Goal: Task Accomplishment & Management: Complete application form

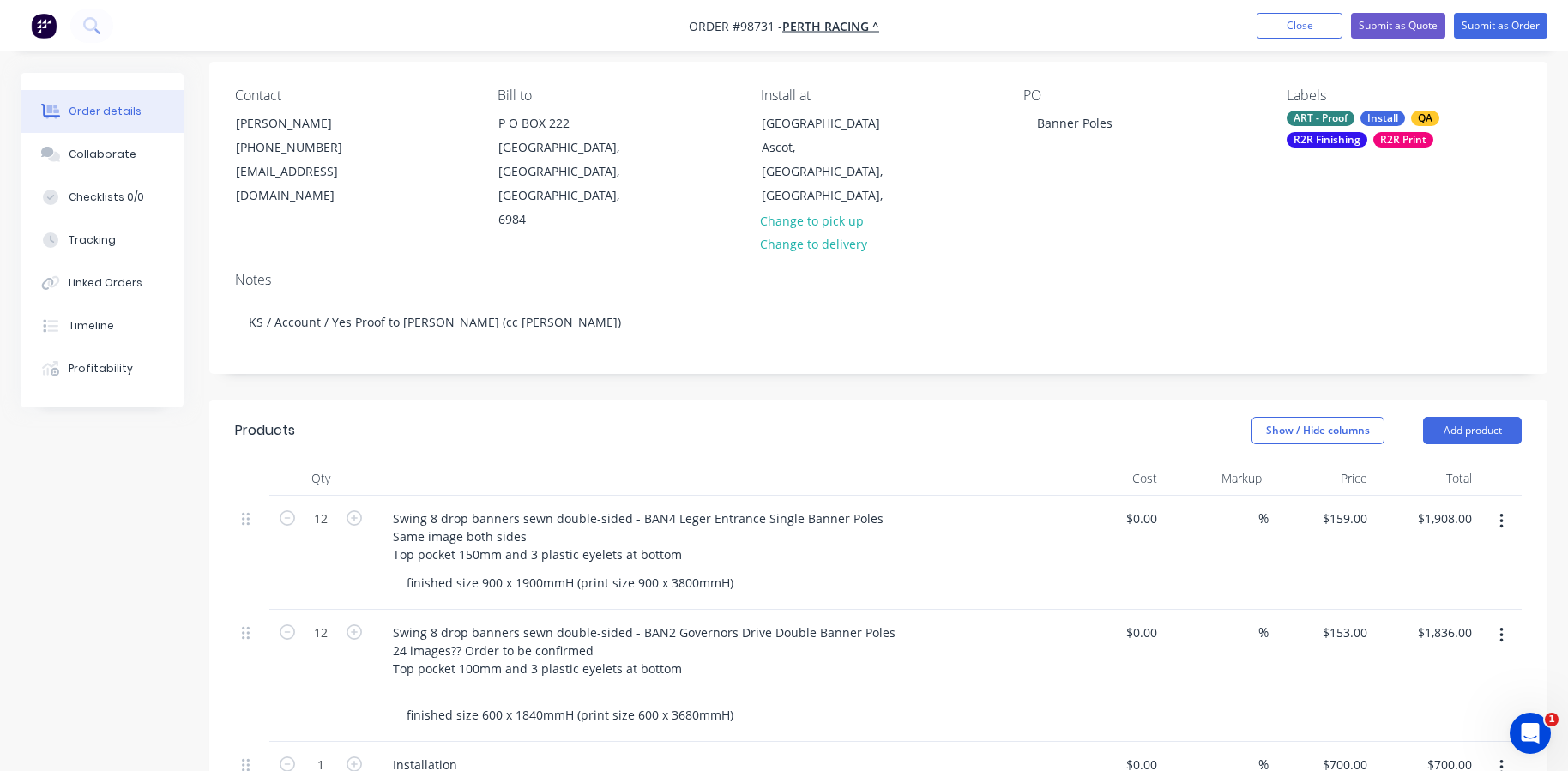
scroll to position [171, 0]
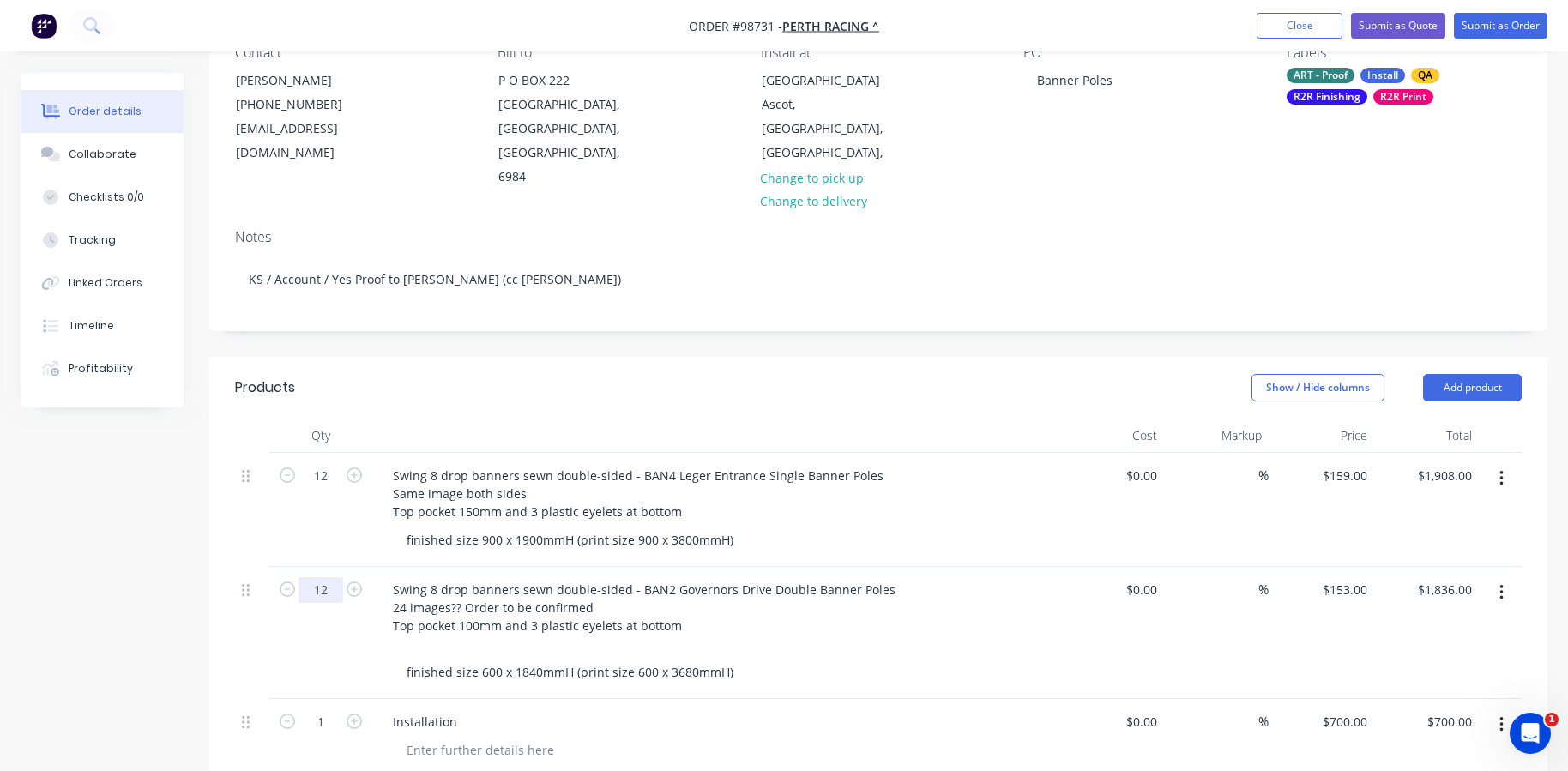
click at [325, 577] on input "12" at bounding box center [321, 590] width 45 height 26
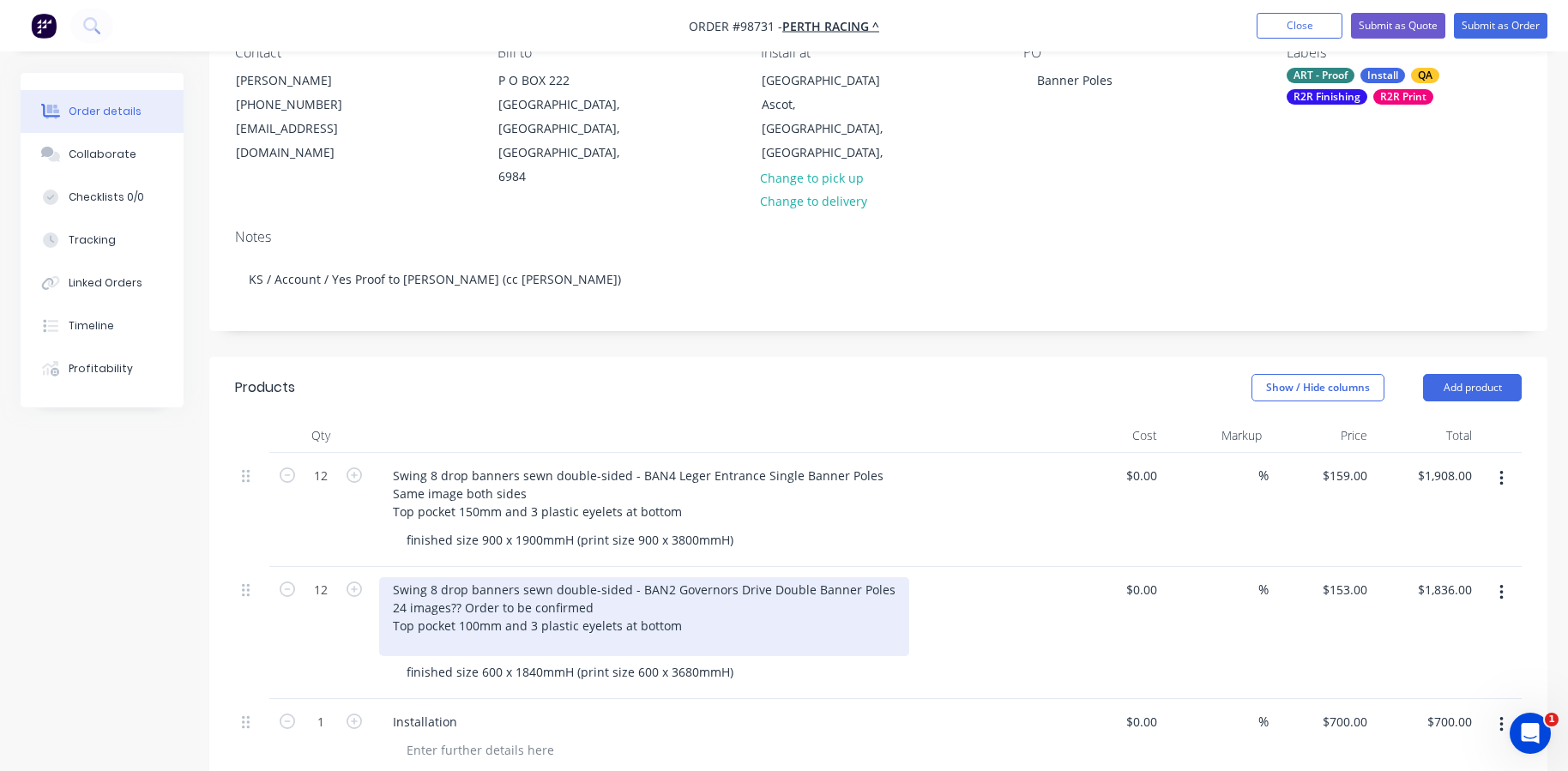
click at [424, 593] on div "Swing 8 drop banners sewn double-sided - BAN2 Governors Drive Double Banner Pol…" at bounding box center [644, 617] width 530 height 79
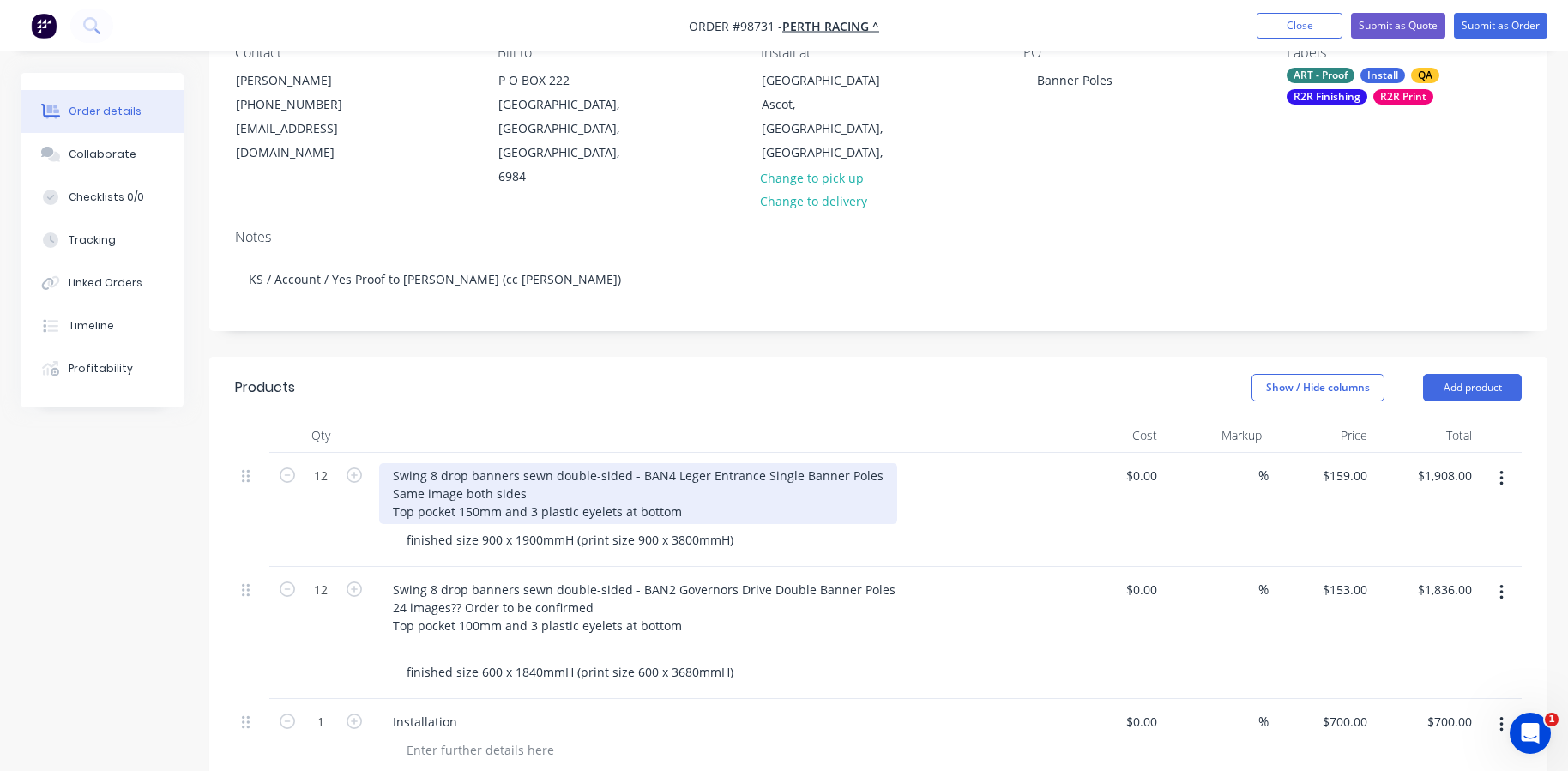
click at [542, 472] on div "Swing 8 drop banners sewn double-sided - BAN4 Leger Entrance Single Banner Pole…" at bounding box center [638, 494] width 518 height 61
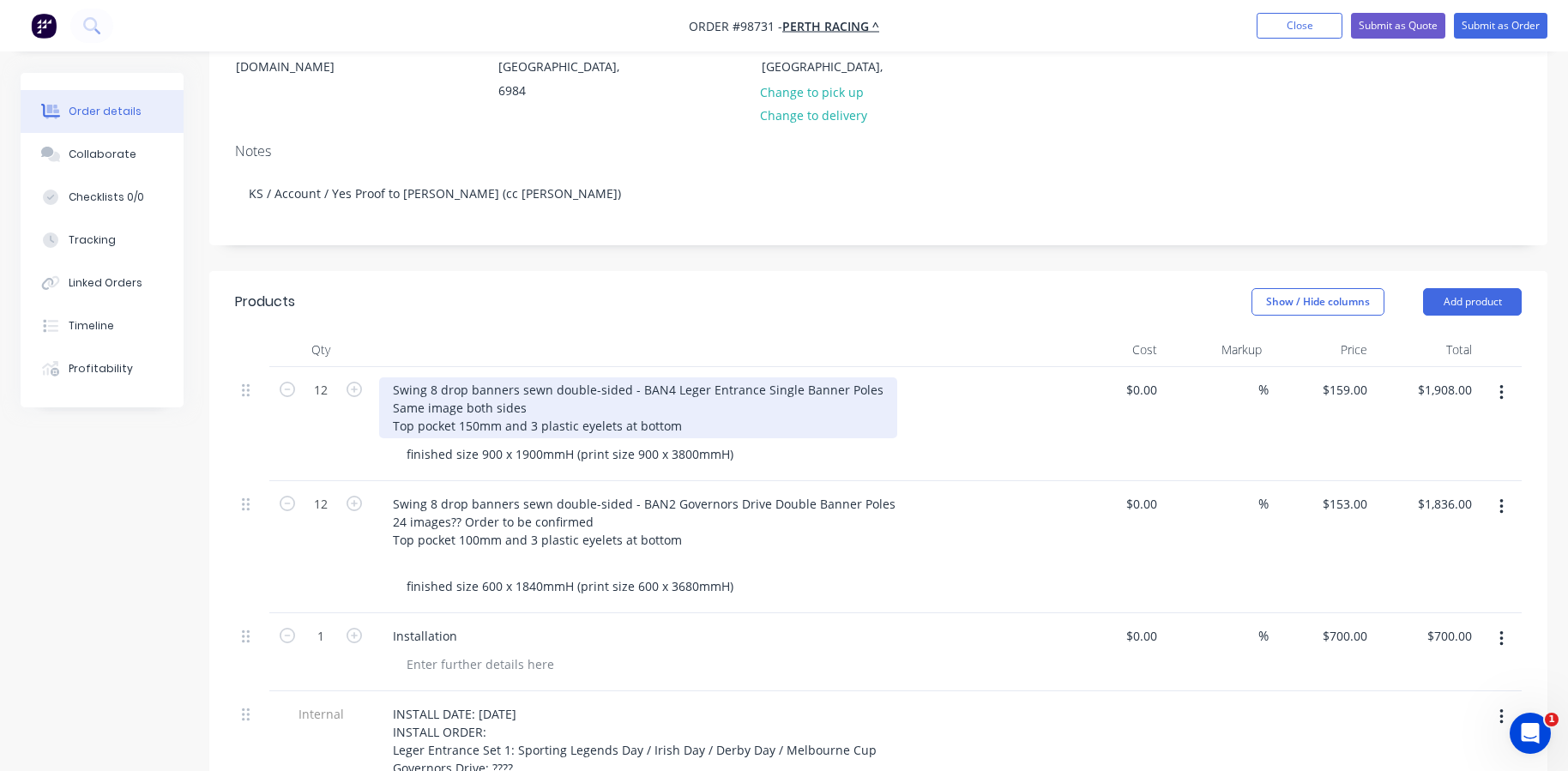
scroll to position [343, 0]
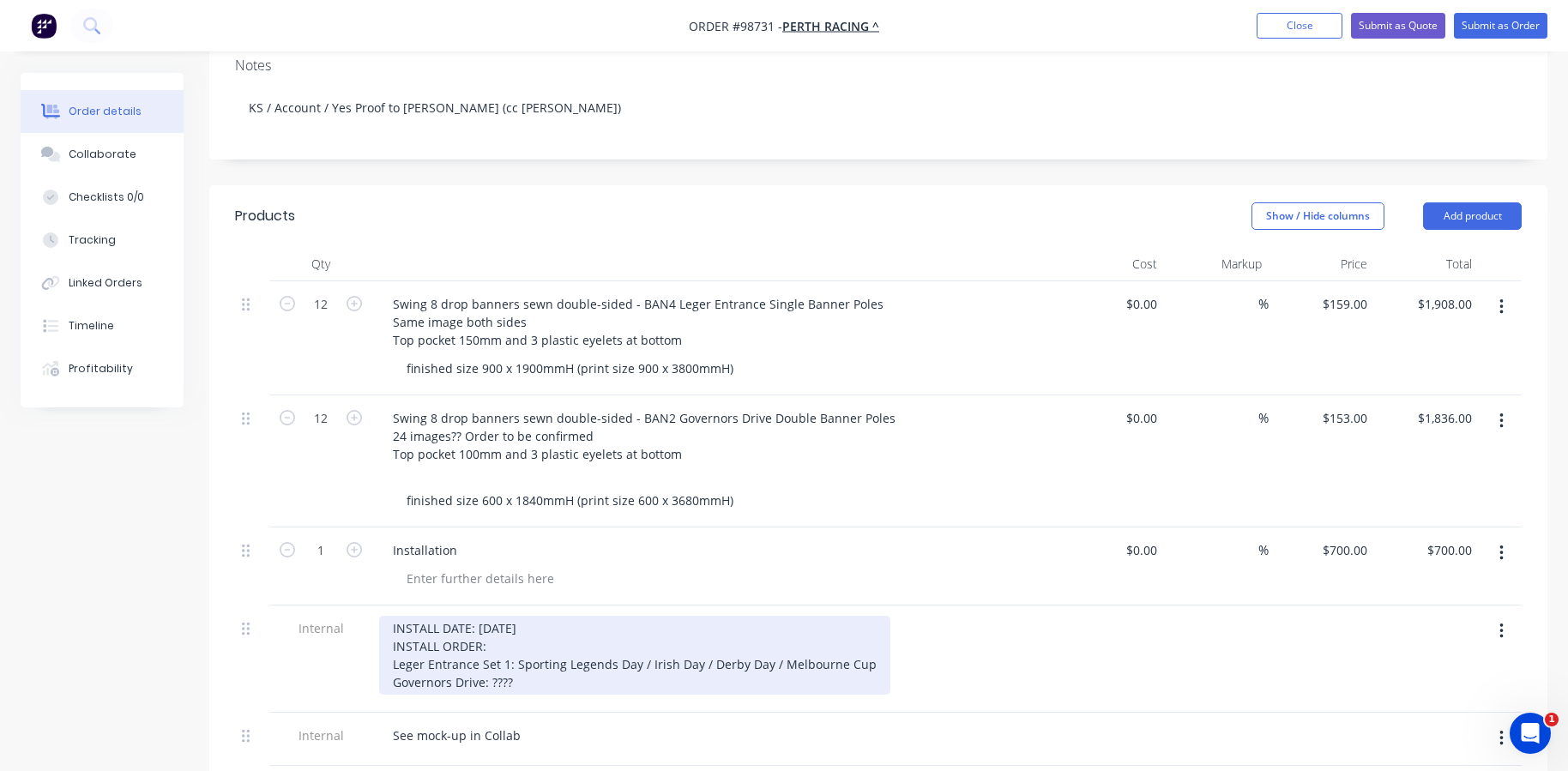
click at [532, 662] on div "INSTALL DATE: [DATE] INSTALL ORDER: Leger Entrance Set 1: Sporting Legends Day …" at bounding box center [635, 655] width 511 height 79
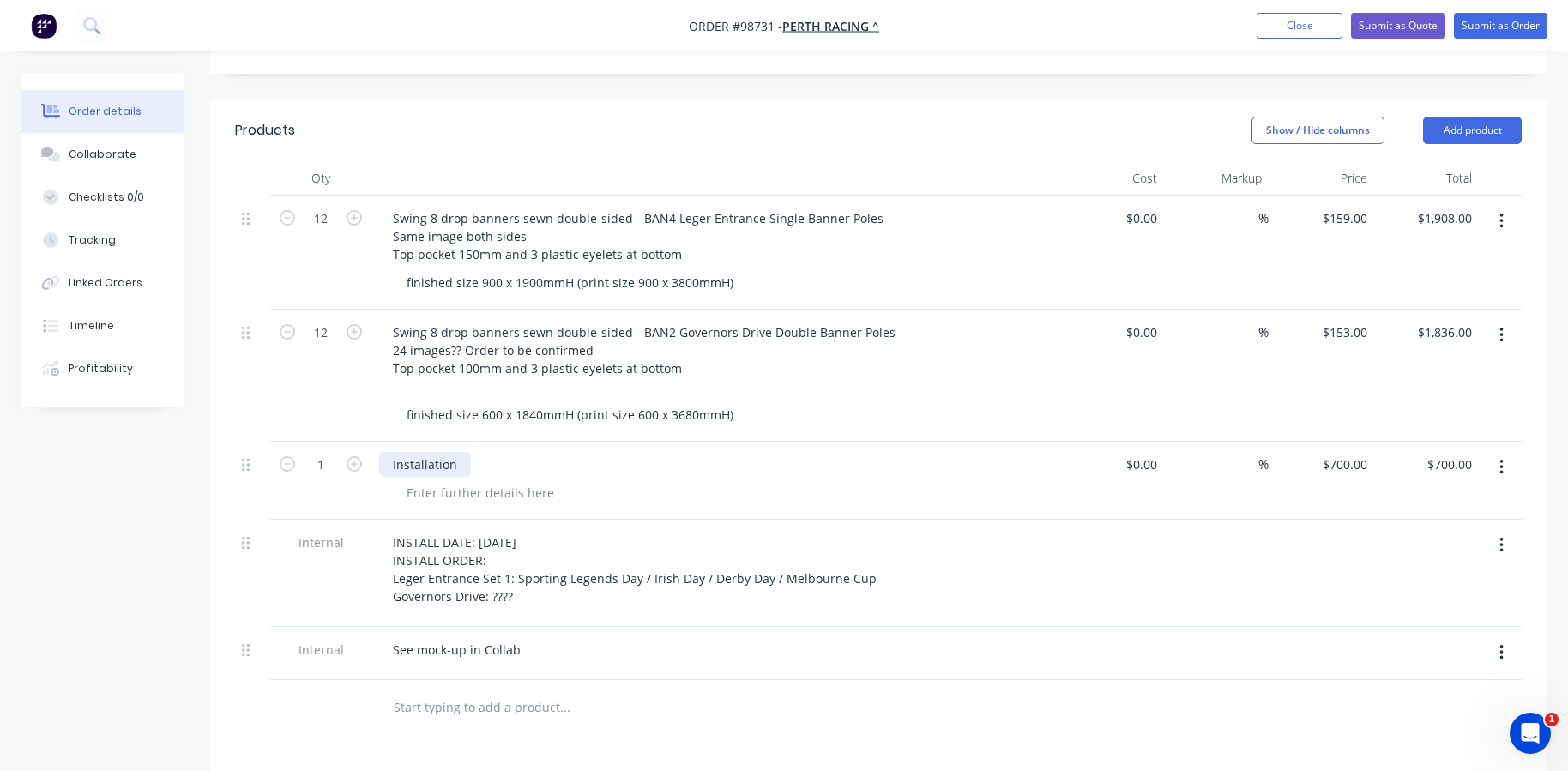
click at [466, 452] on div "Installation" at bounding box center [425, 464] width 91 height 25
click at [555, 637] on div "See mock-up in Collab" at bounding box center [715, 650] width 672 height 25
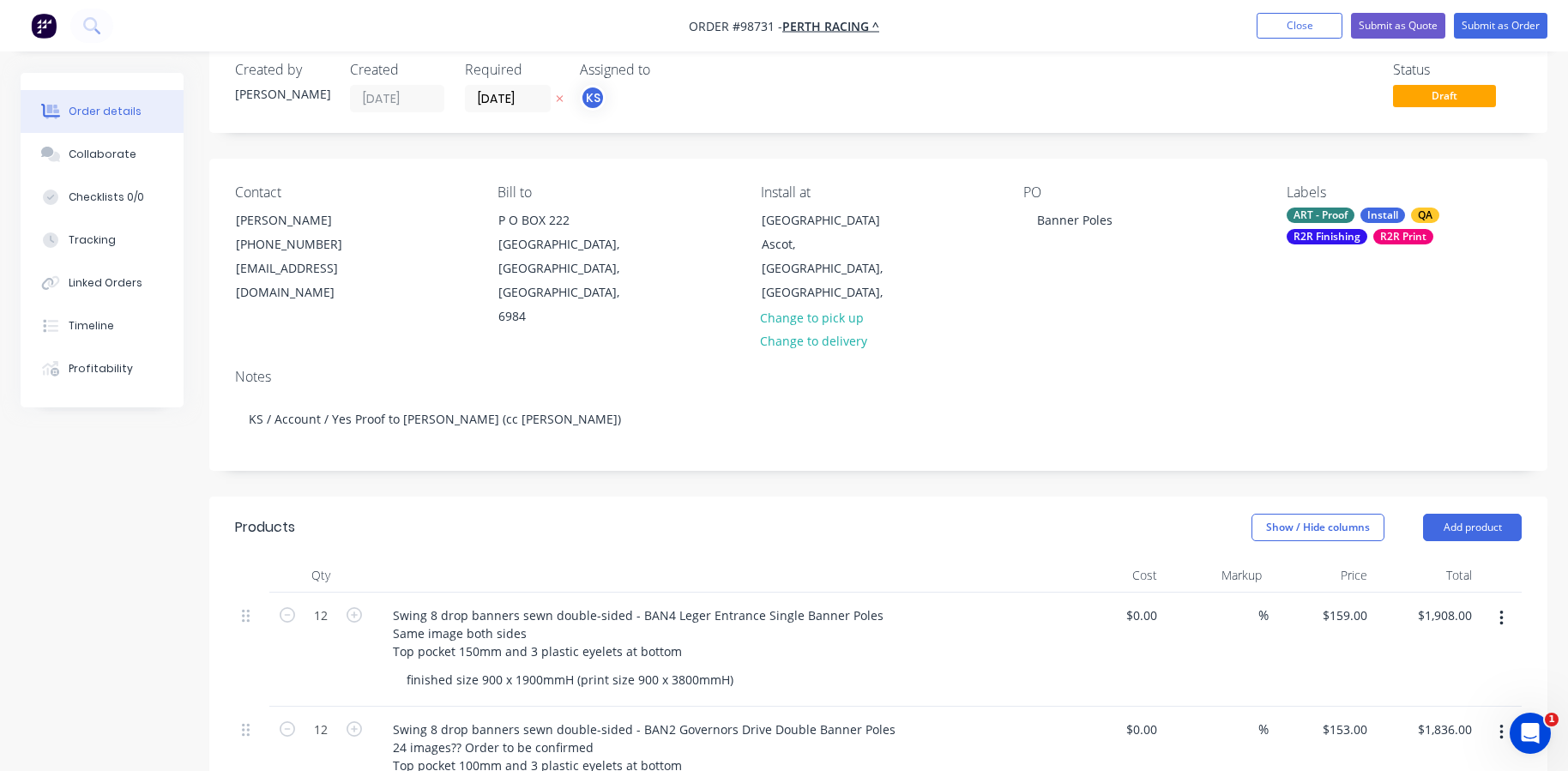
scroll to position [0, 0]
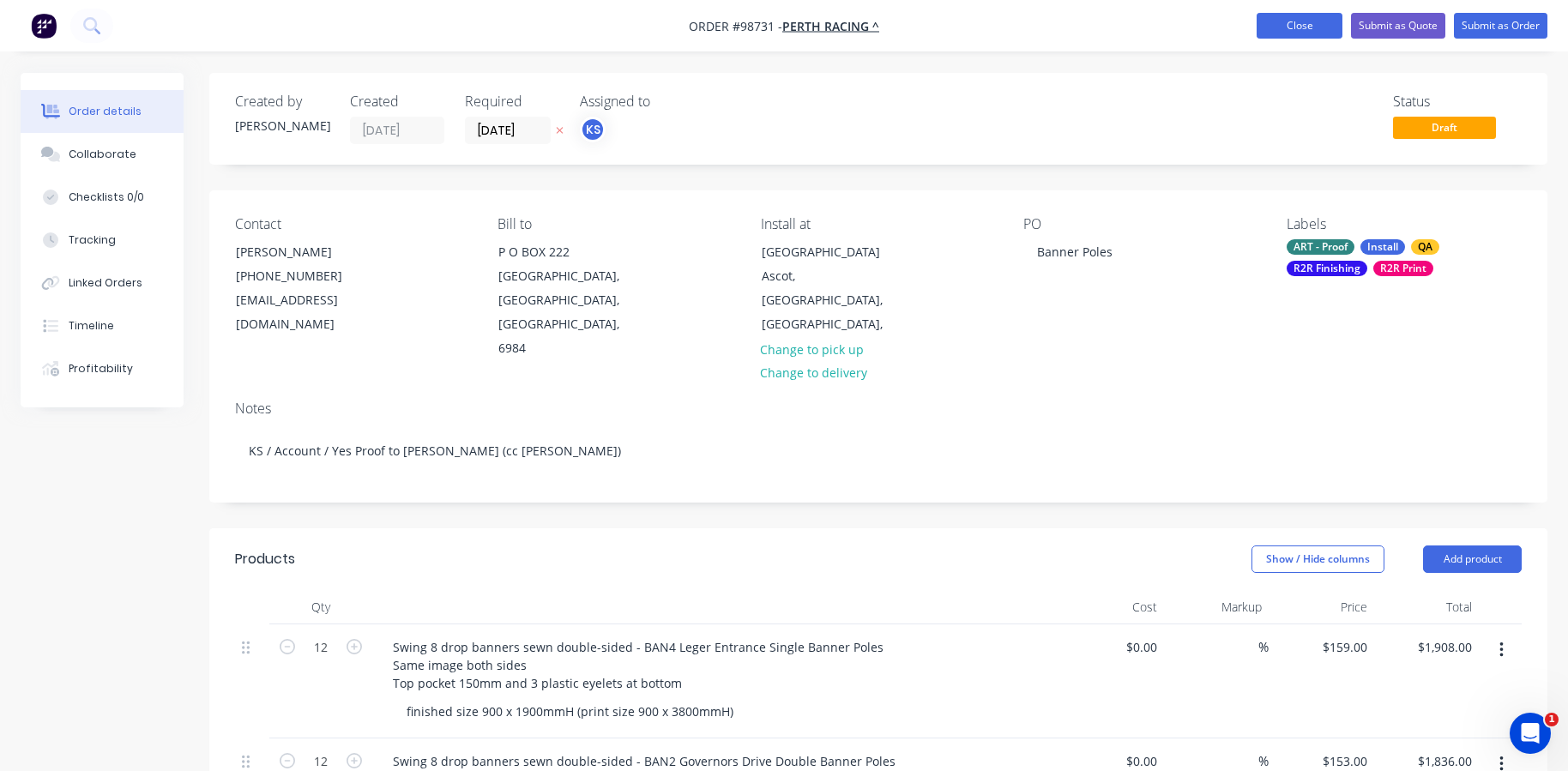
click at [1292, 17] on button "Close" at bounding box center [1299, 25] width 86 height 26
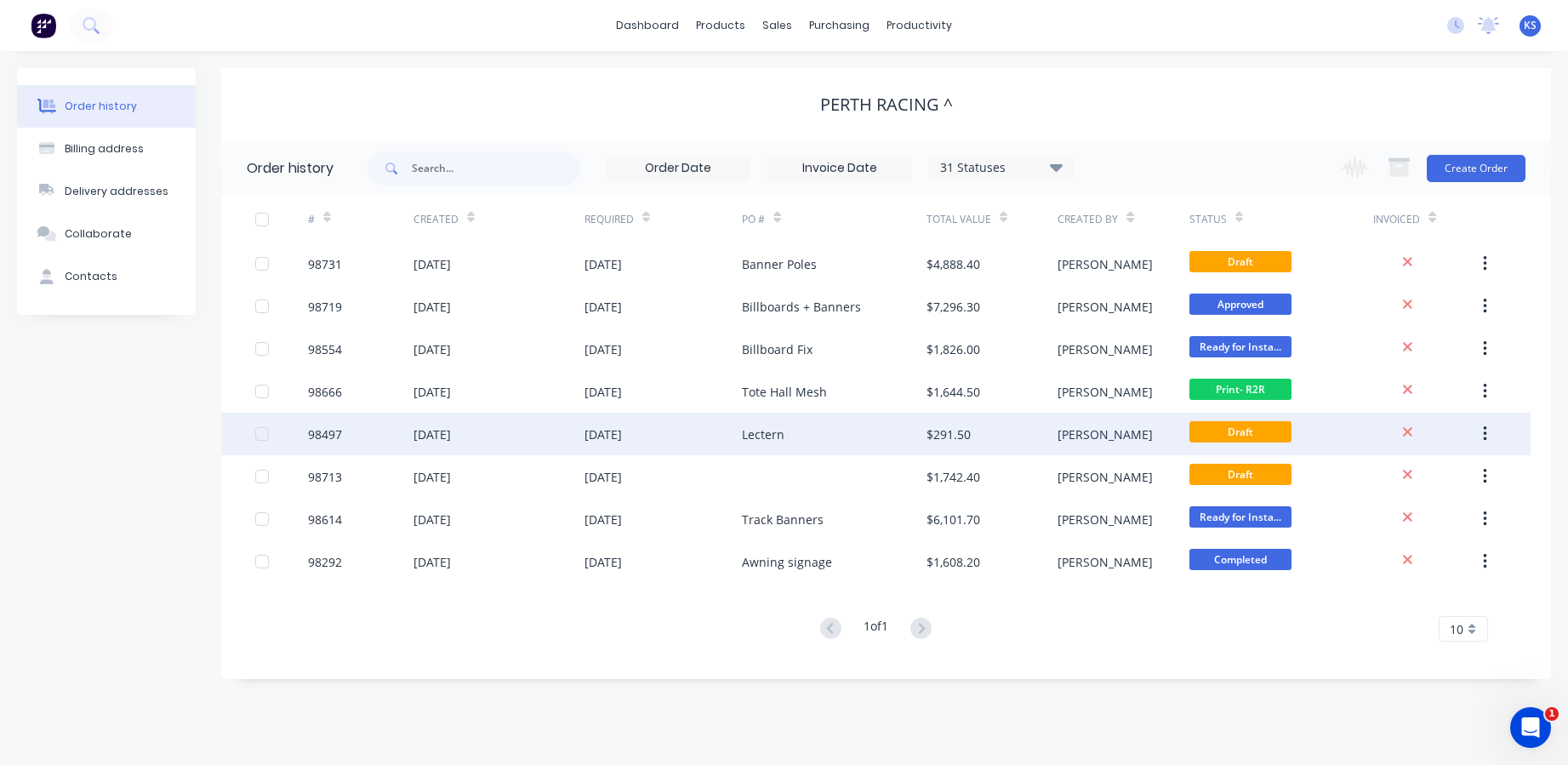
click at [622, 439] on div "[DATE]" at bounding box center [603, 434] width 37 height 18
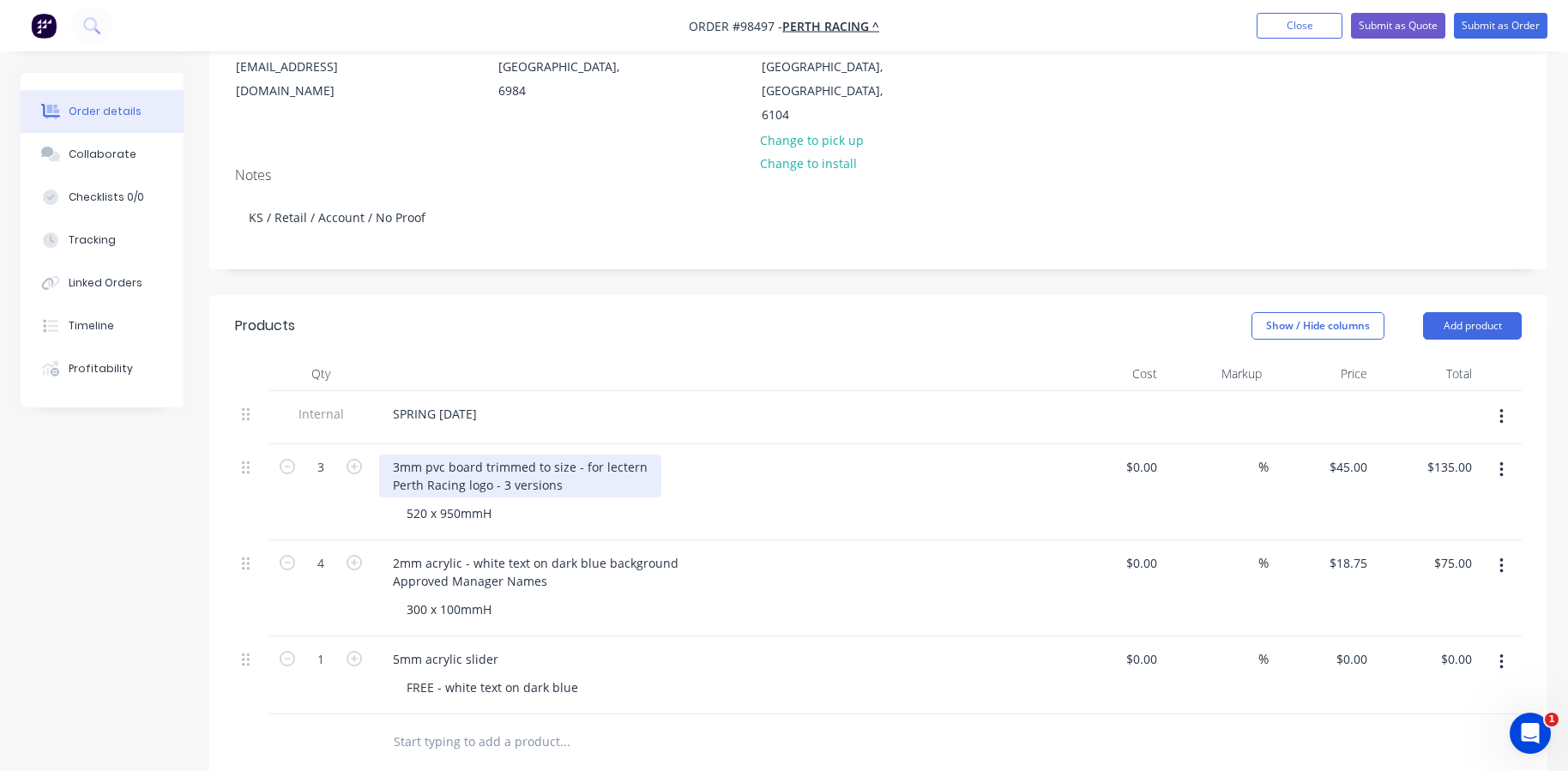
scroll to position [343, 0]
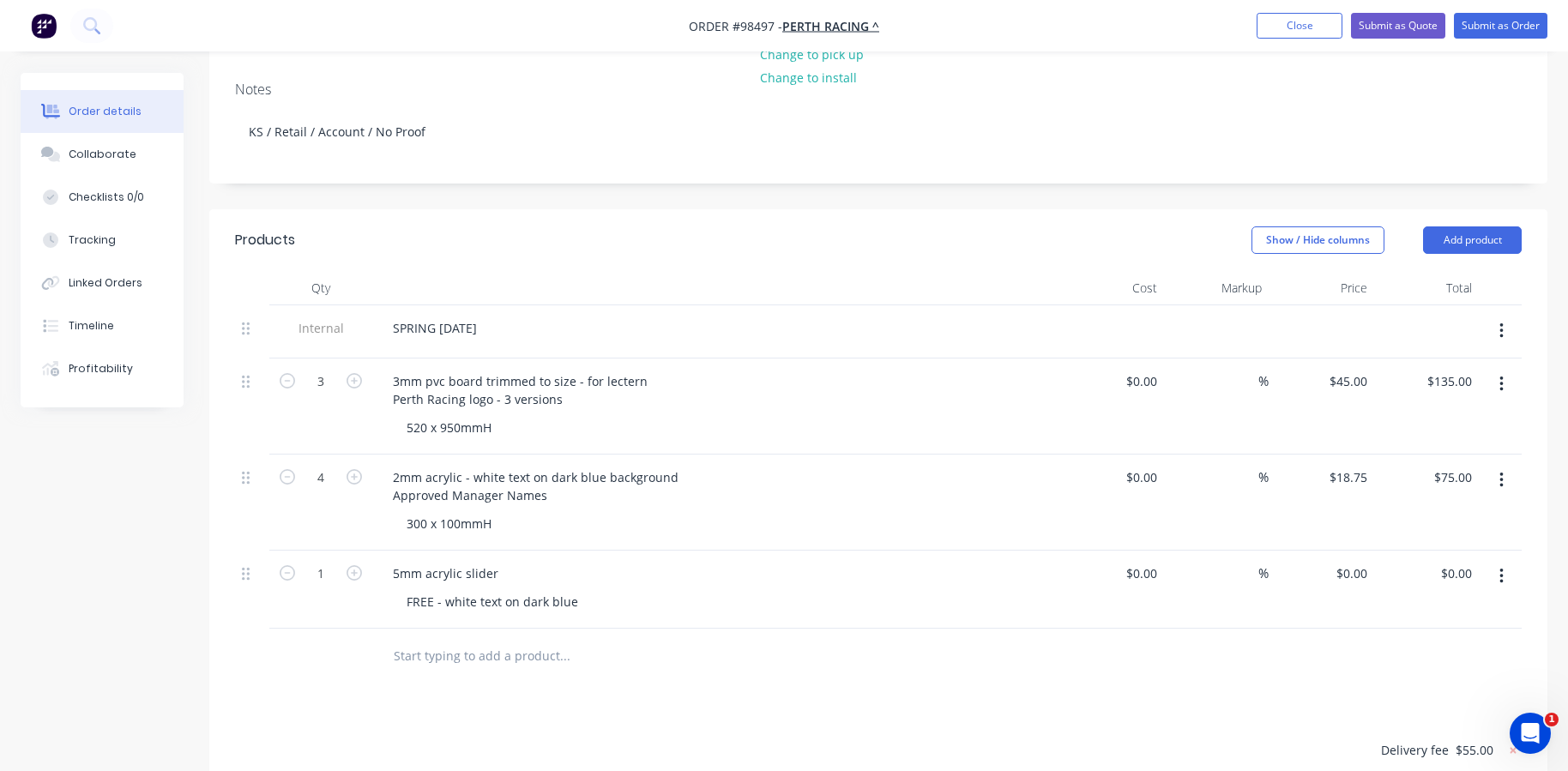
click at [610, 634] on div at bounding box center [680, 656] width 618 height 56
click at [455, 639] on input "text" at bounding box center [564, 656] width 343 height 34
drag, startPoint x: 582, startPoint y: 557, endPoint x: 398, endPoint y: 544, distance: 184.5
click at [398, 589] on div "FREE - white text on dark blue" at bounding box center [492, 602] width 199 height 25
drag, startPoint x: 502, startPoint y: 523, endPoint x: 360, endPoint y: 526, distance: 142.0
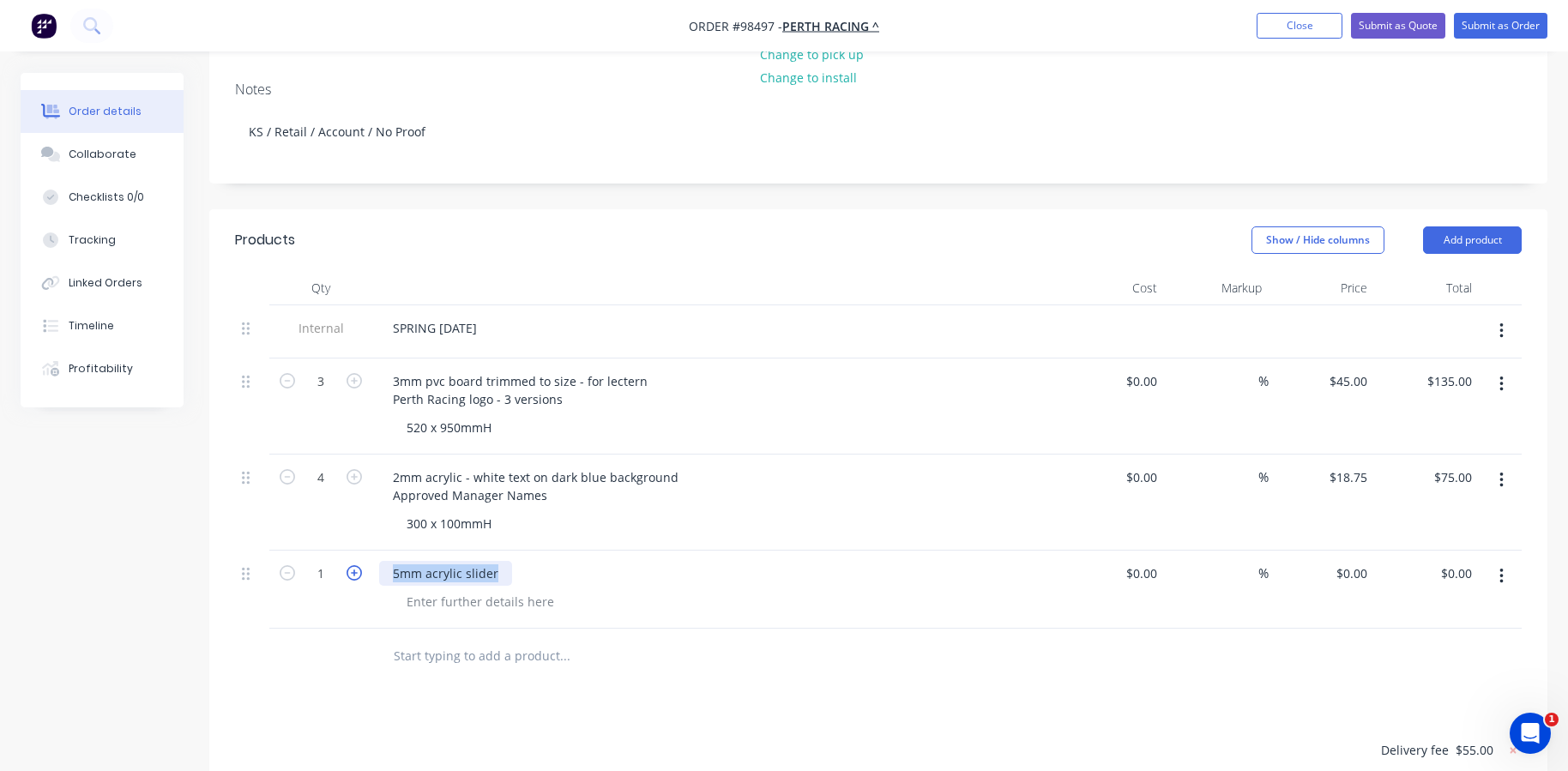
click at [360, 550] on div "1 5mm acrylic slider $0.00 $0.00 % $0.00 $0.00 $0.00 $0.00" at bounding box center [878, 589] width 1286 height 78
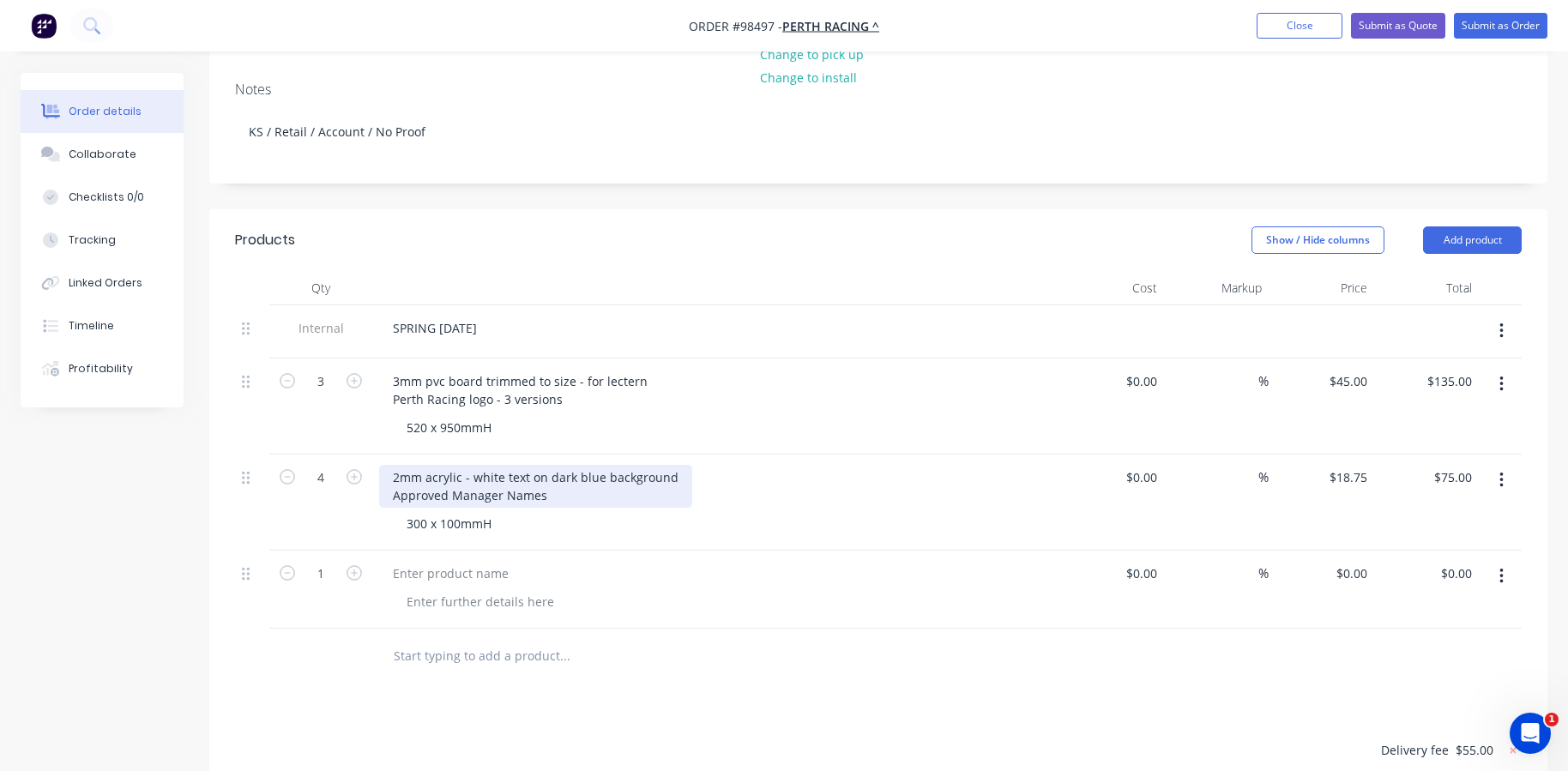
drag, startPoint x: 460, startPoint y: 428, endPoint x: 394, endPoint y: 428, distance: 66.0
click at [394, 464] on div "2mm acrylic - white text on dark blue background Approved Manager Names" at bounding box center [535, 486] width 313 height 43
click at [454, 464] on div "2mm acrylic - white text on dark blue background Approved Manager Names" at bounding box center [535, 486] width 313 height 43
click at [559, 464] on div "5mm ACM - white text on dark blue background Approved Manager Names" at bounding box center [531, 486] width 303 height 43
click at [536, 511] on div "300 x 100mmH" at bounding box center [722, 524] width 659 height 25
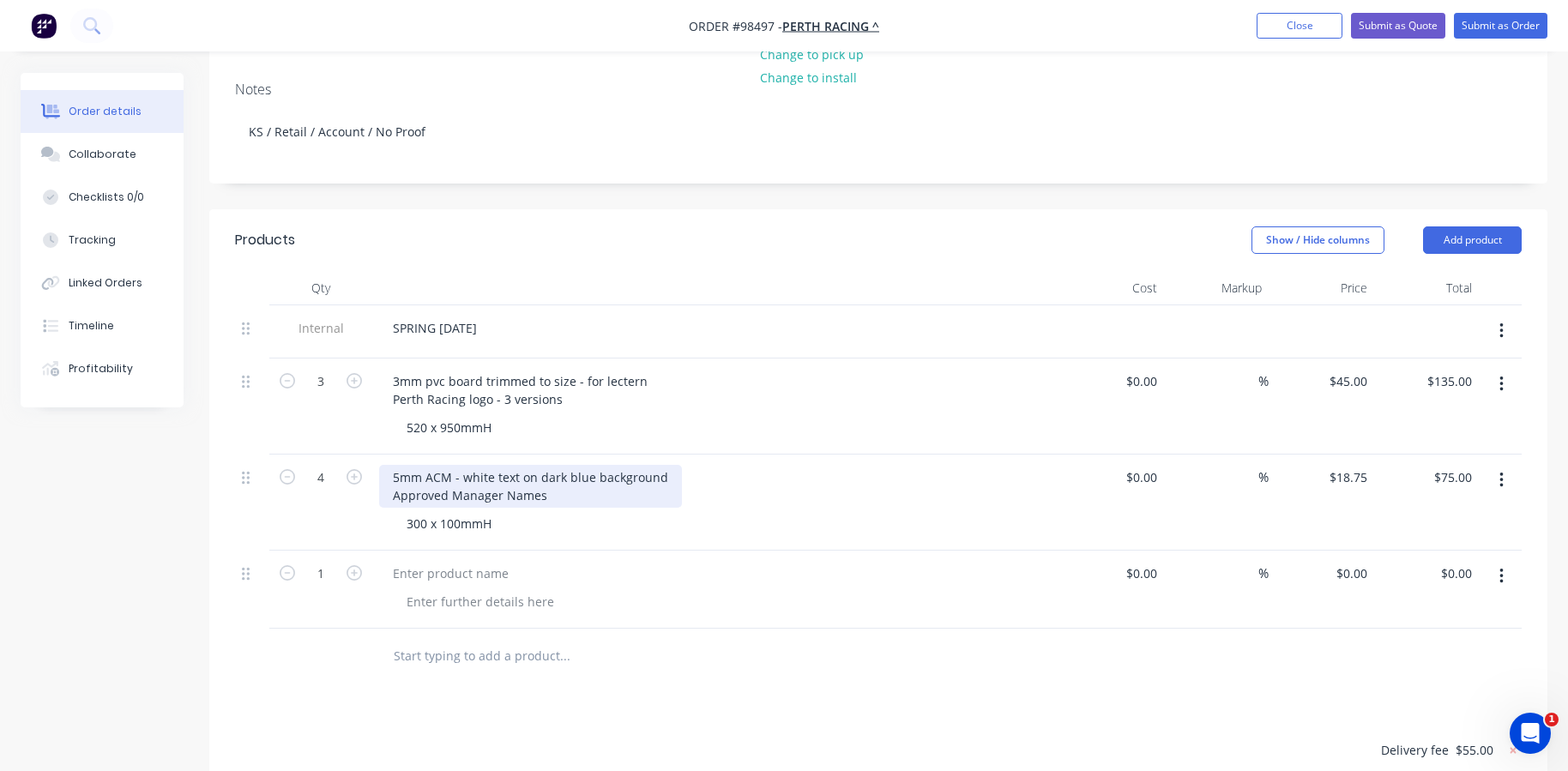
click at [389, 464] on div "5mm ACM - white text on dark blue background Approved Manager Names" at bounding box center [531, 486] width 303 height 43
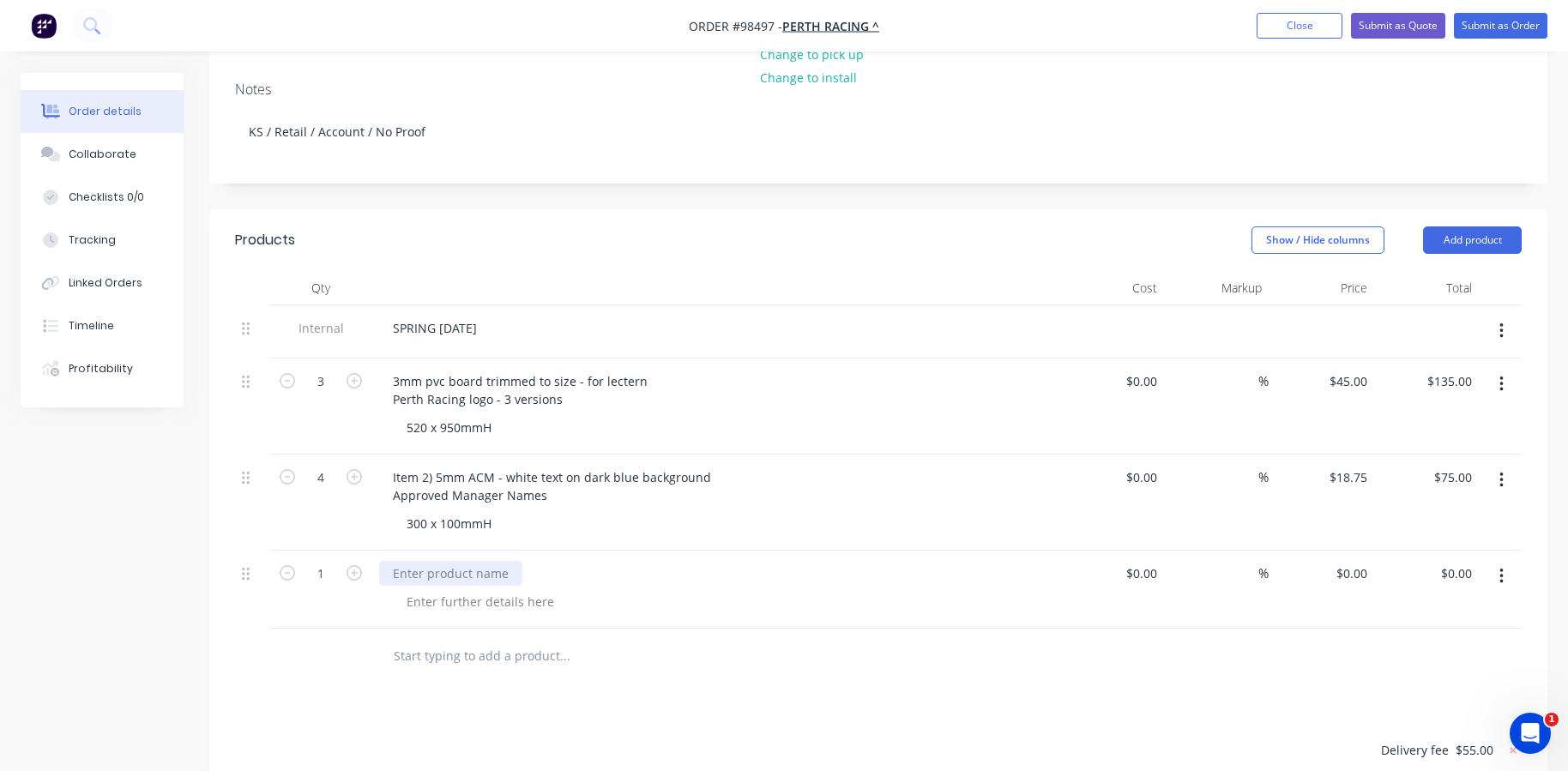
click at [394, 561] on div at bounding box center [451, 574] width 143 height 25
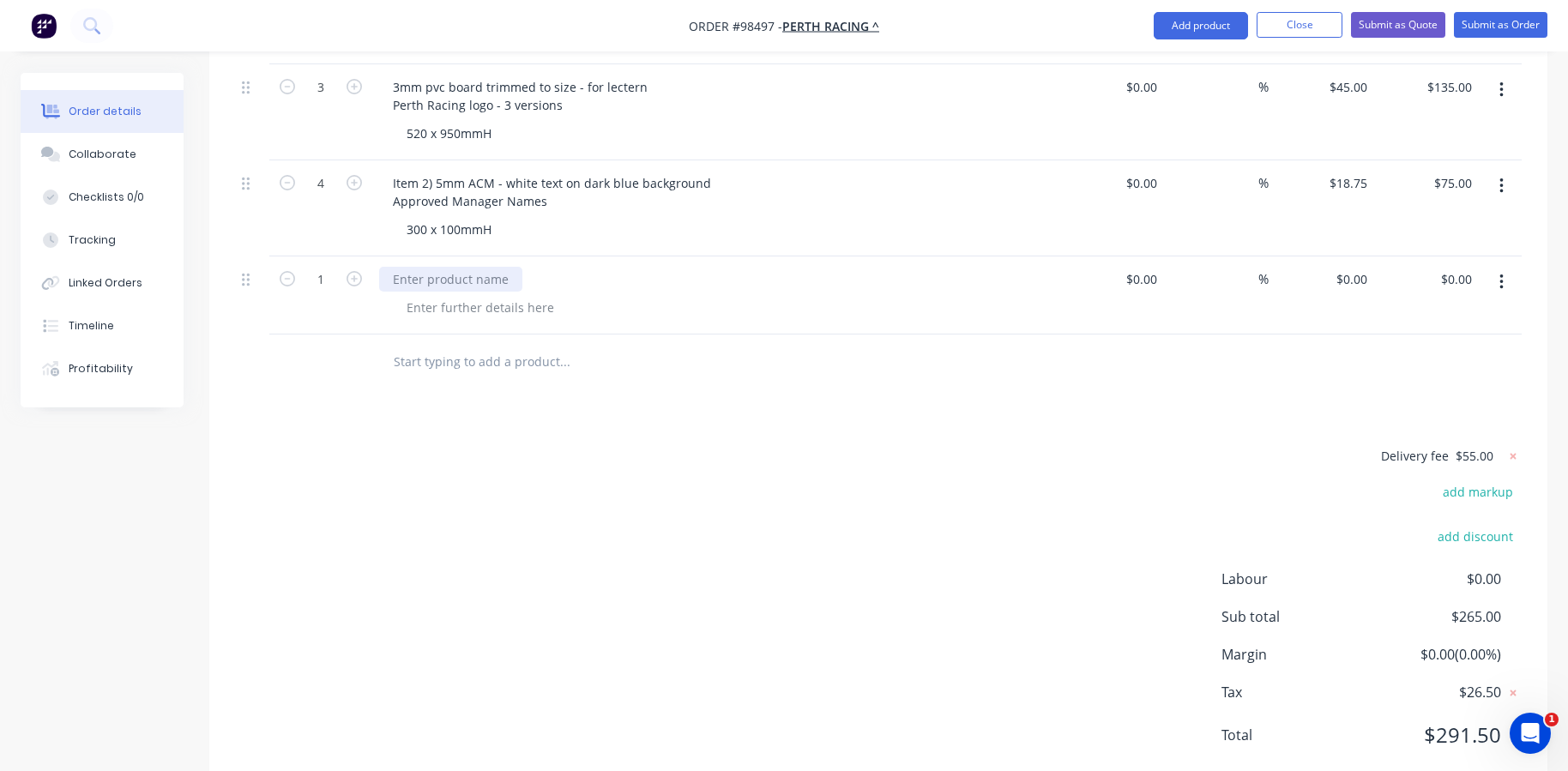
click at [431, 266] on div at bounding box center [451, 279] width 143 height 25
click at [460, 266] on div "Item 3)" at bounding box center [715, 279] width 672 height 25
click at [437, 266] on div "Item 3)" at bounding box center [412, 279] width 67 height 25
click at [427, 295] on div at bounding box center [480, 308] width 175 height 25
click at [528, 295] on div at bounding box center [480, 308] width 175 height 25
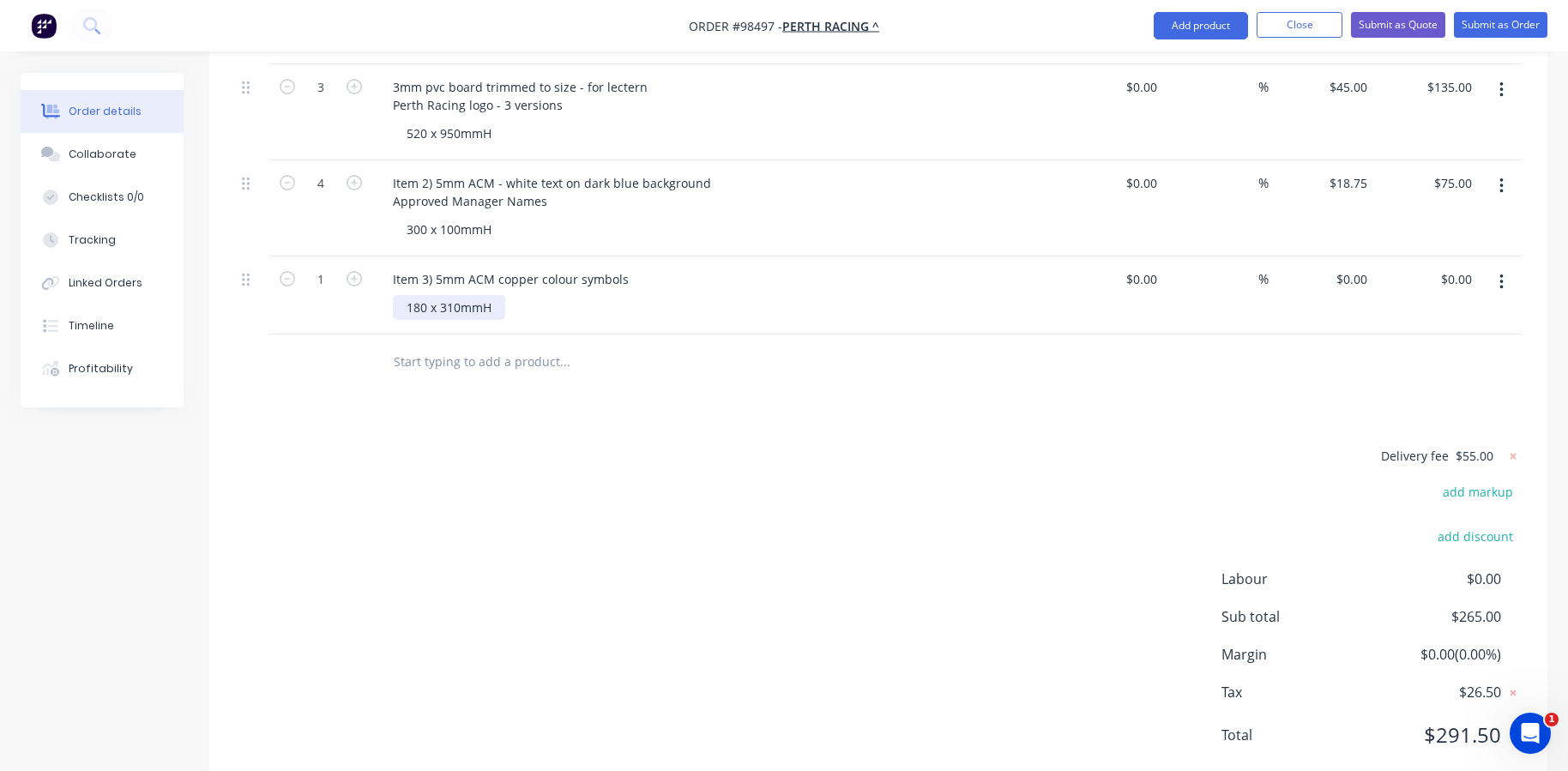
click at [405, 295] on div "180 x 310mmH" at bounding box center [448, 308] width 112 height 25
click at [586, 295] on div "[DEMOGRAPHIC_DATA] Symbol 180 x 310mmH" at bounding box center [538, 308] width 290 height 25
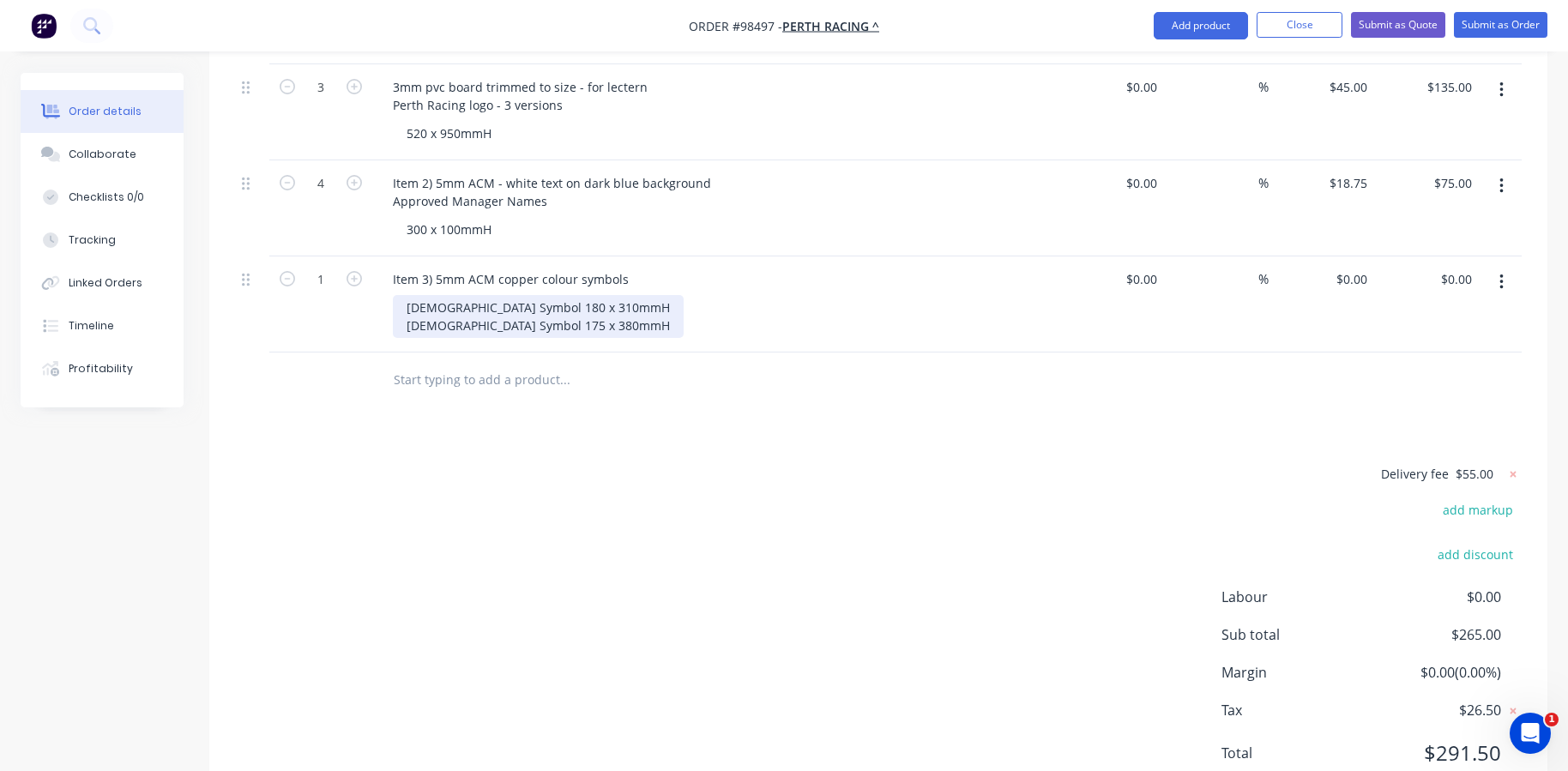
click at [540, 295] on div "[DEMOGRAPHIC_DATA] Symbol 180 x 310mmH [DEMOGRAPHIC_DATA] Symbol 175 x 380mmH" at bounding box center [538, 316] width 290 height 43
click at [513, 295] on div "[DEMOGRAPHIC_DATA] Symbol 180 x 330mmH [DEMOGRAPHIC_DATA] Symbol 175 x 380mmH" at bounding box center [538, 316] width 290 height 43
click at [502, 363] on input "text" at bounding box center [564, 380] width 343 height 34
click at [640, 266] on div "Item 3) 5mm ACM copper colour symbols" at bounding box center [715, 279] width 672 height 25
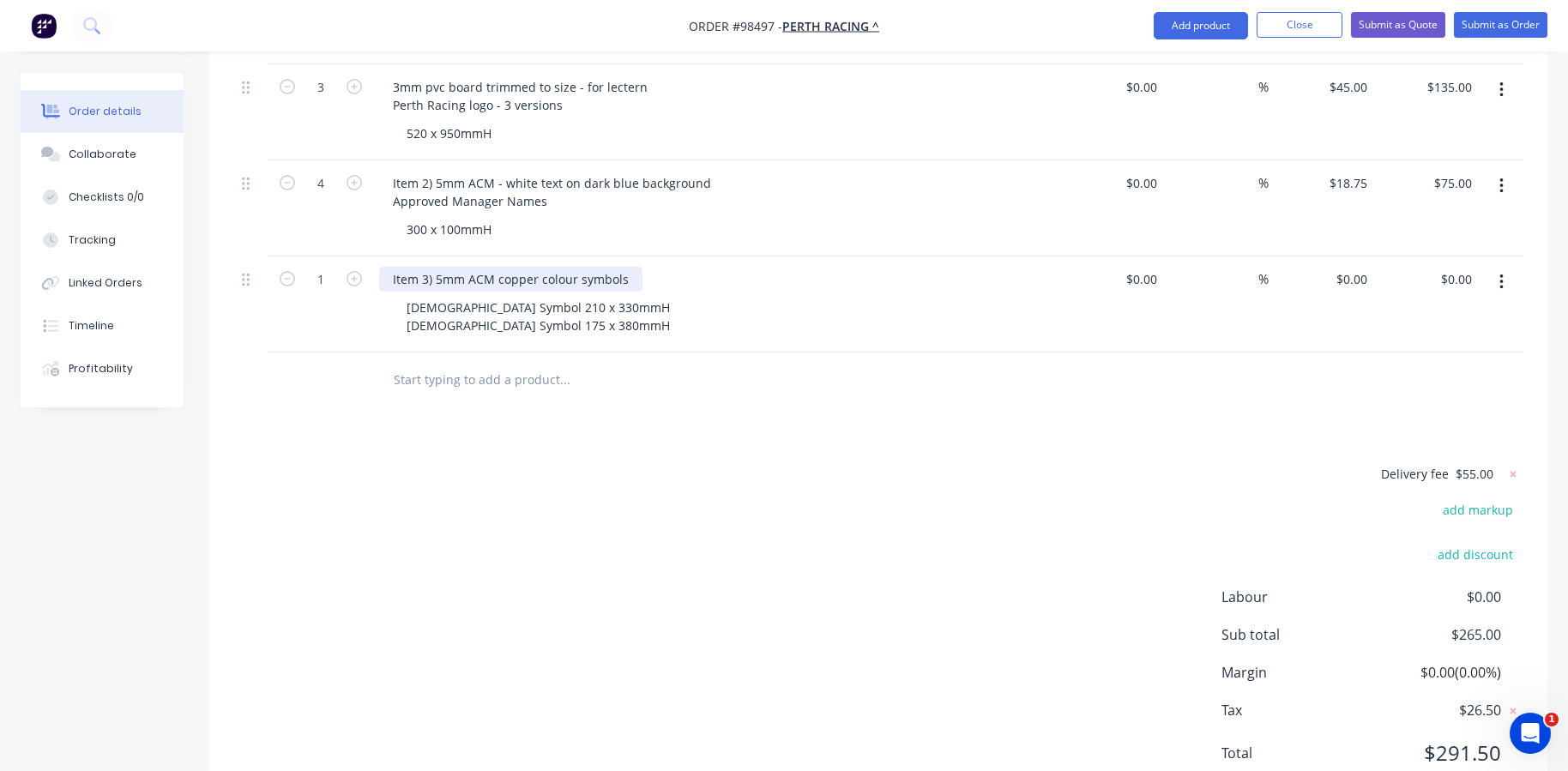
click at [628, 266] on div "Item 3) 5mm ACM copper colour symbols" at bounding box center [511, 279] width 264 height 25
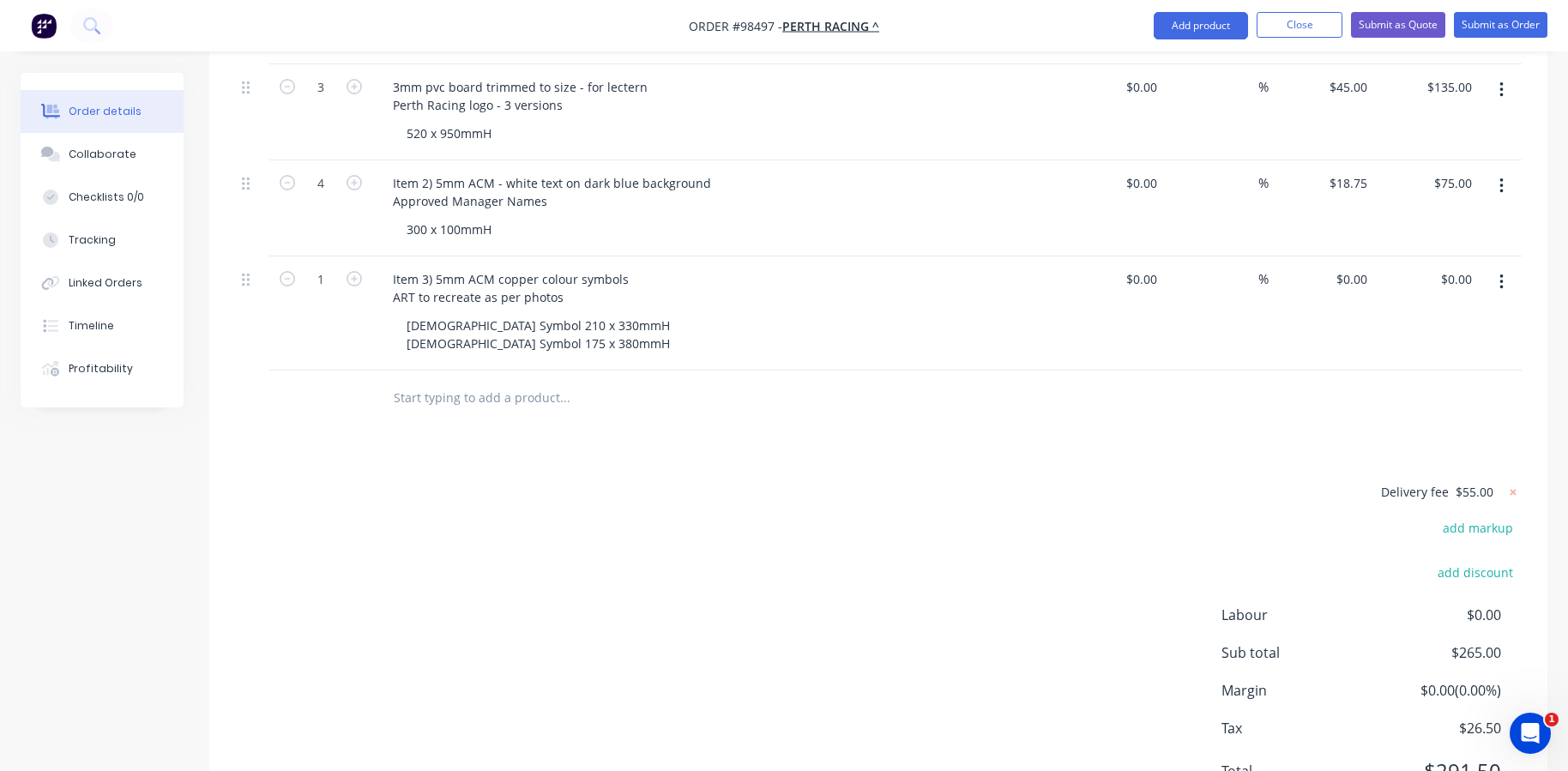
click at [688, 313] on div "[DEMOGRAPHIC_DATA] Symbol 210 x 330mmH [DEMOGRAPHIC_DATA] Symbol 175 x 380mmH" at bounding box center [722, 334] width 659 height 43
click at [357, 271] on icon "button" at bounding box center [353, 278] width 15 height 15
type input "4"
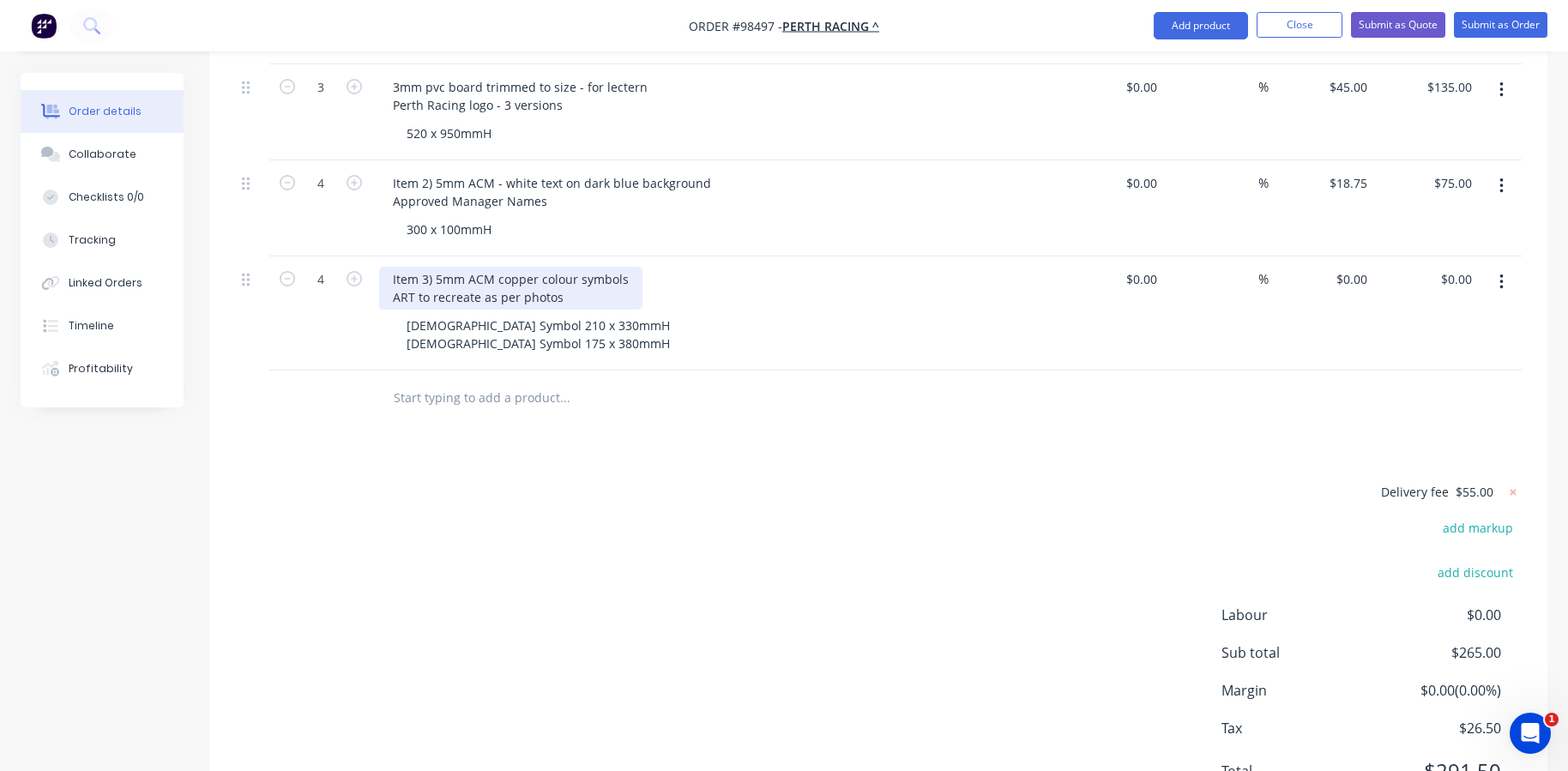
click at [631, 266] on div "Item 3) 5mm ACM copper colour symbols ART to recreate as per photos" at bounding box center [511, 288] width 264 height 43
click at [582, 266] on div "Item 3) 5mm ACM copper colour toilet symbols ART to recreate as per photos" at bounding box center [527, 288] width 296 height 43
click at [391, 266] on div "Item 3) 5mm ACM copper colour toilet symbols ART to recreate as per photos" at bounding box center [527, 288] width 296 height 43
click at [430, 381] on input "text" at bounding box center [564, 398] width 343 height 34
click at [441, 381] on input "text" at bounding box center [564, 398] width 343 height 34
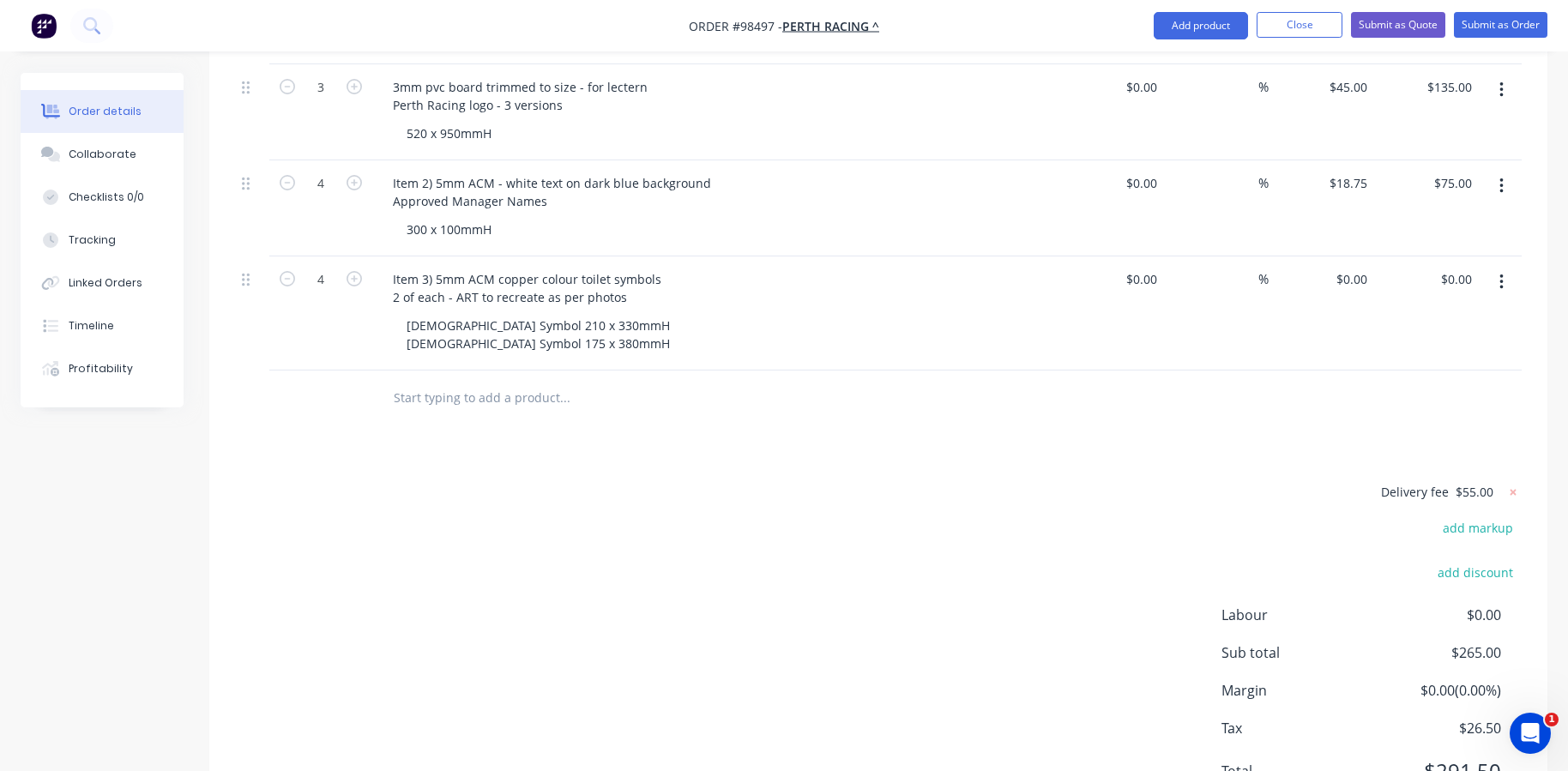
type input "I"
click at [427, 266] on div "Item 3) 5mm ACM copper colour toilet symbols 2 of each - ART to recreate as per…" at bounding box center [527, 288] width 296 height 43
click at [439, 381] on input "text" at bounding box center [564, 398] width 343 height 34
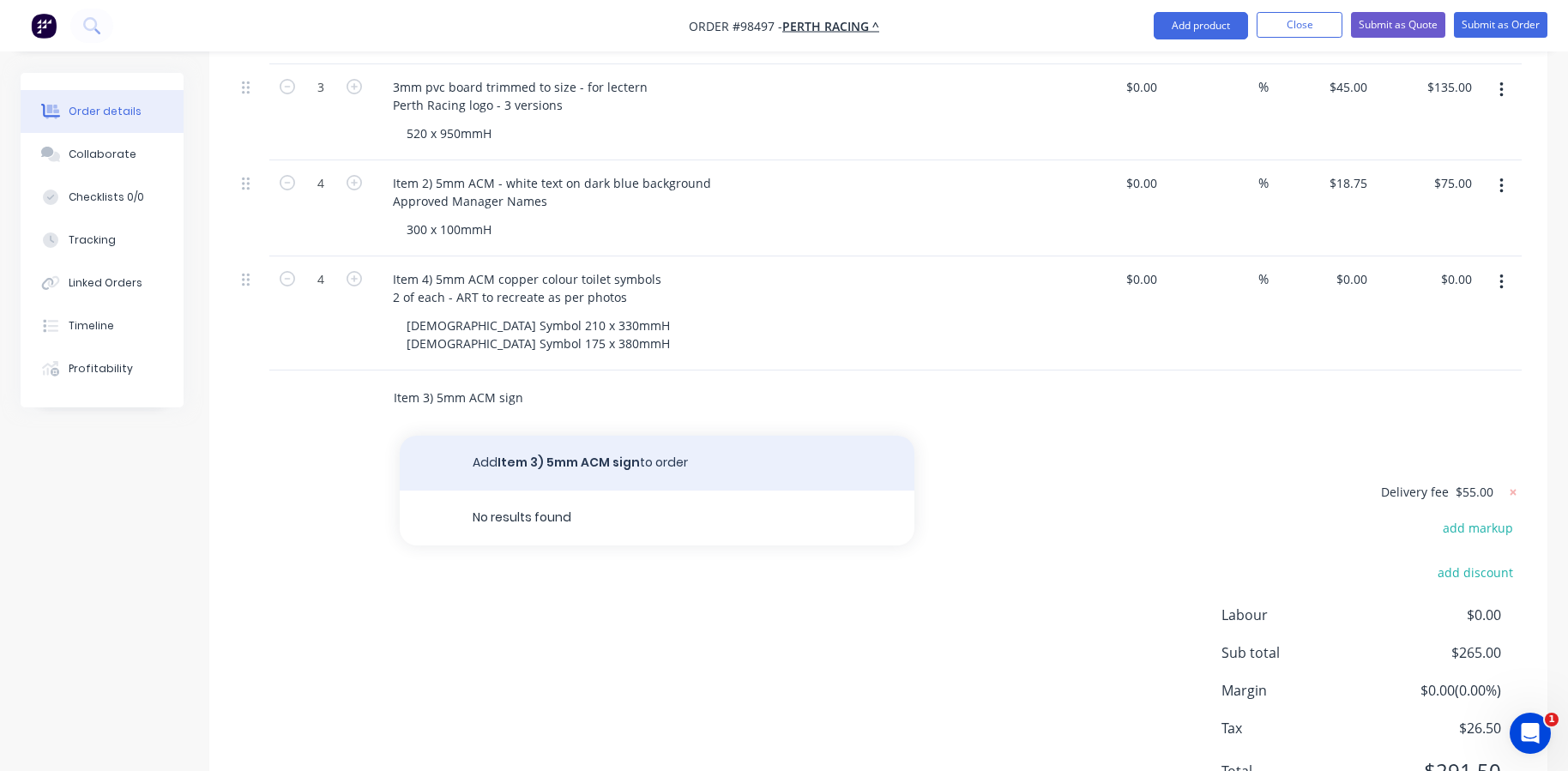
type input "Item 3) 5mm ACM sign"
click at [494, 436] on button "Add Item 3) 5mm ACM sign to order" at bounding box center [657, 463] width 515 height 55
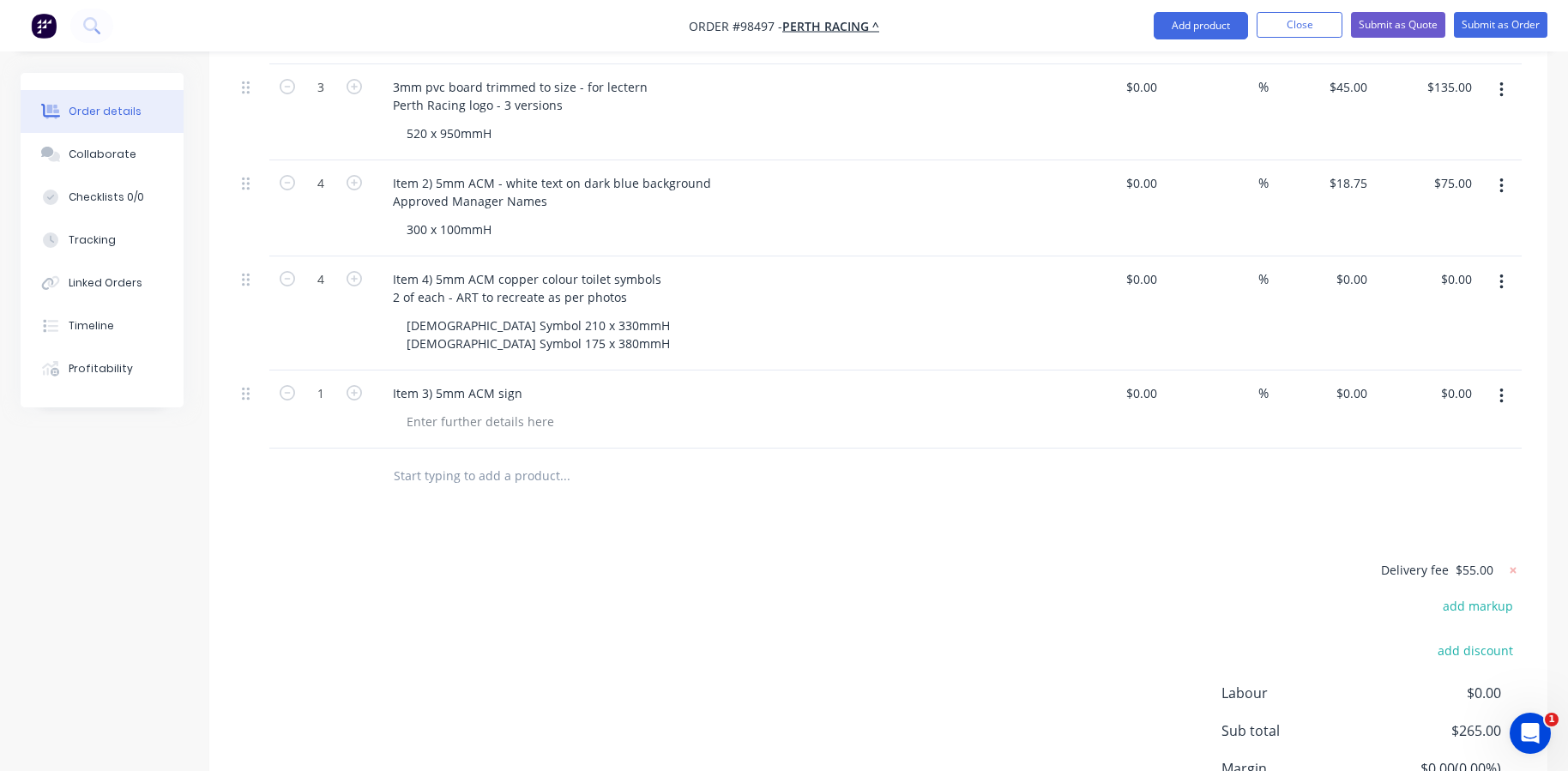
click at [537, 381] on div "Item 3) 5mm ACM sign" at bounding box center [715, 394] width 672 height 25
click at [502, 409] on div at bounding box center [480, 421] width 175 height 25
click at [517, 381] on div "Item 3) 5mm ACM sign" at bounding box center [457, 394] width 157 height 25
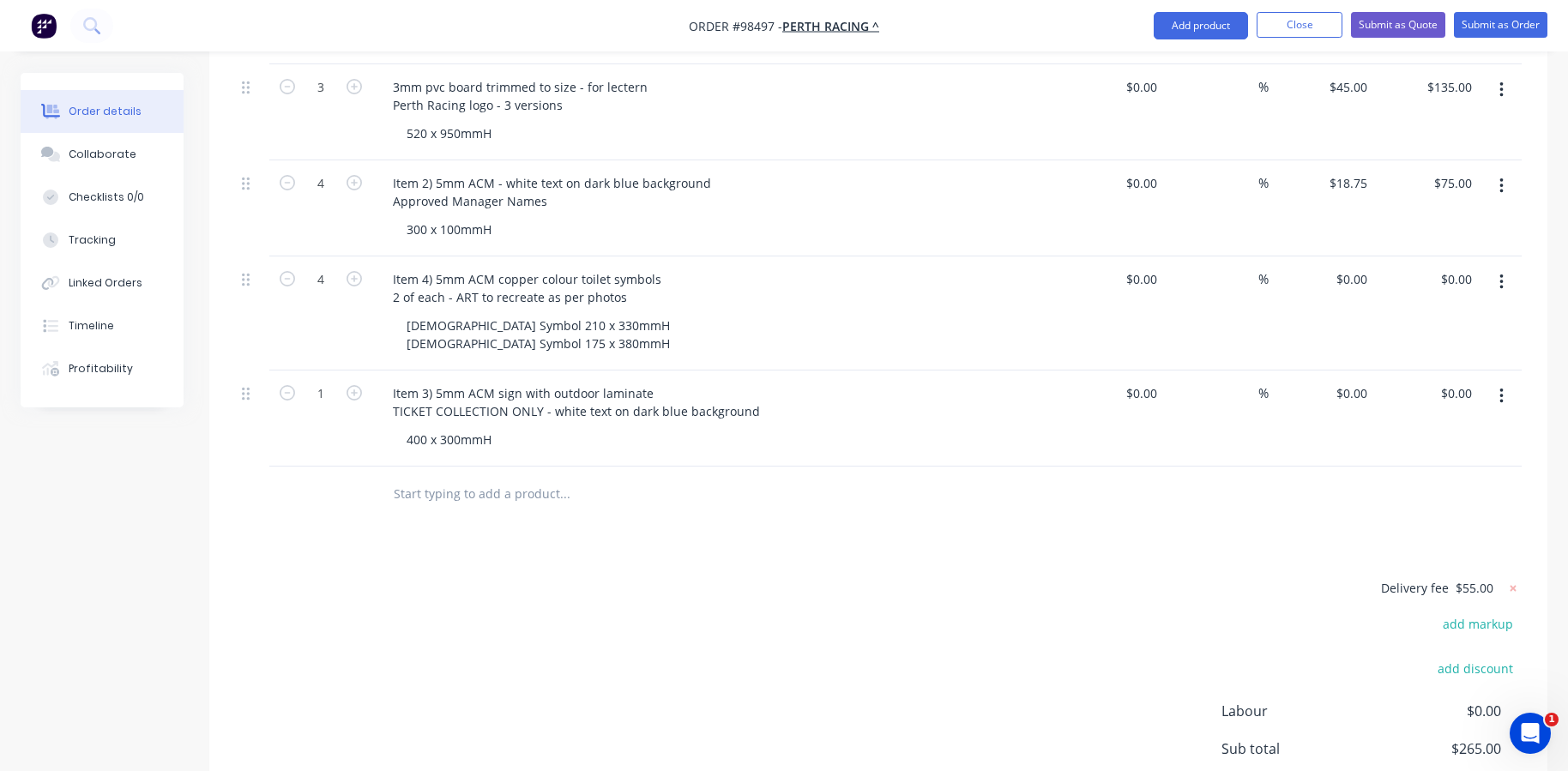
click at [520, 468] on div at bounding box center [680, 494] width 618 height 56
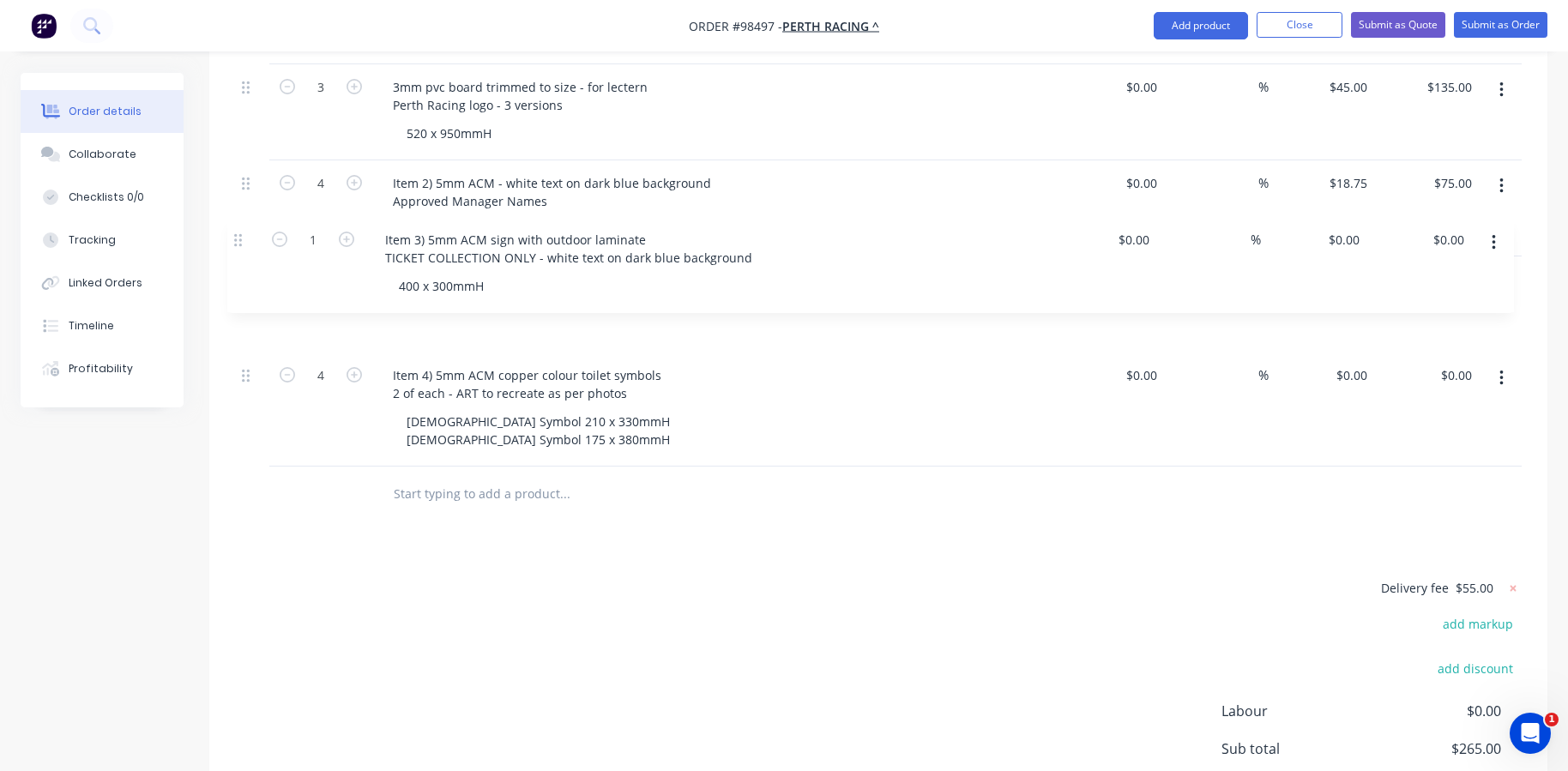
drag, startPoint x: 249, startPoint y: 344, endPoint x: 242, endPoint y: 234, distance: 110.2
click at [242, 234] on div "Internal SPRING [DATE] 3 3mm pvc board trimmed to size - for lectern Perth Raci…" at bounding box center [878, 238] width 1286 height 455
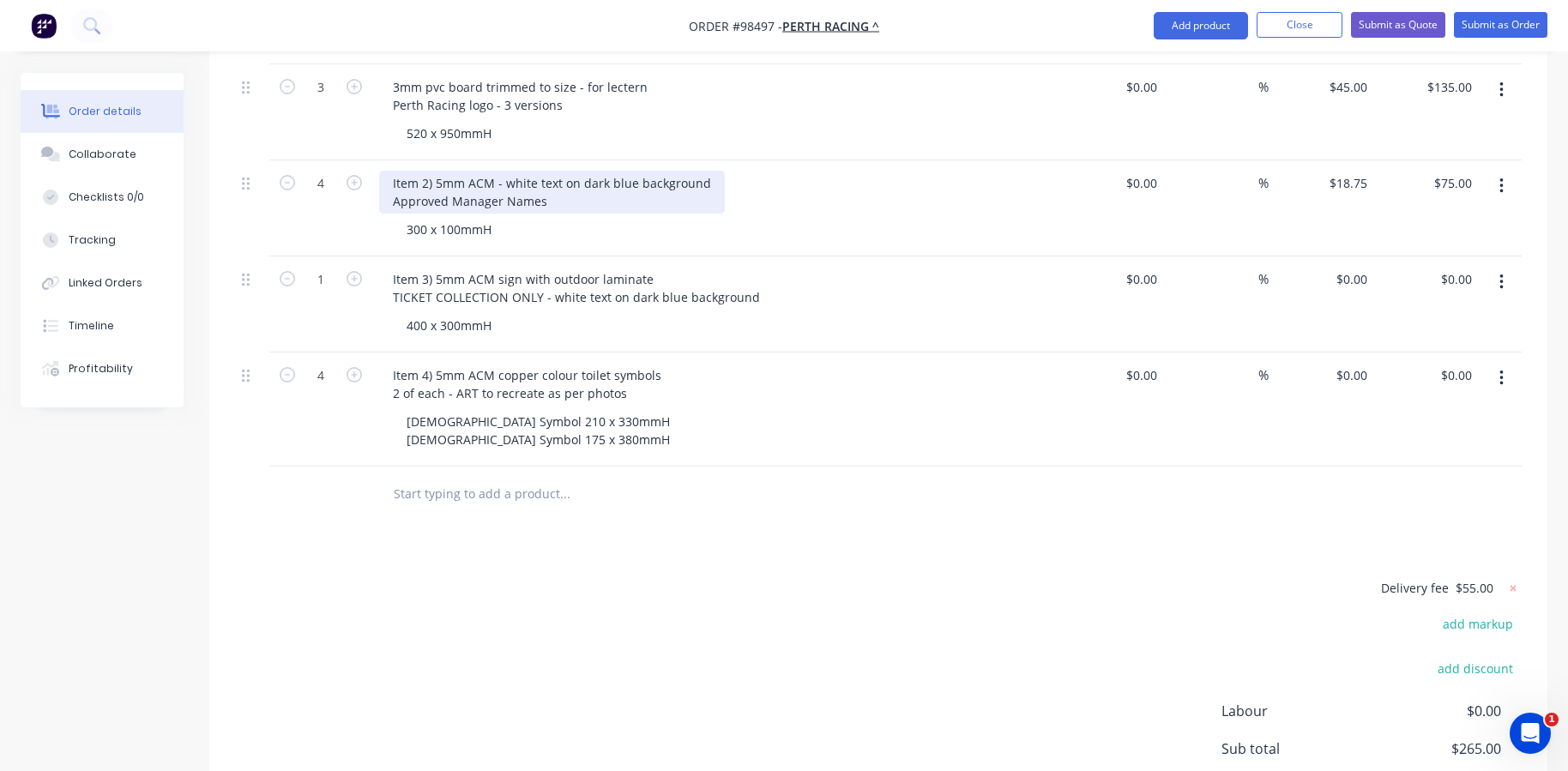
click at [548, 170] on div "Item 2) 5mm ACM - white text on dark blue background Approved Manager Names" at bounding box center [551, 192] width 345 height 43
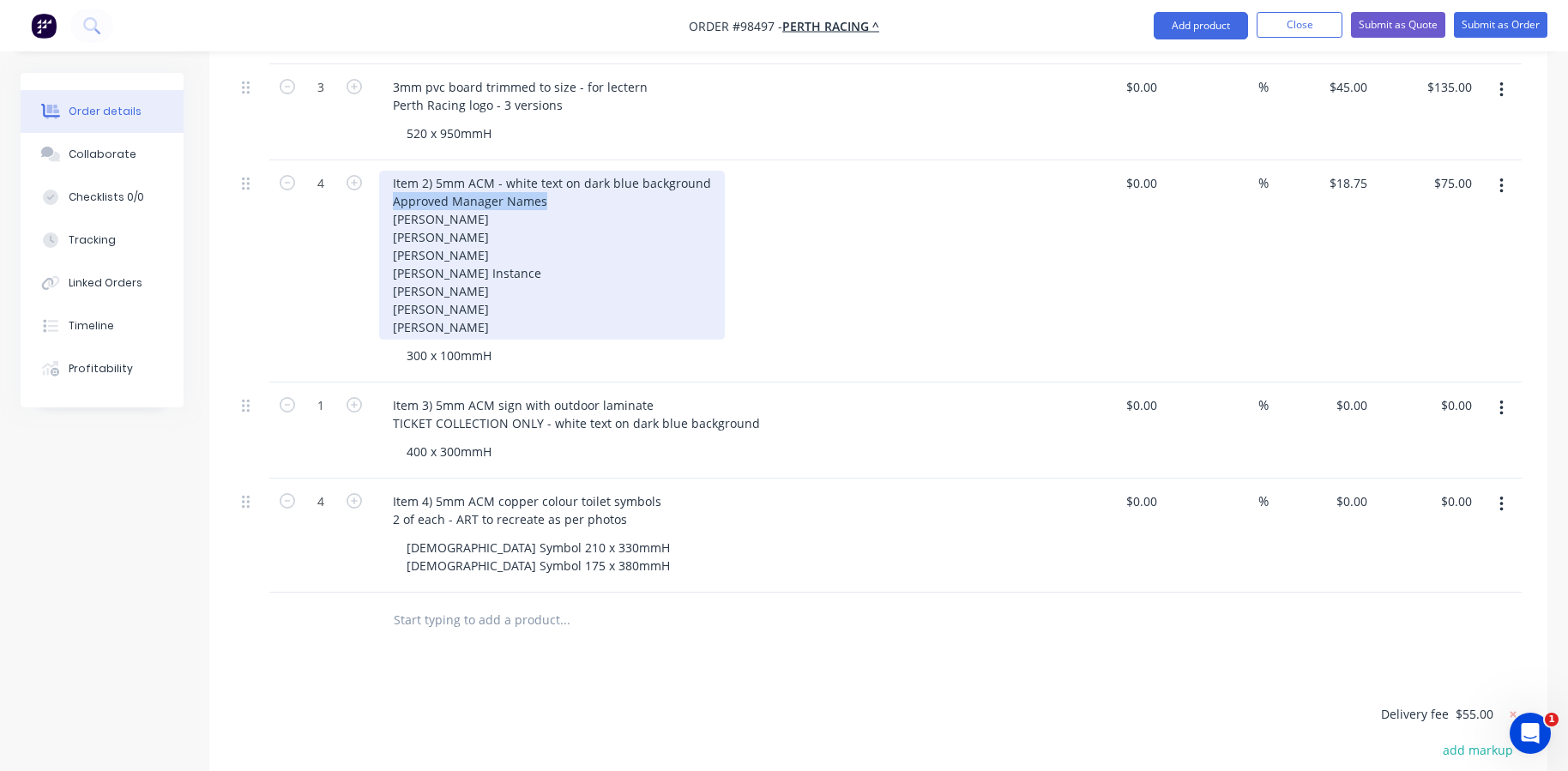
drag, startPoint x: 542, startPoint y: 152, endPoint x: 394, endPoint y: 161, distance: 148.3
click at [394, 170] on div "Item 2) 5mm ACM - white text on dark blue background Approved Manager Names [PE…" at bounding box center [551, 255] width 345 height 169
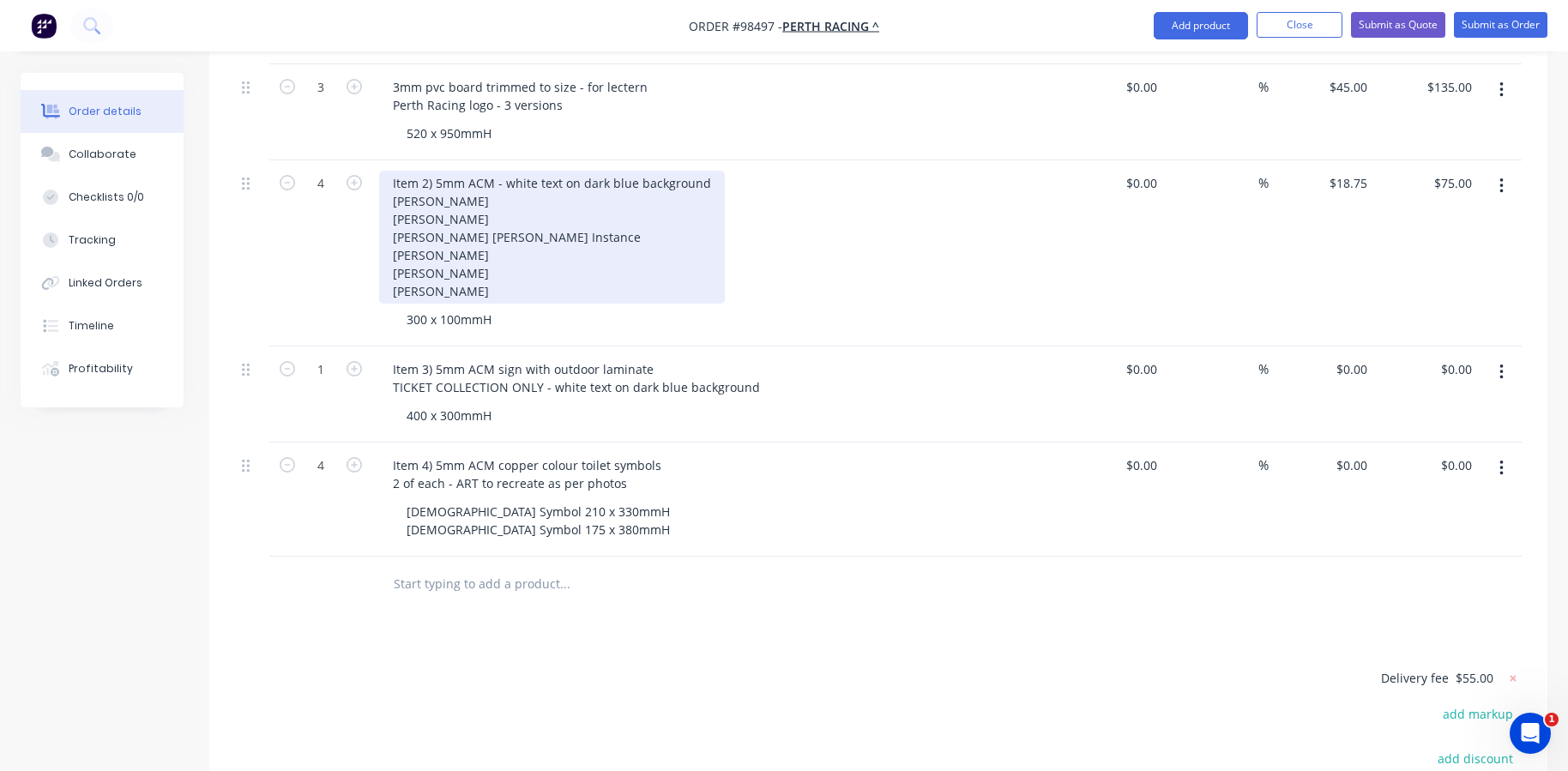
click at [700, 170] on div "Item 2) 5mm ACM - white text on dark blue background [PERSON_NAME] [PERSON_NAME…" at bounding box center [551, 237] width 345 height 133
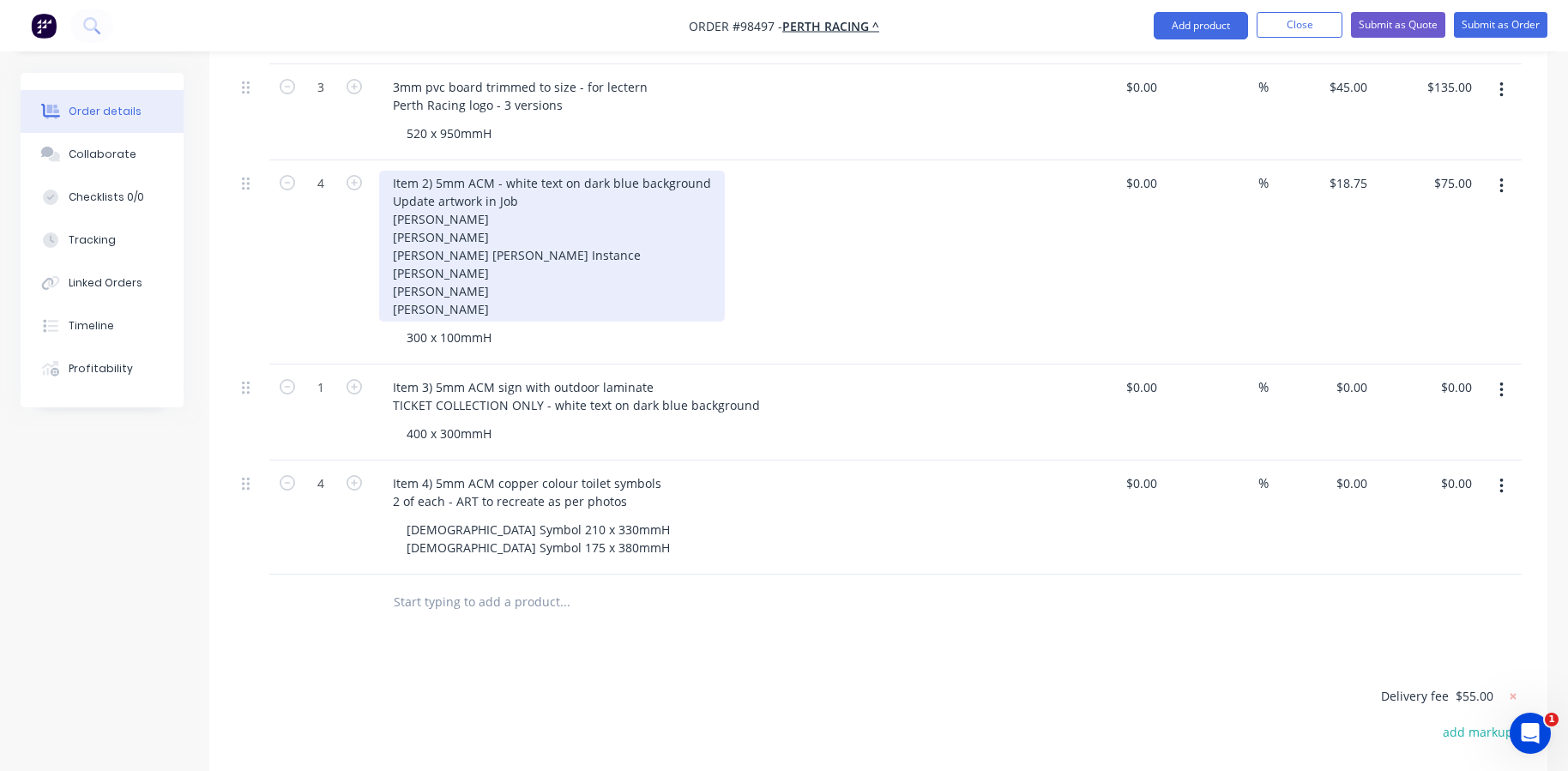
click at [546, 170] on div "Item 2) 5mm ACM - white text on dark blue background Update artwork in Job [PER…" at bounding box center [551, 246] width 345 height 151
click at [531, 170] on div "Item 2) 5mm ACM - white text on dark blue background Update artwork in Job [PER…" at bounding box center [551, 246] width 345 height 151
click at [532, 170] on div "Item 2) 5mm ACM - white text on dark blue background Update artwork in Job [PER…" at bounding box center [551, 246] width 345 height 151
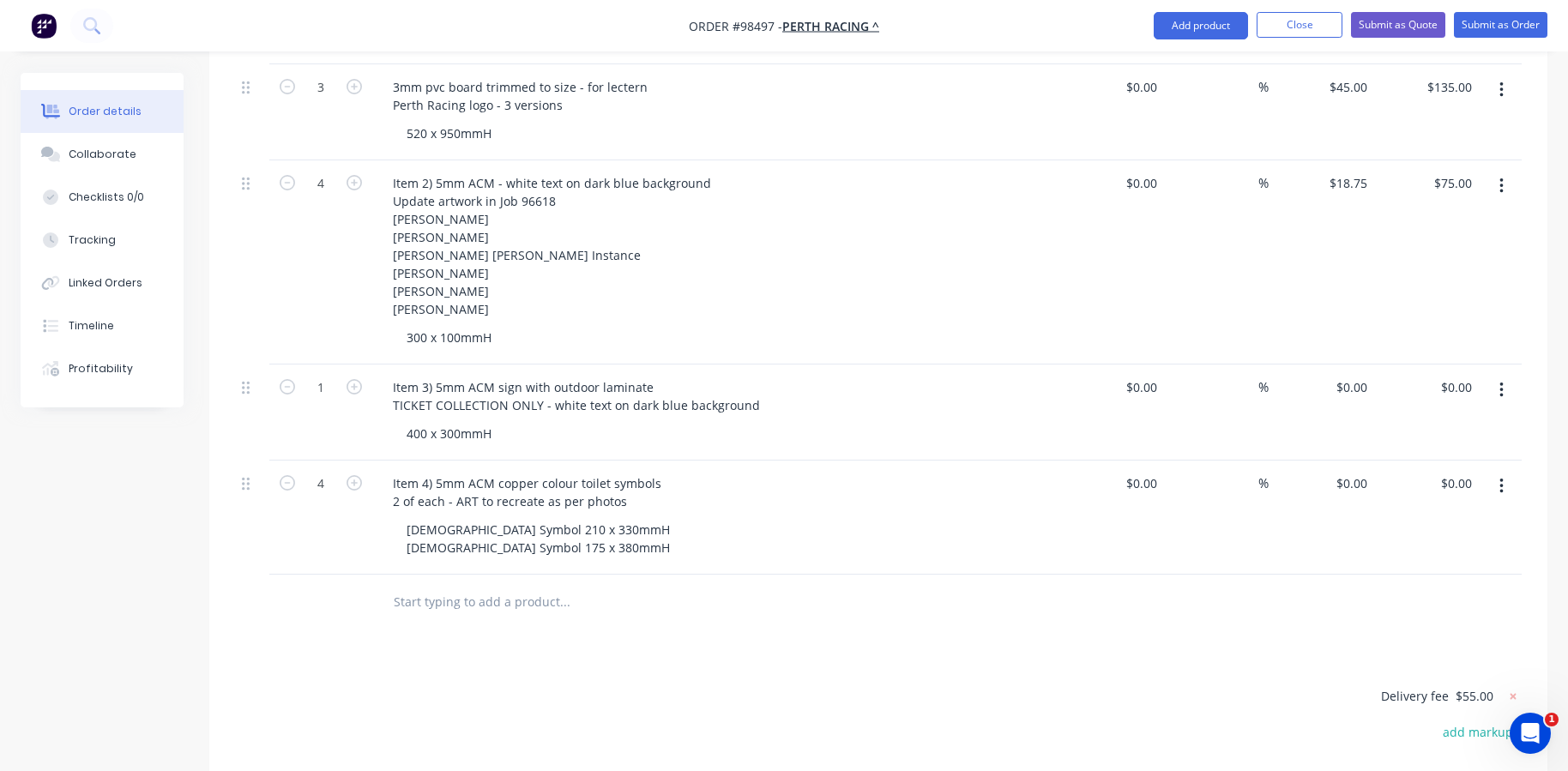
click at [437, 585] on input "text" at bounding box center [564, 602] width 343 height 34
click at [494, 585] on input "Item 5)" at bounding box center [564, 602] width 343 height 34
type input "Item 5) 5mm ACM patch with outdoor laminate"
click at [507, 640] on button "Add Item 5) 5mm ACM patch with outdoor laminate to order" at bounding box center [657, 667] width 515 height 55
click at [345, 586] on button "button" at bounding box center [354, 595] width 22 height 18
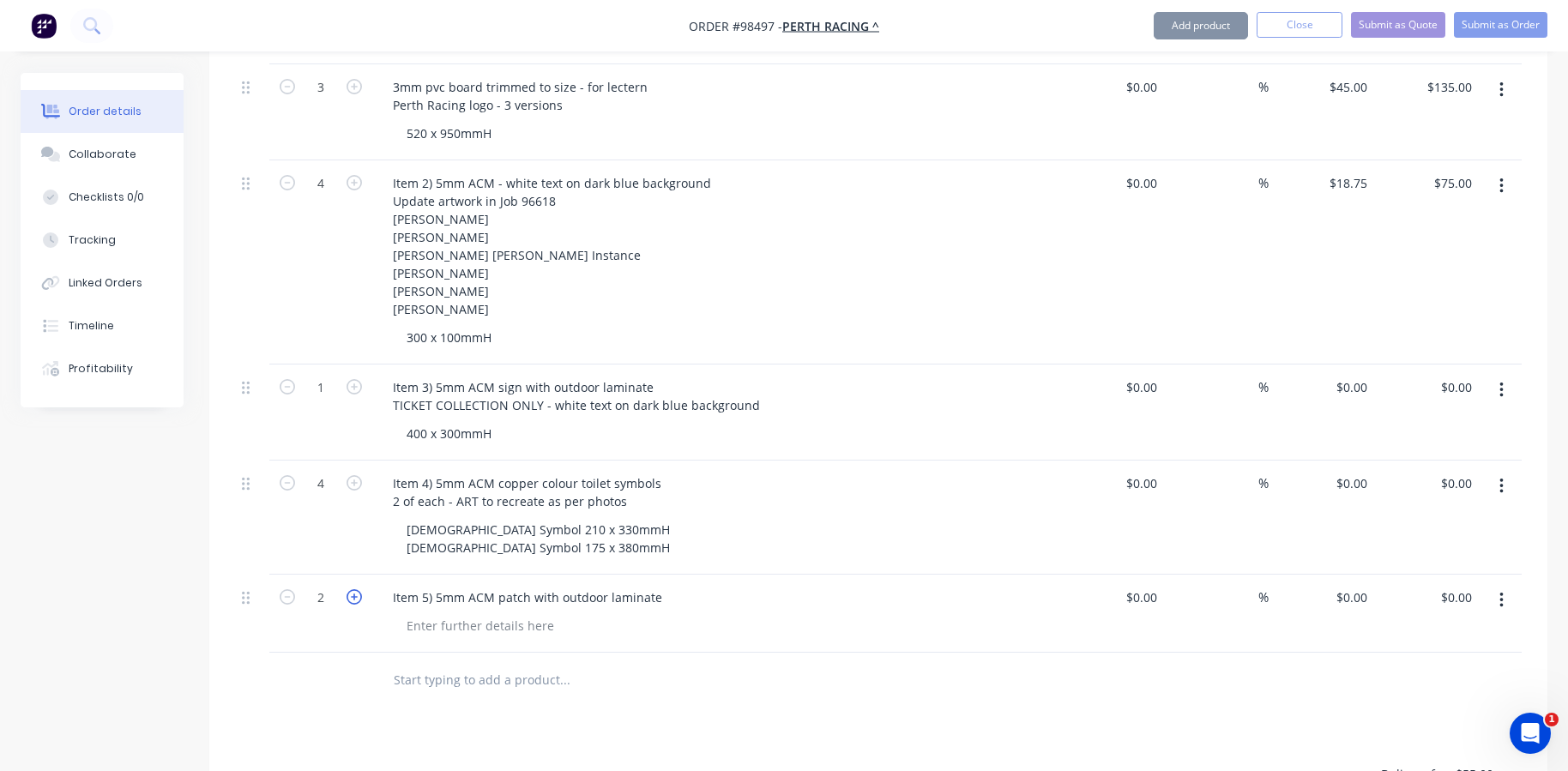
click at [346, 589] on icon "button" at bounding box center [353, 596] width 15 height 15
type input "3"
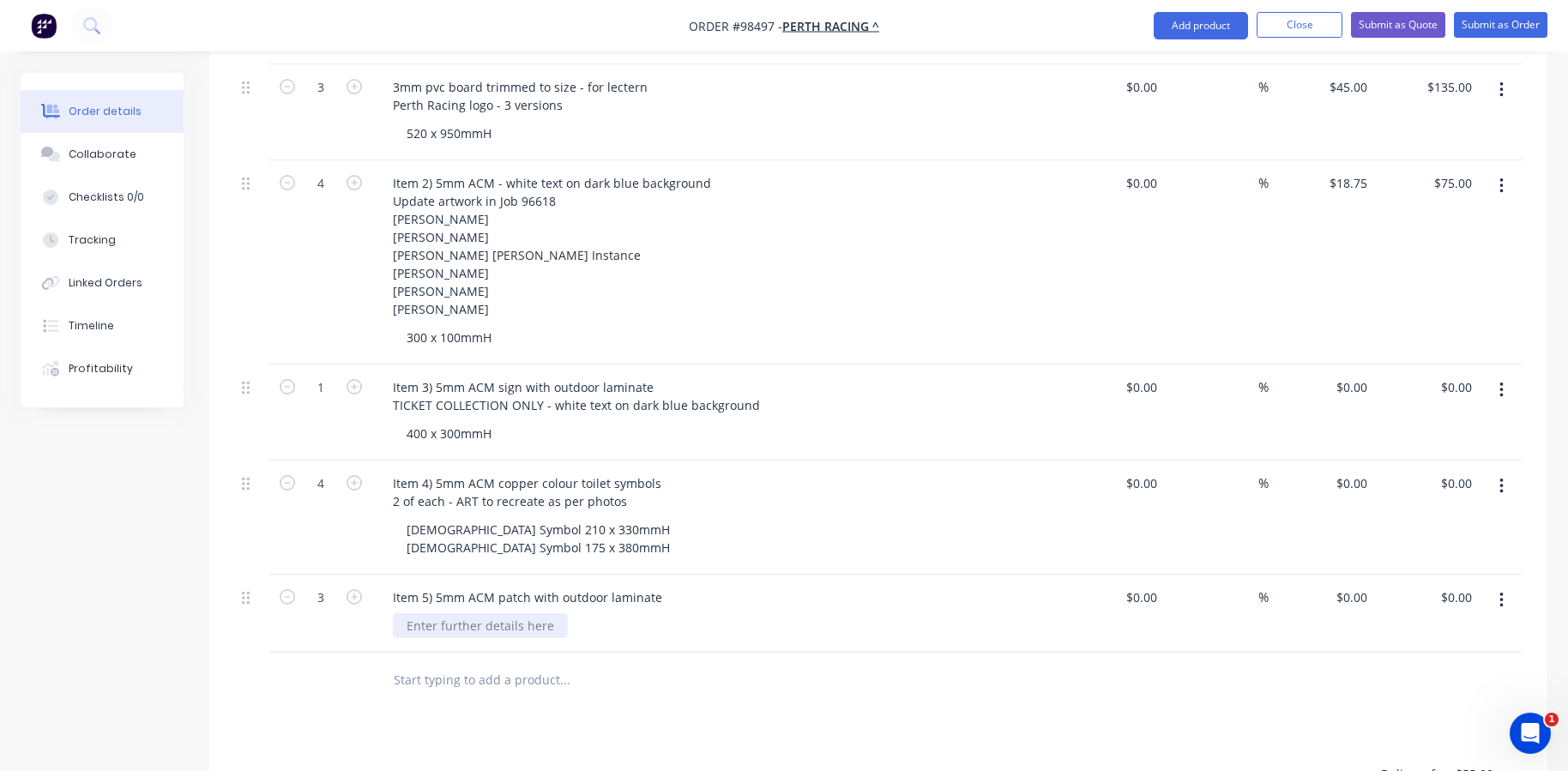
click at [491, 613] on div at bounding box center [480, 626] width 175 height 25
click at [428, 663] on input "text" at bounding box center [564, 680] width 343 height 34
click at [659, 585] on div "Item 5) 5mm ACM patch with outdoor laminate" at bounding box center [527, 597] width 297 height 25
click at [393, 585] on div "Item 5) 5mm ACM patch with outdoor laminate '18'" at bounding box center [527, 606] width 297 height 43
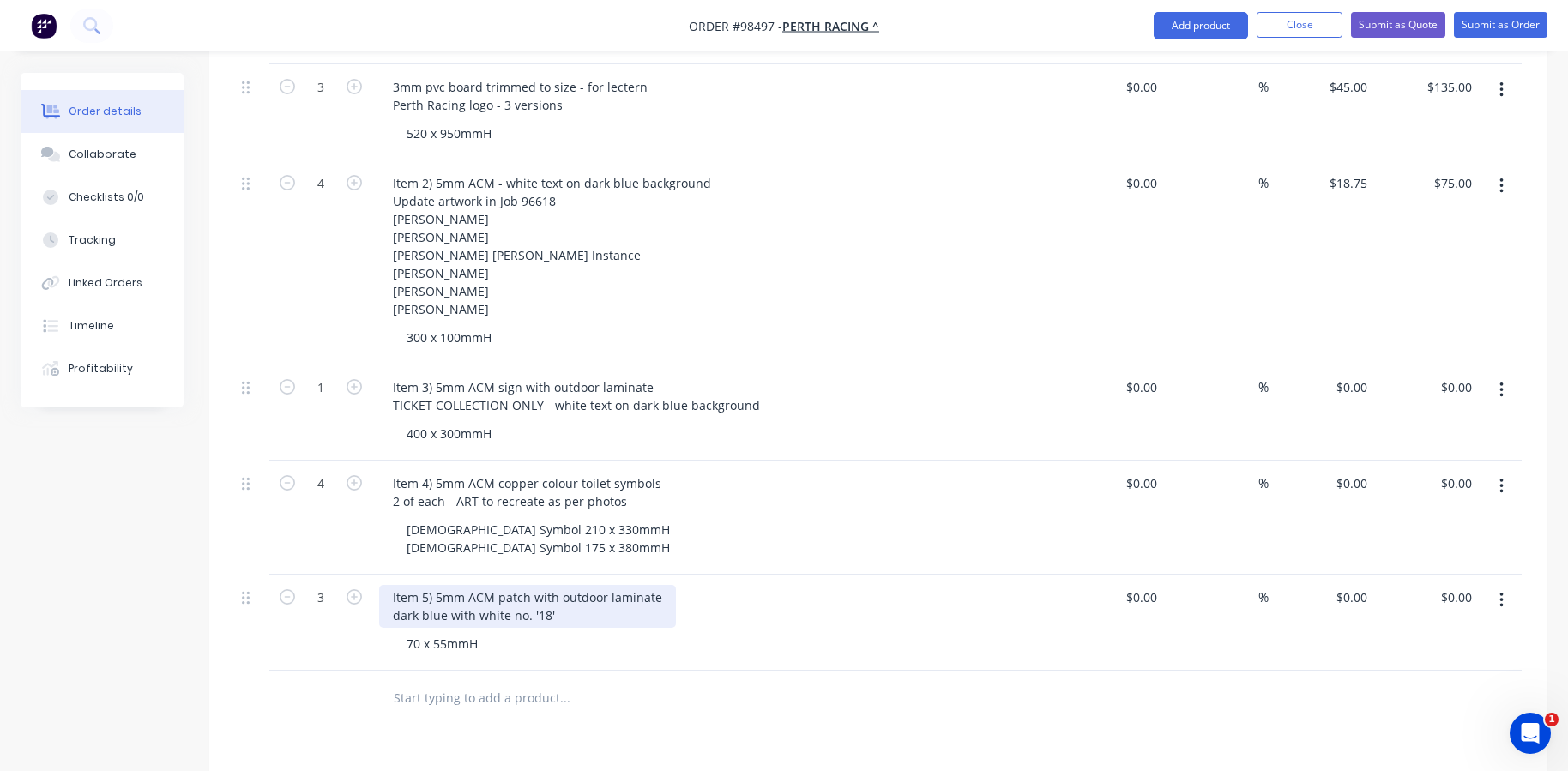
click at [561, 587] on div "Item 5) 5mm ACM patch with outdoor laminate dark blue with white no. '18'" at bounding box center [527, 606] width 297 height 43
click at [504, 631] on div "70 x 55mmH" at bounding box center [722, 644] width 659 height 25
click at [657, 585] on div "Item 5) 5mm ACM patch with outdoor laminate dark blue with white no. '18'" at bounding box center [527, 606] width 297 height 43
click at [625, 680] on input "text" at bounding box center [564, 697] width 343 height 34
click at [426, 585] on div "Item 5) 5mm ACM patch with outdoor laminate - TBC may want SAV dark blue with w…" at bounding box center [586, 606] width 414 height 43
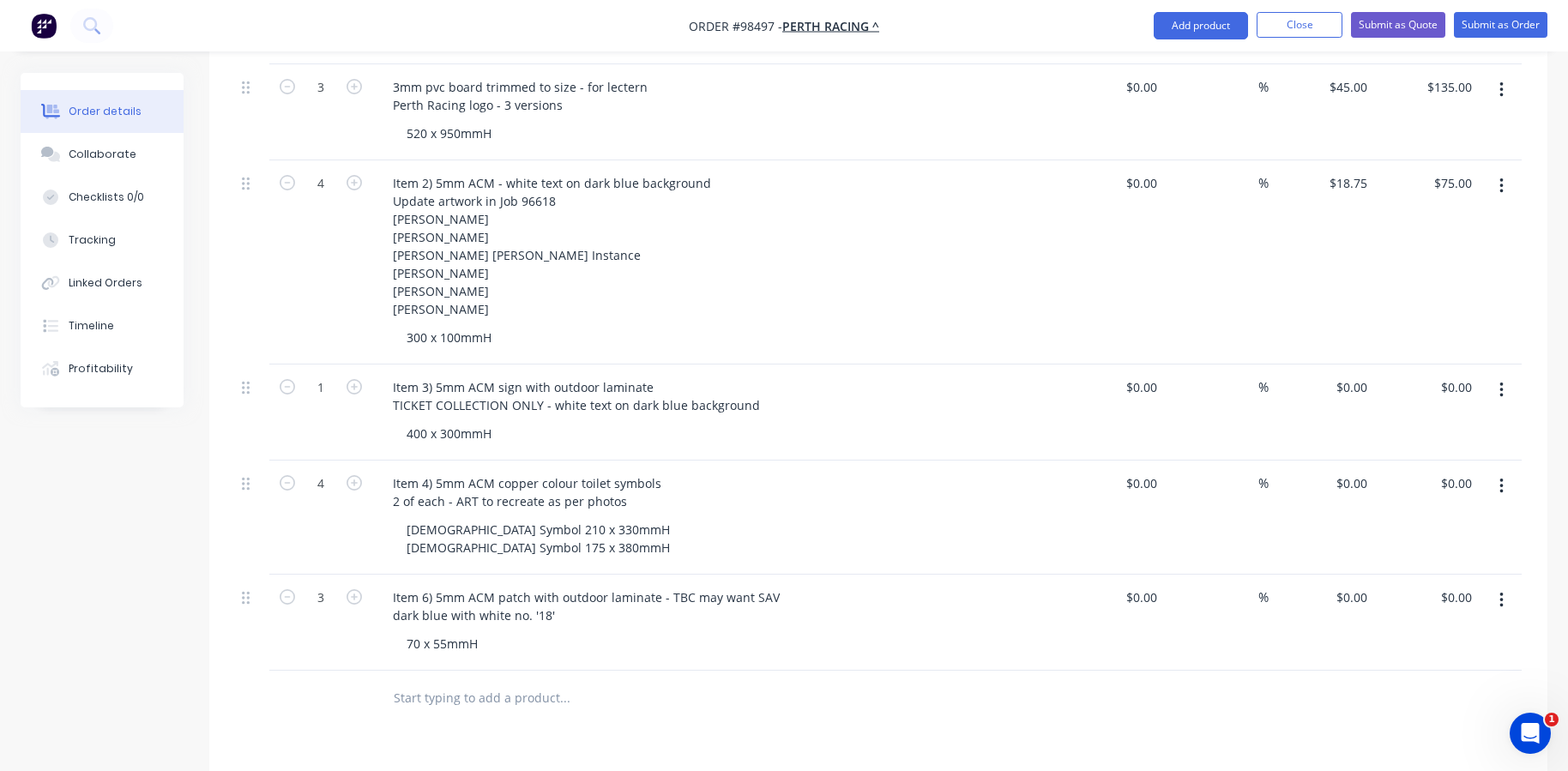
click at [426, 680] on input "text" at bounding box center [564, 697] width 343 height 34
type input "Item 5) 5mm ACM entry signs"
click at [529, 736] on button "Add Item 5) 5mm ACM entry signs to order" at bounding box center [657, 763] width 515 height 55
click at [353, 685] on icon "button" at bounding box center [353, 692] width 15 height 15
type input "2"
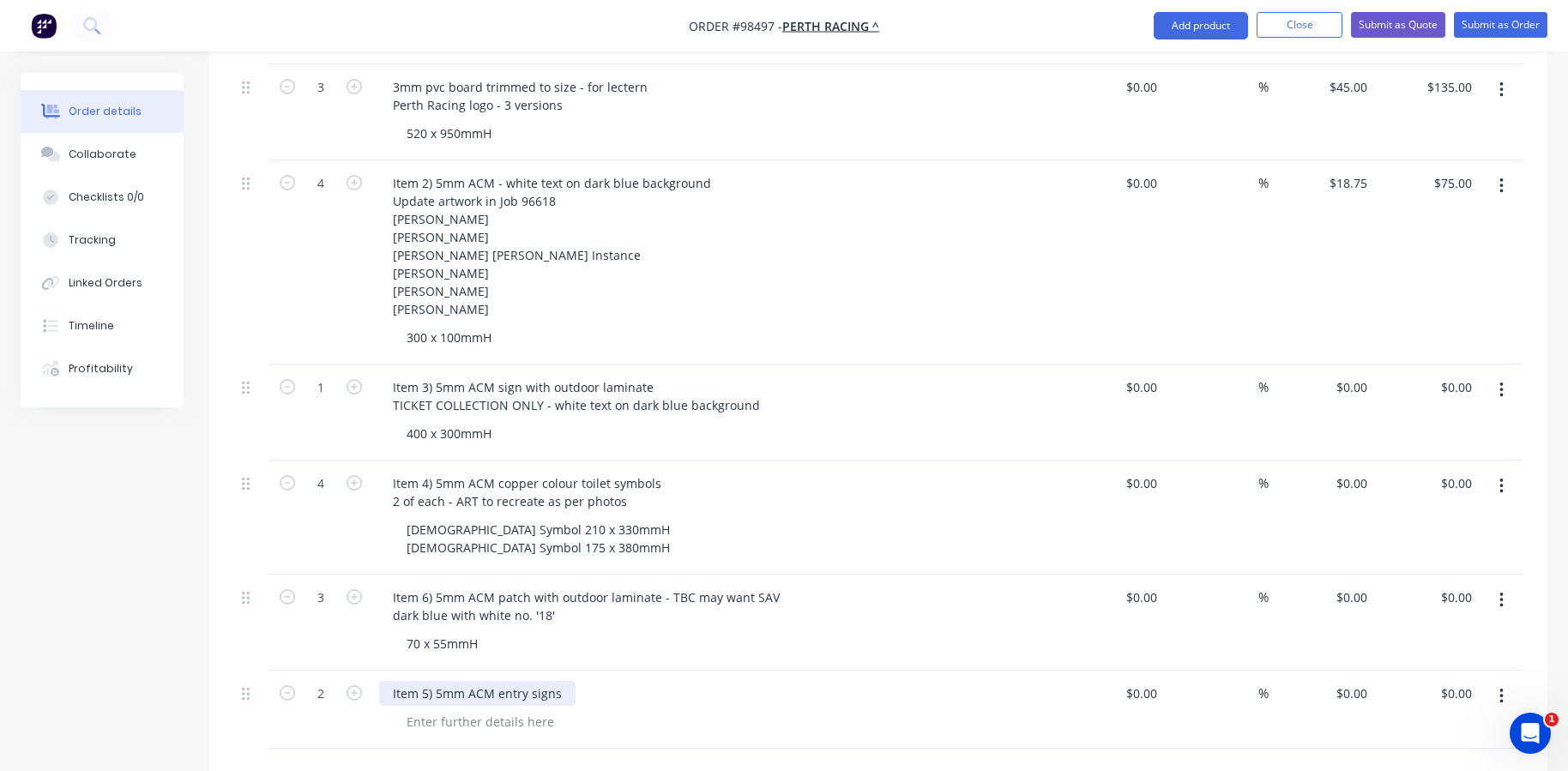
drag, startPoint x: 514, startPoint y: 650, endPoint x: 516, endPoint y: 659, distance: 9.2
click at [514, 680] on div "Item 5) 5mm ACM entry signs" at bounding box center [477, 693] width 196 height 25
click at [523, 680] on div "Item 5) 5mm ACM entry signs" at bounding box center [477, 693] width 196 height 25
click at [590, 680] on div "Item 5) 5mm ACM admission signs" at bounding box center [492, 693] width 226 height 25
click at [423, 709] on div at bounding box center [480, 722] width 175 height 25
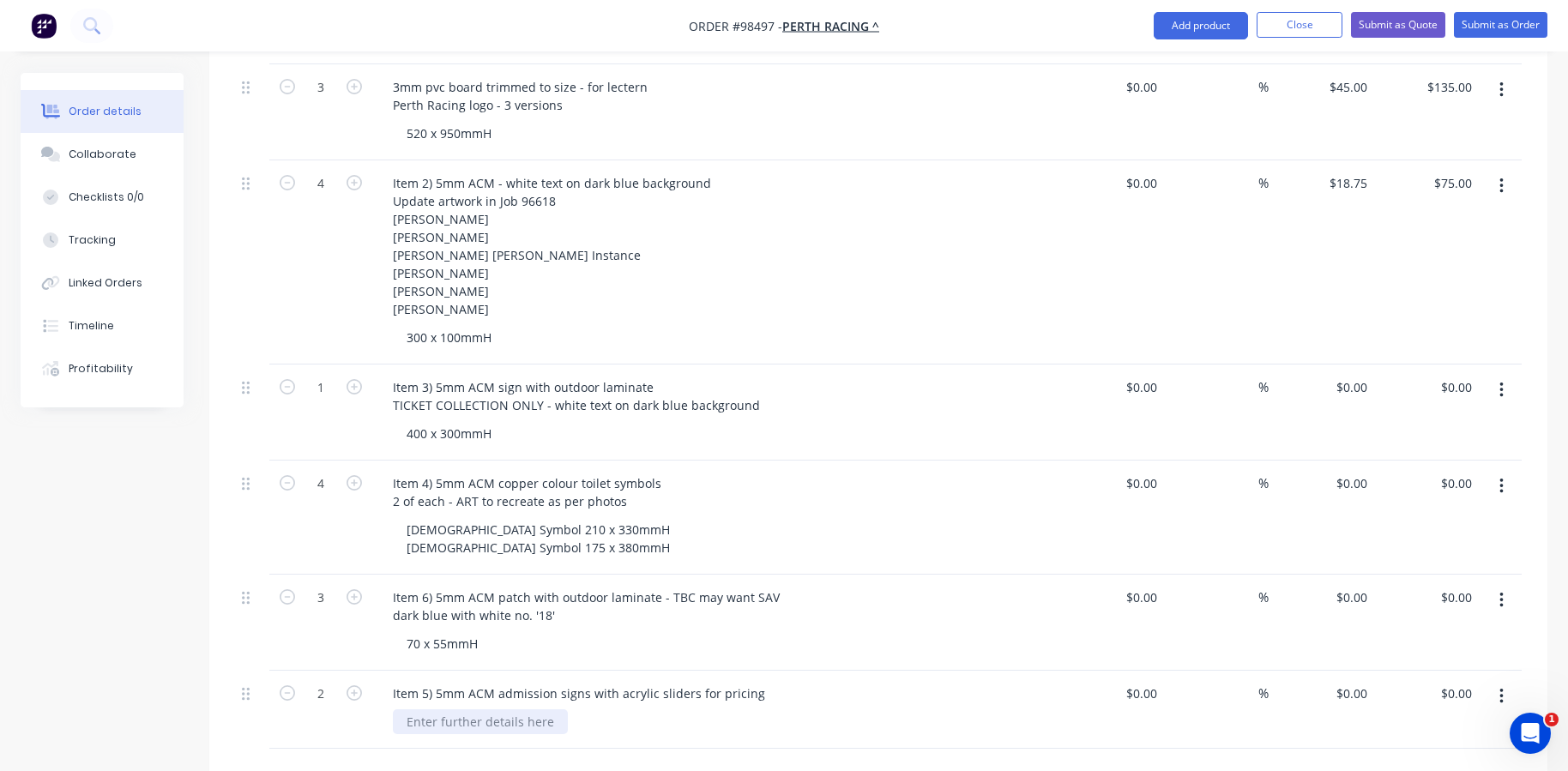
click at [420, 709] on div at bounding box center [480, 722] width 175 height 25
click at [752, 680] on div "Item 5) 5mm ACM admission signs with acrylic sliders for pricing" at bounding box center [579, 693] width 400 height 25
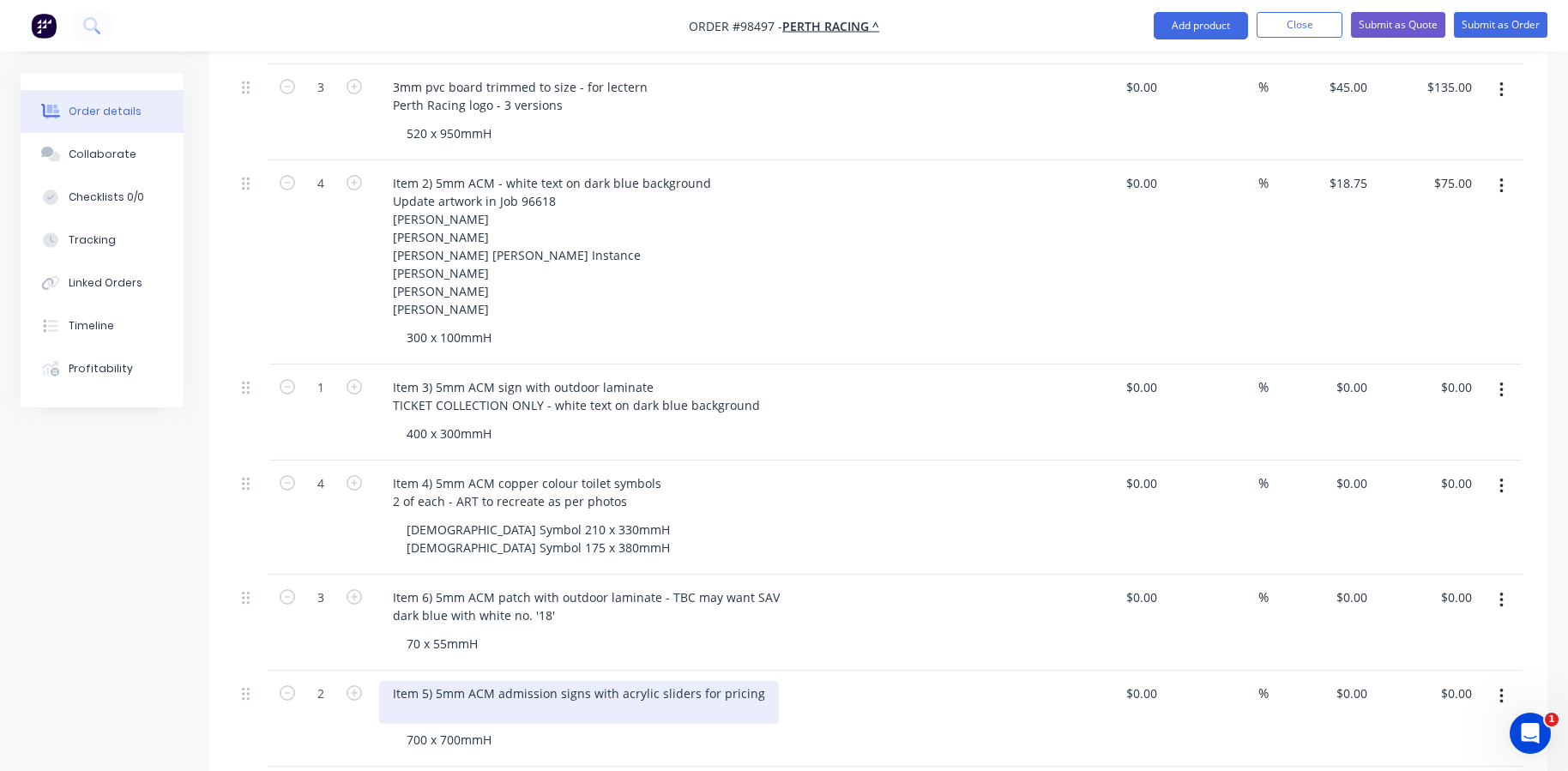
click at [689, 680] on div "Item 5) 5mm ACM admission signs with acrylic sliders for pricing" at bounding box center [579, 702] width 400 height 43
click at [779, 680] on div "Item 5) 5mm ACM admission signs with acrylic slider plates for pricing" at bounding box center [595, 702] width 432 height 43
click at [531, 688] on div "Item 5) 5mm ACM admission signs with acrylic slider plates for prices" at bounding box center [593, 702] width 427 height 43
click at [531, 680] on div "Item 5) 5mm ACM admission signs with acrylic slider plates for prices" at bounding box center [593, 702] width 427 height 43
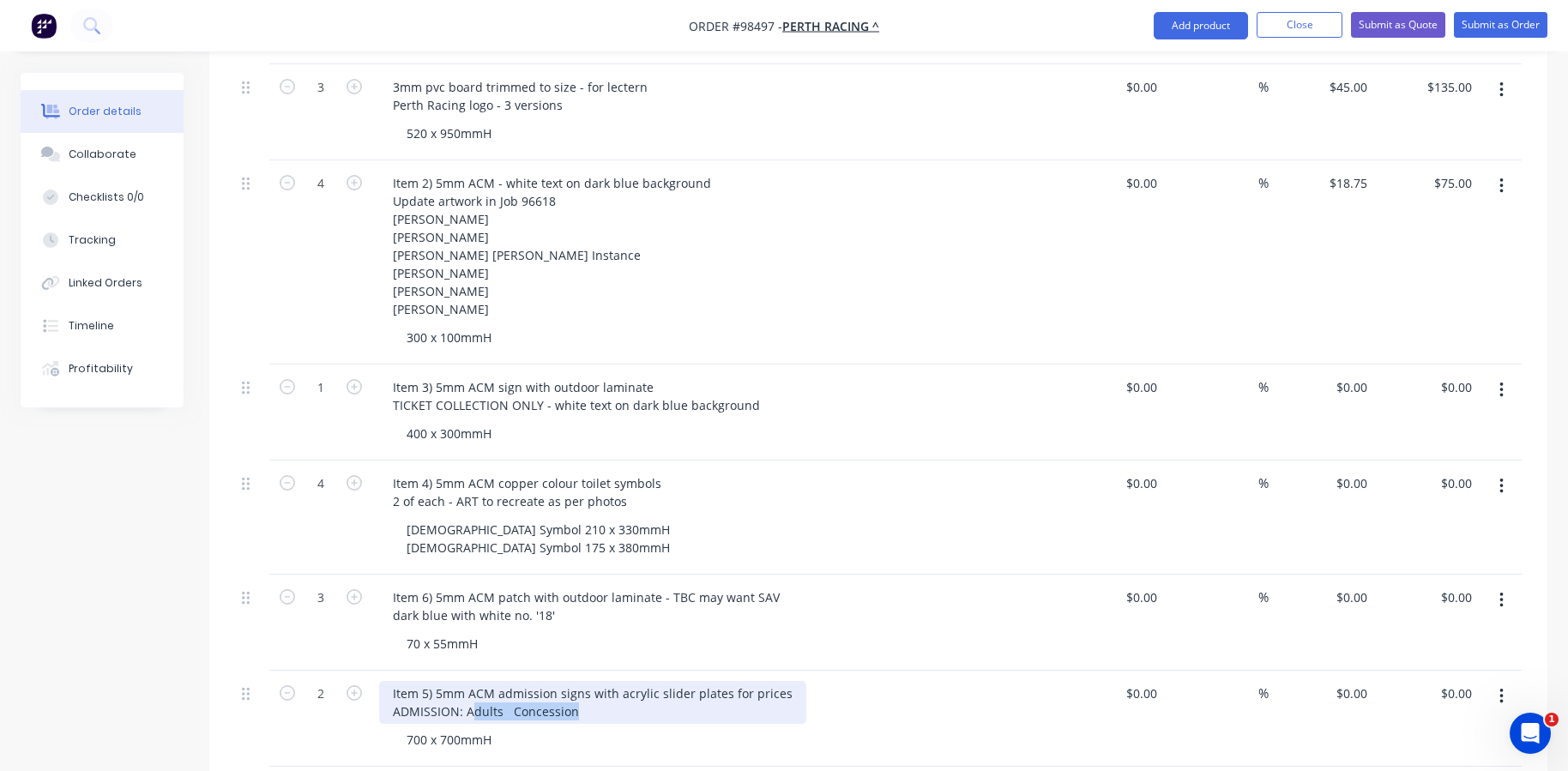
drag, startPoint x: 593, startPoint y: 682, endPoint x: 472, endPoint y: 680, distance: 121.0
click at [472, 680] on div "Item 5) 5mm ACM admission signs with acrylic slider plates for prices ADMISSION…" at bounding box center [593, 702] width 427 height 43
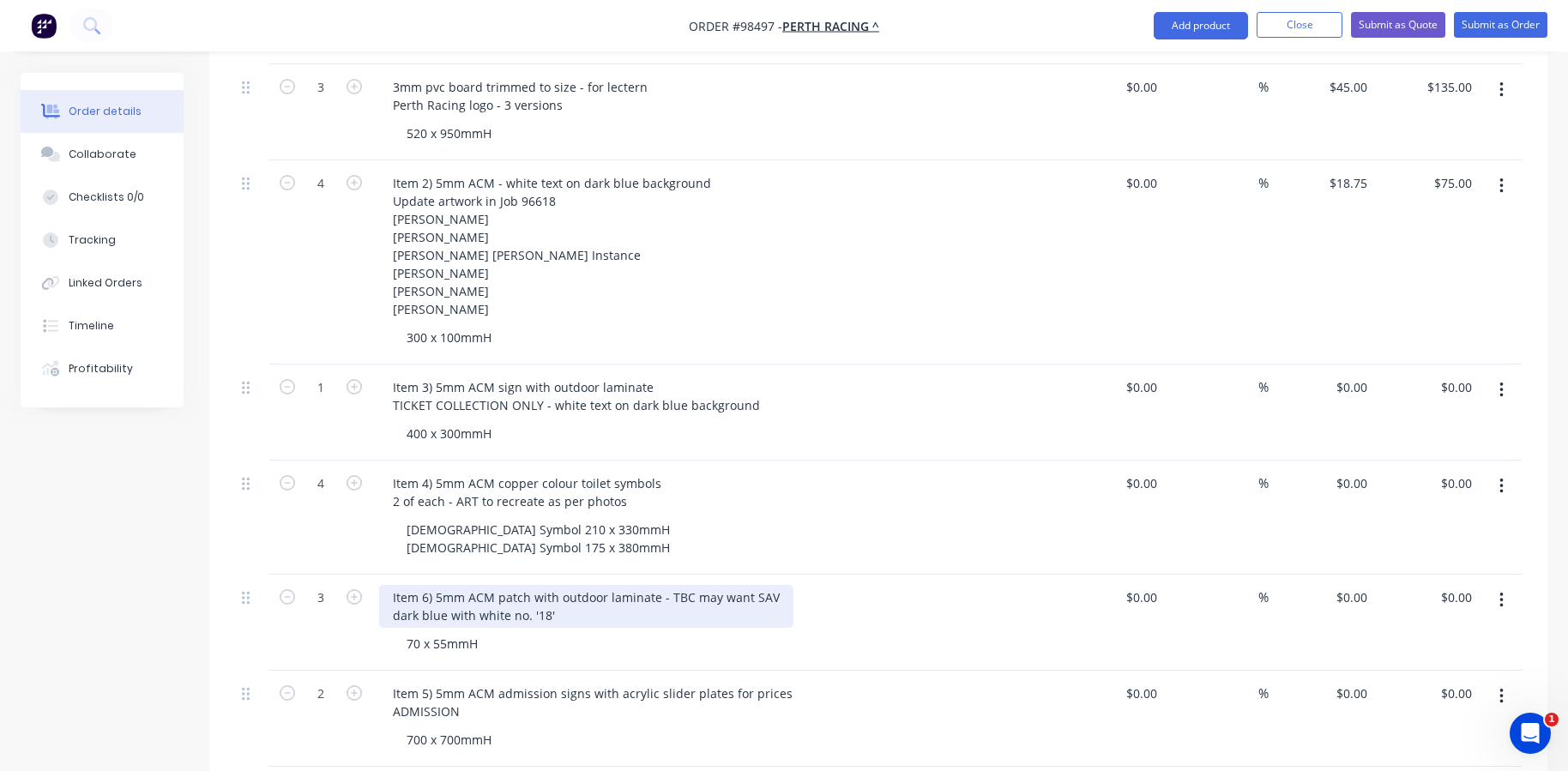
scroll to position [723, 0]
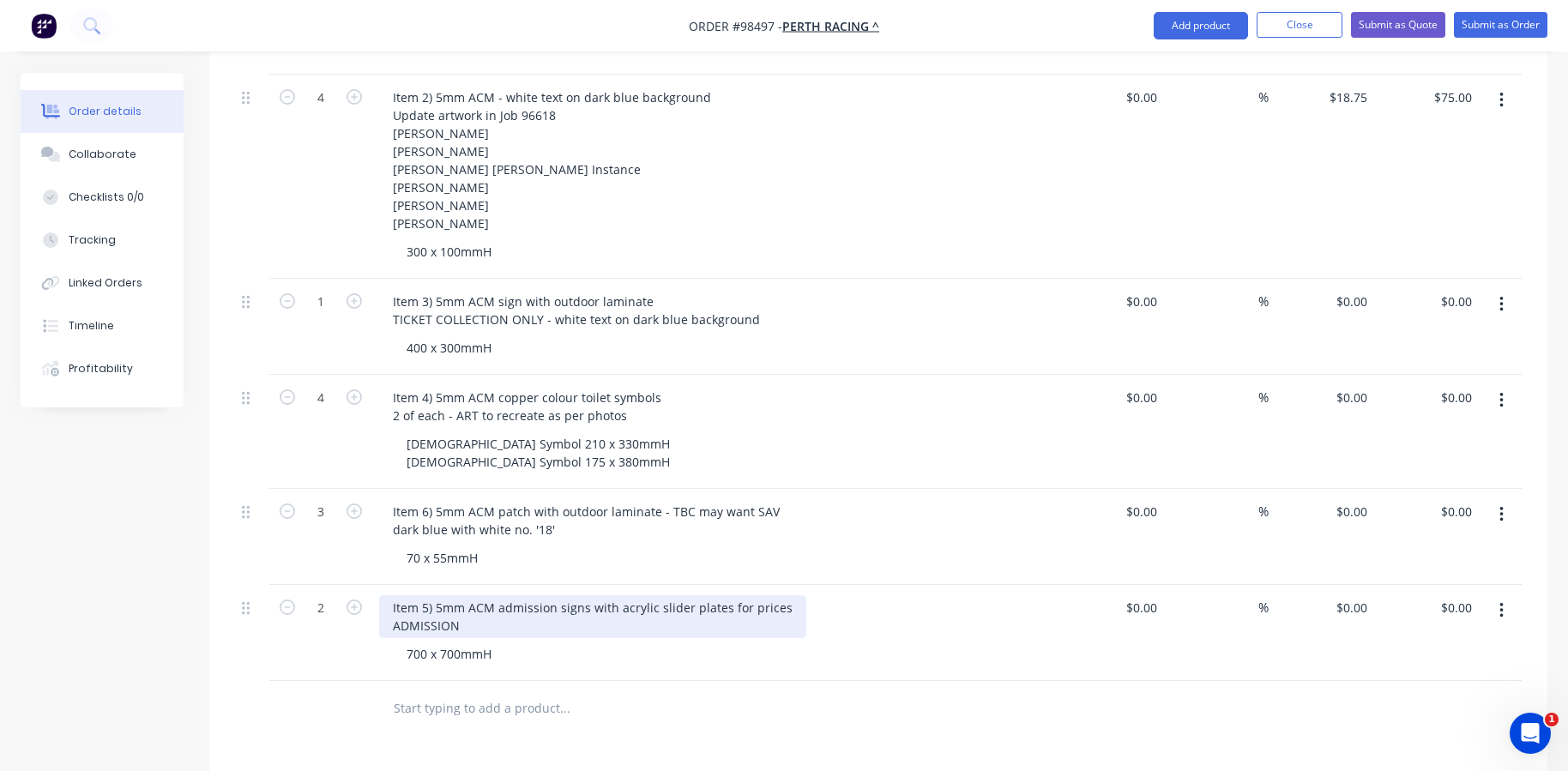
click at [523, 595] on div "Item 5) 5mm ACM admission signs with acrylic slider plates for prices ADMISSION" at bounding box center [593, 617] width 427 height 43
click at [483, 612] on div "Item 5) 5mm ACM admission signs with acrylic slider plates for prices ADMISSION…" at bounding box center [593, 626] width 427 height 61
click at [474, 596] on div "Item 5) 5mm ACM admission signs with acrylic slider plates for prices ADMISSION…" at bounding box center [593, 626] width 427 height 61
click at [394, 595] on div "Item 5) 5mm ACM admission signs with acrylic slider plates for prices ADMISSION…" at bounding box center [593, 626] width 427 height 61
click at [608, 595] on div "Item 5) 5mm ACM admission signs with acrylic slider plates for prices dark blue…" at bounding box center [593, 626] width 427 height 61
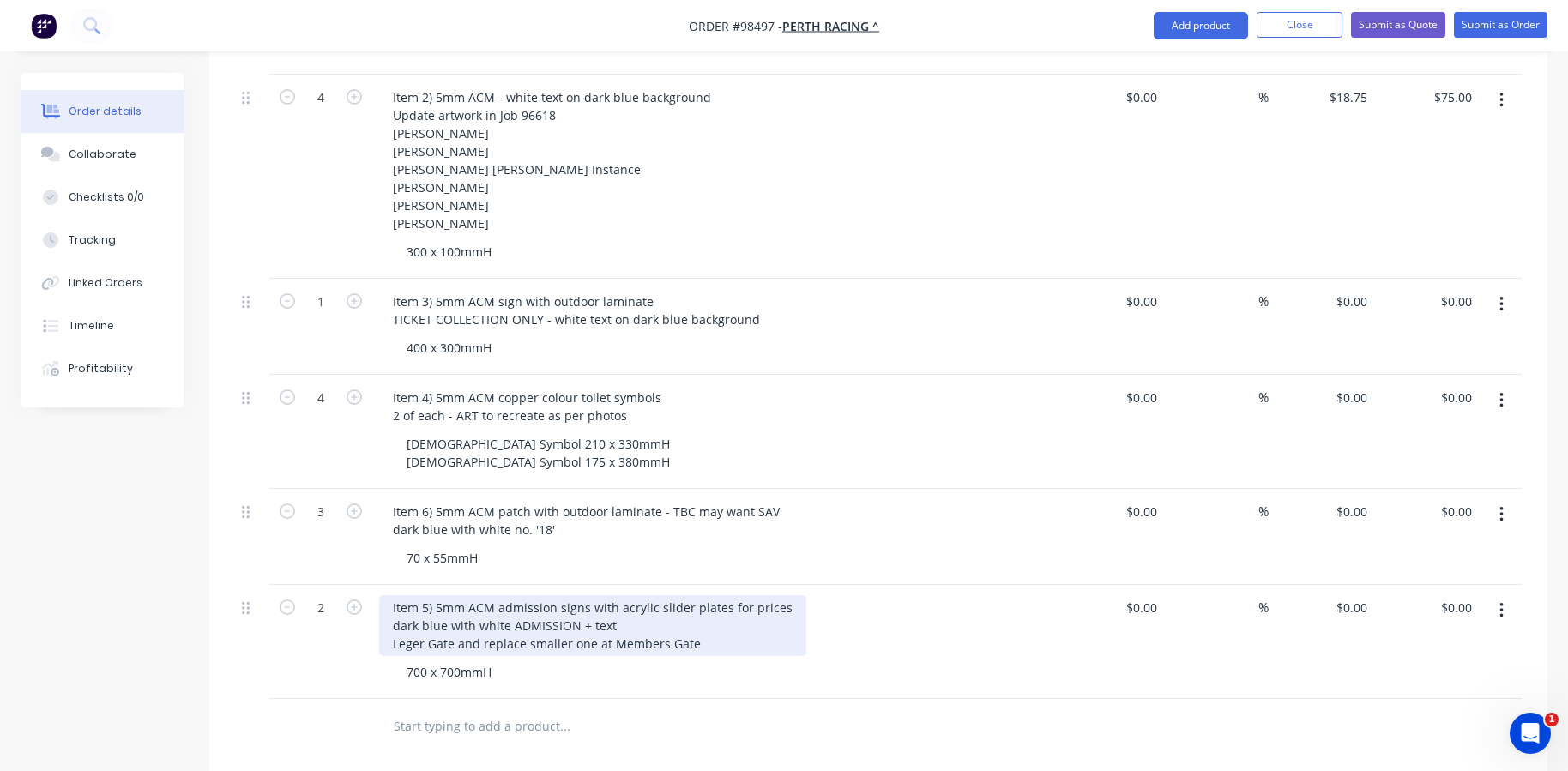
click at [643, 598] on div "Item 5) 5mm ACM admission signs with acrylic slider plates for prices dark blue…" at bounding box center [593, 626] width 427 height 61
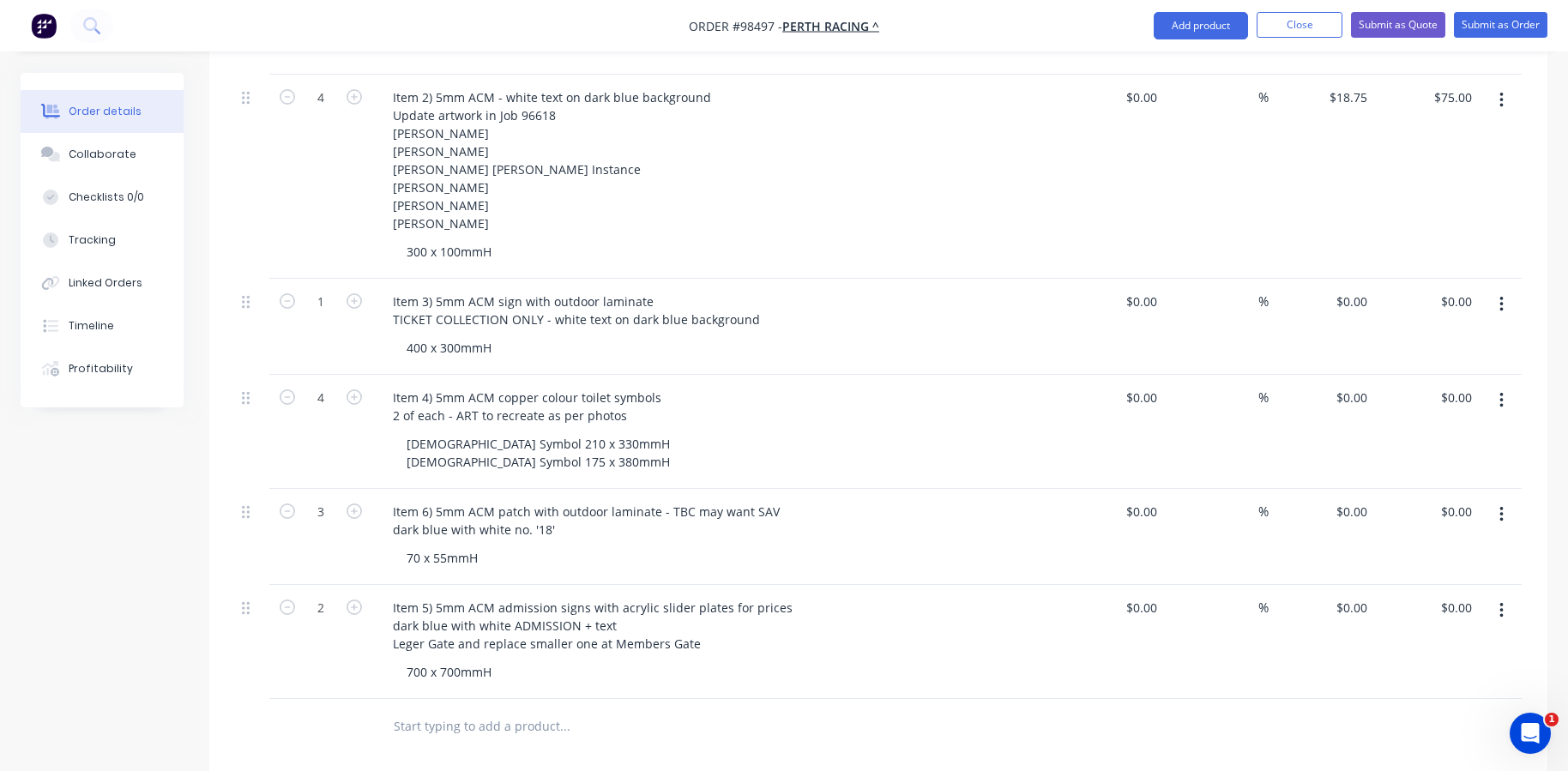
click at [475, 709] on input "text" at bounding box center [564, 726] width 343 height 34
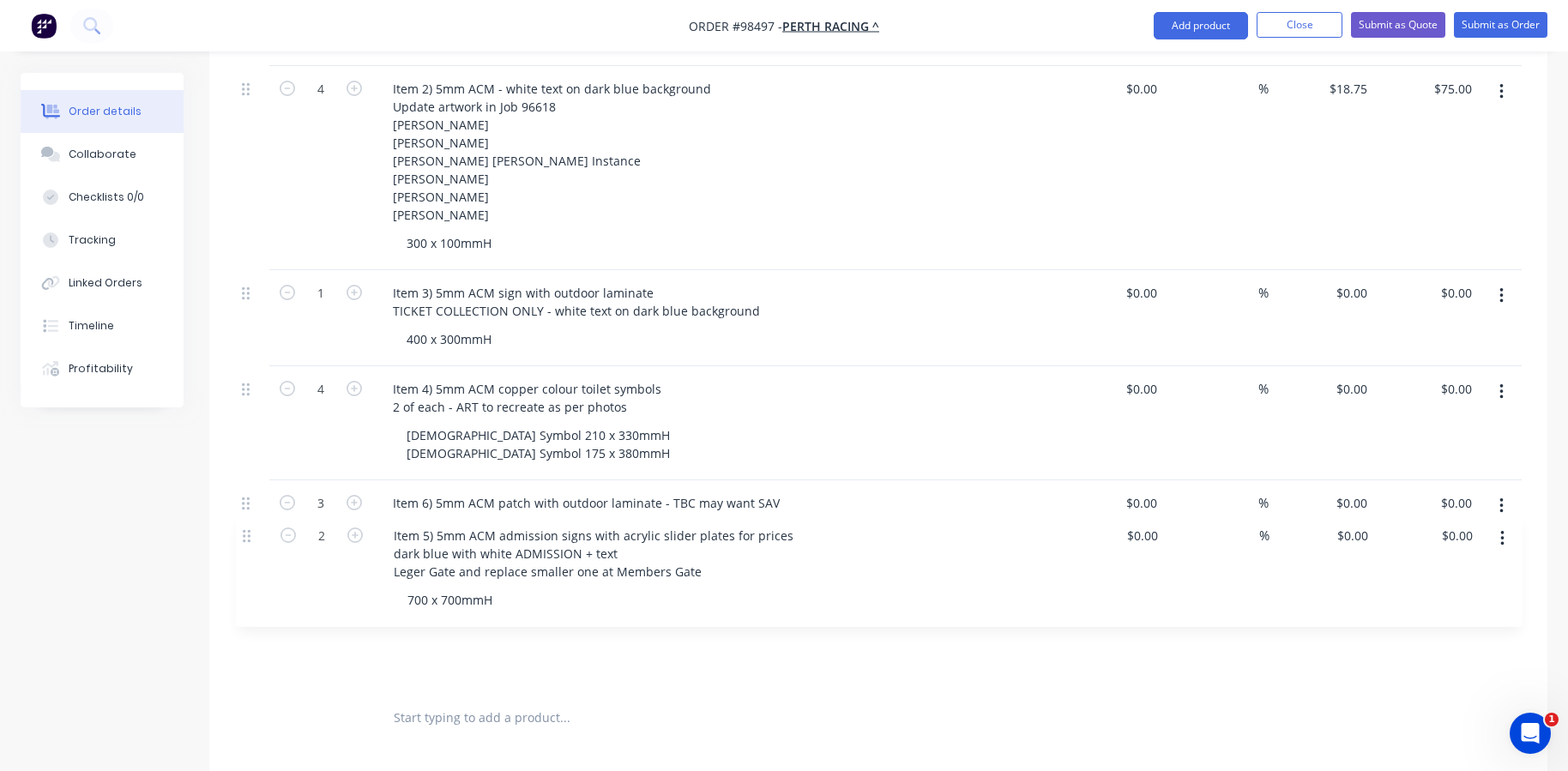
scroll to position [734, 0]
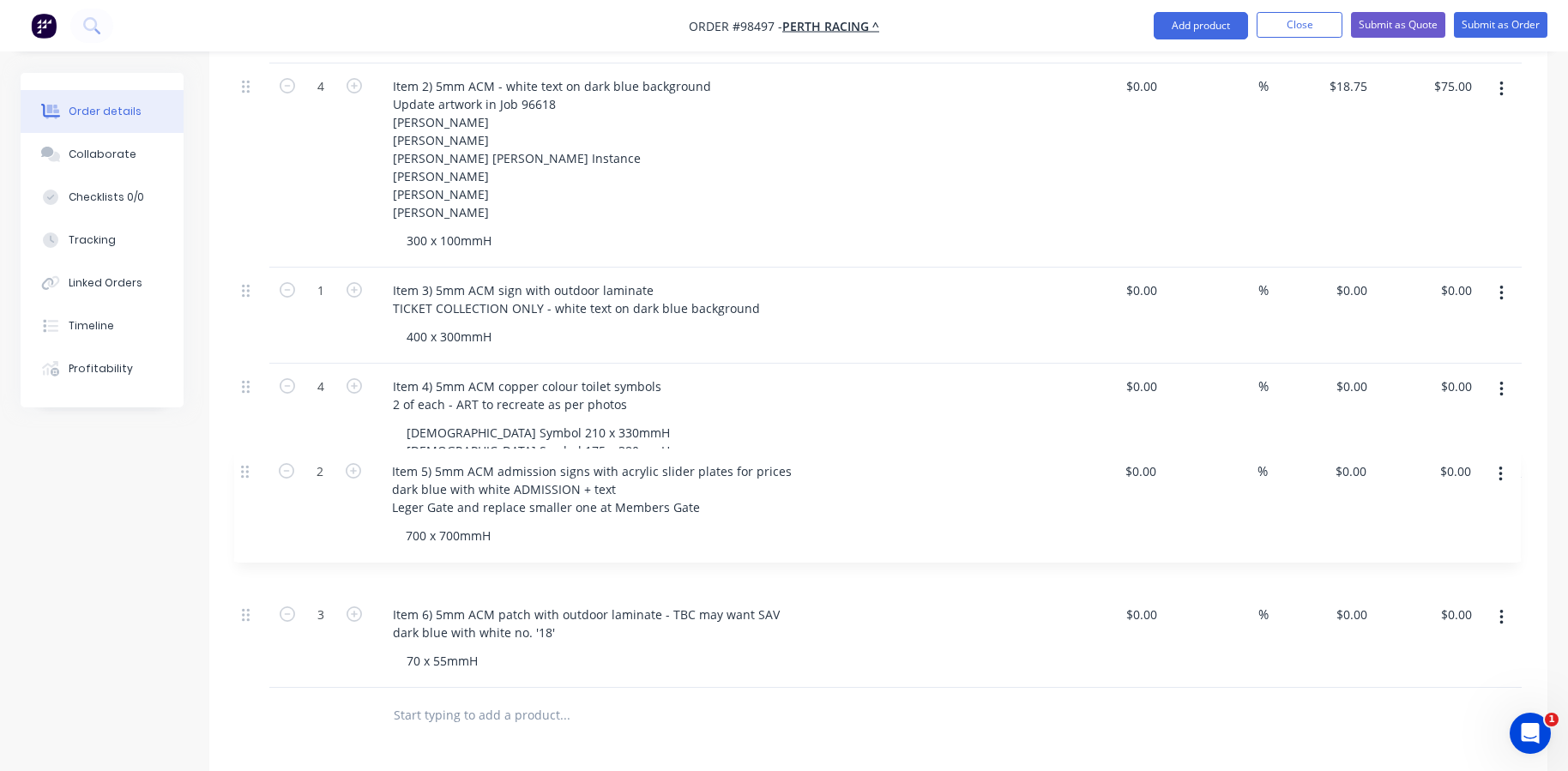
drag, startPoint x: 250, startPoint y: 577, endPoint x: 249, endPoint y: 466, distance: 111.0
click at [249, 466] on div "Internal SPRING [DATE] 3 3mm pvc board trimmed to size - for lectern Perth Raci…" at bounding box center [878, 300] width 1286 height 774
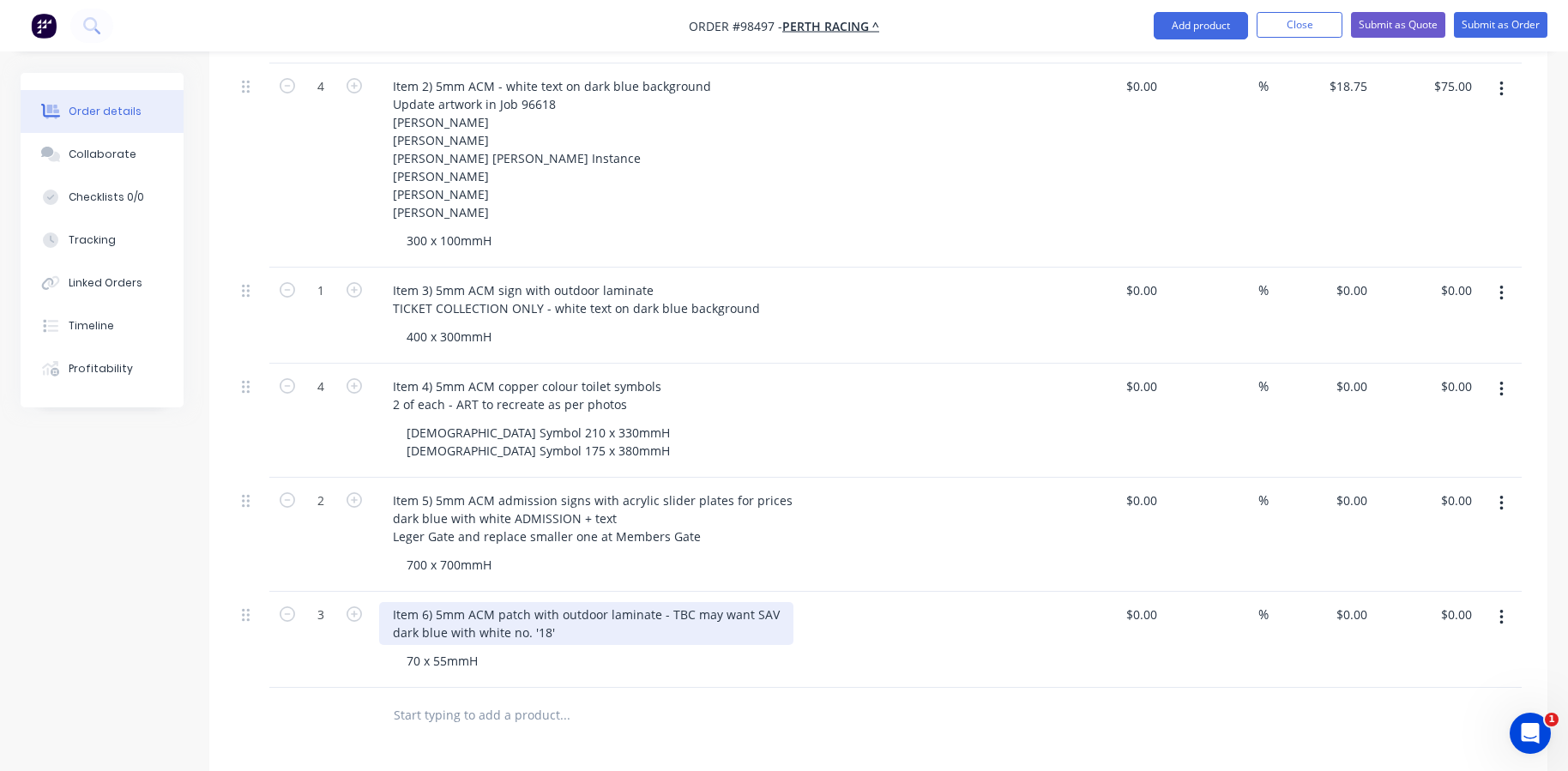
click at [425, 602] on div "Item 6) 5mm ACM patch with outdoor laminate - TBC may want SAV dark blue with w…" at bounding box center [586, 623] width 414 height 43
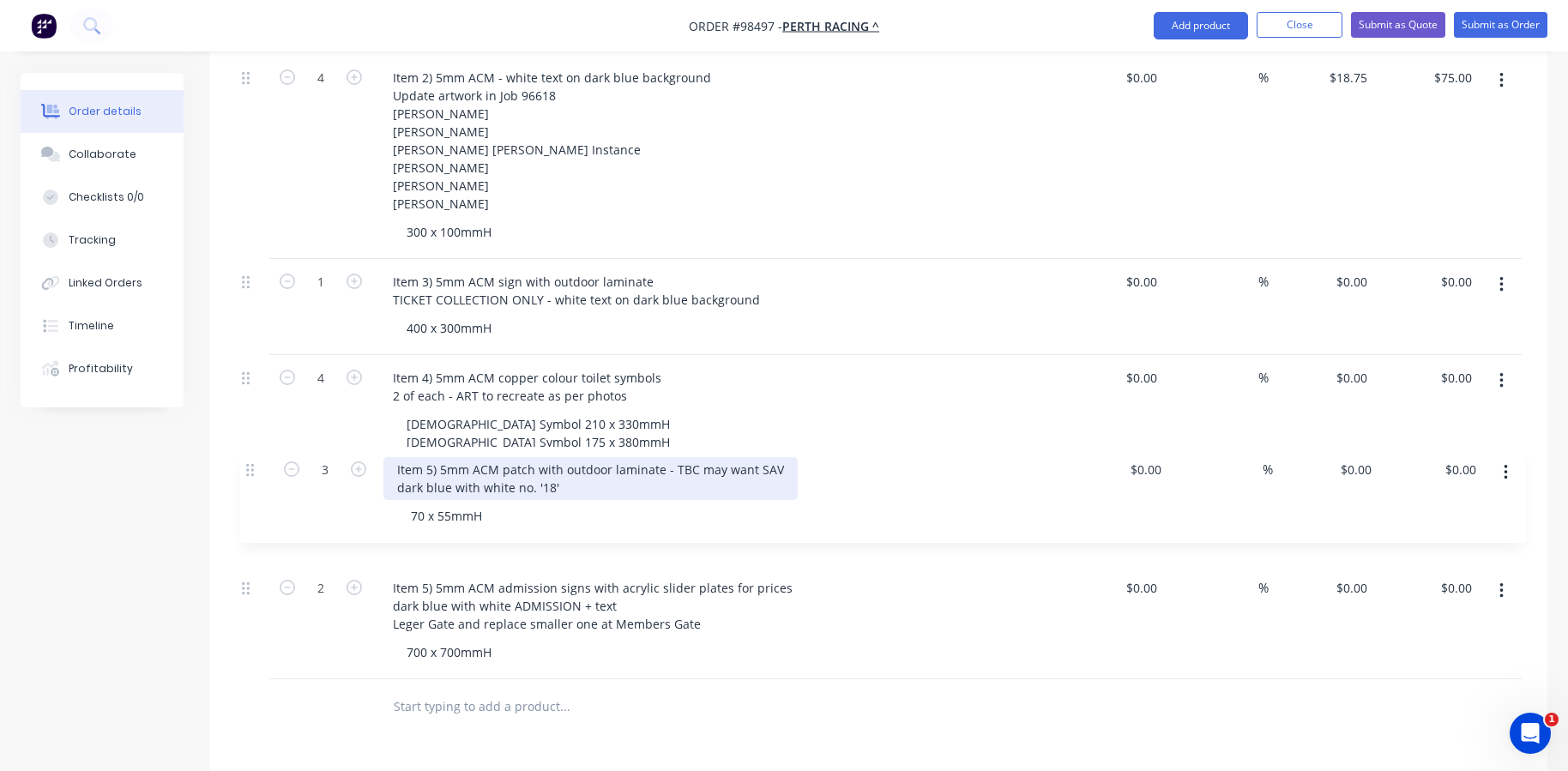
drag, startPoint x: 247, startPoint y: 591, endPoint x: 251, endPoint y: 470, distance: 121.1
click at [251, 470] on div "Internal SPRING [DATE] 3 3mm pvc board trimmed to size - for lectern Perth Raci…" at bounding box center [878, 292] width 1286 height 774
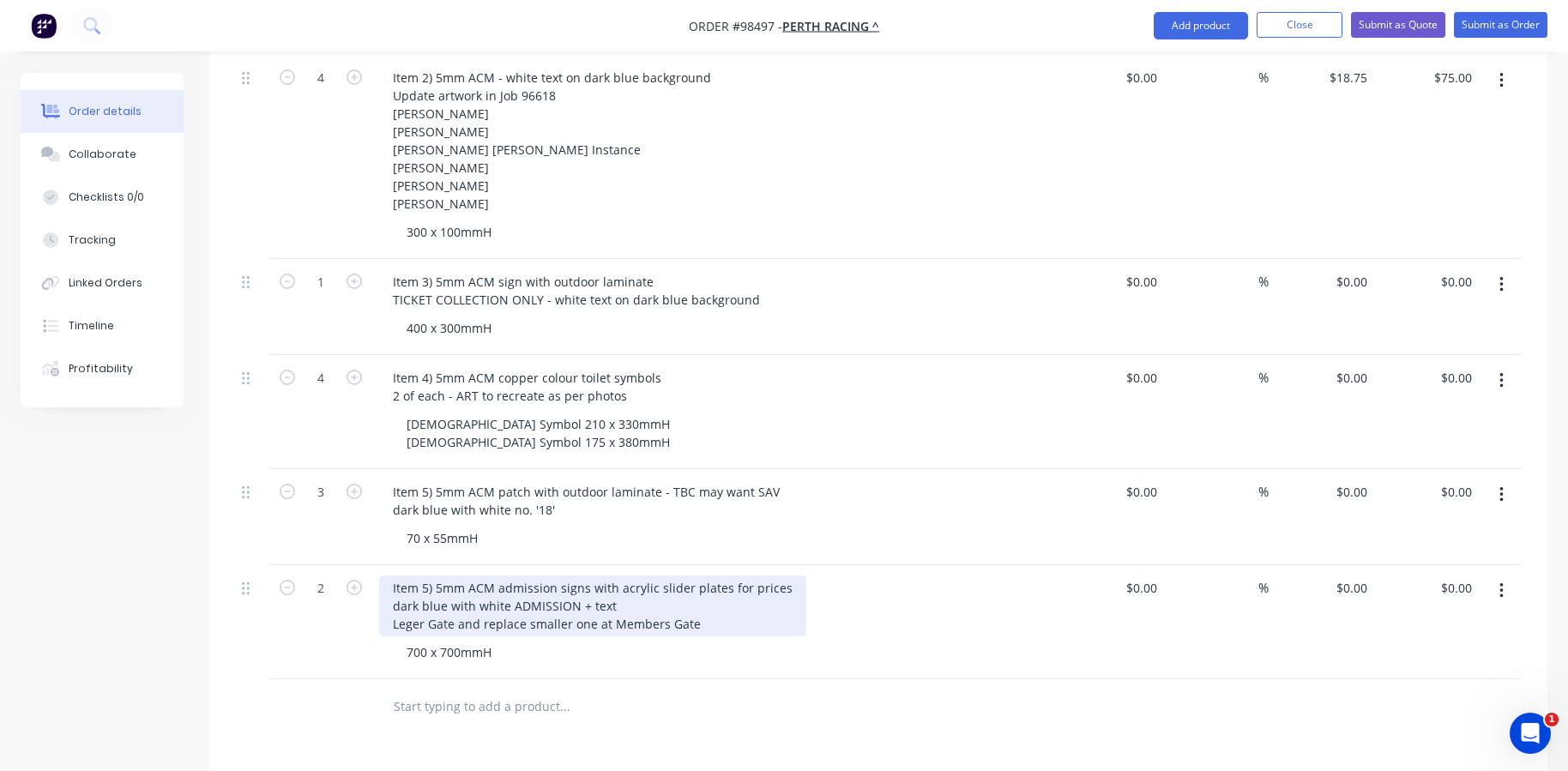
click at [424, 576] on div "Item 5) 5mm ACM admission signs with acrylic slider plates for prices dark blue…" at bounding box center [593, 606] width 427 height 61
click at [427, 576] on div "Item 5) 5mm ACM admission signs with acrylic slider plates for prices dark blue…" at bounding box center [593, 606] width 427 height 61
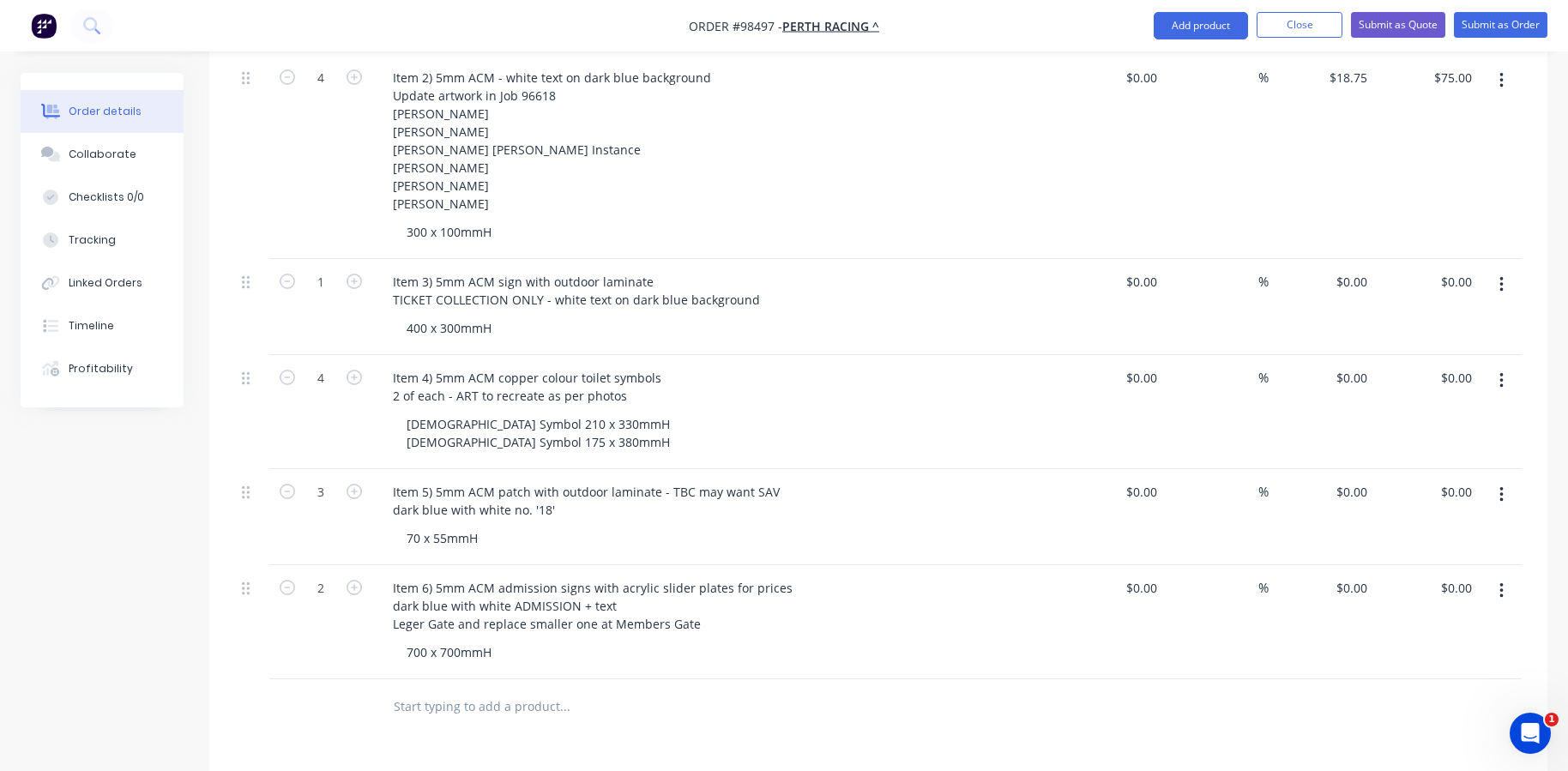
click at [424, 689] on input "text" at bounding box center [564, 706] width 343 height 34
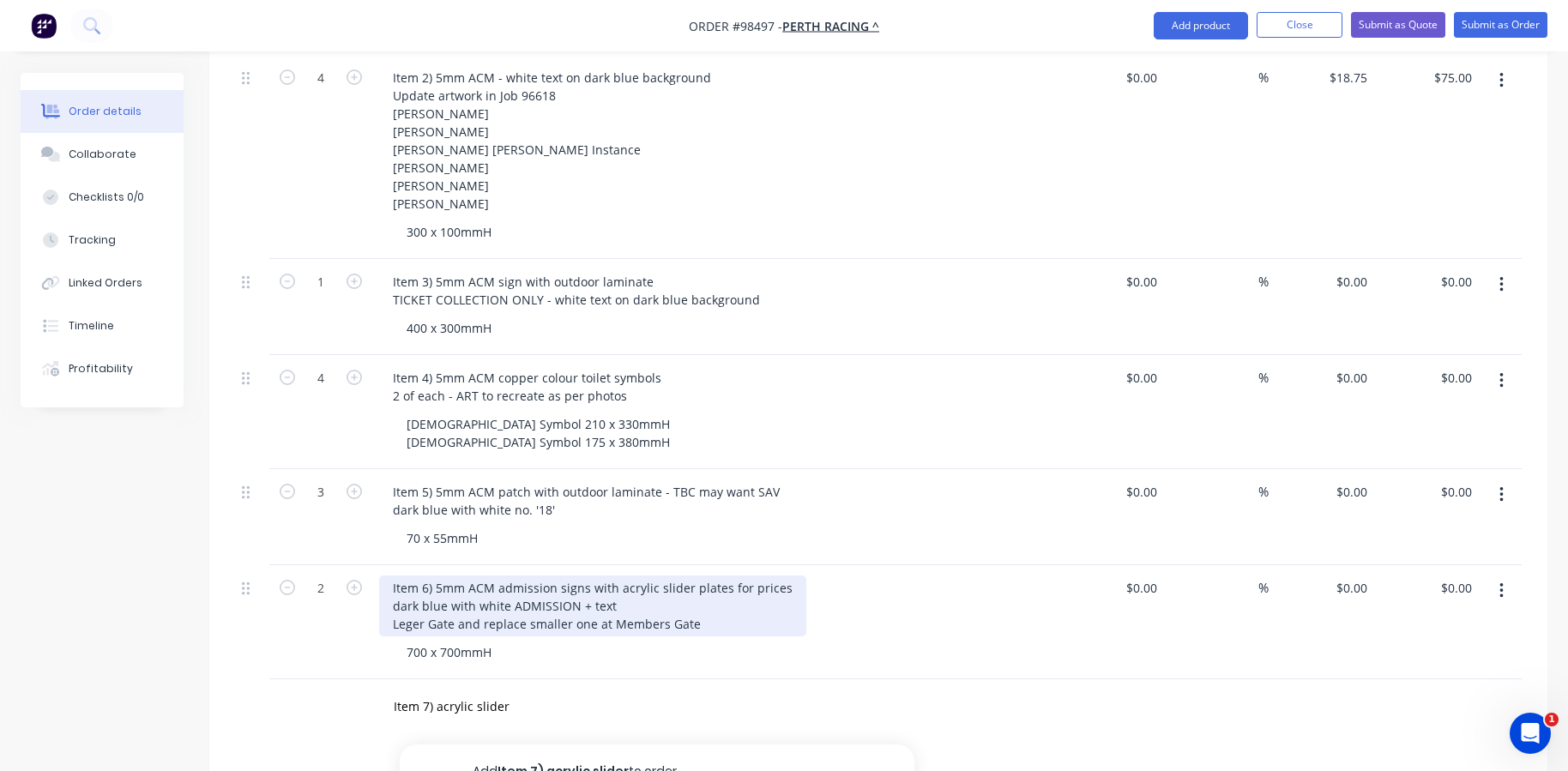
click at [743, 576] on div "Item 6) 5mm ACM admission signs with acrylic slider plates for prices dark blue…" at bounding box center [593, 606] width 427 height 61
click at [653, 576] on div "Item 6) 5mm ACM admission signs with acrylic slider plates for acrylic prices d…" at bounding box center [612, 606] width 467 height 61
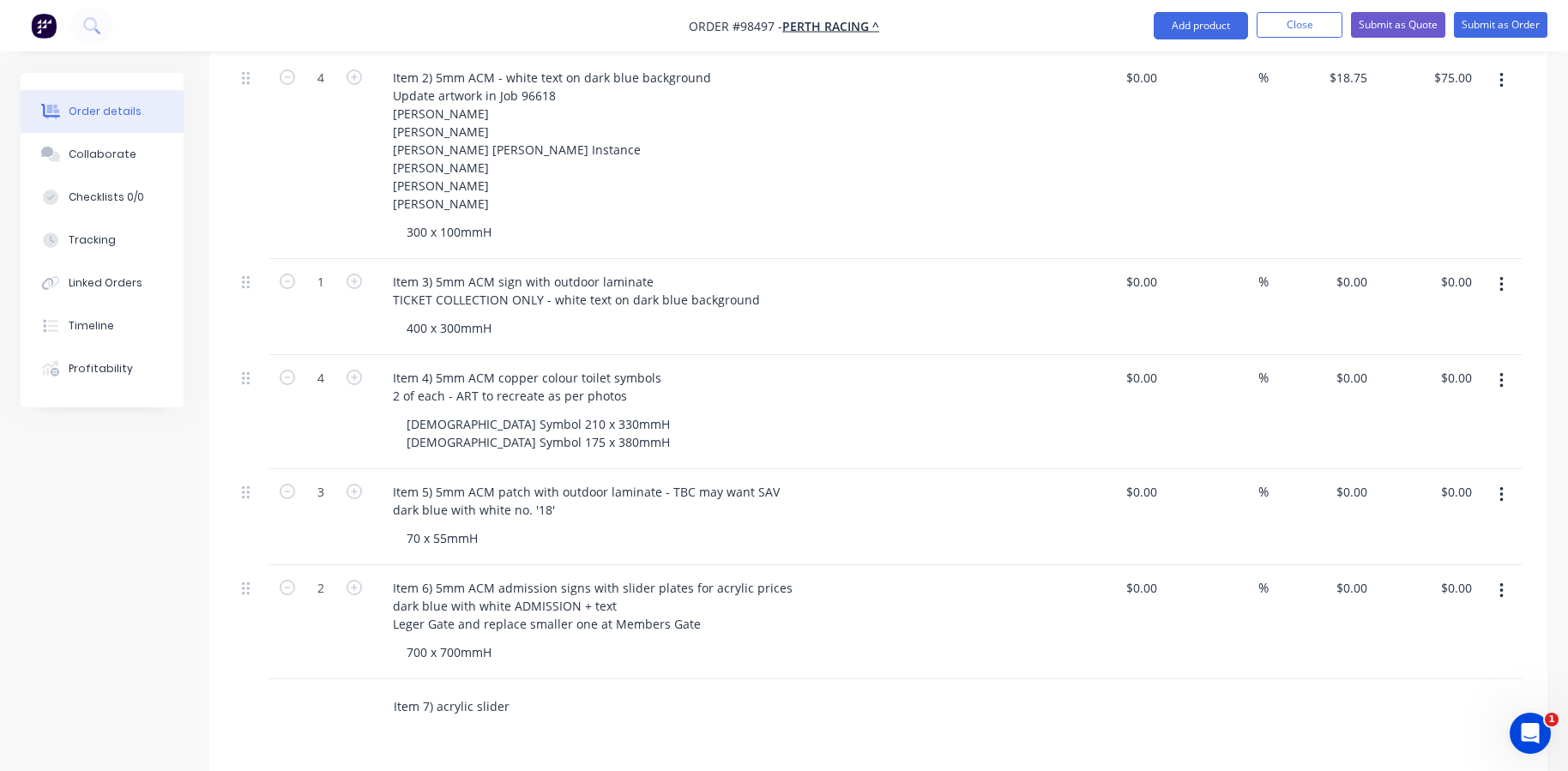
click at [514, 689] on input "Item 7) acrylic slider" at bounding box center [564, 706] width 343 height 34
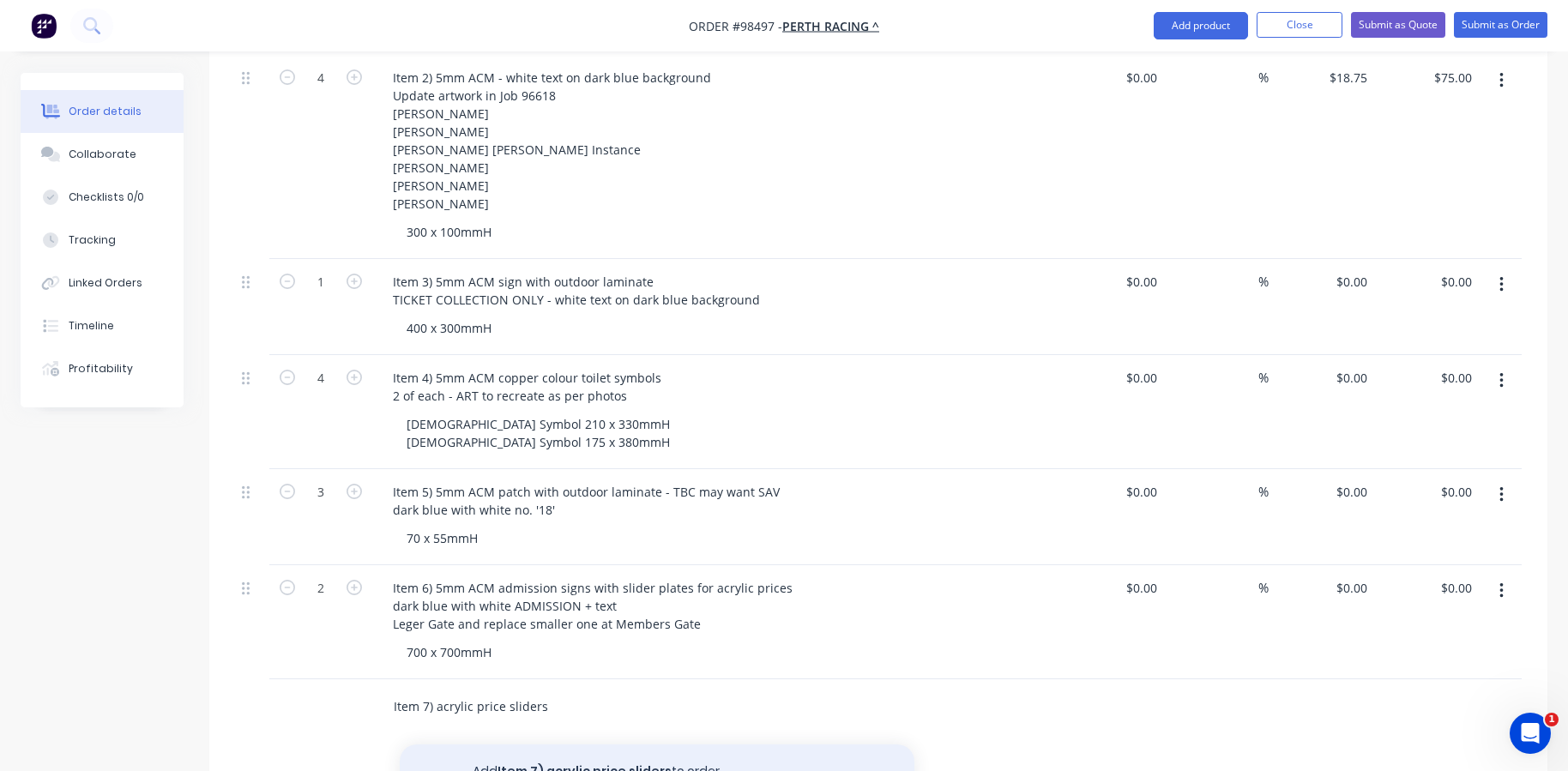
type input "Item 7) acrylic price sliders"
click at [515, 744] on button "Add Item 7) acrylic price sliders to order" at bounding box center [657, 771] width 515 height 55
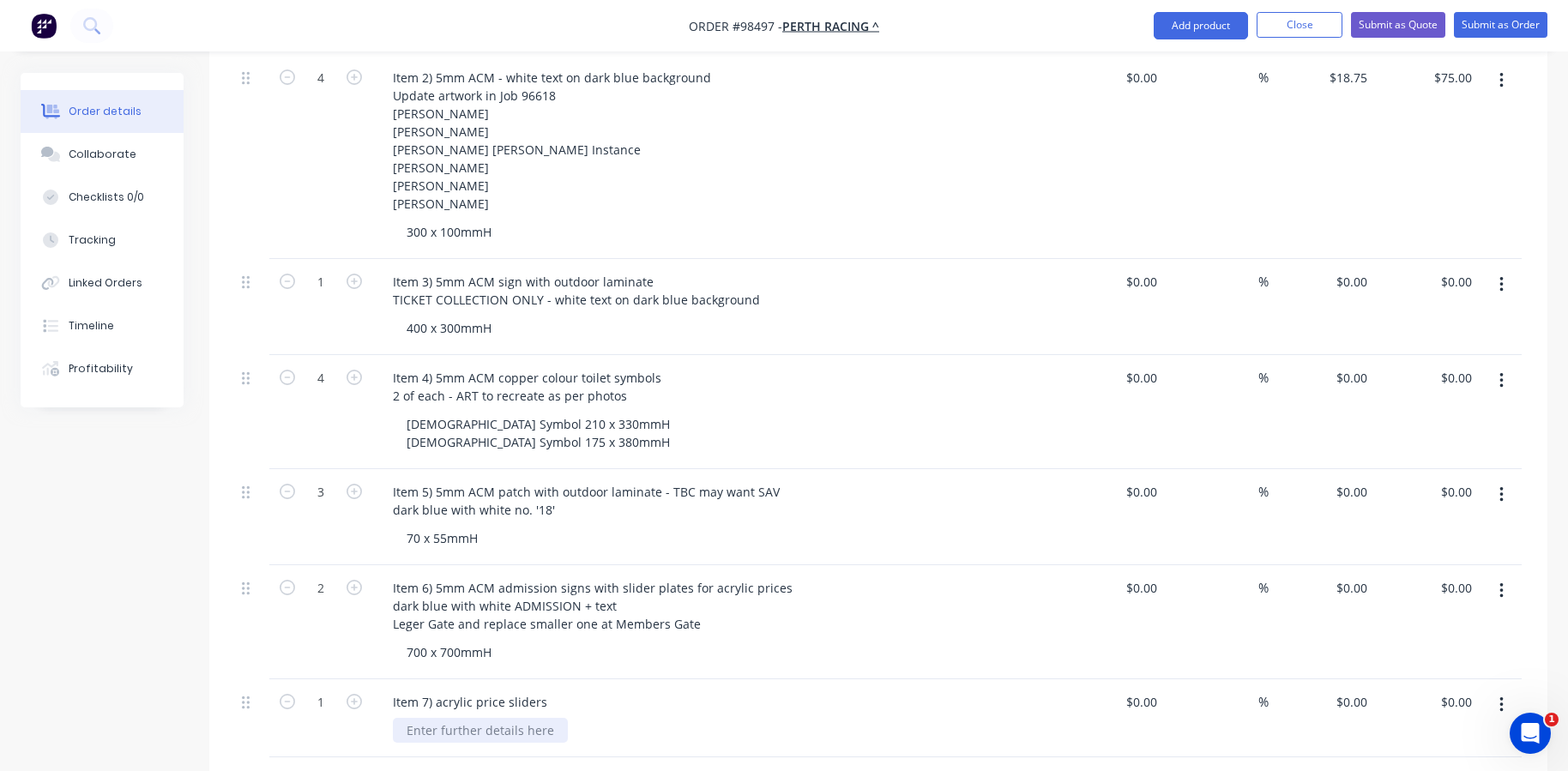
click at [486, 718] on div at bounding box center [480, 731] width 175 height 25
click at [335, 689] on input "1" at bounding box center [321, 702] width 45 height 26
type input "58"
click at [516, 718] on div "100 x 55mmH" at bounding box center [722, 731] width 659 height 25
click at [502, 718] on div "100 x 55mmH" at bounding box center [722, 731] width 659 height 25
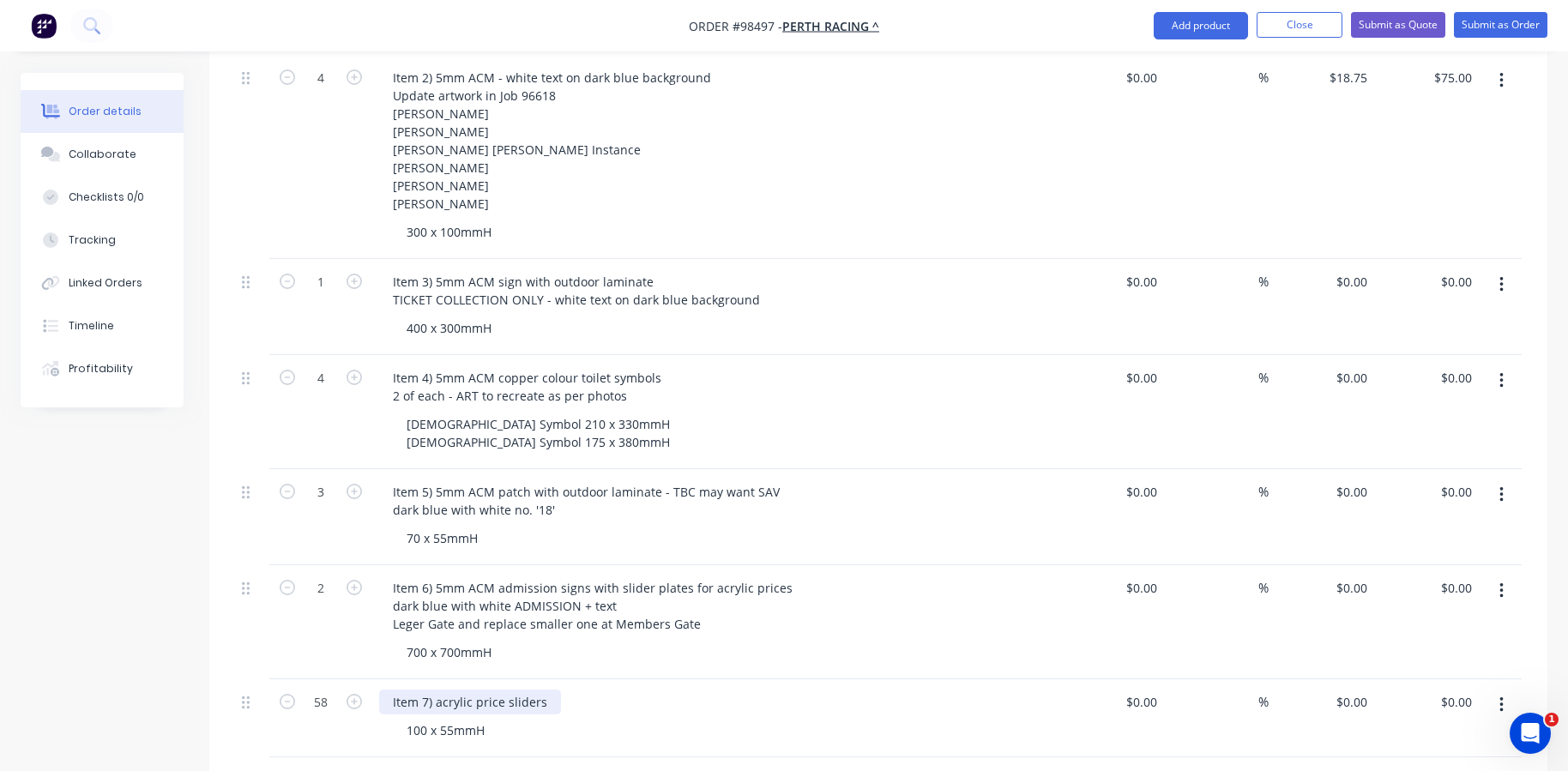
click at [551, 689] on div "Item 7) acrylic price sliders" at bounding box center [470, 702] width 182 height 25
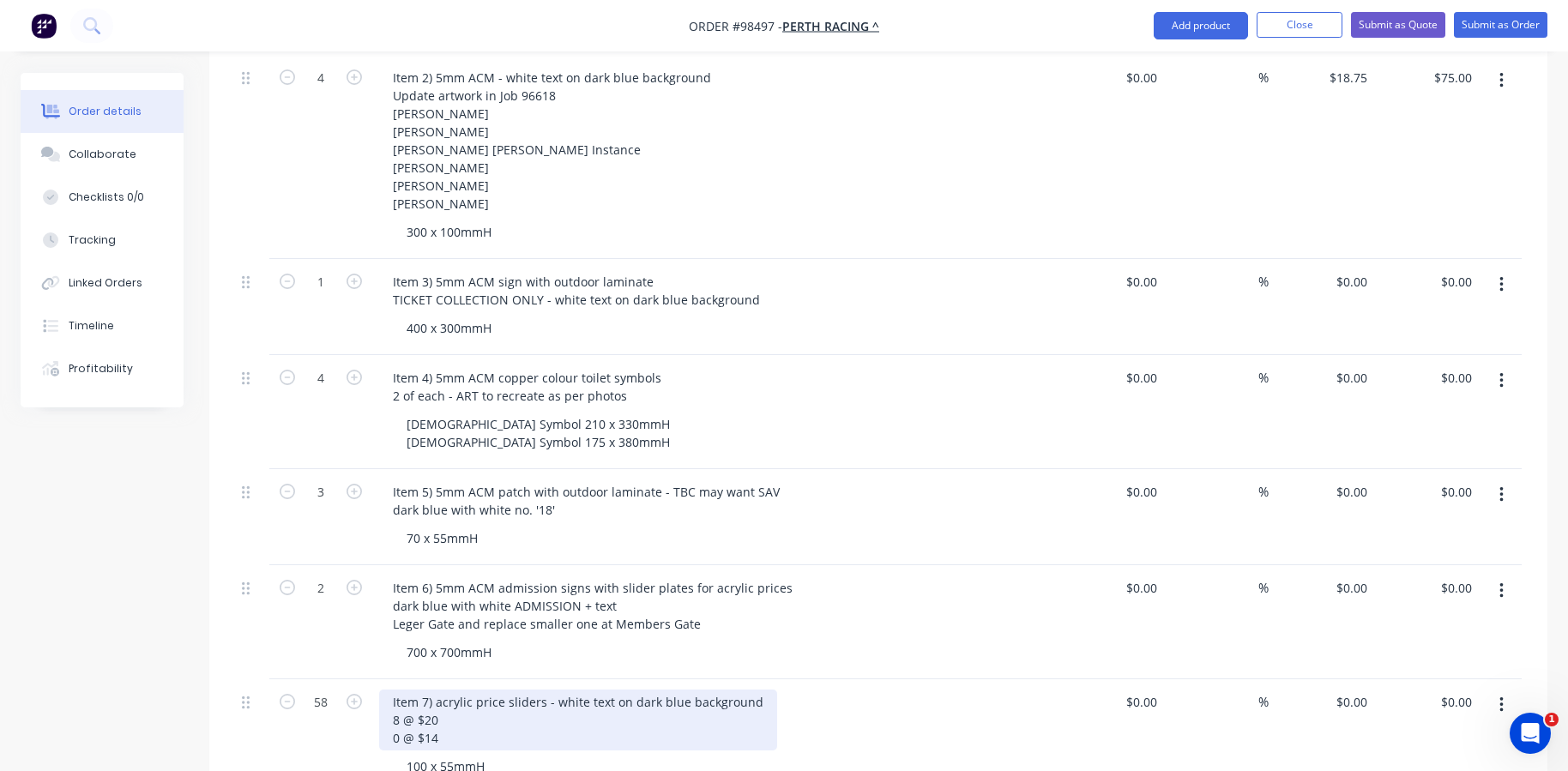
click at [394, 704] on div "Item 7) acrylic price sliders - white text on dark blue background 8 @ $20 0 @ …" at bounding box center [578, 720] width 398 height 61
click at [458, 708] on div "Item 7) acrylic price sliders - white text on dark blue background 8 @ $20 10 @…" at bounding box center [578, 720] width 398 height 61
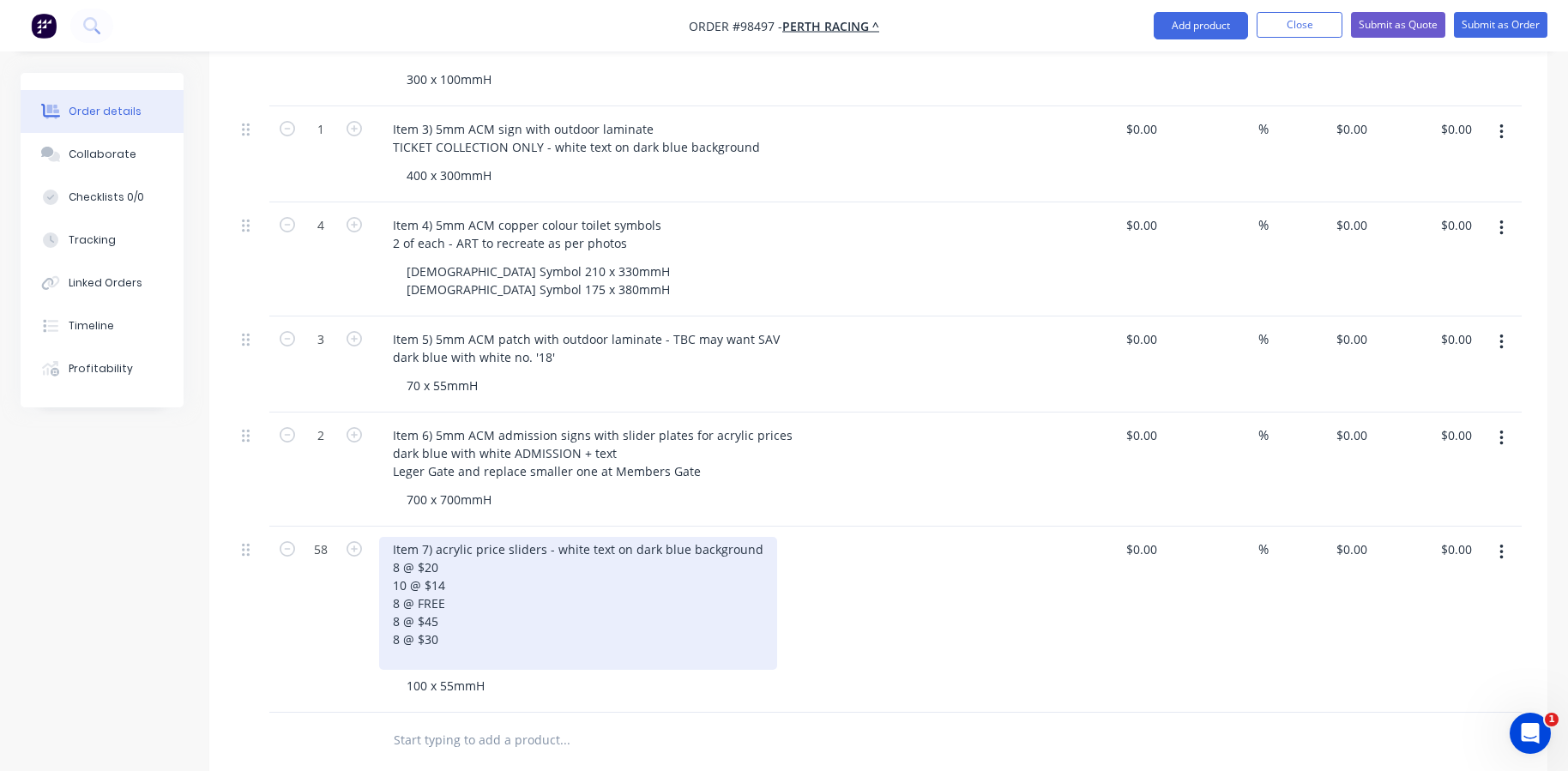
scroll to position [914, 0]
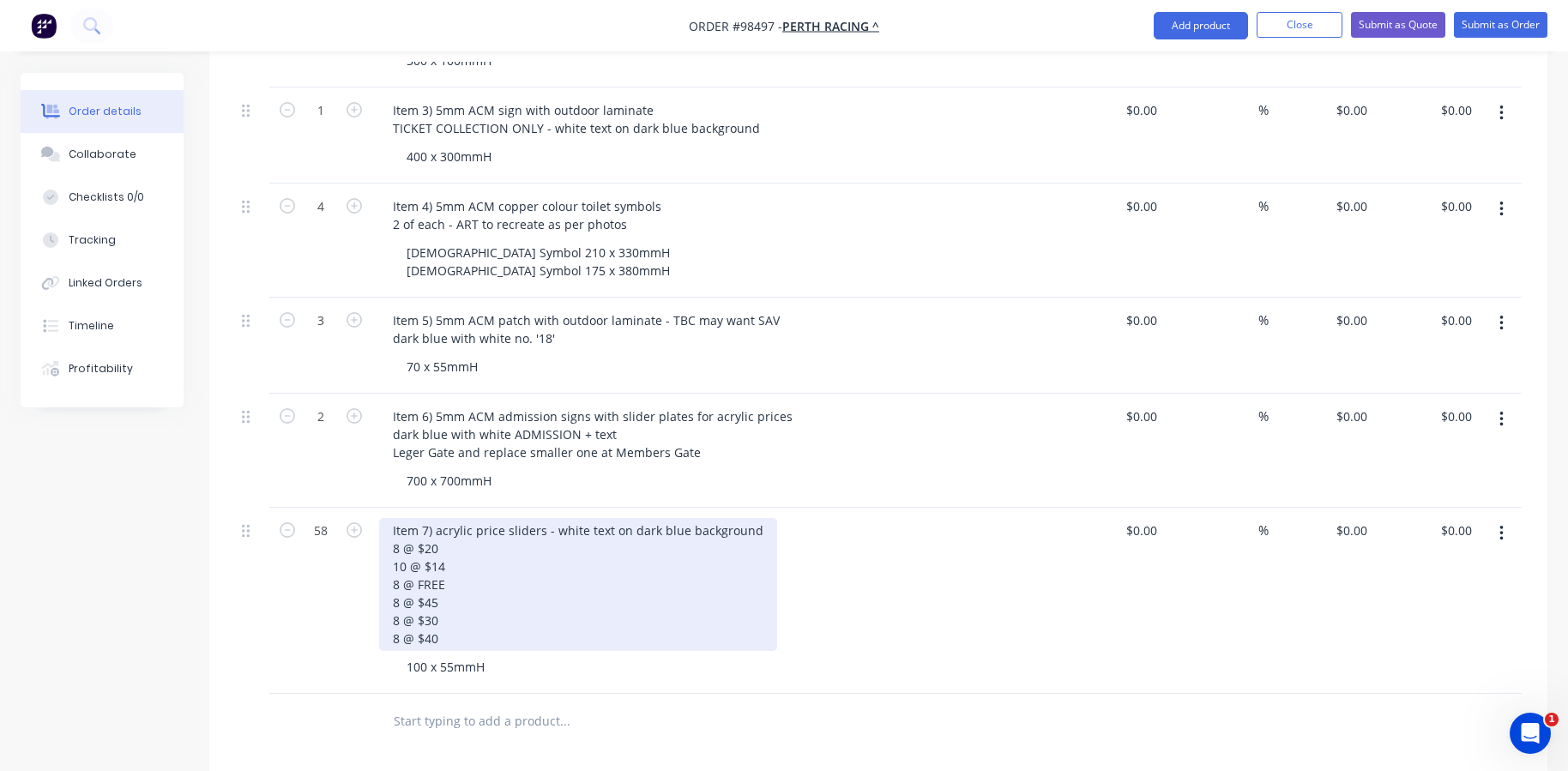
click at [399, 588] on div "Item 7) acrylic price sliders - white text on dark blue background 8 @ $20 10 @…" at bounding box center [578, 585] width 398 height 133
click at [446, 554] on div "Item 7) acrylic price sliders - white text on dark blue background 8 @ $20 10 @…" at bounding box center [578, 585] width 398 height 133
click at [388, 520] on div "Item 7) acrylic price sliders - white text on dark blue background 8 @ $20 10 @…" at bounding box center [578, 585] width 398 height 133
drag, startPoint x: 449, startPoint y: 574, endPoint x: 374, endPoint y: 571, distance: 75.1
click at [374, 571] on div "Item 7) acrylic price sliders - white text on dark blue background 8 @ $20 10 @…" at bounding box center [715, 610] width 686 height 204
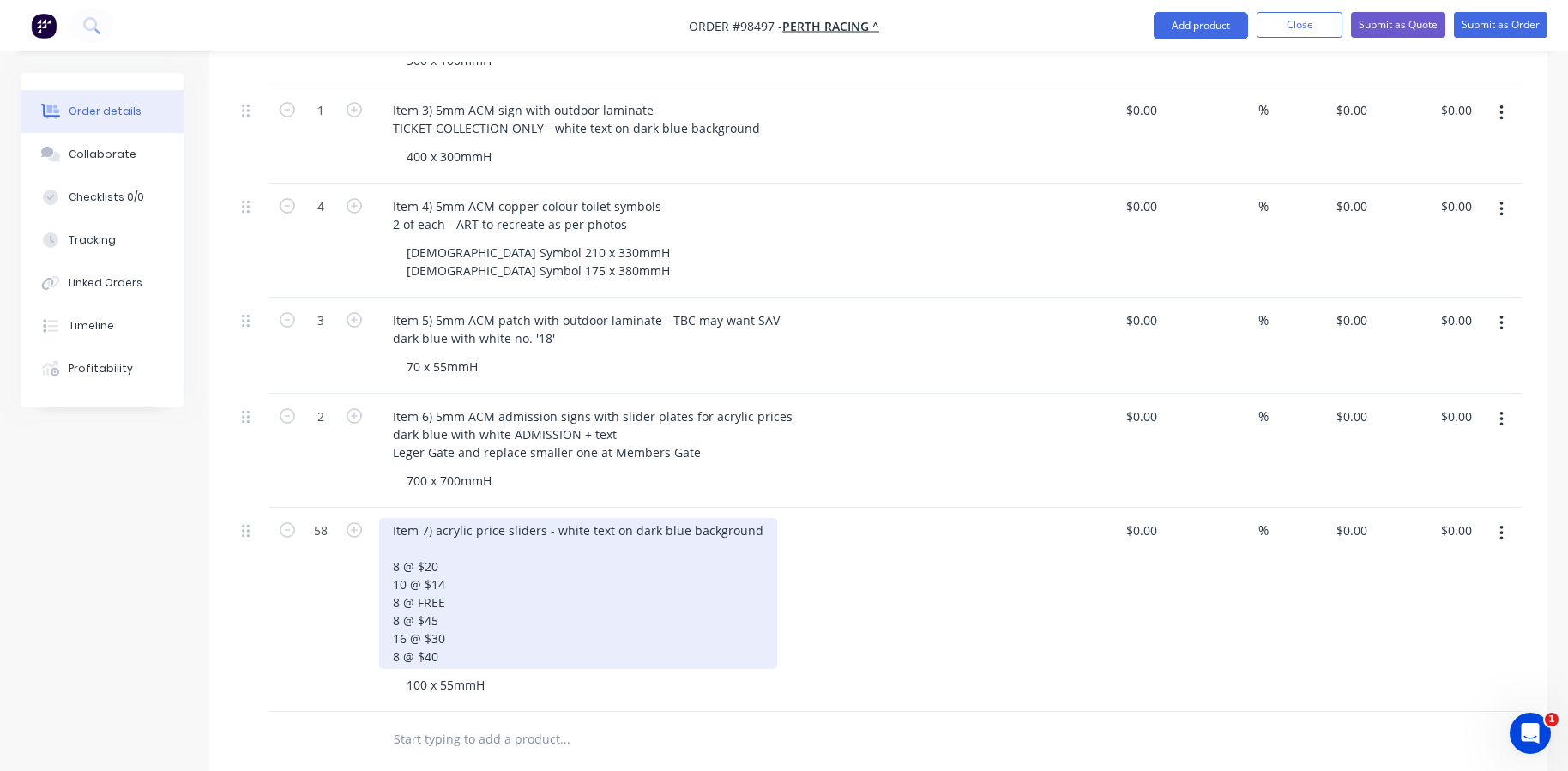
click at [394, 518] on div "Item 7) acrylic price sliders - white text on dark blue background 8 @ $20 10 @…" at bounding box center [578, 593] width 398 height 151
drag, startPoint x: 460, startPoint y: 570, endPoint x: 377, endPoint y: 570, distance: 83.0
click at [377, 570] on div "Item 7) acrylic price sliders - white text on dark blue background 8 @ FREE 8 @…" at bounding box center [715, 601] width 686 height 186
click at [449, 518] on div "Item 7) acrylic price sliders - white text on dark blue background 8 @ FREE 8 @…" at bounding box center [578, 585] width 398 height 133
drag, startPoint x: 451, startPoint y: 569, endPoint x: 382, endPoint y: 572, distance: 69.1
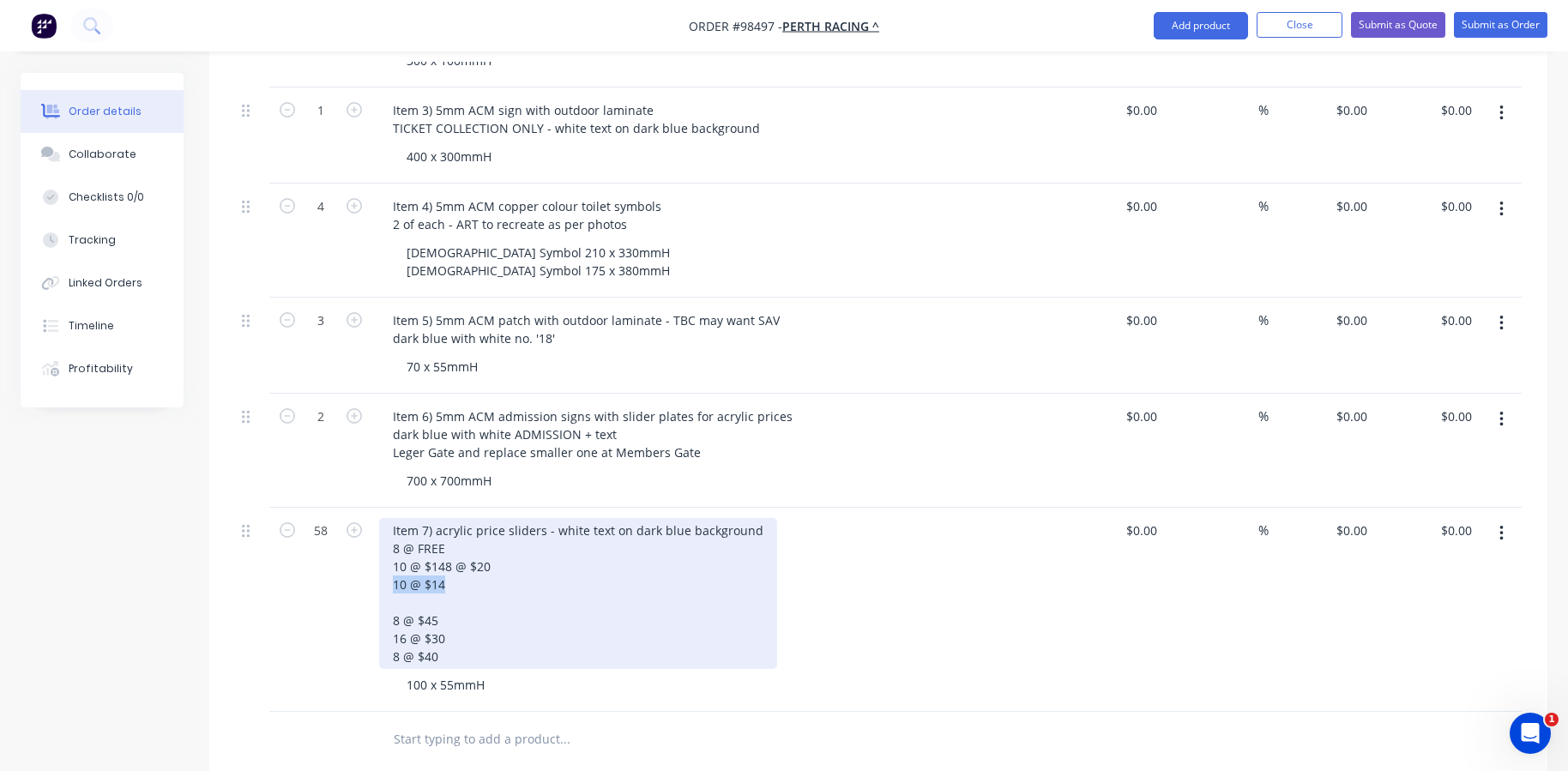
click at [382, 572] on div "Item 7) acrylic price sliders - white text on dark blue background 8 @ FREE 10 …" at bounding box center [578, 593] width 398 height 151
click at [396, 561] on div "Item 7) acrylic price sliders - white text on dark blue background 8 @ FREE 10 …" at bounding box center [578, 585] width 398 height 133
click at [404, 577] on div "Item 7) acrylic price sliders - white text on dark blue background 8 @ FREE 10 …" at bounding box center [578, 585] width 398 height 133
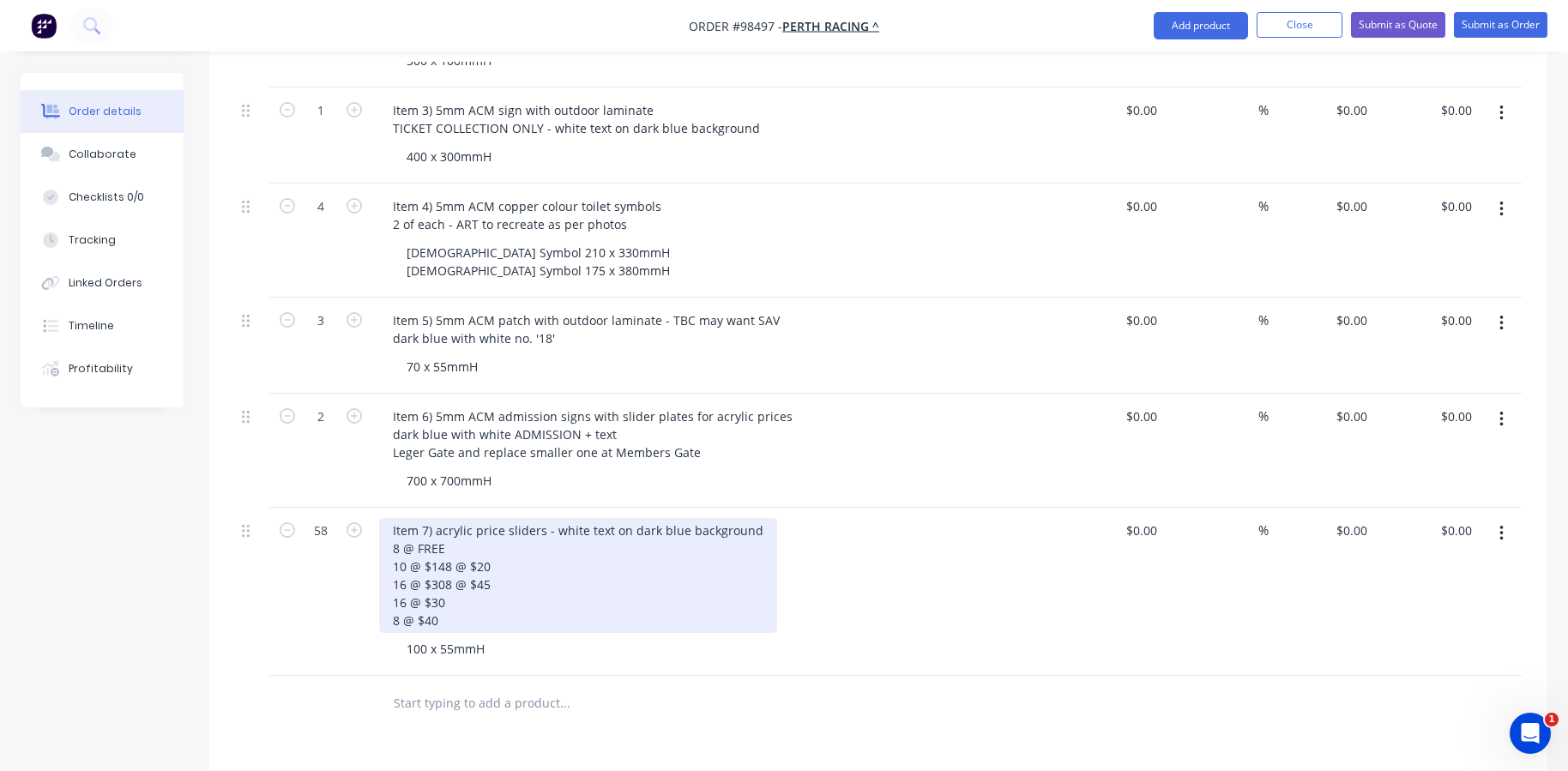
click at [393, 573] on div "Item 7) acrylic price sliders - white text on dark blue background 8 @ FREE 10 …" at bounding box center [578, 576] width 398 height 115
drag, startPoint x: 446, startPoint y: 608, endPoint x: 378, endPoint y: 609, distance: 68.0
click at [378, 609] on div "Item 7) acrylic price sliders - white text on dark blue background 8 @ FREE 10 …" at bounding box center [715, 591] width 686 height 168
click at [446, 573] on div "Item 7) acrylic price sliders - white text on dark blue background 8 @ FREE 10 …" at bounding box center [578, 576] width 398 height 115
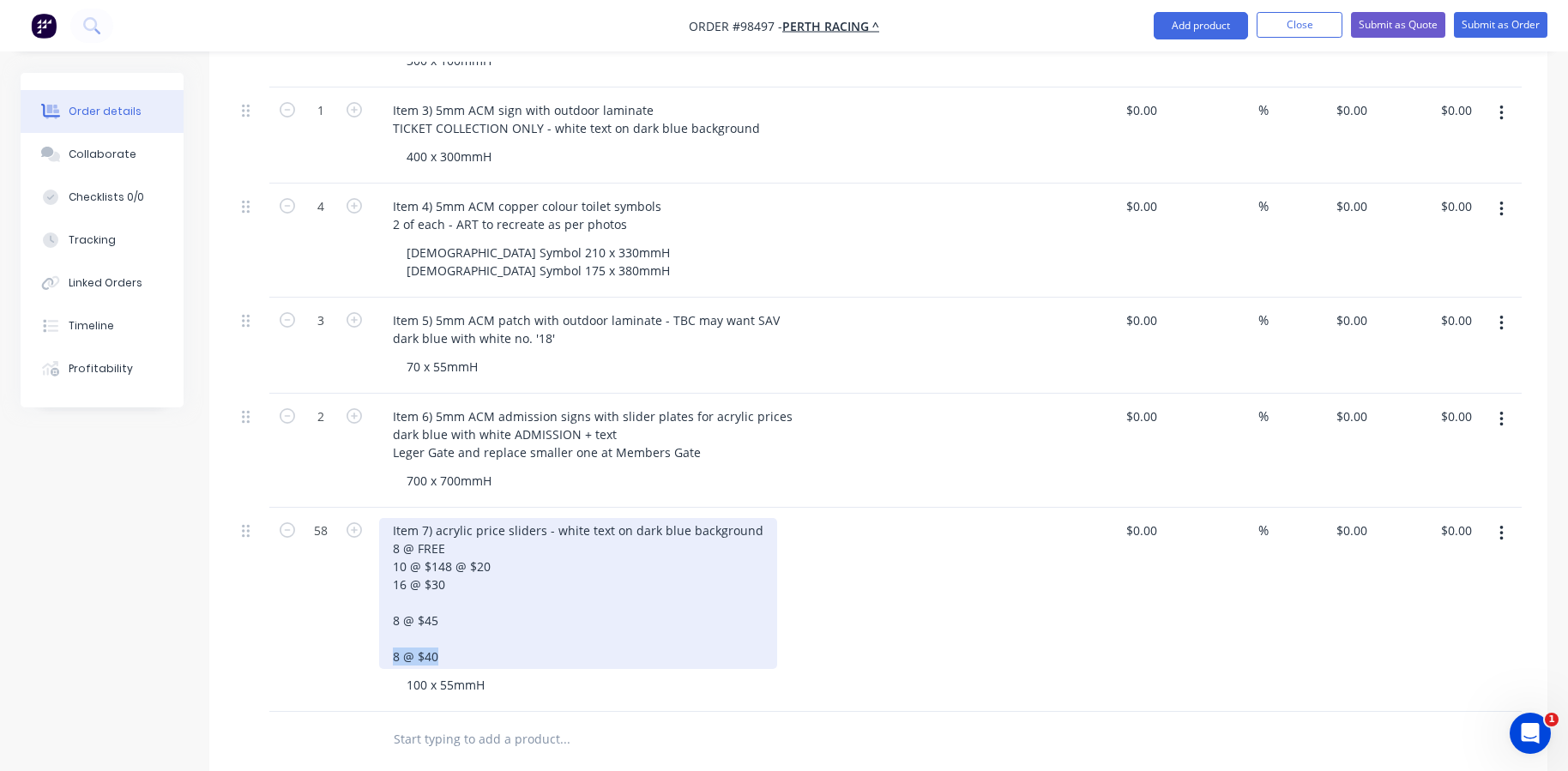
drag, startPoint x: 442, startPoint y: 641, endPoint x: 392, endPoint y: 642, distance: 50.0
click at [392, 642] on div "Item 7) acrylic price sliders - white text on dark blue background 8 @ FREE 10 …" at bounding box center [578, 593] width 398 height 151
click at [419, 588] on div "Item 7) acrylic price sliders - white text on dark blue background 8 @ FREE 10 …" at bounding box center [578, 593] width 398 height 151
click at [402, 617] on div "Item 7) acrylic price sliders - white text on dark blue background 8 @ FREE 10 …" at bounding box center [578, 585] width 398 height 133
click at [399, 626] on div "Item 7) acrylic price sliders - white text on dark blue background 8 @ FREE 10 …" at bounding box center [578, 585] width 398 height 133
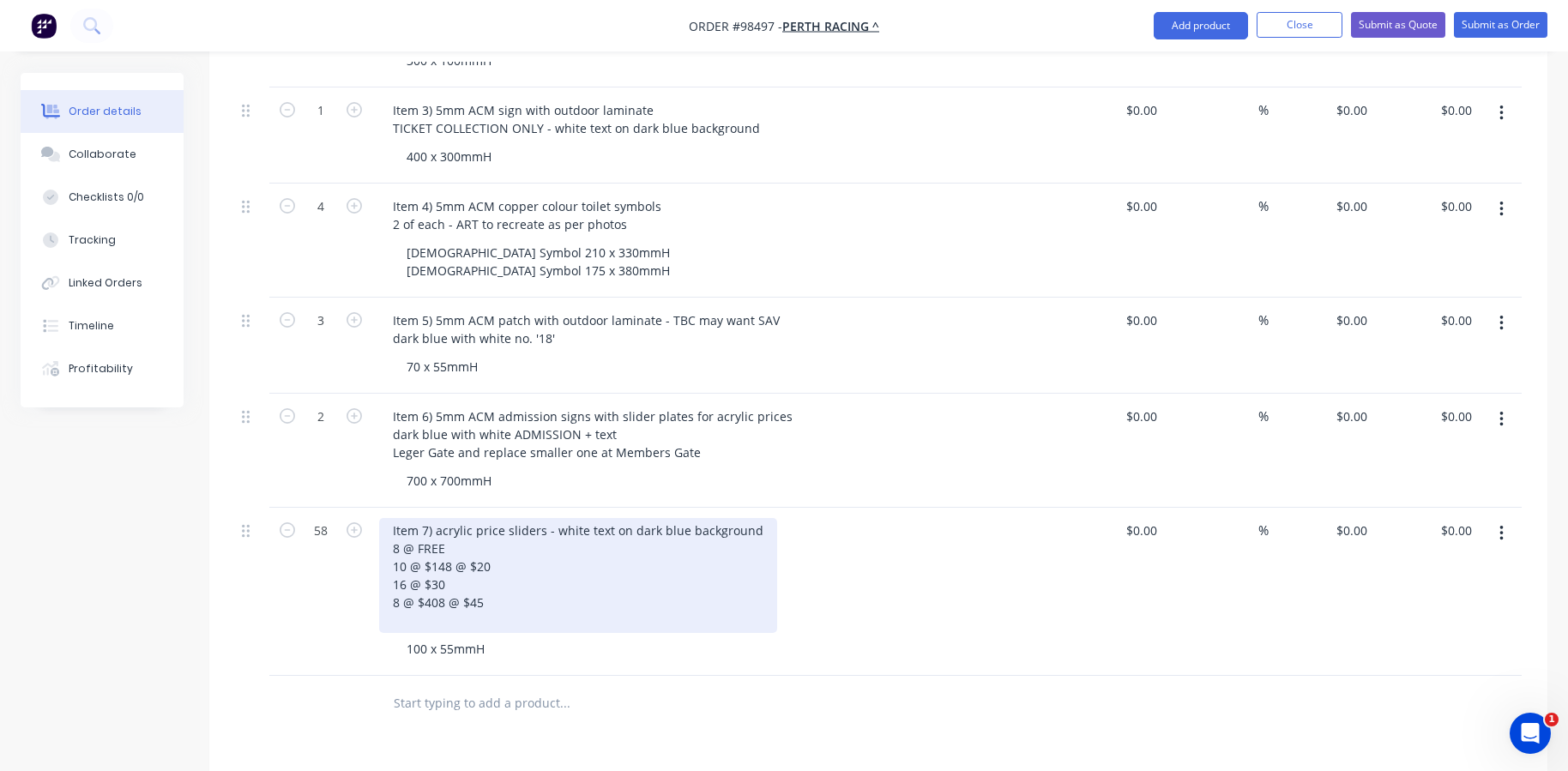
click at [503, 600] on div "Item 7) acrylic price sliders - white text on dark blue background 8 @ FREE 10 …" at bounding box center [578, 576] width 398 height 115
click at [437, 518] on div "Item 7) acrylic price sliders - white text on dark blue background 8 @ FREE 10 …" at bounding box center [578, 576] width 398 height 115
click at [541, 518] on div "Item 7) acrylic price sliders - white text on dark blue background 8 @ FREE 10 …" at bounding box center [578, 576] width 398 height 115
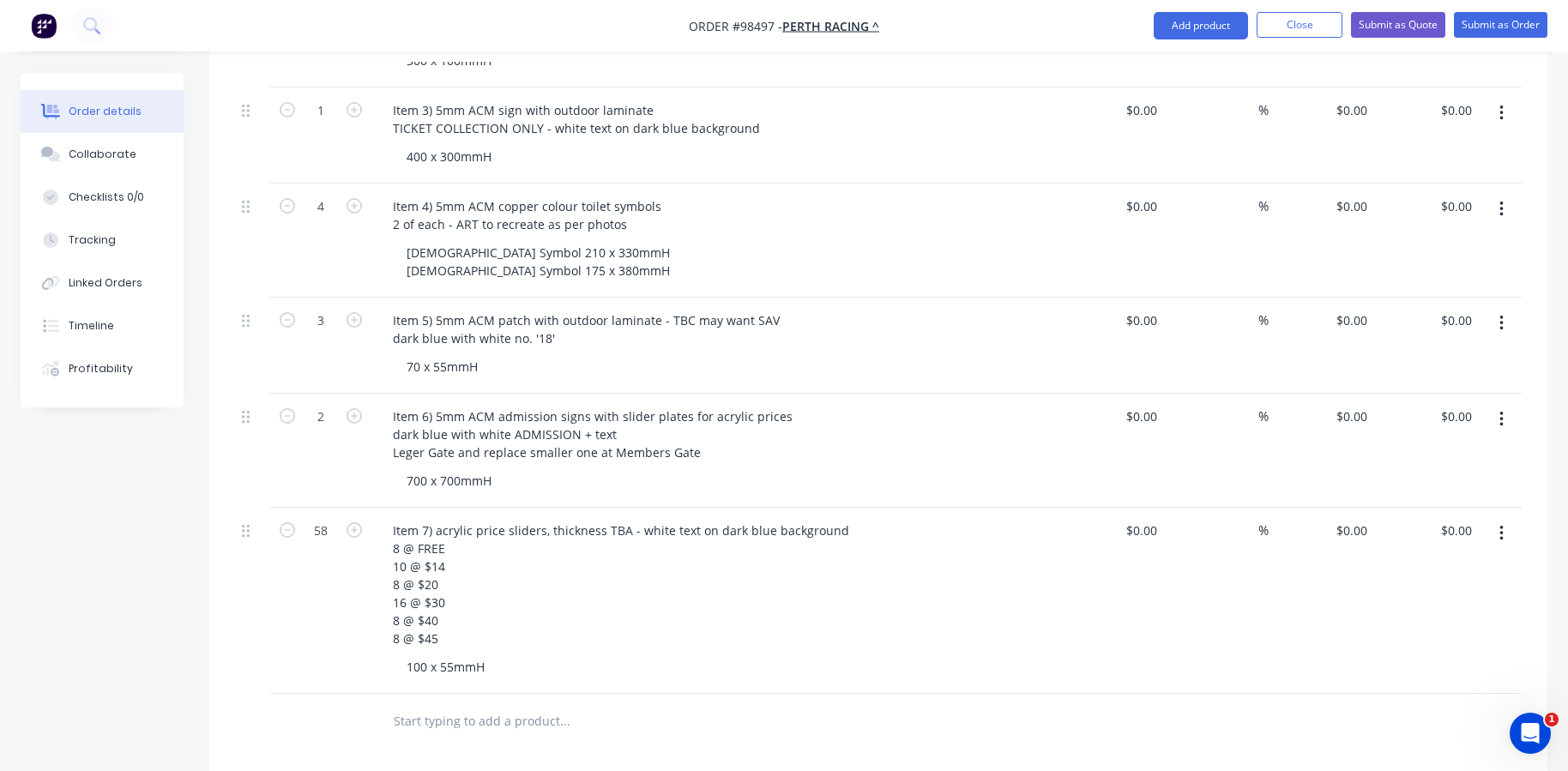
click at [414, 704] on input "text" at bounding box center [564, 721] width 343 height 34
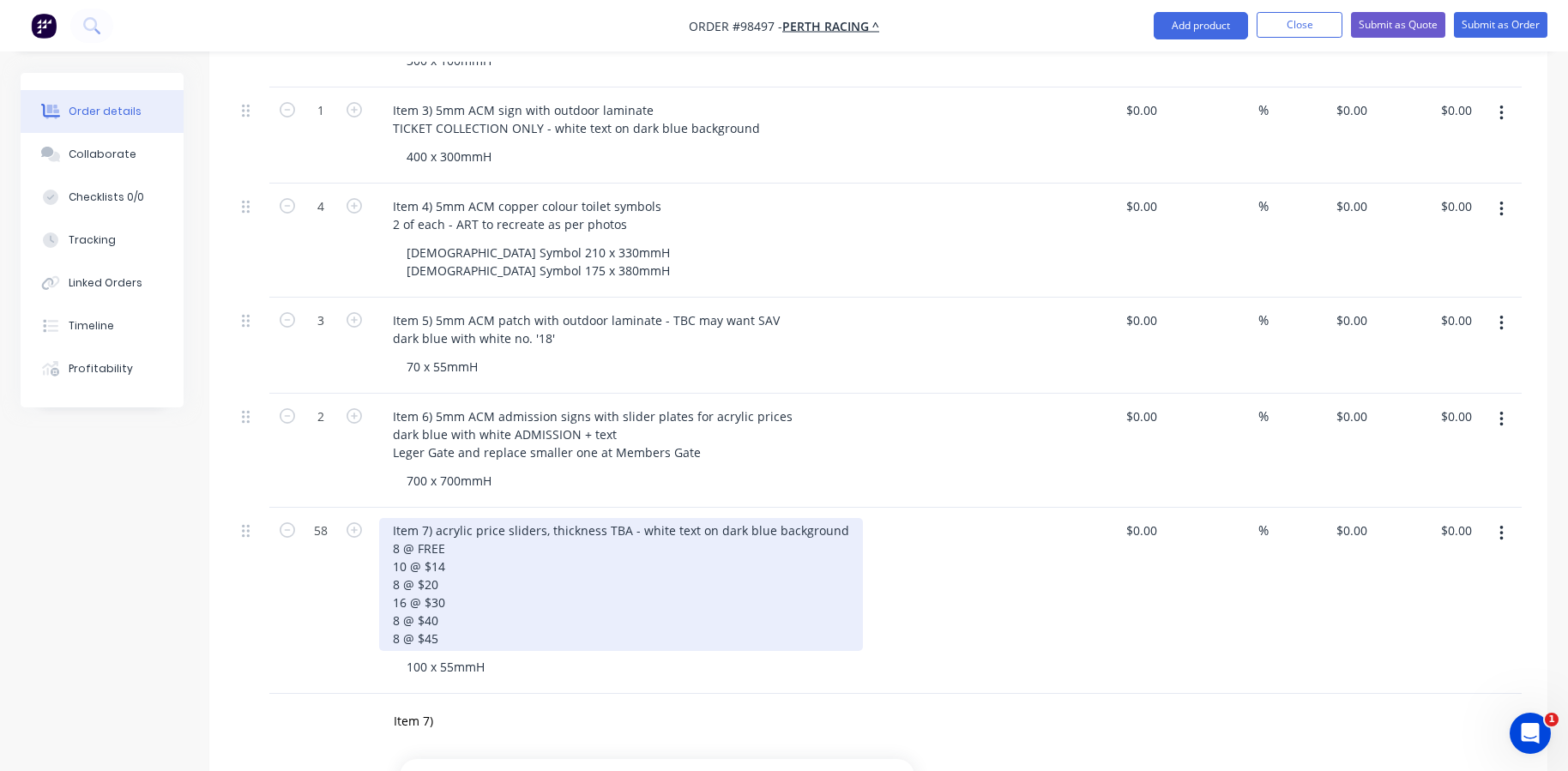
click at [428, 518] on div "Item 7) acrylic price sliders, thickness TBA - white text on dark blue backgrou…" at bounding box center [620, 585] width 483 height 133
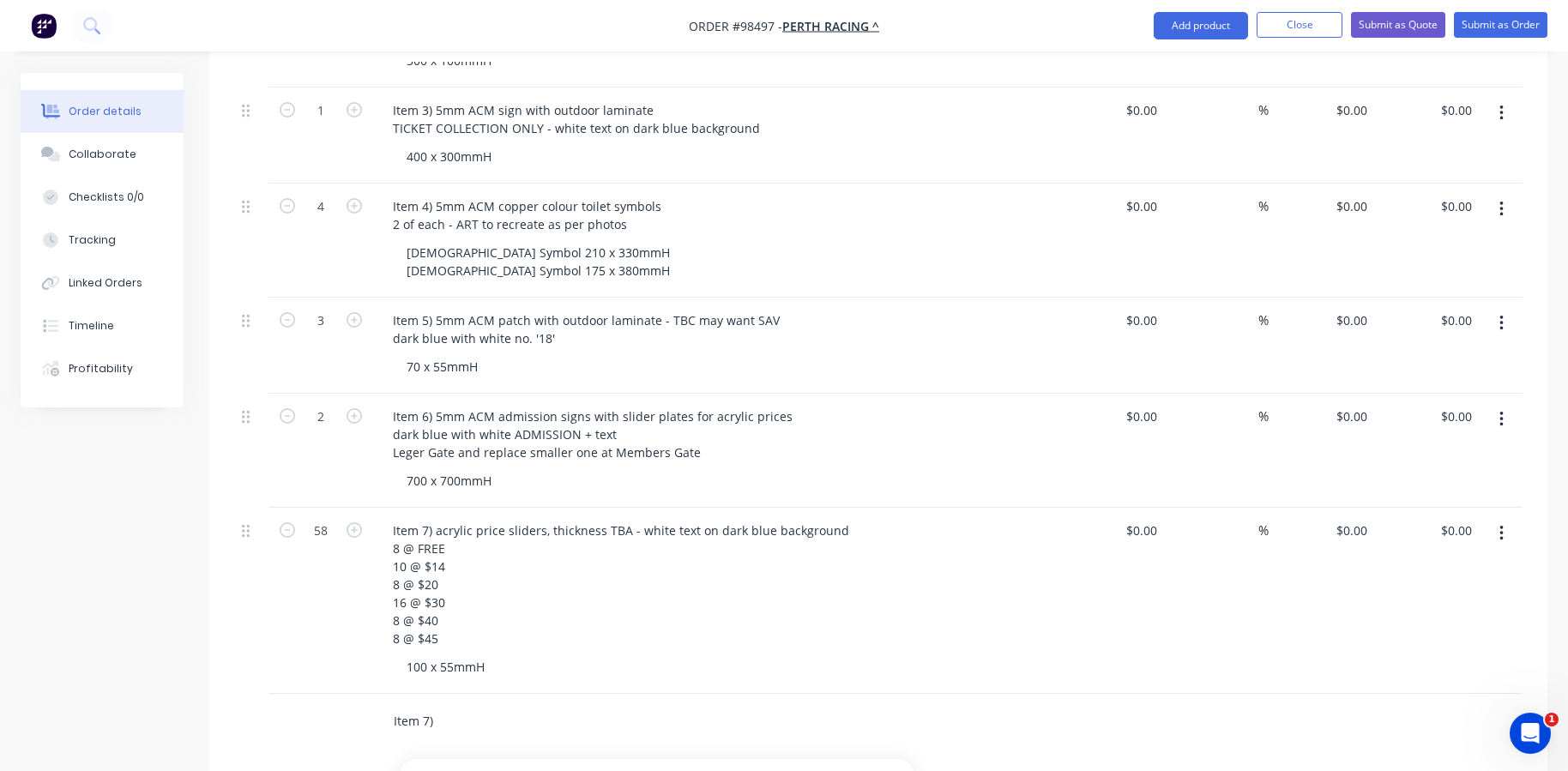
click at [452, 704] on input "Item 7)" at bounding box center [564, 721] width 343 height 34
click at [435, 704] on input "Item 8) acrylic" at bounding box center [564, 721] width 343 height 34
click at [525, 704] on input "Item 8) 2mm acrylic" at bounding box center [564, 721] width 343 height 34
click at [506, 704] on input "Item 8) 2mm acrylic lettering" at bounding box center [564, 721] width 343 height 34
type input "Item 8) 2mm acrylic black lettering"
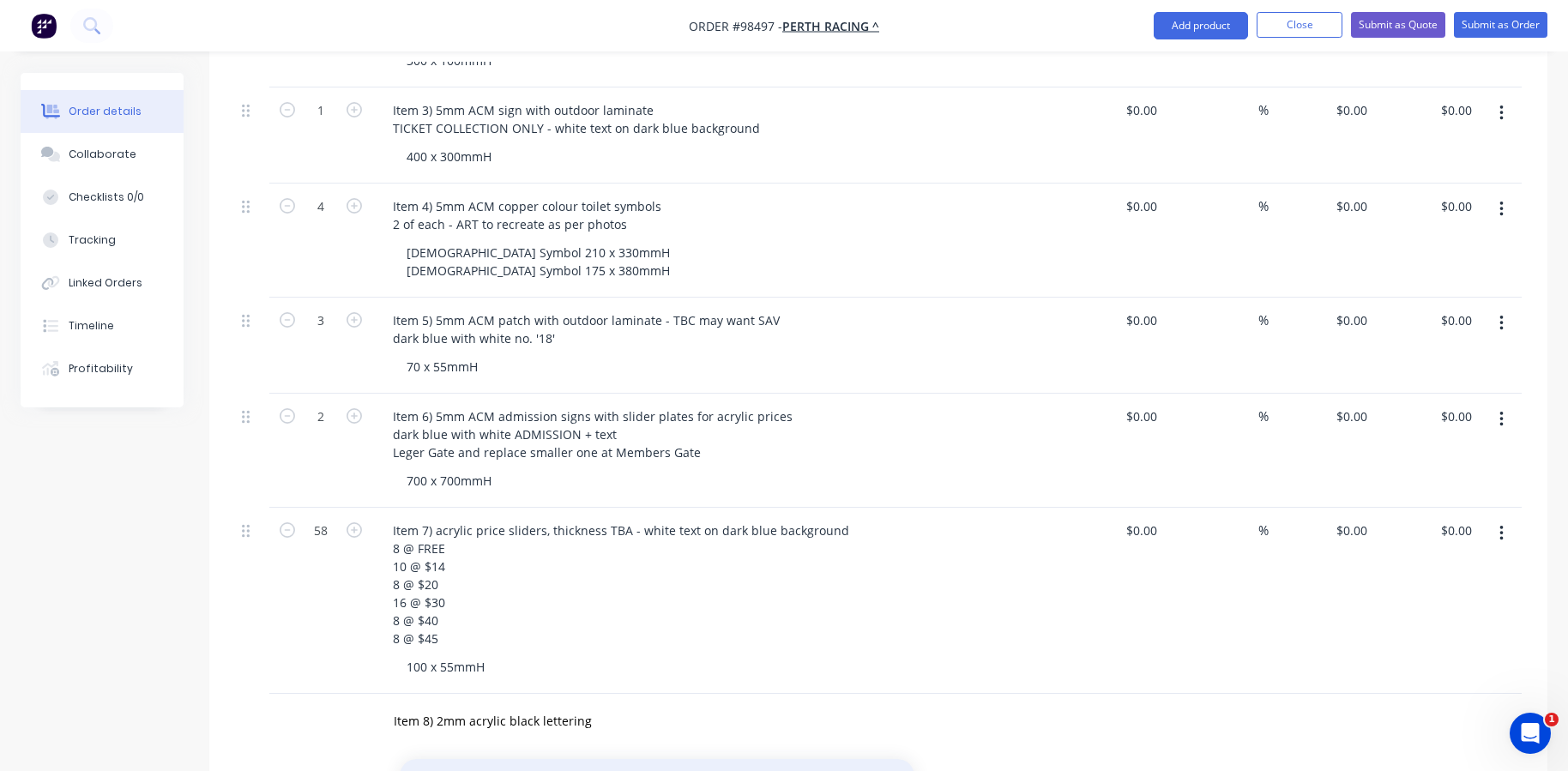
click at [549, 759] on button "Add Item 8) 2mm acrylic black lettering to order" at bounding box center [657, 786] width 515 height 55
click at [480, 732] on div at bounding box center [480, 745] width 175 height 25
click at [584, 704] on div "Item 8) 2mm acrylic black lettering" at bounding box center [492, 716] width 226 height 25
click at [508, 750] on div "60mmH" at bounding box center [722, 763] width 659 height 25
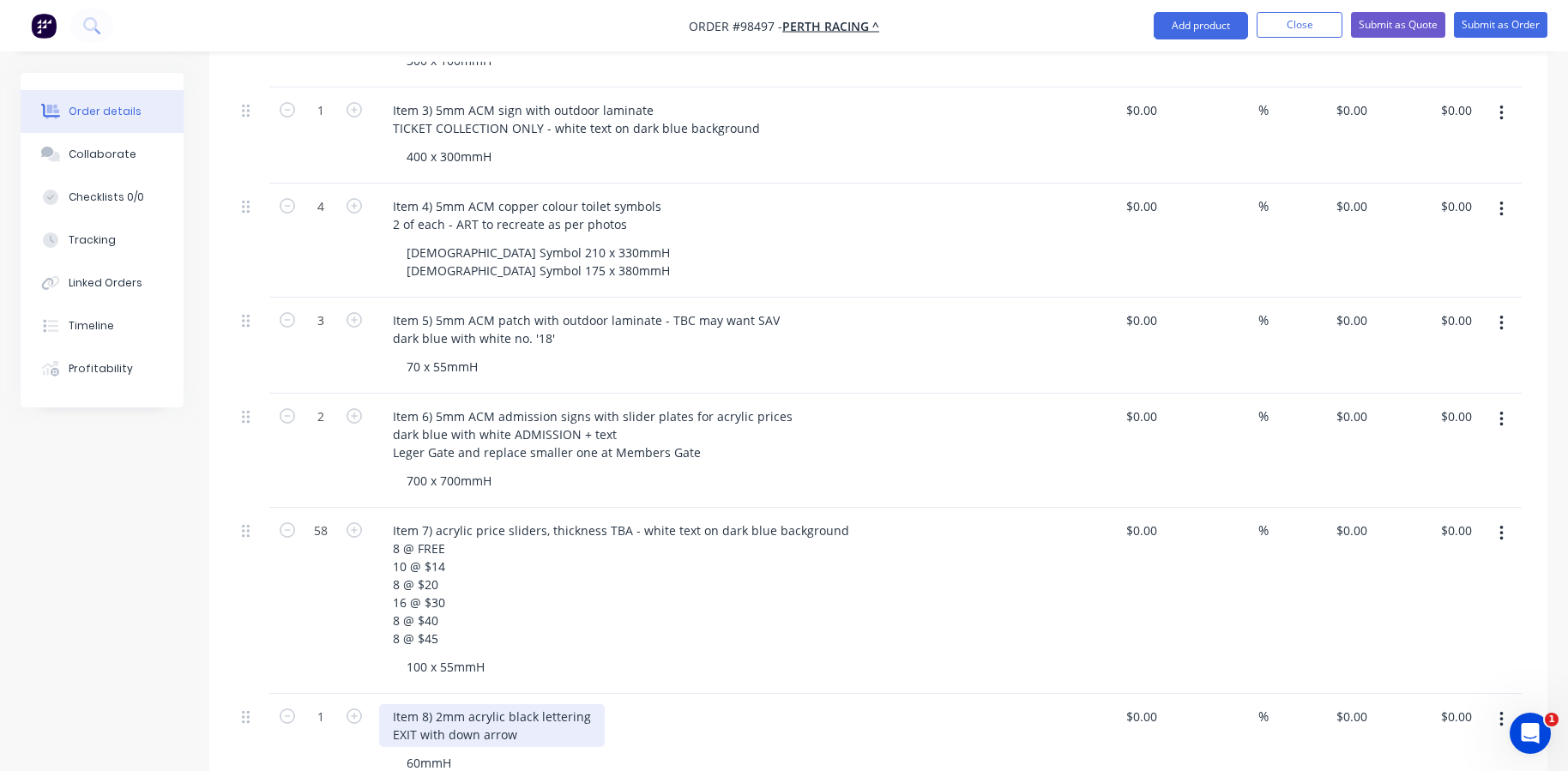
click at [521, 707] on div "Item 8) 2mm acrylic black lettering EXIT with down arrow" at bounding box center [492, 725] width 226 height 43
click at [492, 768] on div "60mmH" at bounding box center [722, 781] width 659 height 25
click at [630, 723] on div "Item 8) 2mm acrylic black lettering EXIT with down arrow match font in Director…" at bounding box center [518, 734] width 279 height 61
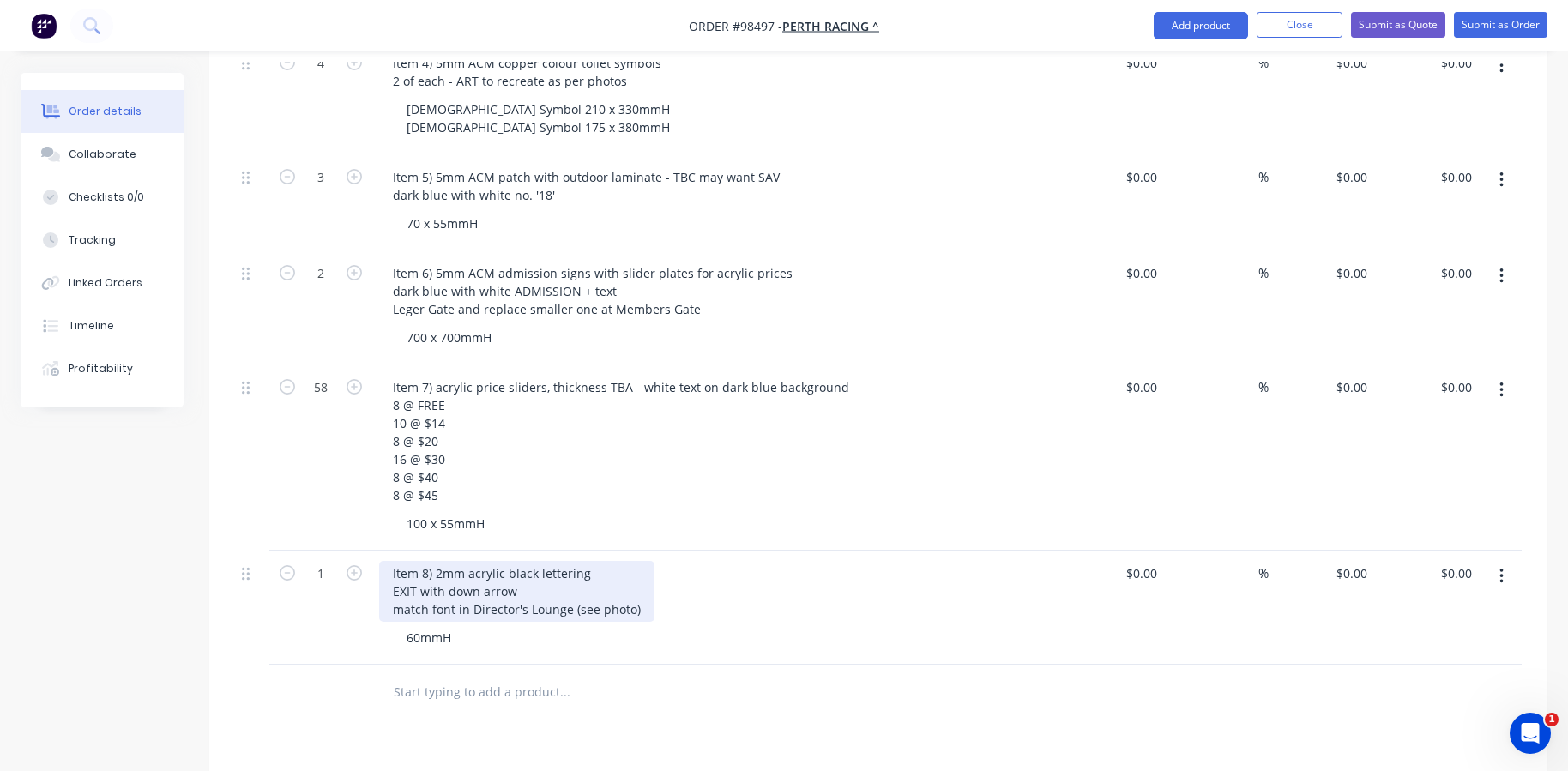
scroll to position [1086, 0]
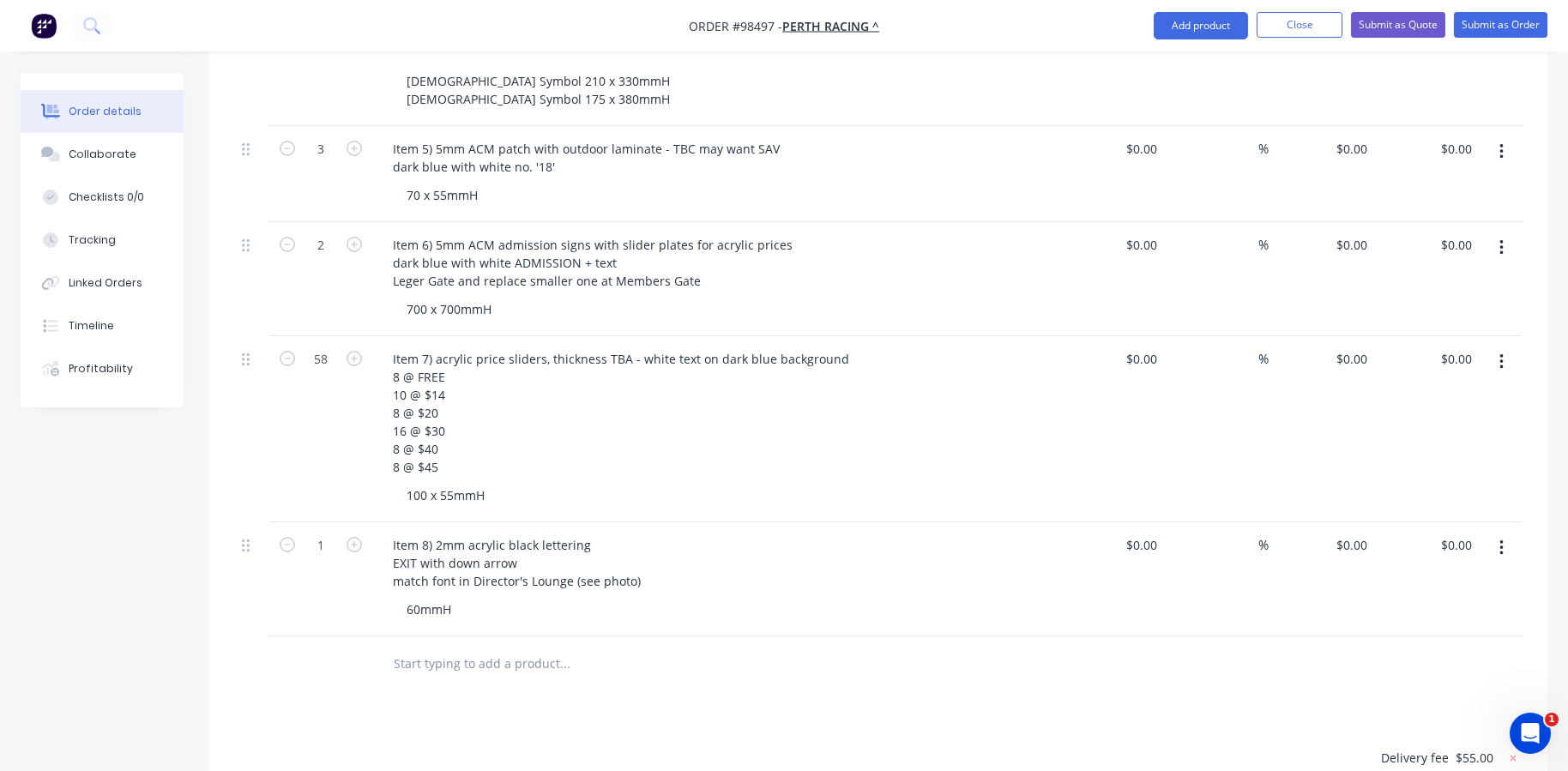
click at [432, 646] on input "text" at bounding box center [564, 663] width 343 height 34
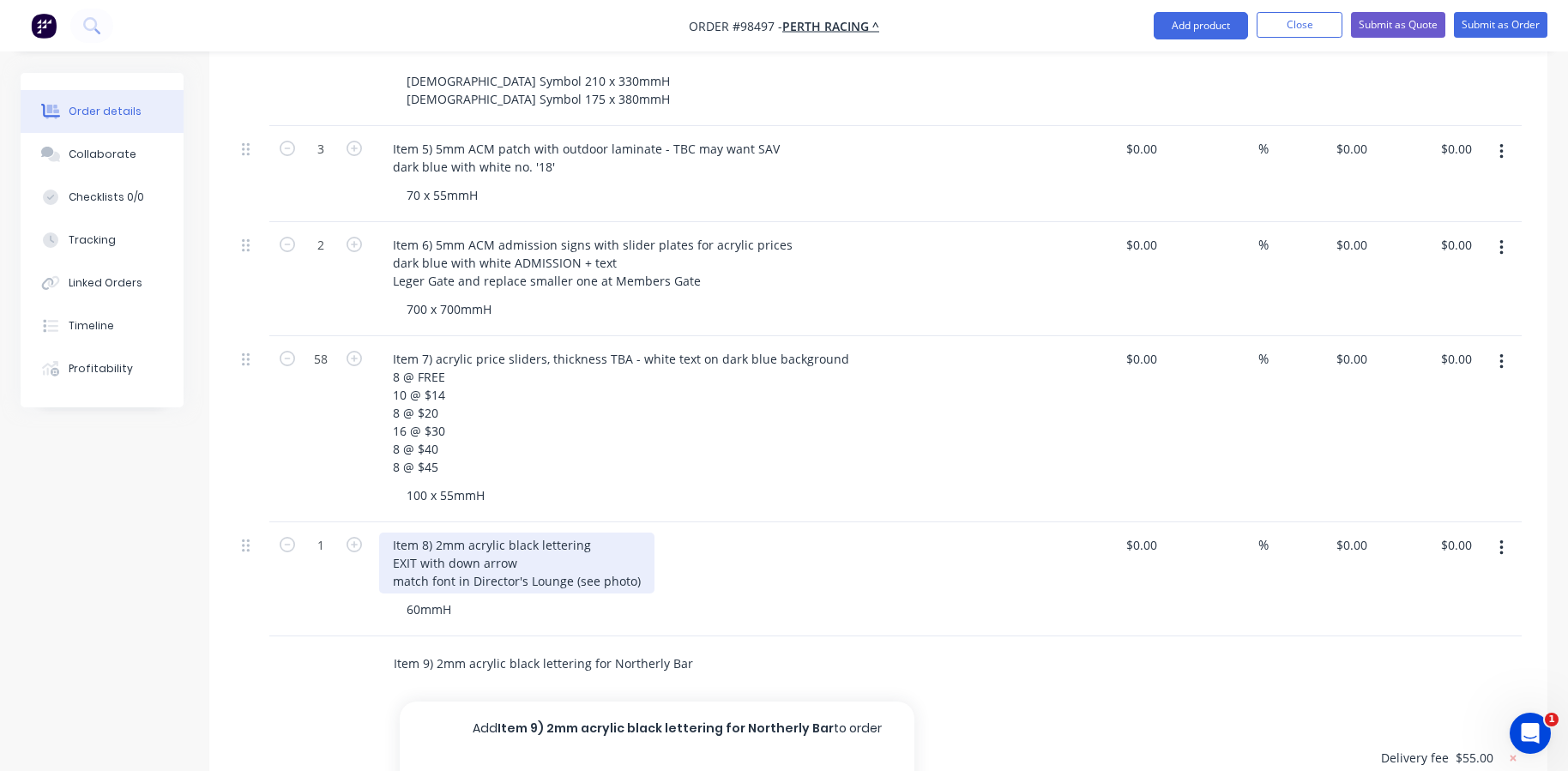
type input "Item 9) 2mm acrylic black lettering for Northerly Bar"
click at [590, 533] on div "Item 8) 2mm acrylic black lettering EXIT with down arrow match font in Director…" at bounding box center [516, 563] width 275 height 61
click at [483, 646] on input "Item 9) 2mm acrylic black lettering for Northerly Bar" at bounding box center [564, 663] width 343 height 34
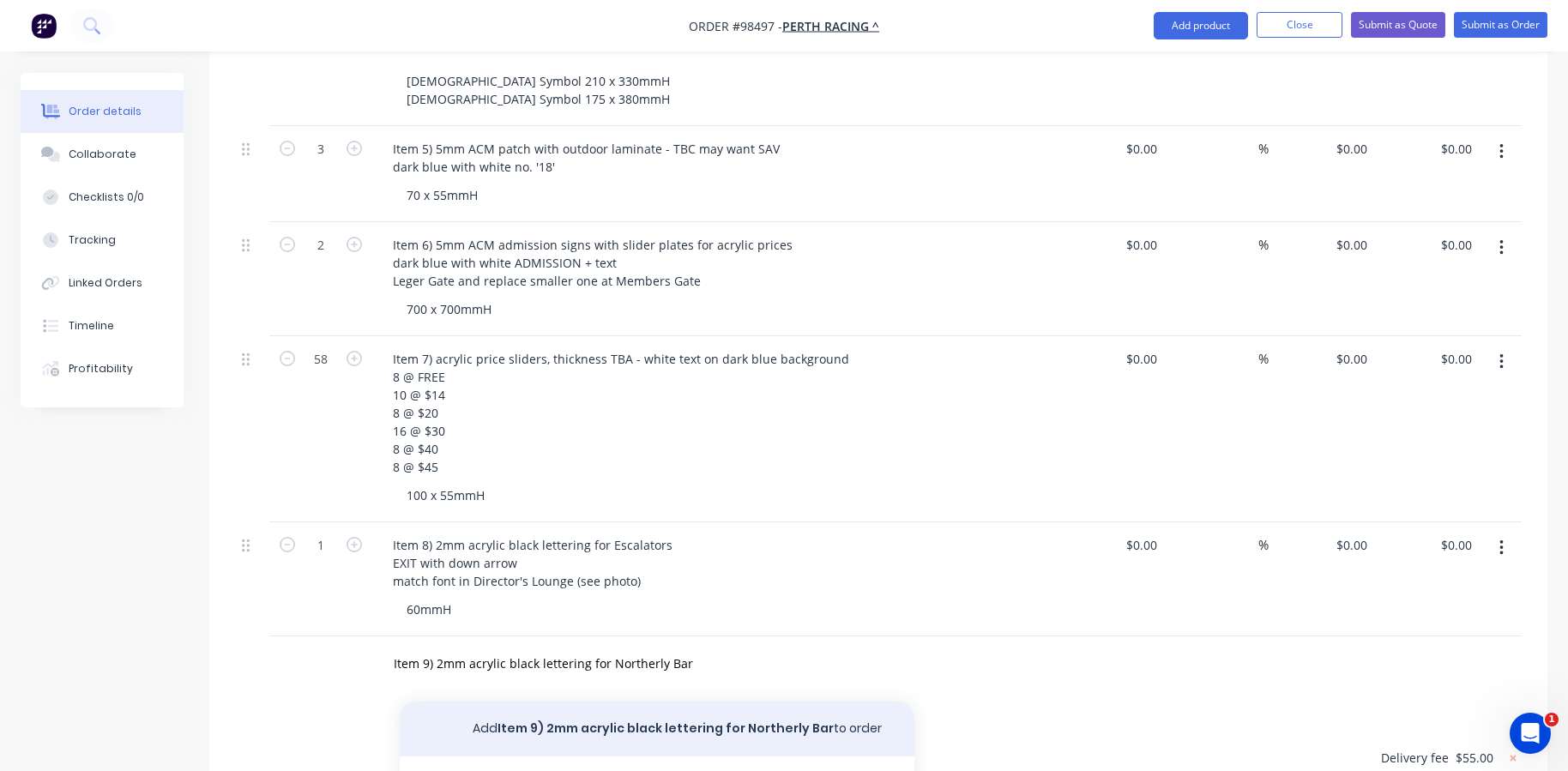
click at [552, 701] on button "Add Item 9) 2mm acrylic black lettering for Northerly Bar to order" at bounding box center [657, 728] width 515 height 55
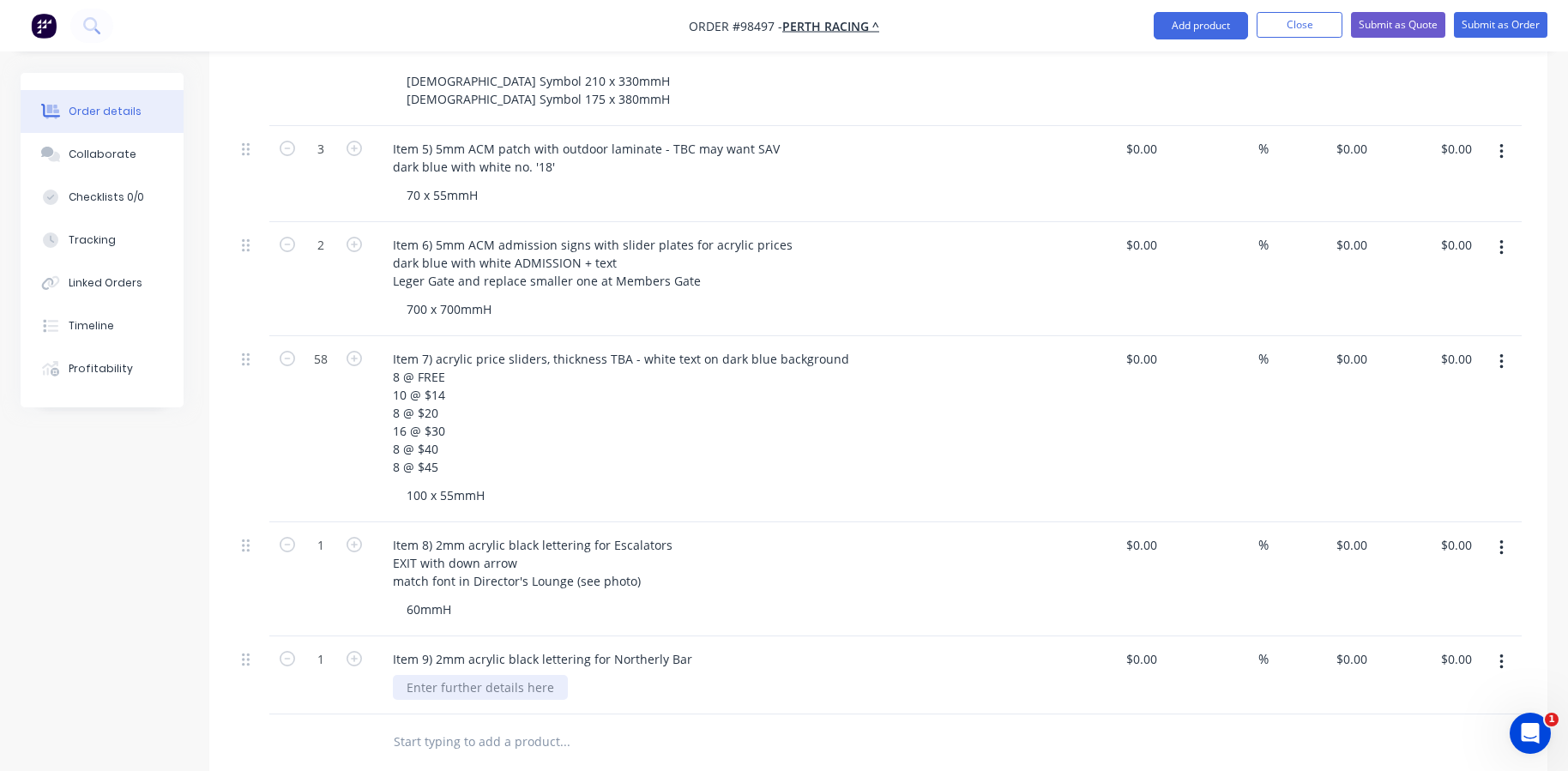
click at [481, 675] on div at bounding box center [480, 688] width 175 height 25
click at [691, 646] on div "Item 9) 2mm acrylic black lettering for Northerly Bar" at bounding box center [542, 659] width 326 height 25
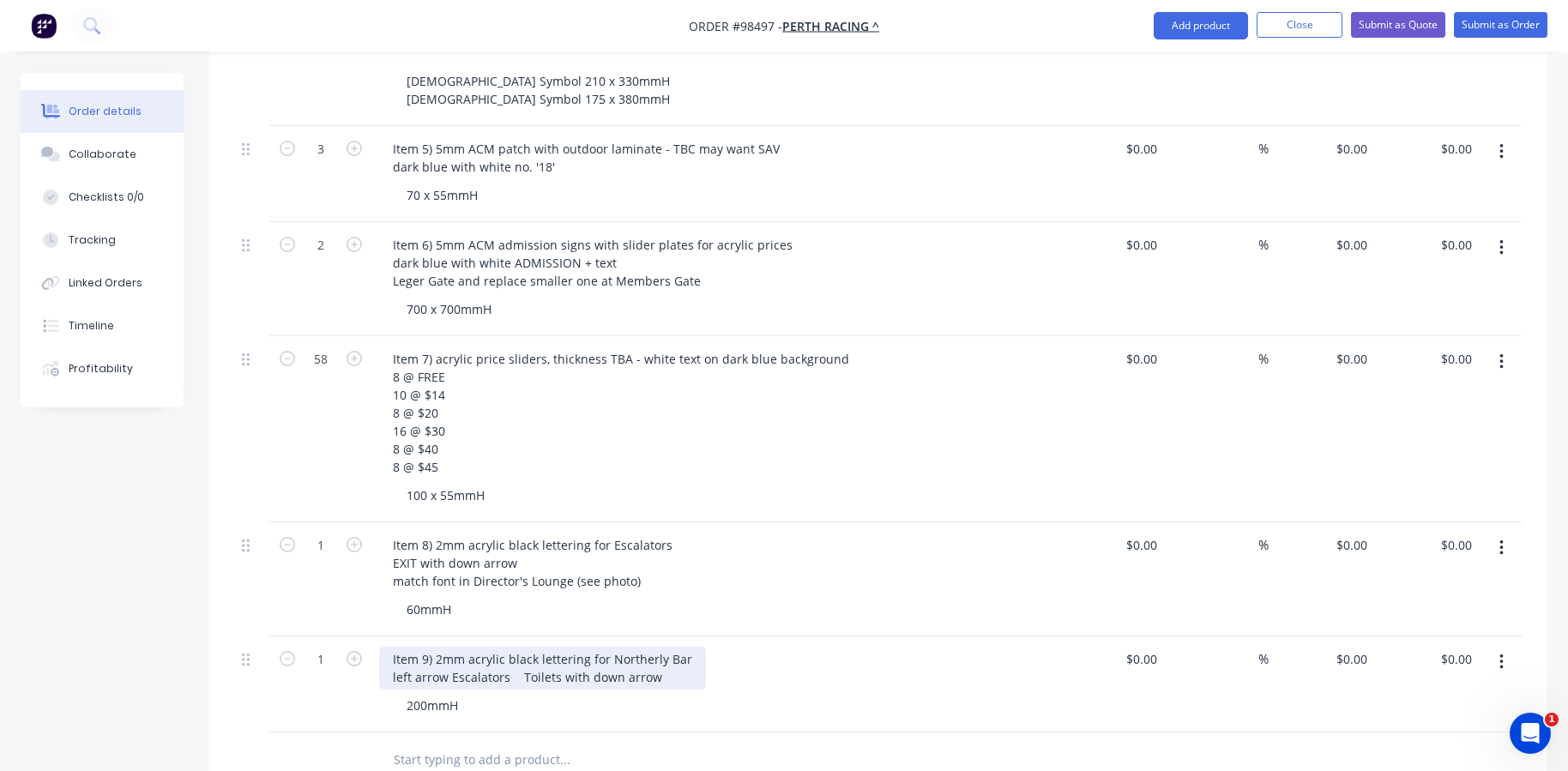
click at [585, 646] on div "Item 9) 2mm acrylic black lettering for Northerly Bar left arrow Escalators Toi…" at bounding box center [542, 668] width 326 height 43
click at [641, 653] on div "Item 9) 2mm acrylic black lettering for Northerly Bar left arrow Escalators Toi…" at bounding box center [542, 668] width 326 height 43
click at [585, 646] on div "Item 9) 2mm acrylic black lettering for Northerly Bar left arrow Escalators Toi…" at bounding box center [542, 668] width 326 height 43
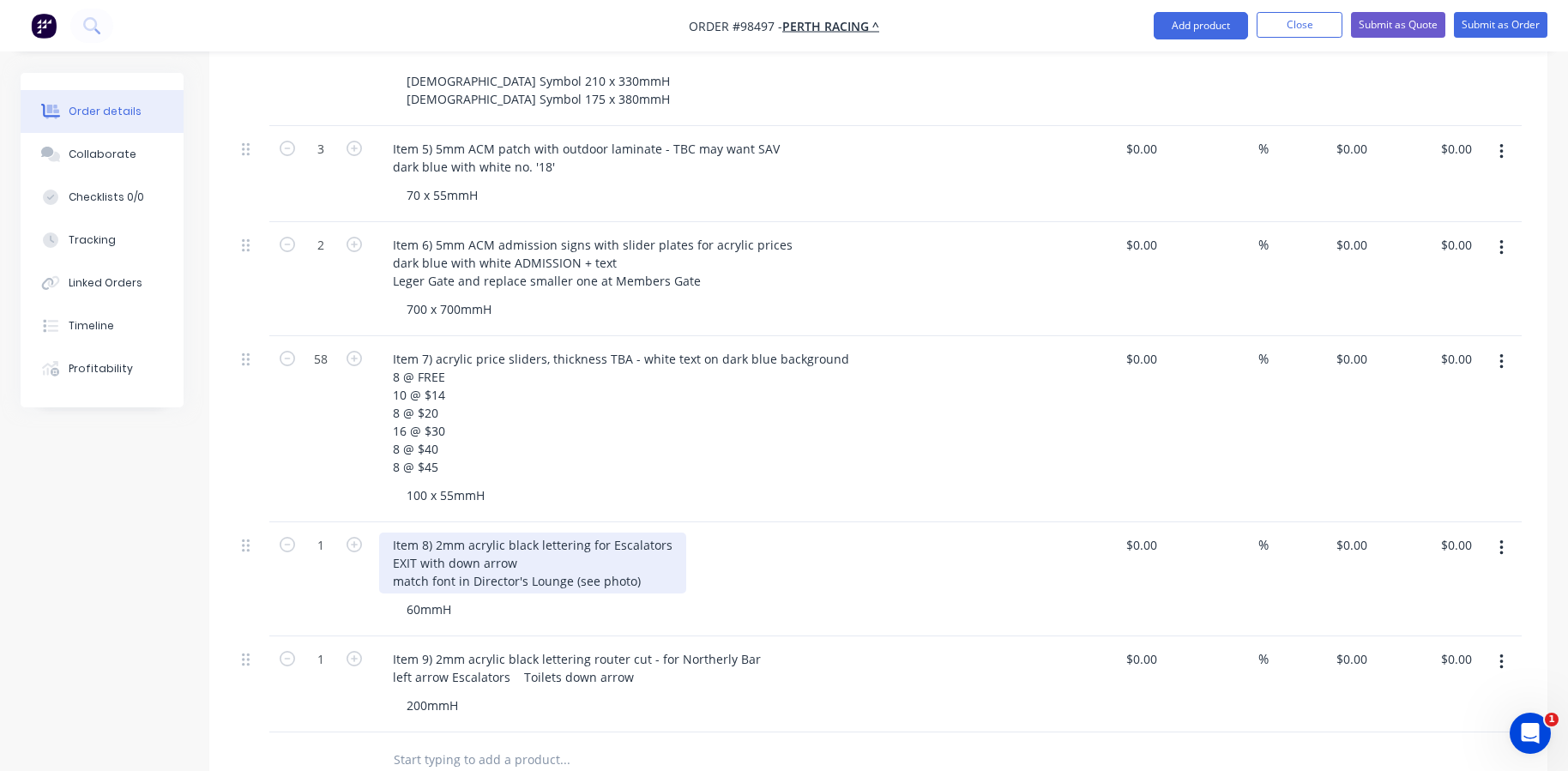
click at [582, 533] on div "Item 8) 2mm acrylic black lettering for Escalators EXIT with down arrow match f…" at bounding box center [533, 563] width 307 height 61
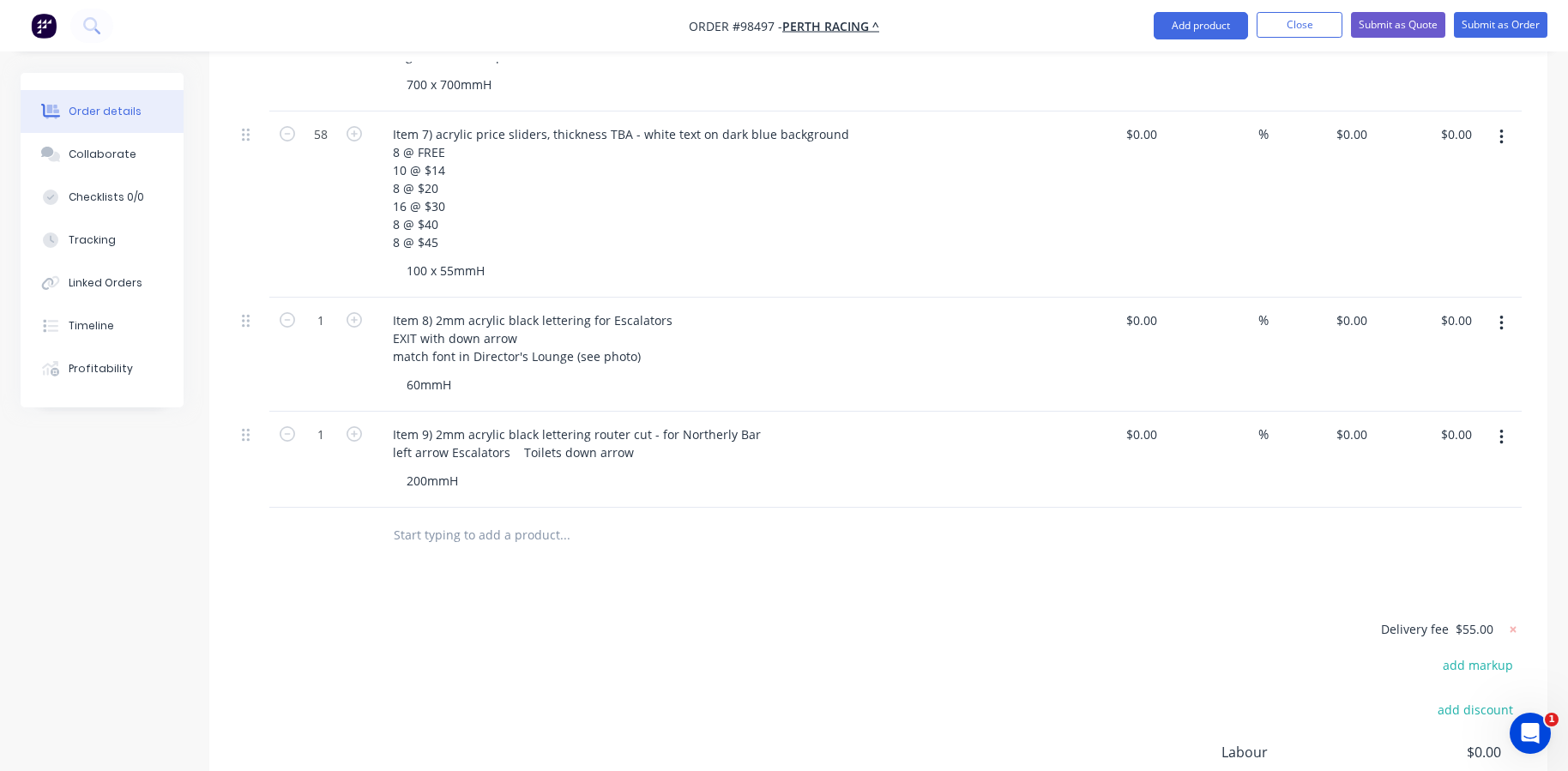
scroll to position [1244, 0]
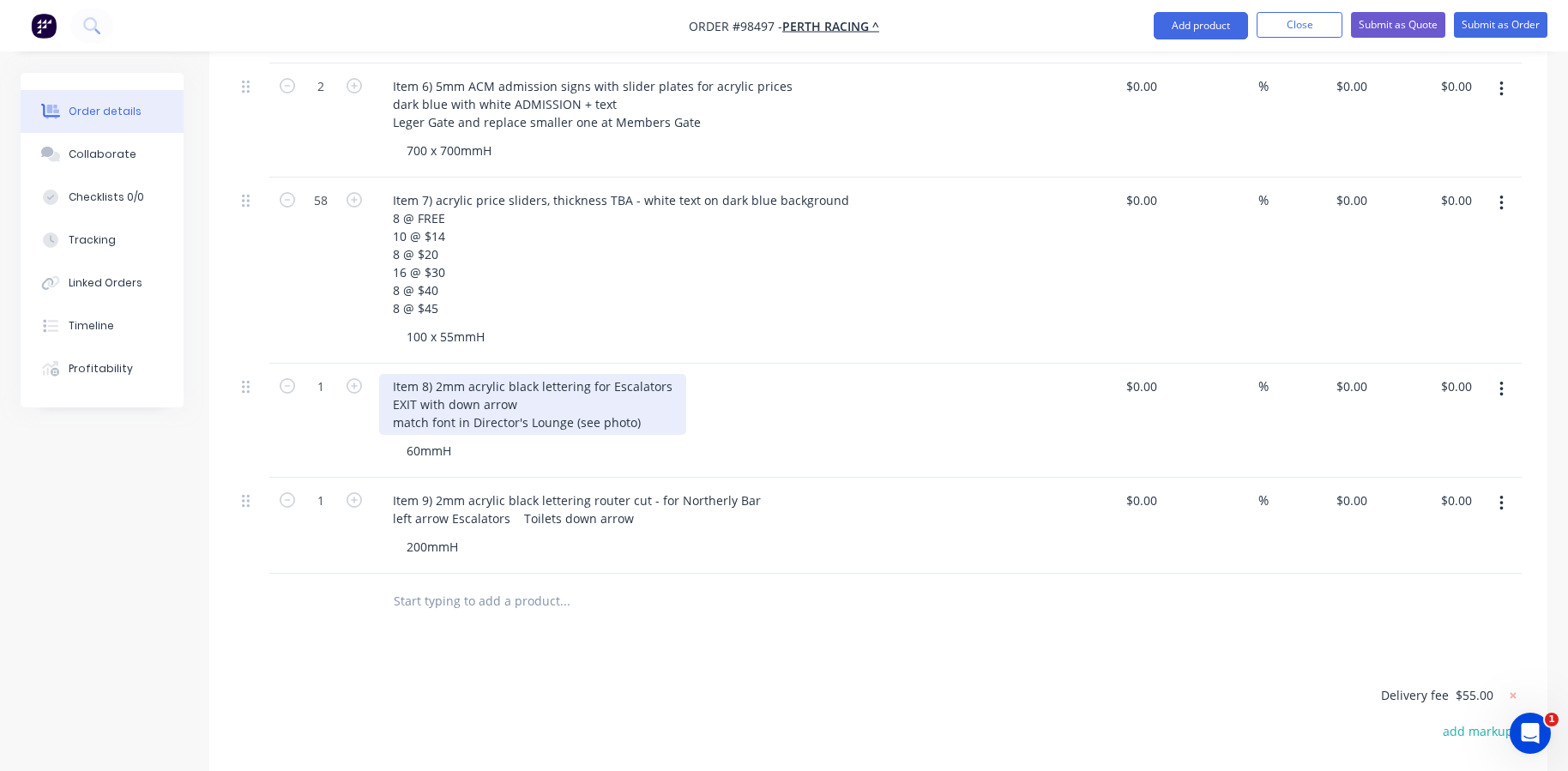
click at [583, 374] on div "Item 8) 2mm acrylic black lettering for Escalators EXIT with down arrow match f…" at bounding box center [533, 404] width 307 height 61
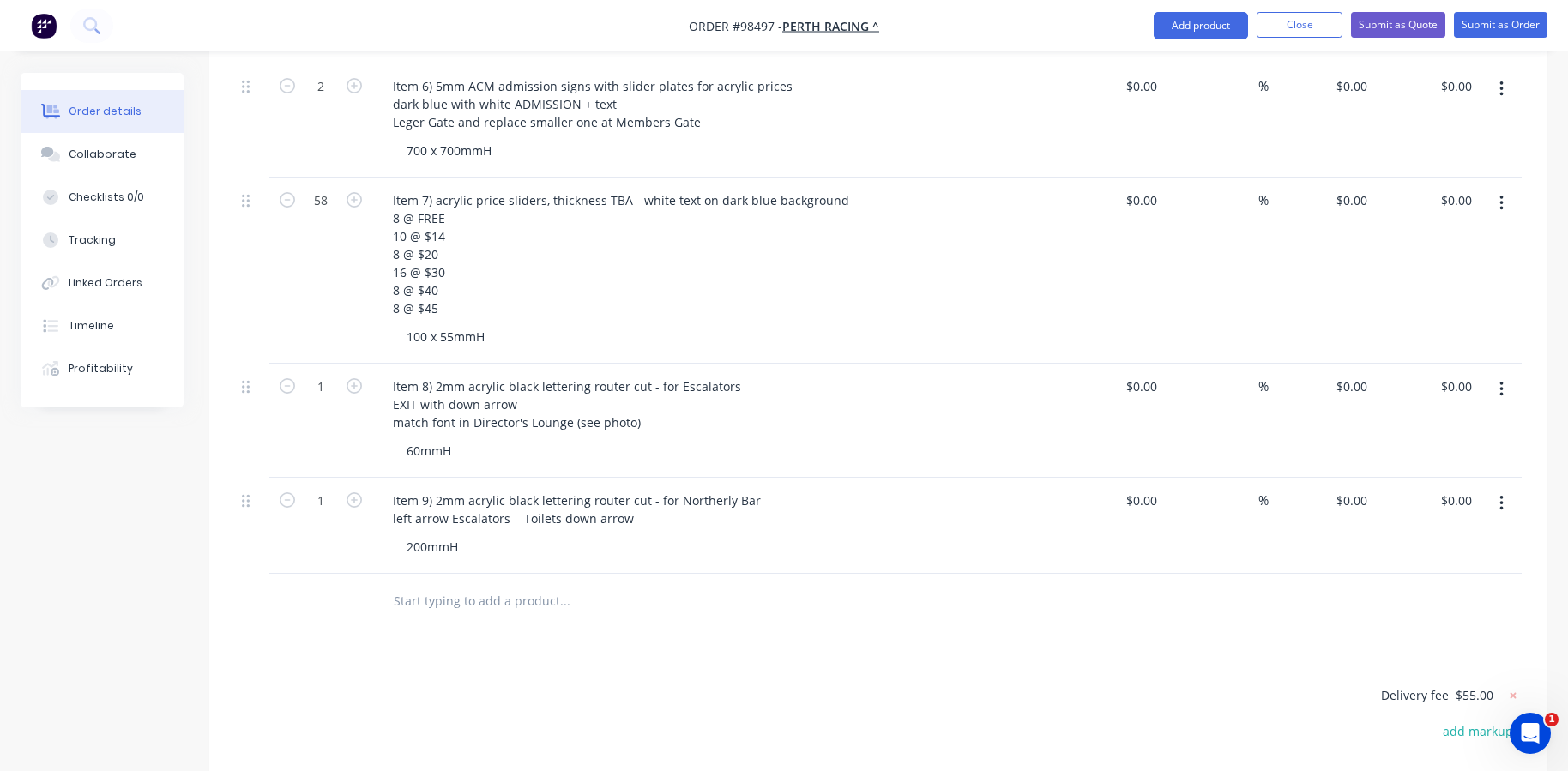
click at [508, 584] on input "text" at bounding box center [564, 601] width 343 height 34
click at [416, 534] on div "200mmH" at bounding box center [432, 547] width 79 height 25
click at [420, 534] on div "200mmH" at bounding box center [432, 547] width 79 height 25
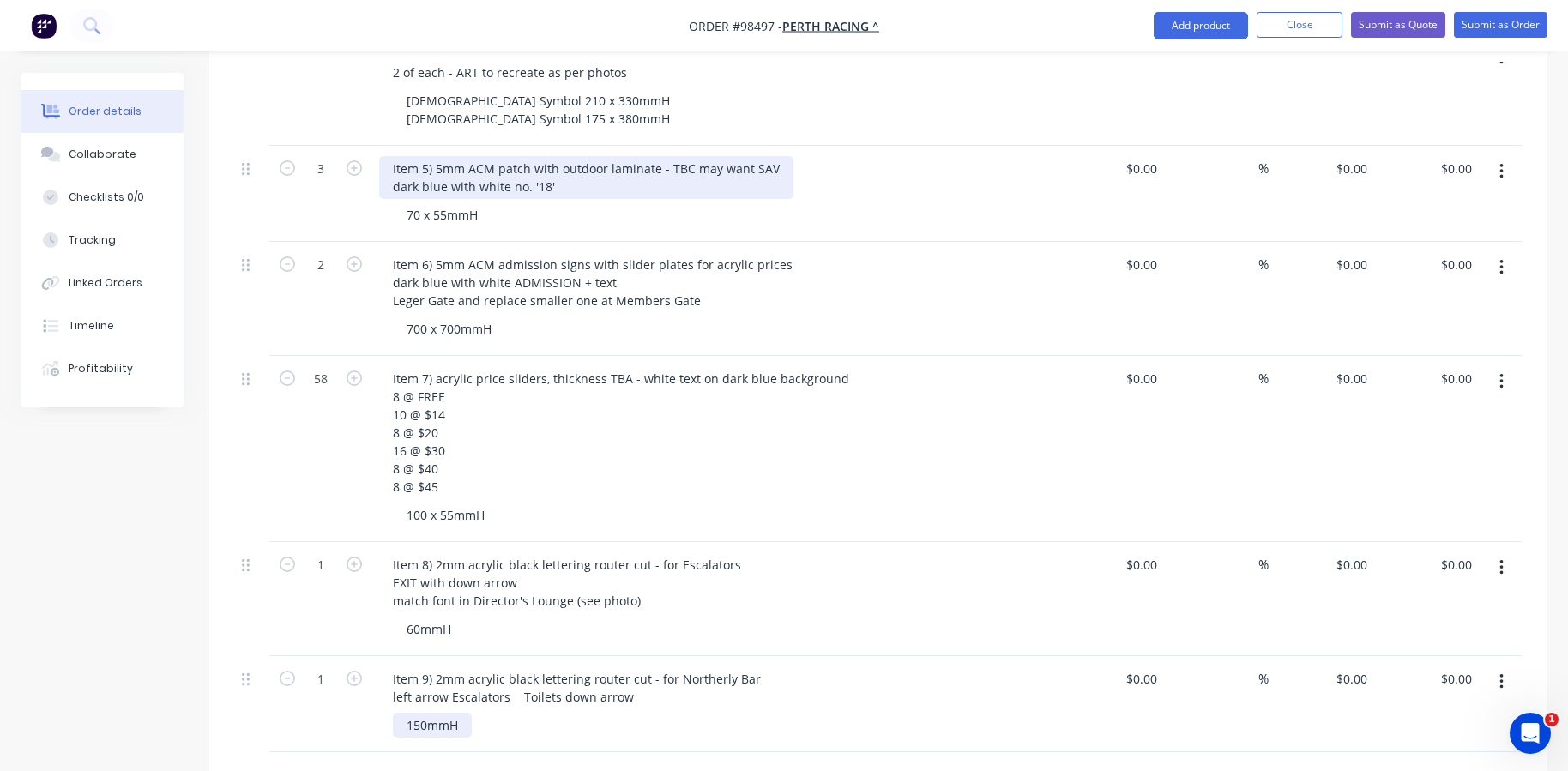
scroll to position [1073, 0]
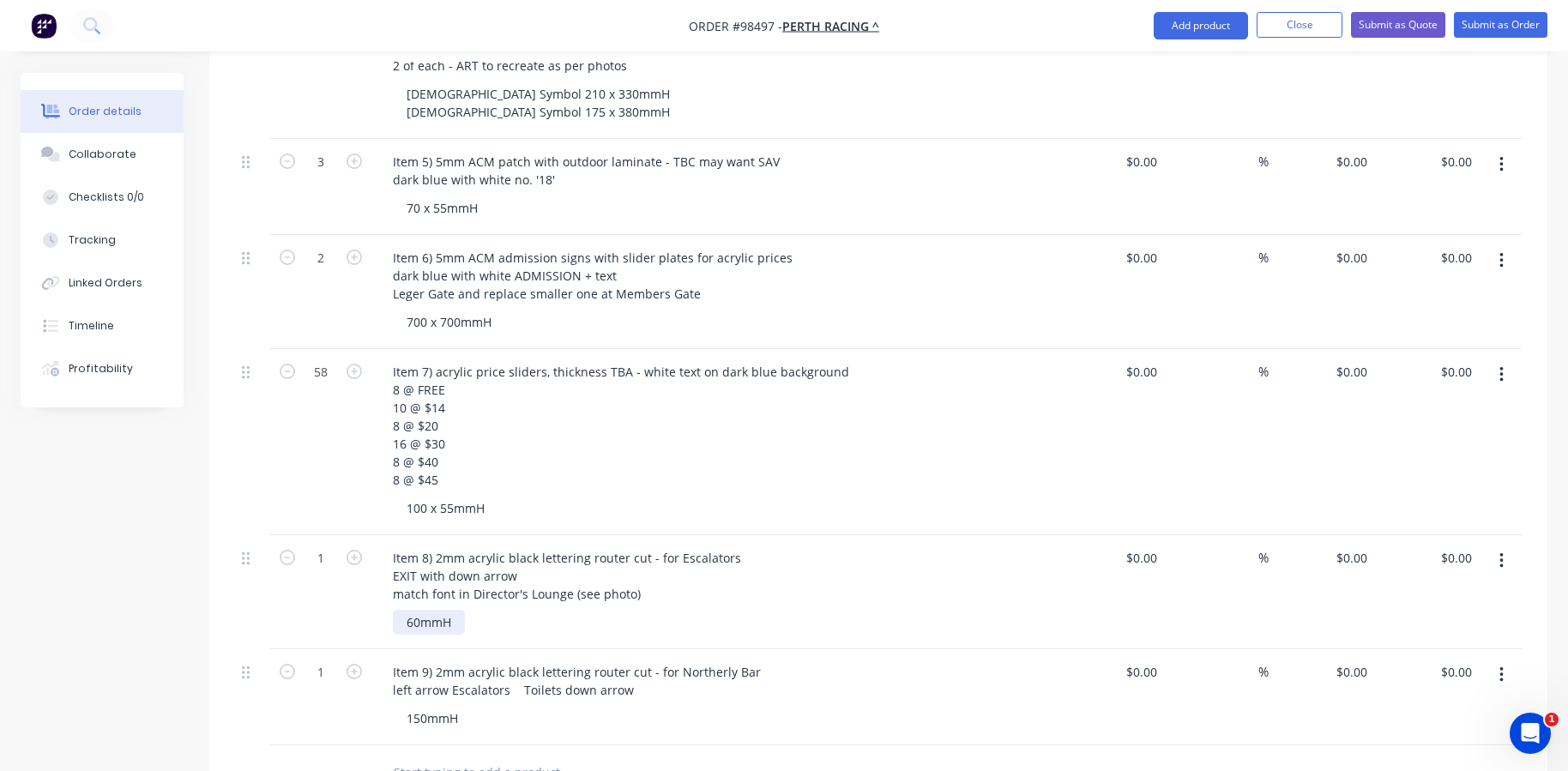
click at [411, 610] on div "60mmH" at bounding box center [429, 622] width 72 height 25
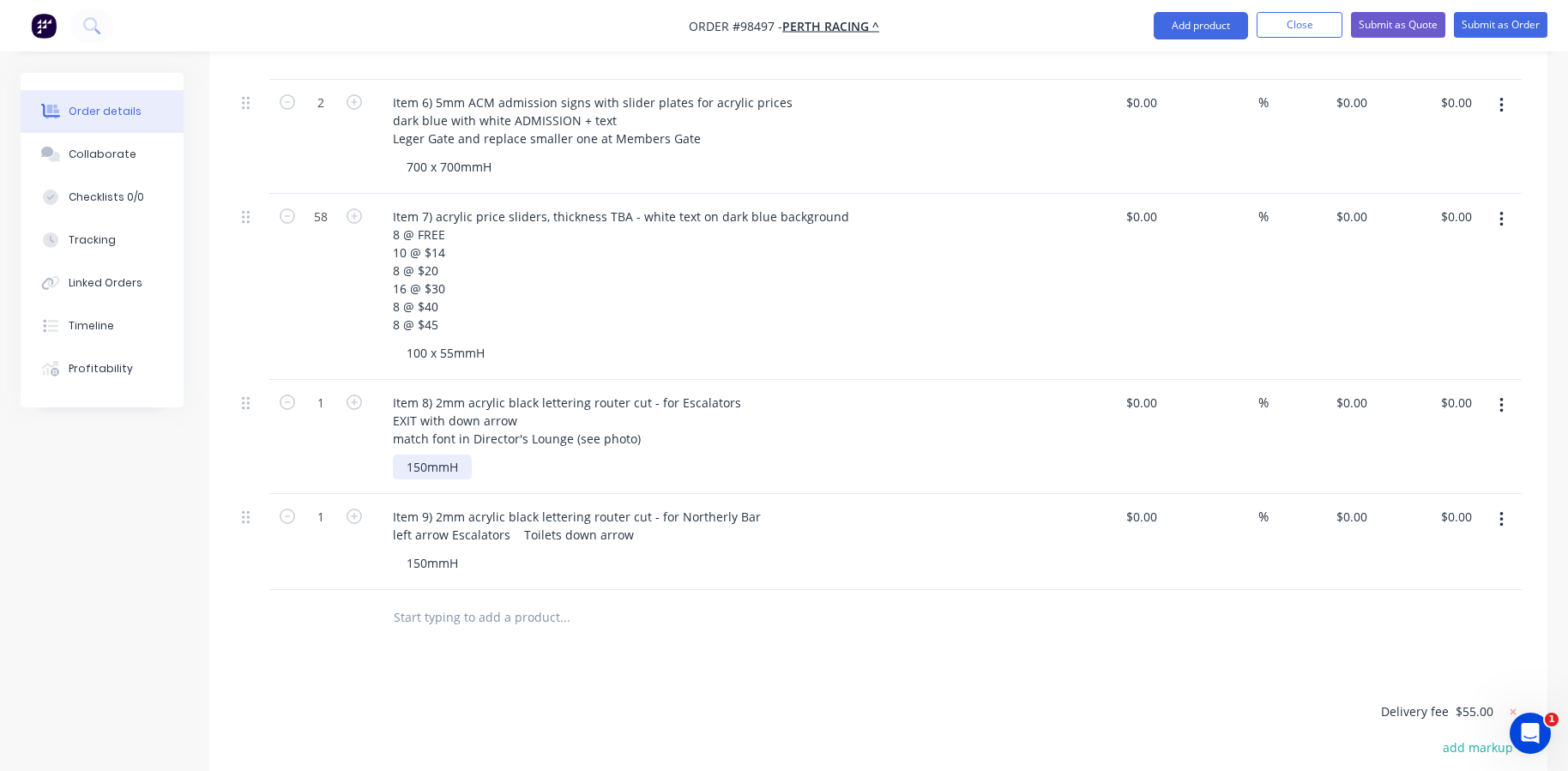
scroll to position [1231, 0]
click at [434, 598] on input "text" at bounding box center [564, 615] width 343 height 34
click at [423, 598] on input "text" at bounding box center [564, 615] width 343 height 34
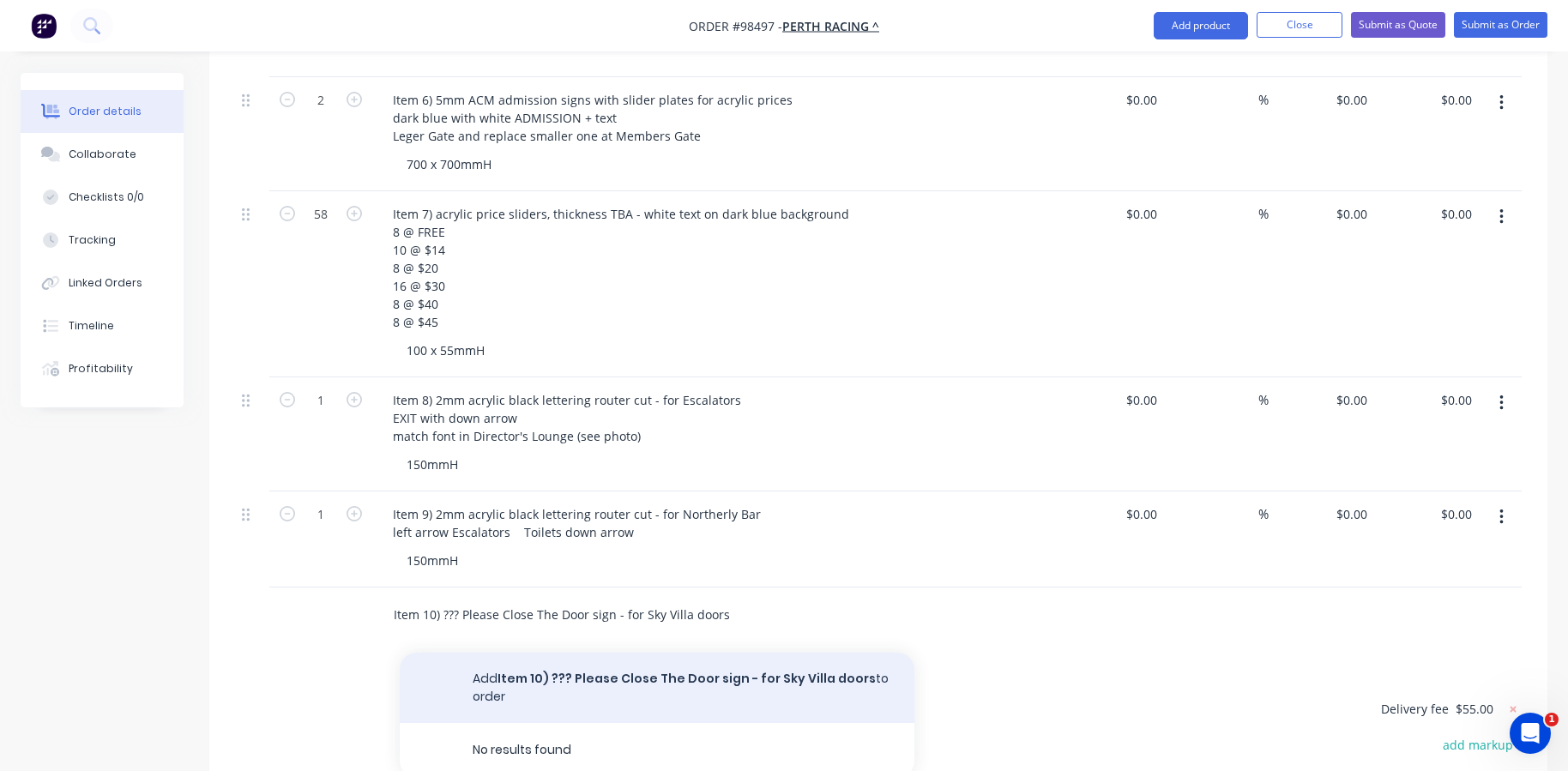
type input "Item 10) ??? Please Close The Door sign - for Sky Villa doors"
click at [517, 653] on button "Add Item 10) ??? Please Close The Door sign - for Sky Villa doors to order" at bounding box center [657, 688] width 515 height 70
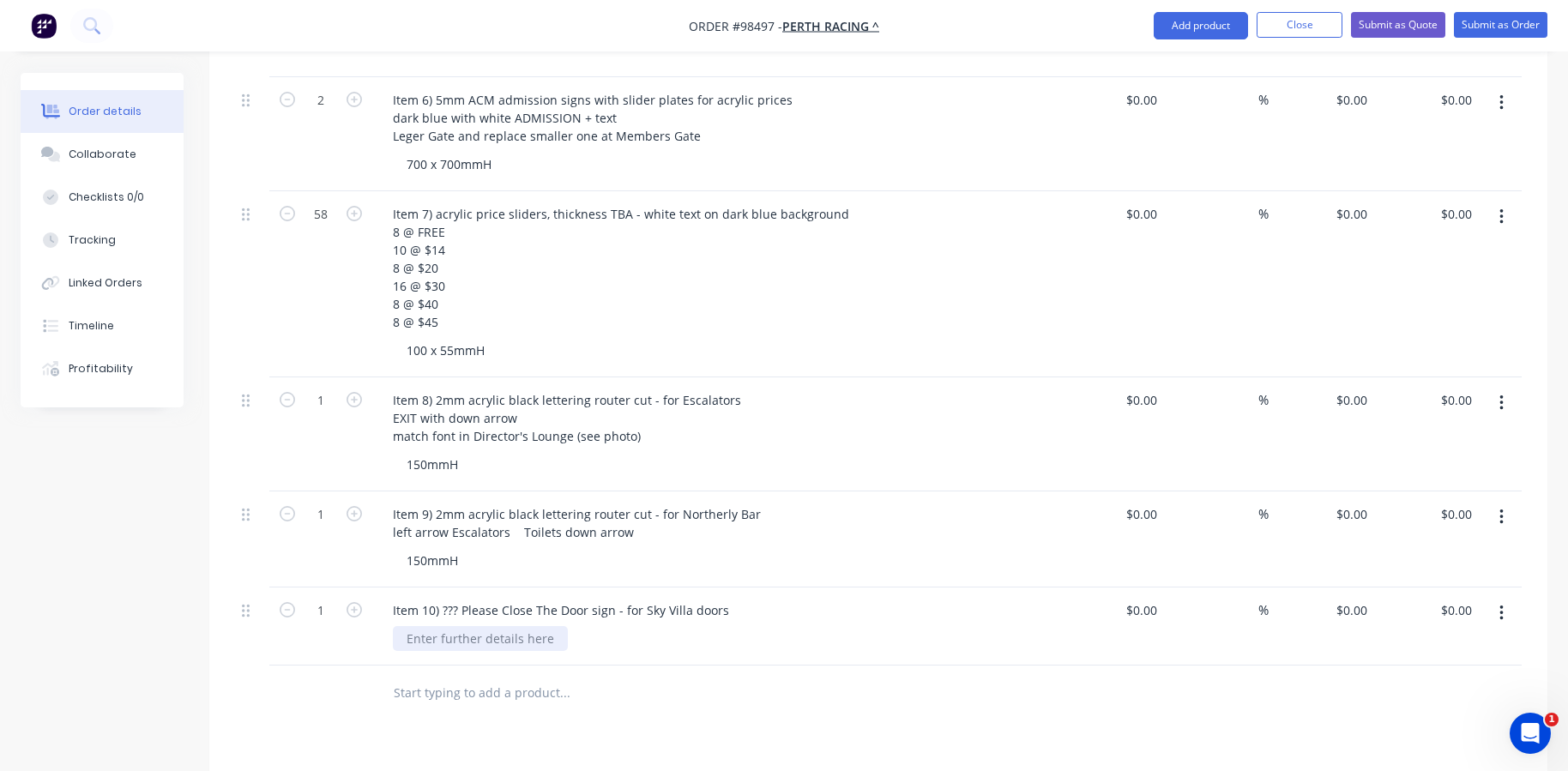
click at [488, 626] on div at bounding box center [480, 638] width 175 height 25
click at [357, 602] on icon "button" at bounding box center [353, 609] width 15 height 15
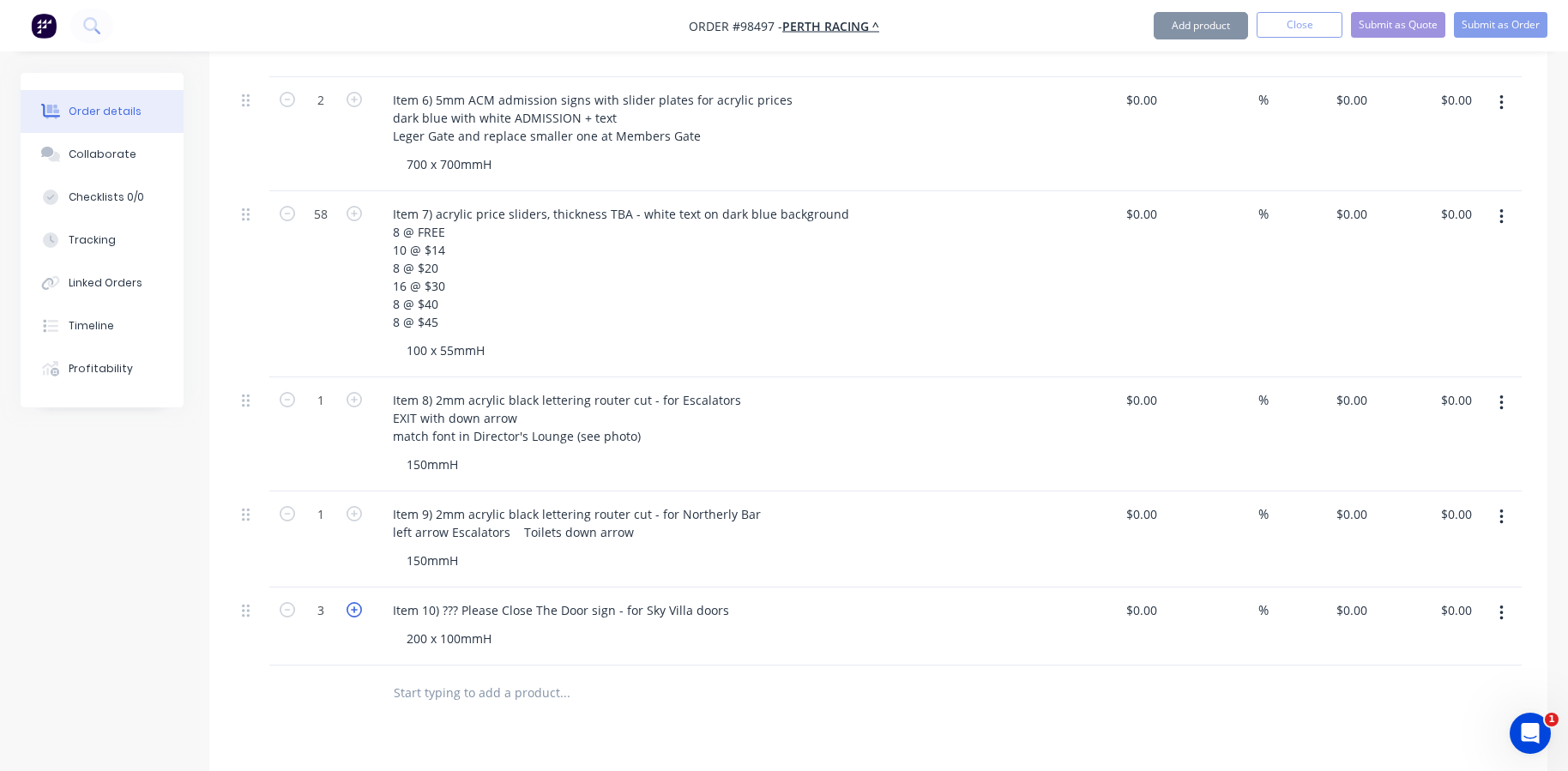
click at [357, 602] on icon "button" at bounding box center [353, 609] width 15 height 15
type input "4"
click at [509, 676] on input "text" at bounding box center [564, 693] width 343 height 34
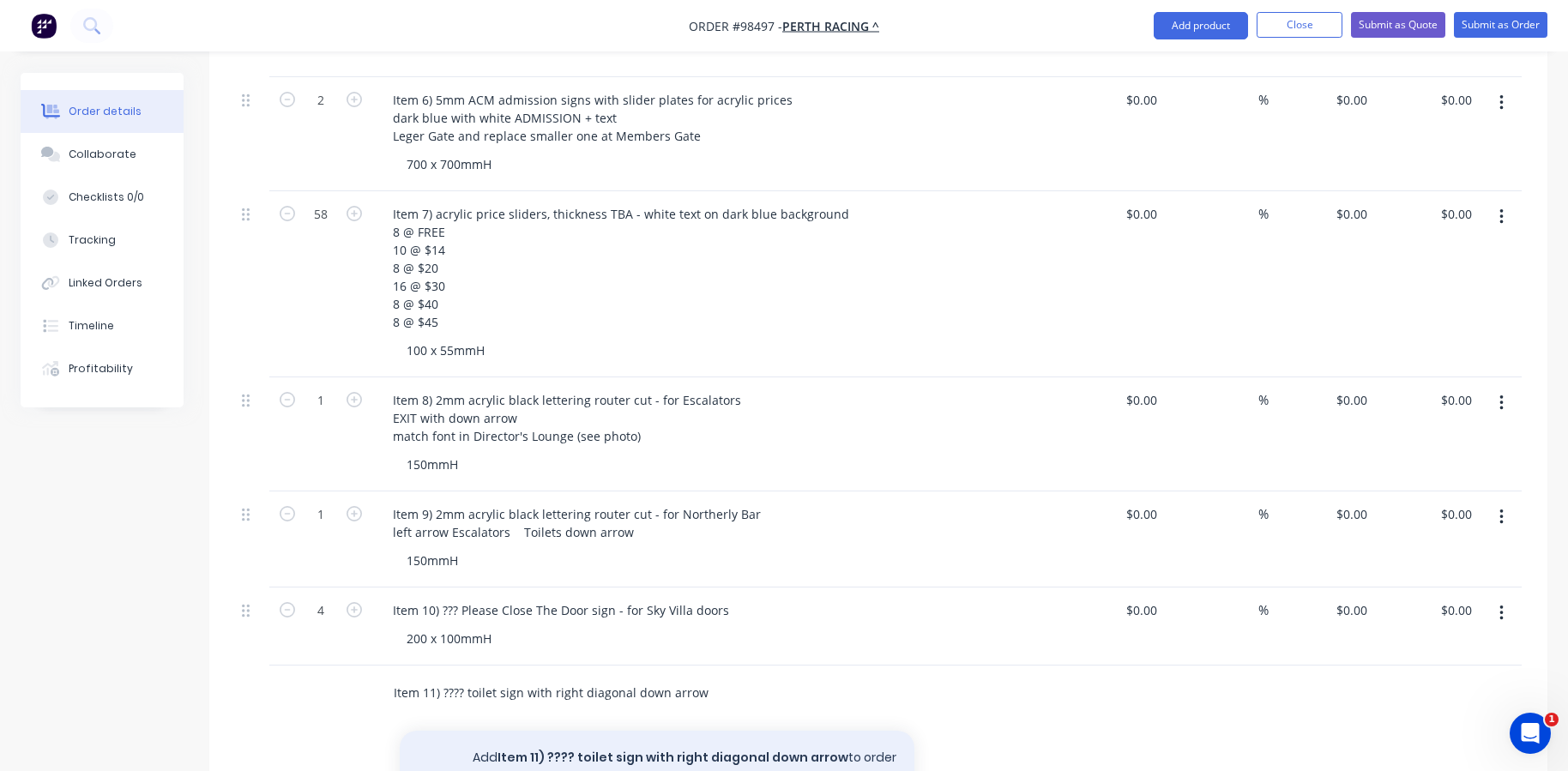
type input "Item 11) ???? toilet sign with right diagonal down arrow"
click at [584, 731] on button "Add Item 11) ???? toilet sign with right diagonal down arrow to order" at bounding box center [657, 758] width 515 height 55
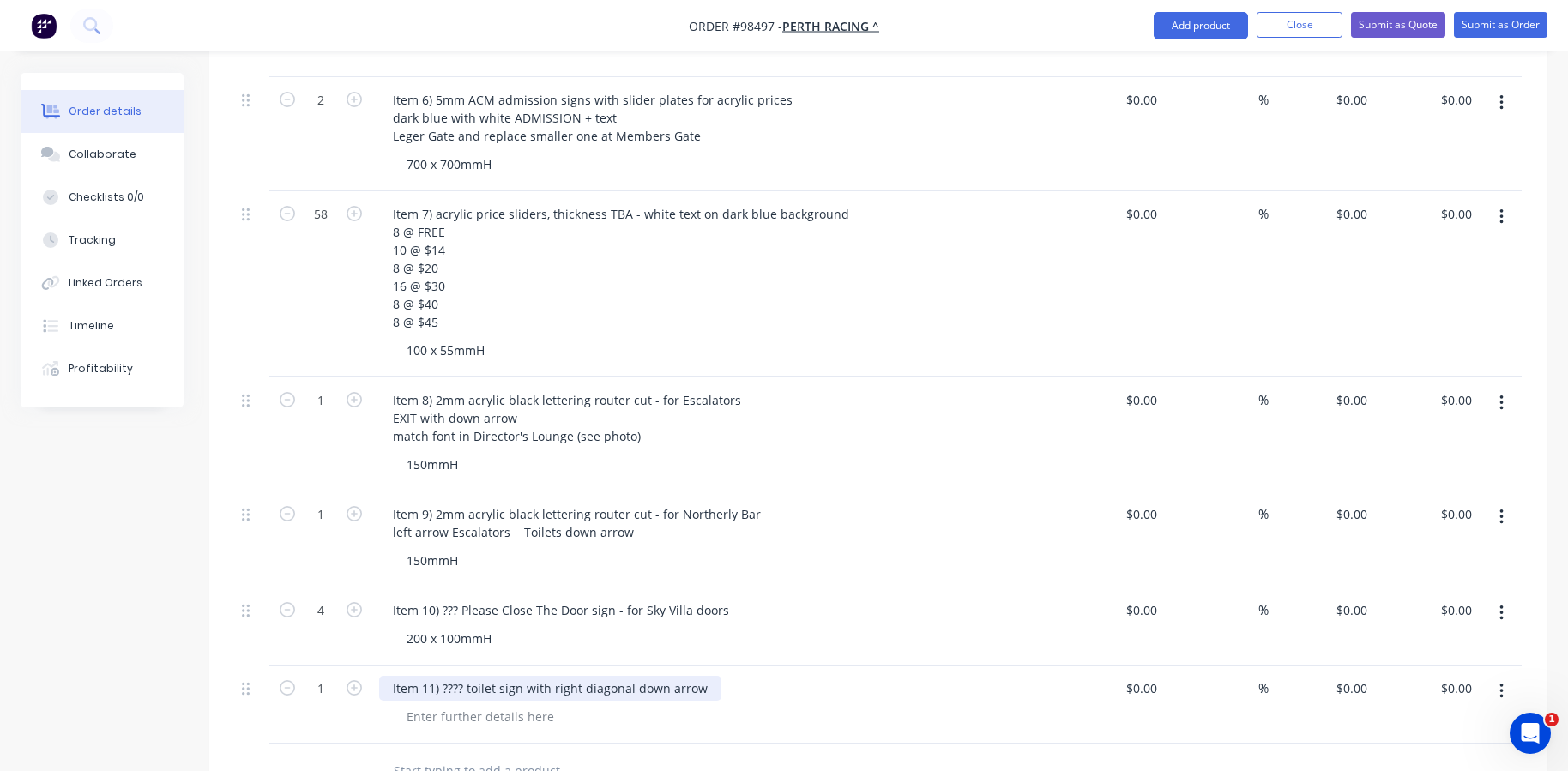
click at [526, 676] on div "Item 11) ???? toilet sign with right diagonal down arrow" at bounding box center [550, 689] width 342 height 25
click at [464, 676] on div "Item 11) ???? toilet sign with right diagonal down arrow" at bounding box center [550, 689] width 342 height 25
click at [483, 676] on div "Item 11) ???? toilet sign with right diagonal down arrow" at bounding box center [513, 697] width 268 height 43
click at [445, 678] on div "Item 11) 5mm ACM or acrylic lettering? toilet sign with right diagonal down arr…" at bounding box center [513, 697] width 268 height 43
click at [451, 722] on div at bounding box center [480, 734] width 175 height 25
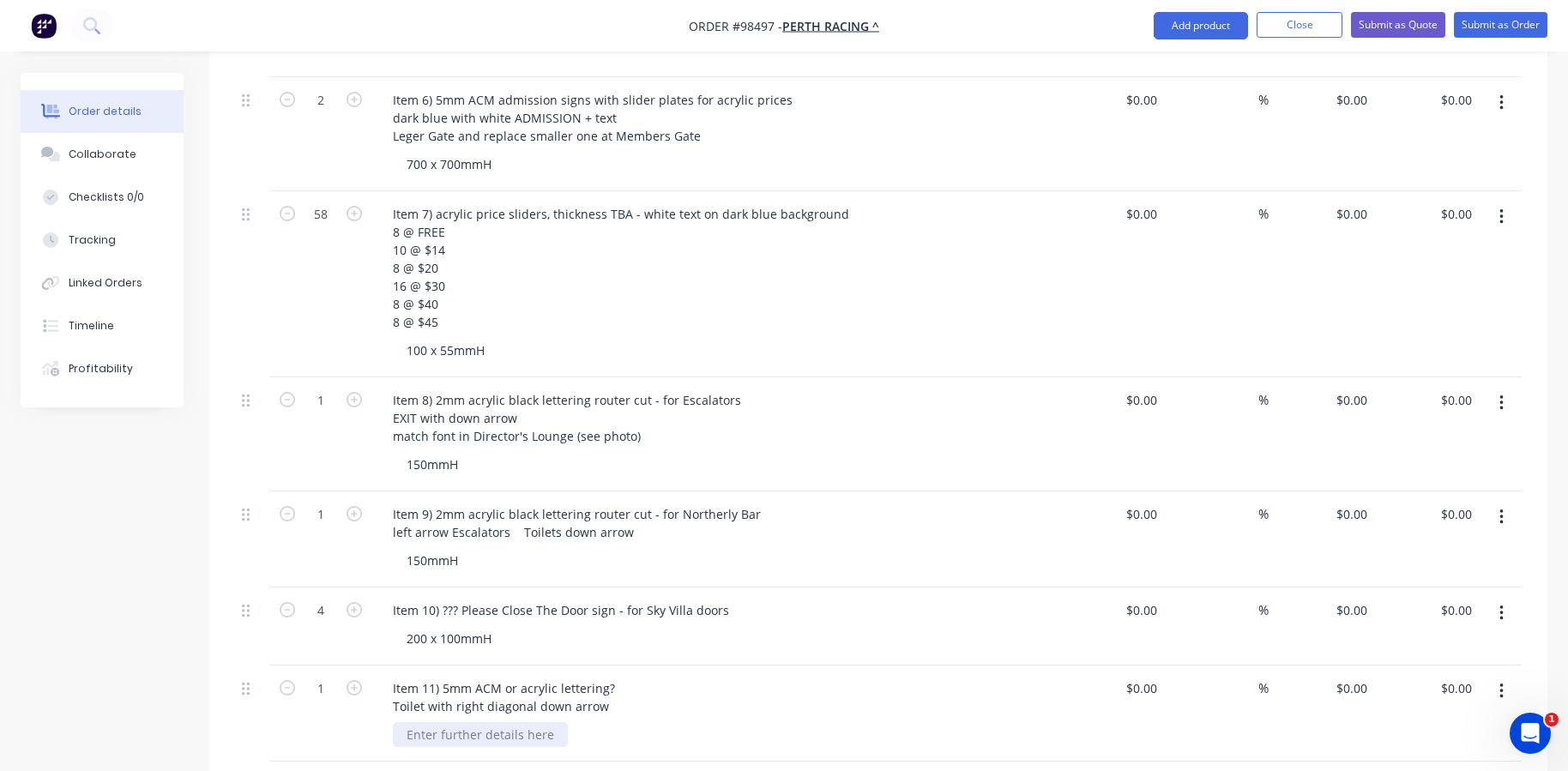
click at [451, 722] on div at bounding box center [480, 734] width 175 height 25
click at [360, 720] on div "1" at bounding box center [320, 713] width 103 height 96
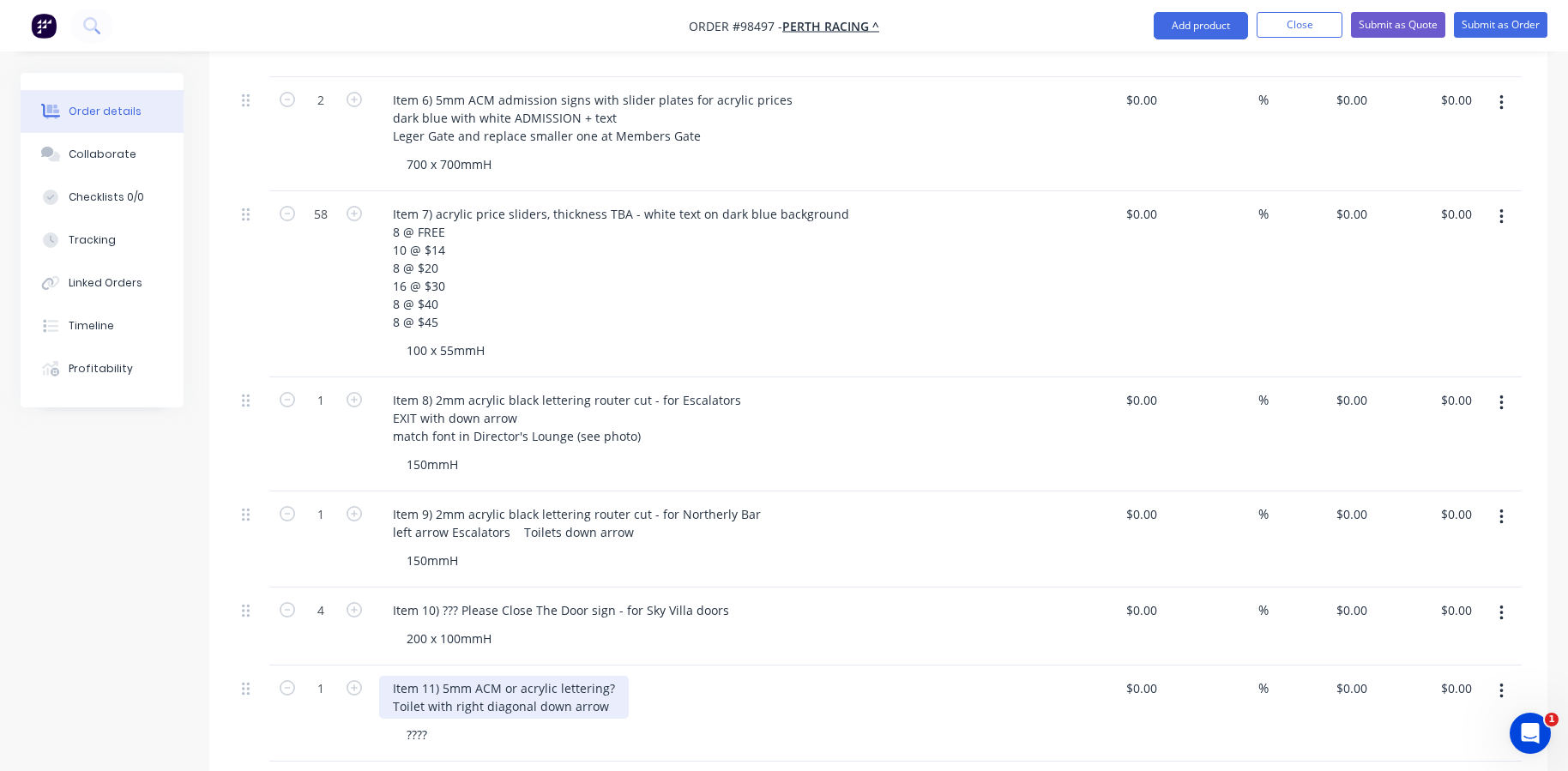
click at [621, 676] on div "Item 11) 5mm ACM or acrylic lettering? Toilet with right diagonal down arrow" at bounding box center [504, 697] width 249 height 43
click at [422, 676] on div "Item 11) 5mm ACM or acrylic lettering? - for Sky Villa Toilet with right diagon…" at bounding box center [542, 697] width 326 height 43
click at [456, 722] on div "????" at bounding box center [722, 734] width 659 height 25
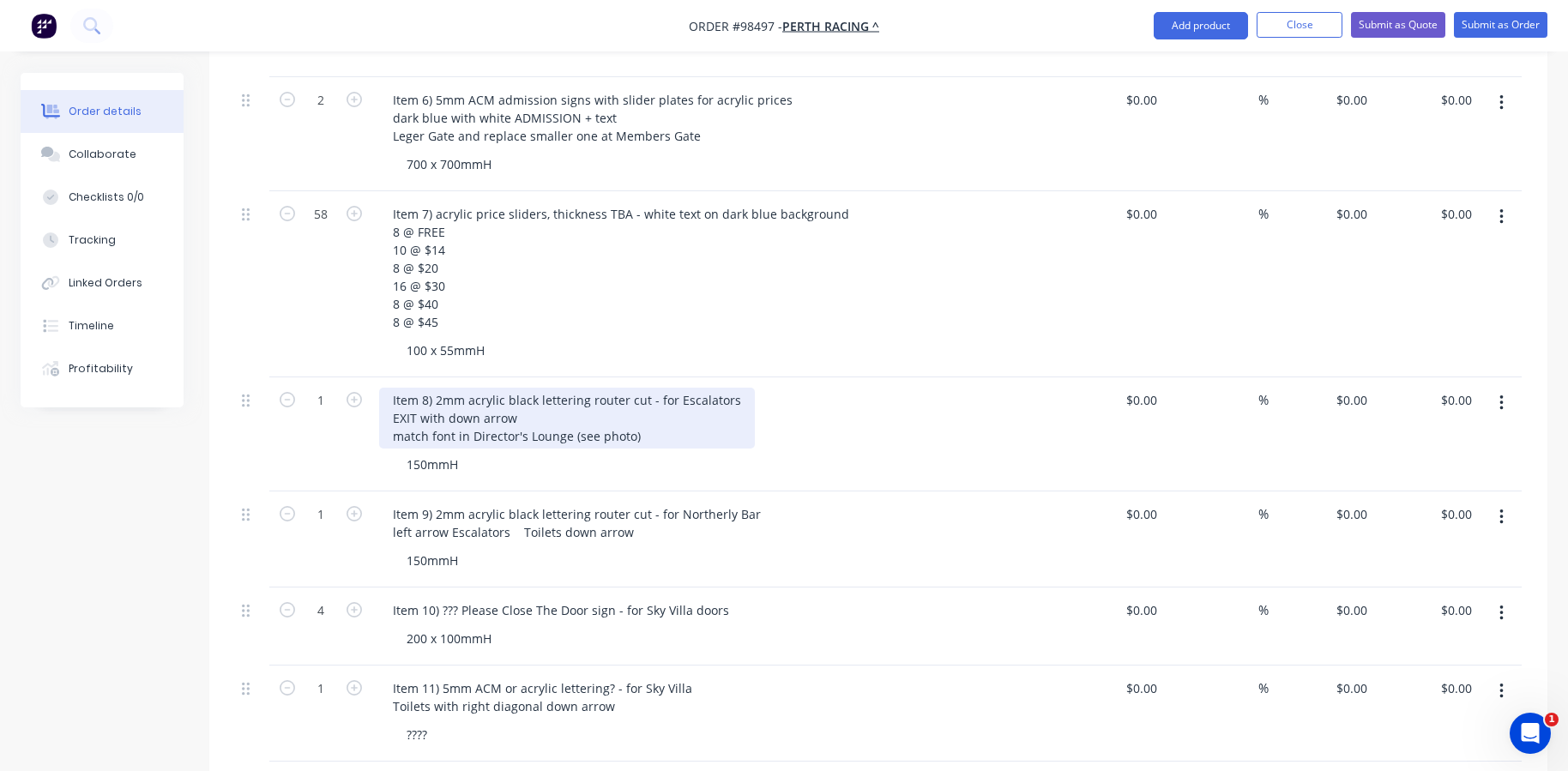
click at [447, 387] on div "Item 8) 2mm acrylic black lettering router cut - for Escalators EXIT with down …" at bounding box center [567, 418] width 376 height 61
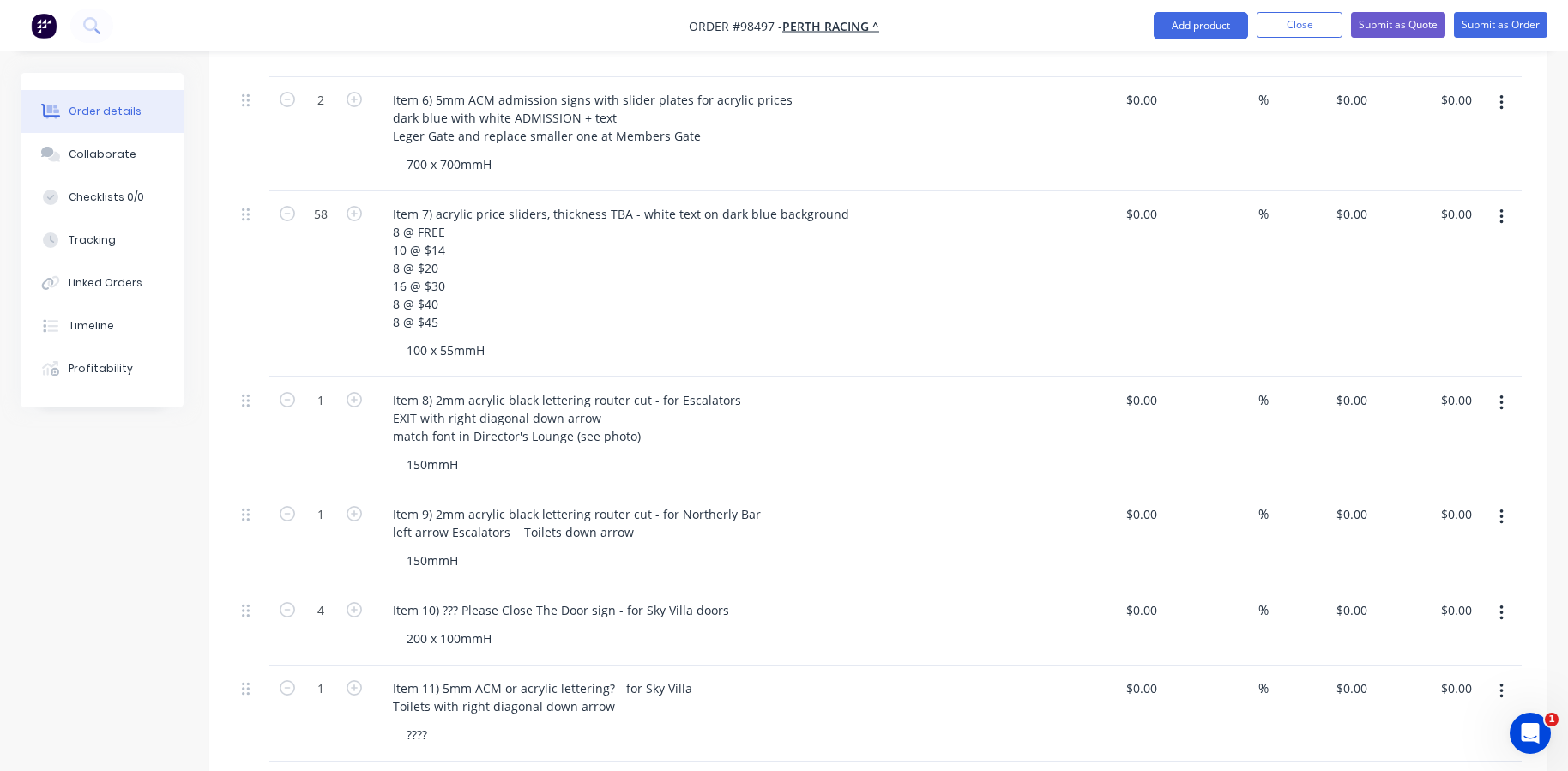
click at [804, 722] on div "????" at bounding box center [722, 734] width 659 height 25
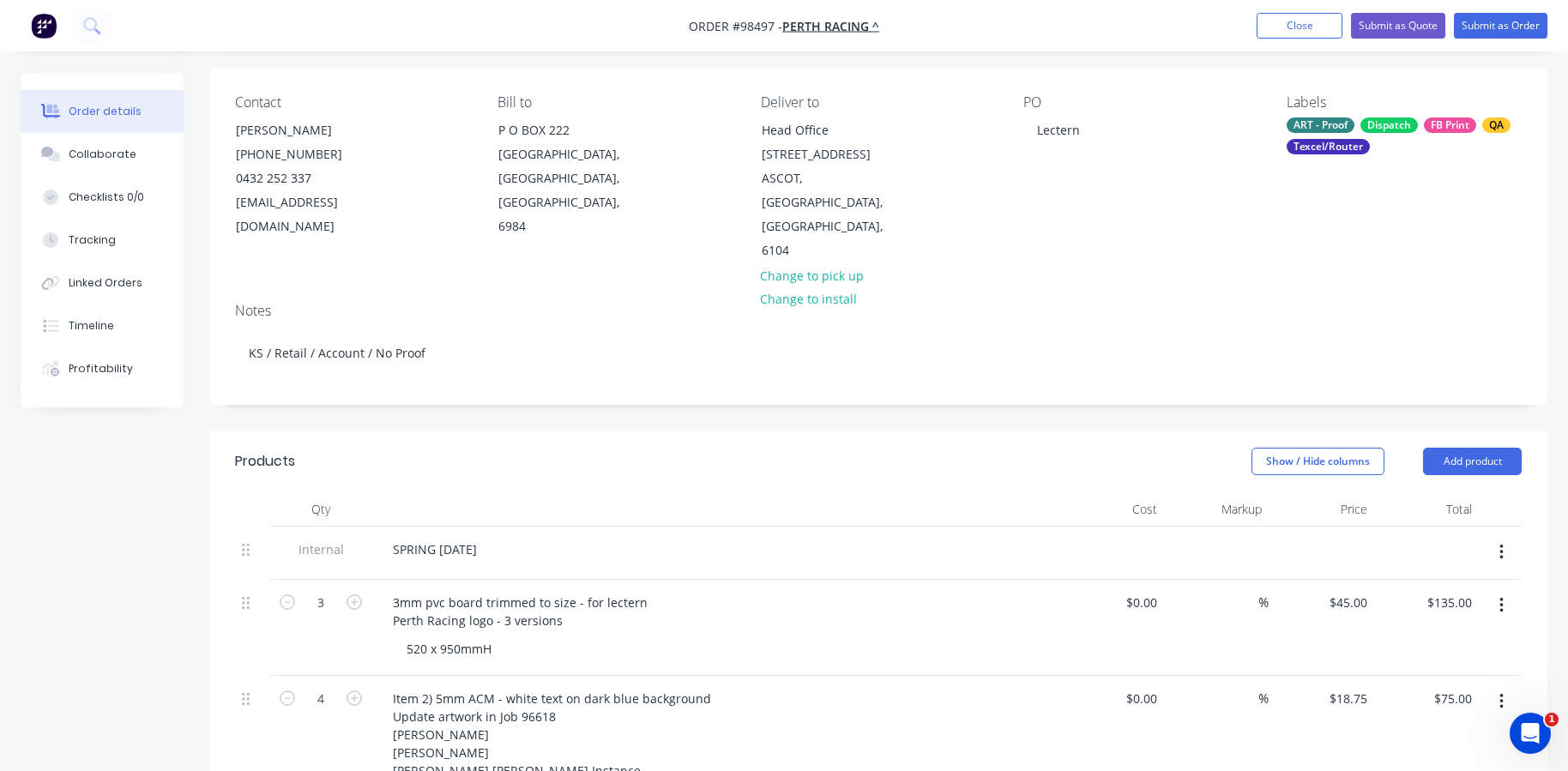
scroll to position [116, 0]
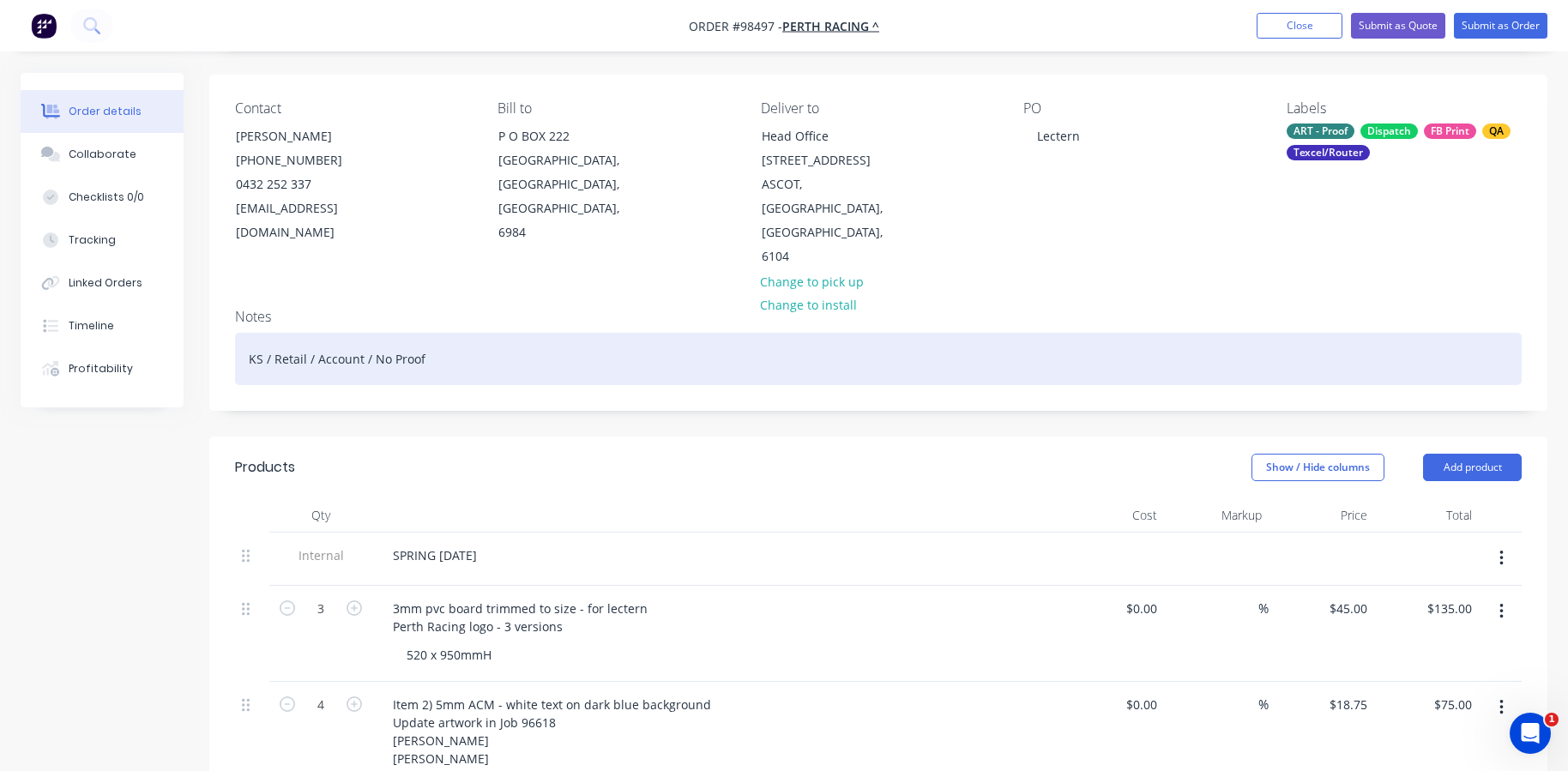
click at [455, 333] on div "KS / Retail / Account / No Proof" at bounding box center [878, 359] width 1286 height 52
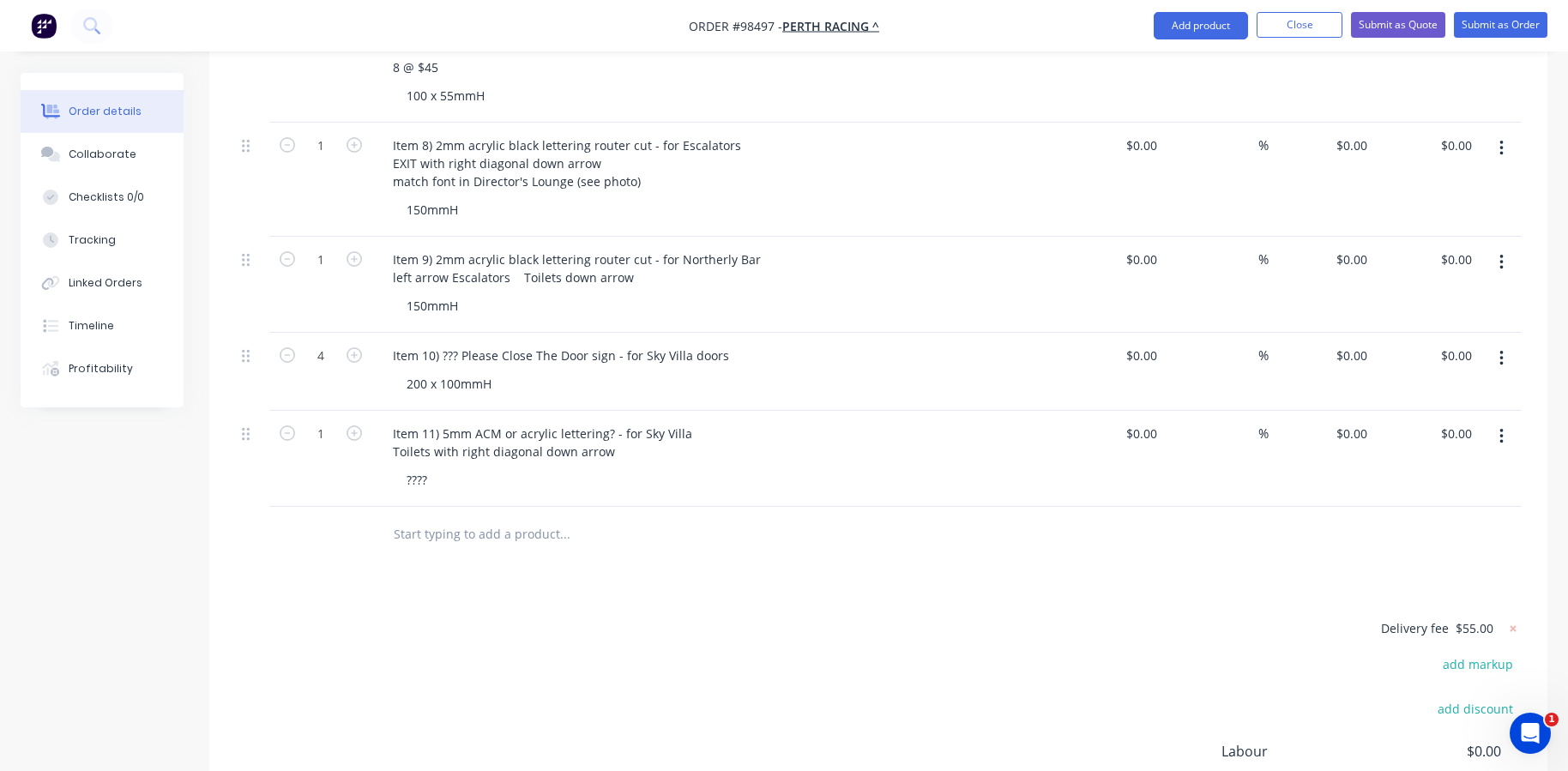
scroll to position [1488, 0]
click at [472, 515] on input "text" at bounding box center [564, 532] width 343 height 34
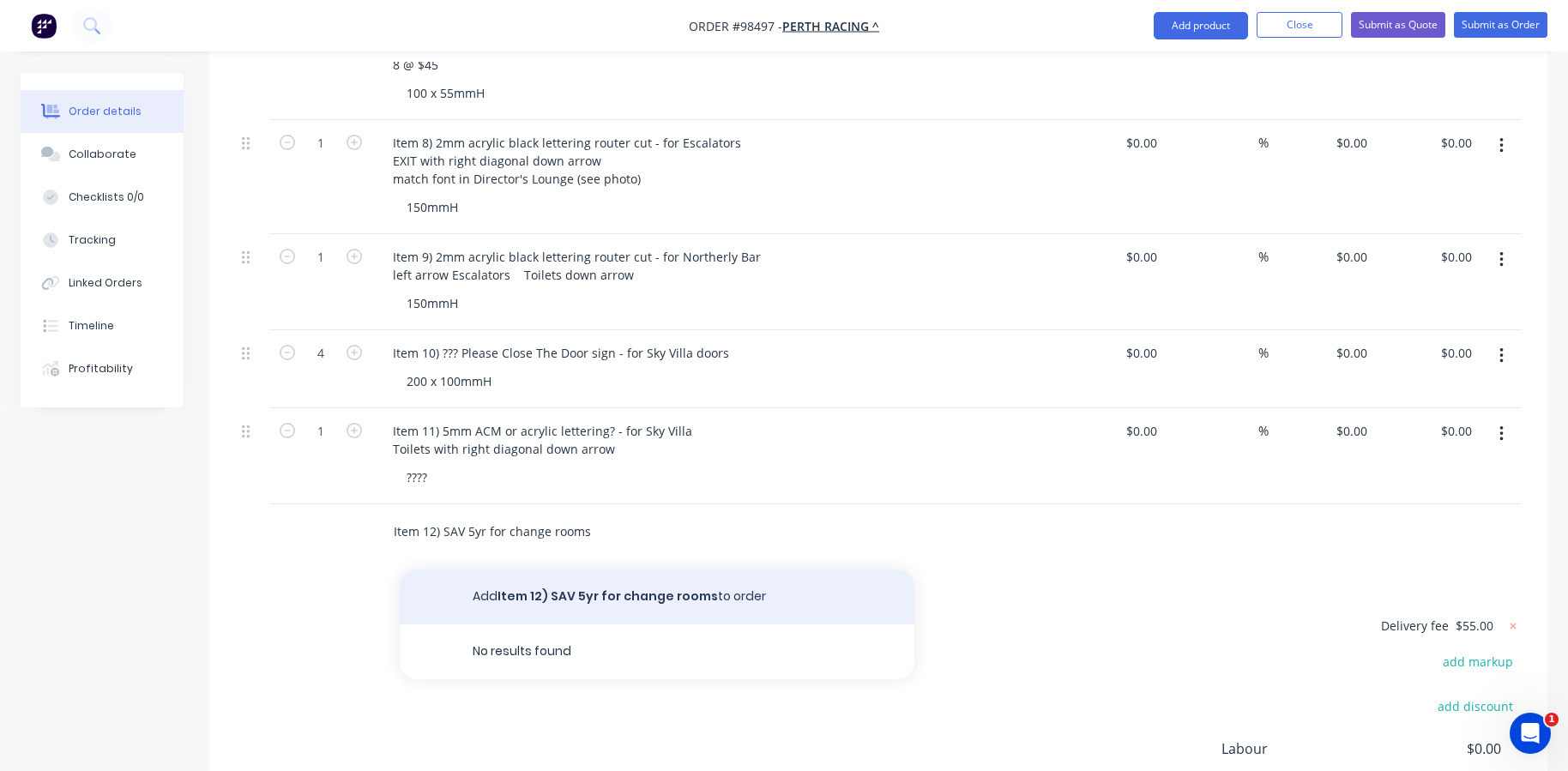
type input "Item 12) SAV 5yr for change rooms"
click at [497, 569] on button "Add Item 12) SAV 5yr for change rooms to order" at bounding box center [657, 596] width 515 height 55
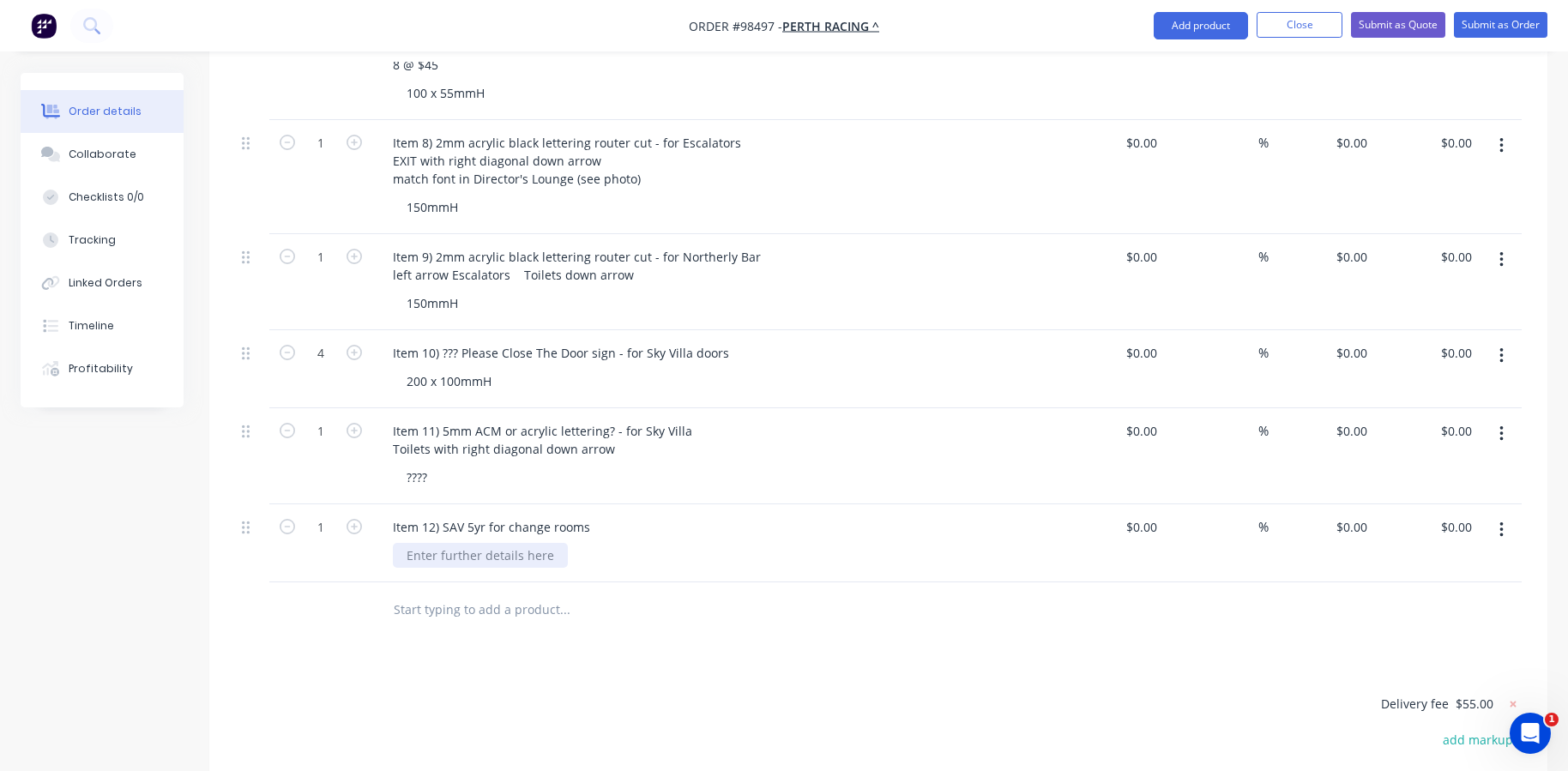
click at [477, 542] on div at bounding box center [480, 555] width 175 height 25
click at [594, 515] on div "Item 12) SAV 5yr for change rooms" at bounding box center [491, 527] width 225 height 25
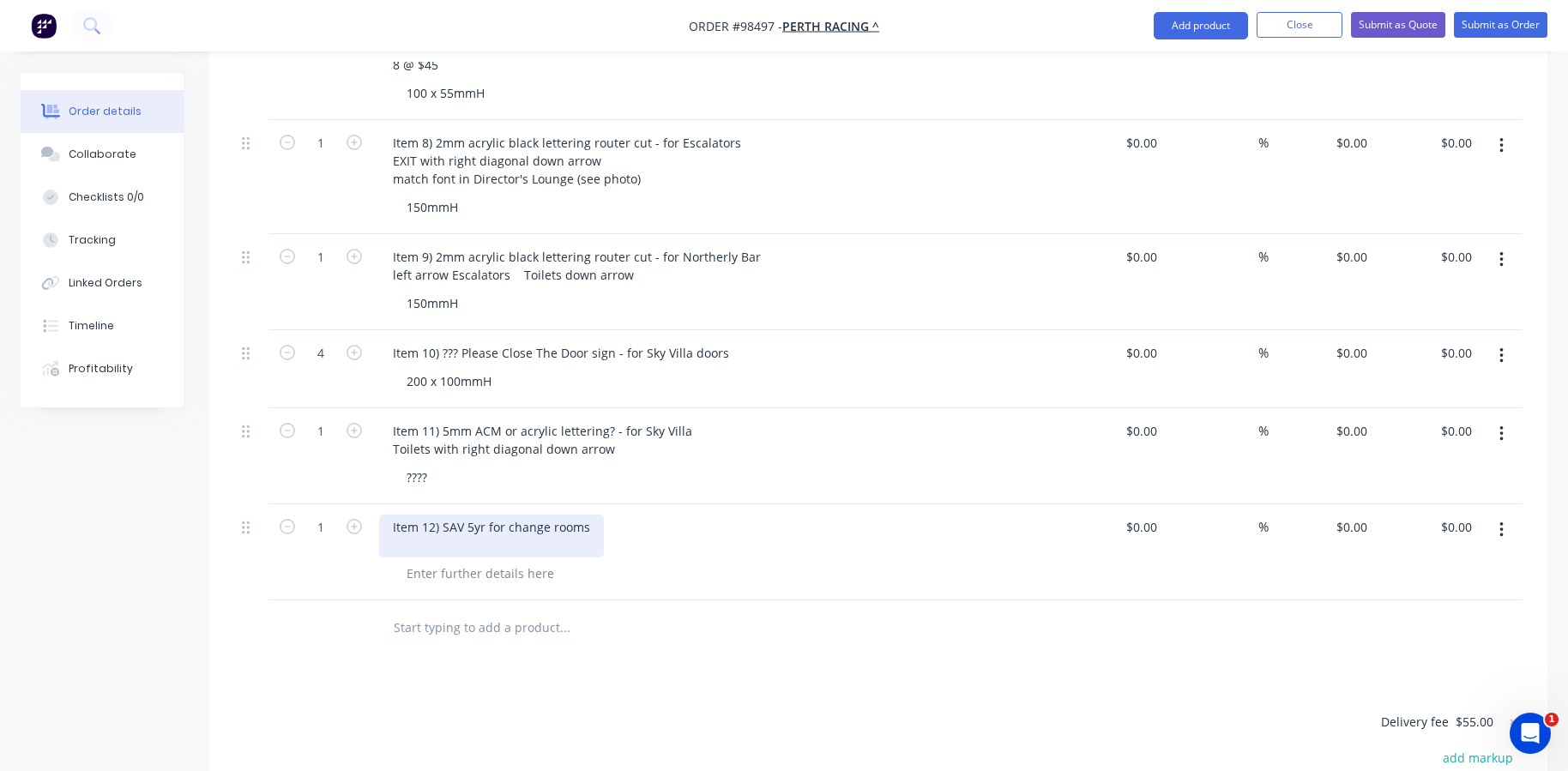
click at [444, 515] on div "Item 12) SAV 5yr for change rooms" at bounding box center [491, 536] width 225 height 43
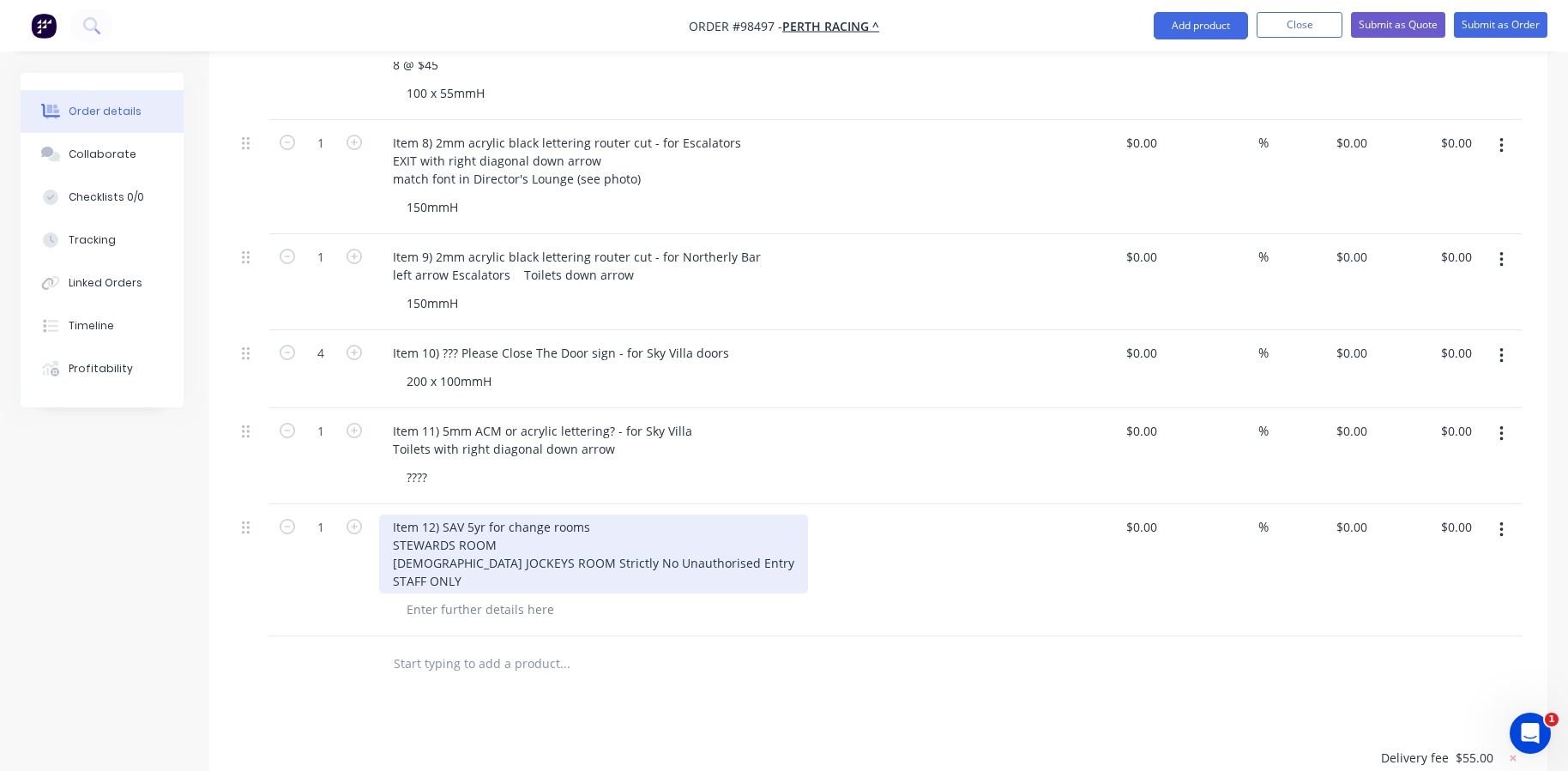
click at [597, 515] on div "Item 12) SAV 5yr for change rooms STEWARDS ROOM [DEMOGRAPHIC_DATA] JOCKEYS ROOM…" at bounding box center [593, 554] width 429 height 79
click at [486, 515] on div "Item 12) SAV 5yr for change rooms STEWARDS ROOM [DEMOGRAPHIC_DATA] JOCKEYS ROOM…" at bounding box center [593, 554] width 429 height 79
click at [443, 515] on div "Item 12) SAV 5yr - for change rooms STEWARDS ROOM [DEMOGRAPHIC_DATA] JOCKEYS RO…" at bounding box center [593, 554] width 429 height 79
click at [484, 515] on div "Item 12) SAV 5yr - for change rooms STEWARDS ROOM [DEMOGRAPHIC_DATA] JOCKEYS RO…" at bounding box center [593, 554] width 429 height 79
click at [445, 515] on div "Item 12) SAV lettering black kiss cut - for change rooms STEWARDS ROOM [DEMOGRA…" at bounding box center [593, 554] width 429 height 79
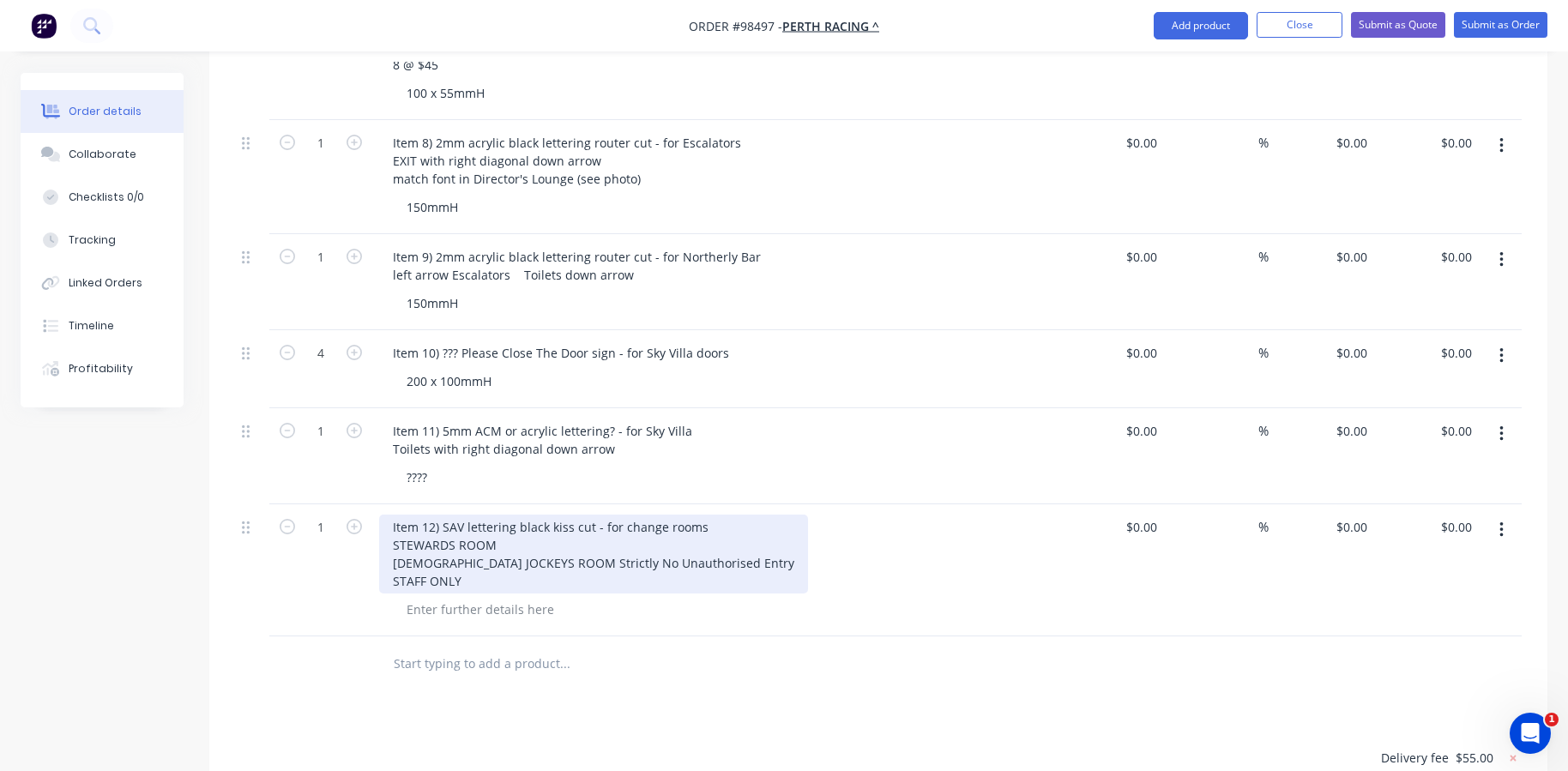
click at [442, 515] on div "Item 12) SAV lettering black kiss cut - for change rooms STEWARDS ROOM [DEMOGRA…" at bounding box center [593, 554] width 429 height 79
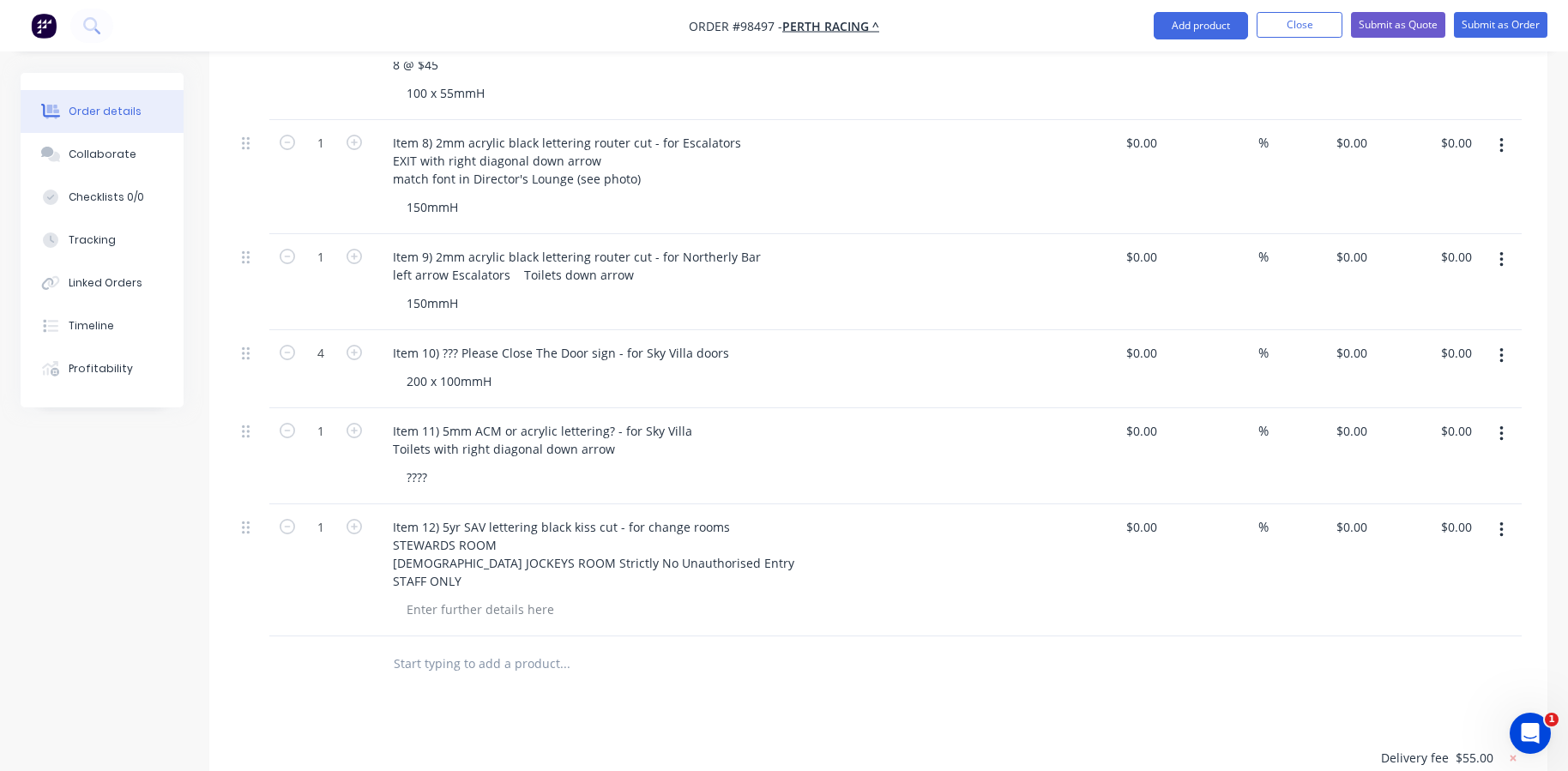
click at [475, 646] on input "text" at bounding box center [564, 663] width 343 height 34
click at [429, 597] on div at bounding box center [480, 610] width 175 height 25
click at [410, 597] on div "40mmH" at bounding box center [429, 610] width 72 height 25
click at [531, 597] on div "capital letters 40mmH" at bounding box center [470, 610] width 154 height 25
click at [406, 597] on div "capital letters 40mmH / sentence is 600mm wide" at bounding box center [546, 610] width 308 height 25
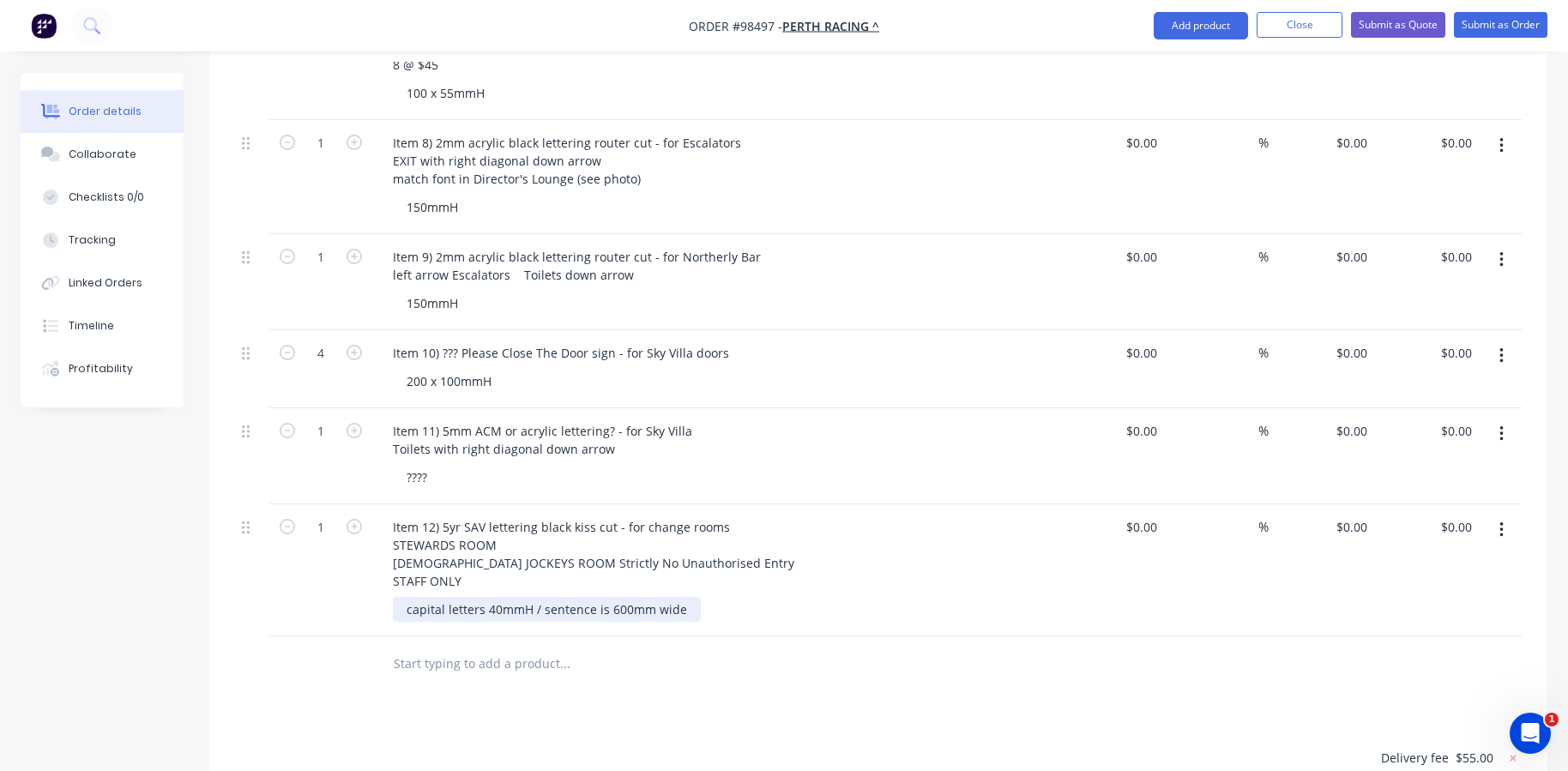
click at [541, 597] on div "capital letters 40mmH / sentence is 600mm wide" at bounding box center [546, 610] width 308 height 25
click at [350, 519] on icon "button" at bounding box center [353, 526] width 15 height 15
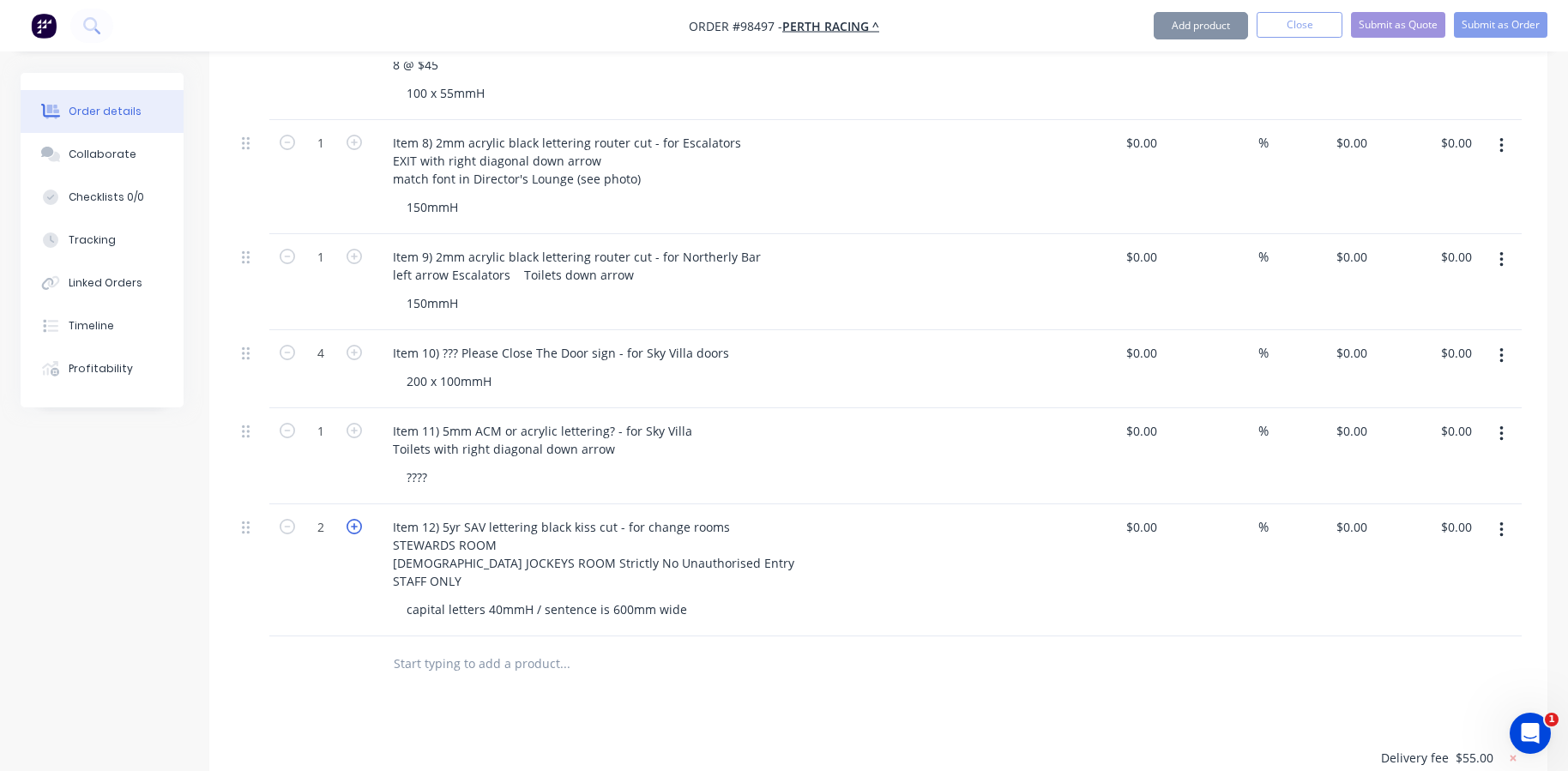
click at [350, 519] on icon "button" at bounding box center [353, 526] width 15 height 15
type input "3"
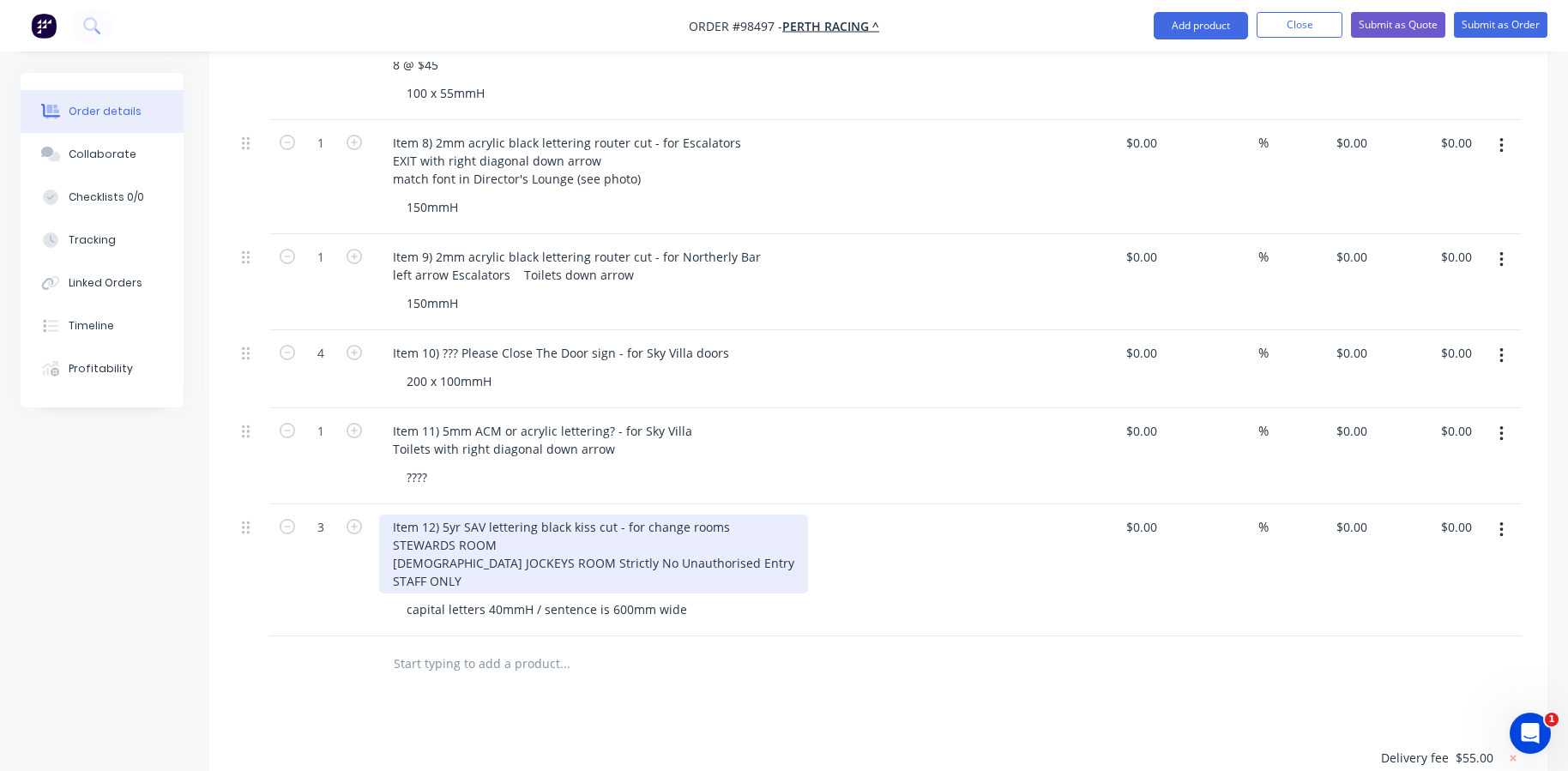
click at [463, 515] on div "Item 12) 5yr SAV lettering black kiss cut - for change rooms STEWARDS ROOM [DEM…" at bounding box center [593, 554] width 429 height 79
click at [572, 515] on div "Item 12) 5yr black SAV lettering black kiss cut - for change rooms STEWARDS ROO…" at bounding box center [593, 554] width 429 height 79
click at [561, 518] on div "Item 12) 5yr black SAV lettering kiss cut - for change rooms STEWARDS ROOM [DEM…" at bounding box center [593, 554] width 429 height 79
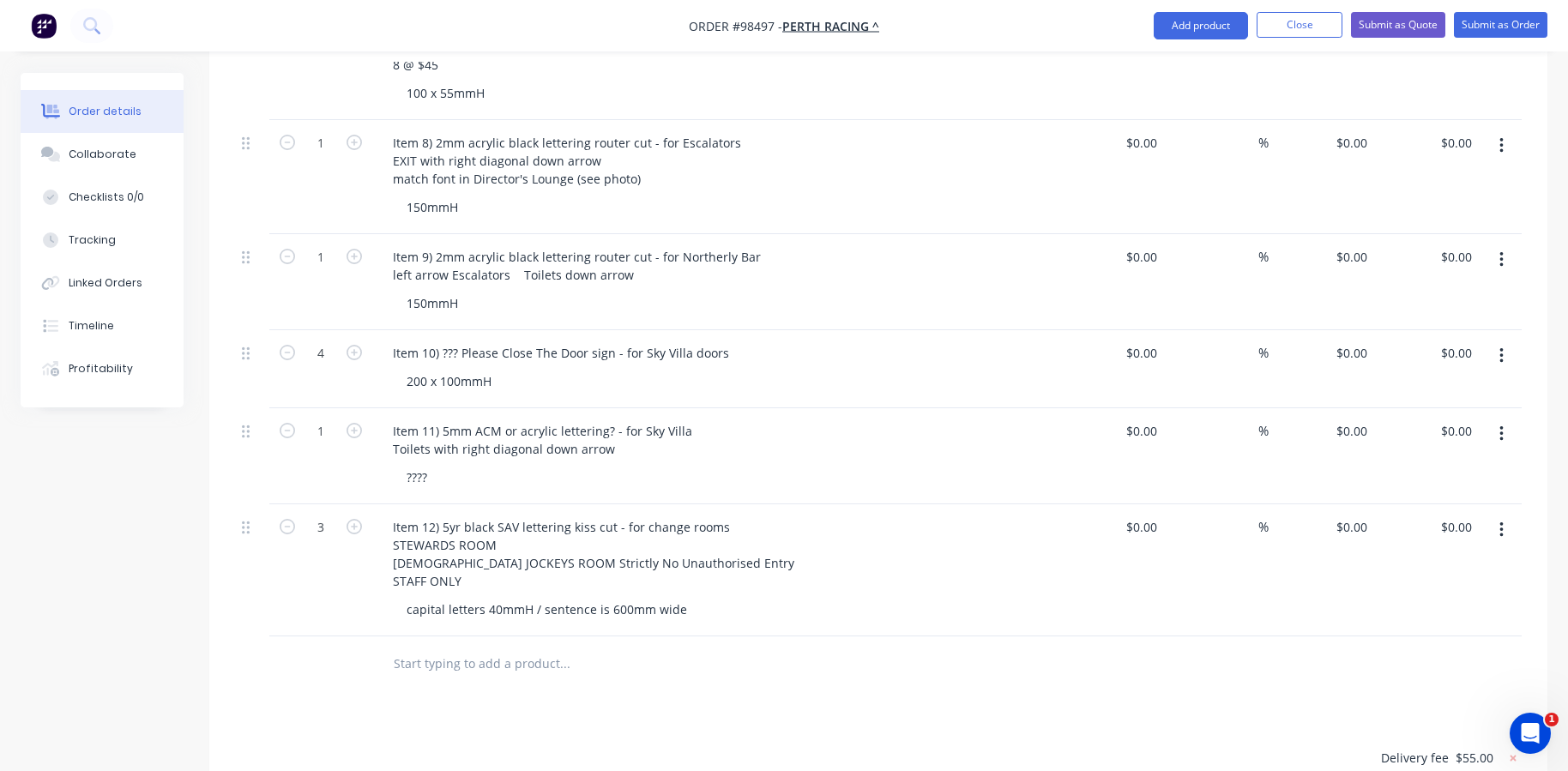
click at [709, 646] on input "text" at bounding box center [564, 663] width 343 height 34
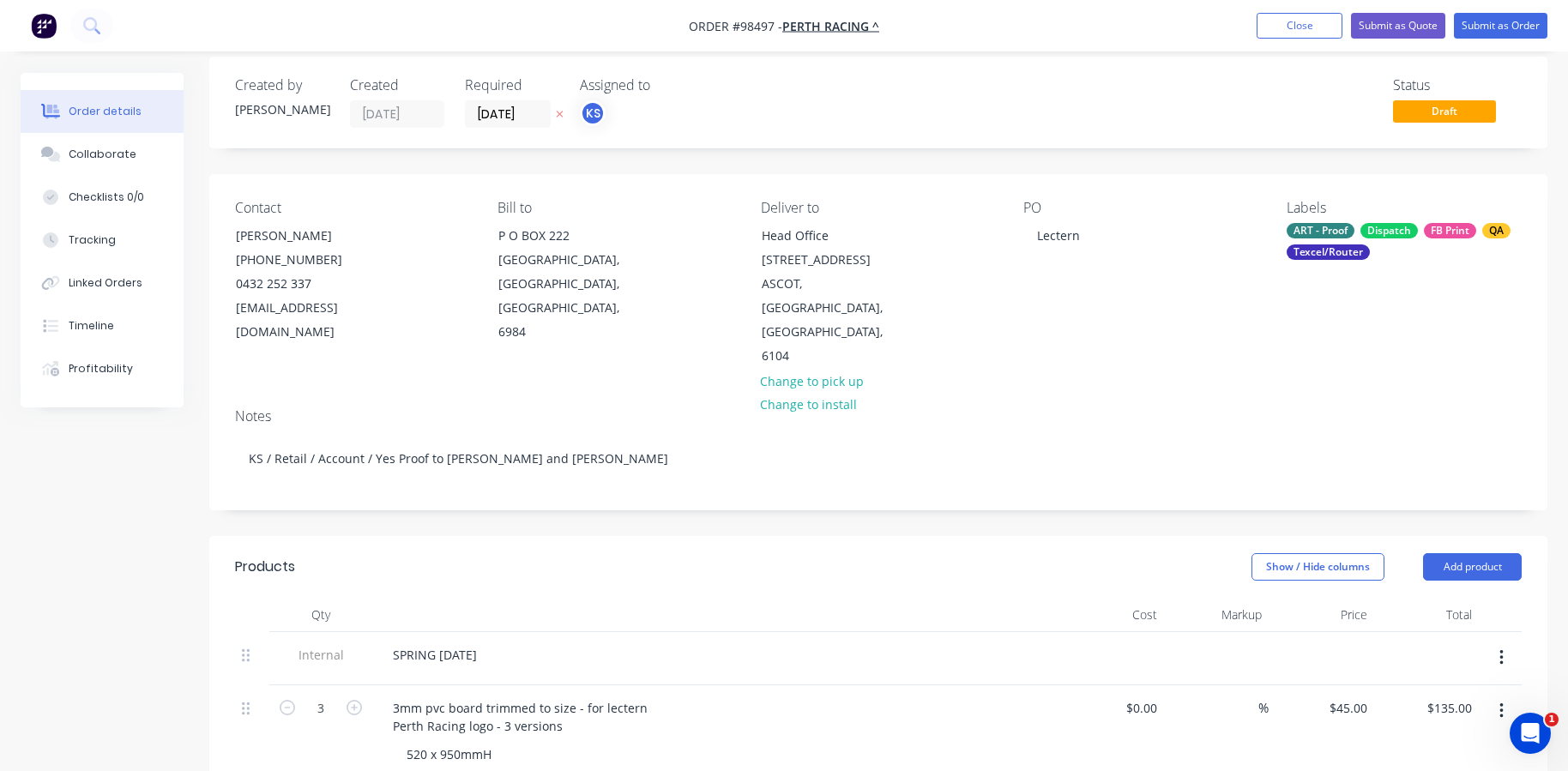
scroll to position [0, 0]
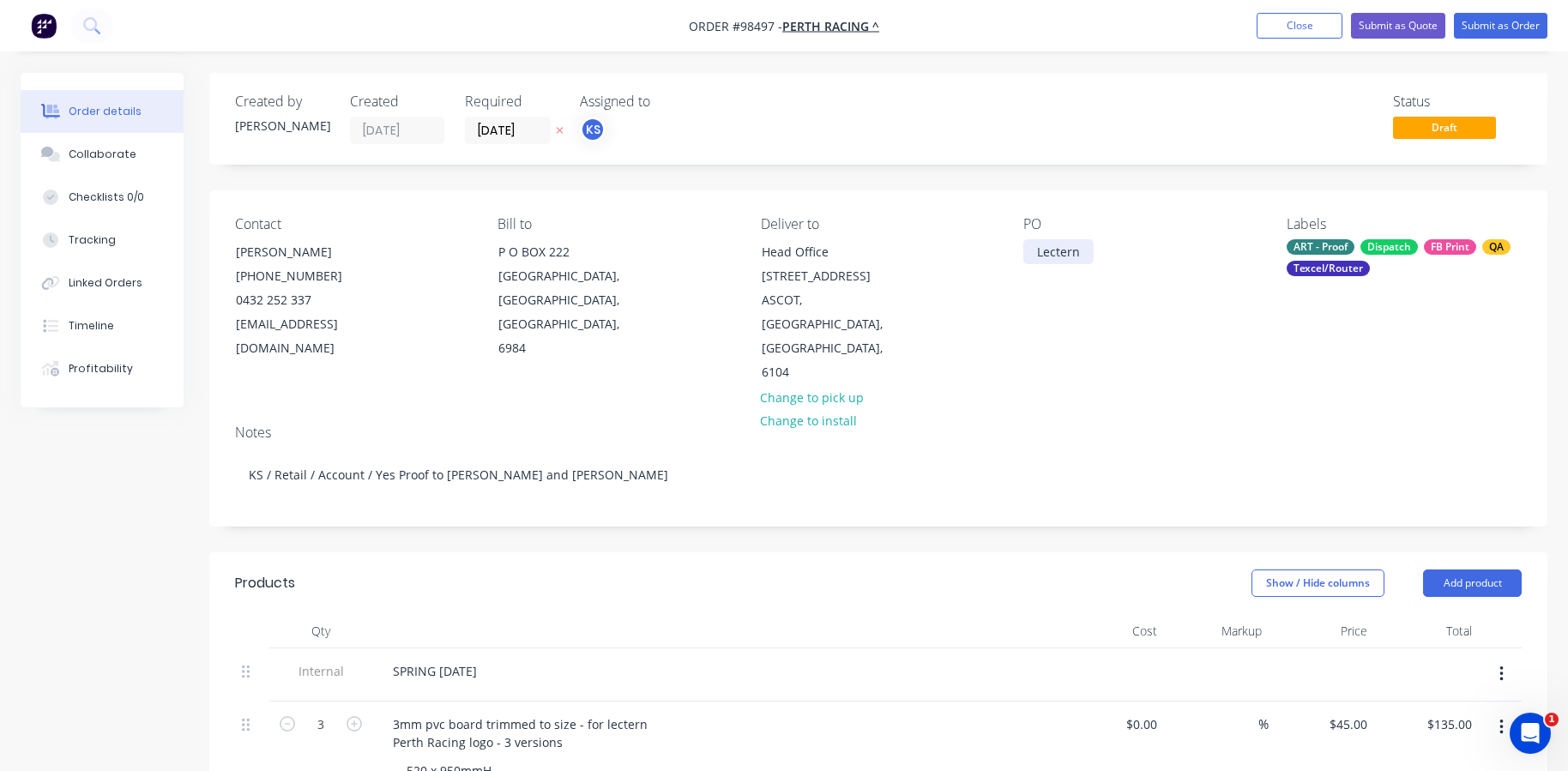
click at [1063, 249] on div "Lectern" at bounding box center [1058, 252] width 70 height 25
drag, startPoint x: 1080, startPoint y: 252, endPoint x: 1031, endPoint y: 251, distance: 49.0
click at [1031, 251] on div "Lectern" at bounding box center [1058, 252] width 70 height 25
click at [1008, 411] on div "Notes KS / Retail / Account / Yes Proof to [PERSON_NAME] and [PERSON_NAME]" at bounding box center [878, 468] width 1338 height 115
click at [1330, 268] on div "Texcel/Router" at bounding box center [1328, 268] width 83 height 15
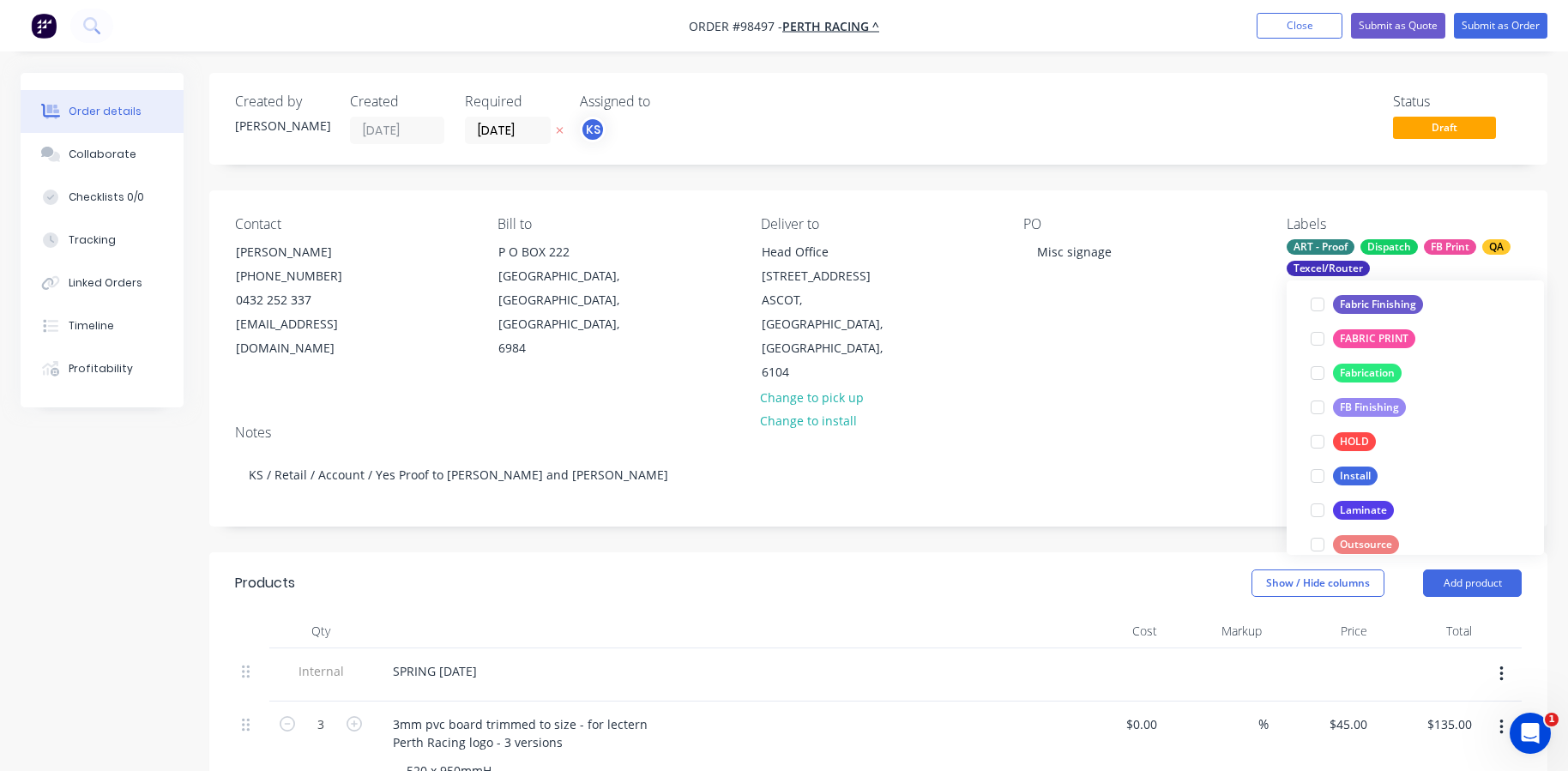
scroll to position [472, 0]
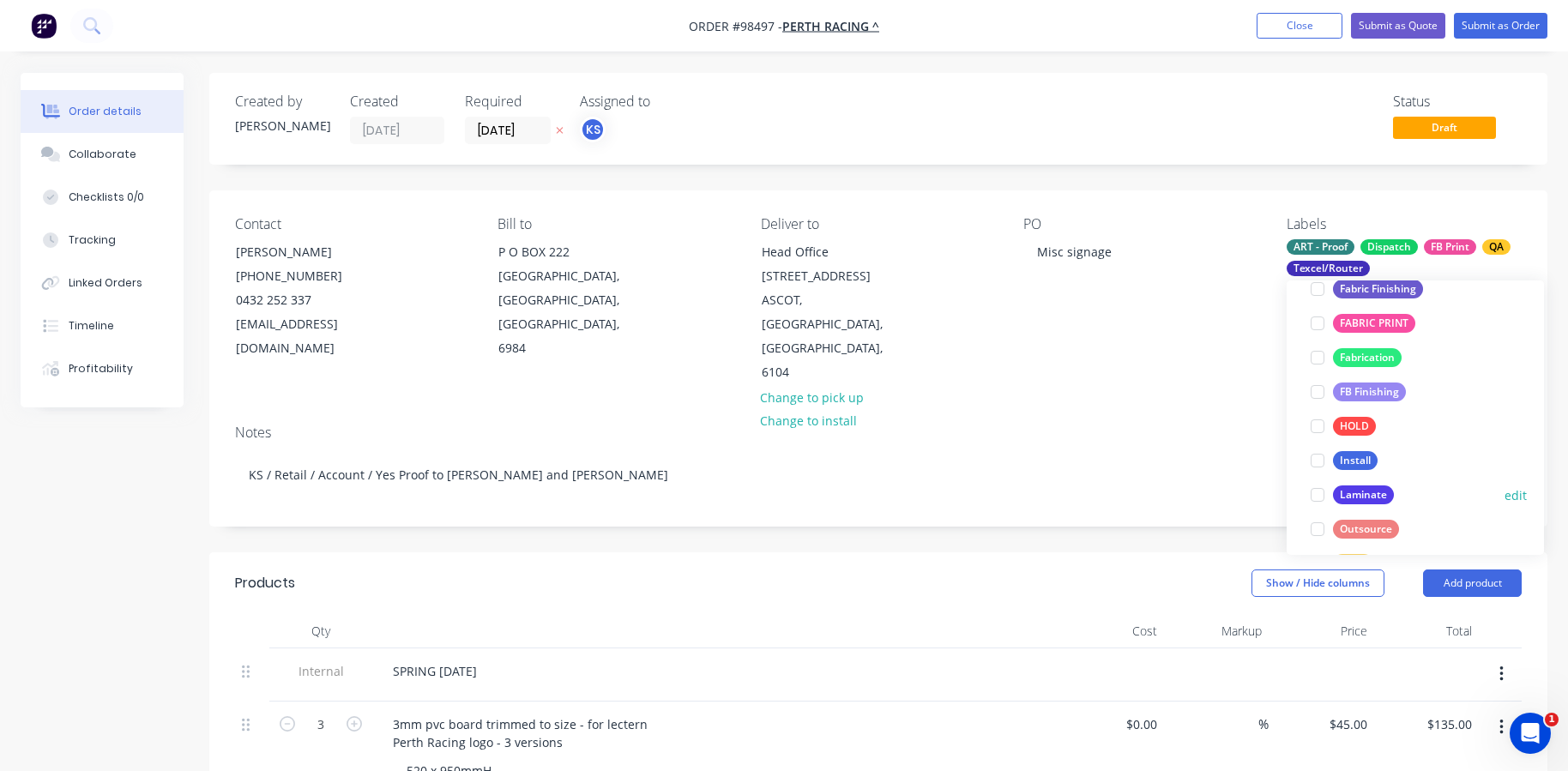
click at [1317, 492] on div at bounding box center [1317, 495] width 34 height 34
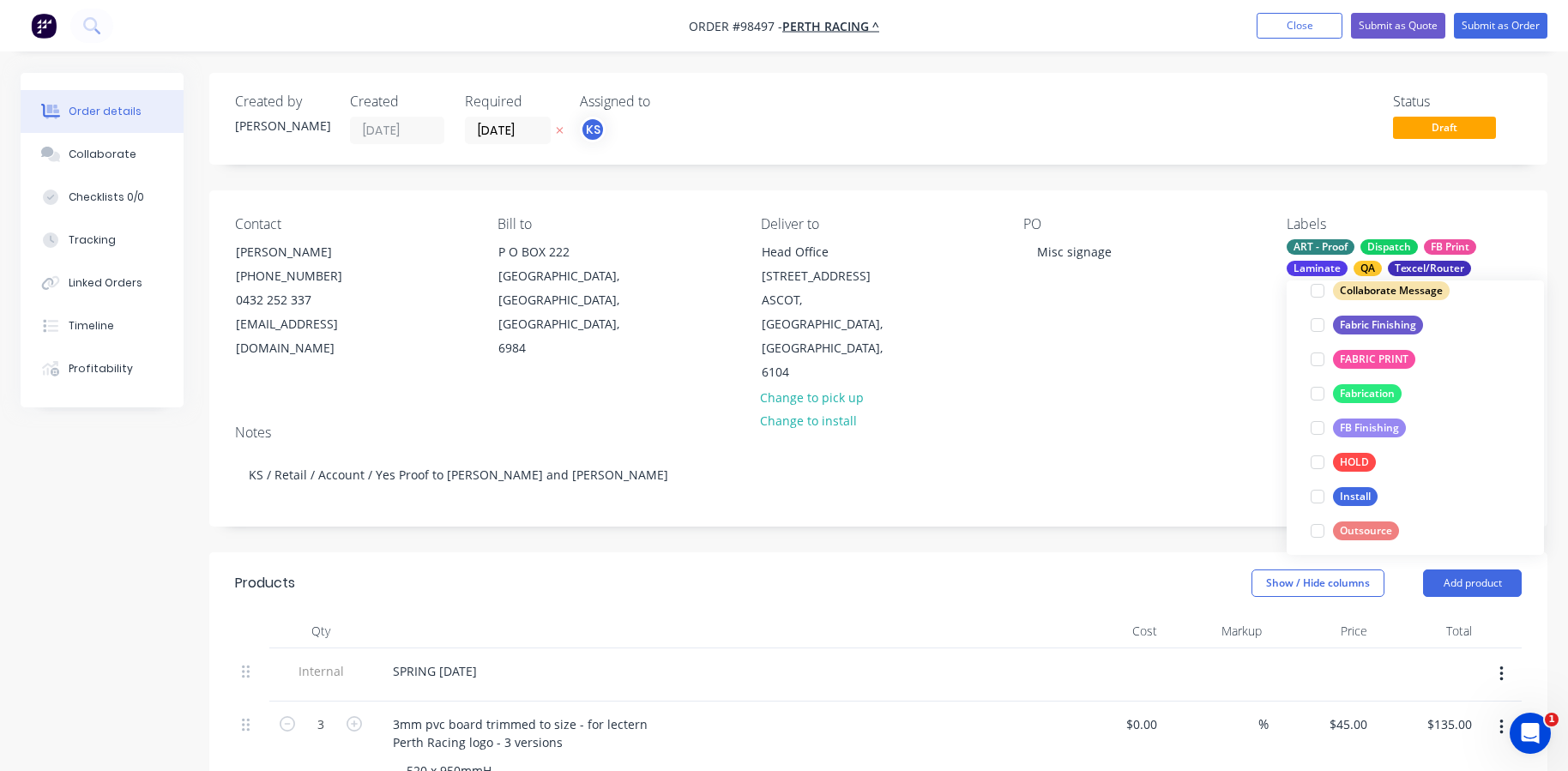
scroll to position [485, 0]
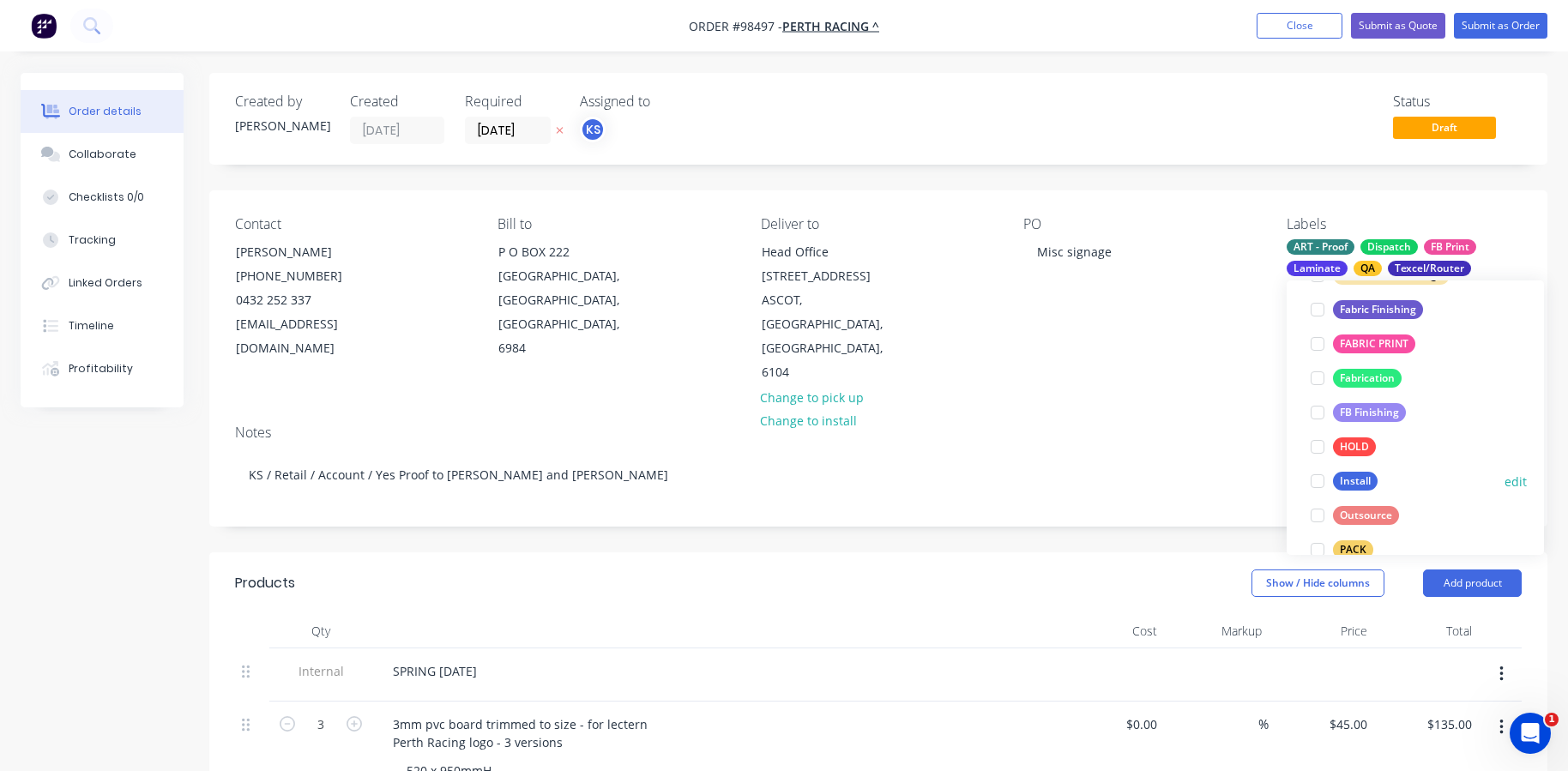
click at [1315, 480] on div at bounding box center [1317, 481] width 34 height 34
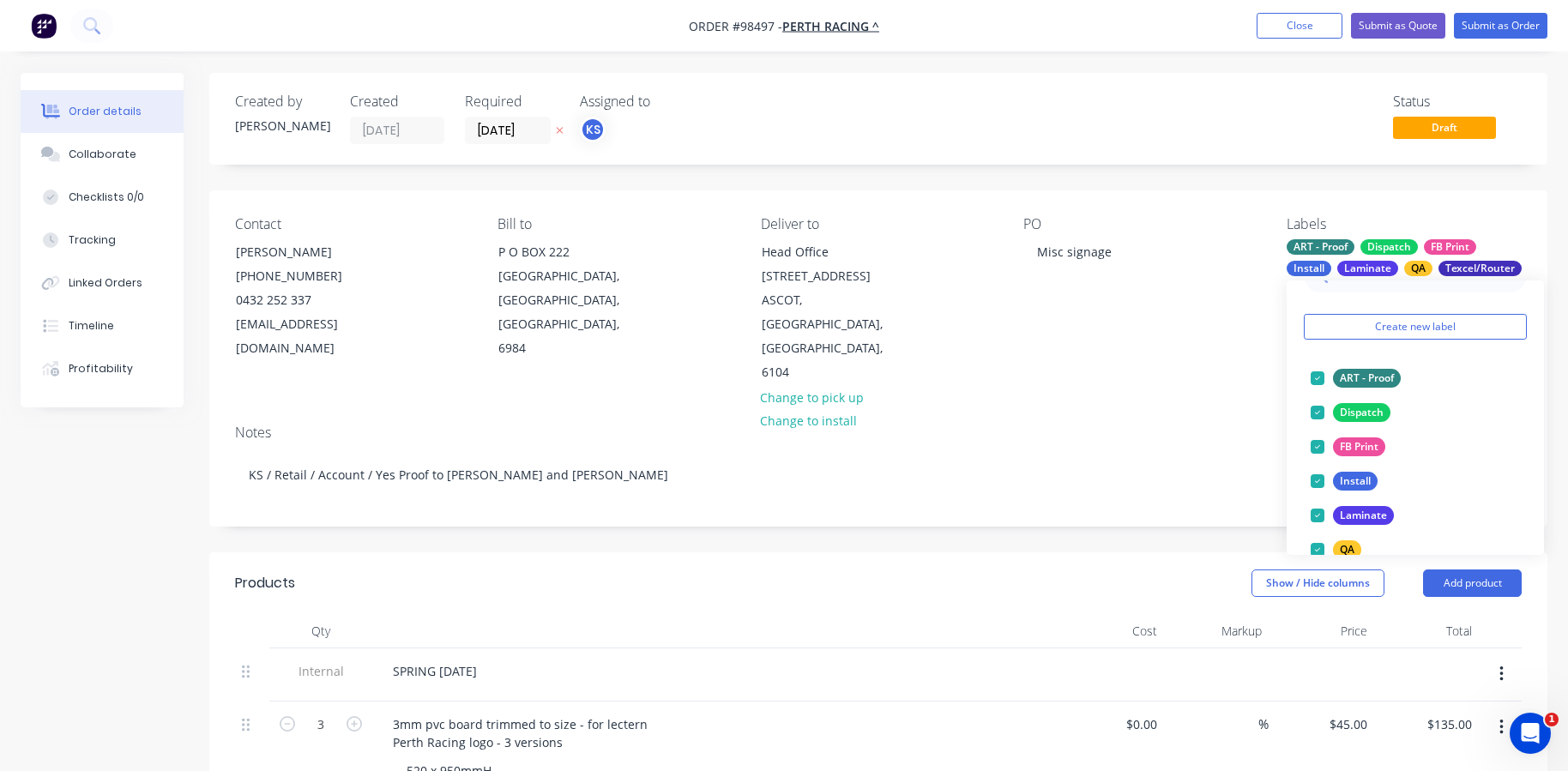
scroll to position [823, 0]
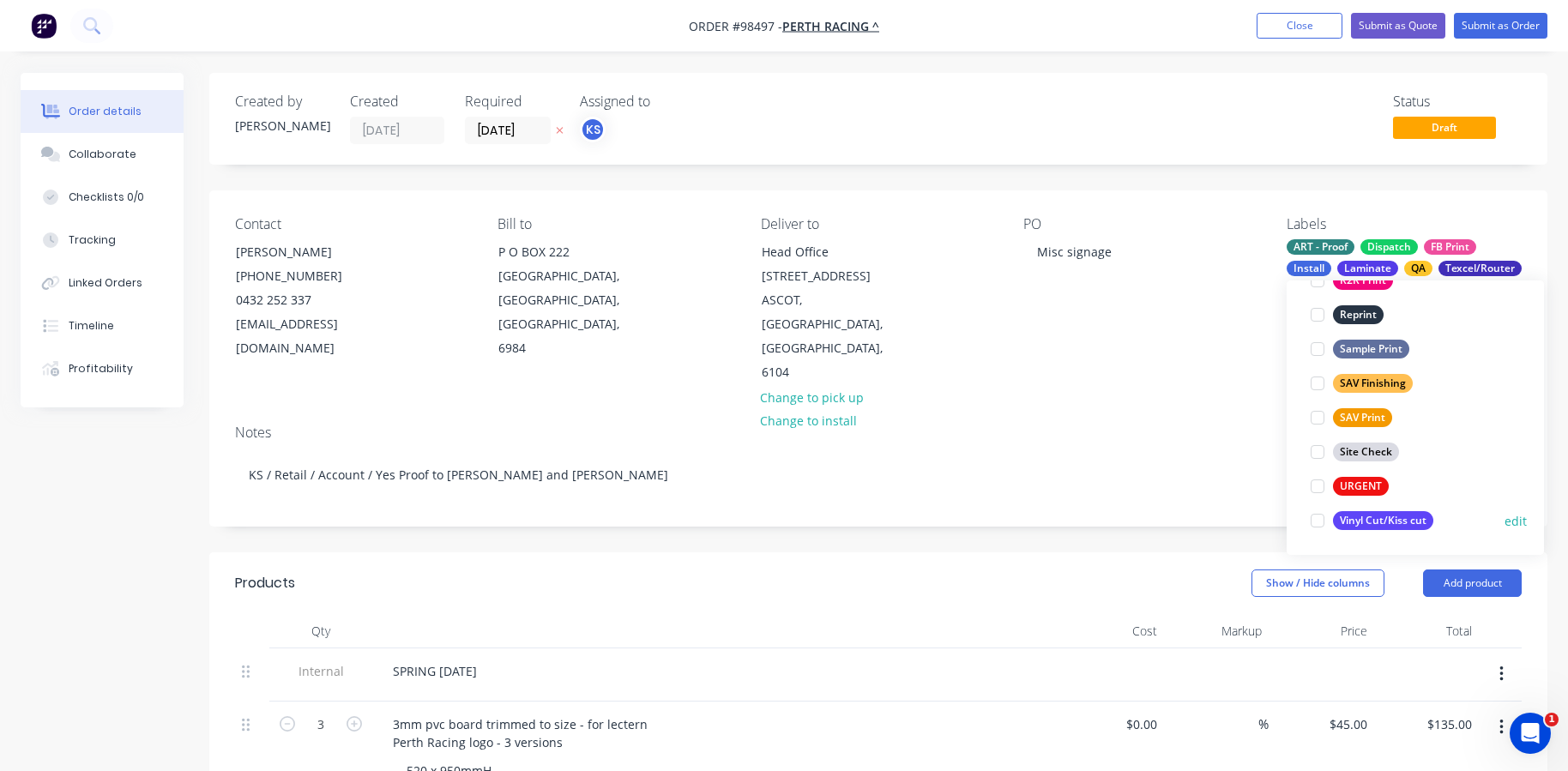
click at [1314, 519] on div at bounding box center [1317, 520] width 34 height 34
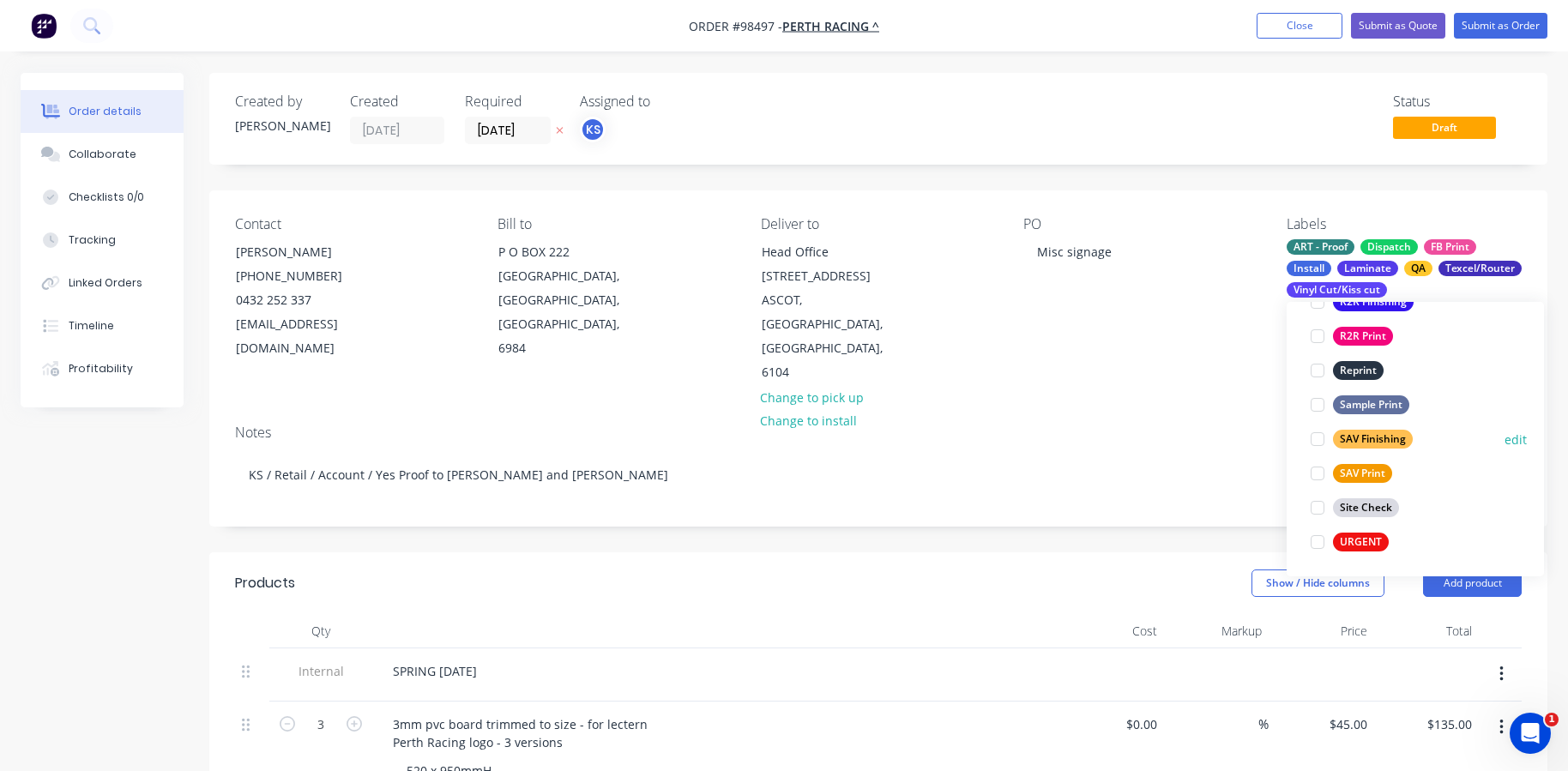
click at [1314, 434] on div at bounding box center [1317, 439] width 34 height 34
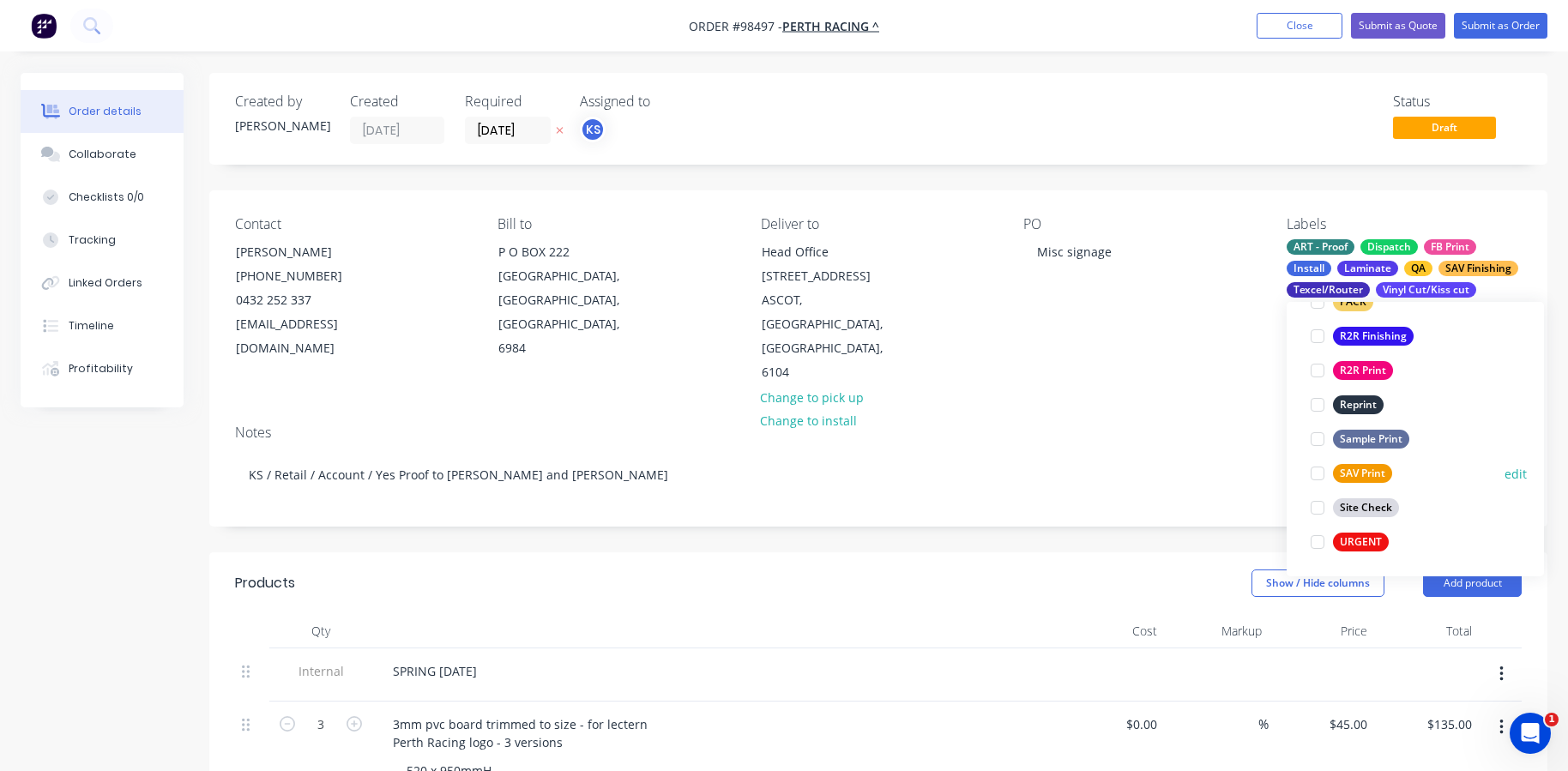
click at [1320, 470] on div at bounding box center [1317, 473] width 34 height 34
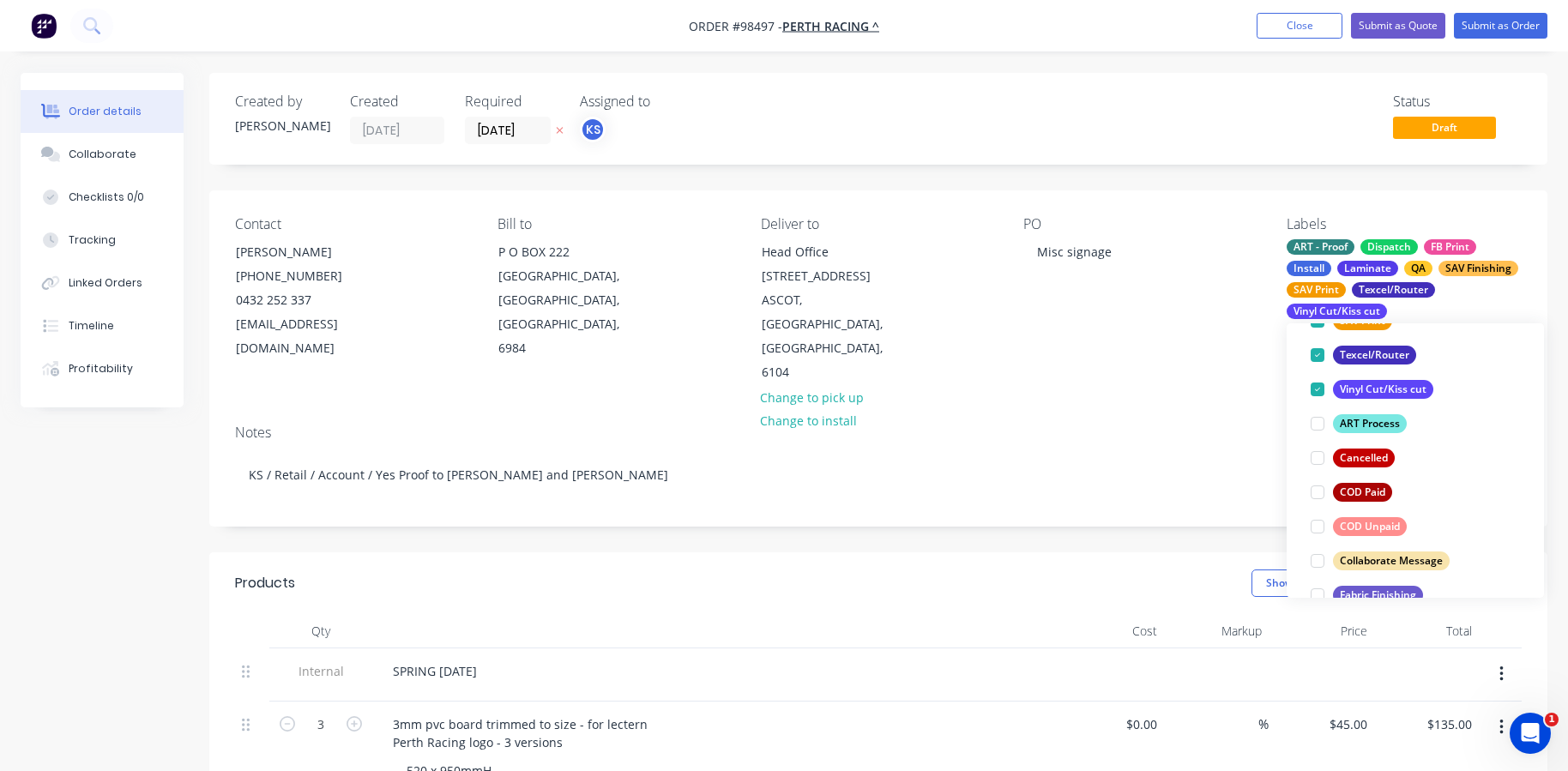
scroll to position [310, 0]
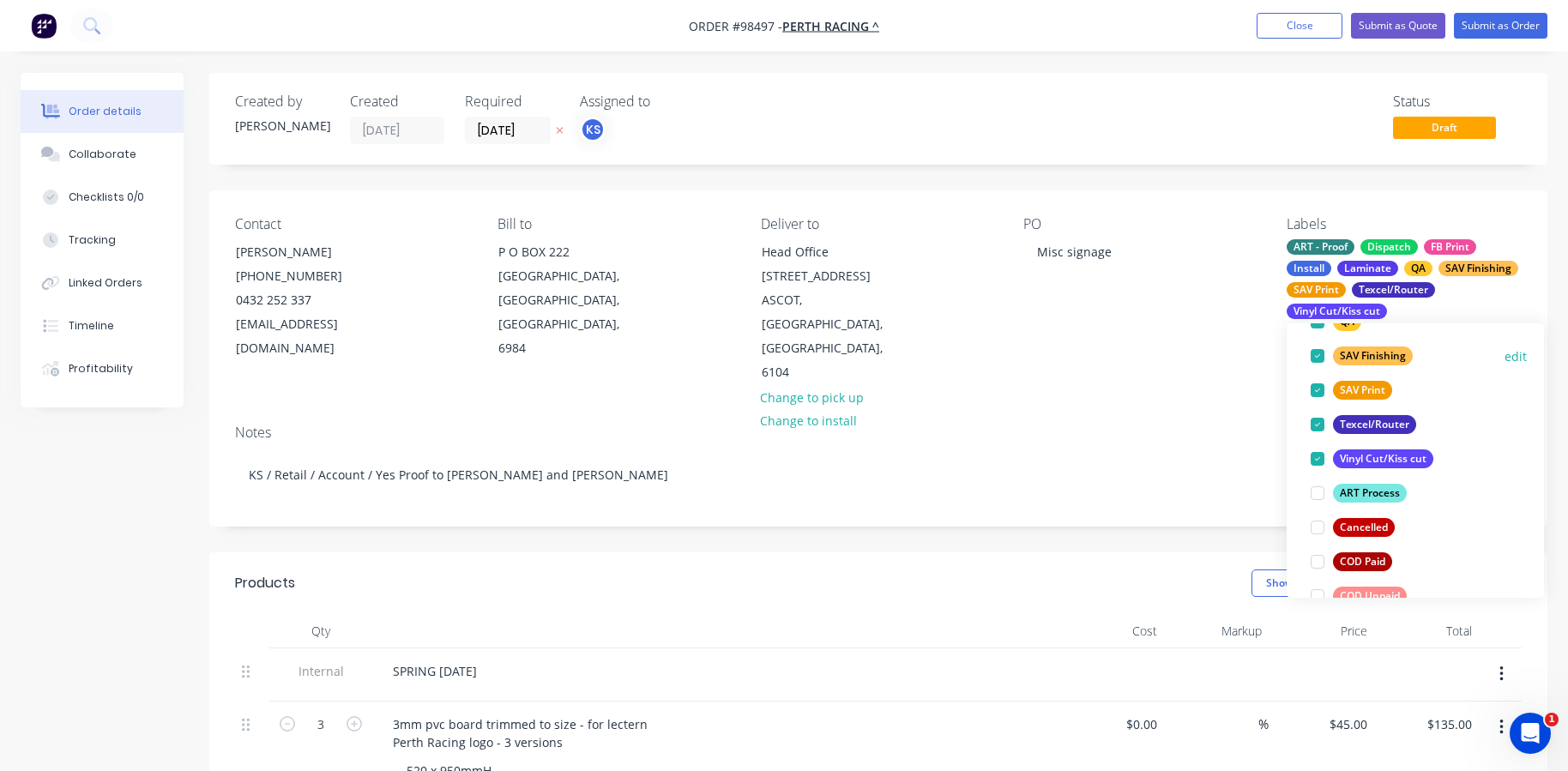
click at [1316, 352] on div at bounding box center [1317, 356] width 34 height 34
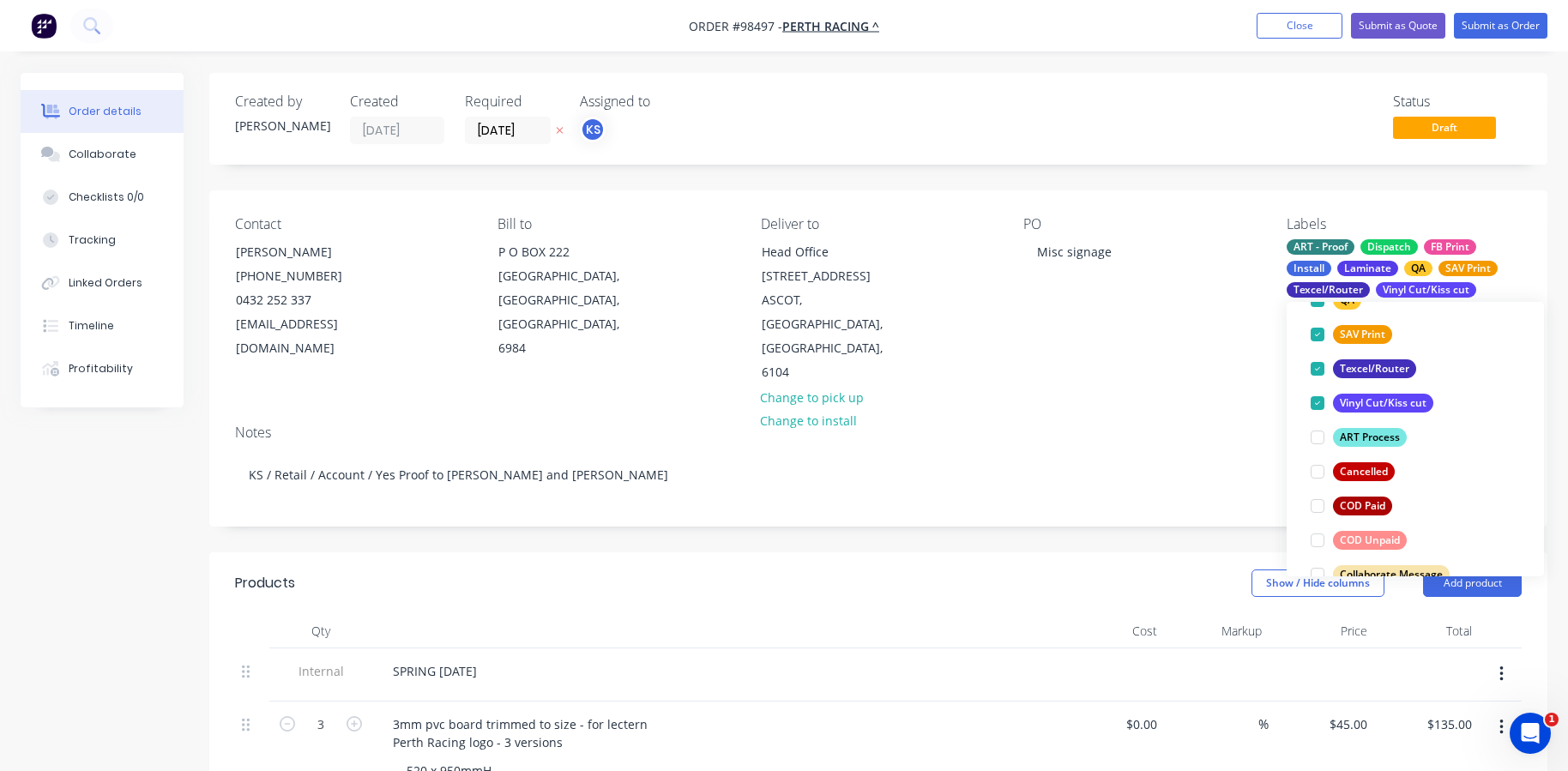
click at [1138, 424] on div "Notes" at bounding box center [878, 432] width 1286 height 16
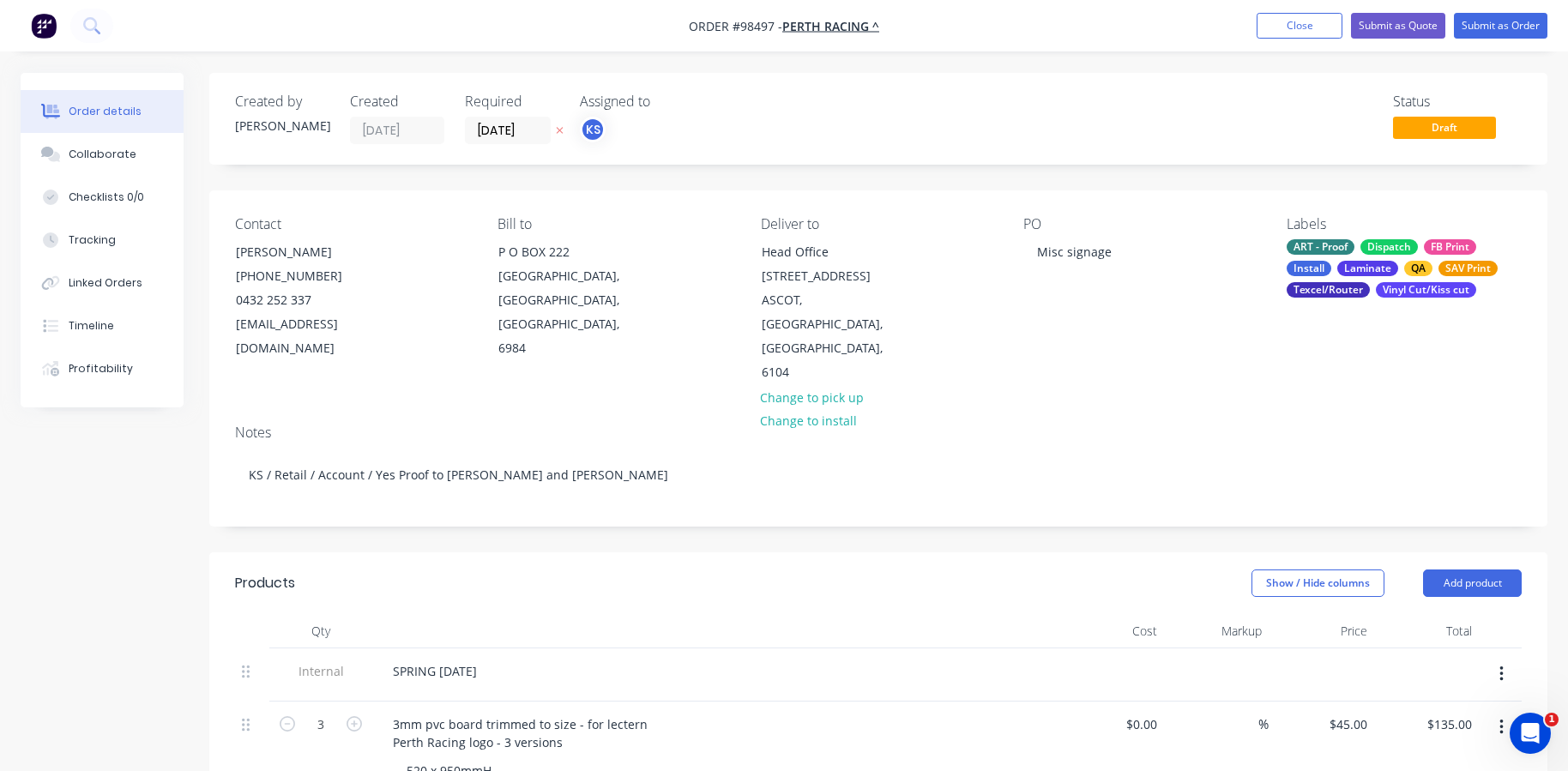
click at [1360, 264] on div "Laminate" at bounding box center [1367, 268] width 61 height 15
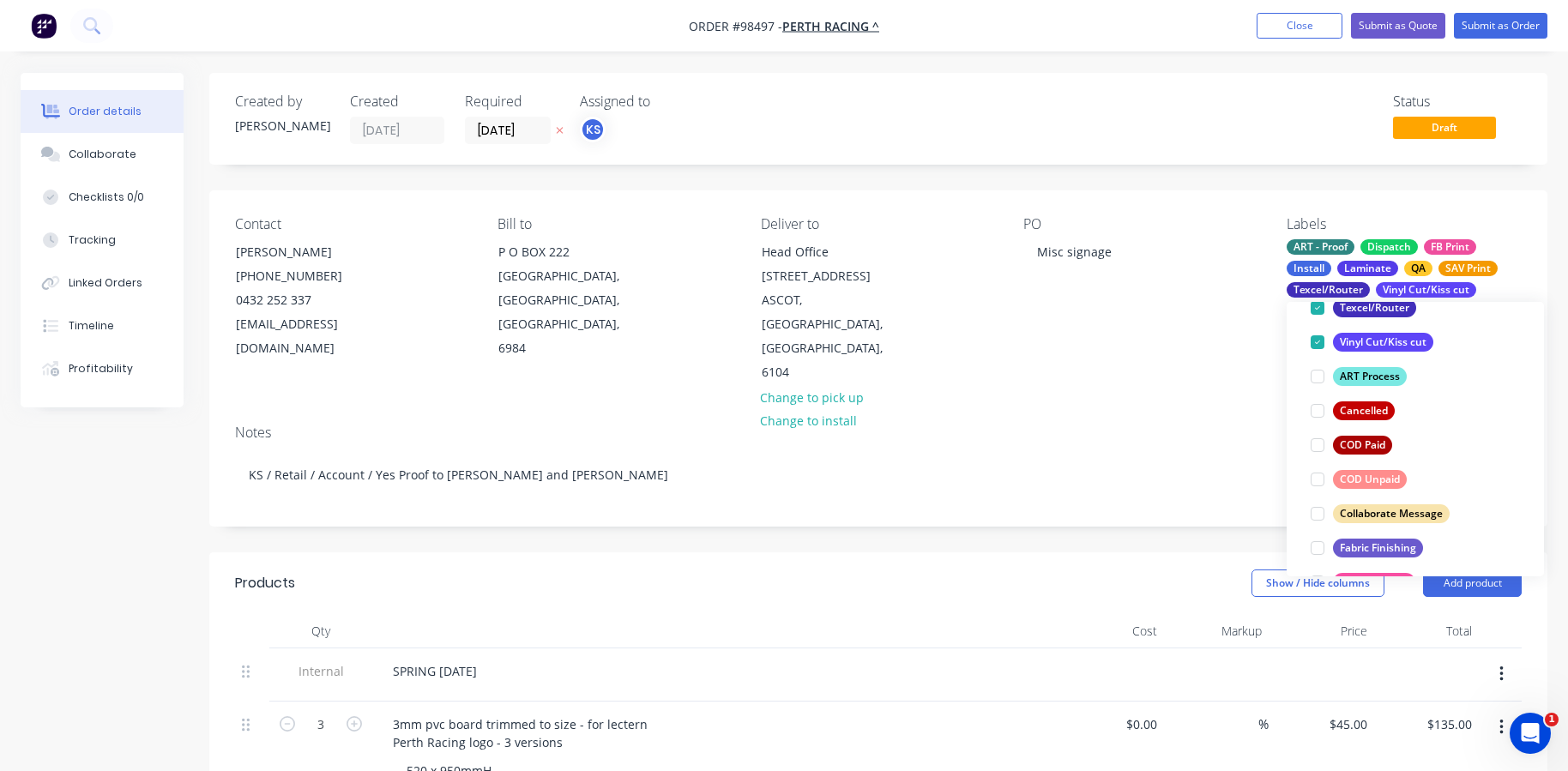
scroll to position [403, 0]
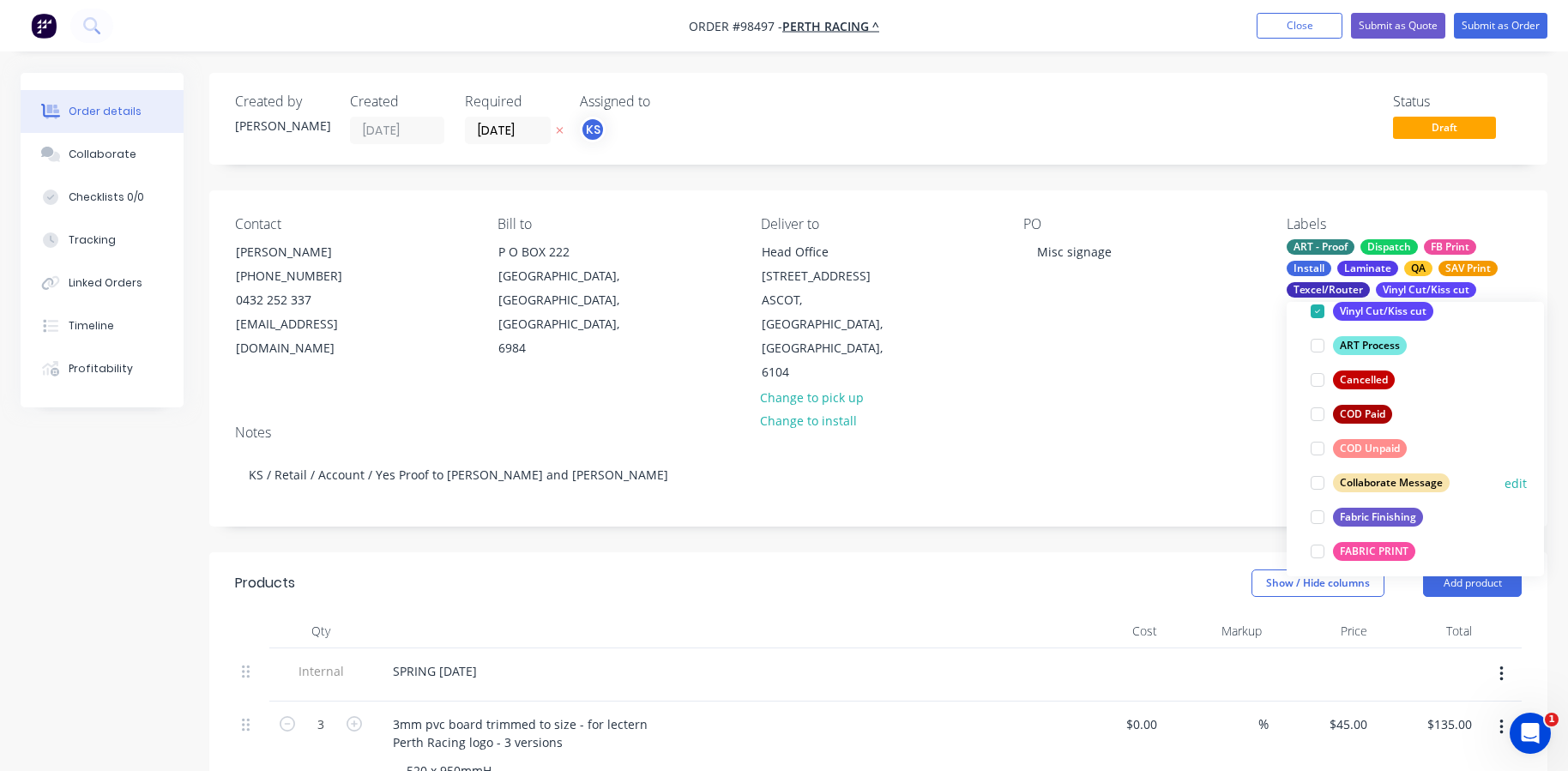
click at [1318, 483] on div at bounding box center [1317, 482] width 34 height 34
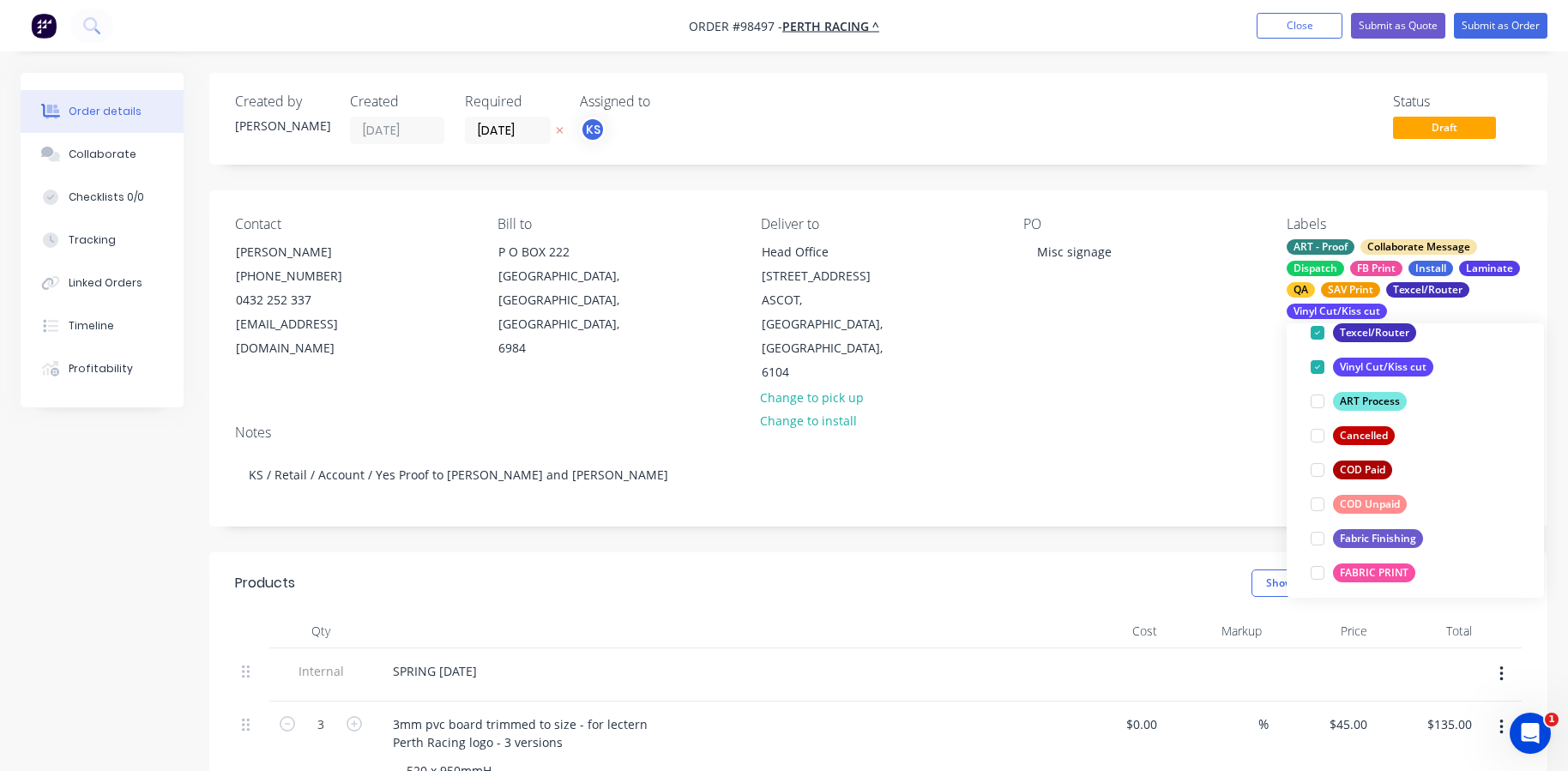
scroll to position [0, 0]
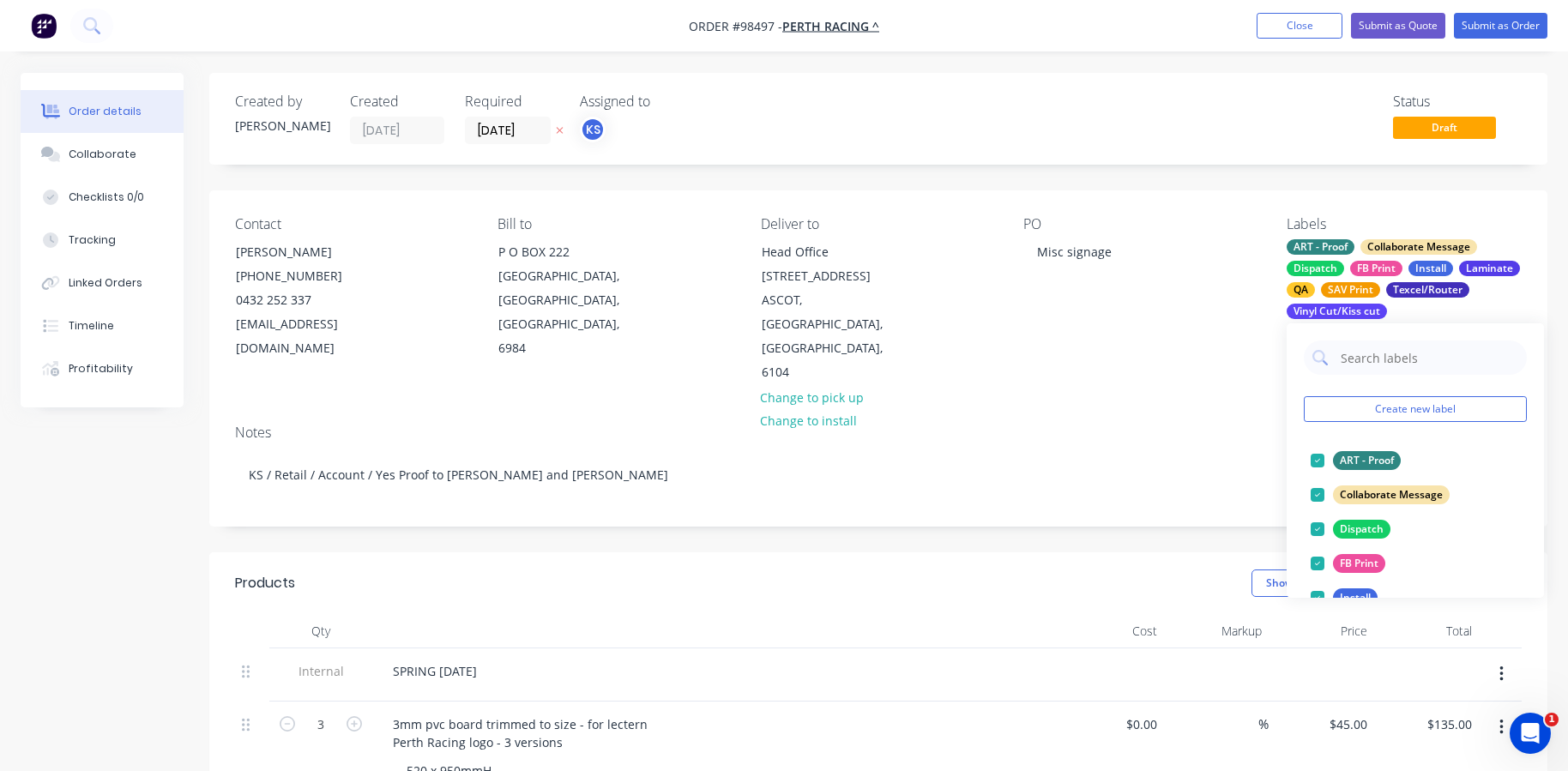
click at [1173, 424] on div "Notes" at bounding box center [878, 432] width 1286 height 16
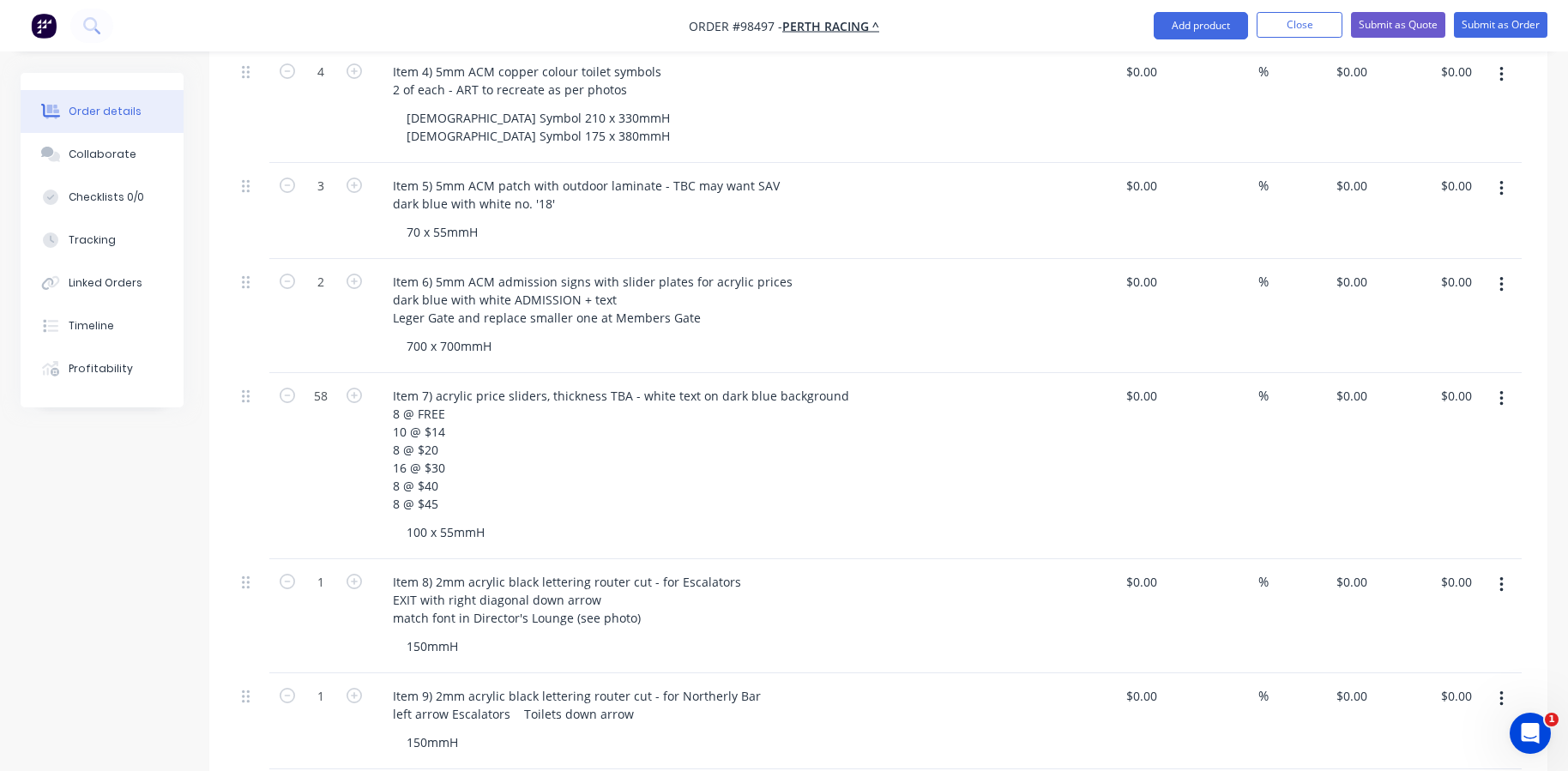
scroll to position [1052, 0]
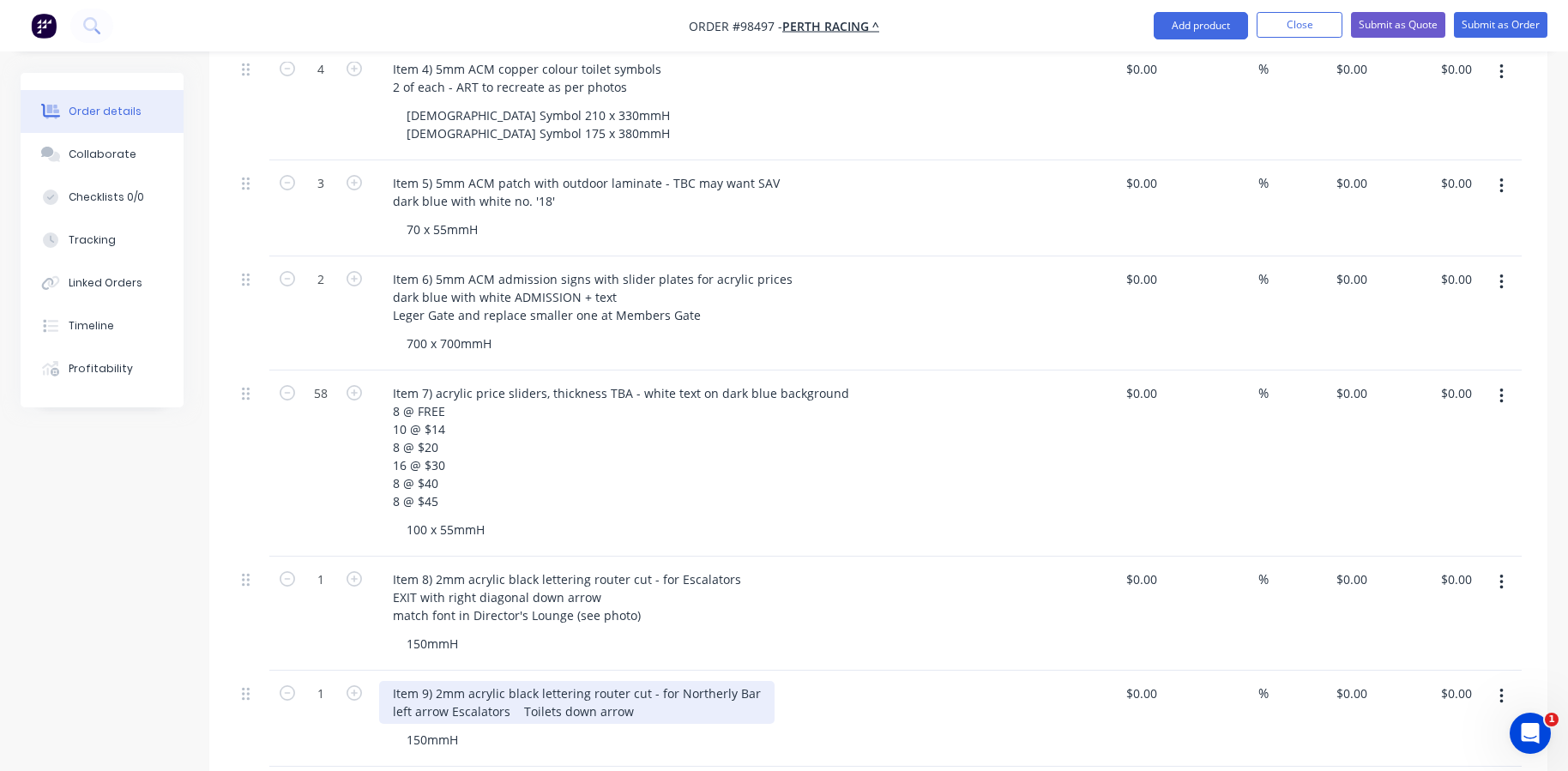
click at [626, 680] on div "Item 9) 2mm acrylic black lettering router cut - for Northerly Bar left arrow E…" at bounding box center [576, 702] width 395 height 43
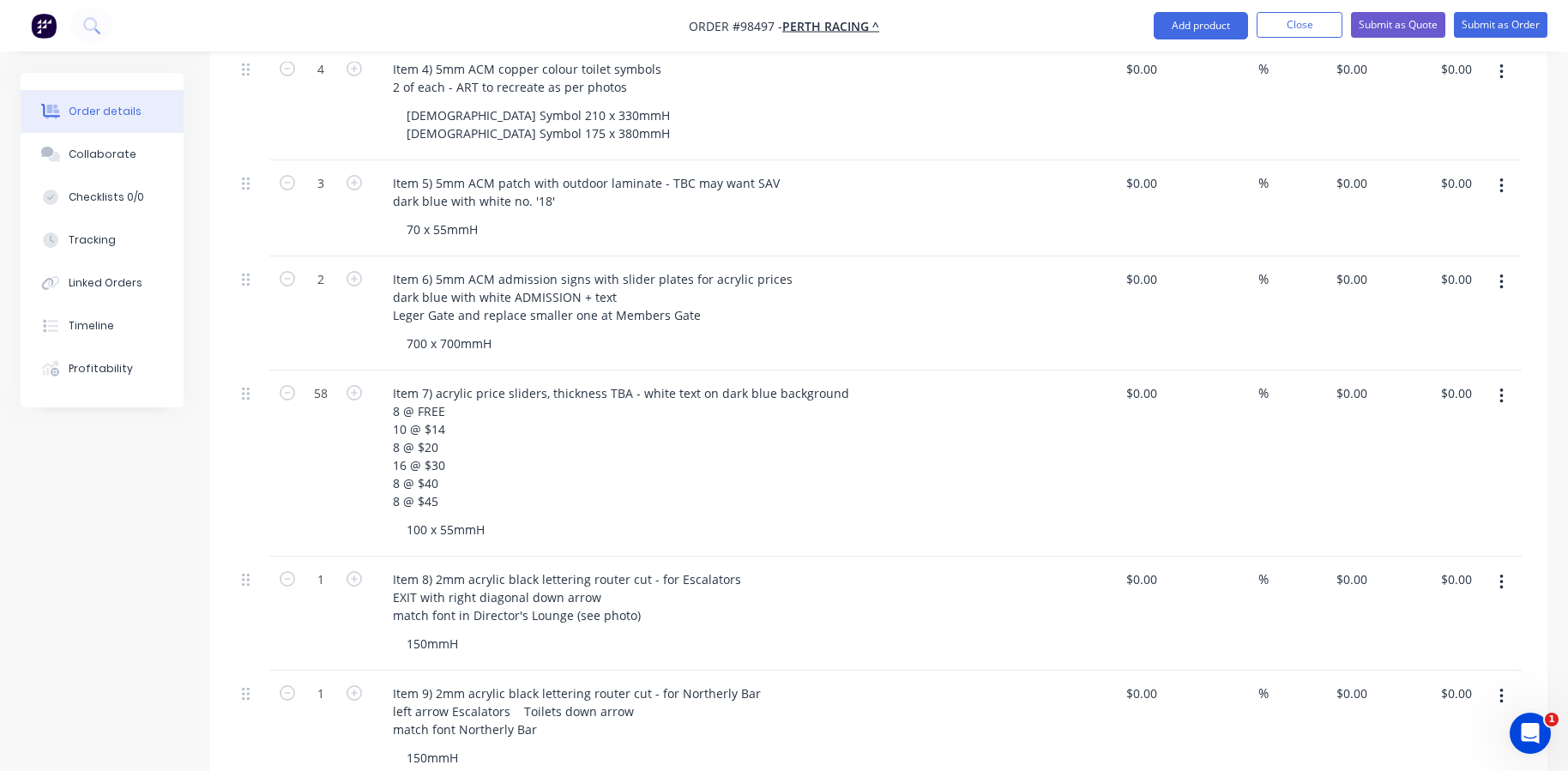
click at [866, 689] on div "Item 9) 2mm acrylic black lettering router cut - for Northerly Bar left arrow E…" at bounding box center [715, 711] width 672 height 61
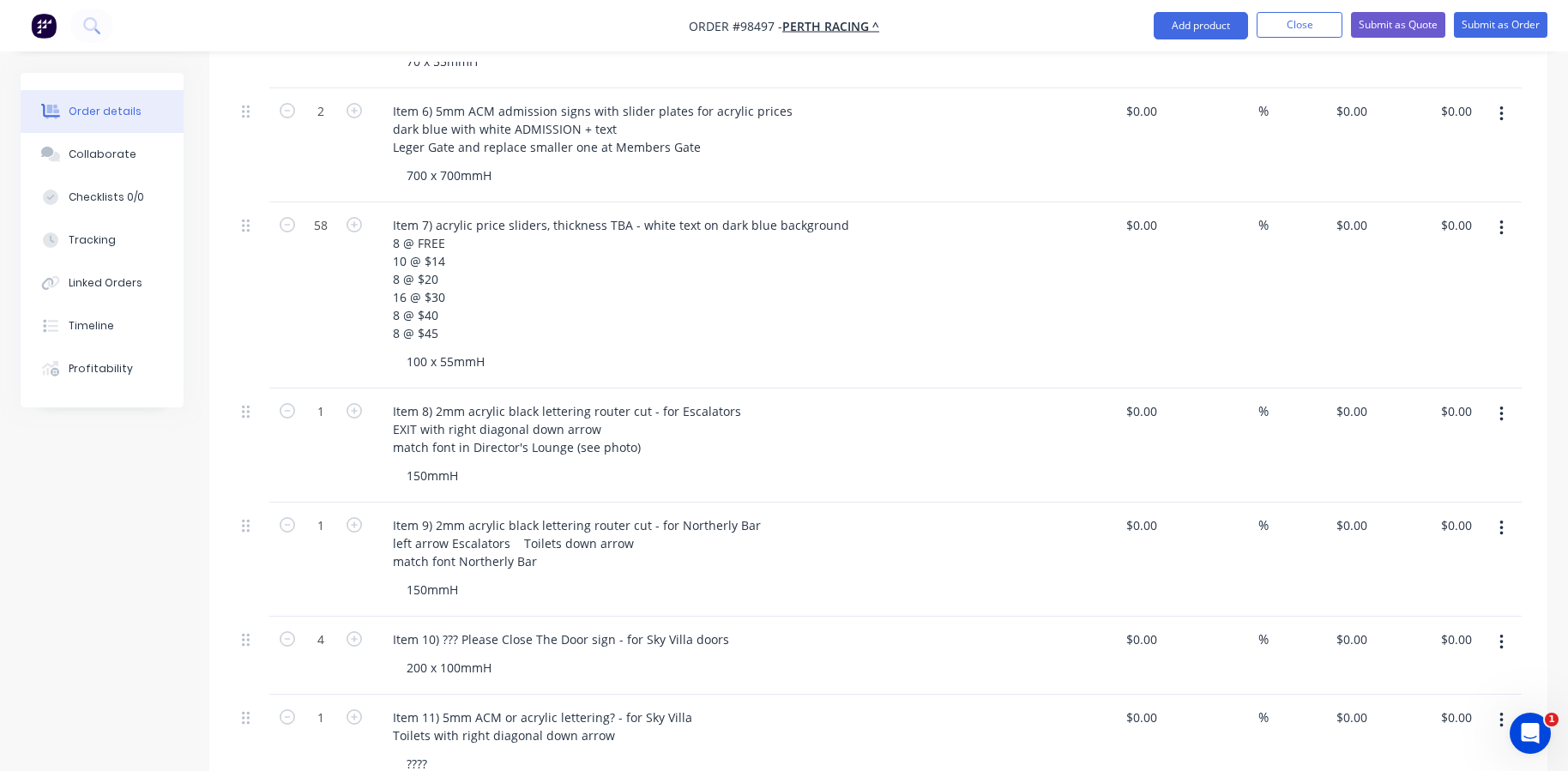
scroll to position [1223, 0]
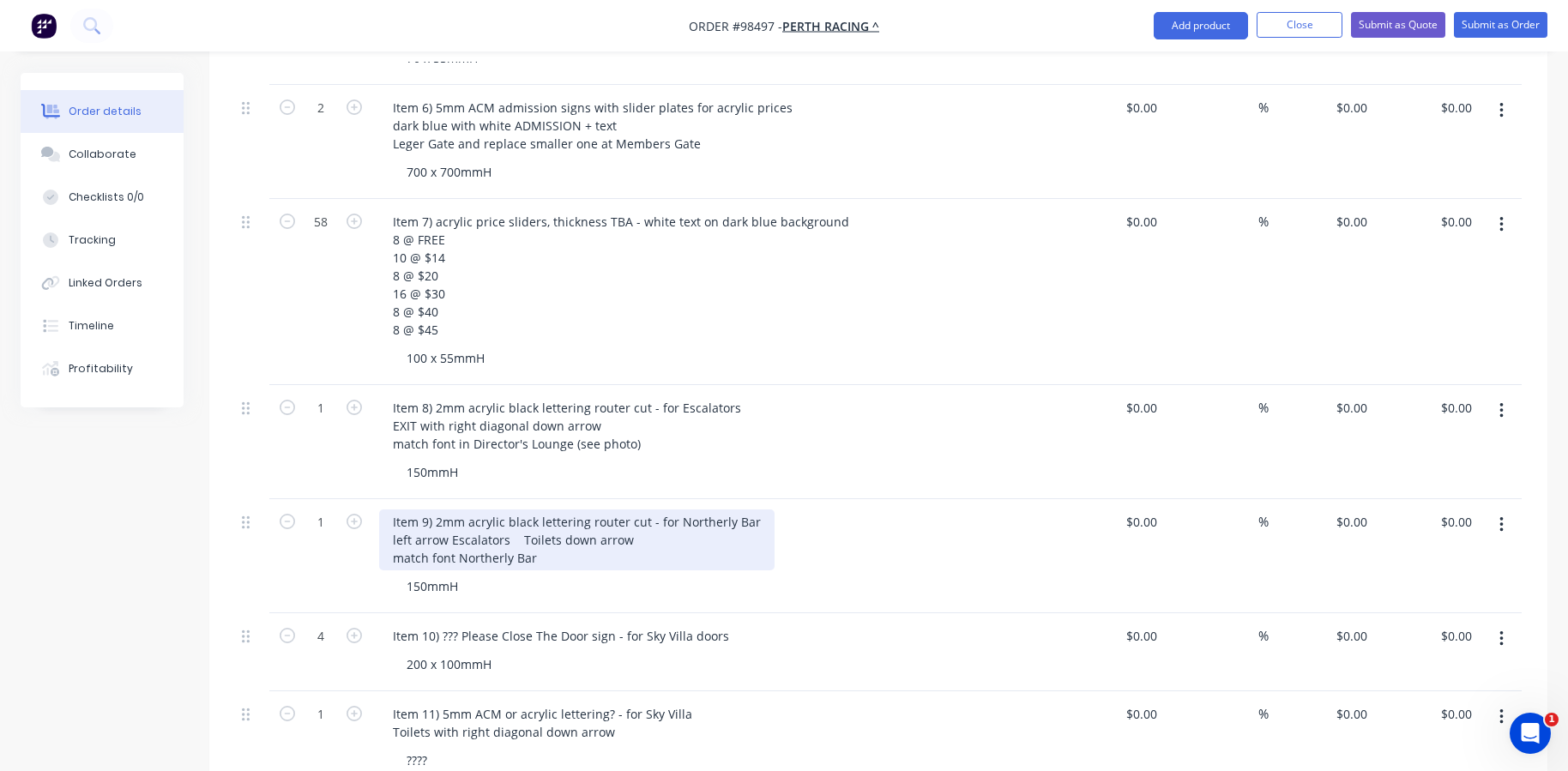
click at [540, 526] on div "Item 9) 2mm acrylic black lettering router cut - for Northerly Bar left arrow E…" at bounding box center [576, 540] width 395 height 61
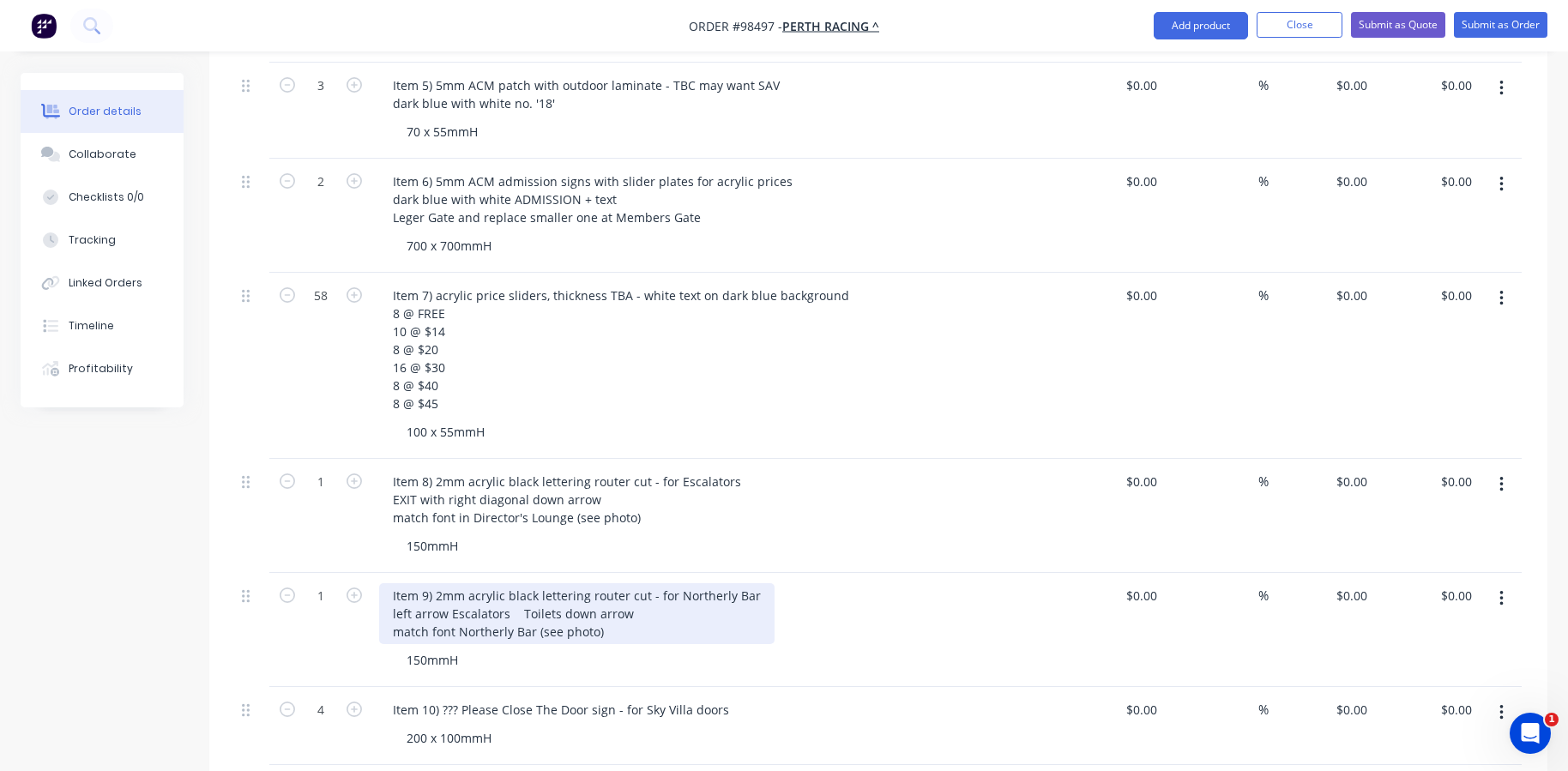
scroll to position [1137, 0]
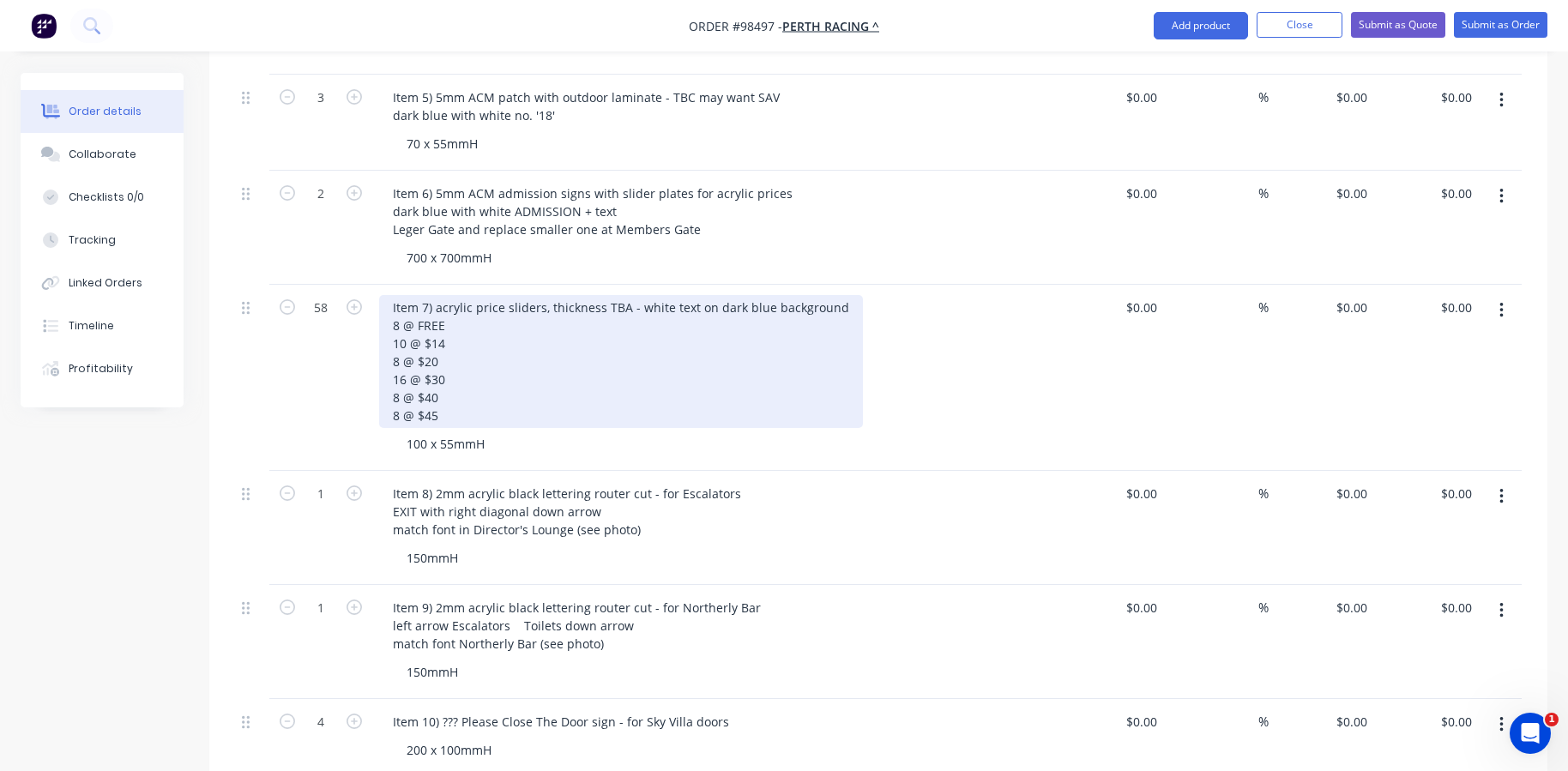
click at [838, 295] on div "Item 7) acrylic price sliders, thickness TBA - white text on dark blue backgrou…" at bounding box center [620, 361] width 483 height 133
click at [830, 295] on div "Item 7) acrylic price sliders, thickness TBA - white text on dark blue backgrou…" at bounding box center [620, 361] width 483 height 133
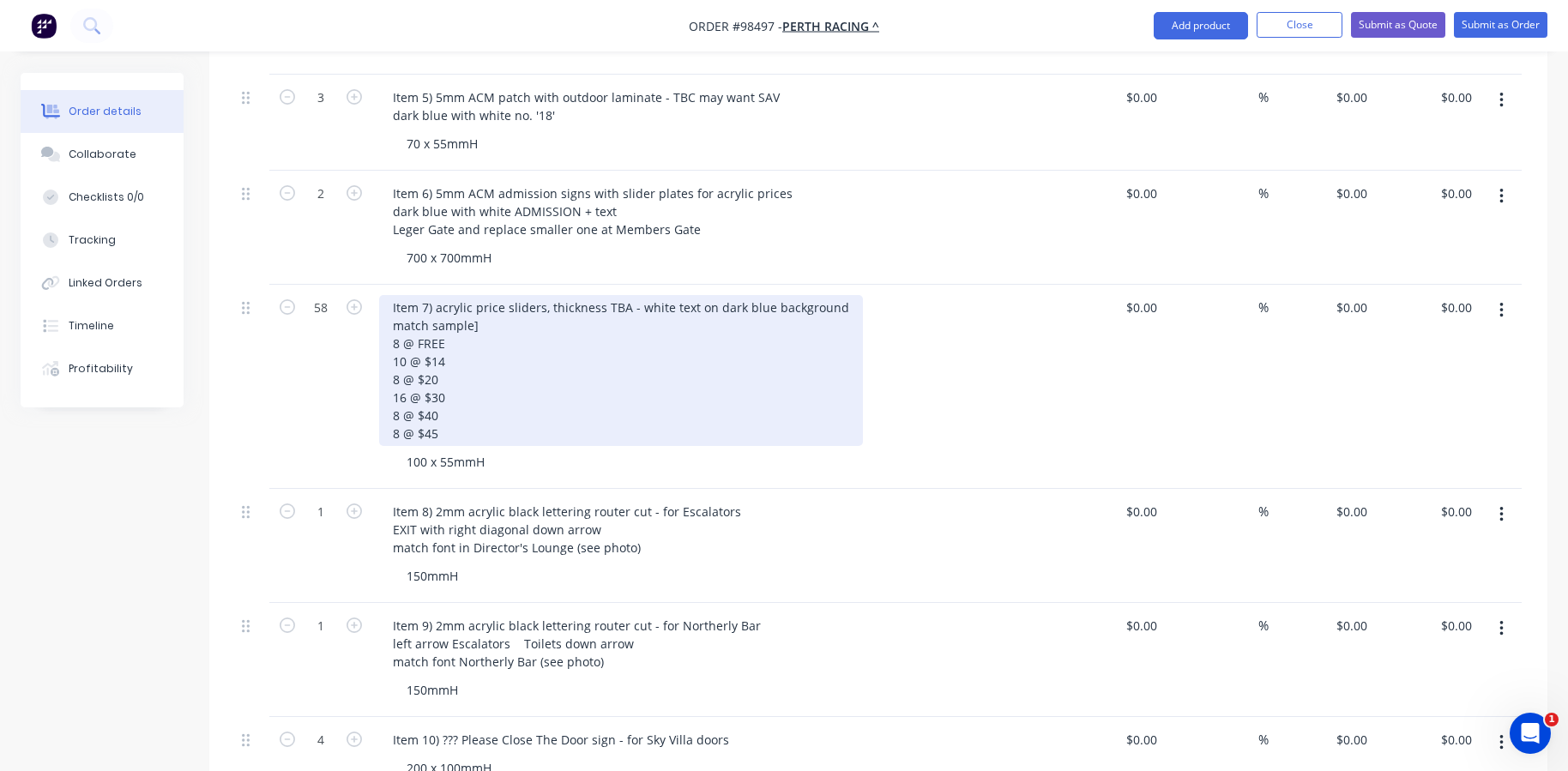
click at [388, 296] on div "Item 7) acrylic price sliders, thickness TBA - white text on dark blue backgrou…" at bounding box center [620, 370] width 483 height 151
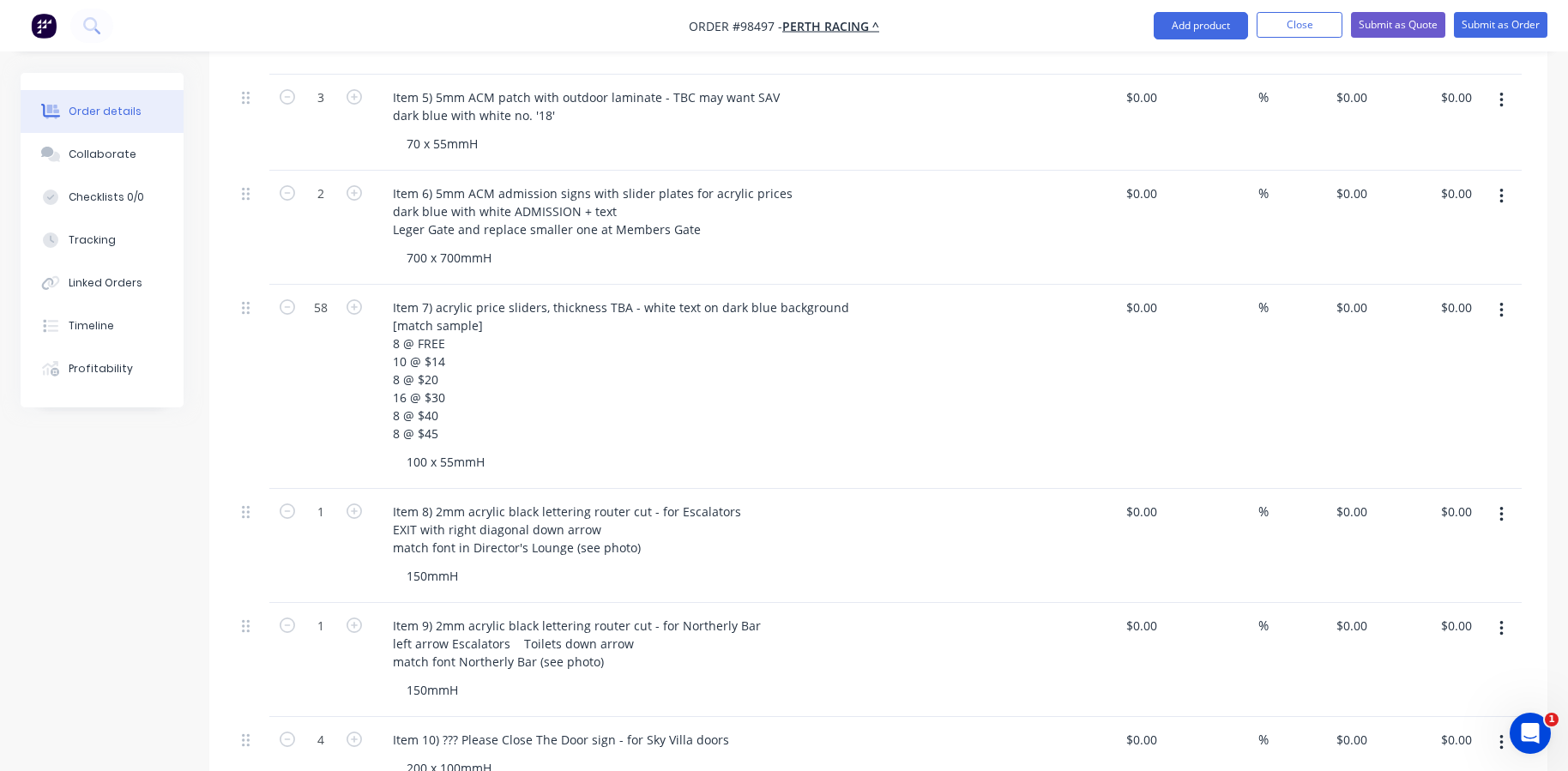
click at [548, 563] on div "150mmH" at bounding box center [722, 576] width 659 height 25
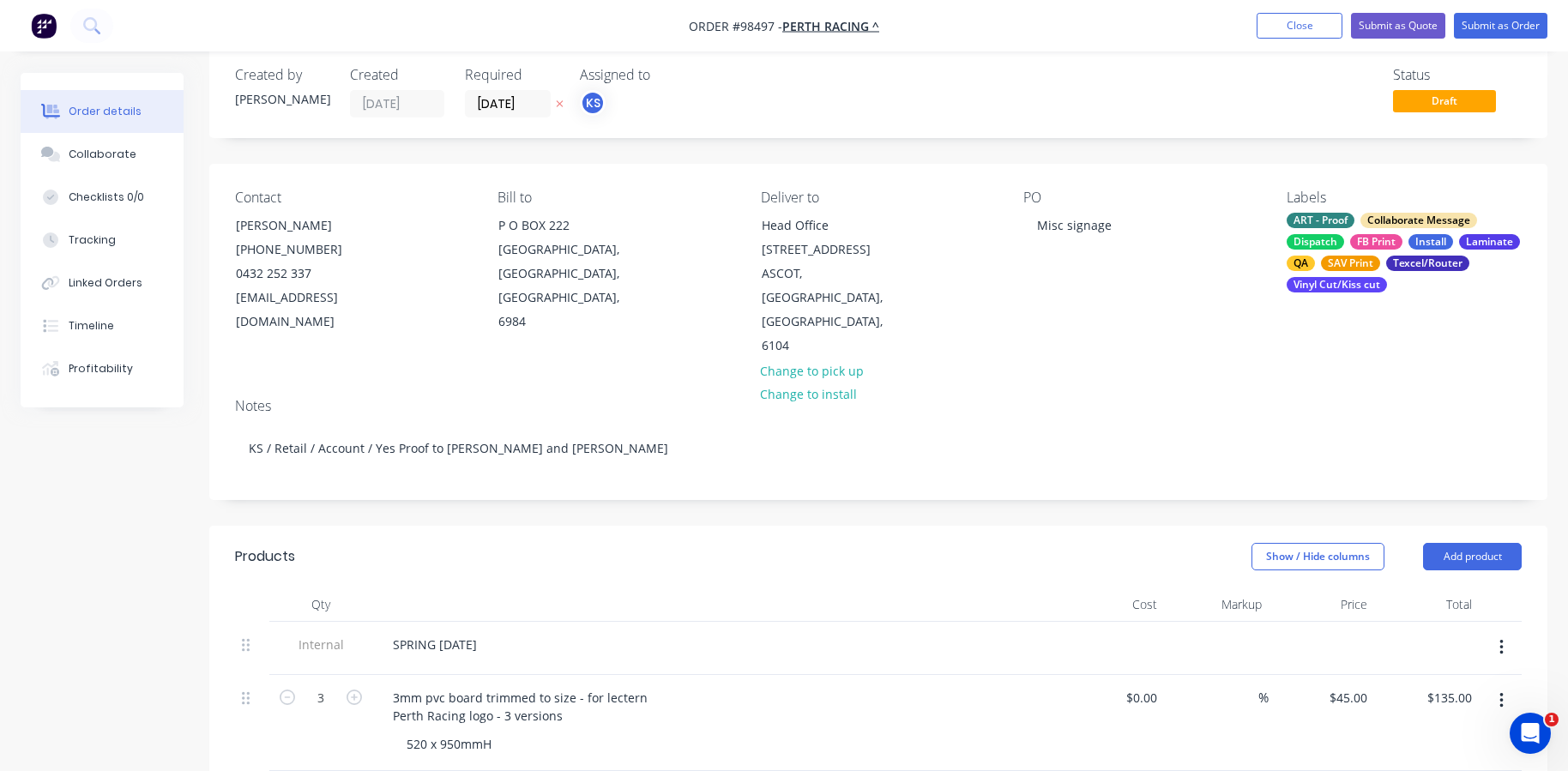
scroll to position [0, 0]
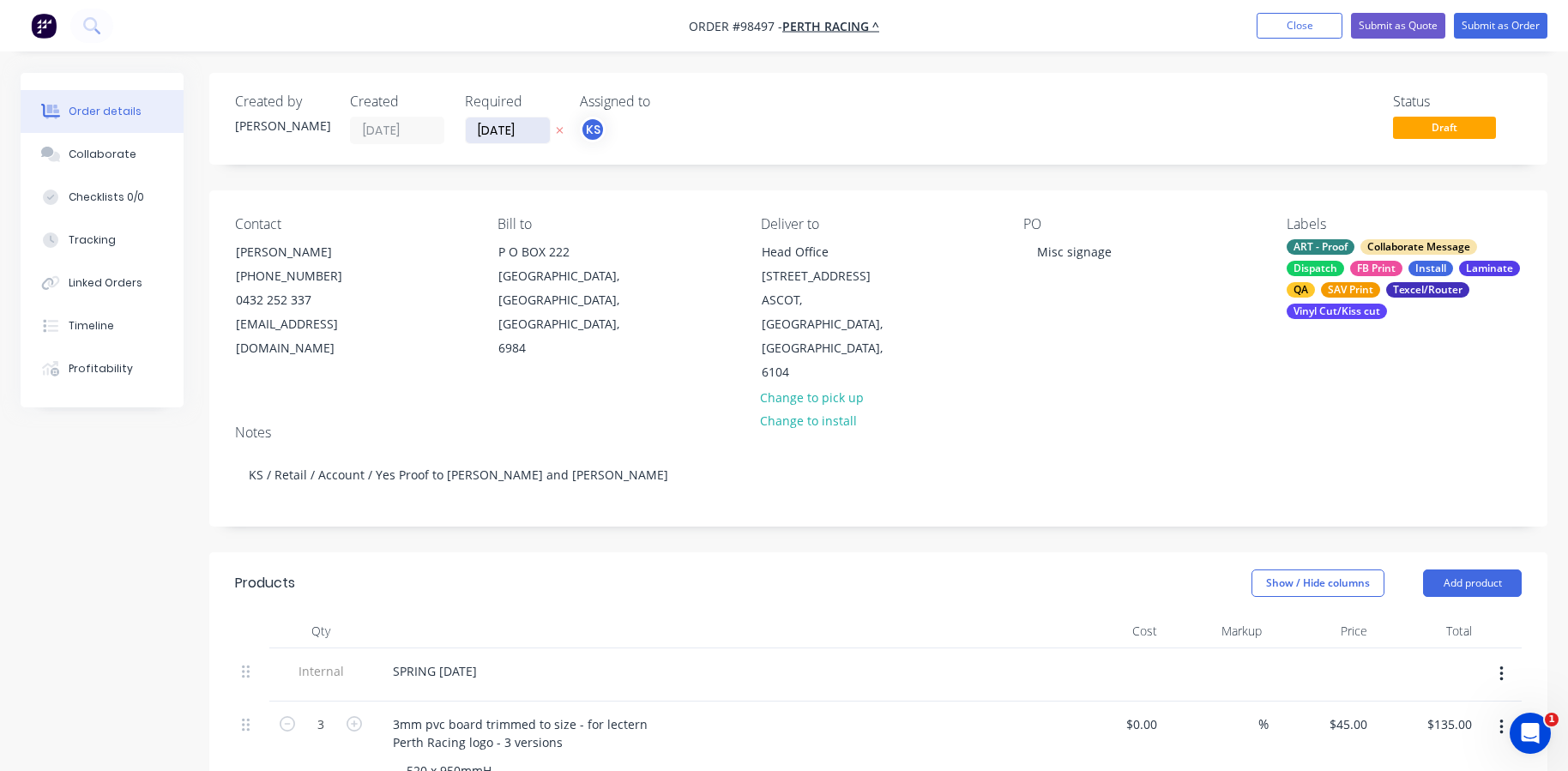
click at [476, 126] on input "[DATE]" at bounding box center [507, 130] width 84 height 26
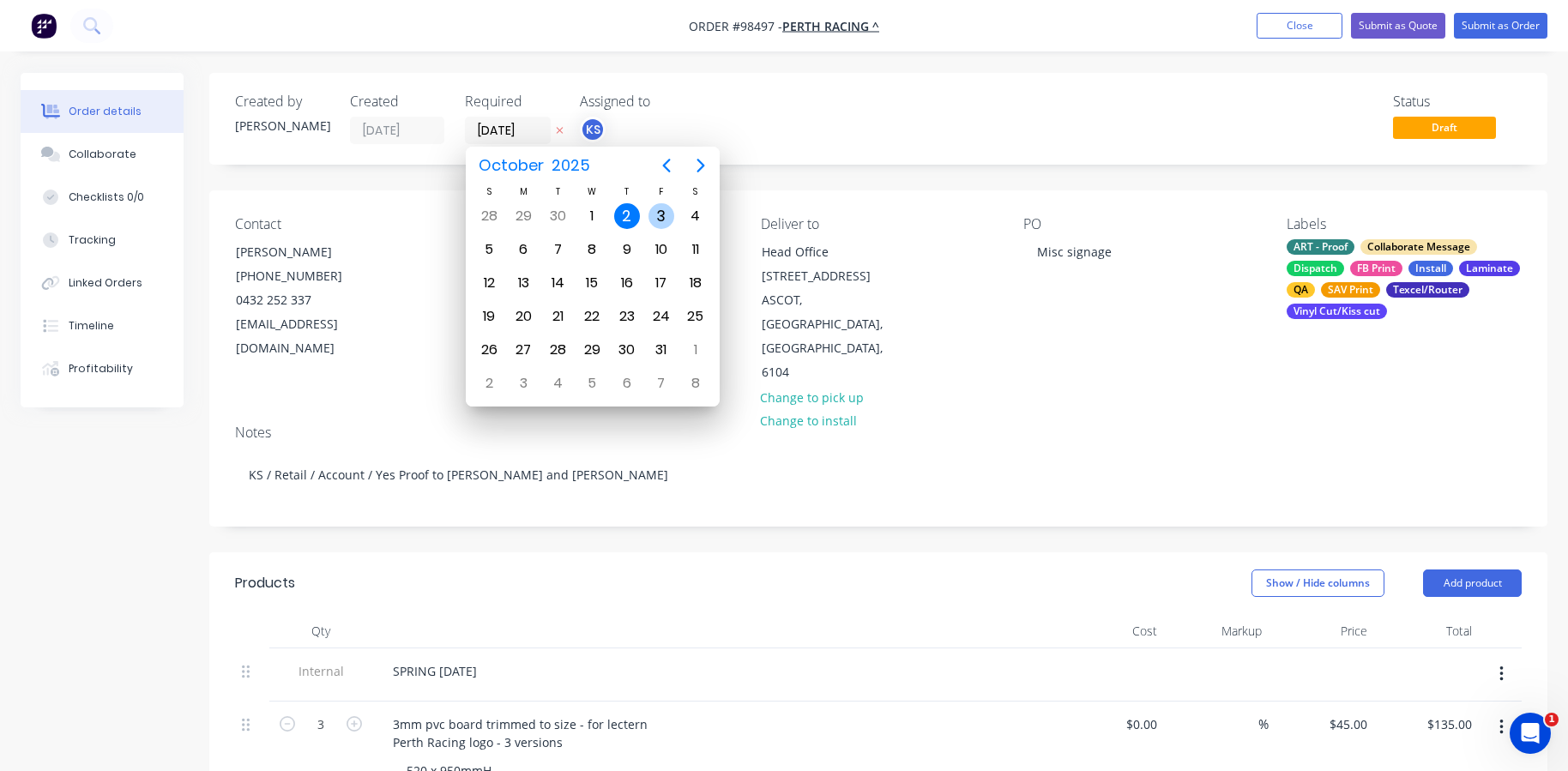
click at [654, 212] on div "3" at bounding box center [661, 216] width 26 height 26
type input "[DATE]"
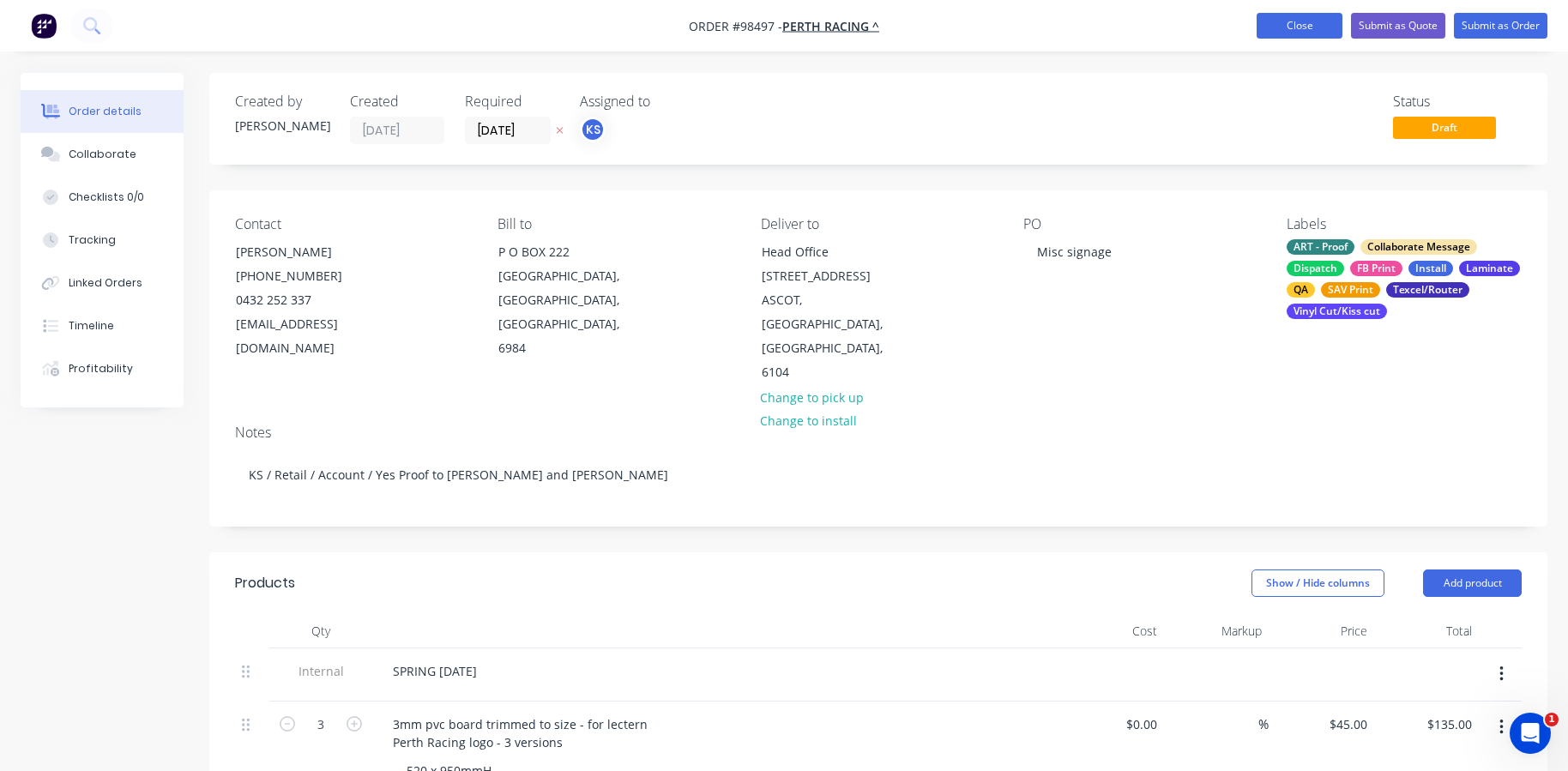
click at [1297, 24] on button "Close" at bounding box center [1299, 25] width 86 height 26
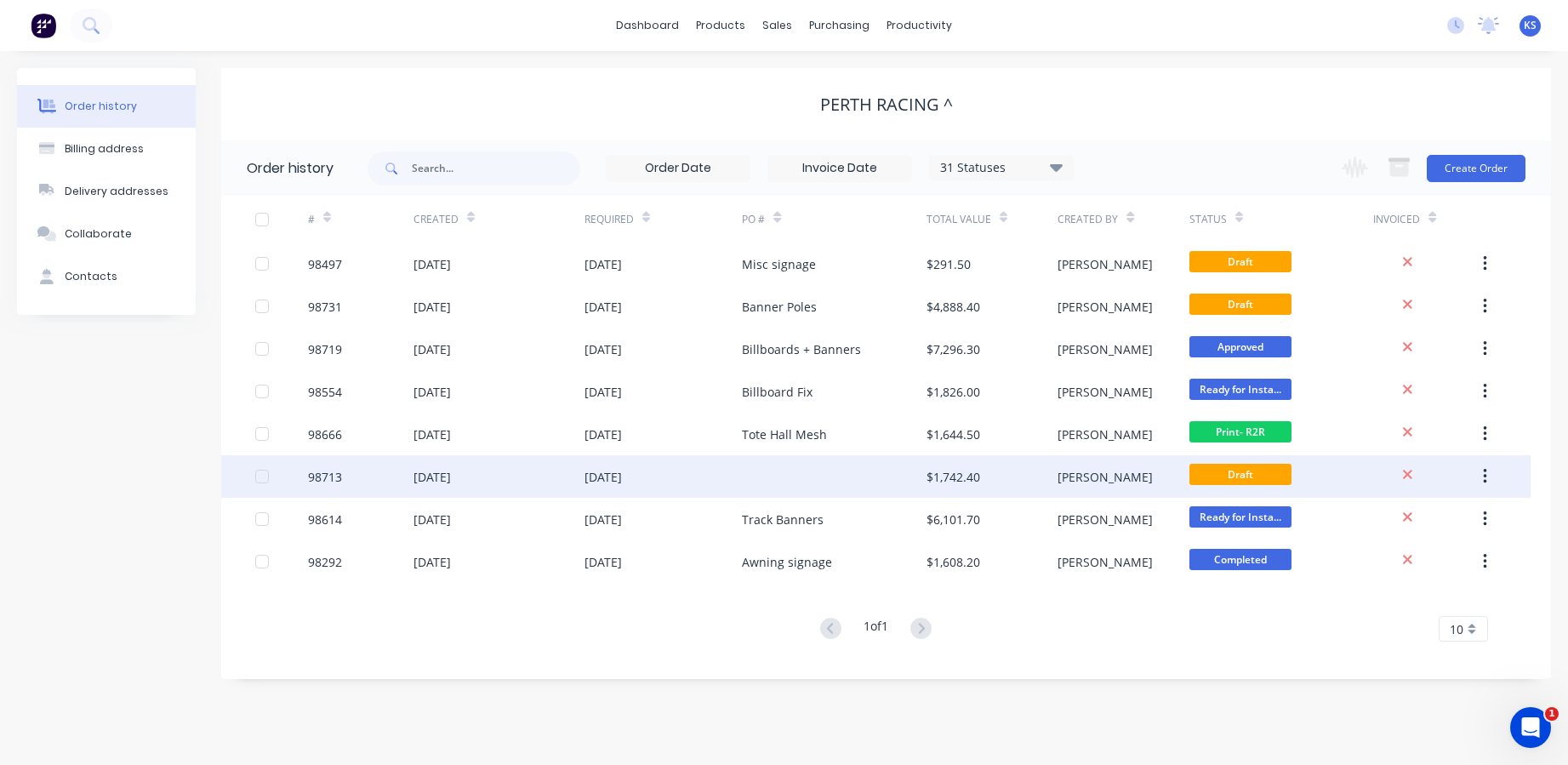
click at [589, 475] on div "[DATE]" at bounding box center [603, 477] width 37 height 18
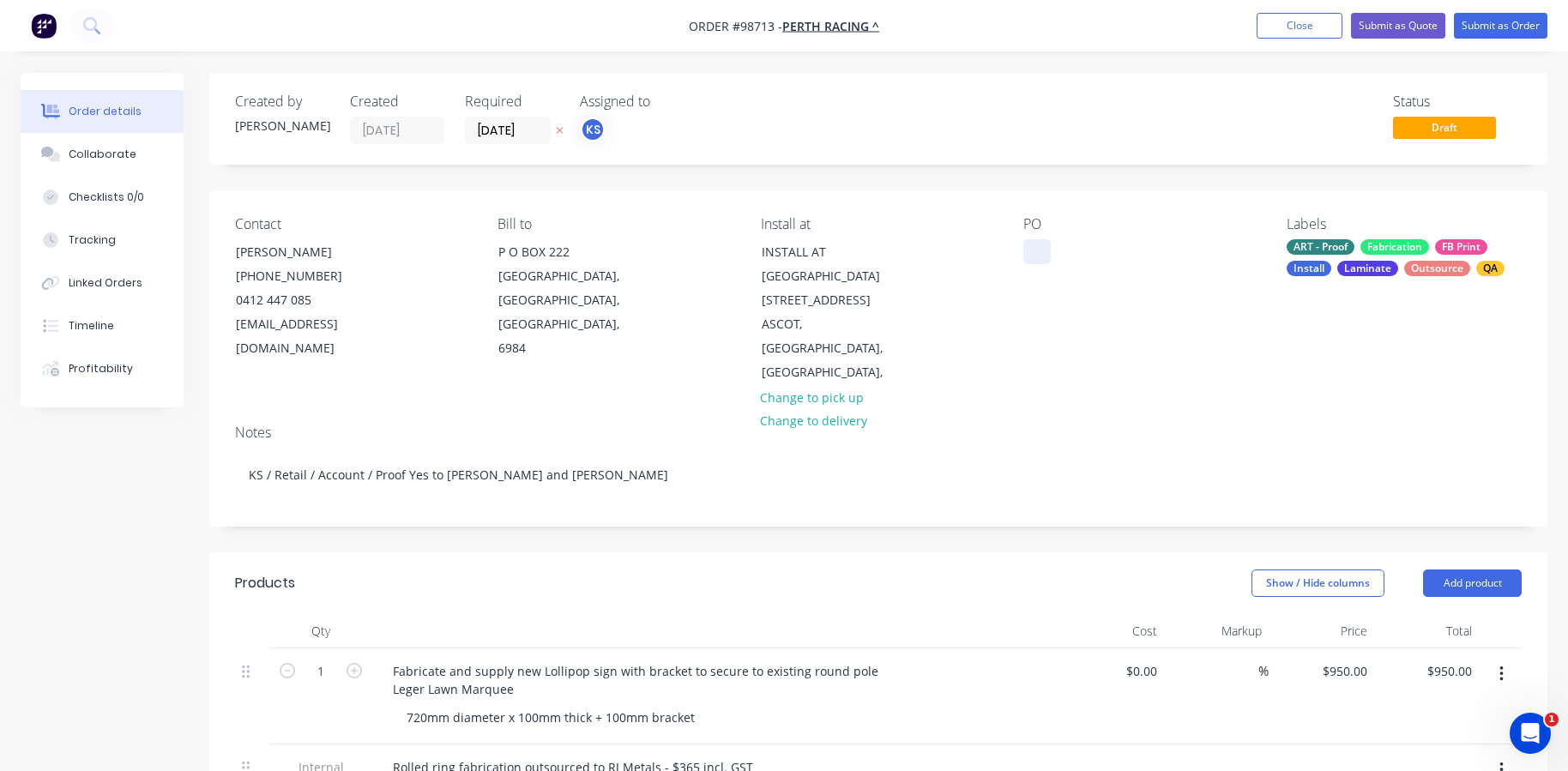
click at [1031, 246] on div at bounding box center [1036, 252] width 28 height 25
click at [1014, 360] on div "Contact [PERSON_NAME] [PHONE_NUMBER] [EMAIL_ADDRESS][DOMAIN_NAME] Bill to [GEOG…" at bounding box center [878, 300] width 1338 height 221
click at [1306, 22] on button "Close" at bounding box center [1299, 25] width 86 height 26
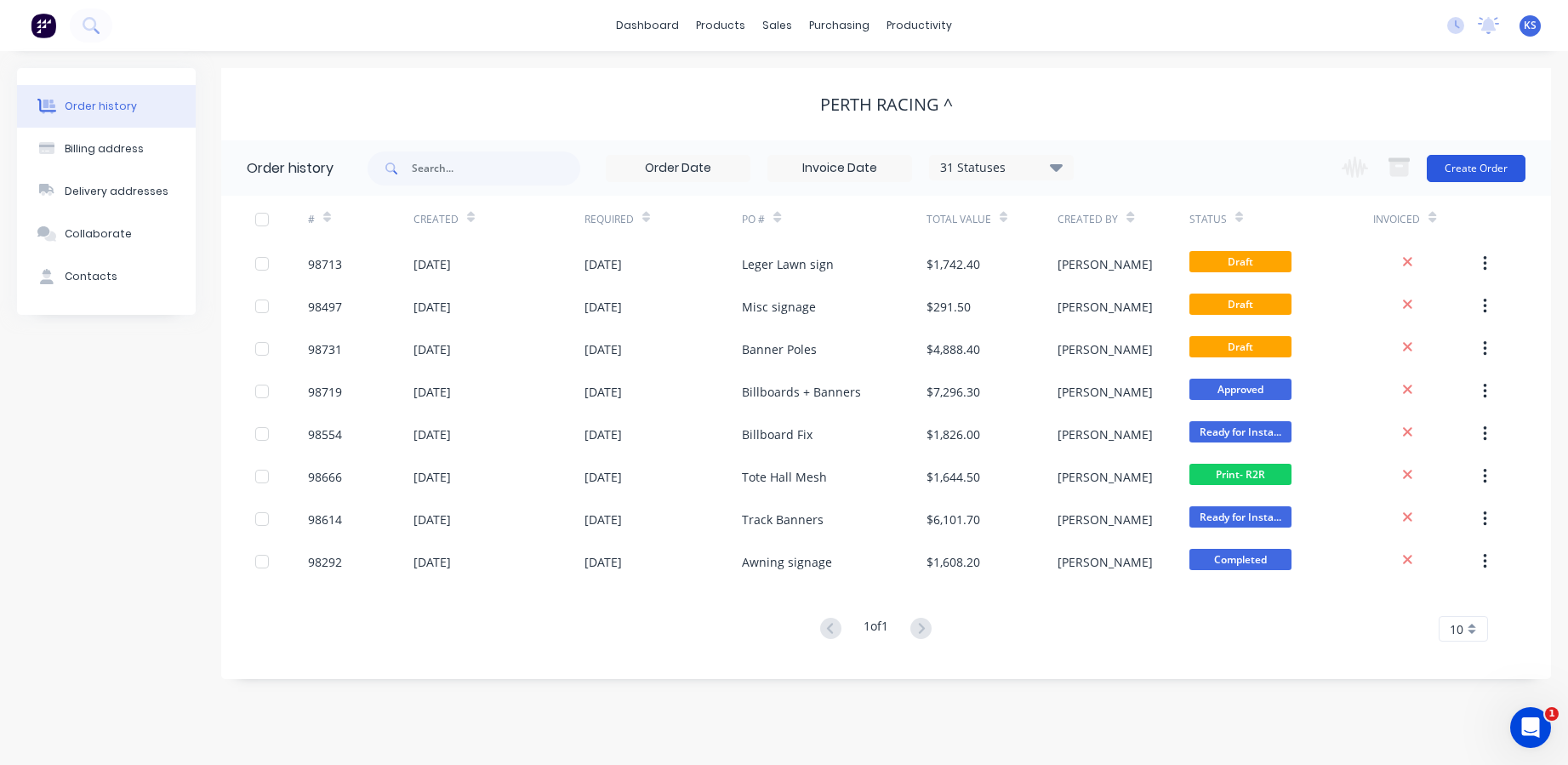
click at [1455, 165] on button "Create Order" at bounding box center [1476, 168] width 99 height 28
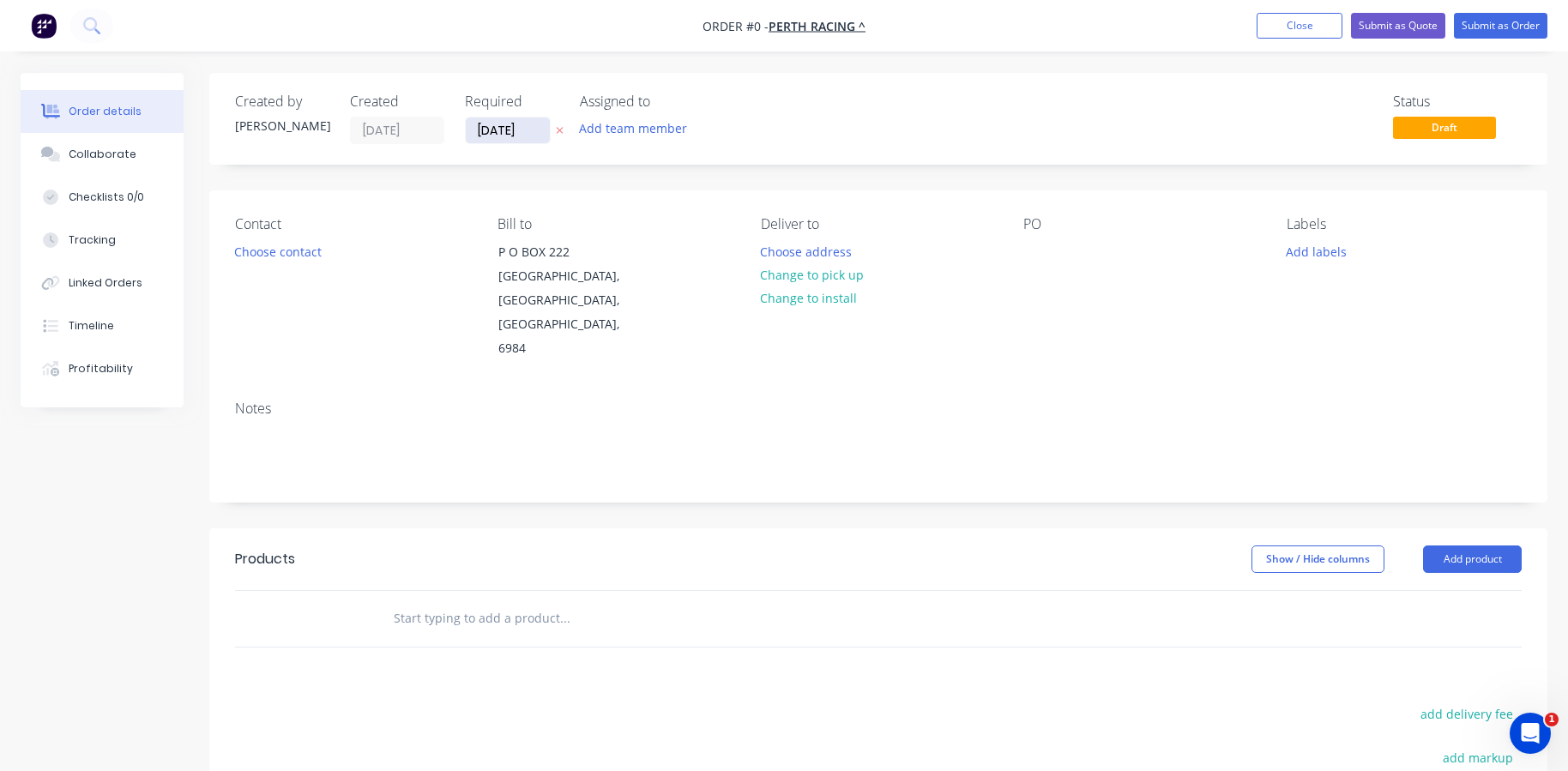
click at [524, 133] on input "[DATE]" at bounding box center [507, 130] width 84 height 26
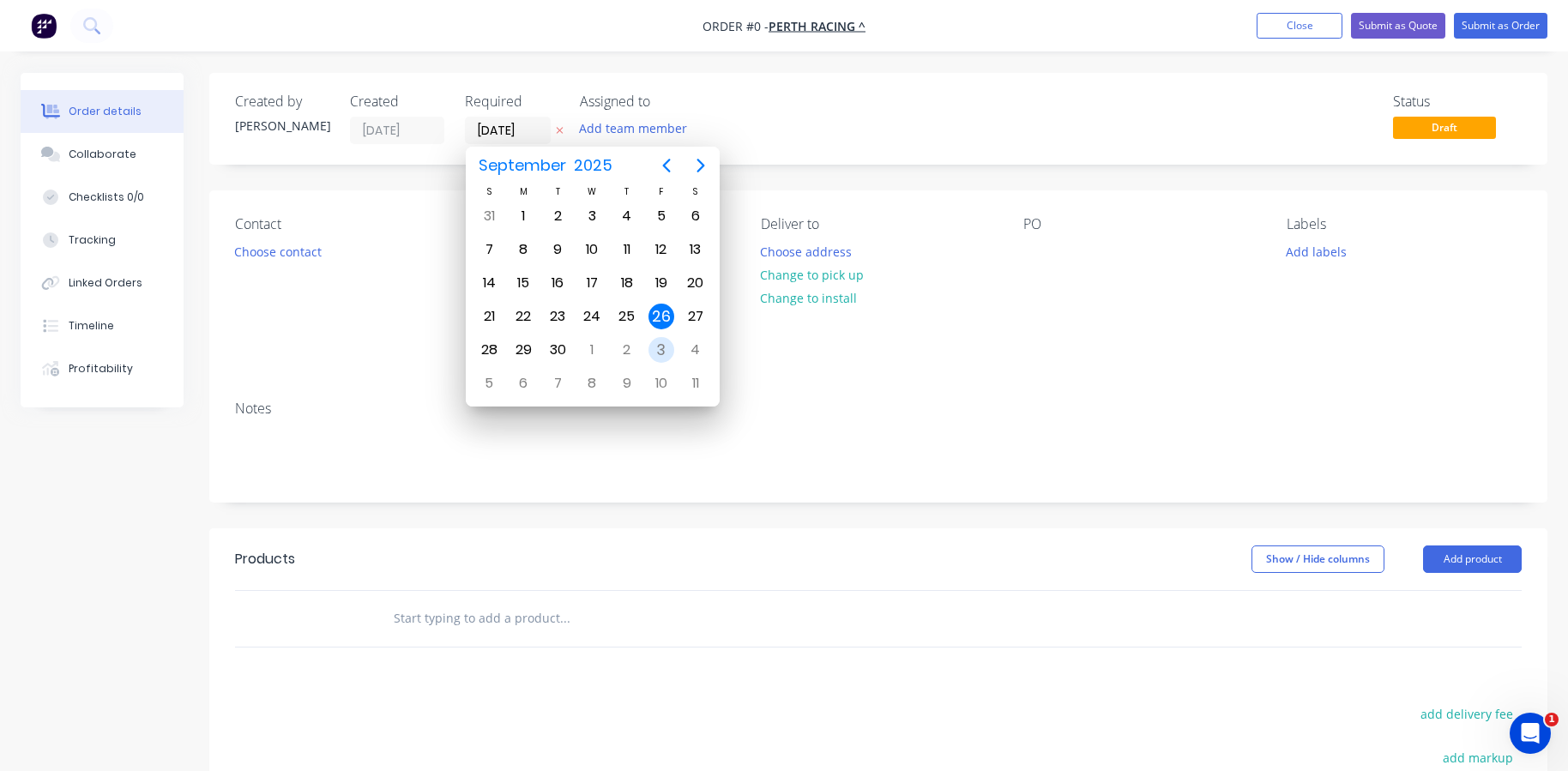
click at [658, 346] on div "3" at bounding box center [661, 350] width 26 height 26
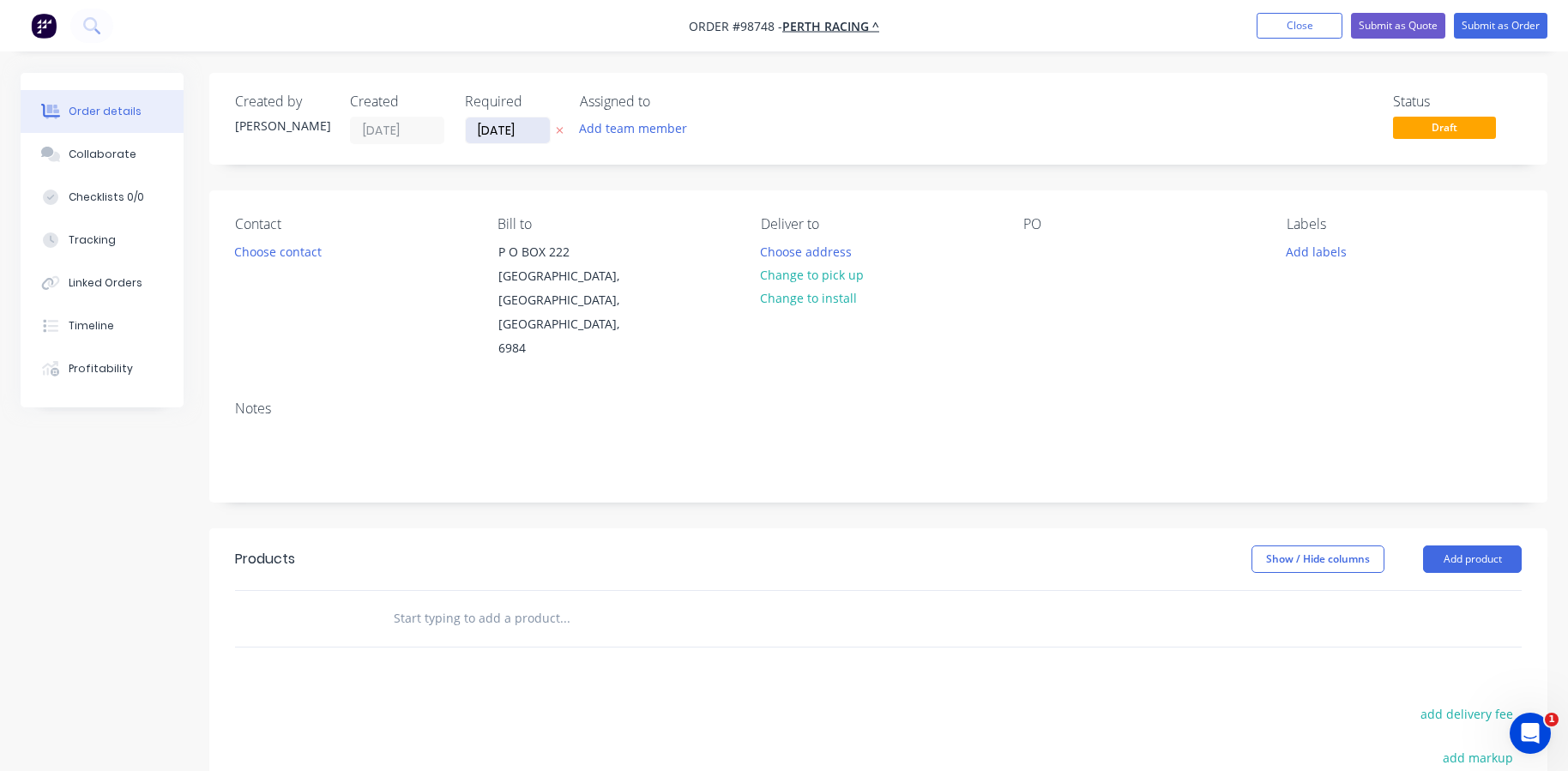
click at [493, 129] on input "[DATE]" at bounding box center [507, 130] width 84 height 26
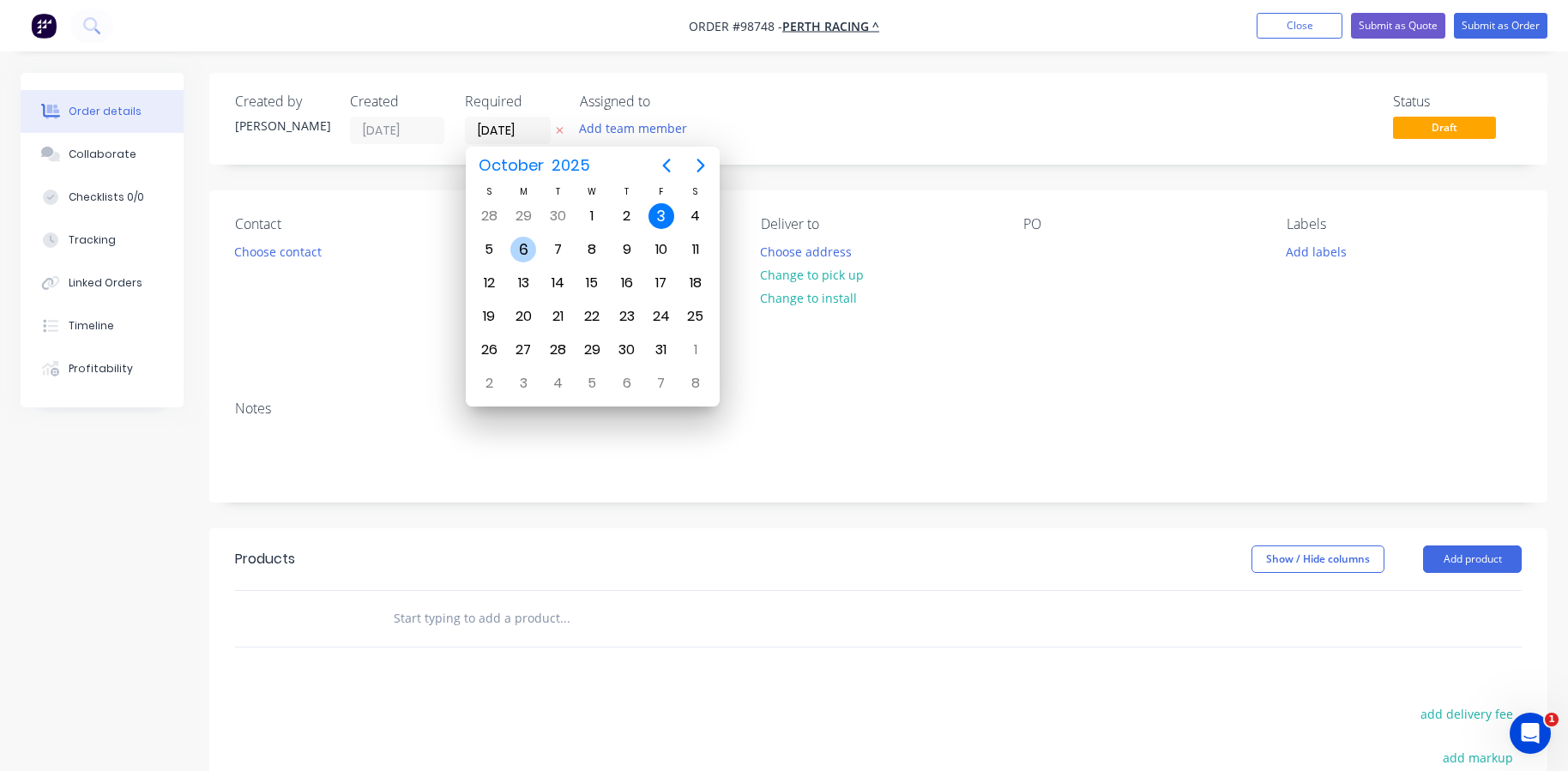
click at [519, 248] on div "6" at bounding box center [523, 249] width 26 height 26
type input "[DATE]"
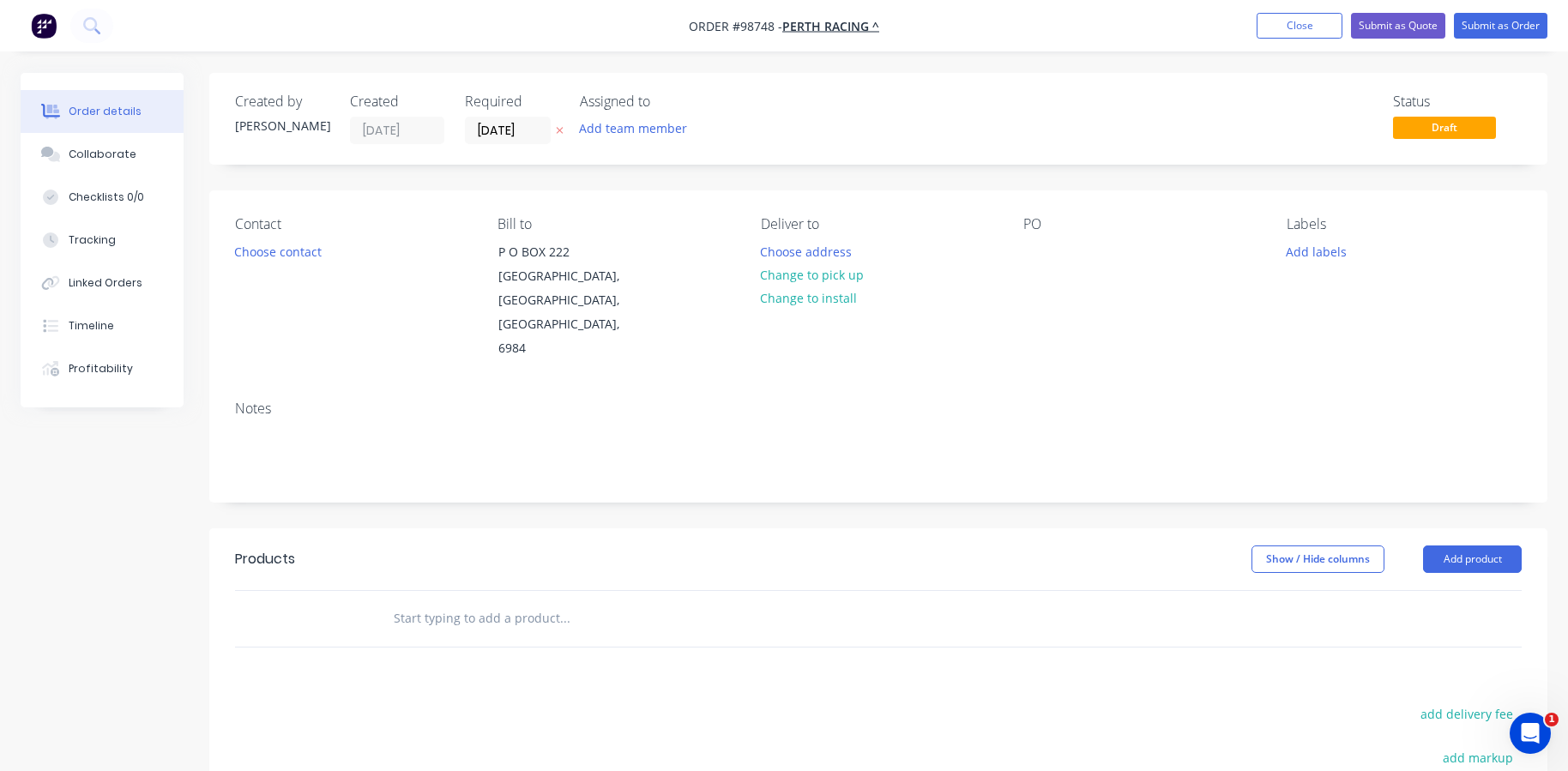
click at [451, 602] on input "text" at bounding box center [564, 619] width 343 height 34
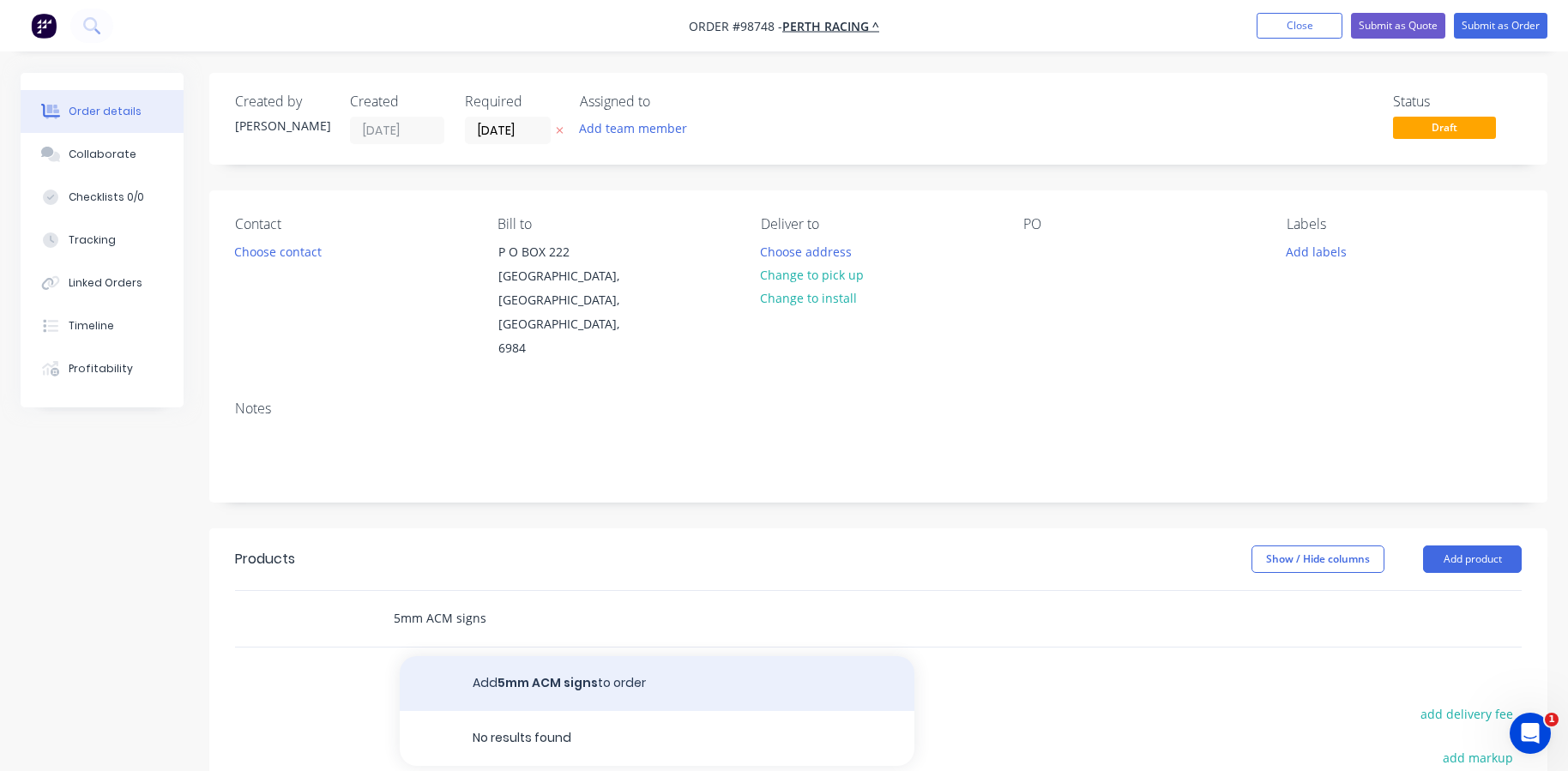
type input "5mm ACM signs"
click at [479, 656] on button "Add 5mm ACM signs to order" at bounding box center [657, 683] width 515 height 55
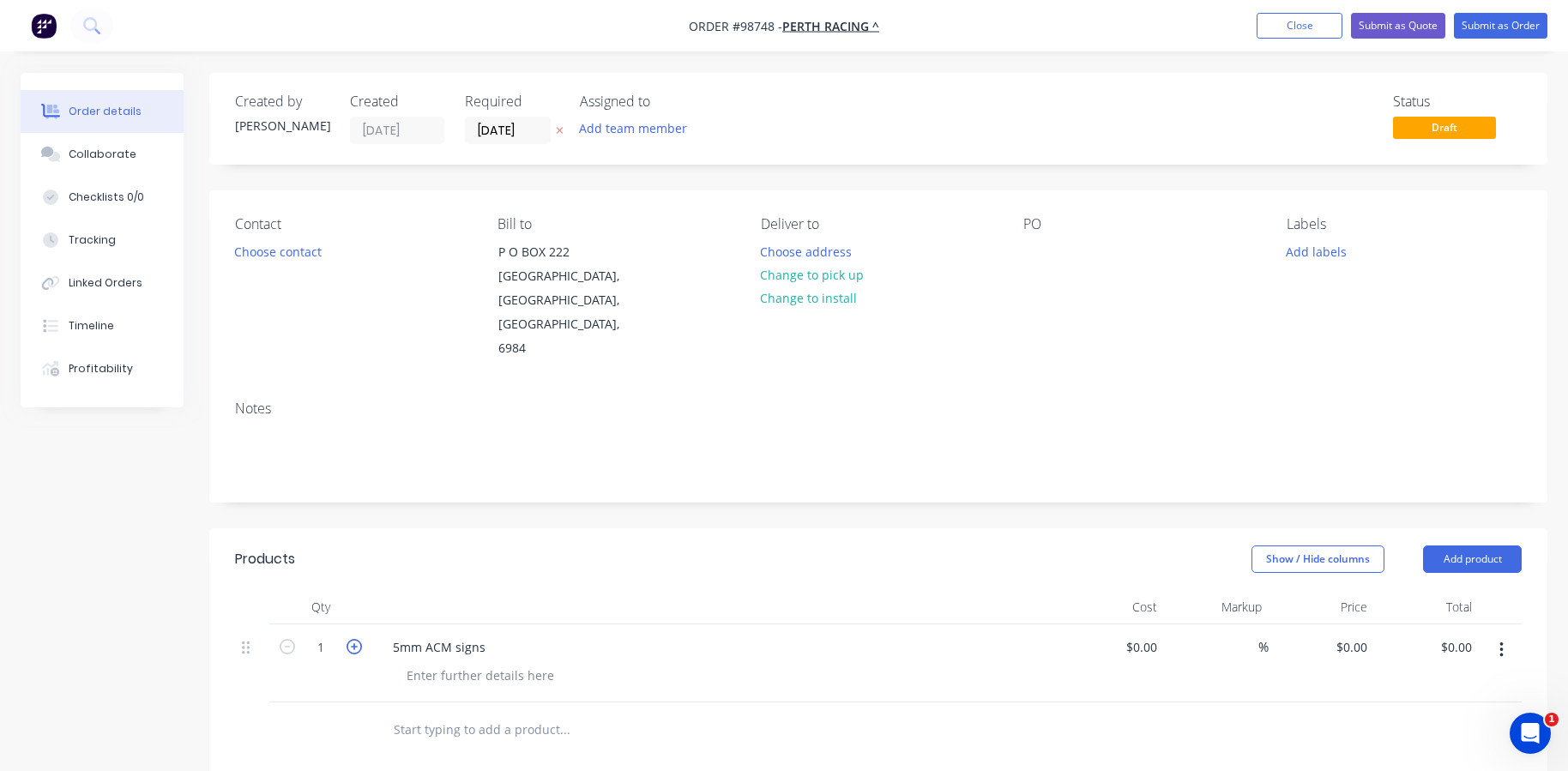
click at [355, 639] on icon "button" at bounding box center [353, 646] width 15 height 15
click at [286, 639] on icon "button" at bounding box center [287, 646] width 15 height 15
type input "1"
click at [483, 635] on div "5mm ACM signs" at bounding box center [439, 647] width 120 height 25
click at [487, 635] on div "5mm ACM sign PERTH RACING logo - white text on black" at bounding box center [508, 656] width 259 height 43
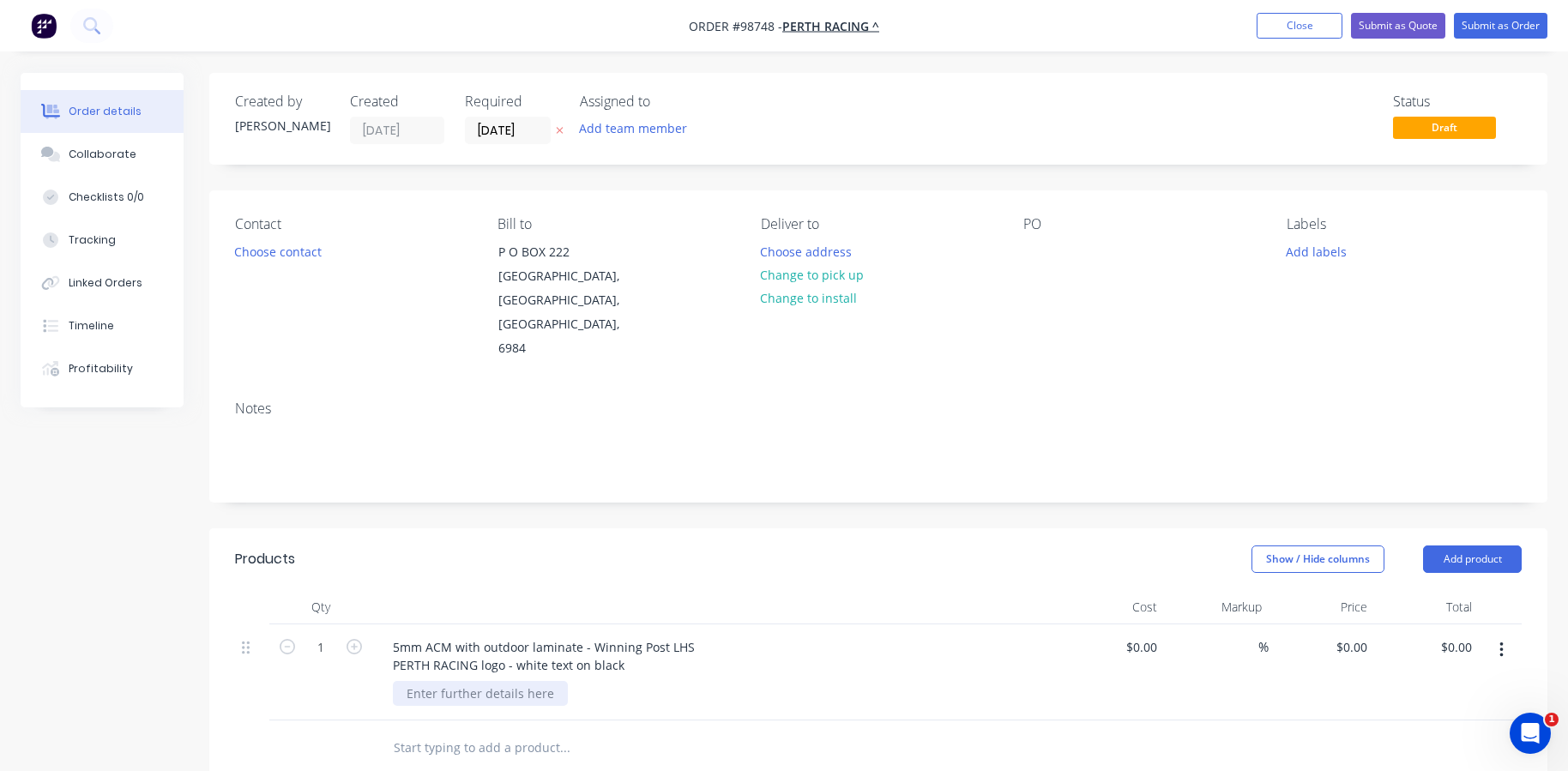
click at [472, 680] on div at bounding box center [480, 693] width 175 height 25
click at [471, 680] on div at bounding box center [480, 693] width 175 height 25
click at [463, 731] on input "text" at bounding box center [564, 748] width 343 height 34
click at [1362, 635] on input "0" at bounding box center [1364, 647] width 20 height 25
type input "$1,087.00"
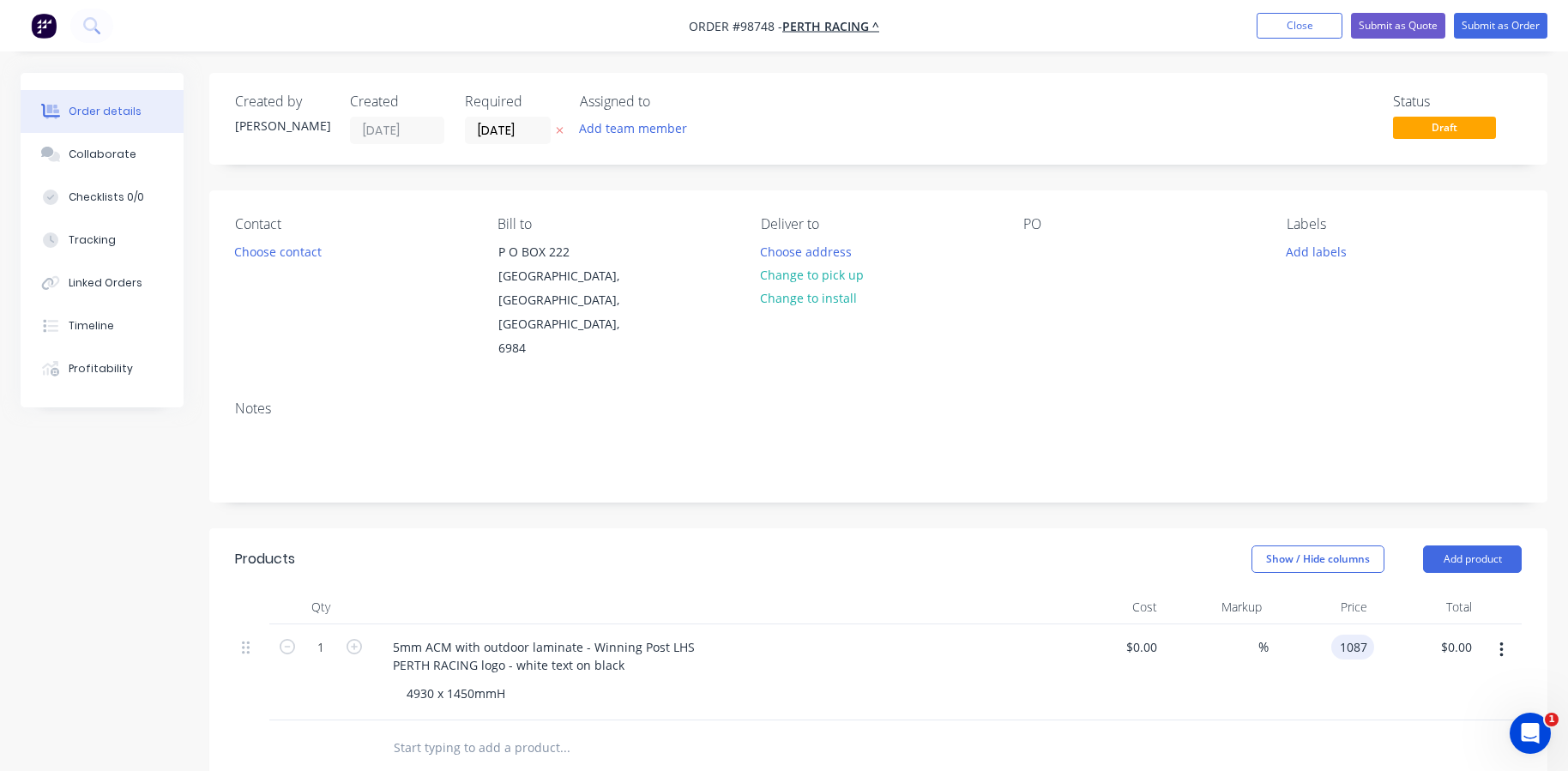
type input "$1,087.00"
click at [1318, 658] on div "$1,087.00 1087" at bounding box center [1321, 671] width 106 height 96
click at [513, 731] on input "text" at bounding box center [564, 748] width 343 height 34
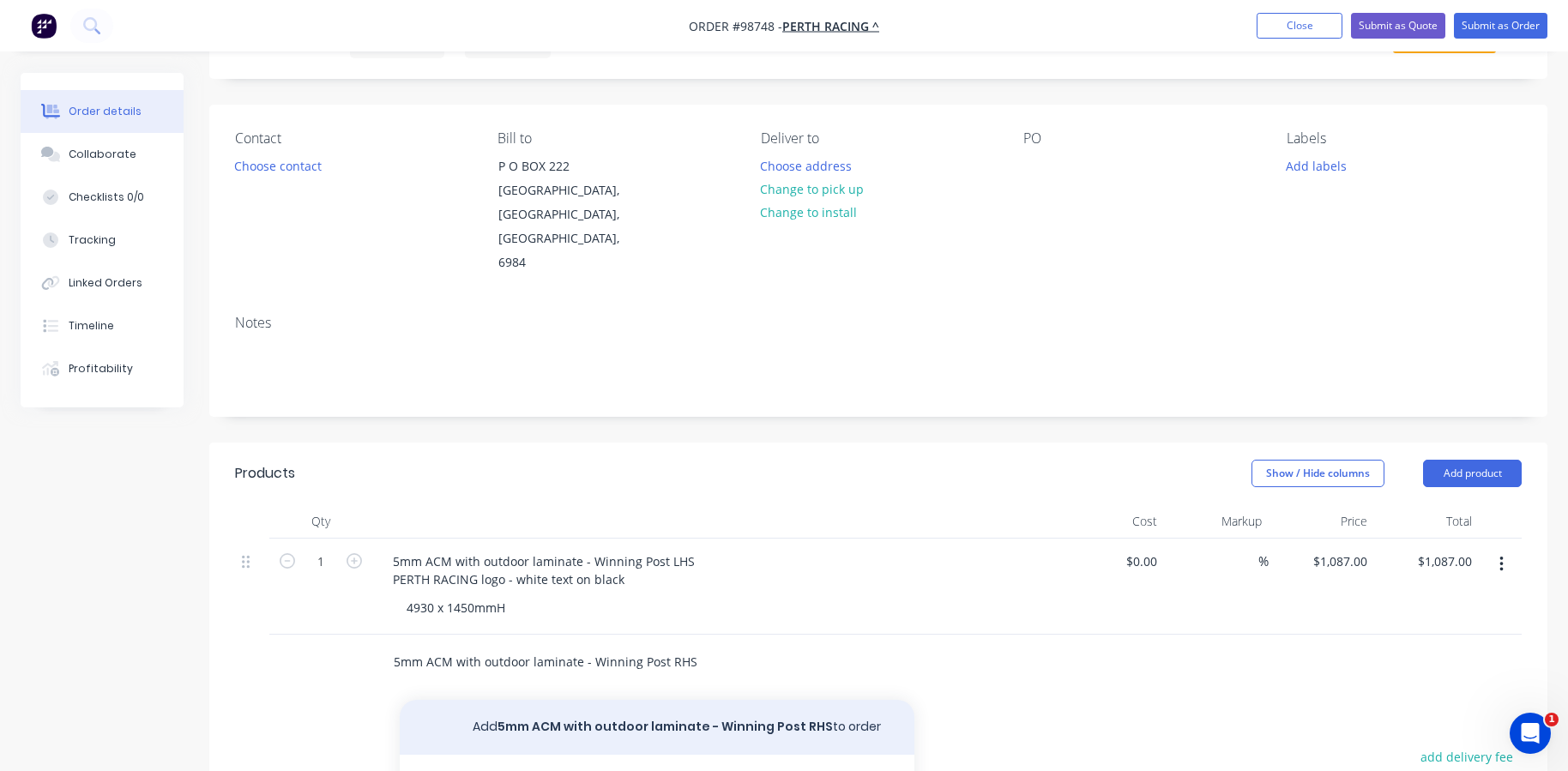
type input "5mm ACM with outdoor laminate - Winning Post RHS"
click at [544, 700] on button "Add 5mm ACM with outdoor laminate - Winning Post RHS to order" at bounding box center [657, 727] width 515 height 55
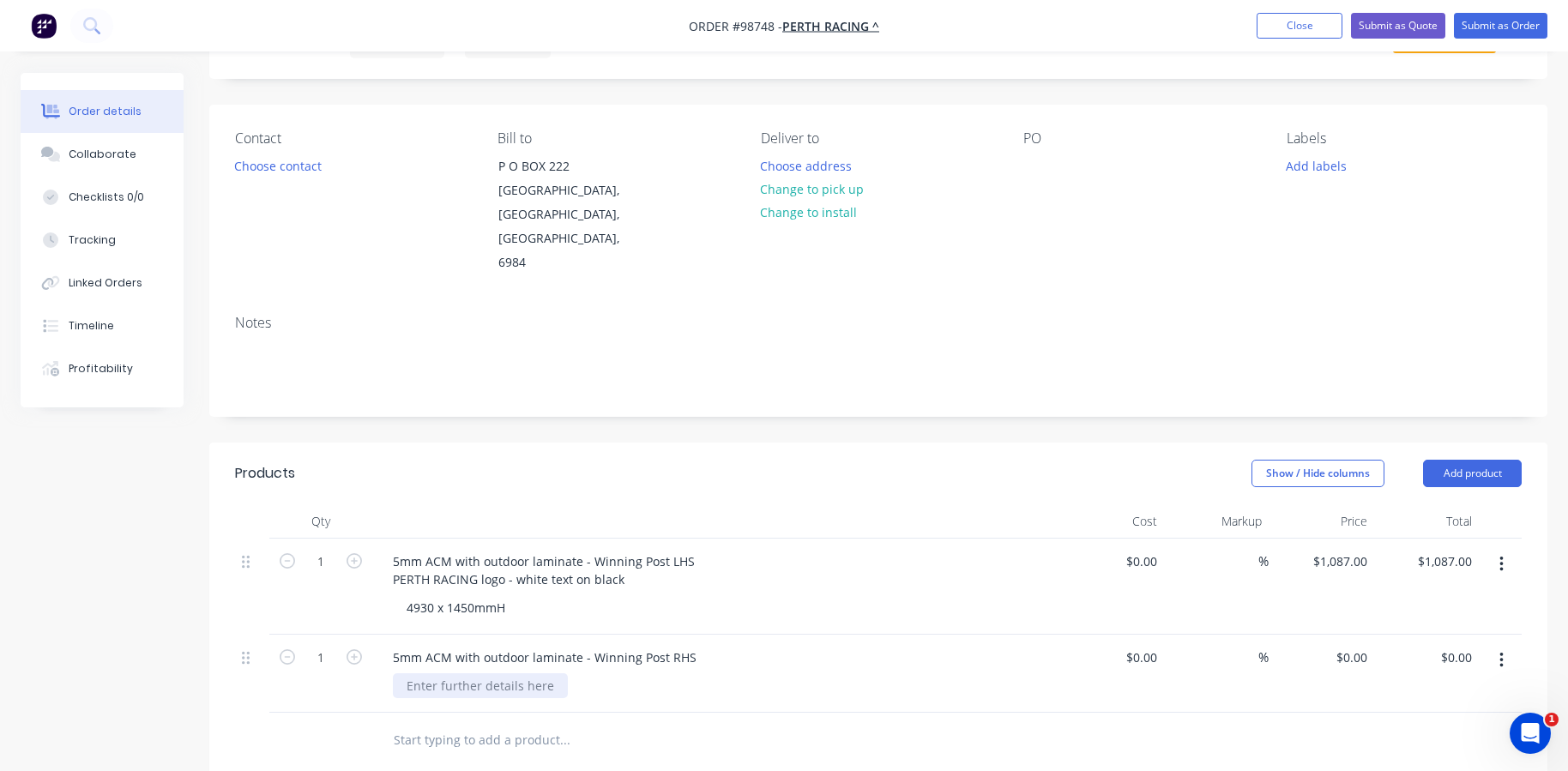
click at [430, 673] on div at bounding box center [480, 686] width 175 height 25
click at [526, 673] on div "4575 x 1450mmH incl 100mm return" at bounding box center [511, 686] width 237 height 25
click at [506, 723] on input "text" at bounding box center [564, 740] width 343 height 34
click at [548, 595] on div "4930 x 1450mmH" at bounding box center [722, 608] width 659 height 25
click at [529, 595] on div "4930 x 1450mmH" at bounding box center [722, 608] width 659 height 25
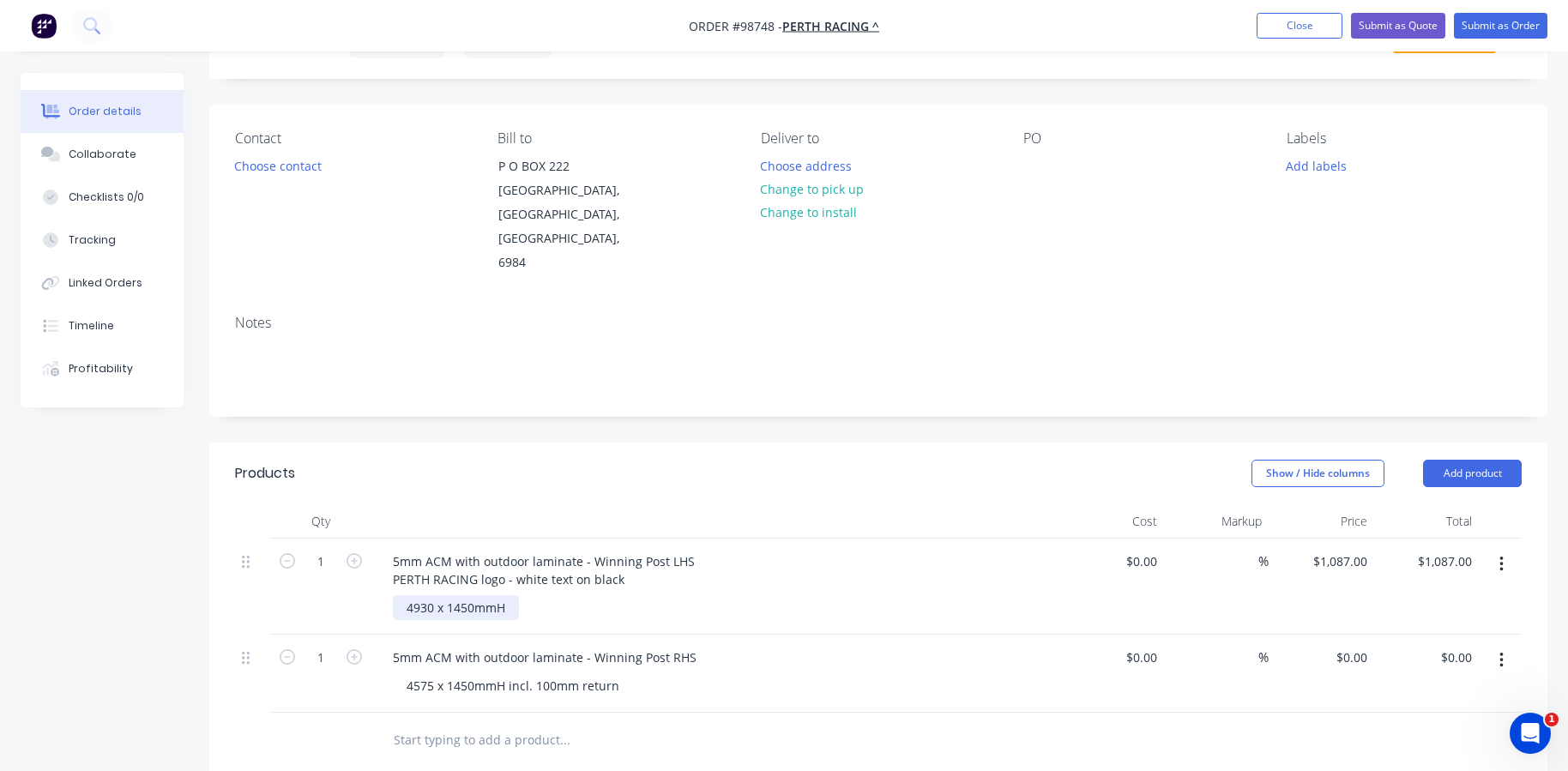
click at [507, 595] on div "4930 x 1450mmH" at bounding box center [455, 608] width 126 height 25
click at [619, 673] on div "4575 x 1450mmH incl. 100mm return" at bounding box center [513, 686] width 240 height 25
click at [1335, 635] on div "0 0" at bounding box center [1321, 673] width 106 height 78
type input "$1,005.00"
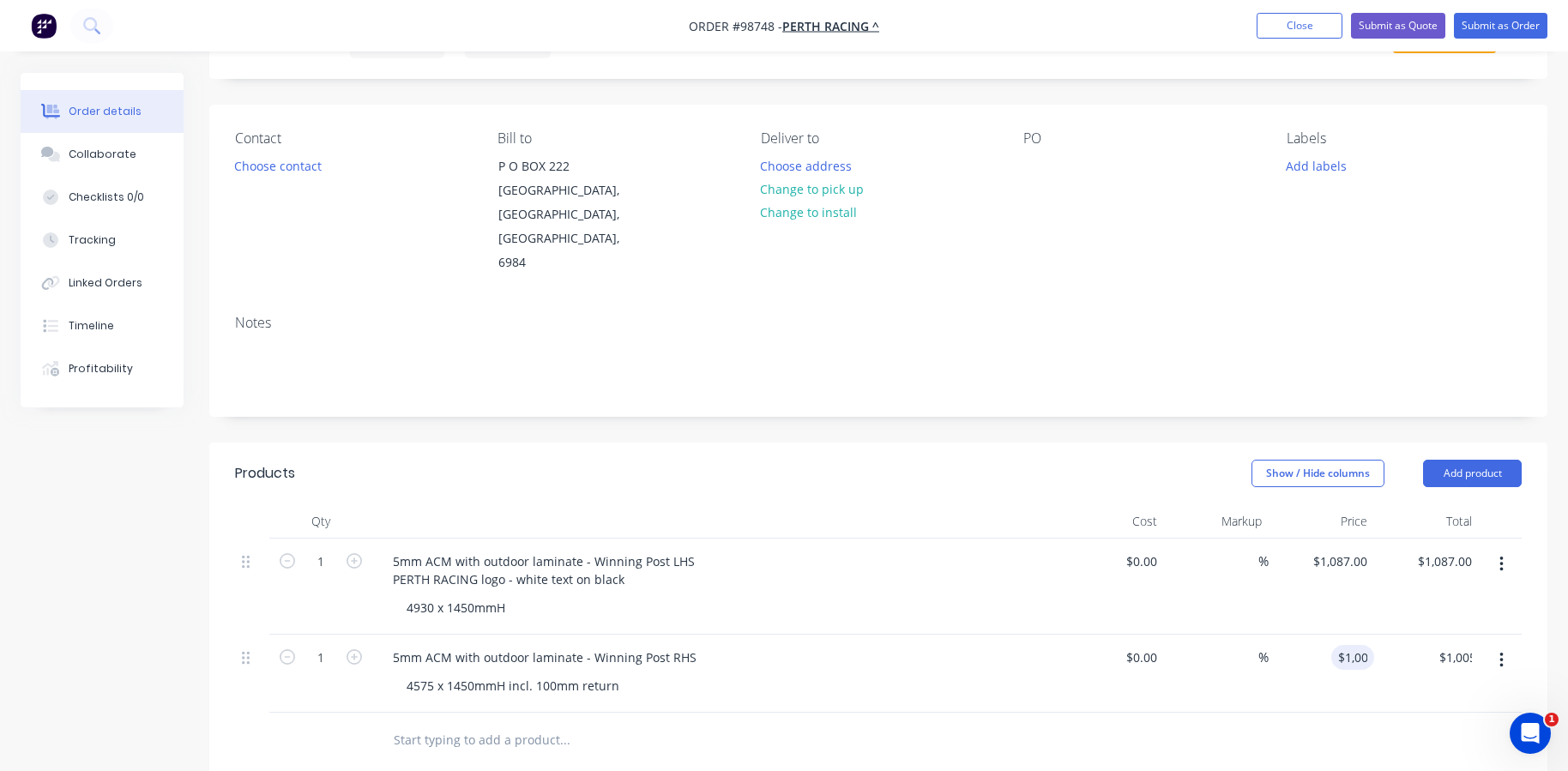
click at [477, 723] on input "text" at bounding box center [564, 740] width 343 height 34
type input "[PERSON_NAME] track for ACM sliders"
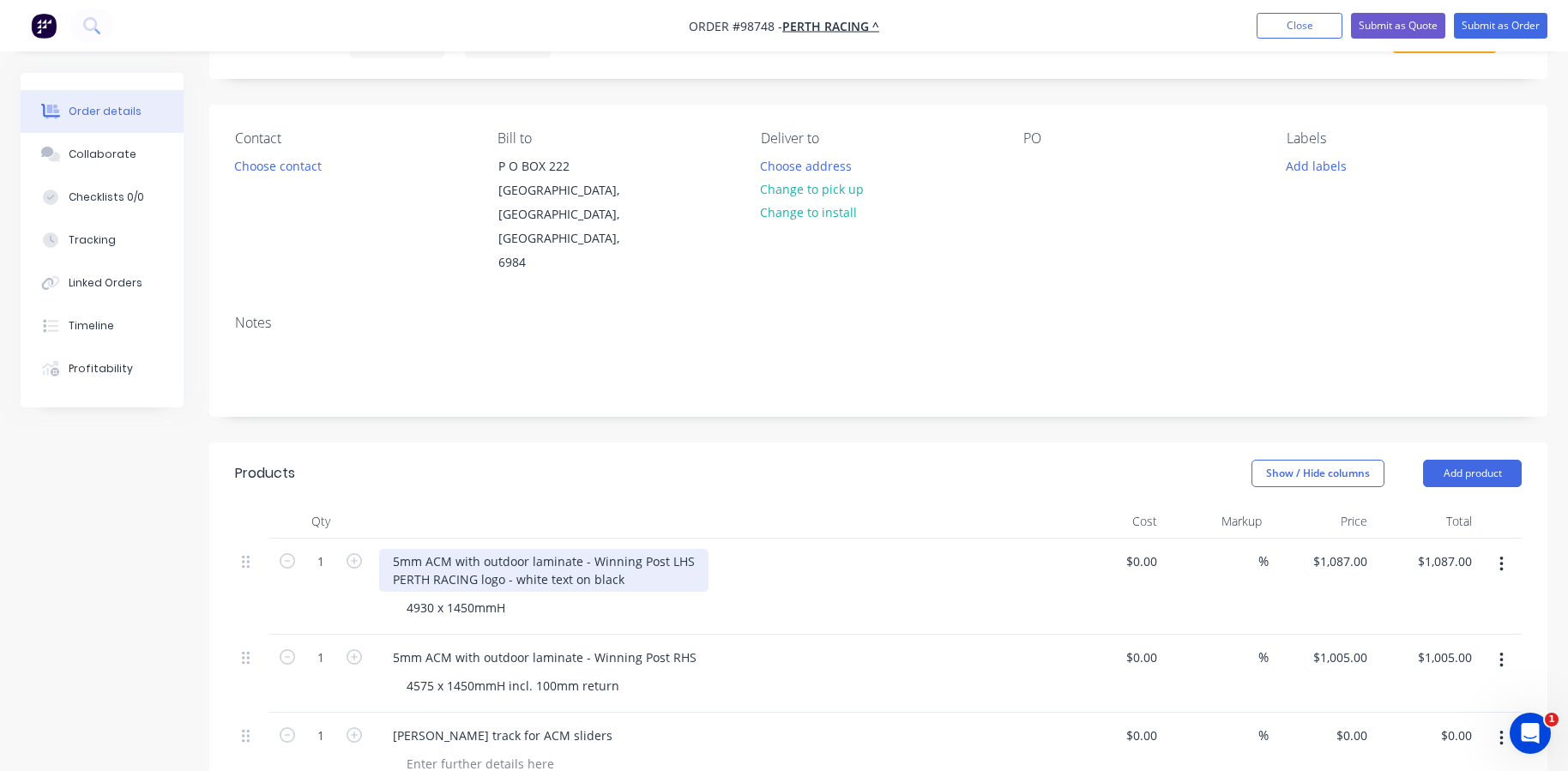
click at [392, 549] on div "5mm ACM with outdoor laminate - Winning Post LHS PERTH RACING logo - white text…" at bounding box center [543, 570] width 329 height 43
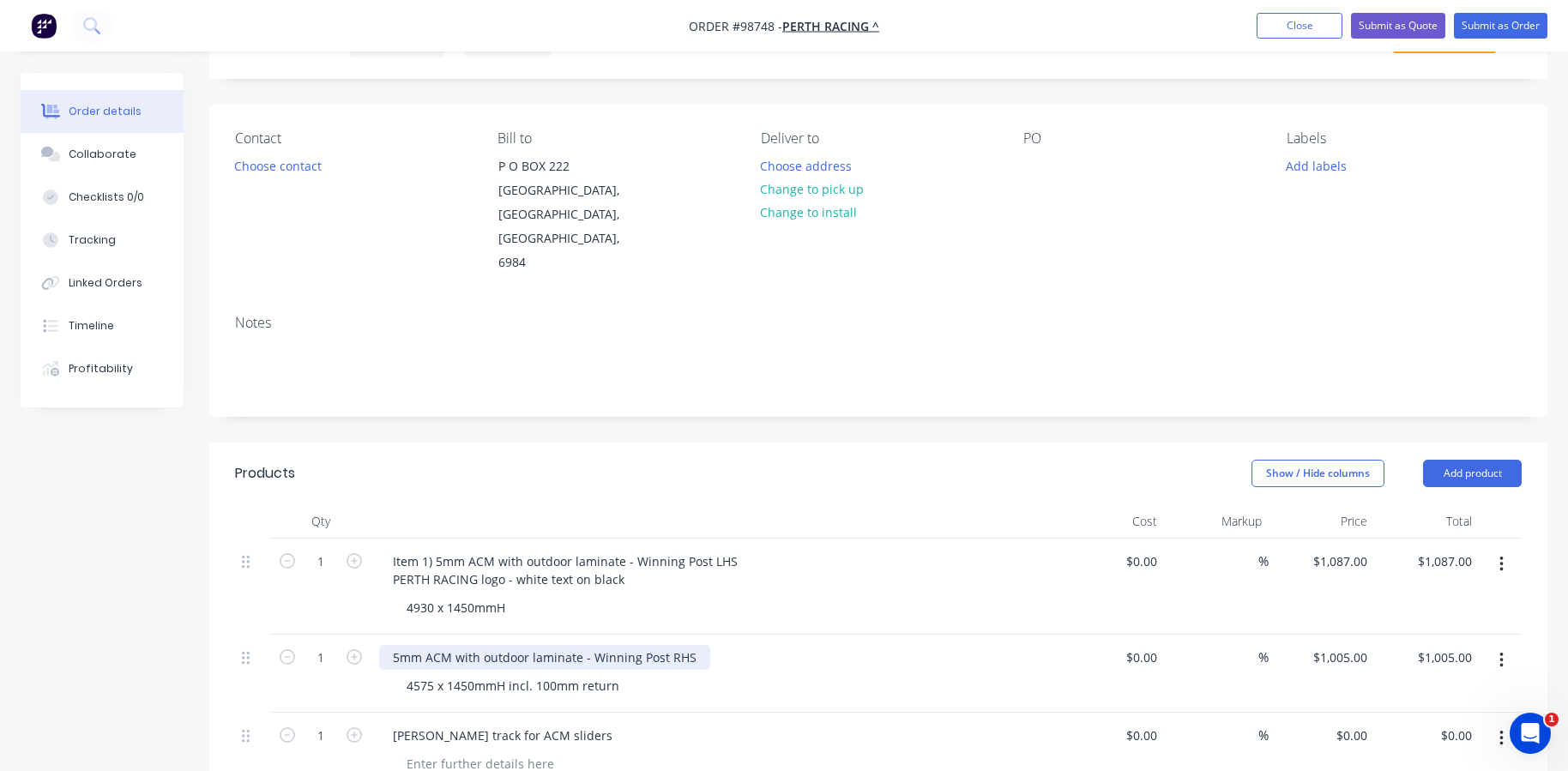
click at [386, 645] on div "5mm ACM with outdoor laminate - Winning Post RHS" at bounding box center [544, 657] width 331 height 25
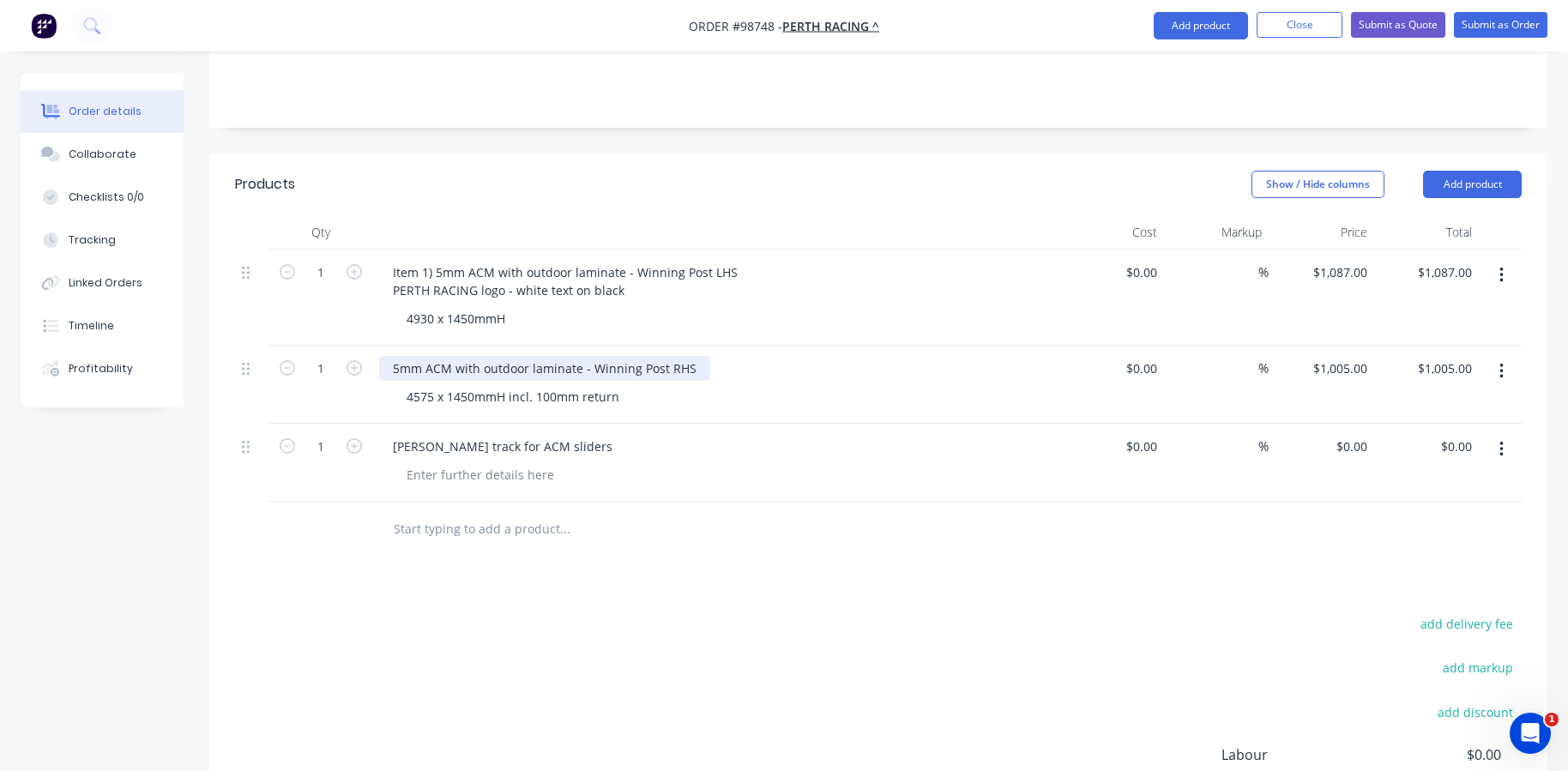
scroll to position [550, 0]
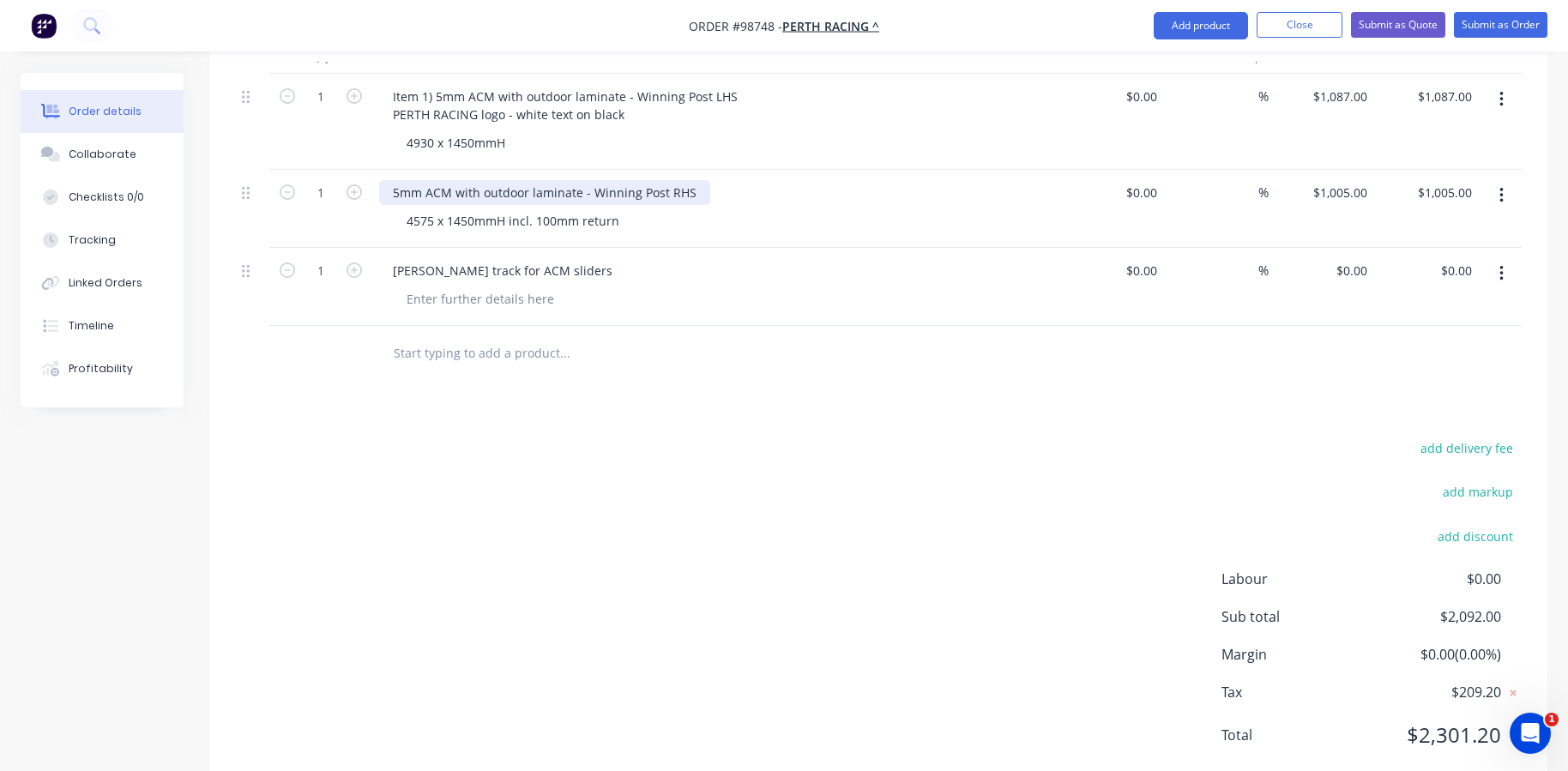
click at [394, 180] on div "5mm ACM with outdoor laminate - Winning Post RHS" at bounding box center [544, 193] width 331 height 25
drag, startPoint x: 391, startPoint y: 221, endPoint x: 529, endPoint y: 227, distance: 138.1
click at [529, 258] on div "[PERSON_NAME] track for ACM sliders" at bounding box center [502, 271] width 247 height 25
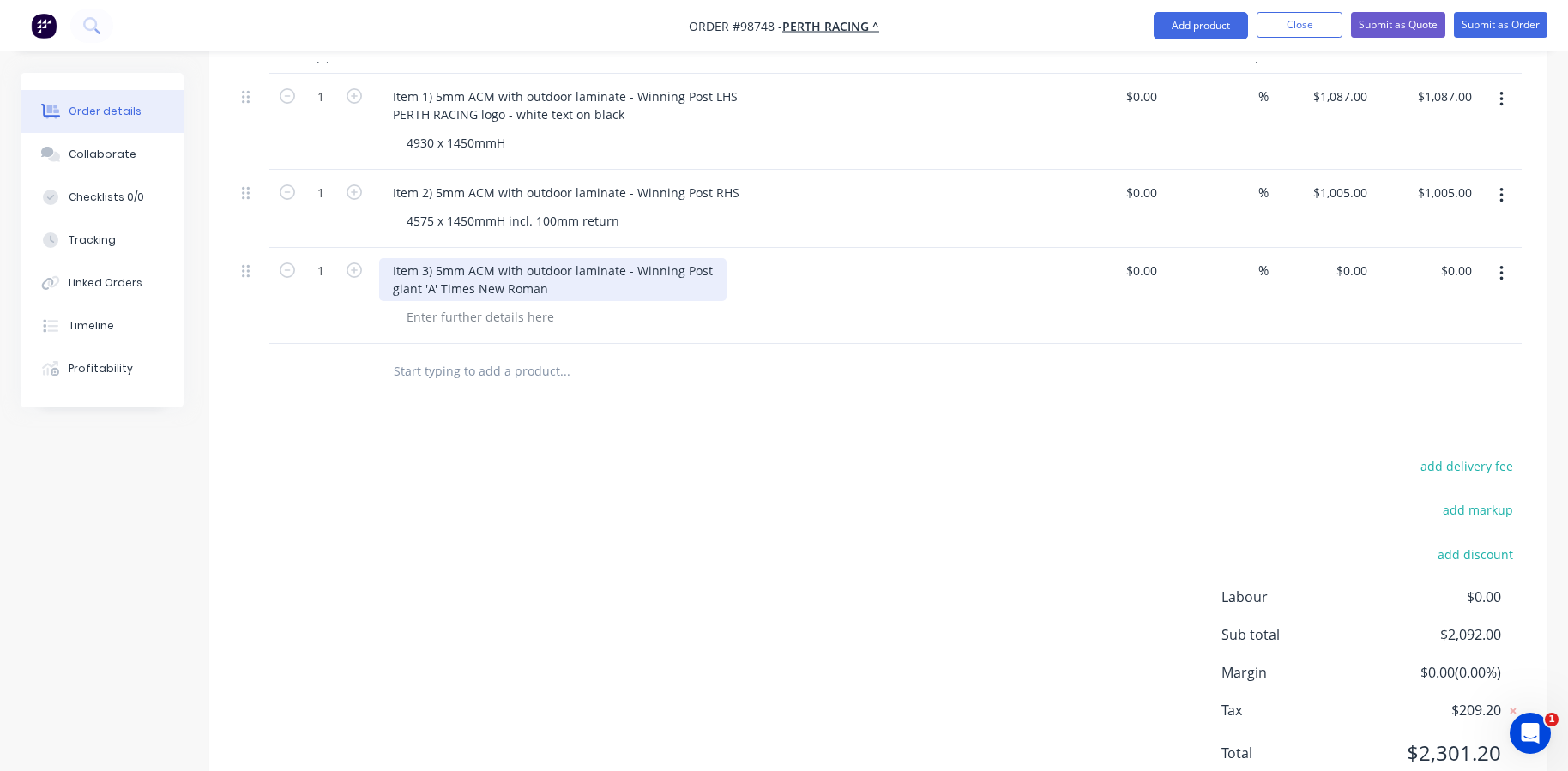
click at [441, 258] on div "Item 3) 5mm ACM with outdoor laminate - Winning Post giant 'A' Times New Roman" at bounding box center [552, 280] width 347 height 43
click at [443, 258] on div "Item 3) 5mm ACM with outdoor laminate - Winning Post giant 'A' - font = Times N…" at bounding box center [552, 280] width 347 height 43
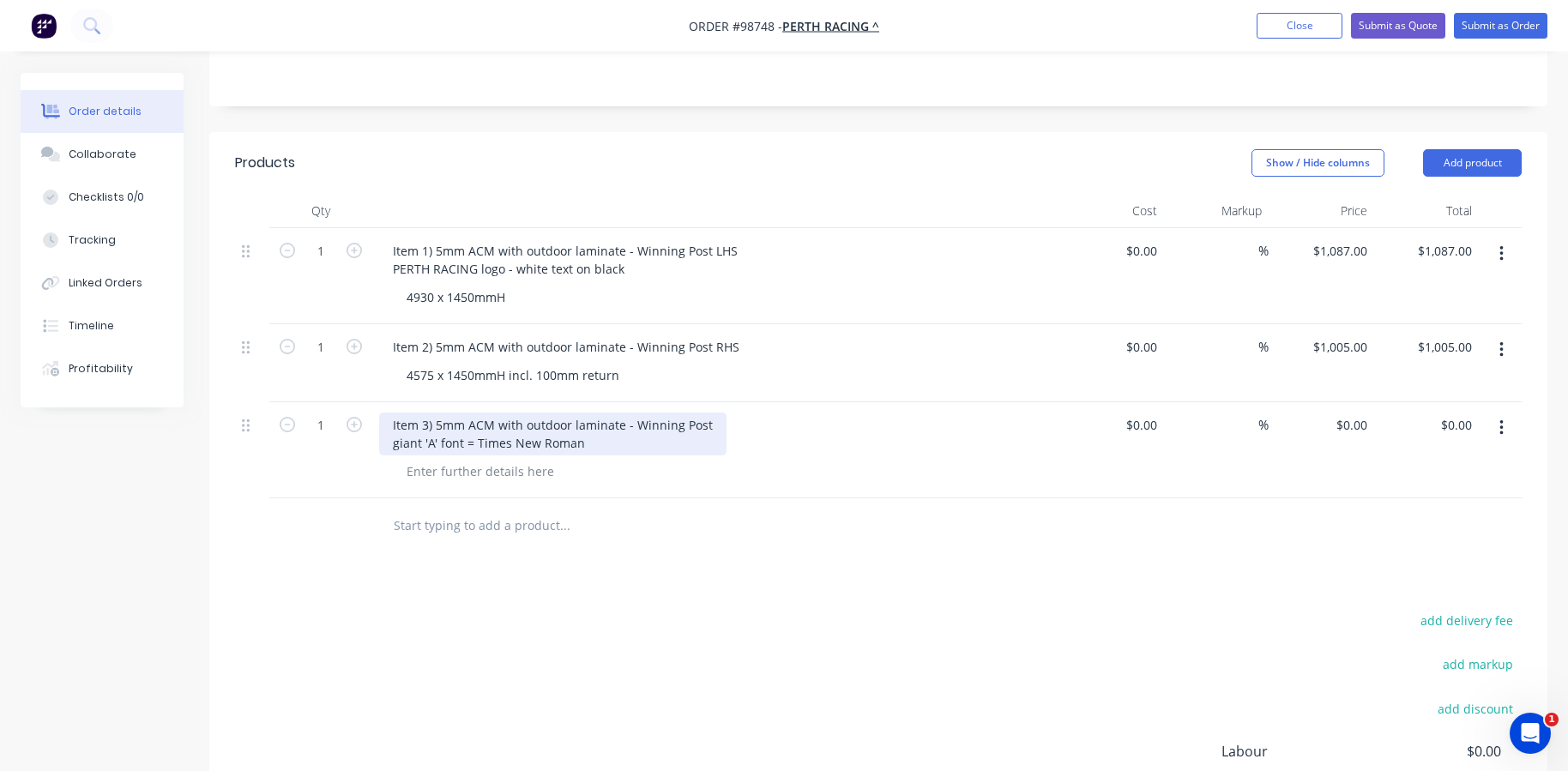
scroll to position [379, 0]
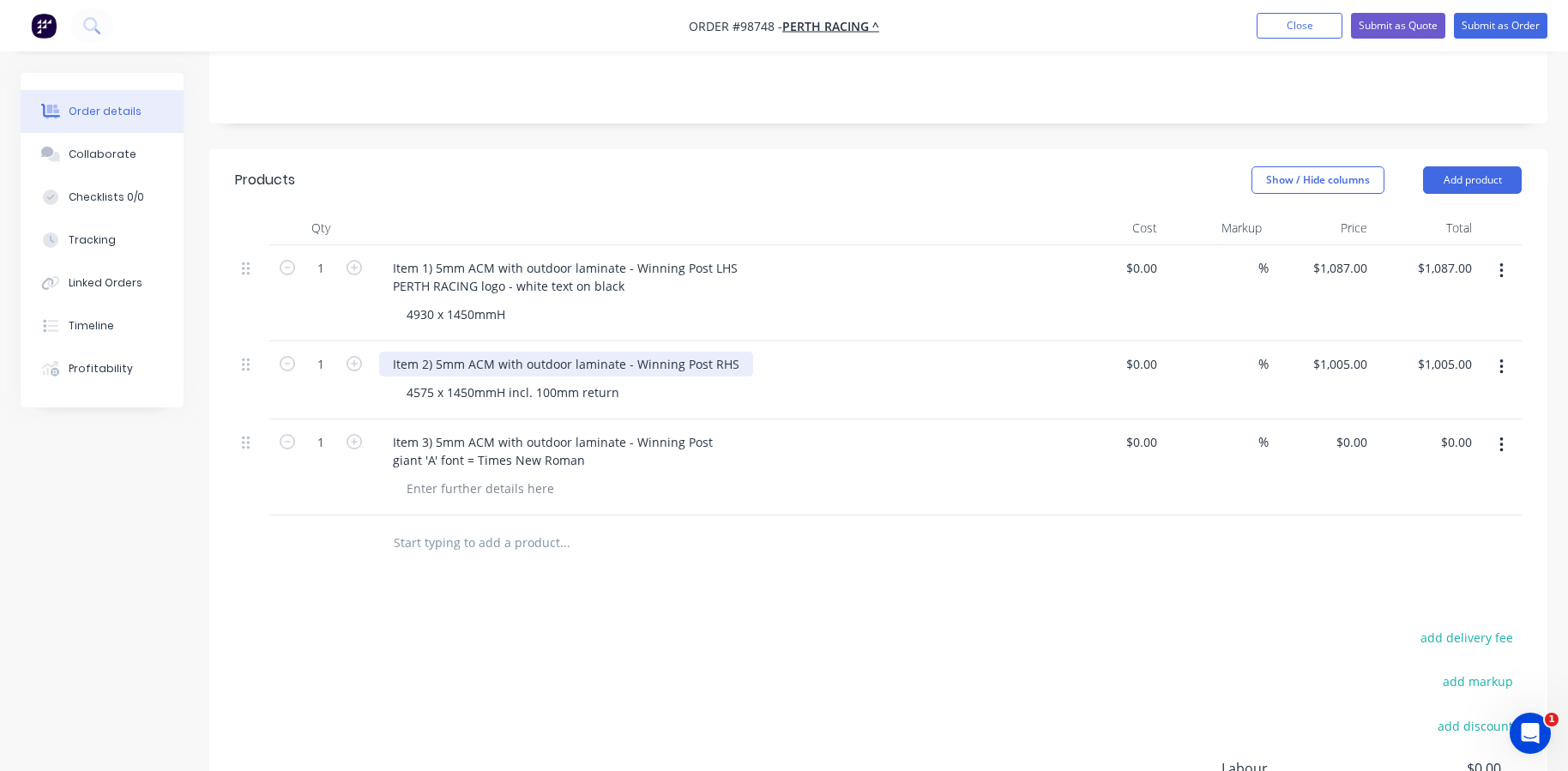
click at [738, 351] on div "Item 2) 5mm ACM with outdoor laminate - Winning Post RHS" at bounding box center [566, 364] width 374 height 25
click at [737, 351] on div "Item 2) 5mm ACM with outdoor laminate - Winning Post RHS" at bounding box center [566, 364] width 374 height 25
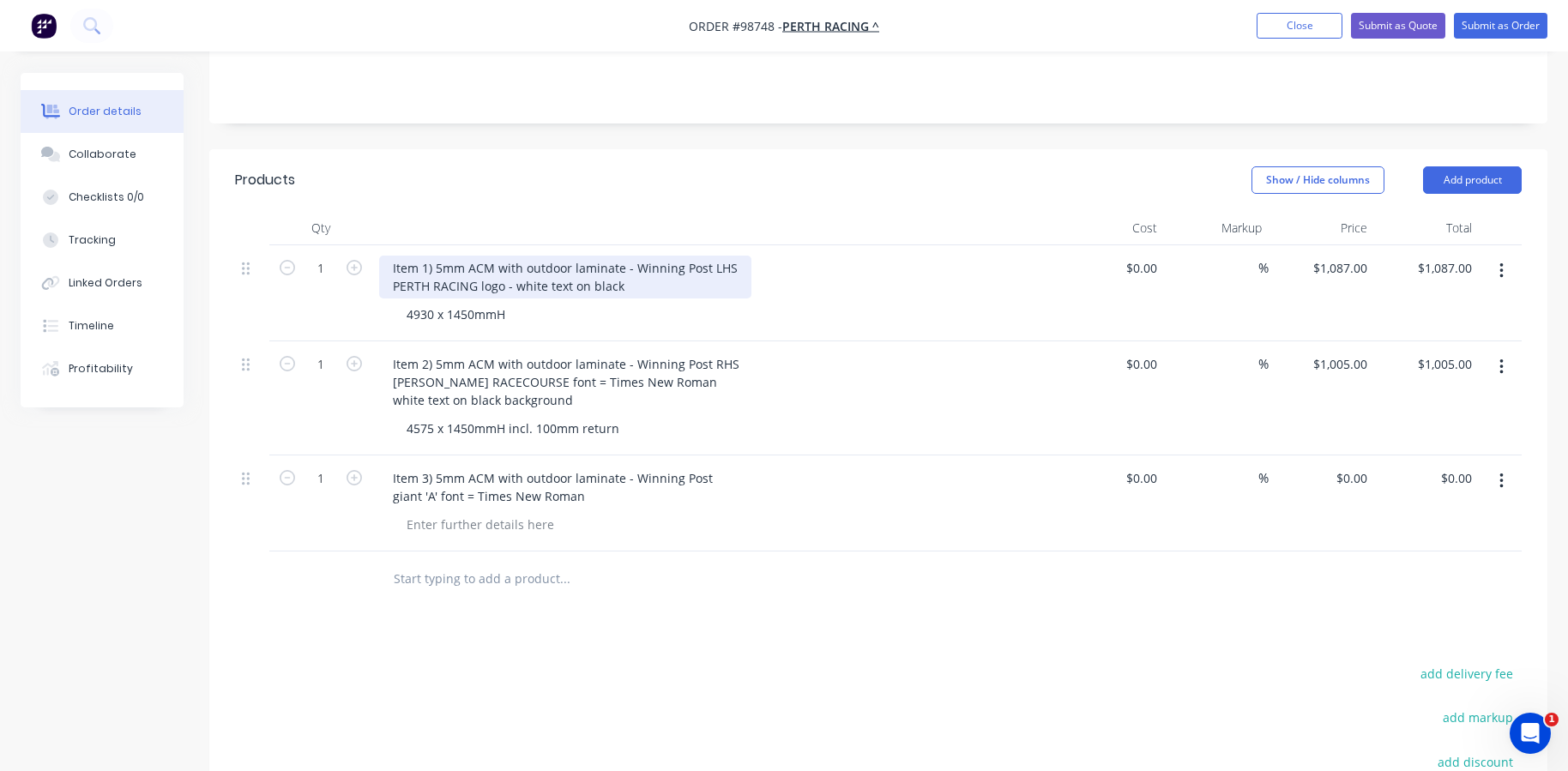
click at [621, 256] on div "Item 1) 5mm ACM with outdoor laminate - Winning Post LHS PERTH RACING logo - wh…" at bounding box center [565, 277] width 372 height 43
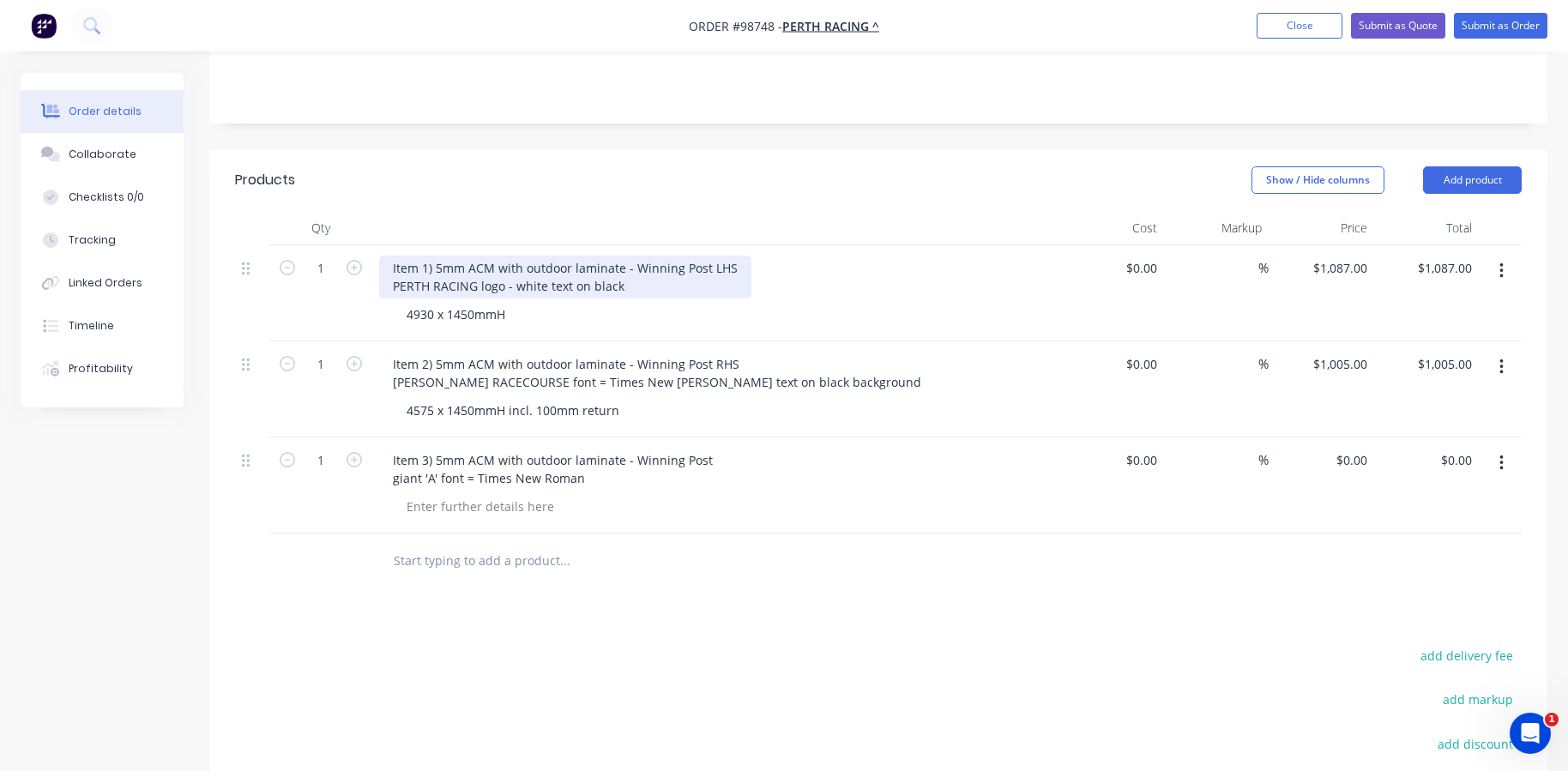
click at [617, 256] on div "Item 1) 5mm ACM with outdoor laminate - Winning Post LHS PERTH RACING logo - wh…" at bounding box center [565, 277] width 372 height 43
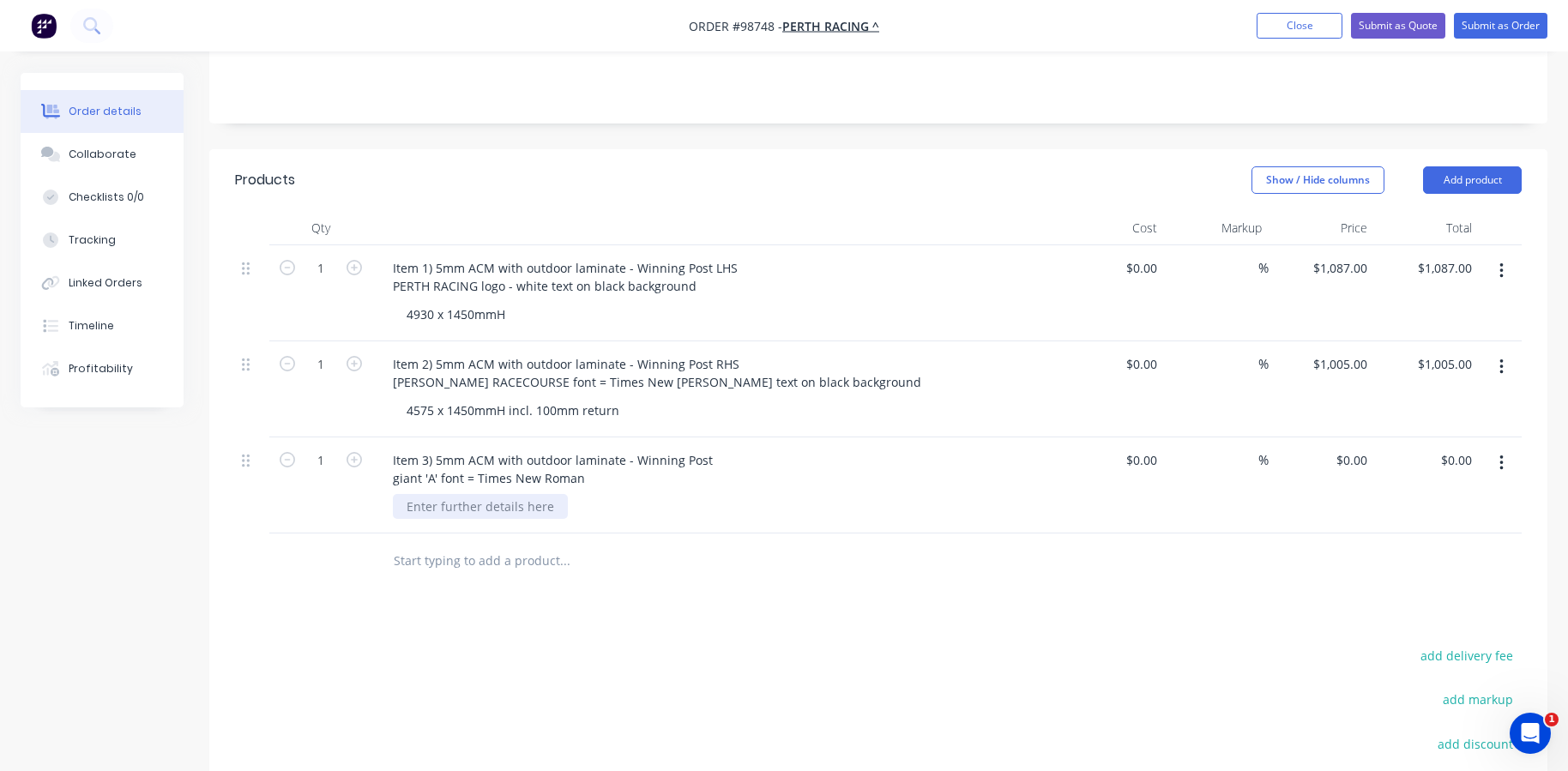
click at [501, 494] on div at bounding box center [480, 507] width 175 height 25
click at [482, 494] on div at bounding box center [480, 507] width 175 height 25
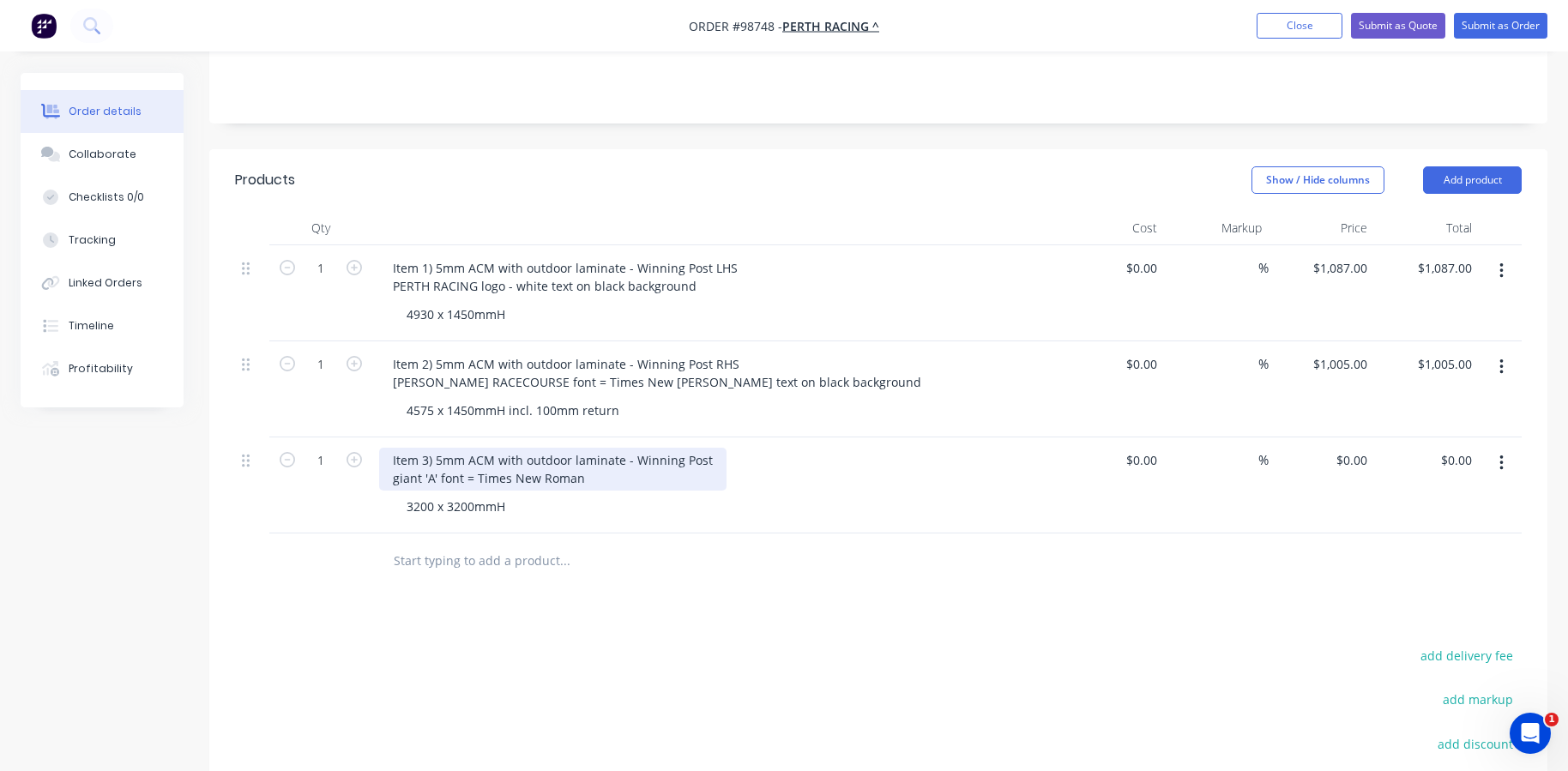
click at [591, 447] on div "Item 3) 5mm ACM with outdoor laminate - Winning Post giant 'A' font = Times New…" at bounding box center [552, 469] width 347 height 43
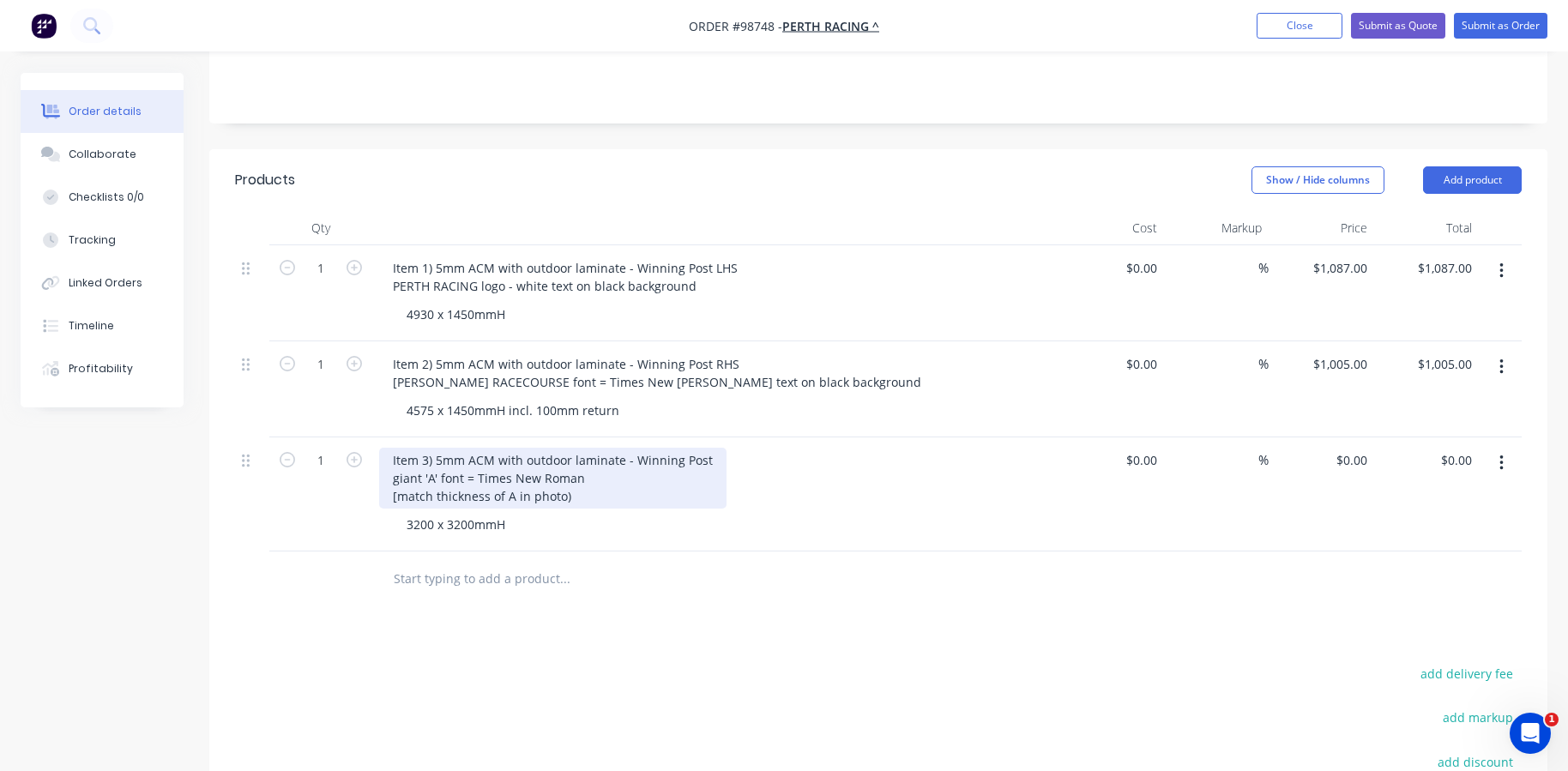
click at [395, 463] on div "Item 3) 5mm ACM with outdoor laminate - Winning Post giant 'A' font = Times New…" at bounding box center [552, 478] width 347 height 61
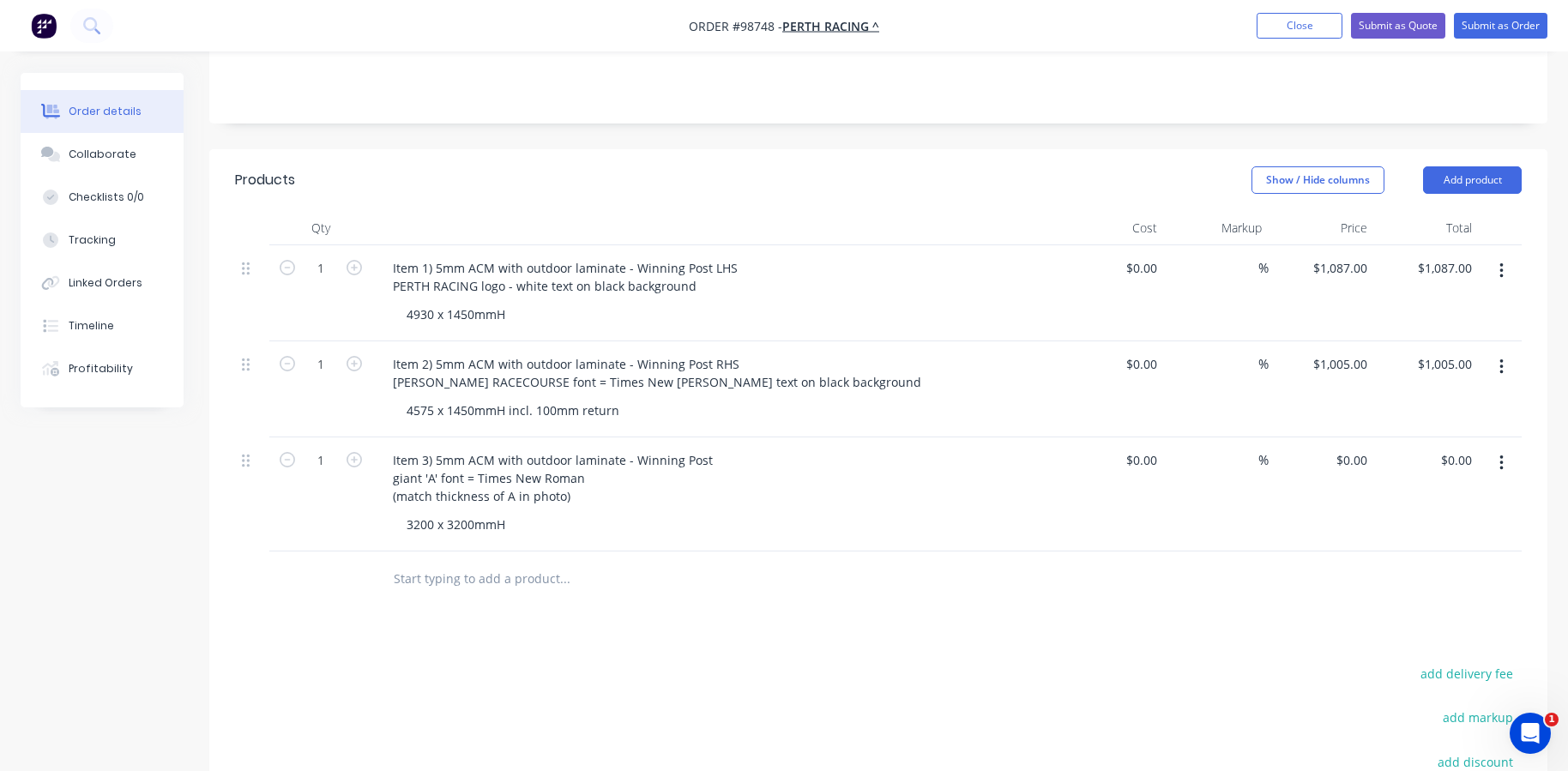
click at [413, 562] on input "text" at bounding box center [564, 579] width 343 height 34
click at [444, 562] on input "text" at bounding box center [564, 579] width 343 height 34
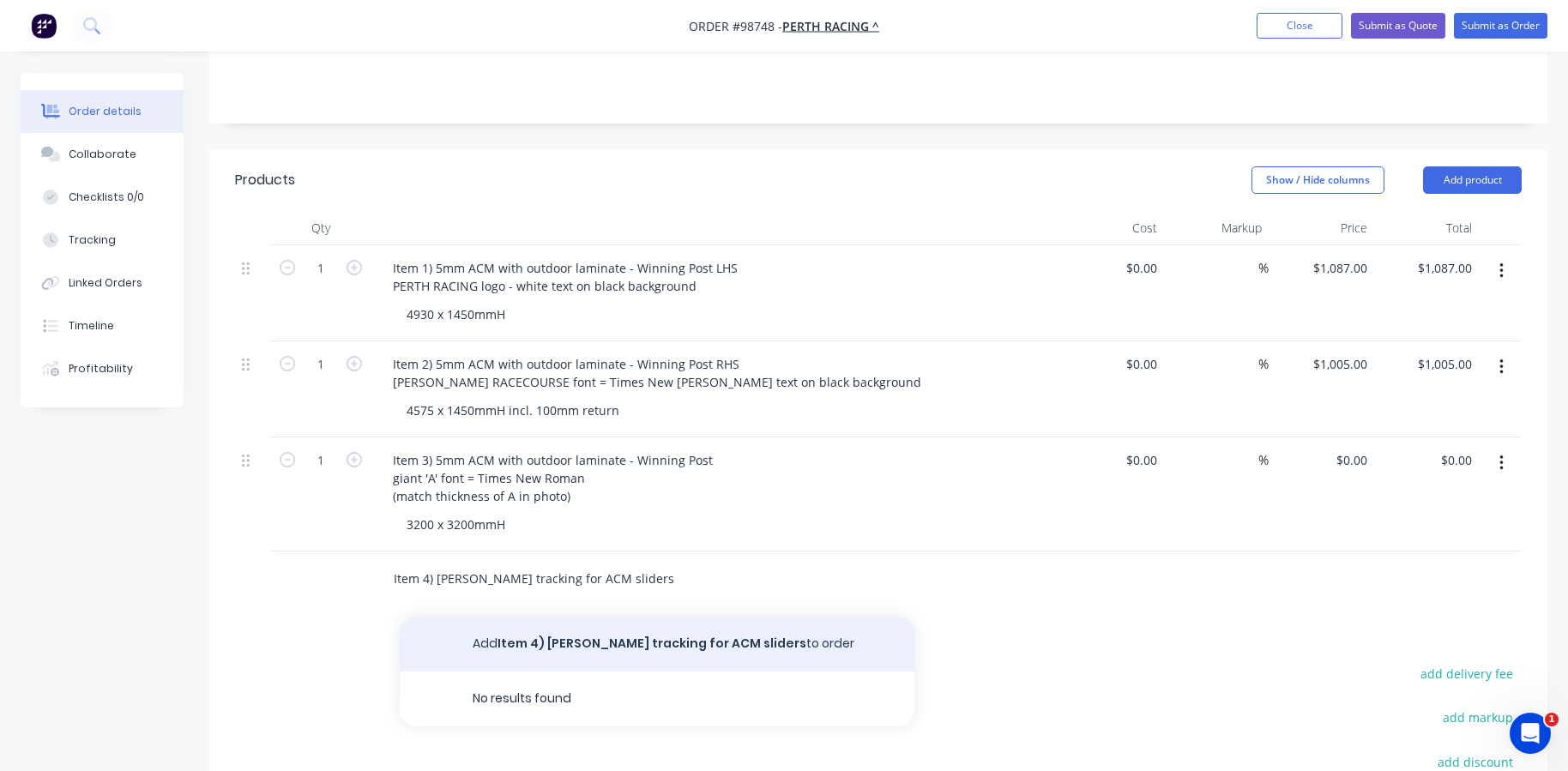
type input "Item 4) [PERSON_NAME] tracking for ACM sliders"
click at [516, 617] on button "Add Item 4) [PERSON_NAME] tracking for ACM sliders to order" at bounding box center [657, 644] width 515 height 55
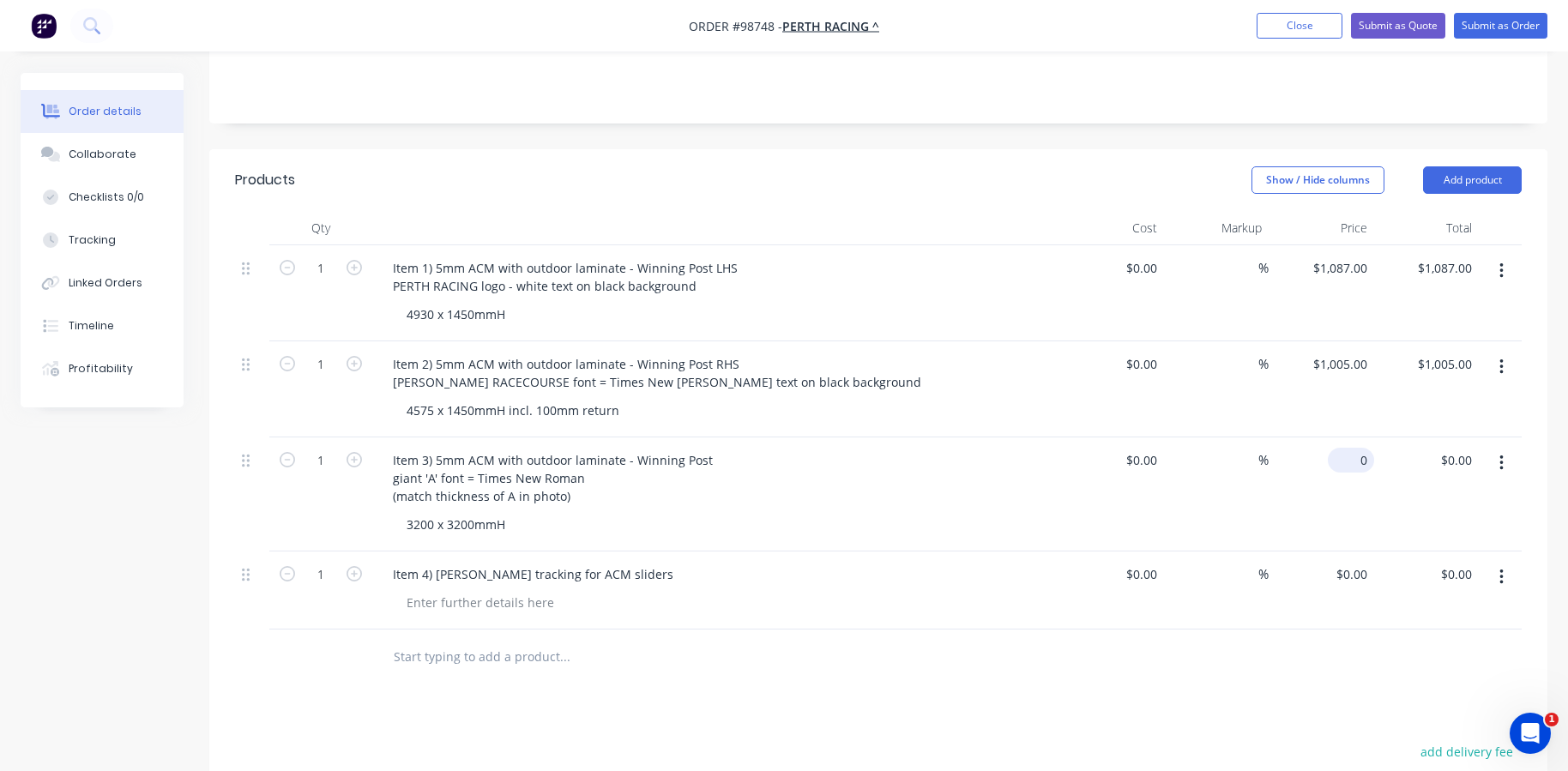
click at [1354, 447] on input "0" at bounding box center [1354, 460] width 39 height 25
type input "$1,595.00"
click at [1335, 482] on div "$1,595.00 1595" at bounding box center [1321, 494] width 106 height 114
click at [689, 640] on input "text" at bounding box center [564, 657] width 343 height 34
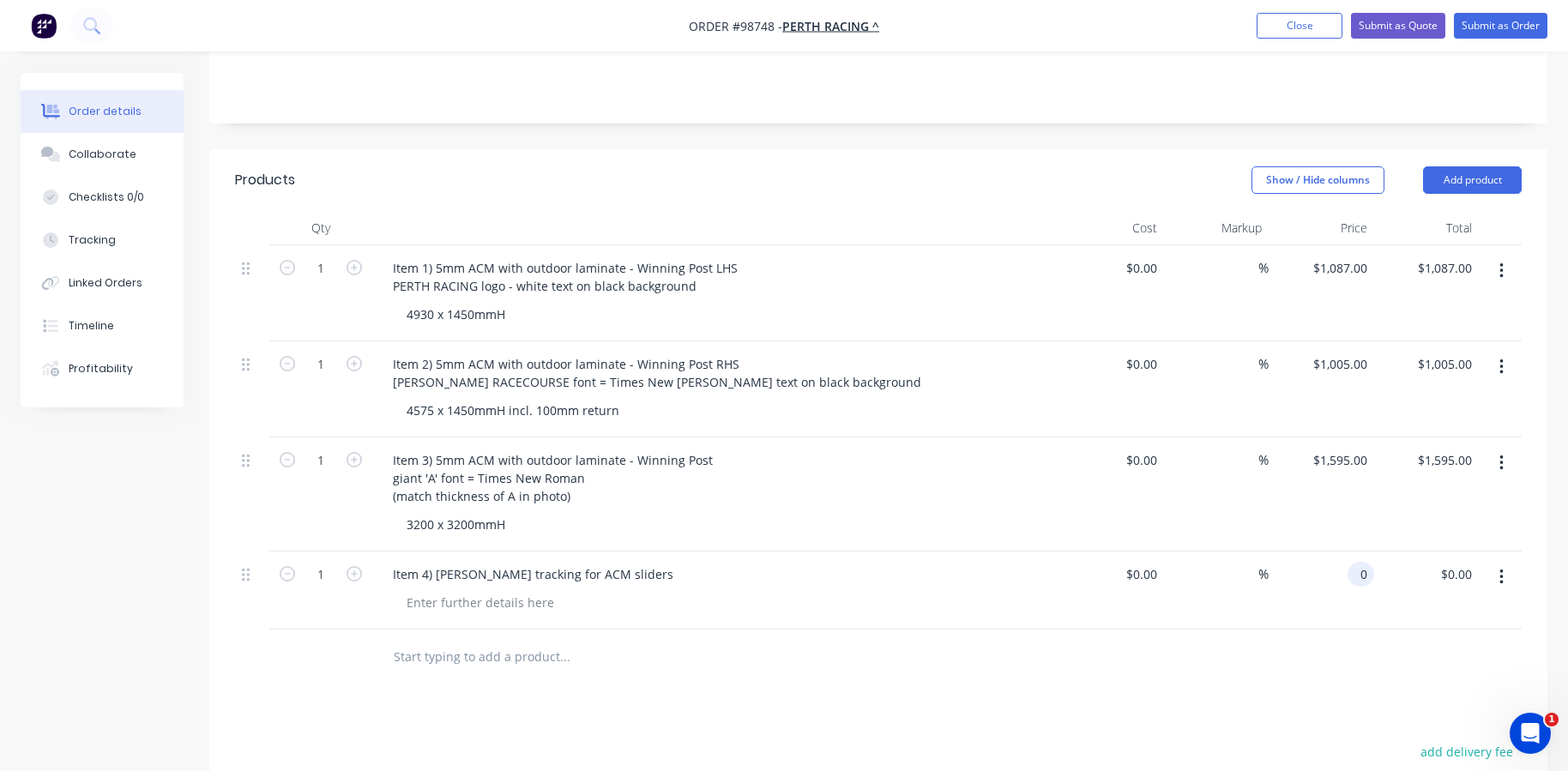
click at [1365, 562] on input "0" at bounding box center [1364, 575] width 20 height 25
type input "$300.00"
click at [1297, 589] on div "$300.00 $300.00" at bounding box center [1321, 590] width 106 height 78
click at [354, 566] on icon "button" at bounding box center [353, 573] width 15 height 15
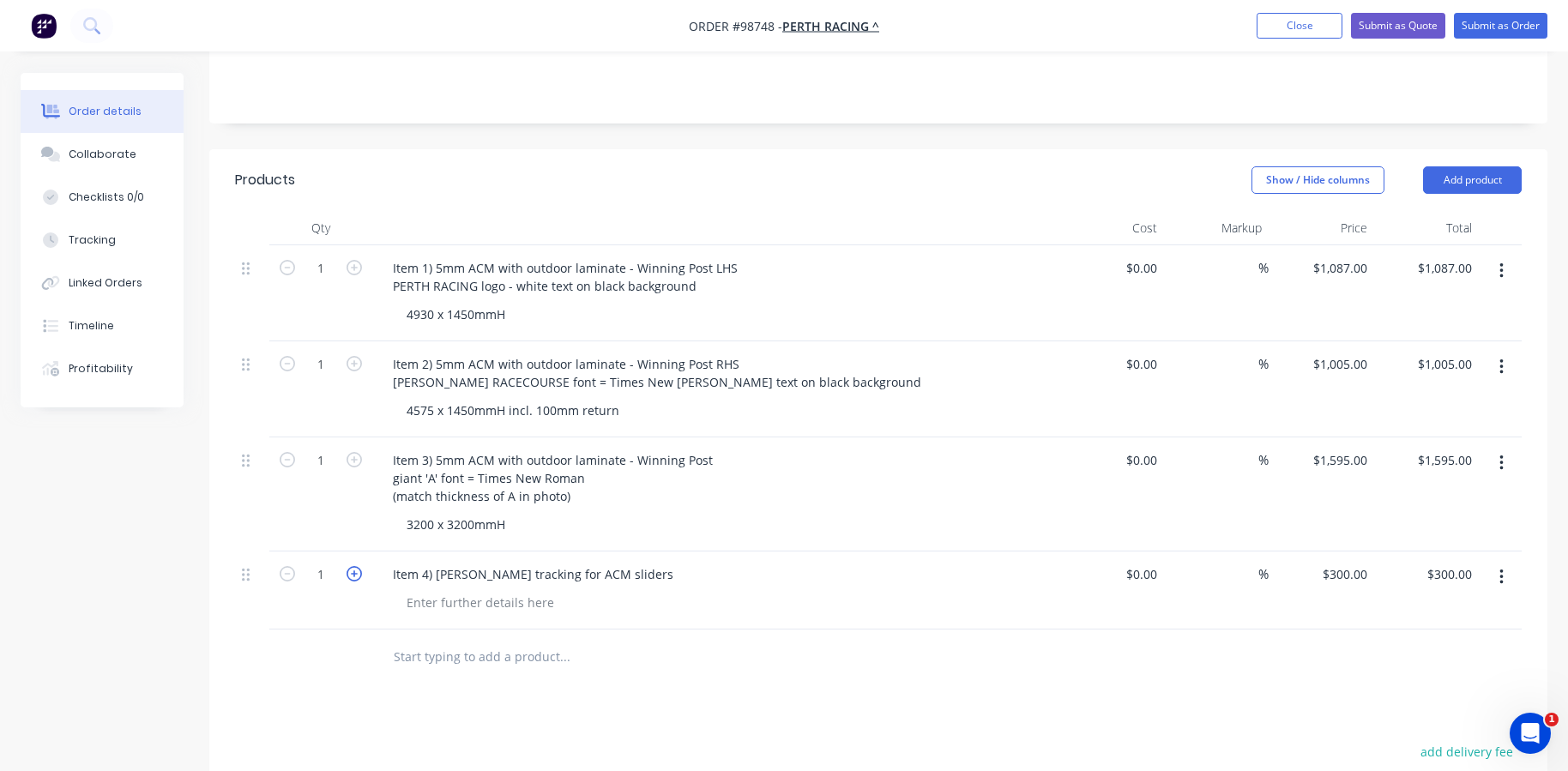
type input "2"
type input "$600.00"
click at [354, 566] on icon "button" at bounding box center [353, 573] width 15 height 15
type input "3"
type input "$900.00"
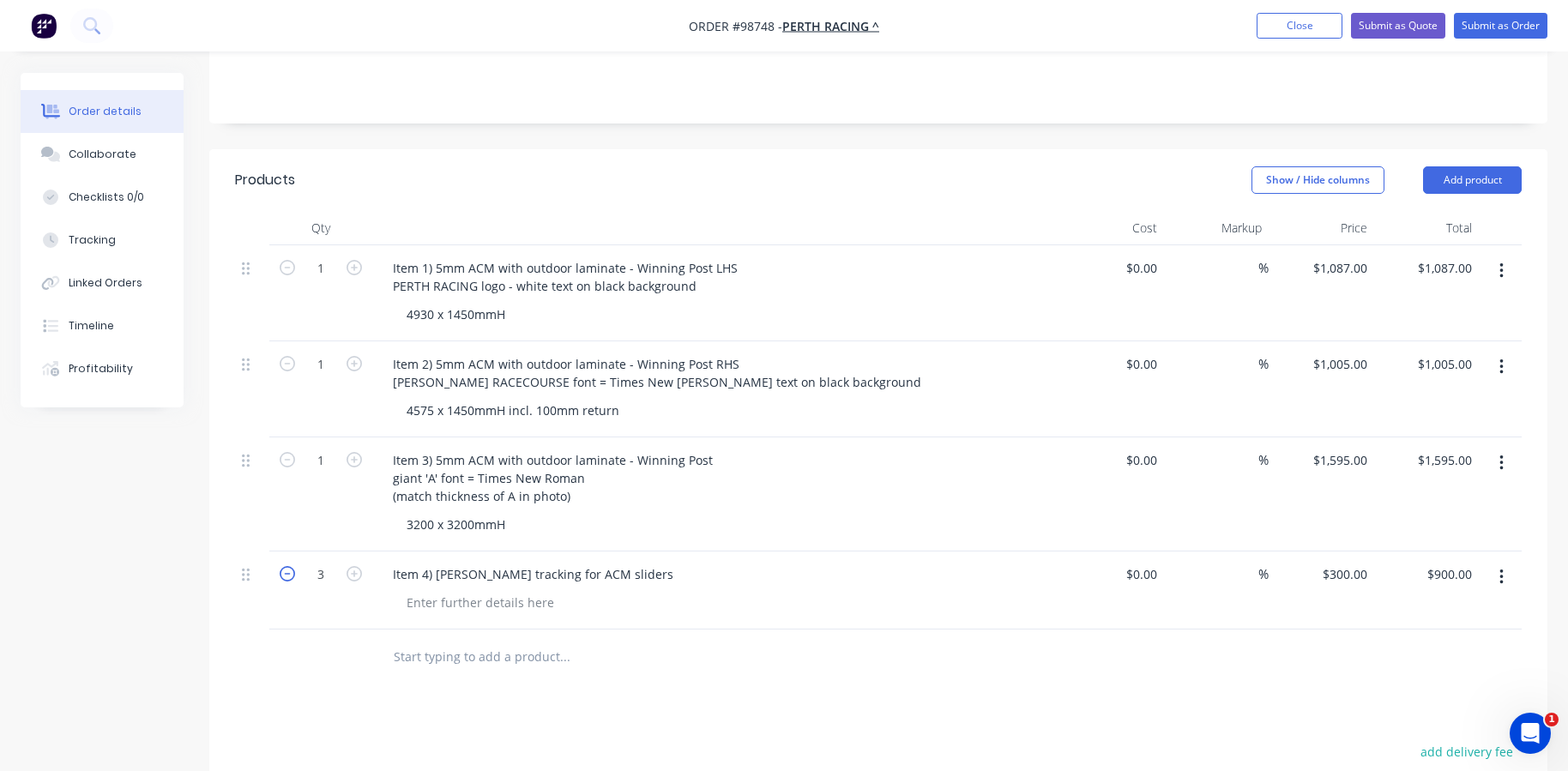
click at [286, 566] on icon "button" at bounding box center [287, 573] width 15 height 15
type input "2"
type input "$600.00"
click at [286, 566] on icon "button" at bounding box center [287, 573] width 15 height 15
type input "1"
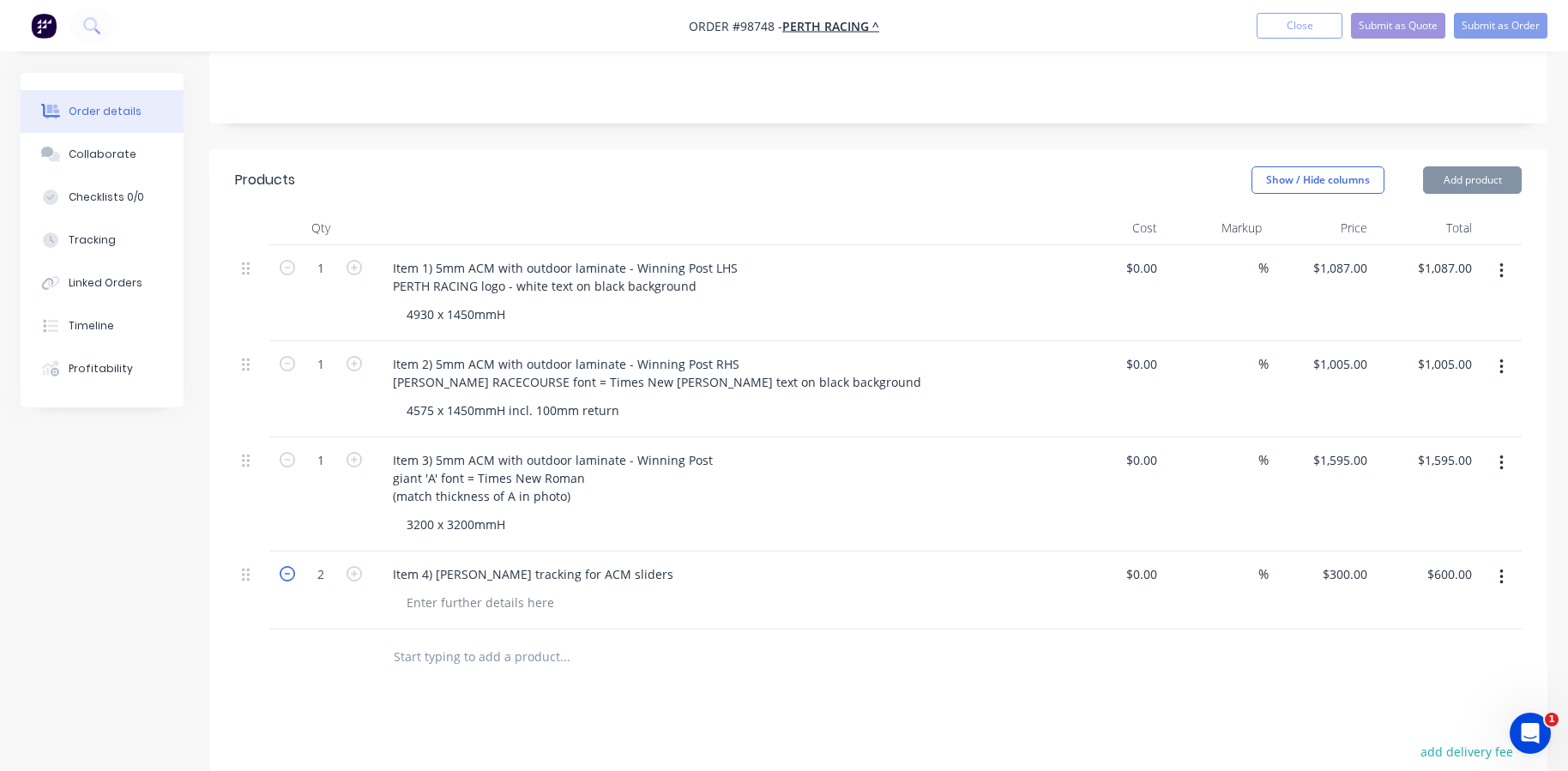
type input "$300.00"
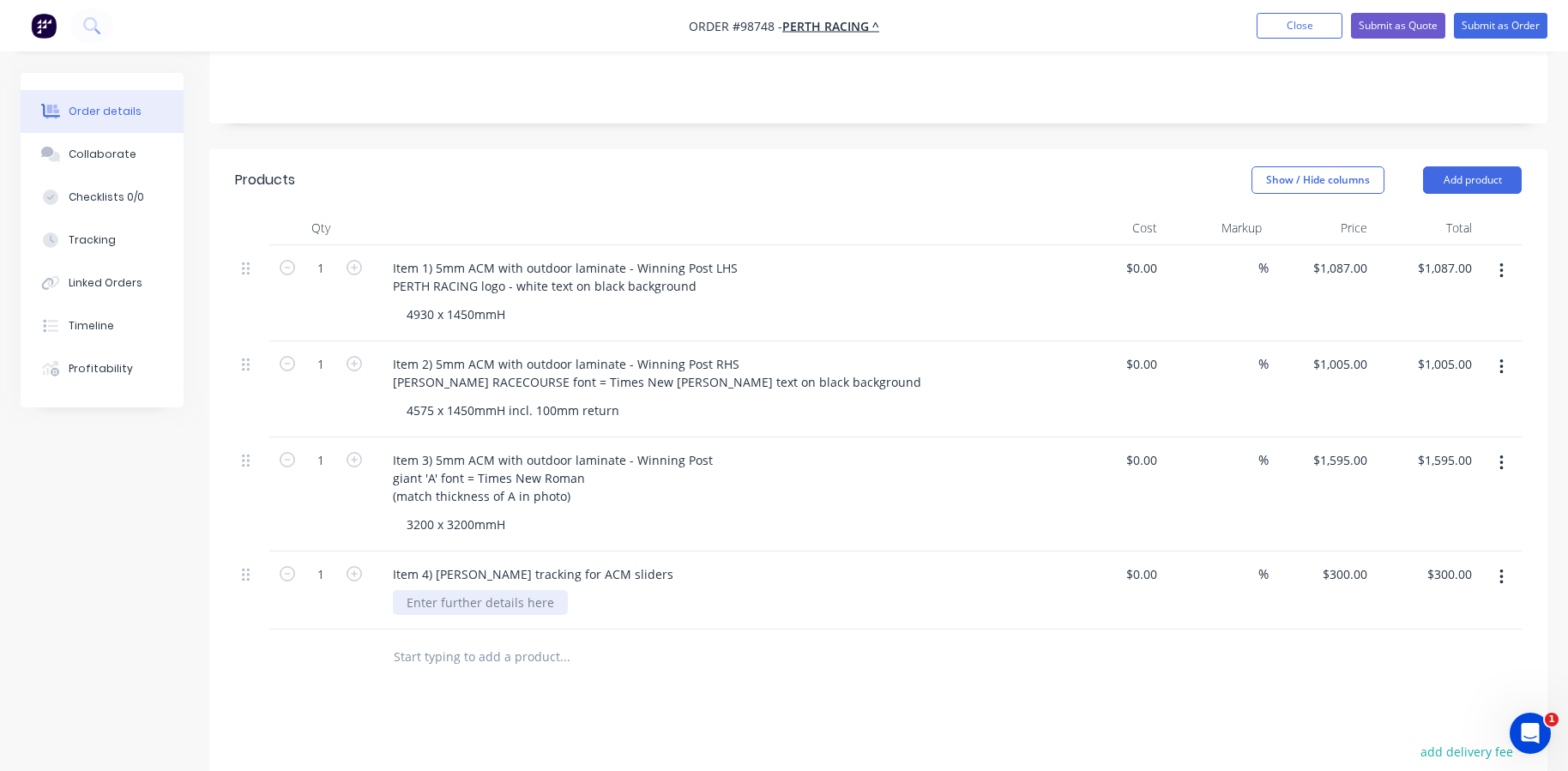
click at [414, 590] on div at bounding box center [480, 602] width 175 height 25
click at [482, 590] on div at bounding box center [480, 602] width 175 height 25
click at [483, 590] on div "2400mm long x 100mmH with" at bounding box center [491, 602] width 198 height 25
click at [556, 590] on div "2400mm x 100mmH with" at bounding box center [479, 602] width 173 height 25
click at [592, 562] on div "Item 4) [PERSON_NAME] tracking for ACM sliders" at bounding box center [533, 575] width 308 height 25
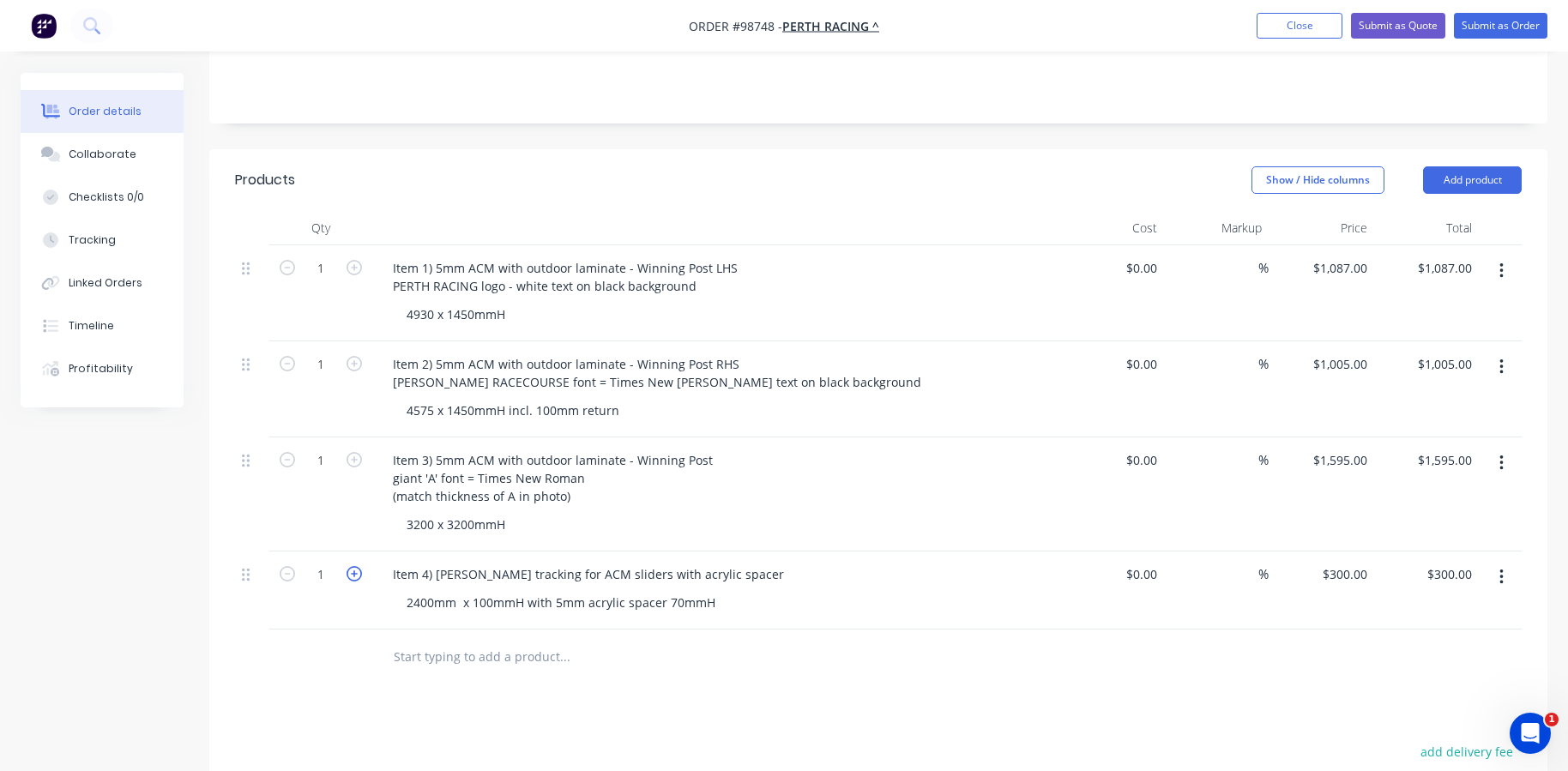
click at [352, 566] on icon "button" at bounding box center [353, 573] width 15 height 15
type input "2"
type input "$600.00"
click at [352, 566] on icon "button" at bounding box center [353, 573] width 15 height 15
type input "3"
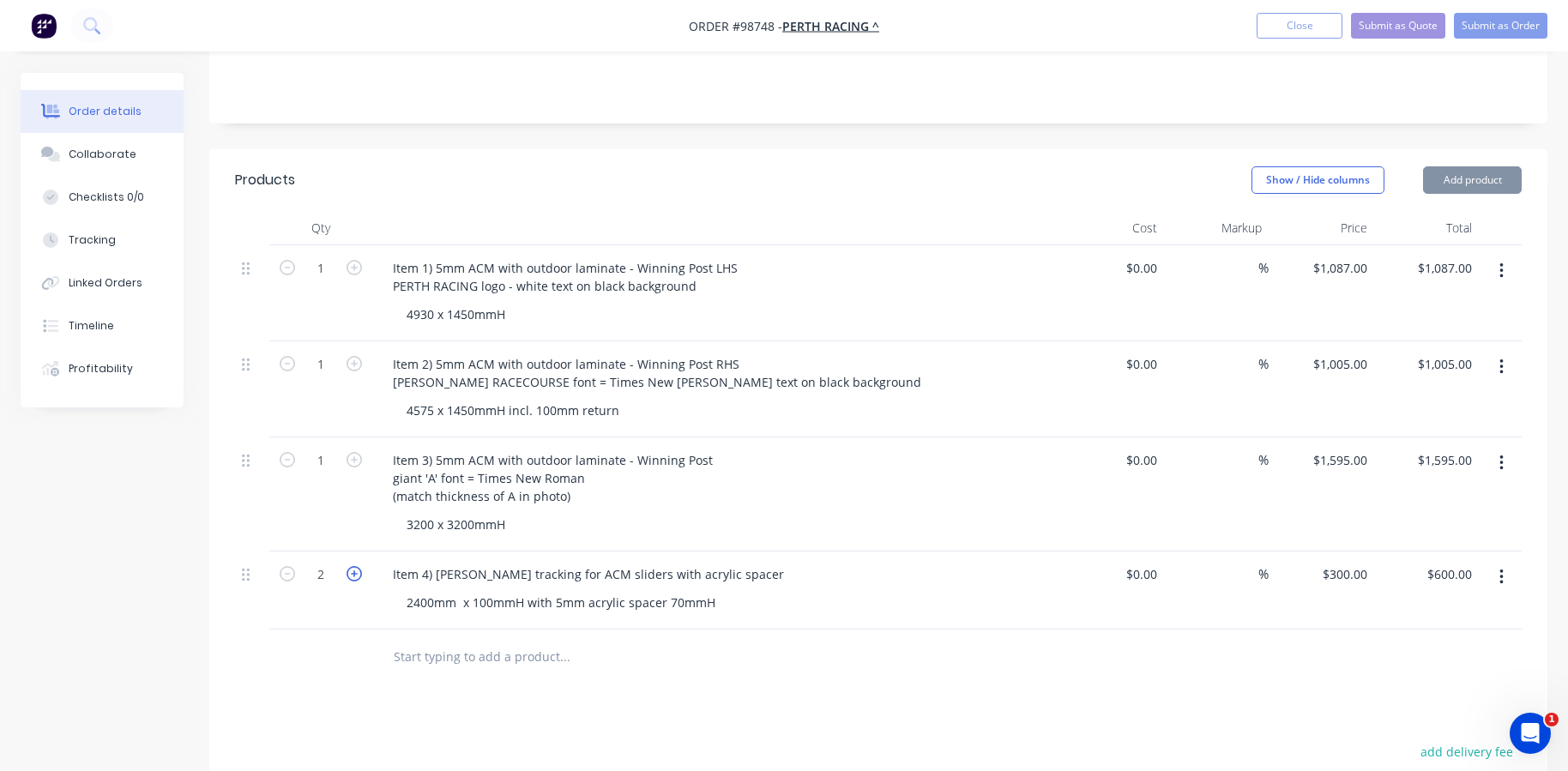
type input "$900.00"
click at [352, 566] on icon "button" at bounding box center [353, 573] width 15 height 15
type input "4"
click at [1454, 562] on input "1200.00" at bounding box center [1447, 575] width 63 height 25
type input "300"
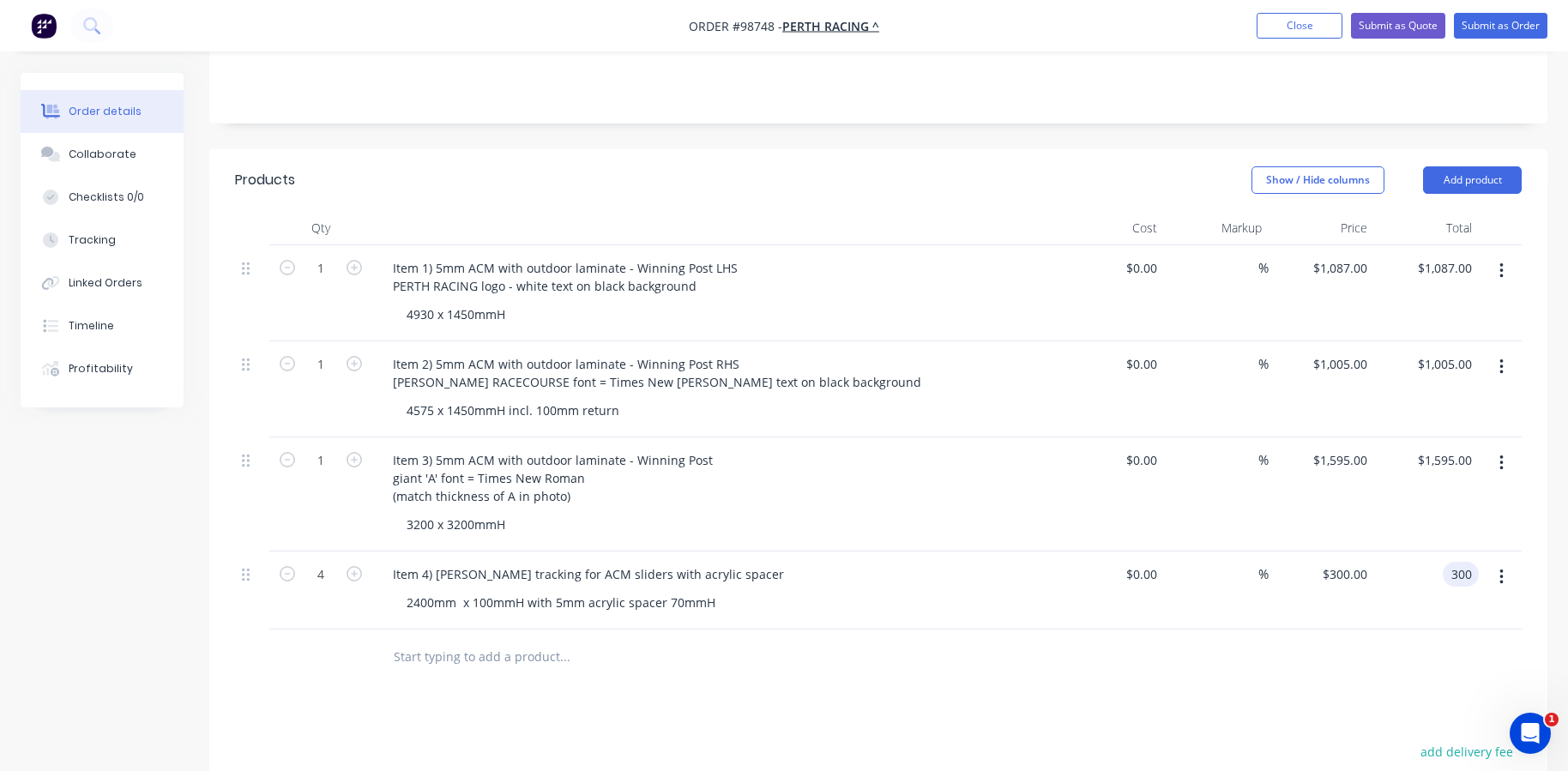
type input "$75.00"
type input "$300.00"
click at [1447, 574] on div "$300.00 300" at bounding box center [1426, 590] width 106 height 78
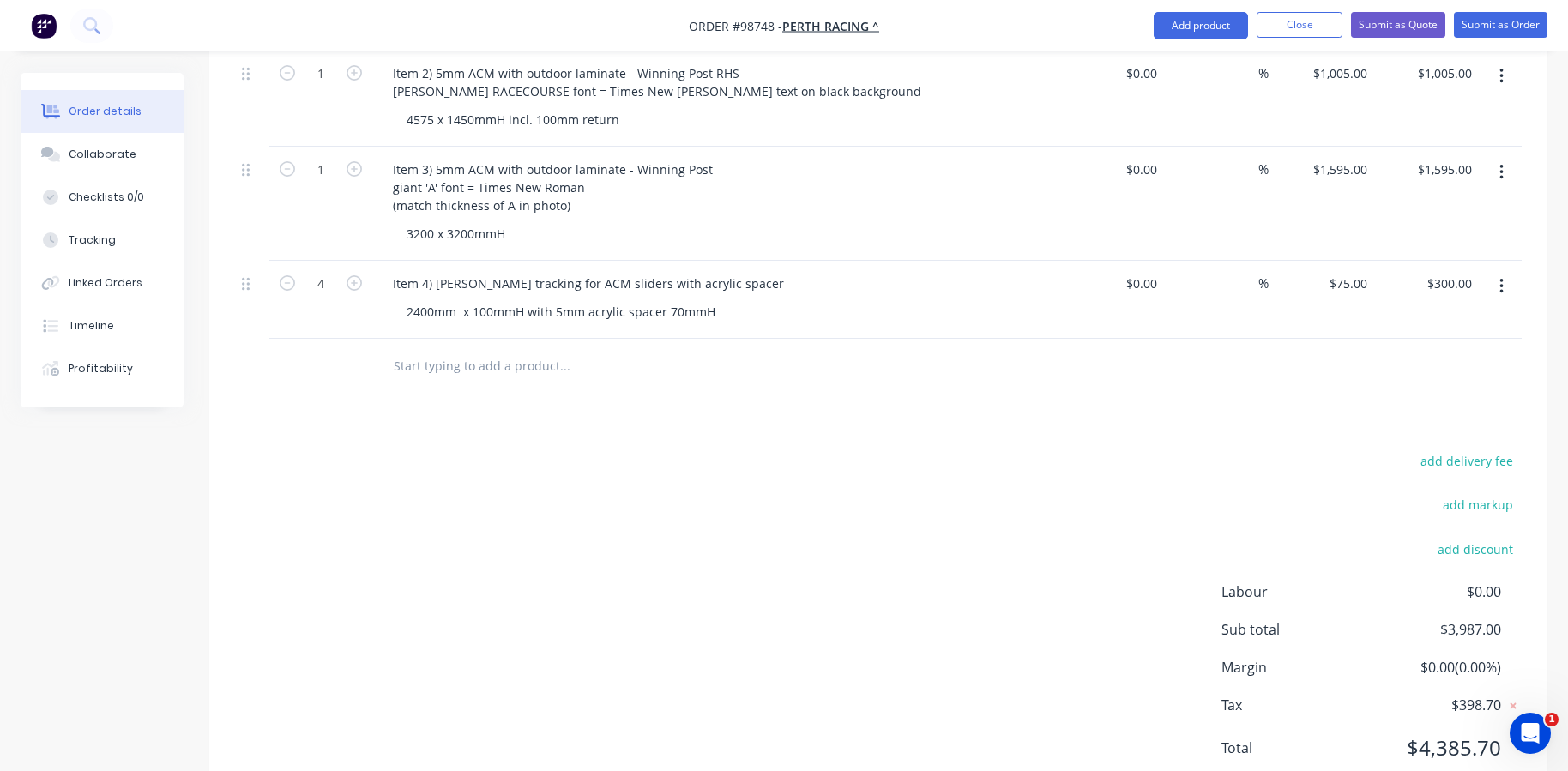
scroll to position [700, 0]
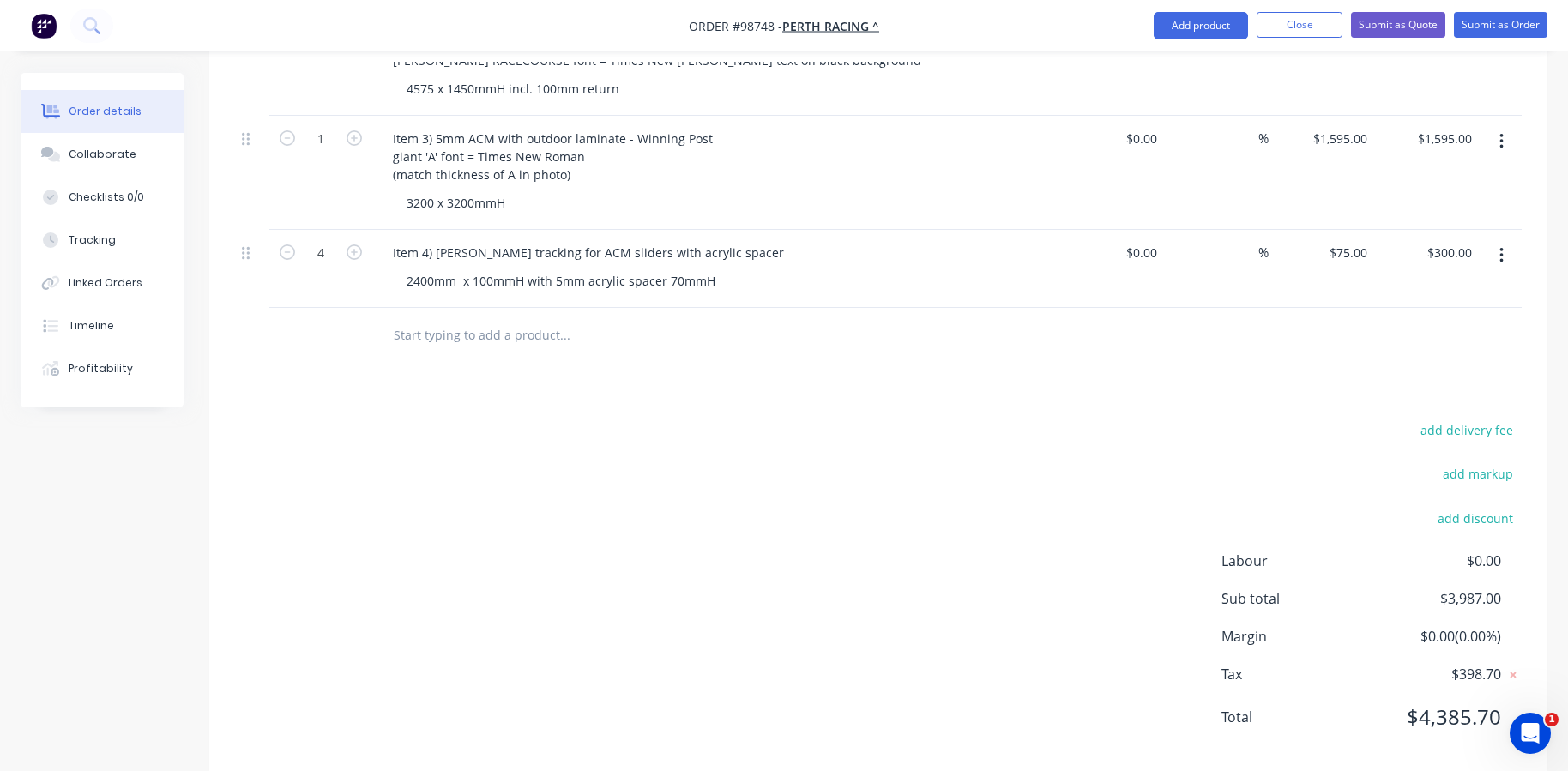
click at [444, 318] on input "text" at bounding box center [564, 335] width 343 height 34
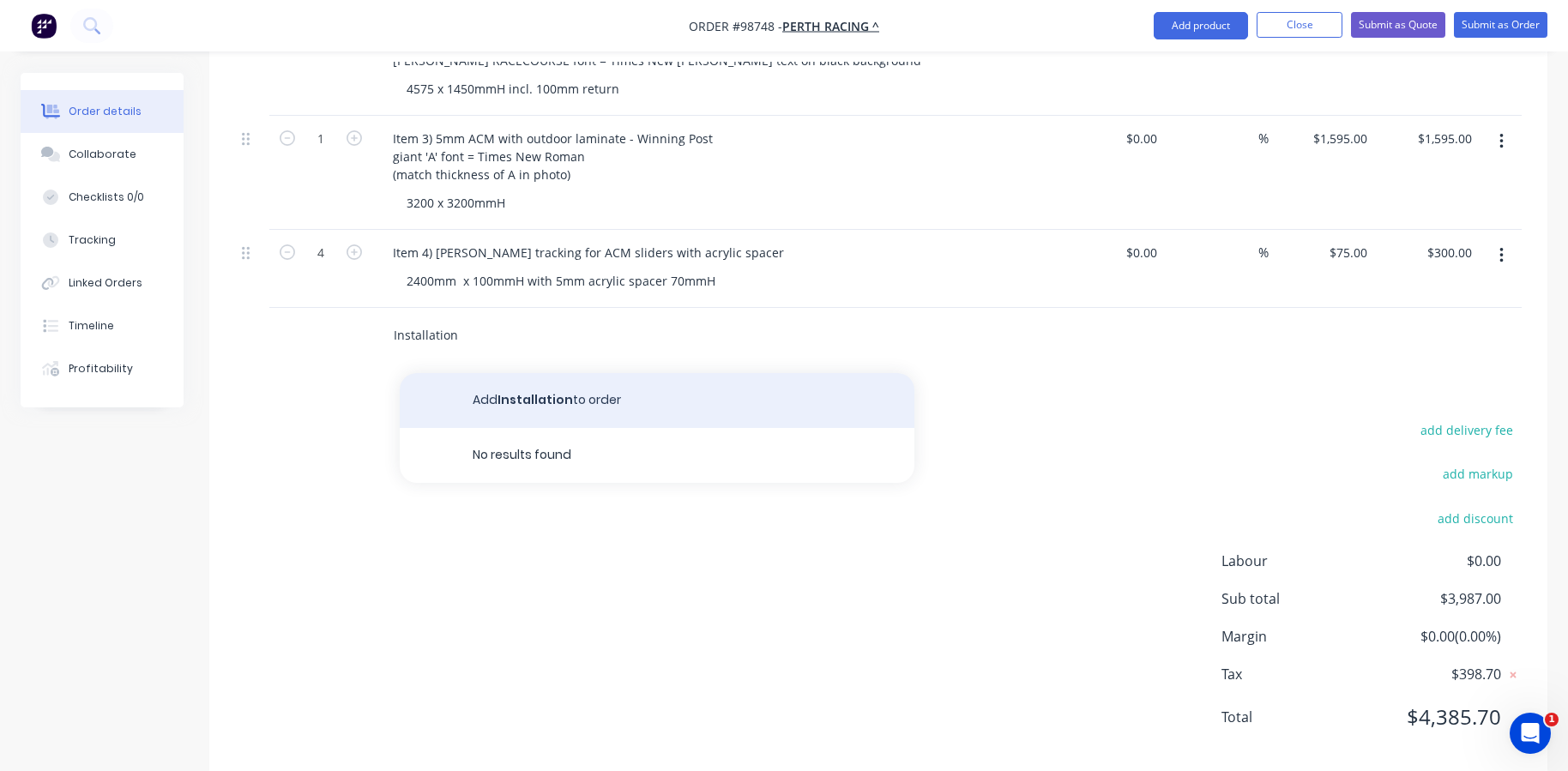
type input "Installation"
click at [502, 373] on button "Add Installation to order" at bounding box center [657, 400] width 515 height 55
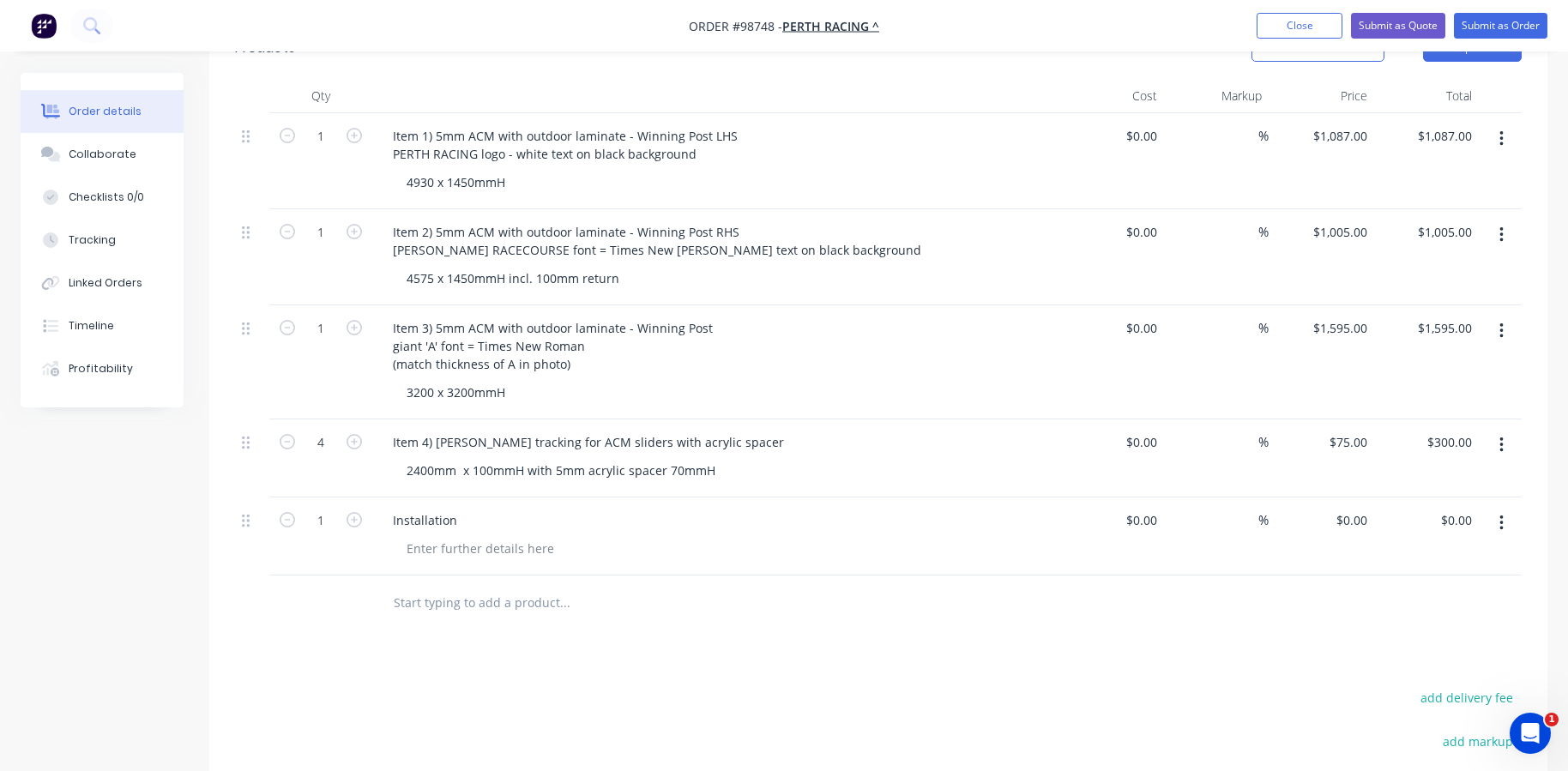
scroll to position [515, 0]
click at [1459, 504] on input "0.00" at bounding box center [1459, 516] width 39 height 25
type input "2880"
type input "$2,880.00"
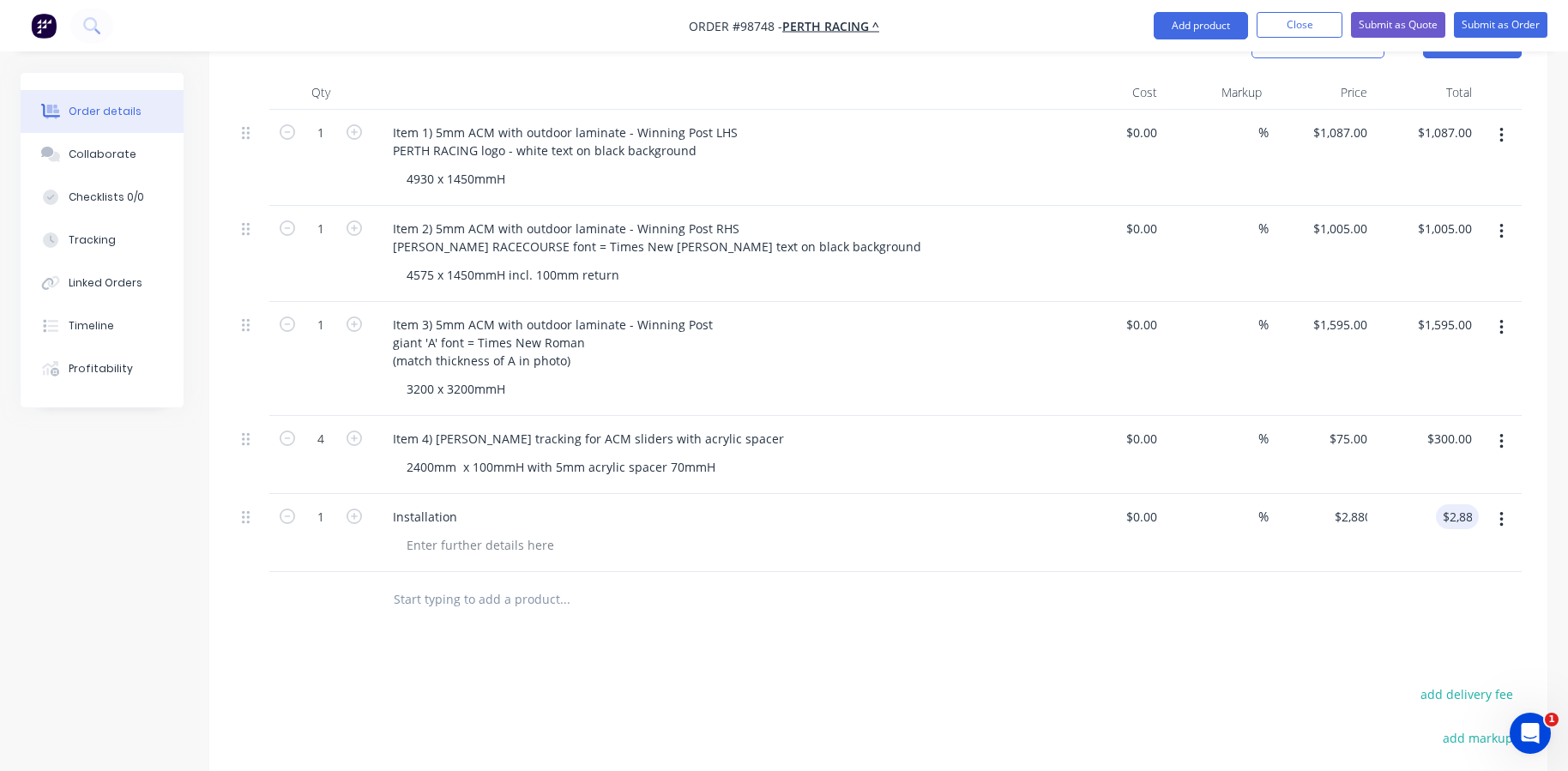
click at [1371, 607] on div "Products Show / Hide columns Add product Qty Cost Markup Price Total 1 Item 1) …" at bounding box center [878, 526] width 1338 height 1026
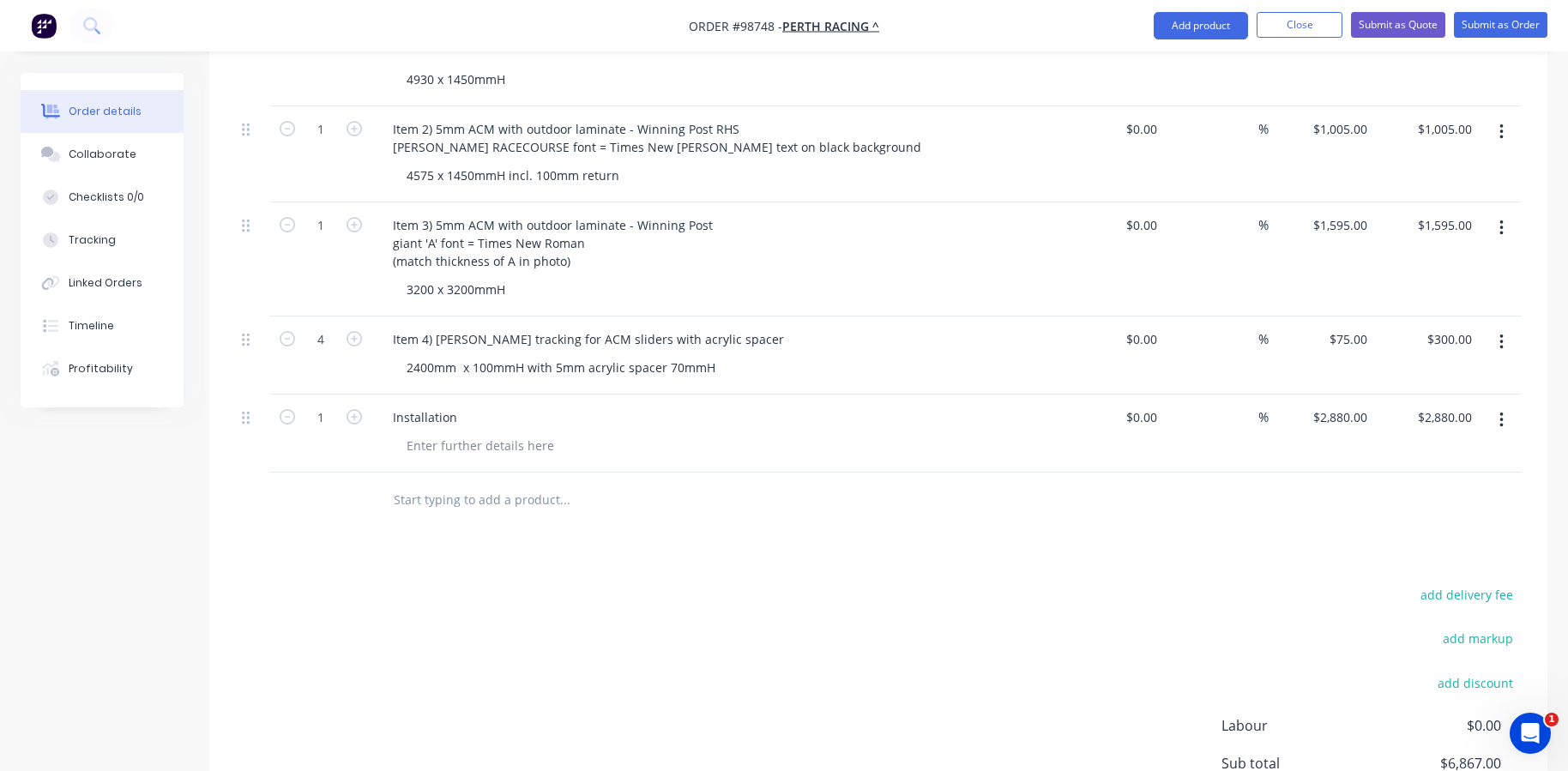
scroll to position [607, 0]
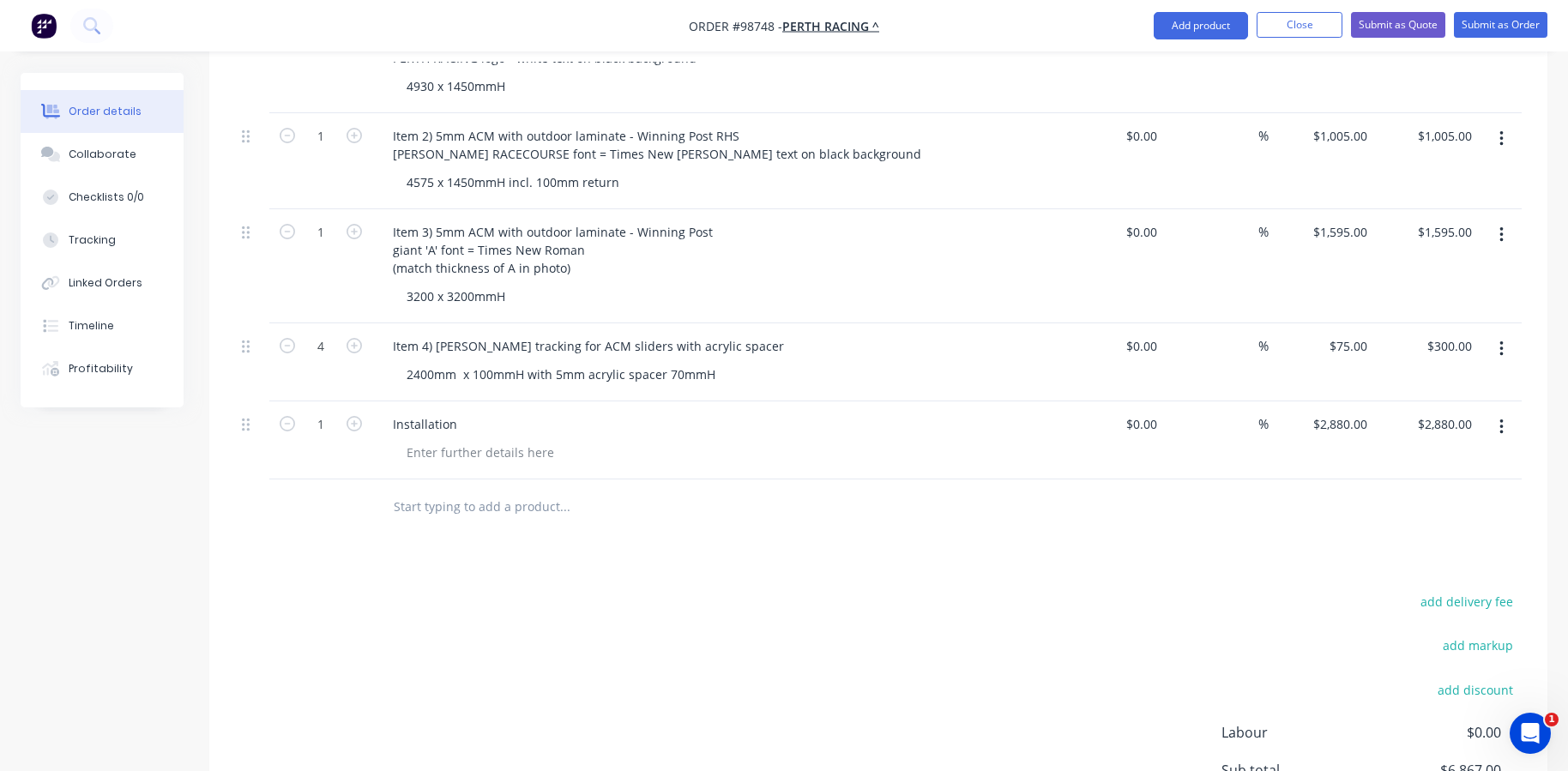
click at [494, 489] on input "text" at bounding box center [564, 507] width 343 height 34
type input "a"
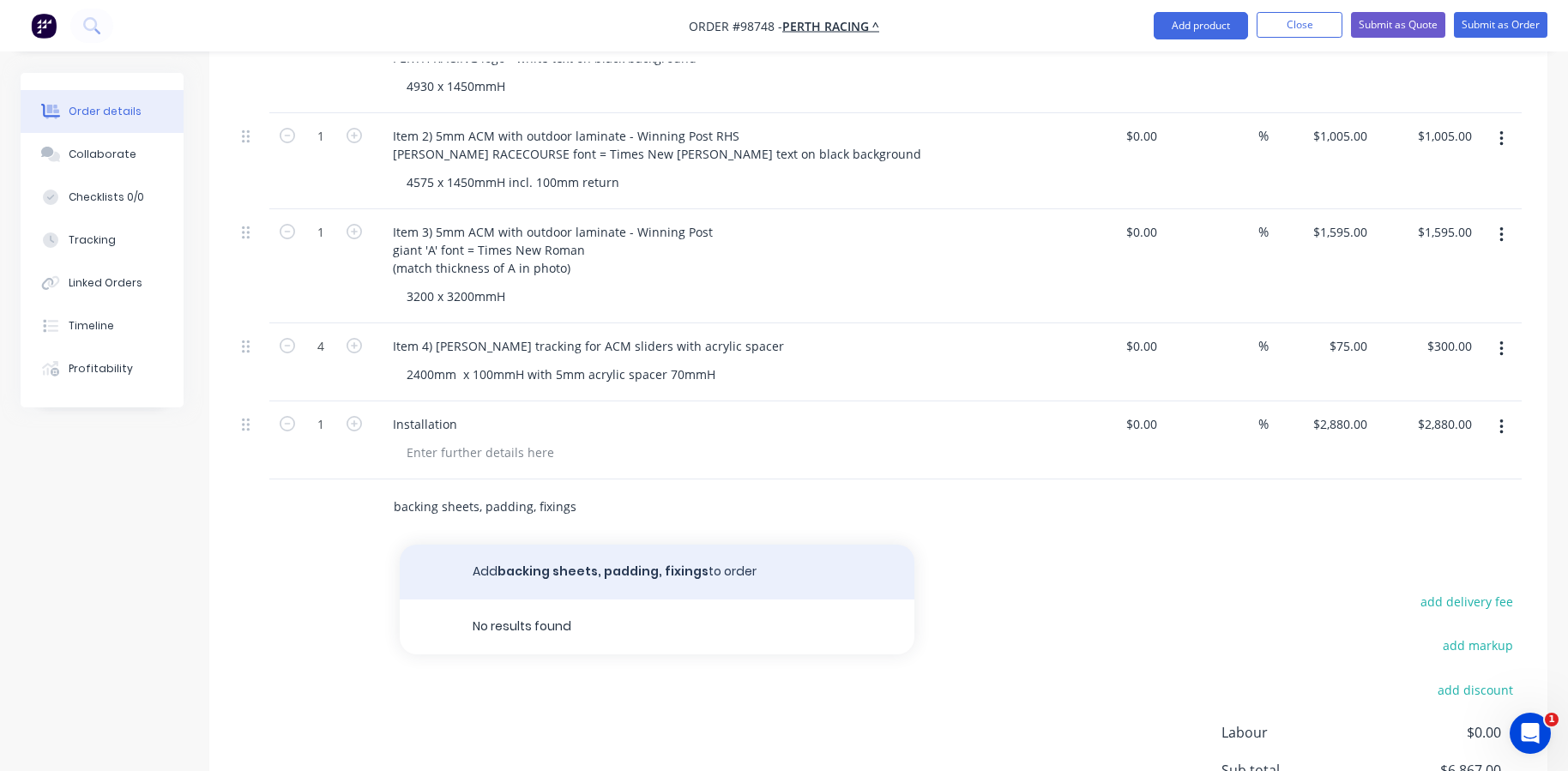
type input "backing sheets, padding, fixings"
click at [501, 544] on button "Add backing sheets, padding, fixings to order" at bounding box center [657, 571] width 515 height 55
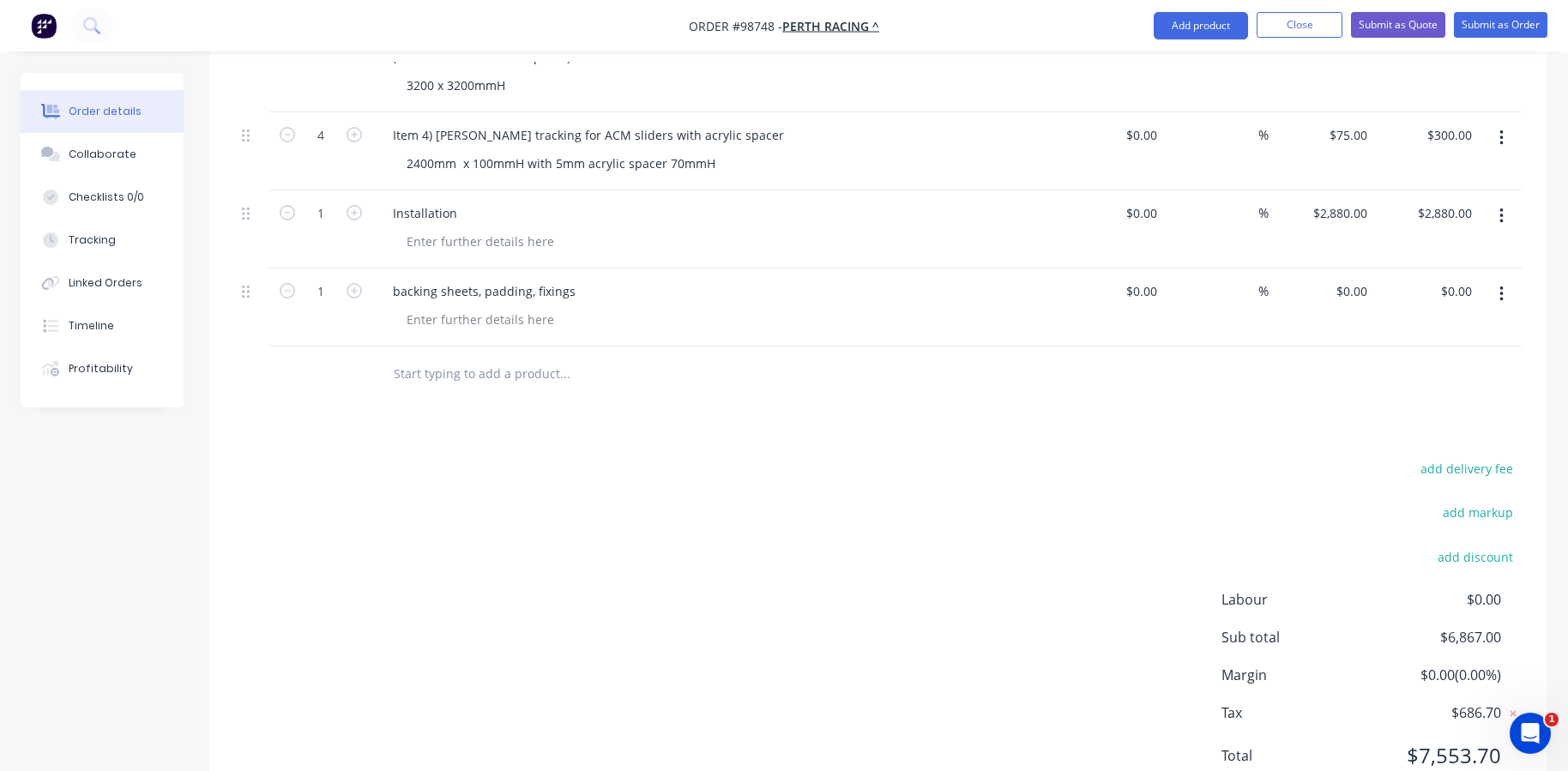
scroll to position [857, 0]
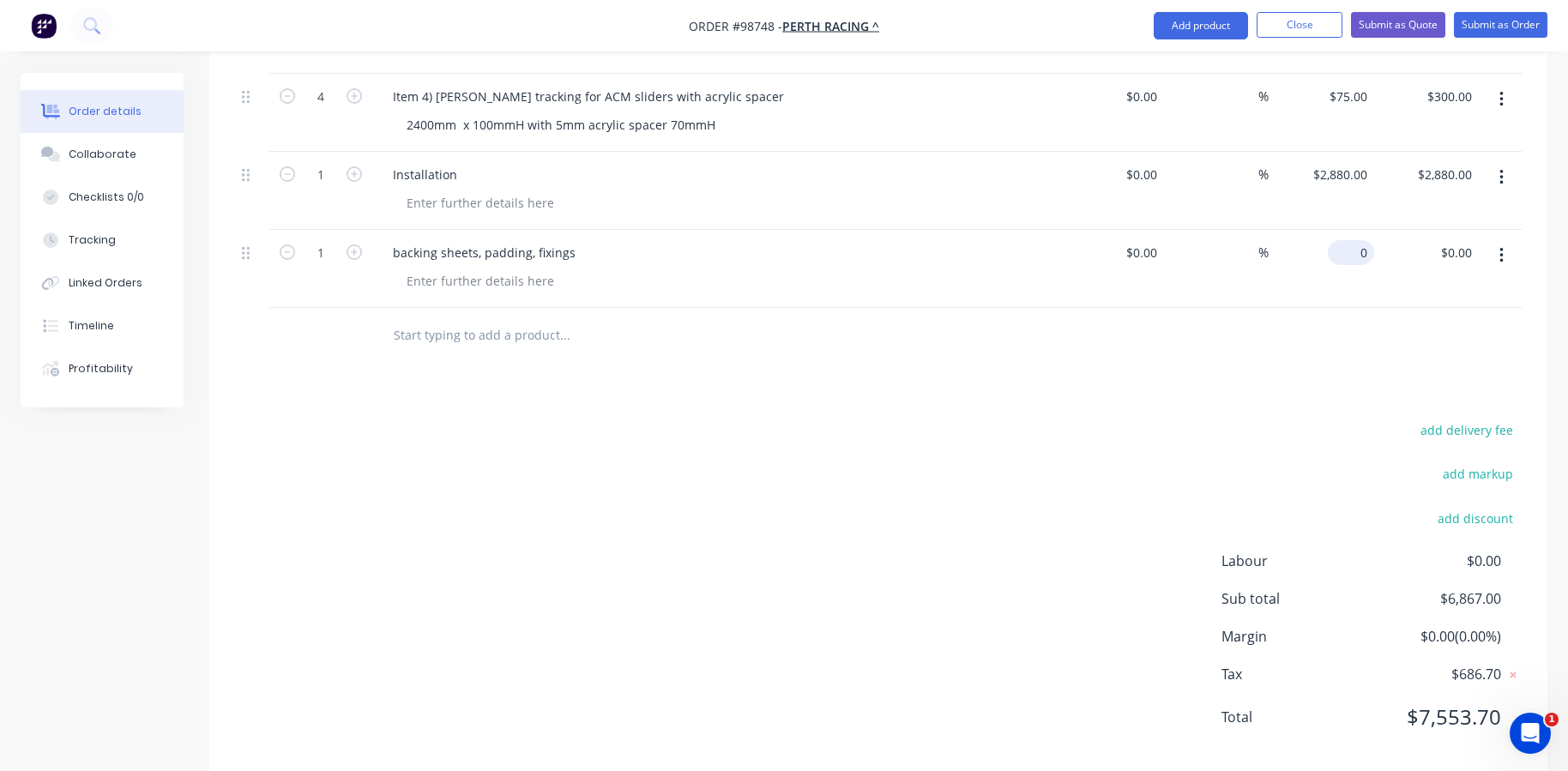
click at [1356, 240] on input "0" at bounding box center [1354, 253] width 39 height 25
type input "$800.00"
click at [1318, 342] on div "Products Show / Hide columns Add product Qty Cost Markup Price Total 1 Item 1) …" at bounding box center [878, 223] width 1338 height 1104
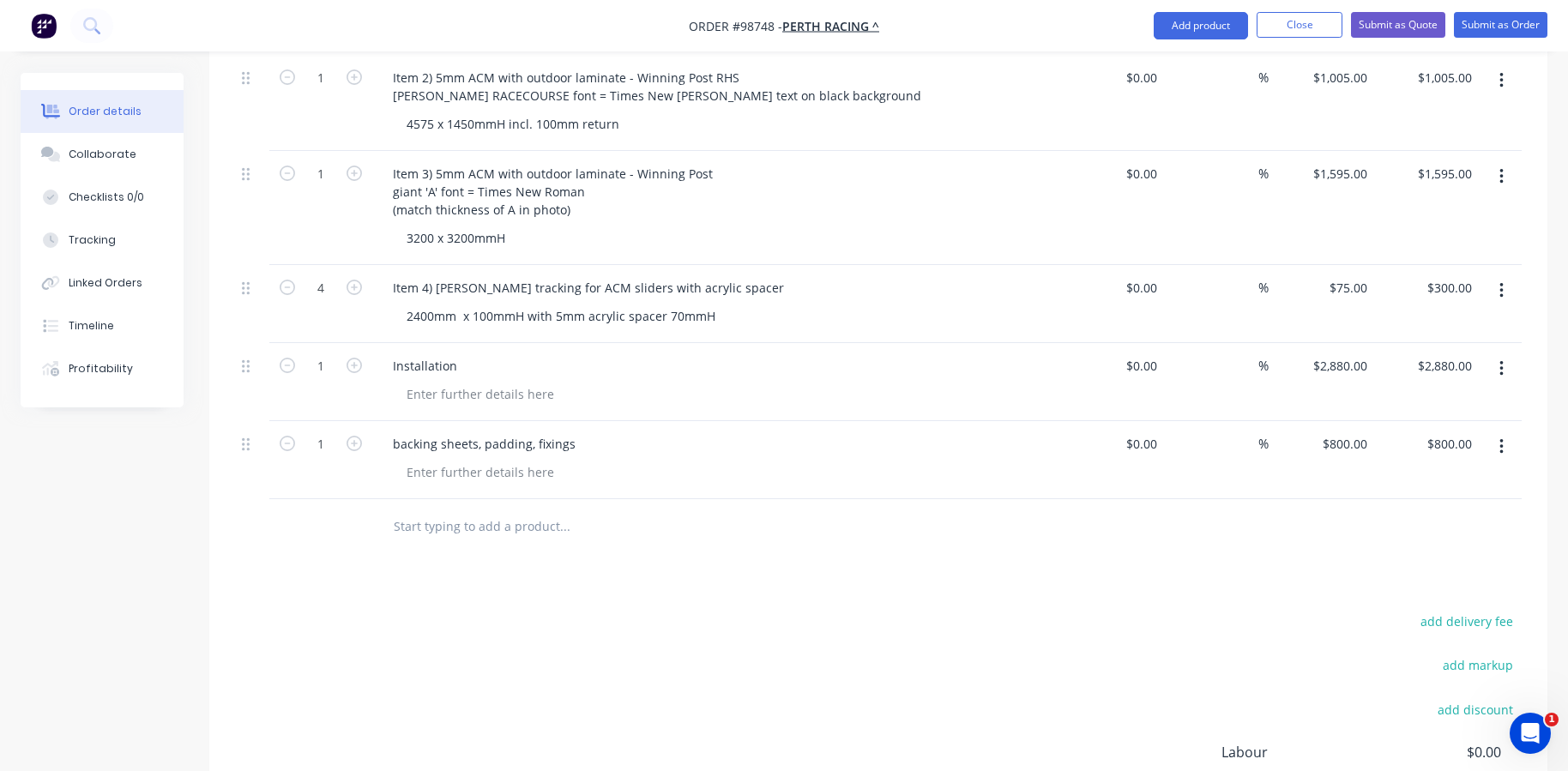
scroll to position [600, 0]
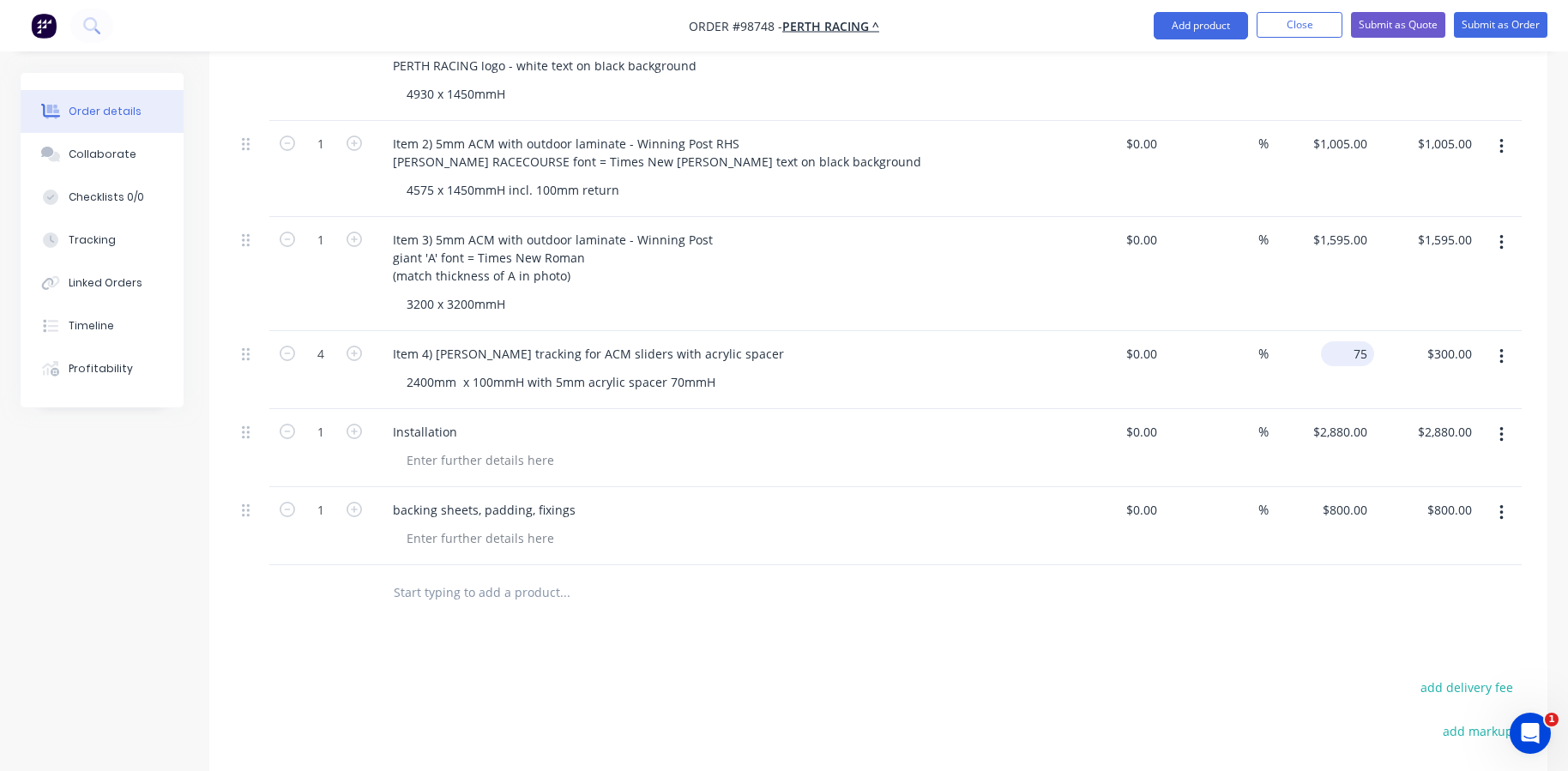
click at [1356, 342] on input "75" at bounding box center [1351, 354] width 47 height 25
type input "$95.00"
type input "$380.00"
click at [1383, 409] on div "$2,880.00 $2,880.00" at bounding box center [1426, 447] width 106 height 78
type input "800"
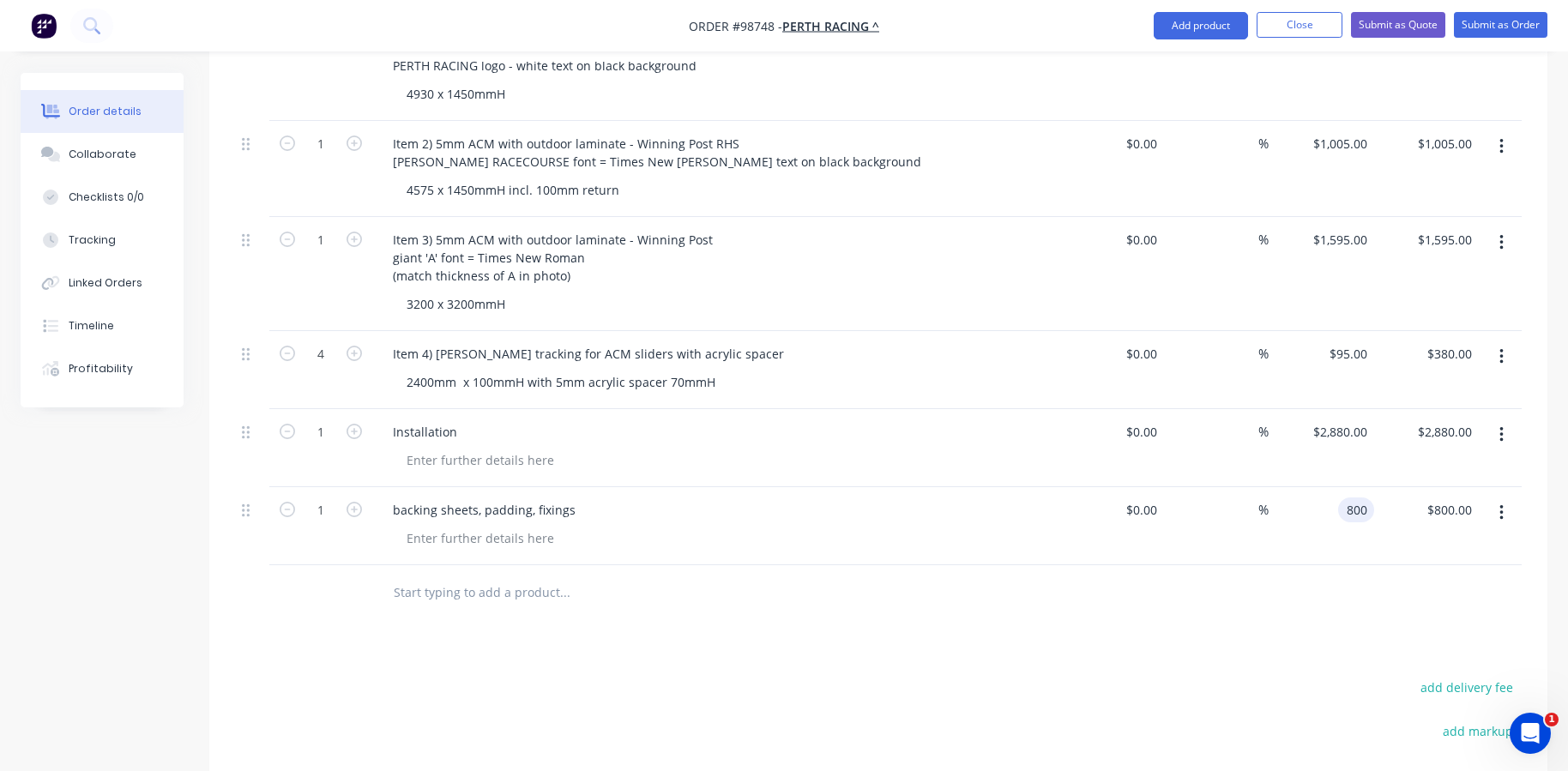
click at [1338, 498] on div "800 800" at bounding box center [1356, 510] width 36 height 25
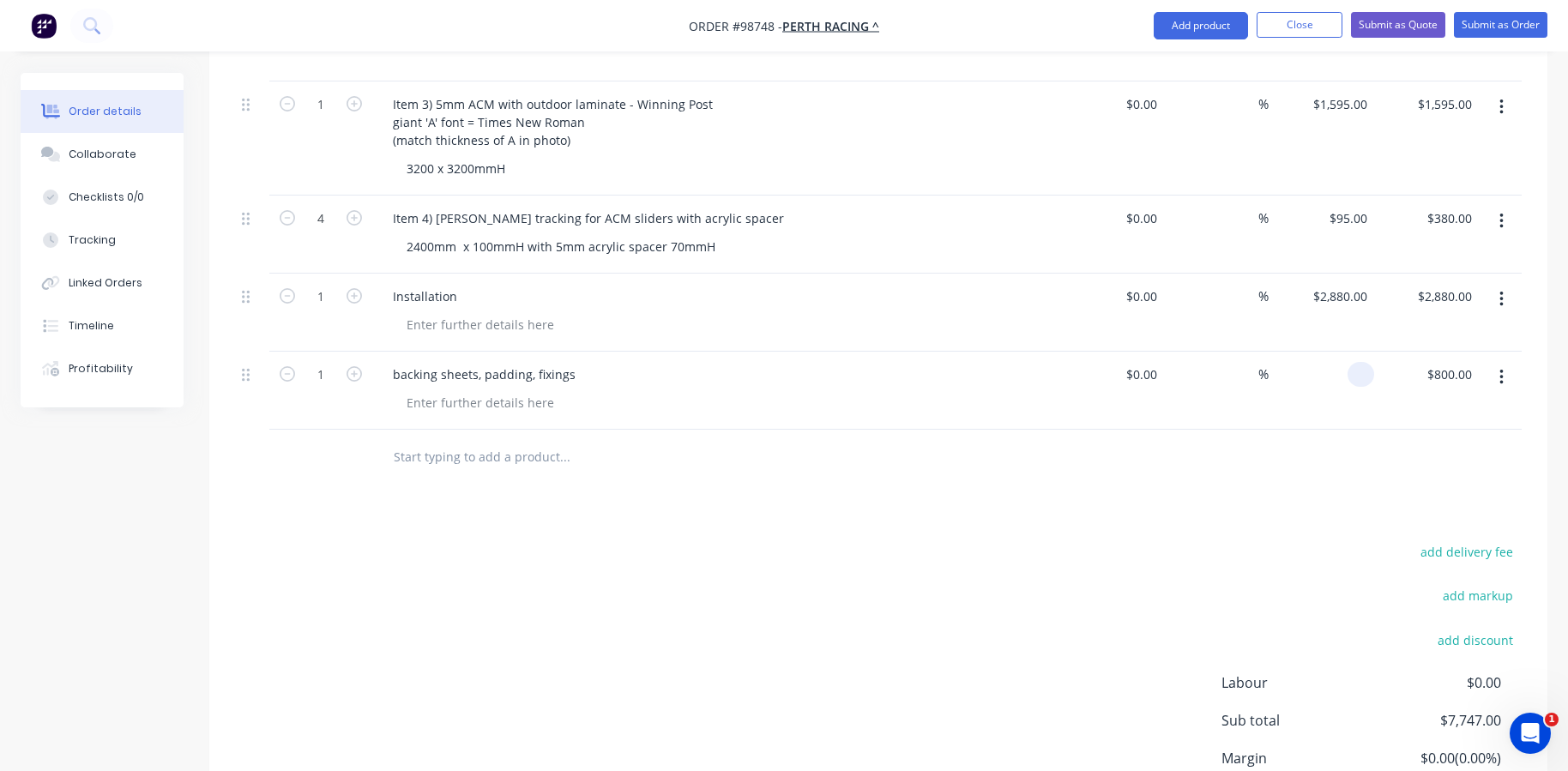
scroll to position [771, 0]
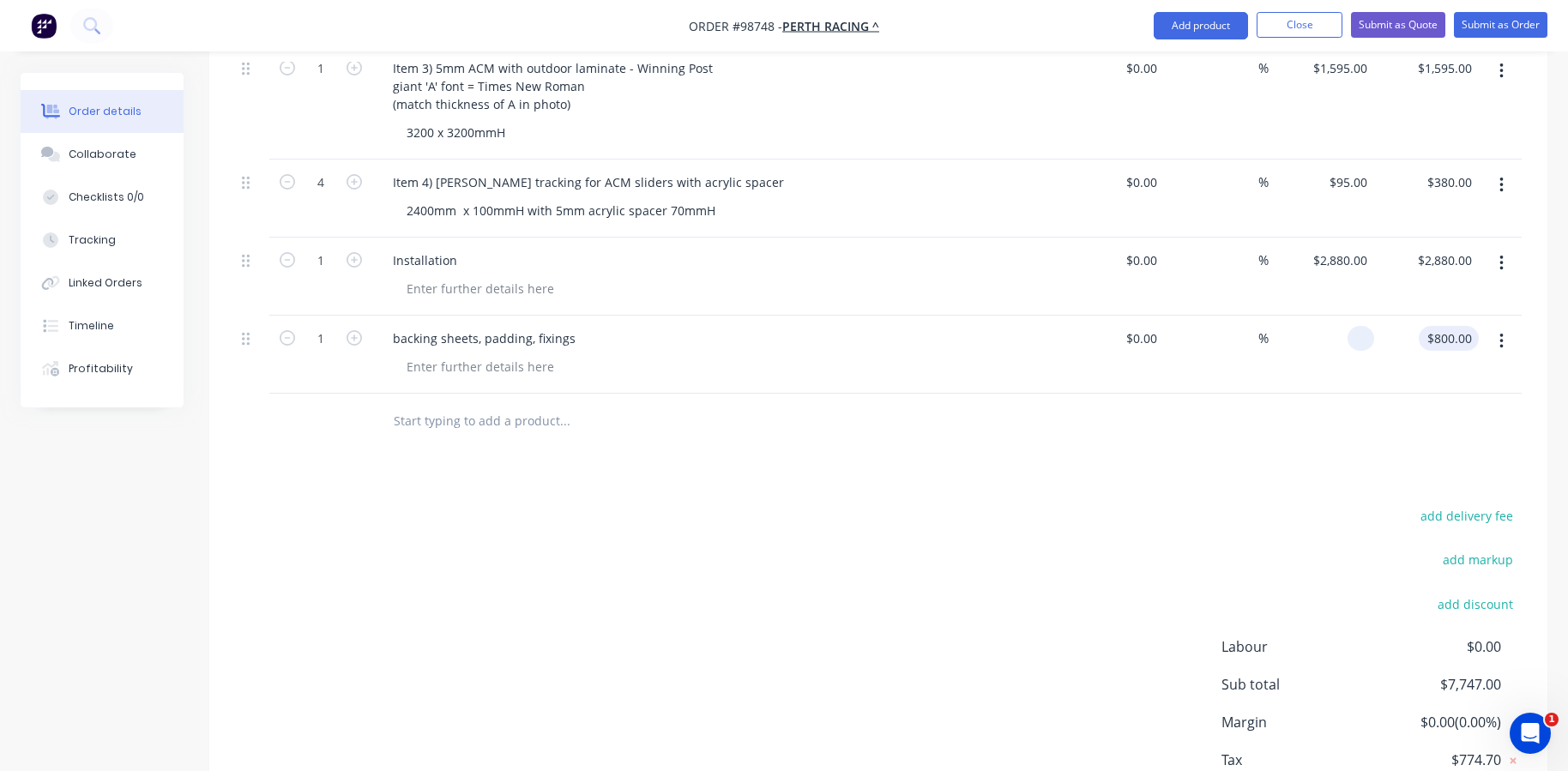
type input "$0.00"
click at [1440, 325] on div "0.00 $800.00" at bounding box center [1448, 338] width 60 height 25
type input "$0.00"
click at [1424, 394] on div at bounding box center [878, 421] width 1286 height 56
click at [1356, 325] on input "0" at bounding box center [1354, 338] width 39 height 25
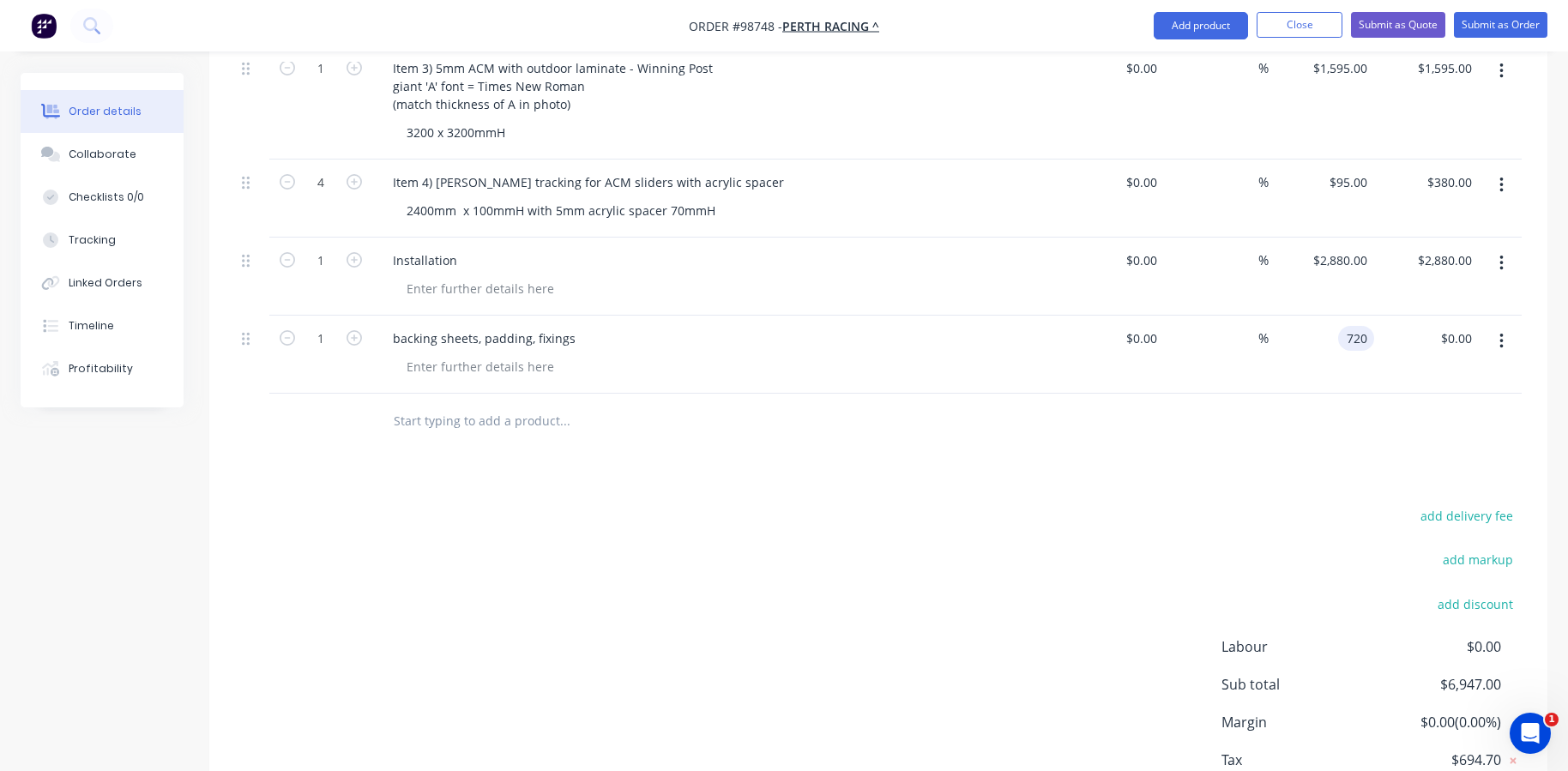
type input "$720.00"
click at [1330, 410] on div at bounding box center [878, 421] width 1286 height 56
click at [402, 325] on div "backing sheets, padding, fixings" at bounding box center [484, 338] width 210 height 25
click at [554, 325] on div "New backing sheets, padding, fixings" at bounding box center [498, 338] width 239 height 25
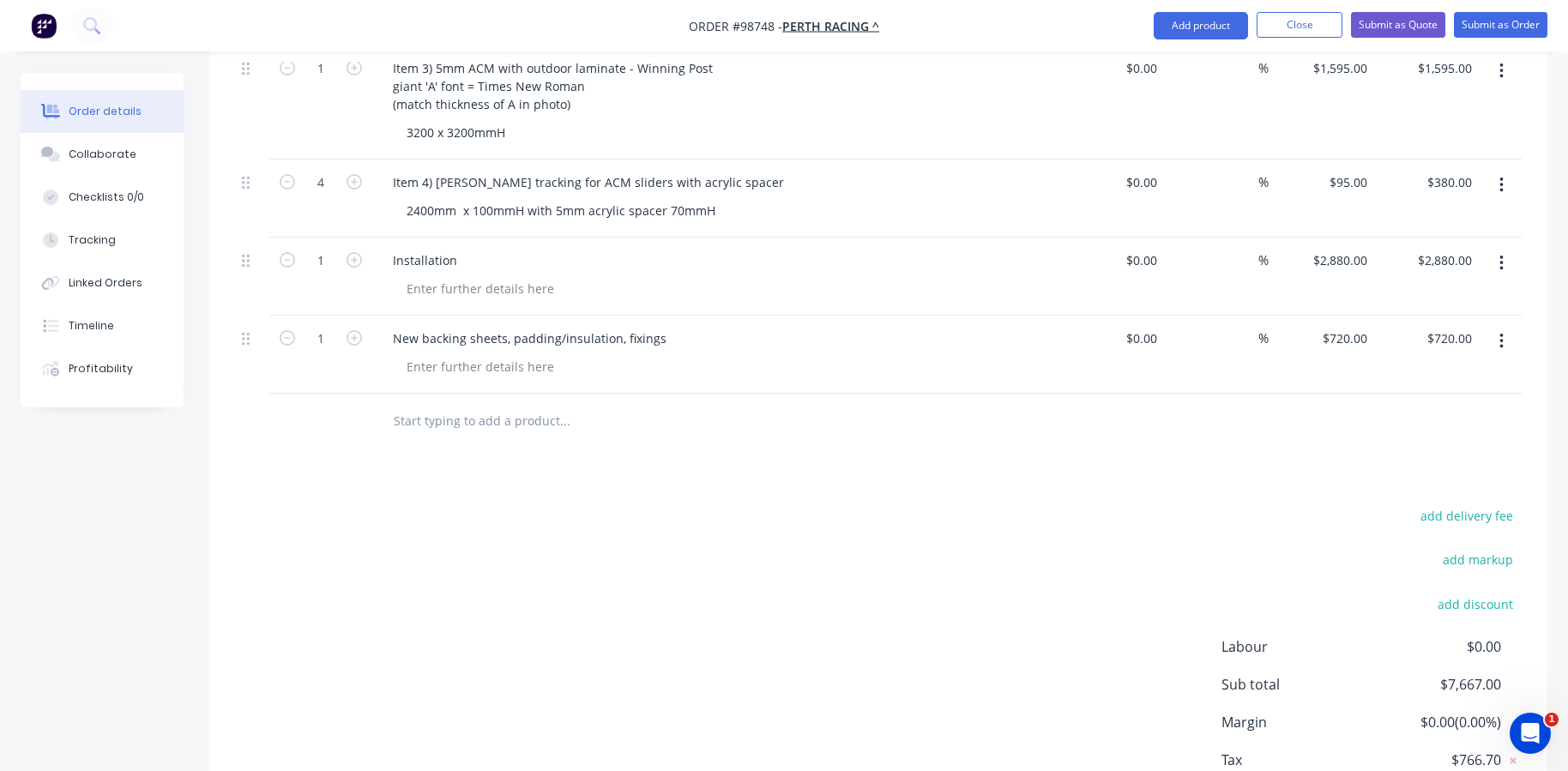
click at [580, 354] on div at bounding box center [722, 367] width 659 height 25
click at [659, 325] on div "New backing sheets, padding/insulation, fixings" at bounding box center [530, 338] width 301 height 25
click at [576, 354] on div at bounding box center [722, 367] width 659 height 25
click at [558, 325] on div "New backing sheets, padding/insulation, fixings" at bounding box center [530, 338] width 301 height 25
click at [554, 404] on input "text" at bounding box center [564, 421] width 343 height 34
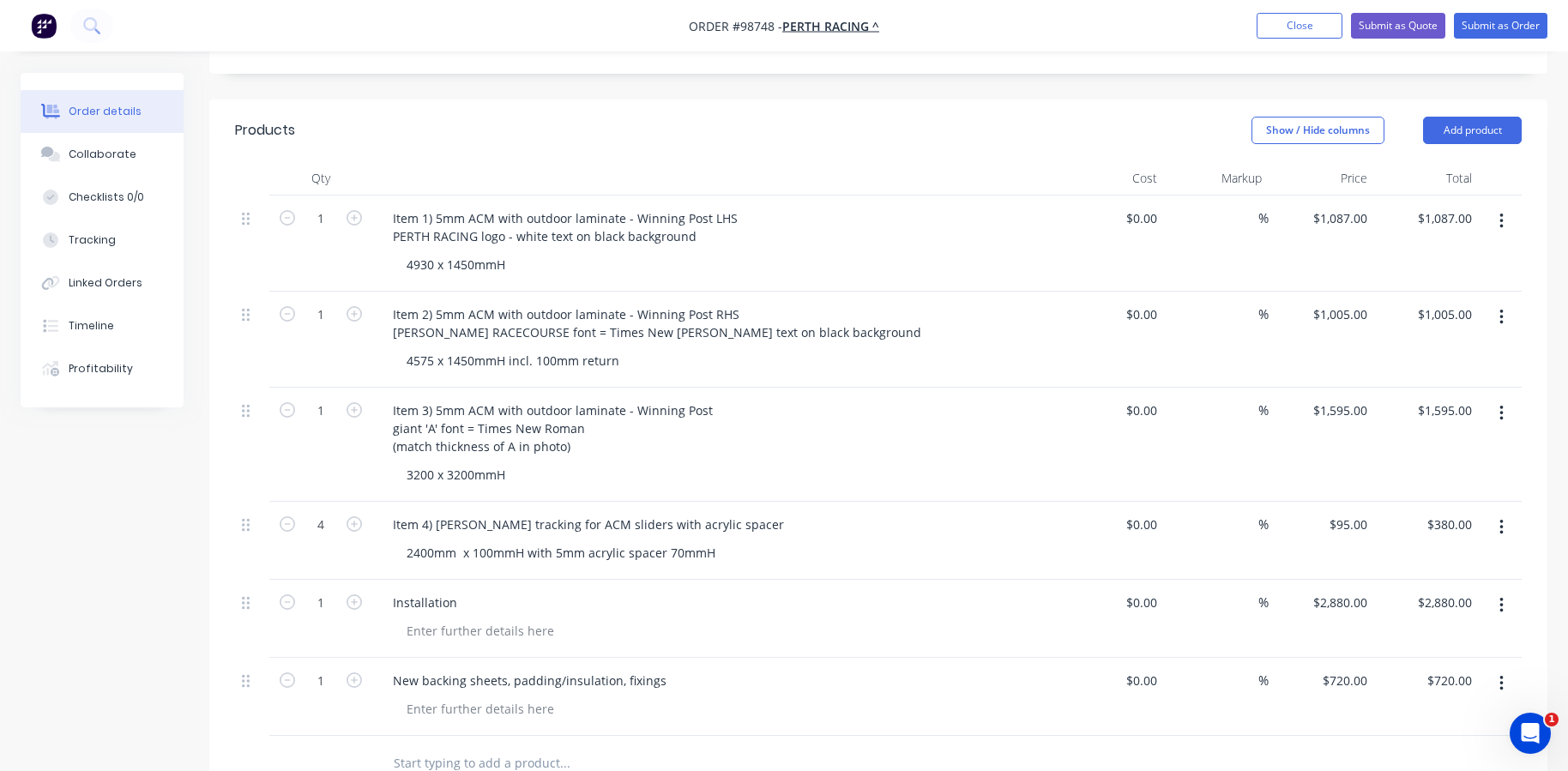
scroll to position [428, 0]
click at [420, 697] on div at bounding box center [480, 710] width 175 height 25
click at [405, 697] on div "4930 x 1450mmH 4575 x 1450mmH" at bounding box center [455, 719] width 126 height 43
click at [406, 697] on div "4930 x 1450mmH 4575 x 1450mmH" at bounding box center [455, 719] width 126 height 43
click at [612, 697] on div "backing sheets for 4930 x 1450mmH 4575 x 1450mmH" at bounding box center [510, 719] width 235 height 43
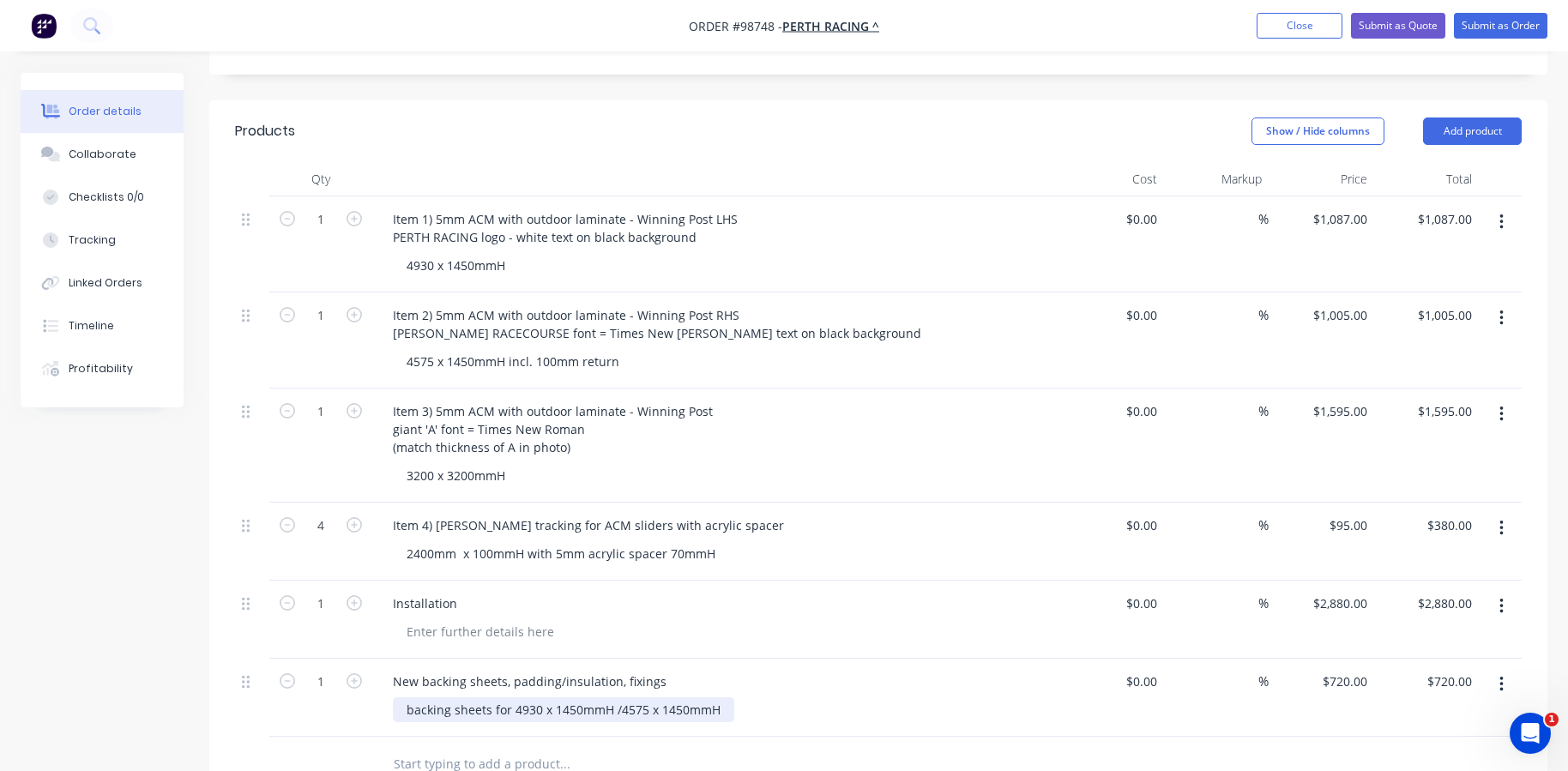
click at [617, 697] on div "backing sheets for 4930 x 1450mmH / 4575 x 1450mmH" at bounding box center [563, 710] width 342 height 25
click at [510, 697] on div "backing sheets for 4930 x 1450mmH / 4575 x 1450mmH" at bounding box center [563, 710] width 342 height 25
click at [773, 697] on div "backing sheets for 2 signs: 4930 x 1450mmH / 4575 x 1450mmH" at bounding box center [586, 710] width 388 height 25
click at [735, 755] on div at bounding box center [680, 783] width 618 height 56
click at [681, 700] on div "backing sheets for 2 signs: 4930 x 1450mmH / 4575 x 1450mmH padding/insulation …" at bounding box center [588, 719] width 392 height 43
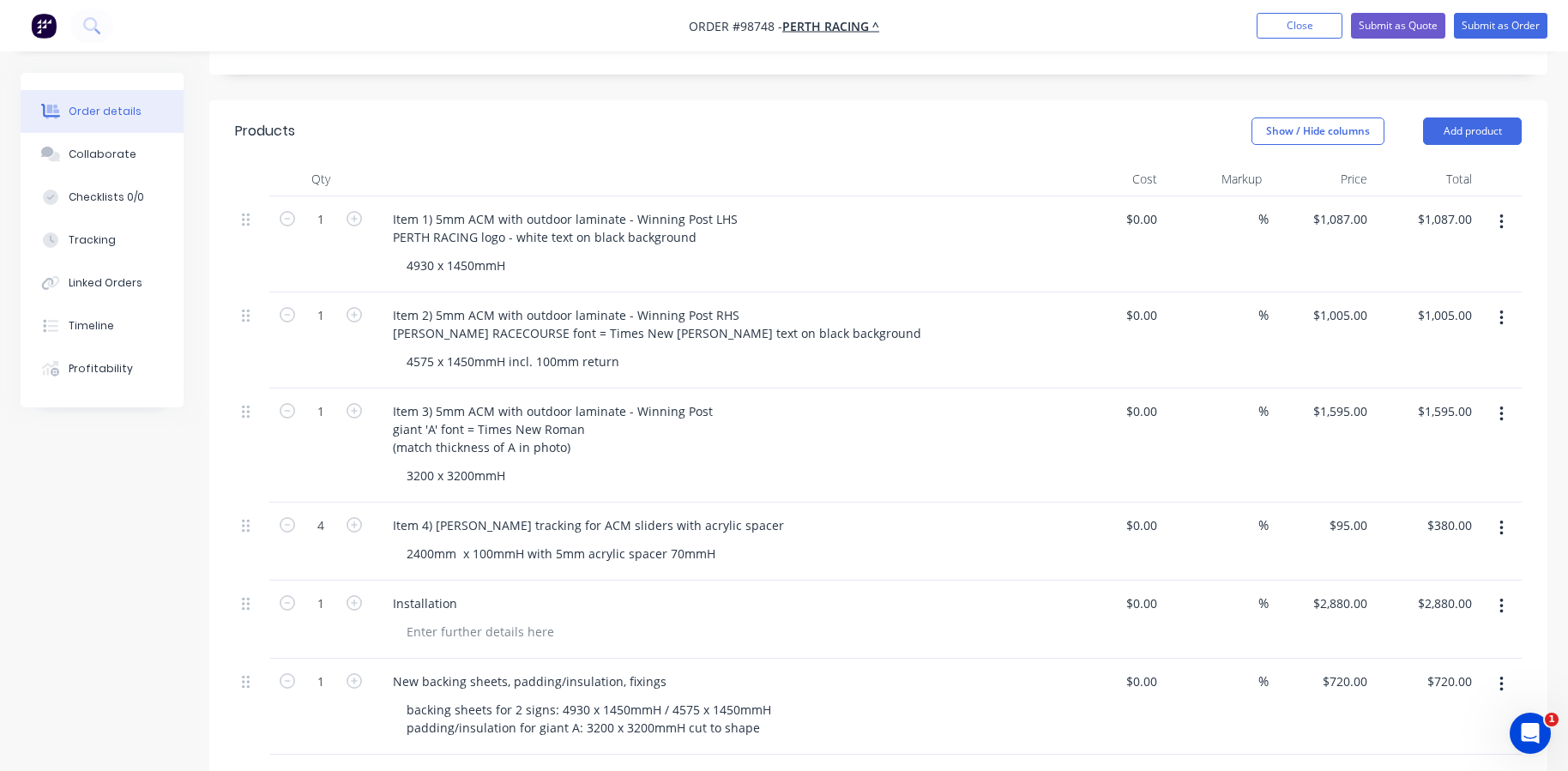
click at [680, 721] on div "New backing sheets, padding/insulation, fixings backing sheets for 2 signs: 493…" at bounding box center [715, 706] width 686 height 96
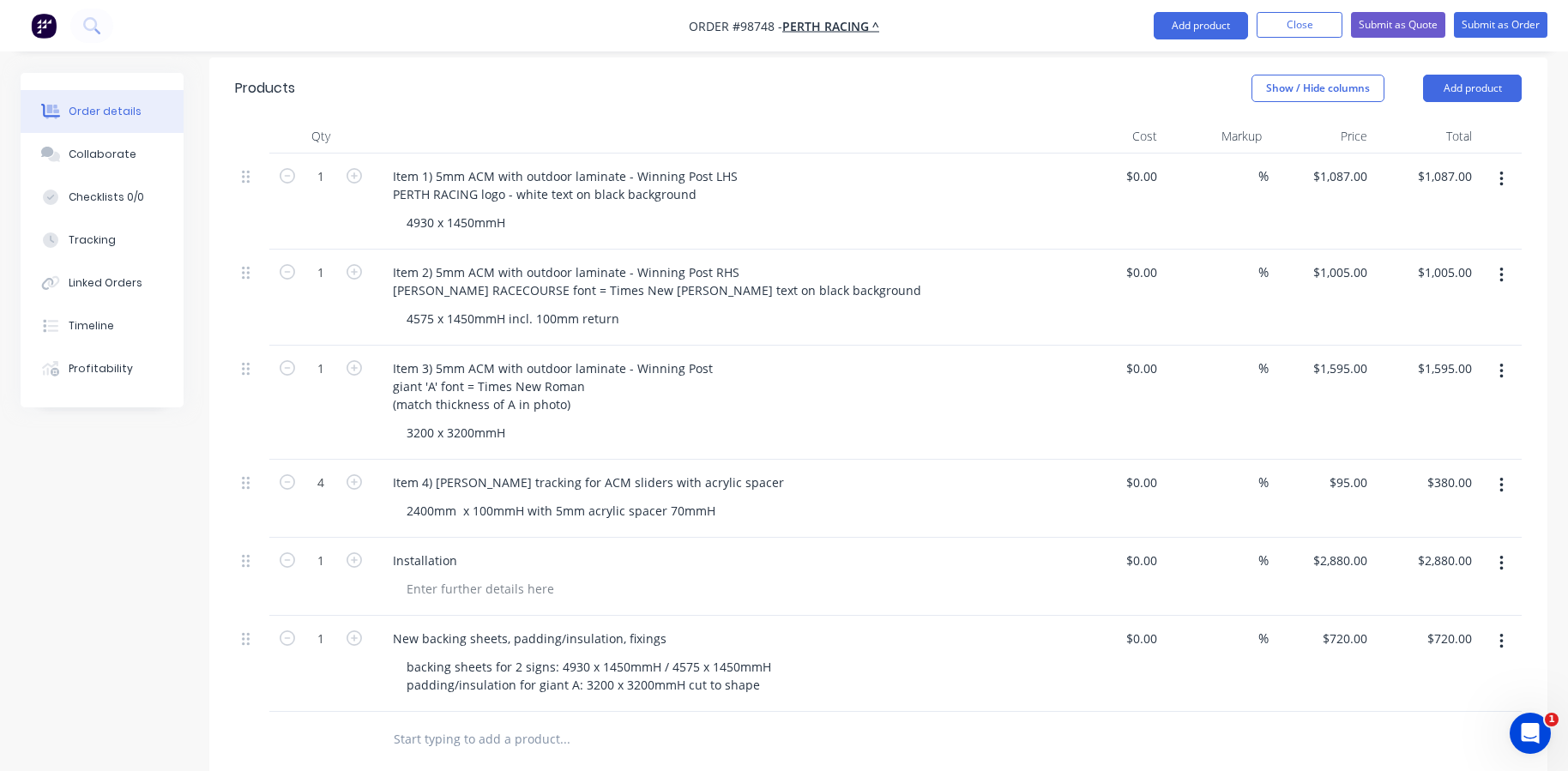
scroll to position [514, 0]
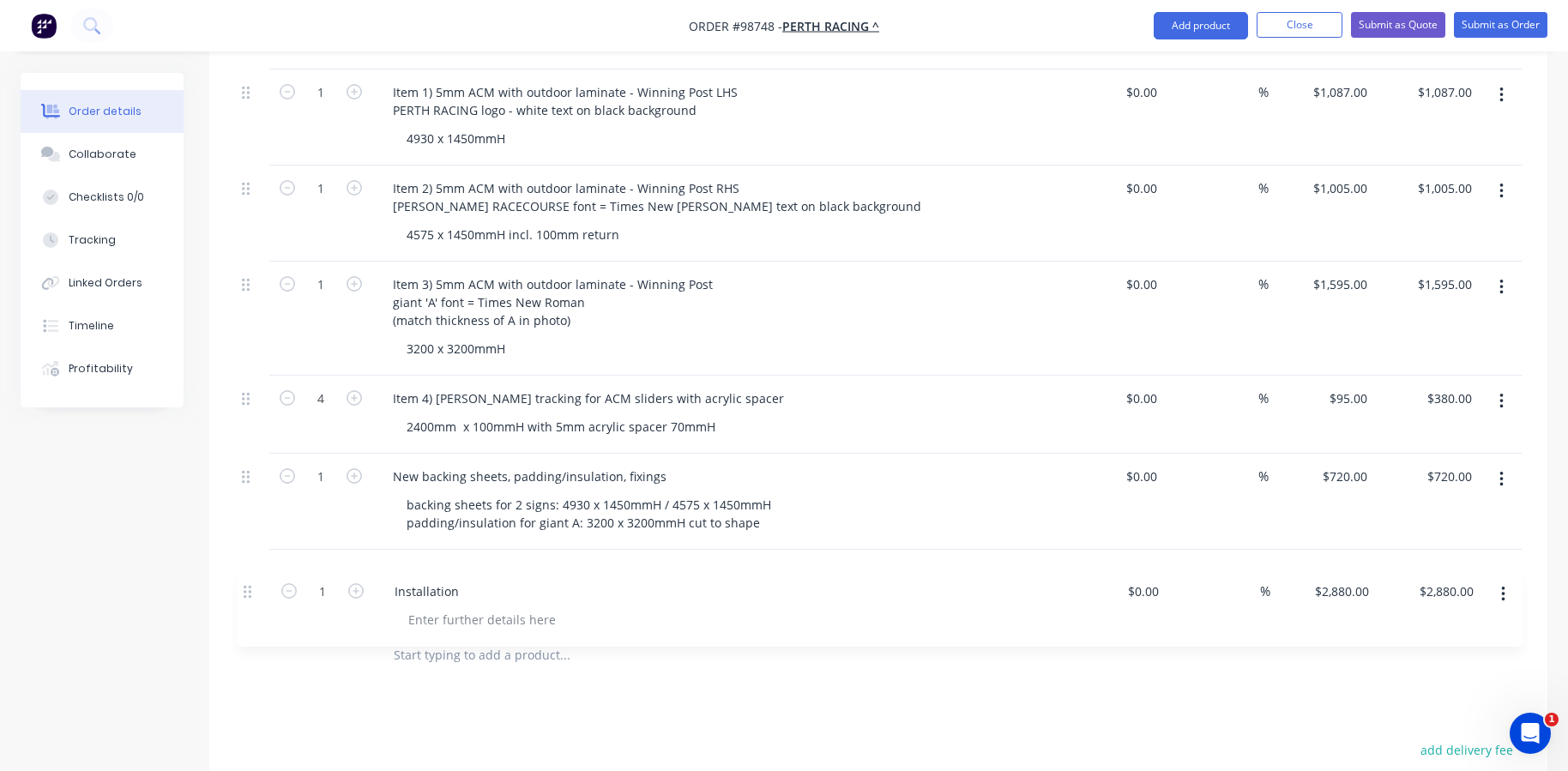
drag, startPoint x: 247, startPoint y: 488, endPoint x: 247, endPoint y: 596, distance: 108.0
click at [247, 596] on div "Qty Cost Markup Price Total 1 Item 1) 5mm ACM with outdoor laminate - Winning P…" at bounding box center [878, 359] width 1338 height 648
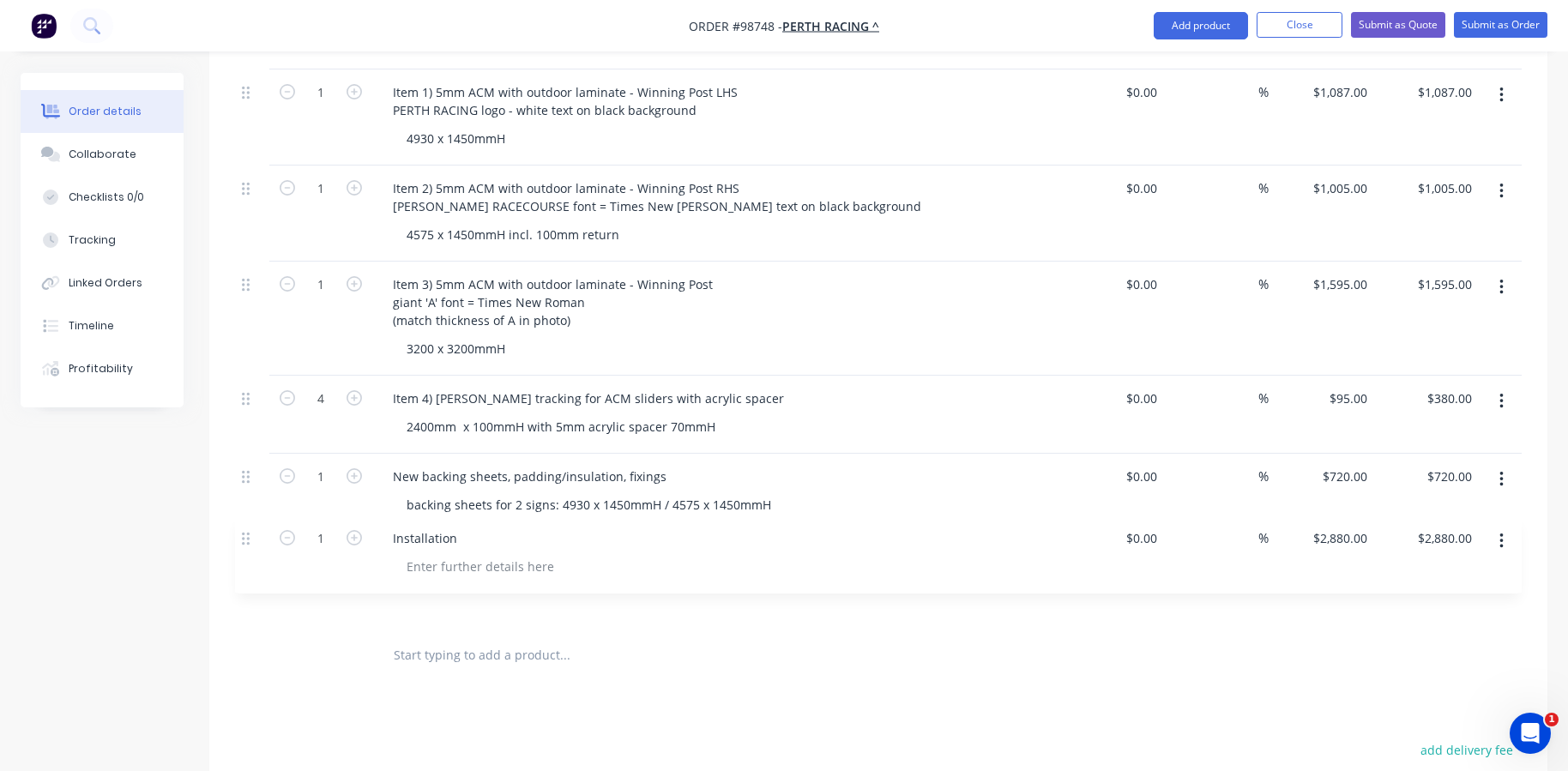
scroll to position [559, 0]
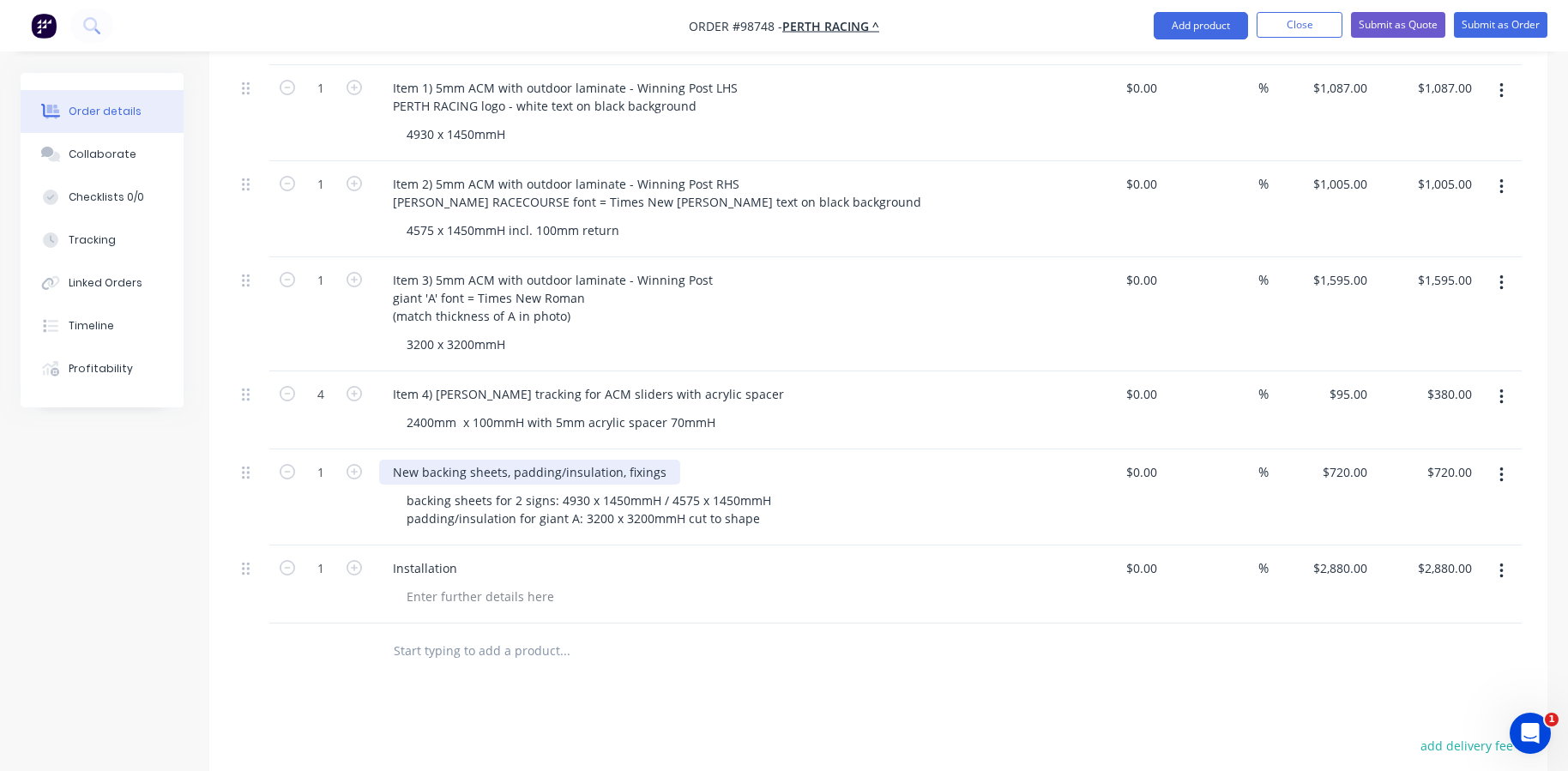
click at [397, 460] on div "New backing sheets, padding/insulation, fixings" at bounding box center [530, 472] width 301 height 25
click at [469, 460] on div "Item 5) New backing sheets, padding/insulation, fixings" at bounding box center [551, 472] width 344 height 25
click at [465, 634] on input "text" at bounding box center [564, 651] width 343 height 34
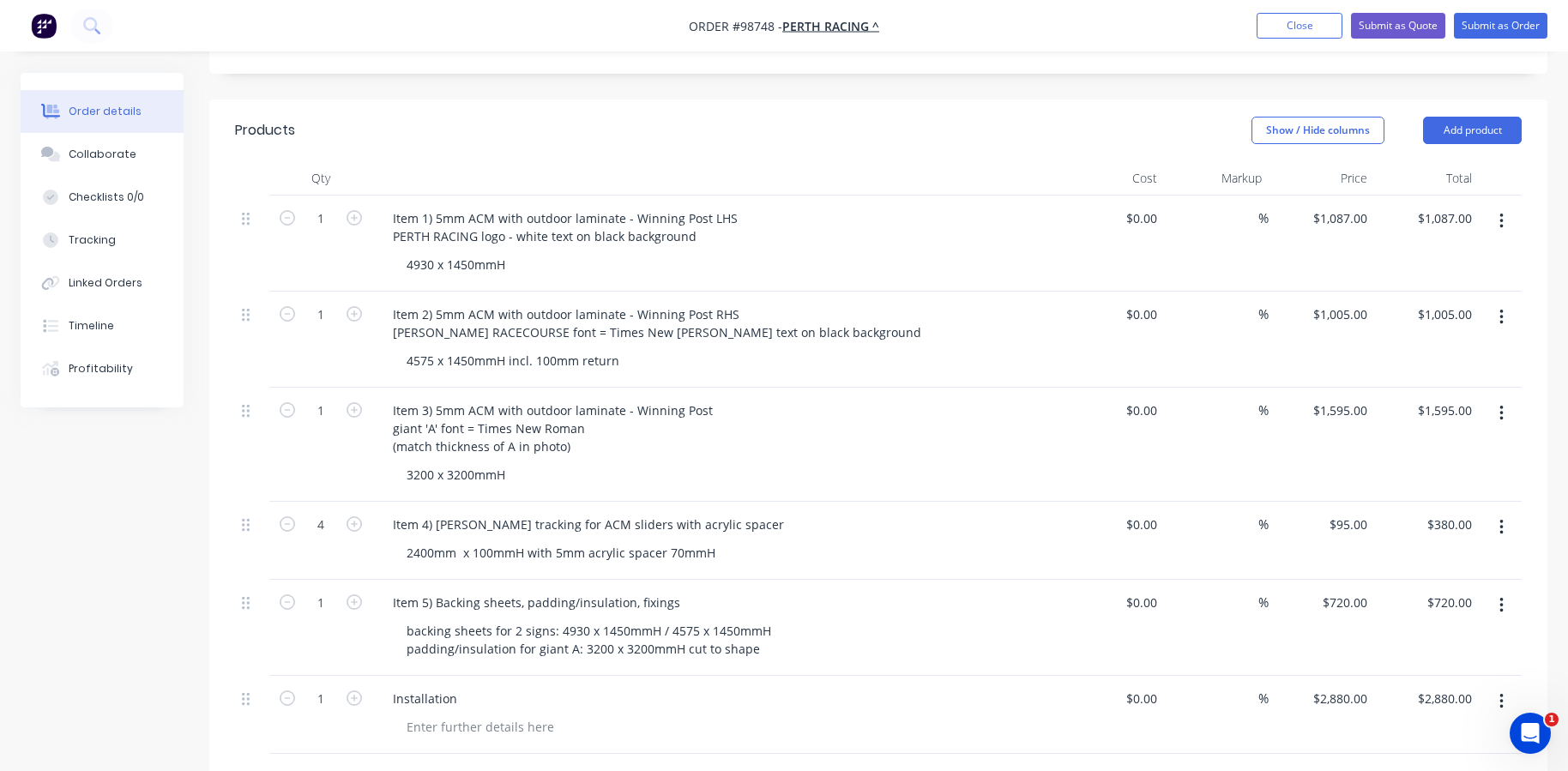
scroll to position [387, 0]
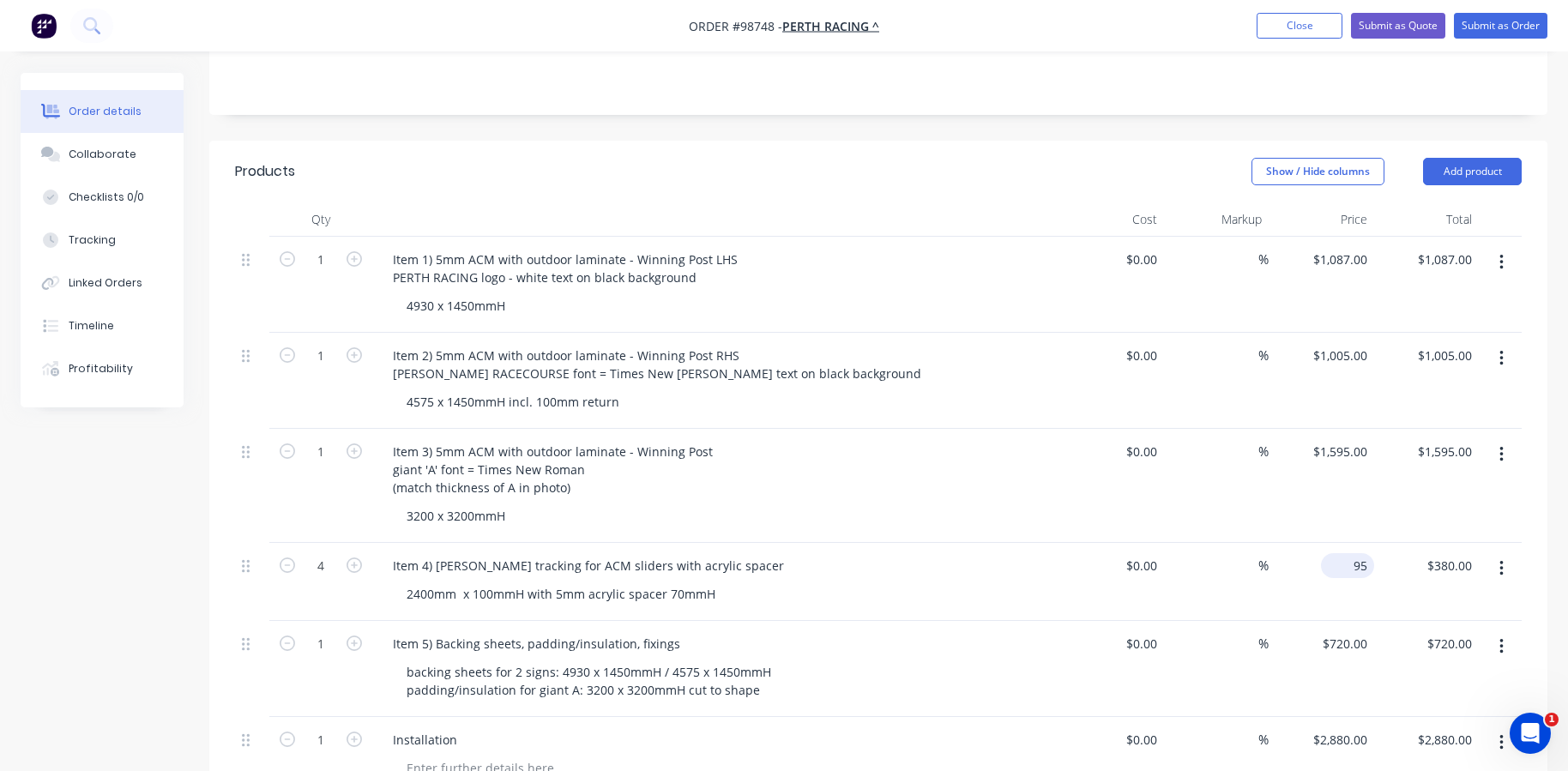
click at [1347, 553] on div "95 $95.00" at bounding box center [1347, 566] width 53 height 25
type input "$75.00"
type input "$300.00"
click at [1333, 587] on div "$75.00 75" at bounding box center [1321, 581] width 106 height 78
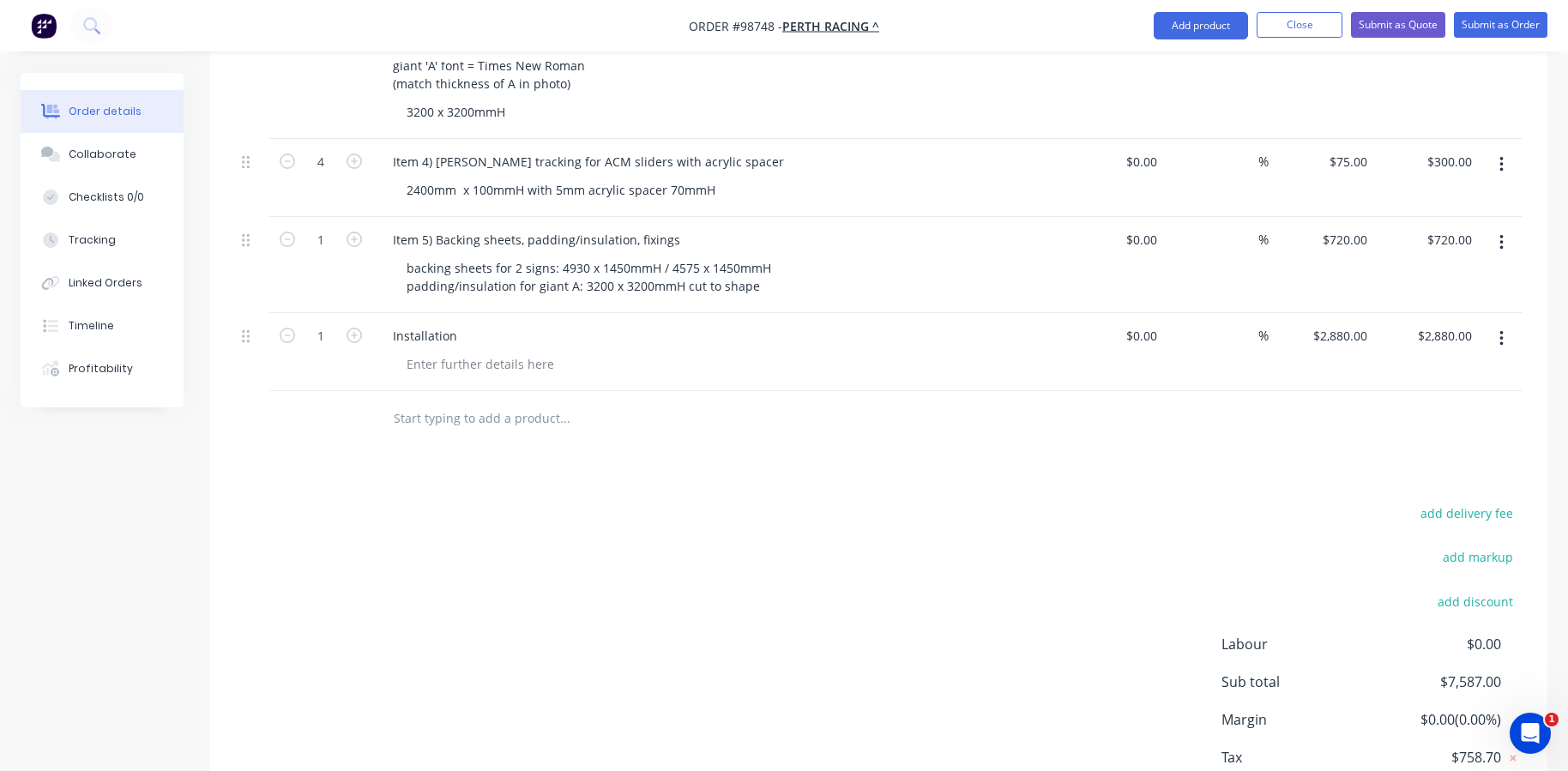
scroll to position [789, 0]
click at [1442, 230] on input "720.00" at bounding box center [1451, 242] width 53 height 25
type input "800"
type input "$800.00"
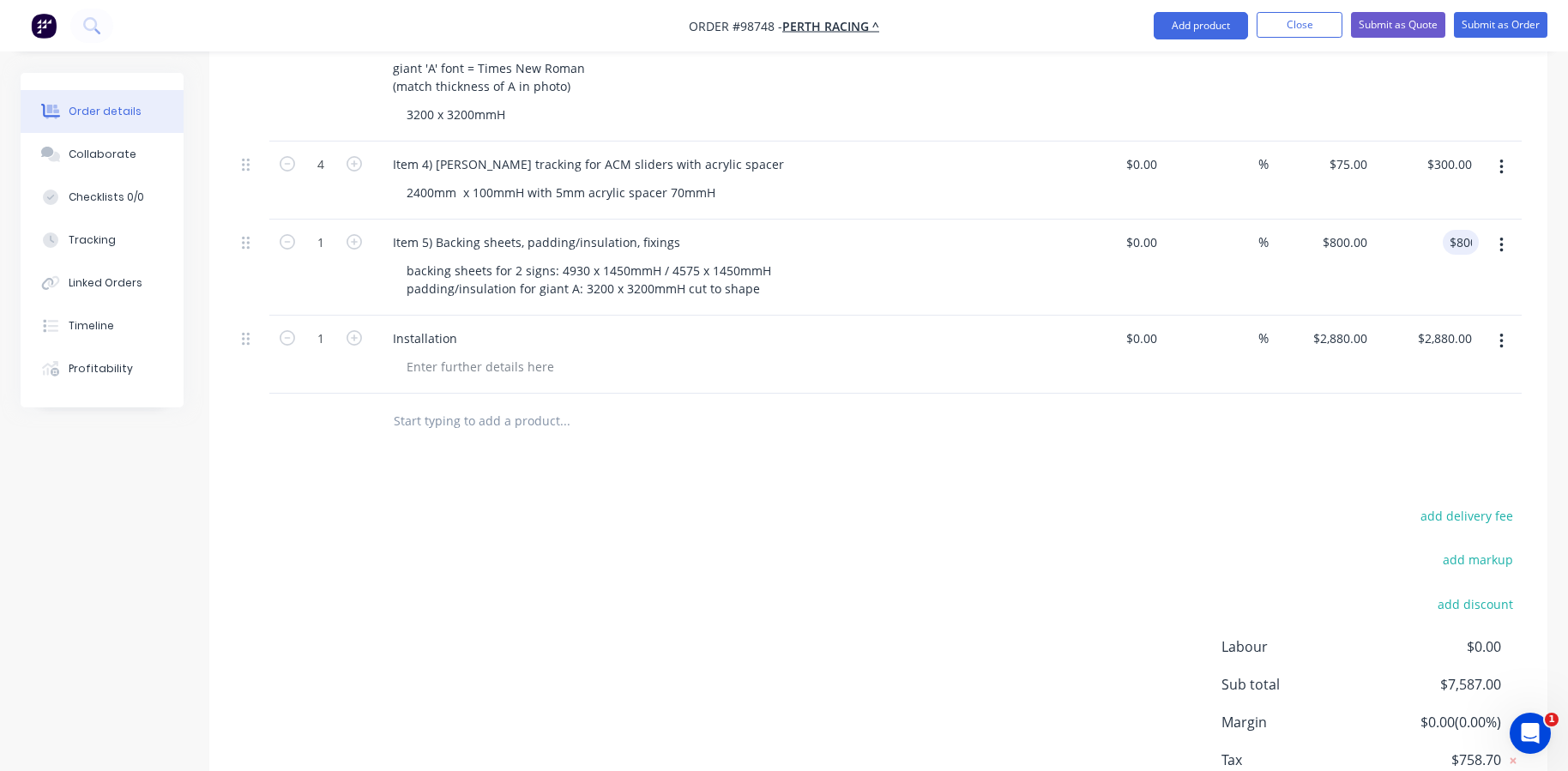
click at [1408, 247] on div "$800.00 800" at bounding box center [1426, 267] width 106 height 96
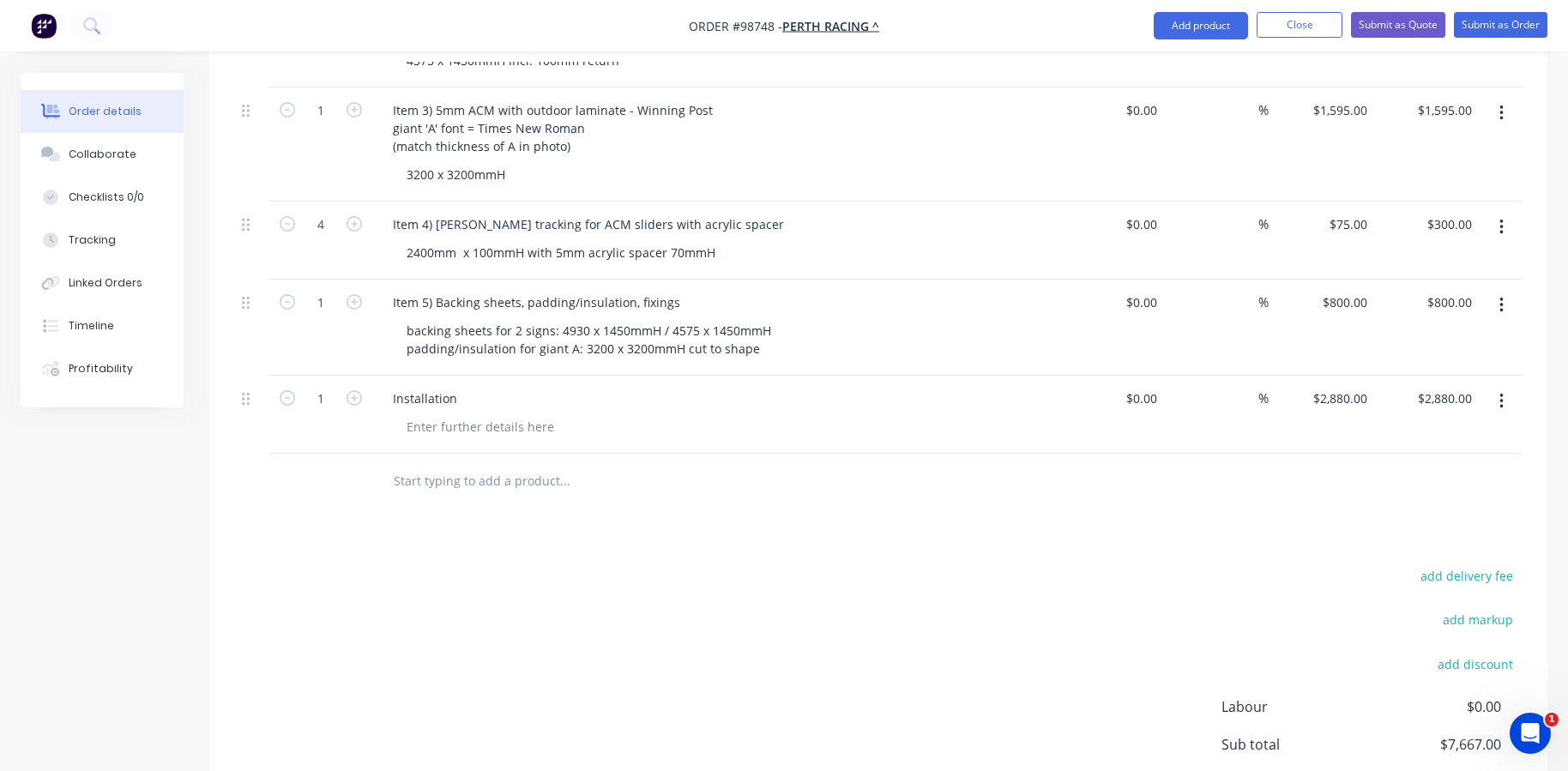
scroll to position [703, 0]
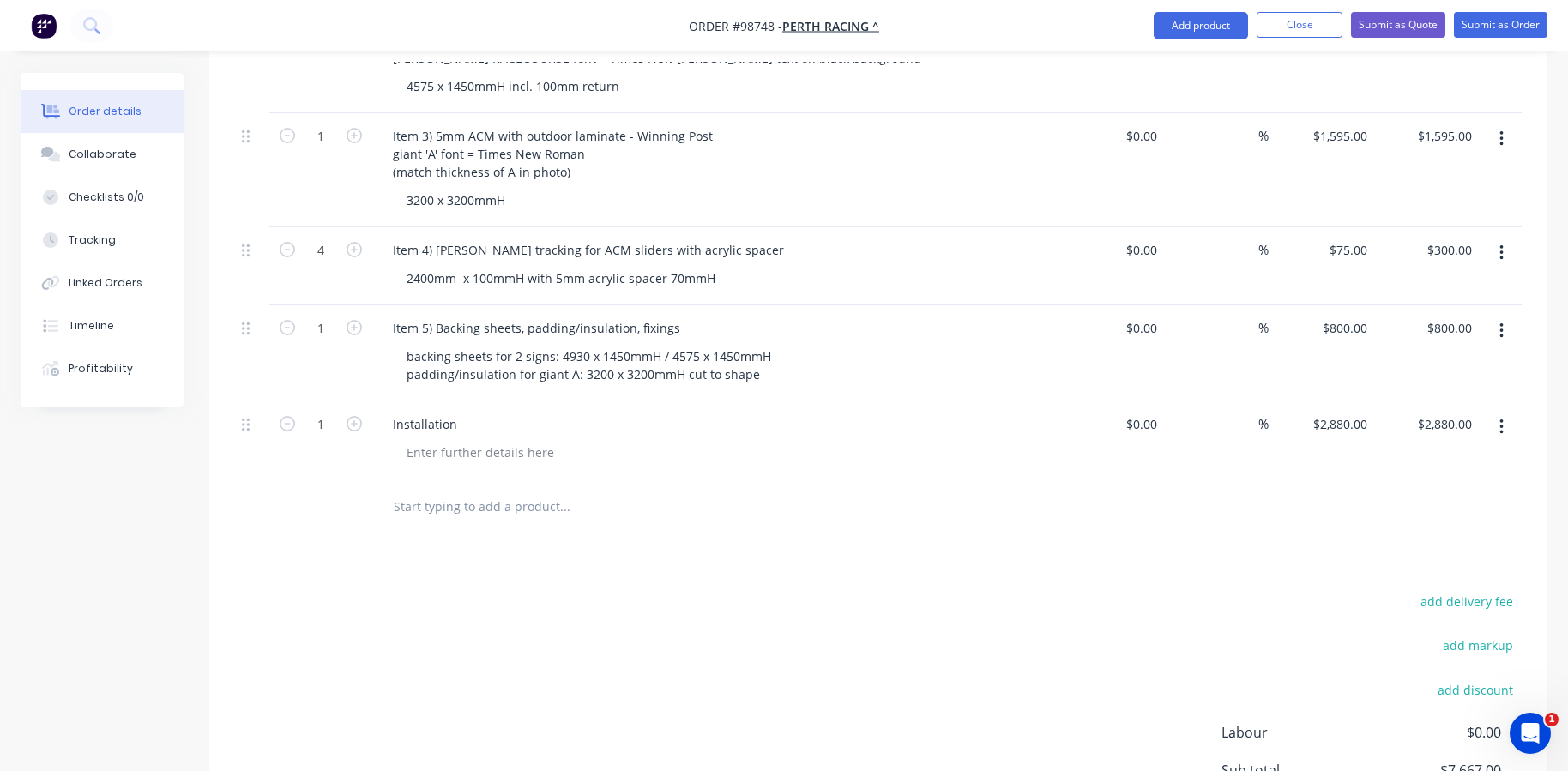
click at [465, 489] on input "text" at bounding box center [564, 507] width 343 height 34
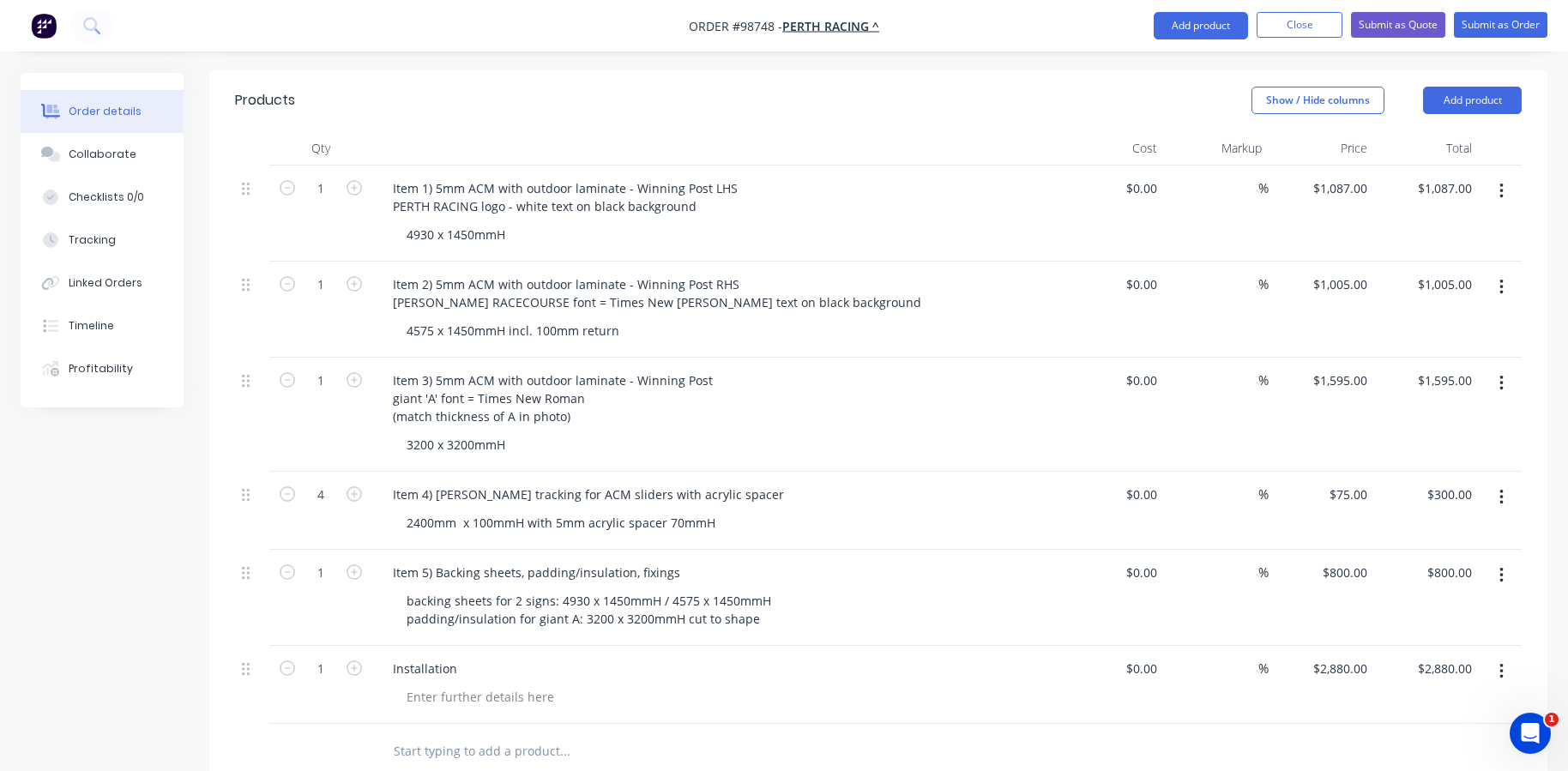
scroll to position [446, 0]
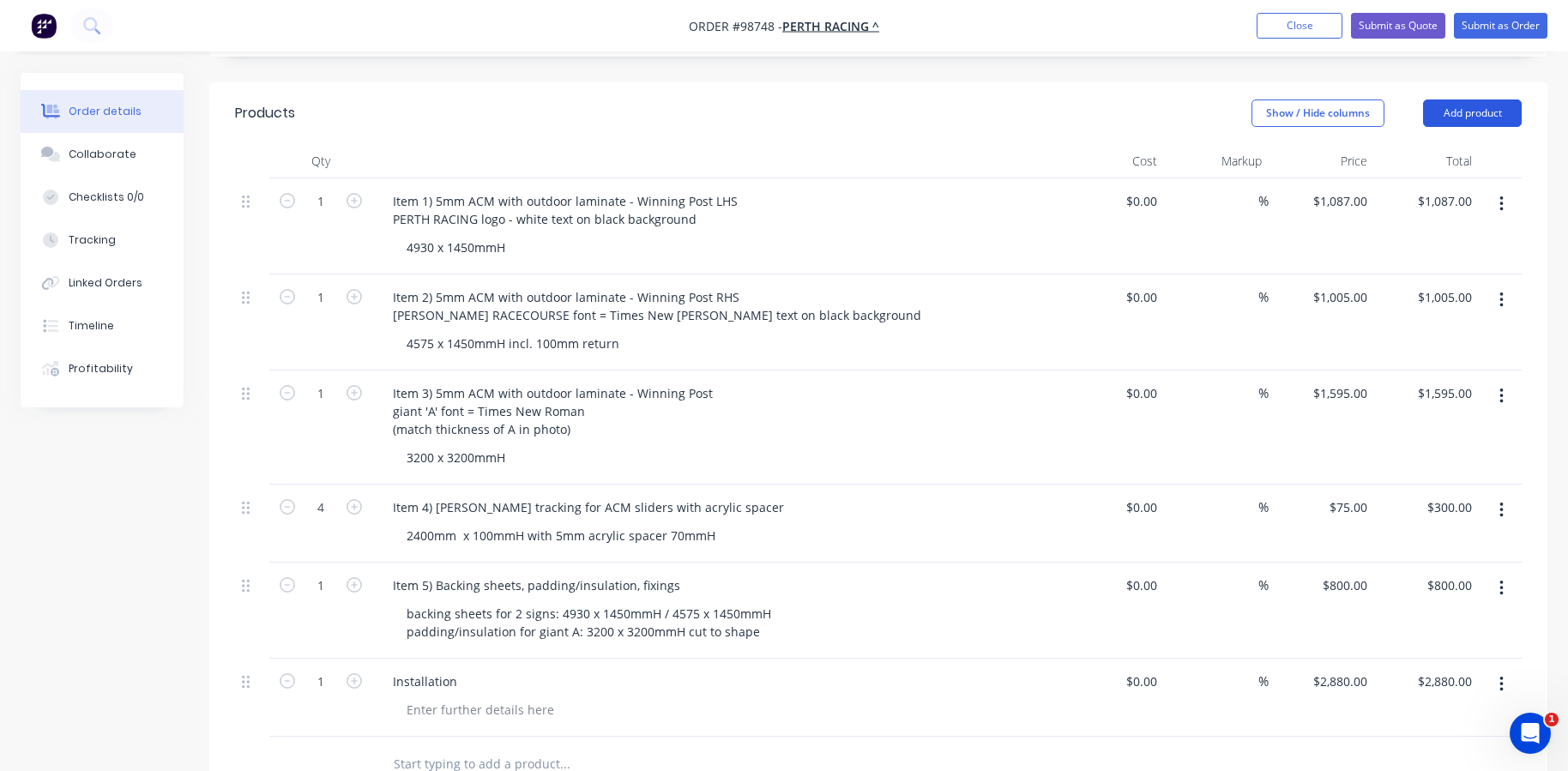
click at [1475, 100] on button "Add product" at bounding box center [1472, 113] width 99 height 28
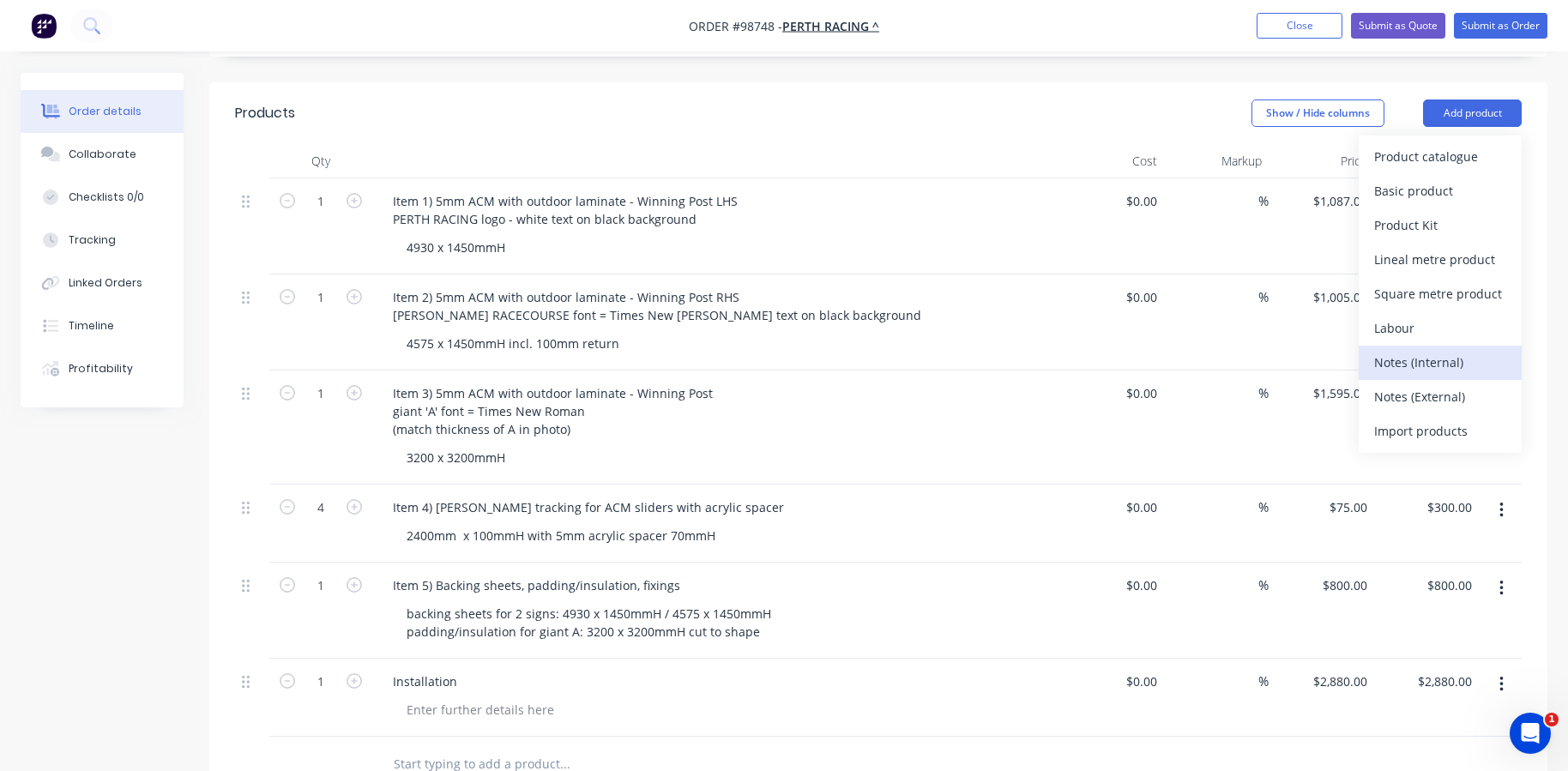
click at [1434, 350] on div "Notes (Internal)" at bounding box center [1439, 362] width 132 height 25
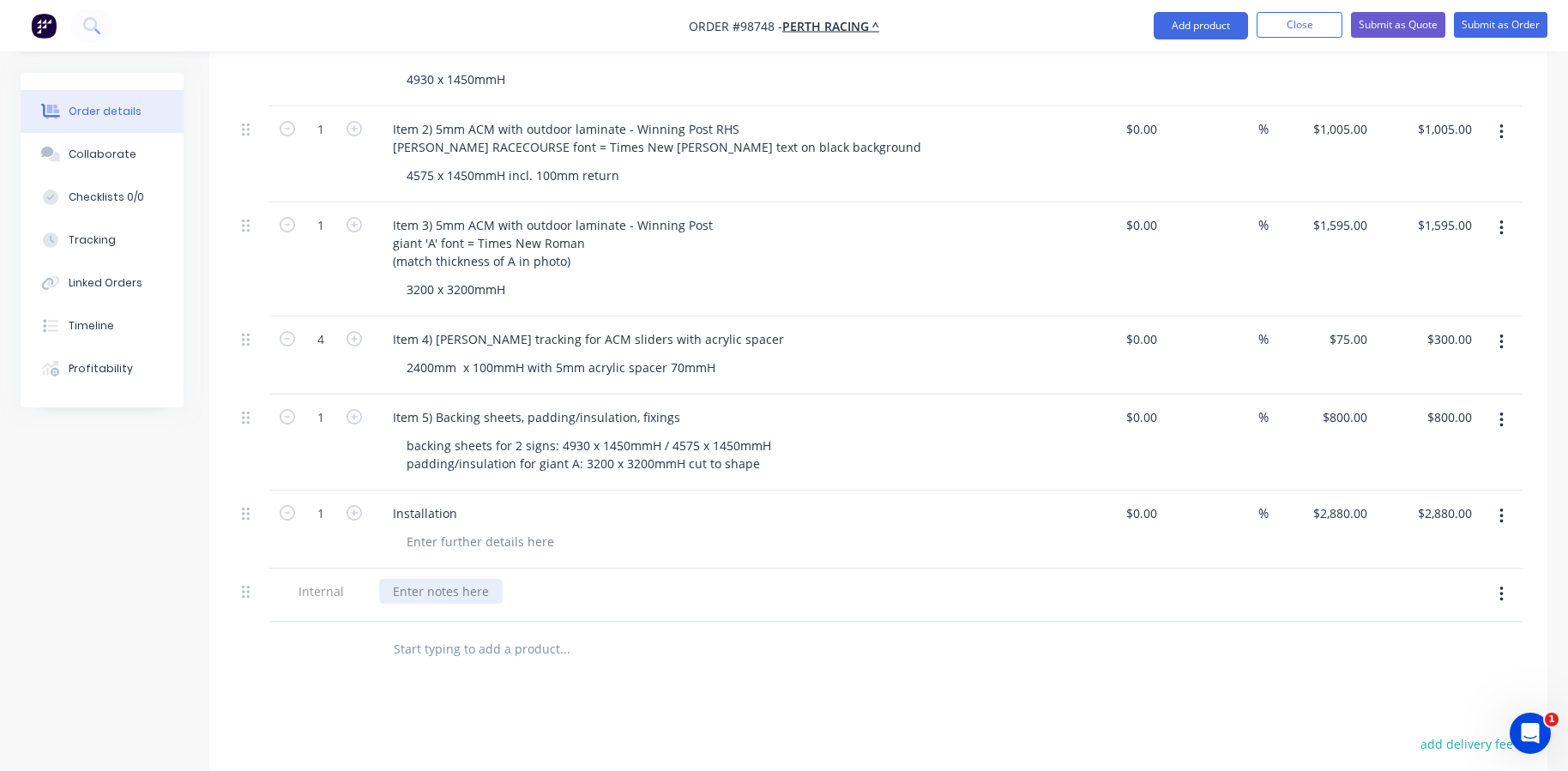
scroll to position [618, 0]
click at [463, 576] on div at bounding box center [441, 588] width 124 height 25
click at [603, 576] on div "ACCOUNTS: Please invoice as follows: $4,787" at bounding box center [521, 588] width 283 height 25
click at [762, 576] on div "ACCOUNTS: Please invoice as follows: Winning Post Signage $4,787" at bounding box center [585, 588] width 411 height 25
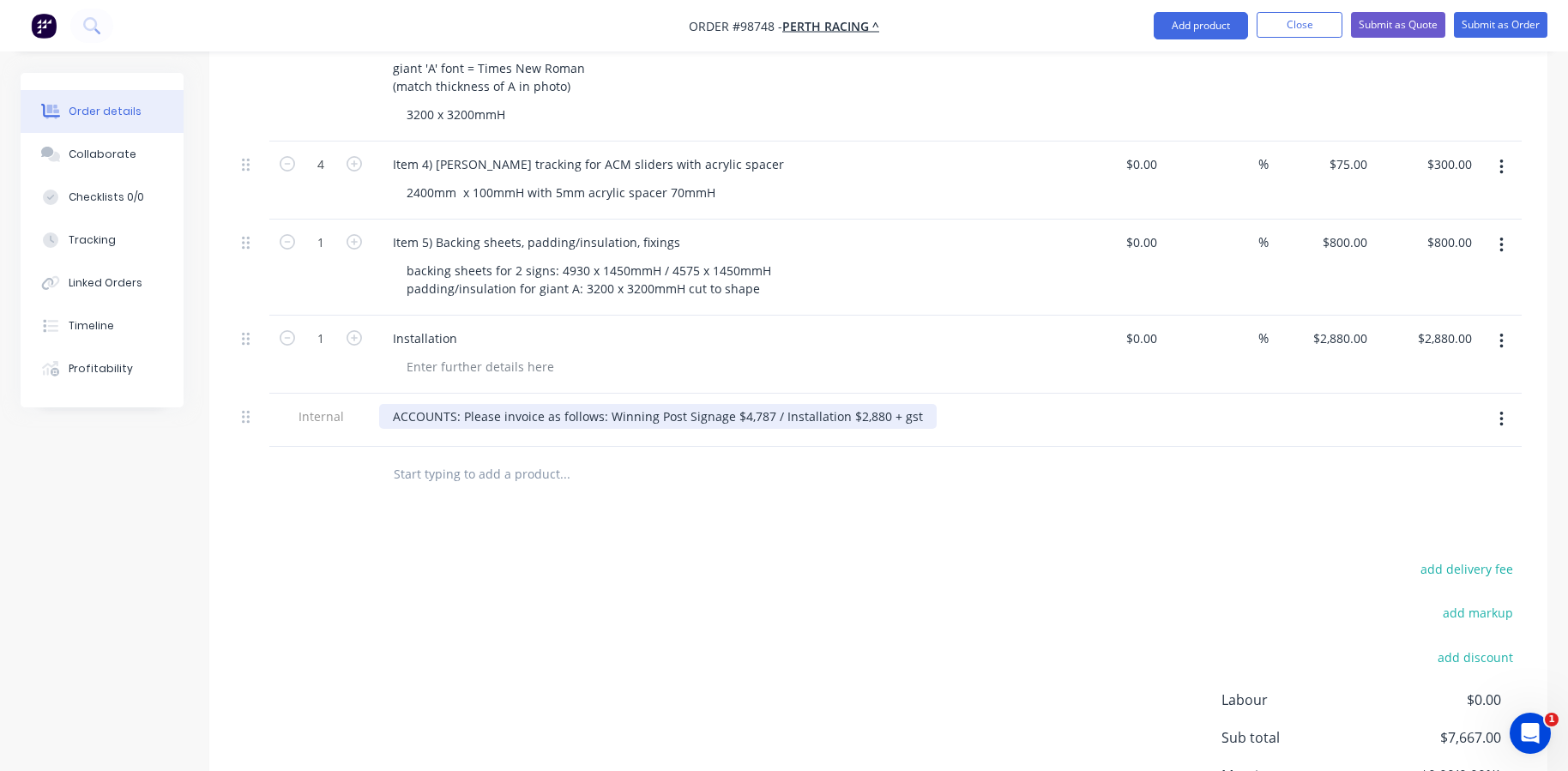
scroll to position [703, 0]
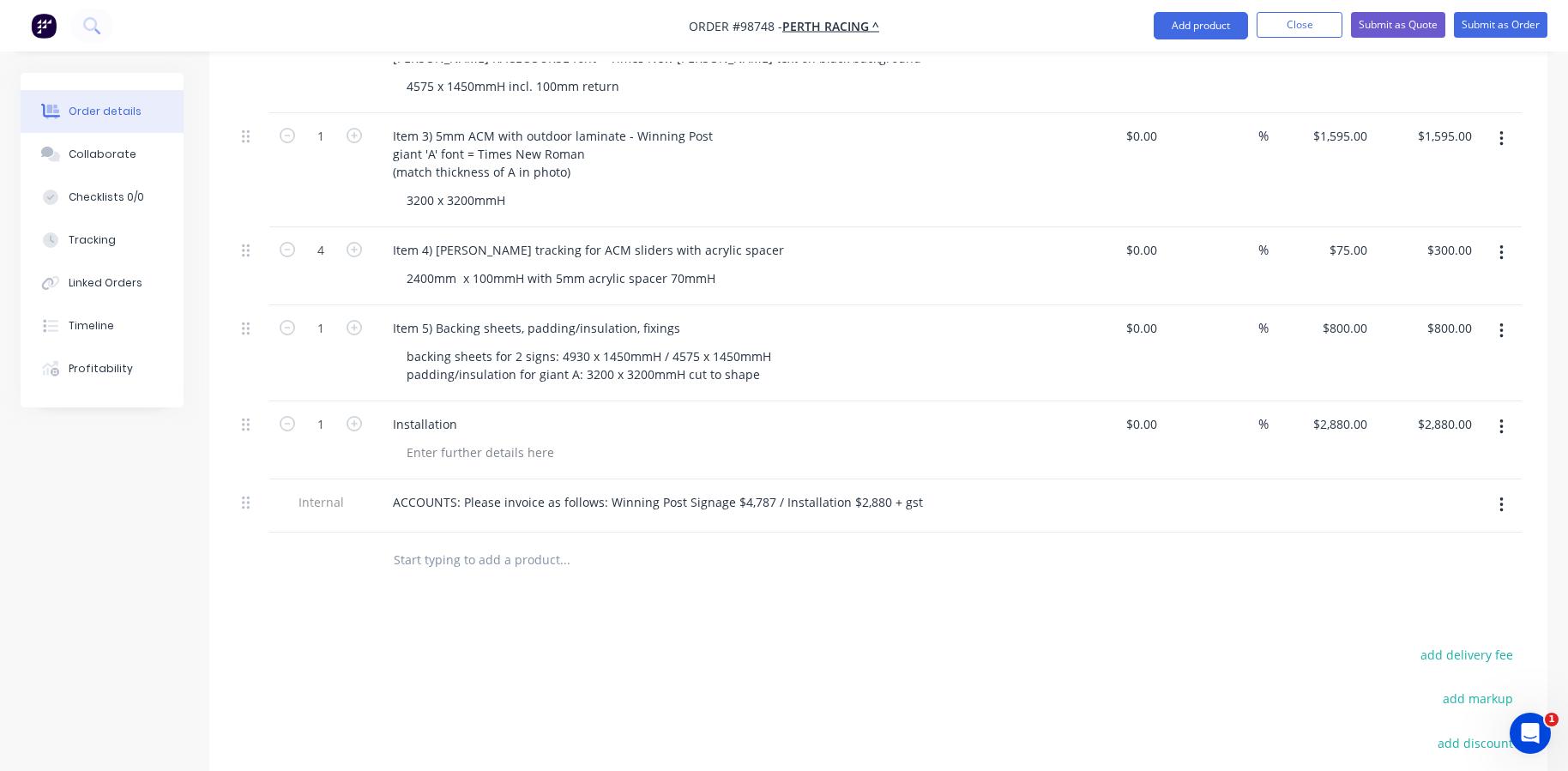
click at [603, 543] on input "text" at bounding box center [564, 559] width 343 height 34
click at [604, 489] on div "ACCOUNTS: Please invoice as follows: Winning Post Signage $4,787 / Installation…" at bounding box center [658, 502] width 558 height 25
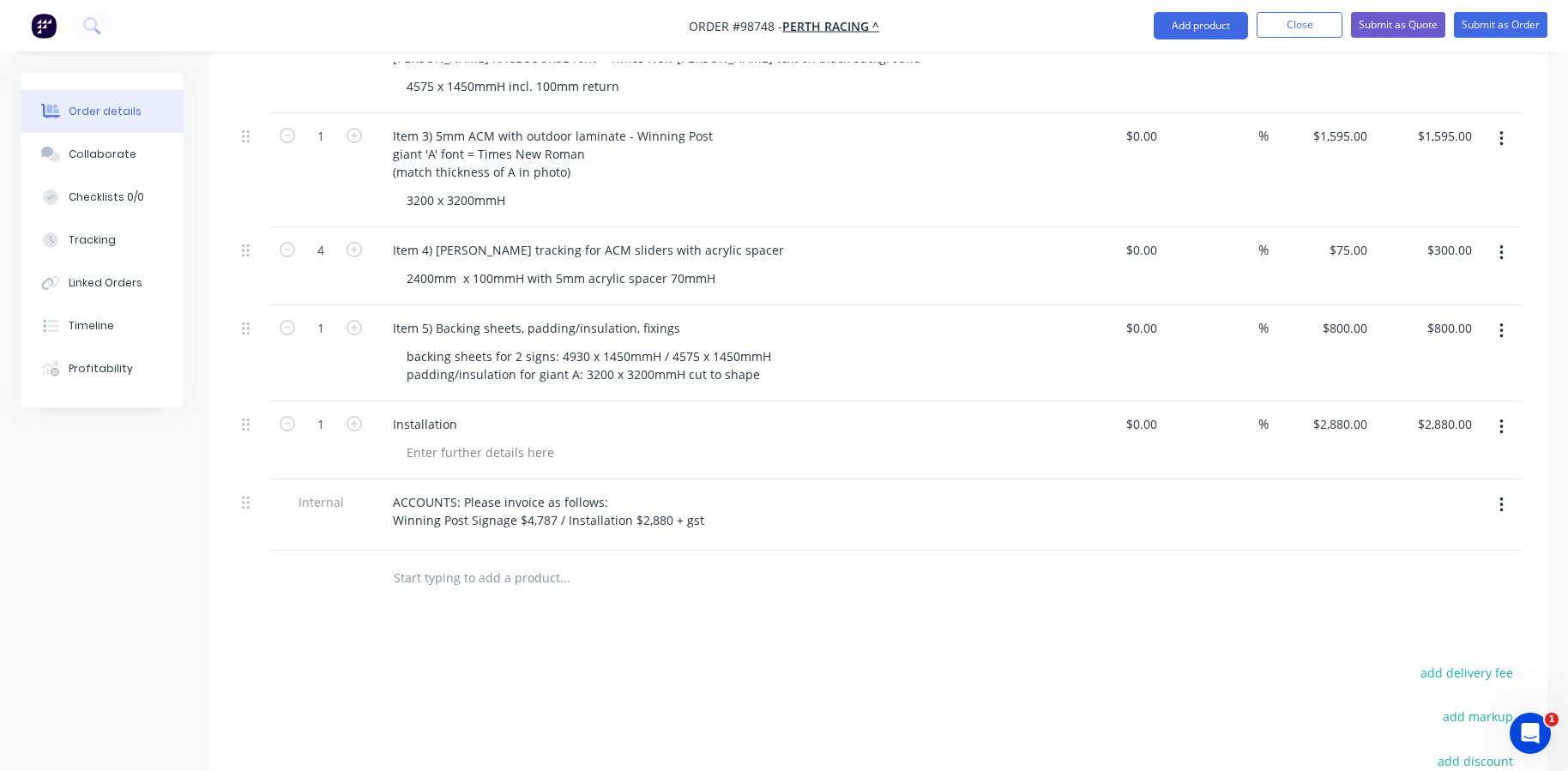
click at [591, 561] on input "text" at bounding box center [564, 578] width 343 height 34
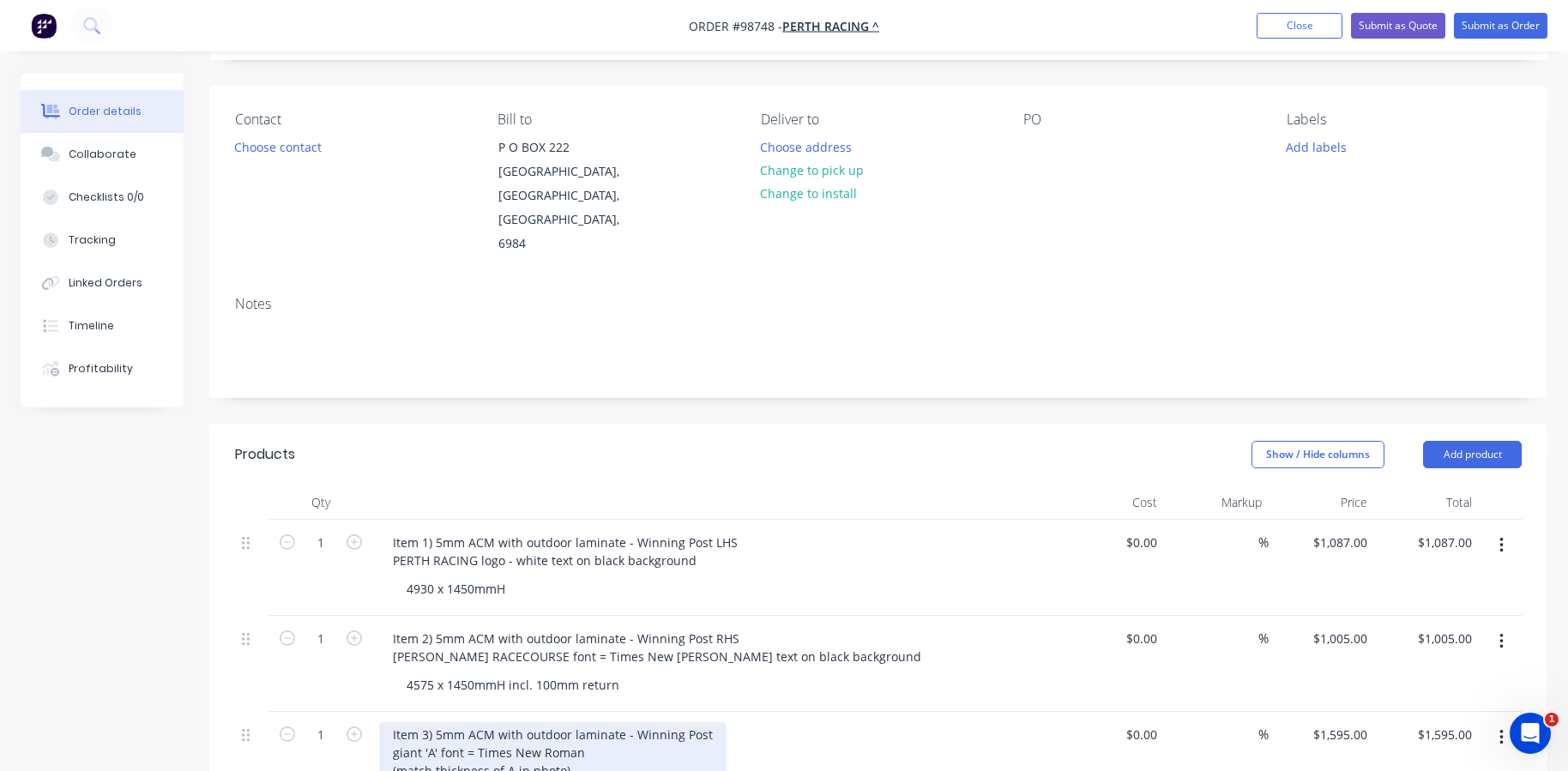
scroll to position [103, 0]
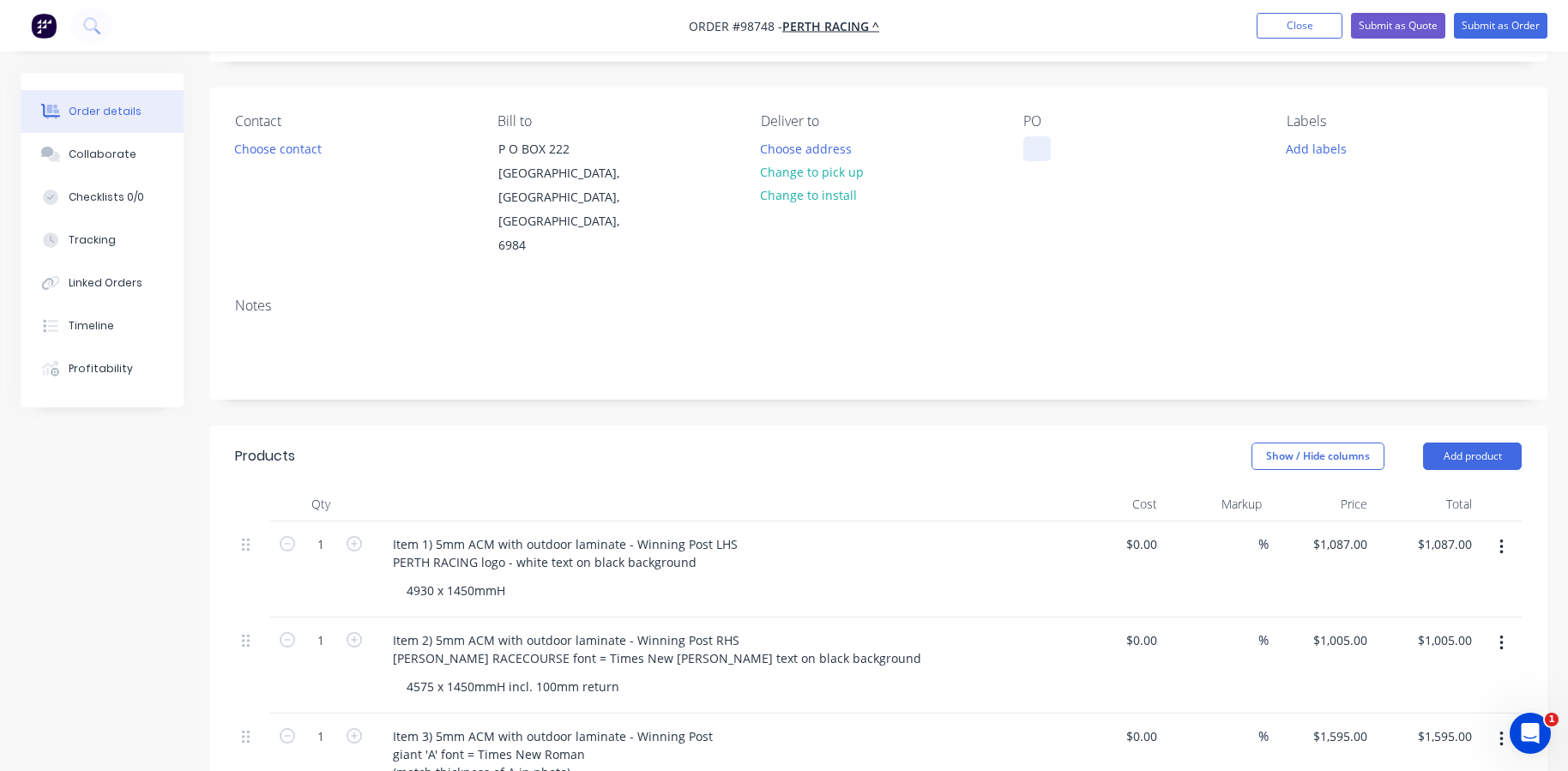
click at [1044, 149] on div at bounding box center [1036, 149] width 28 height 25
click at [809, 190] on button "Change to install" at bounding box center [809, 195] width 115 height 23
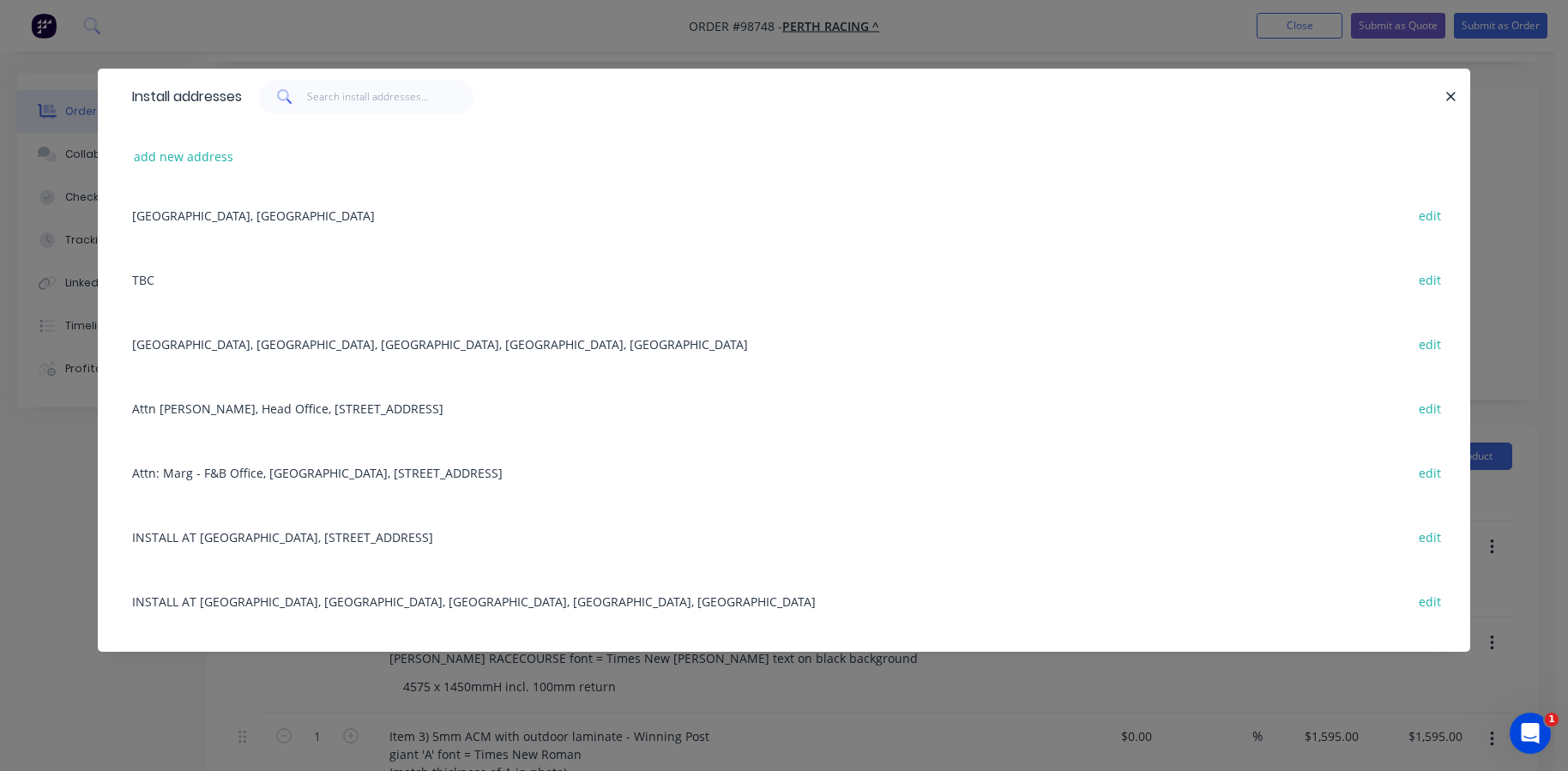
scroll to position [171, 0]
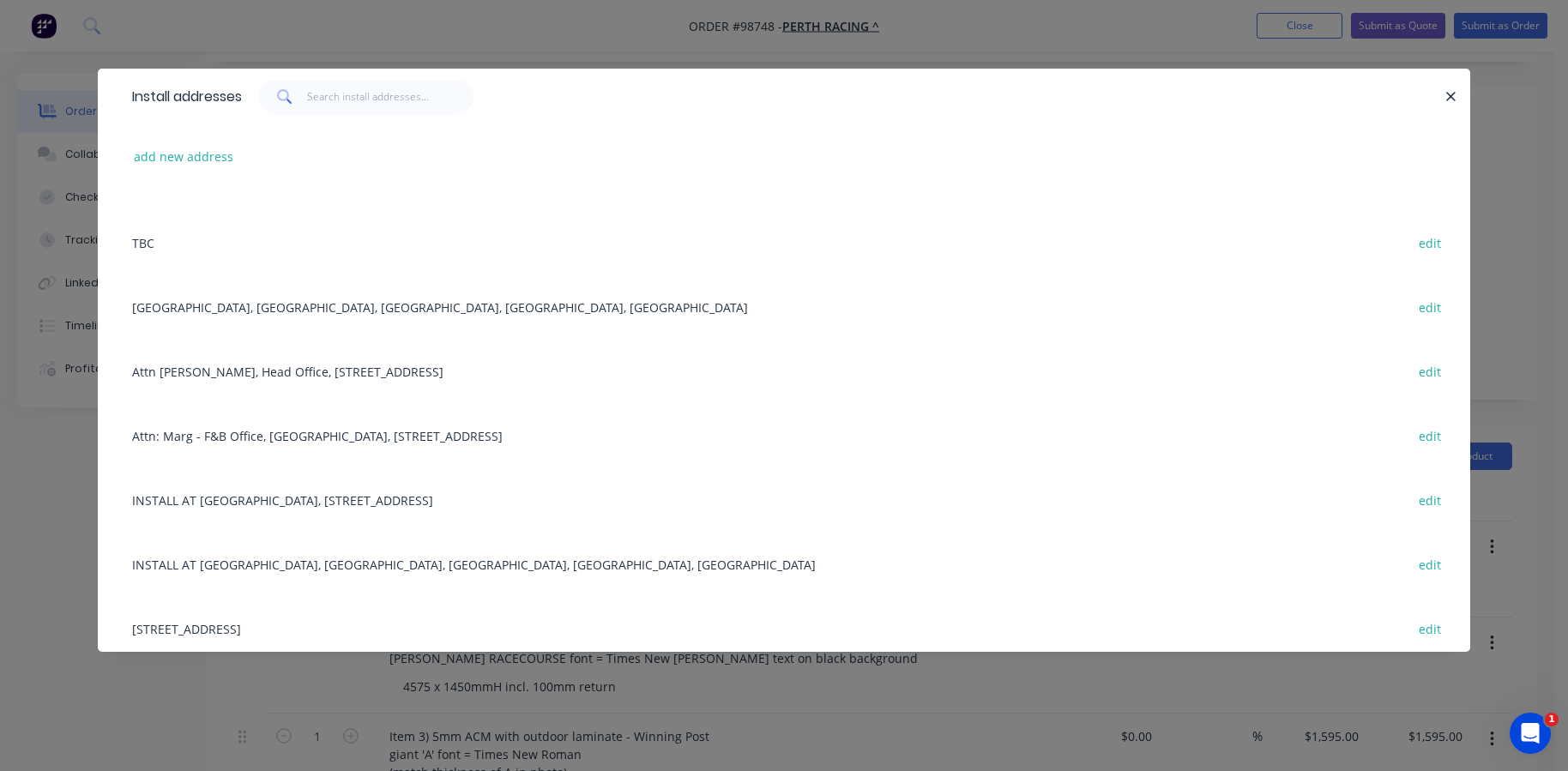
click at [247, 494] on div "INSTALL AT [GEOGRAPHIC_DATA], [STREET_ADDRESS] edit" at bounding box center [784, 499] width 1321 height 65
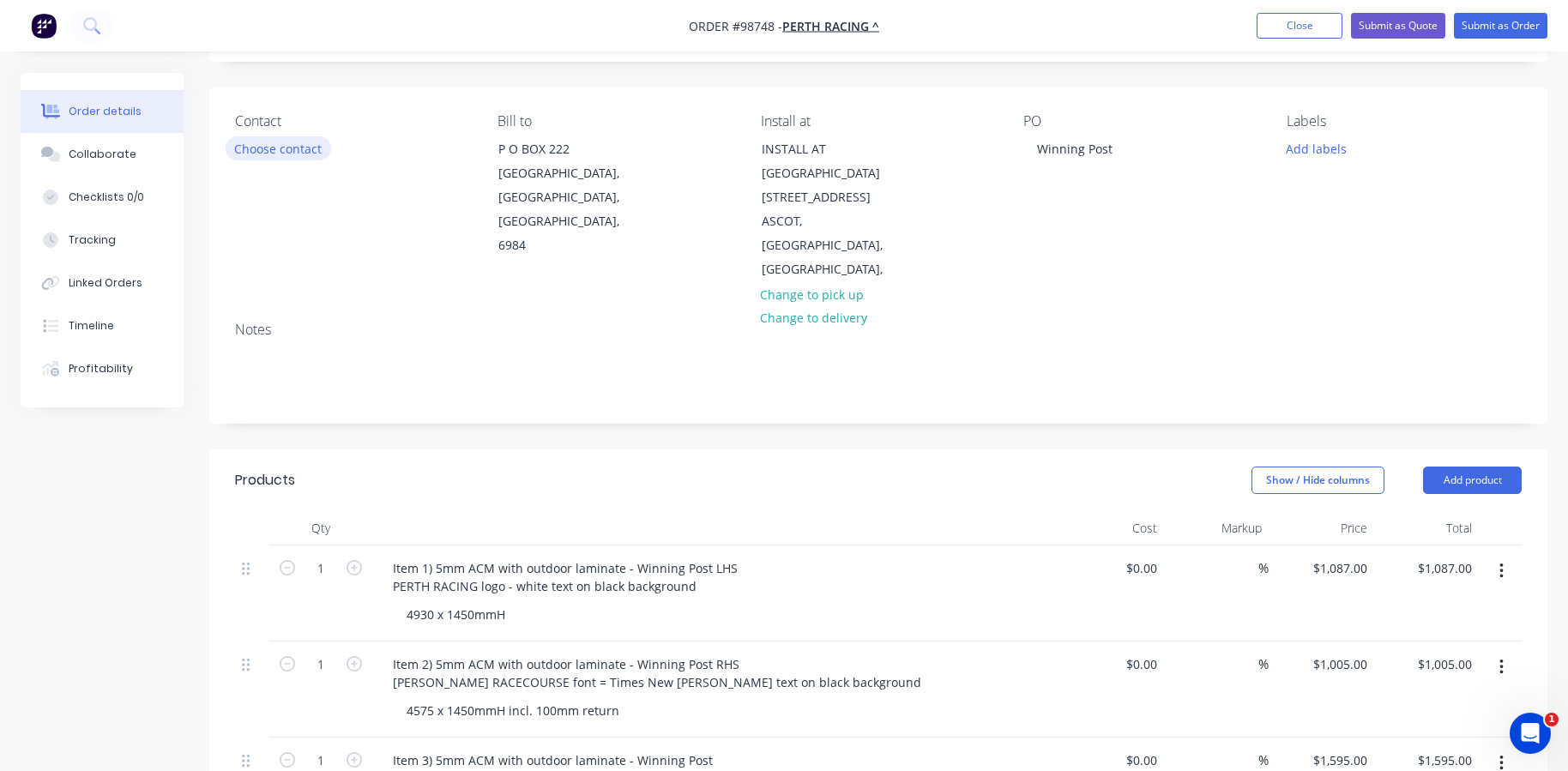
click at [250, 155] on button "Choose contact" at bounding box center [279, 148] width 106 height 23
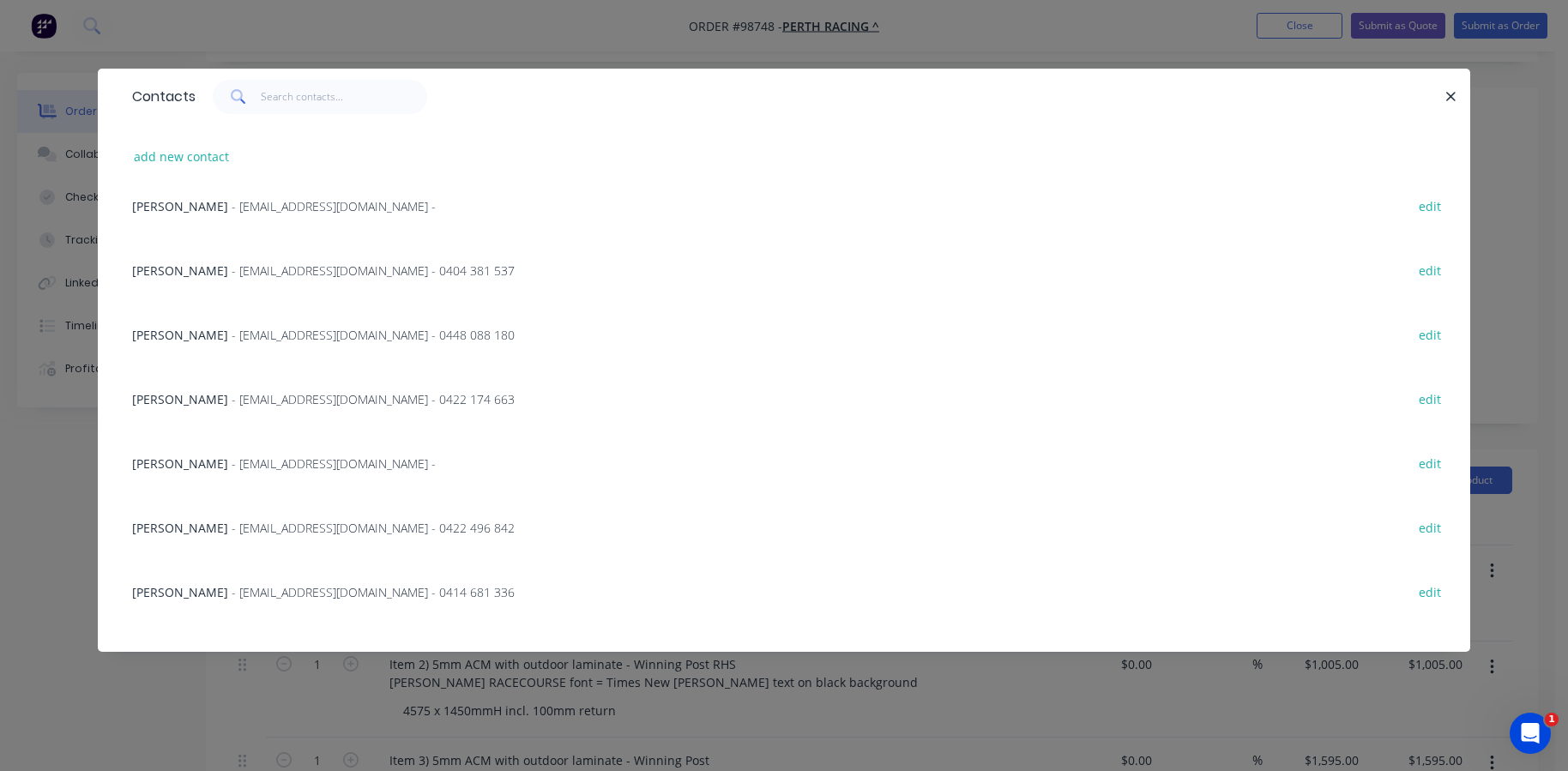
scroll to position [343, 0]
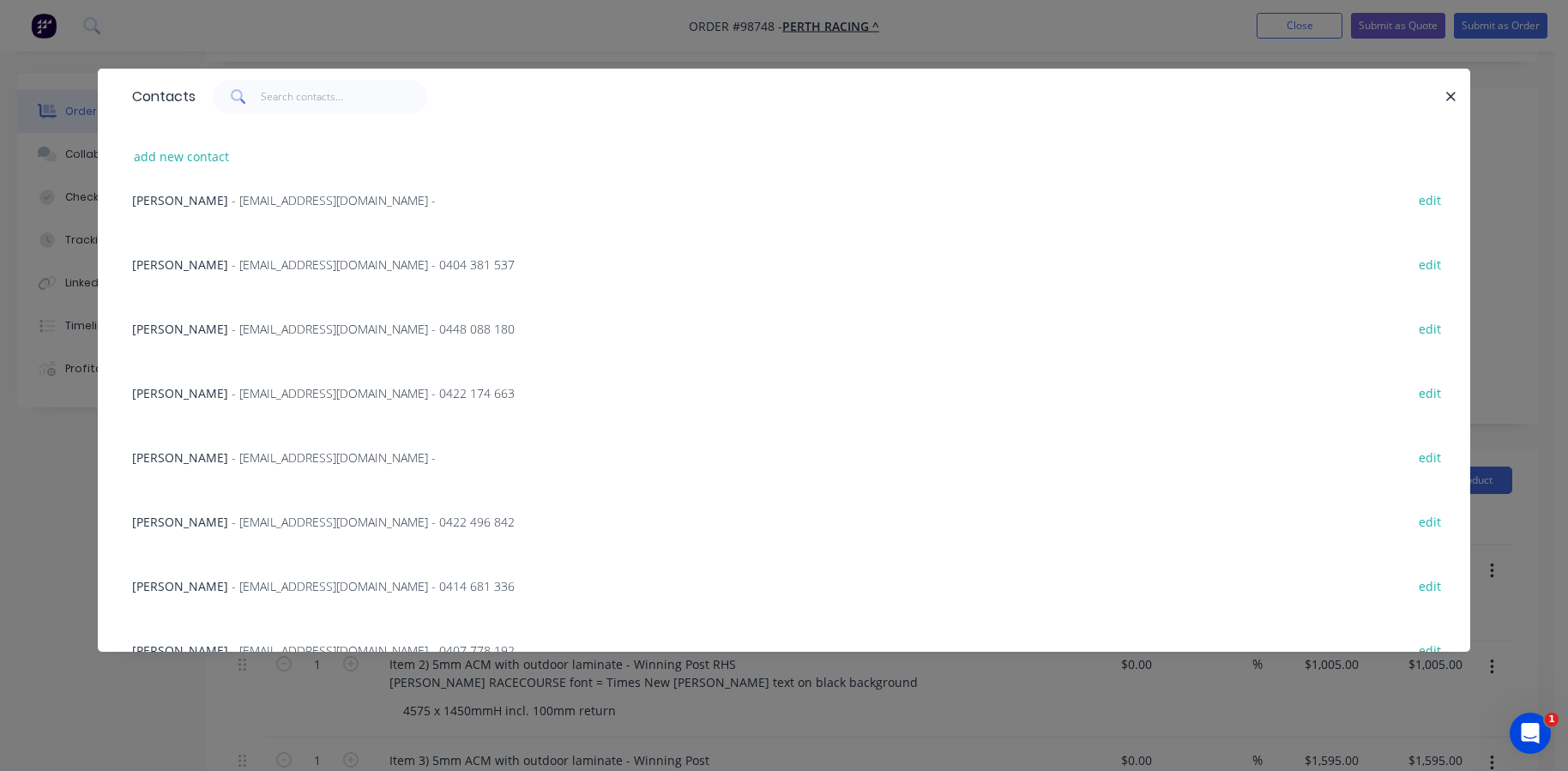
click at [247, 524] on span "- [EMAIL_ADDRESS][DOMAIN_NAME] - 0422 496 842" at bounding box center [373, 522] width 283 height 16
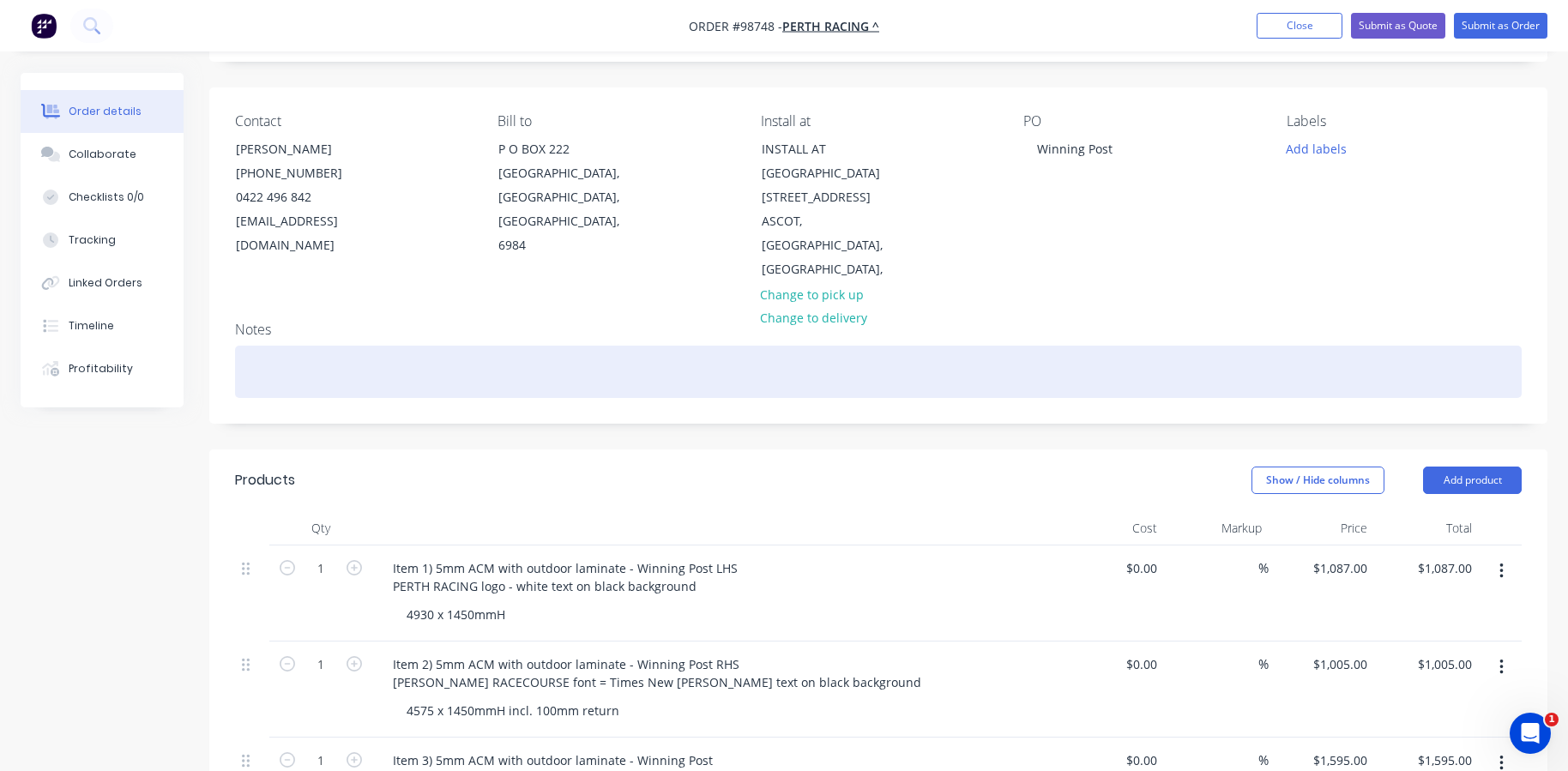
click at [238, 360] on div at bounding box center [878, 371] width 1286 height 52
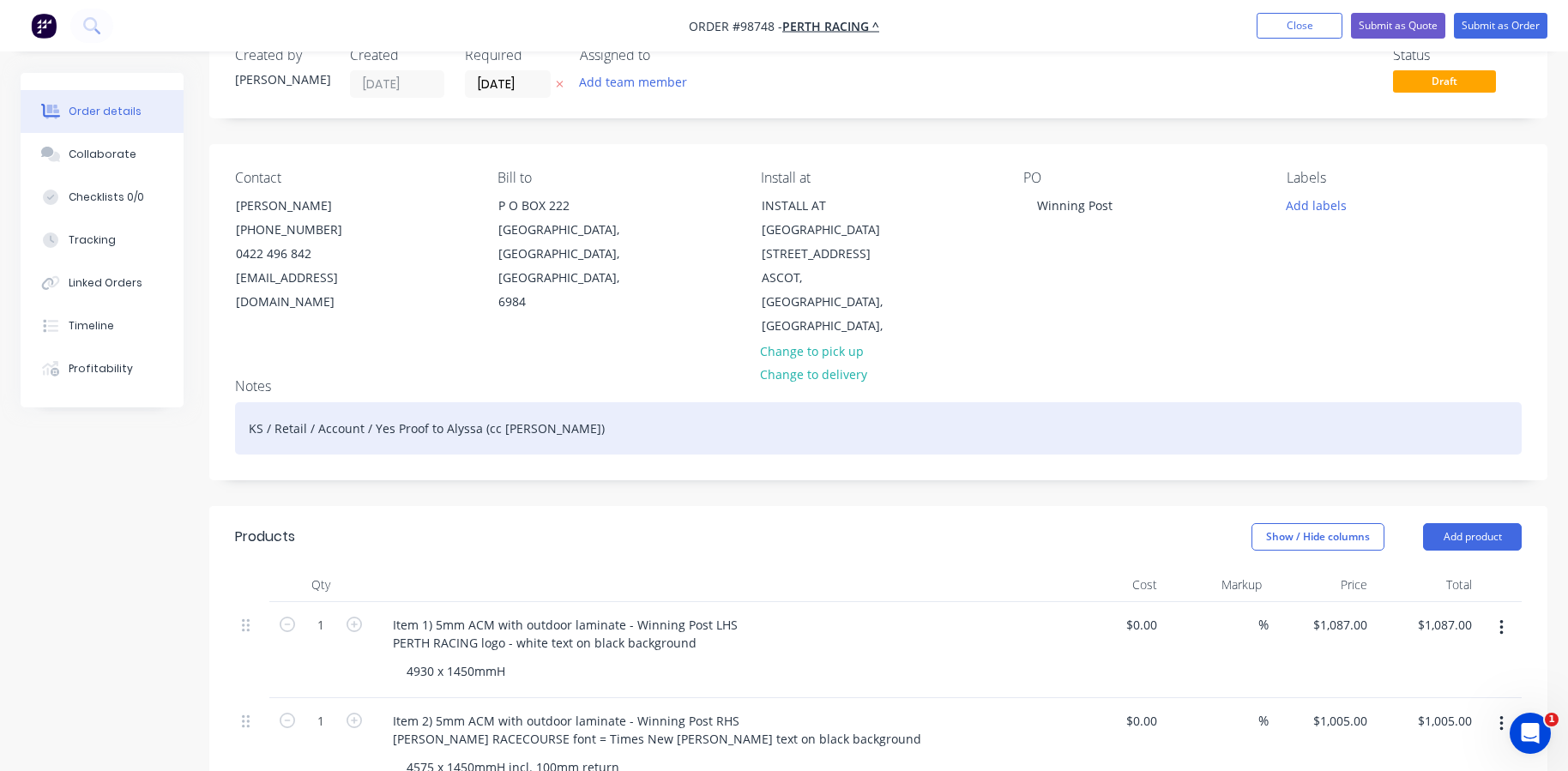
scroll to position [17, 0]
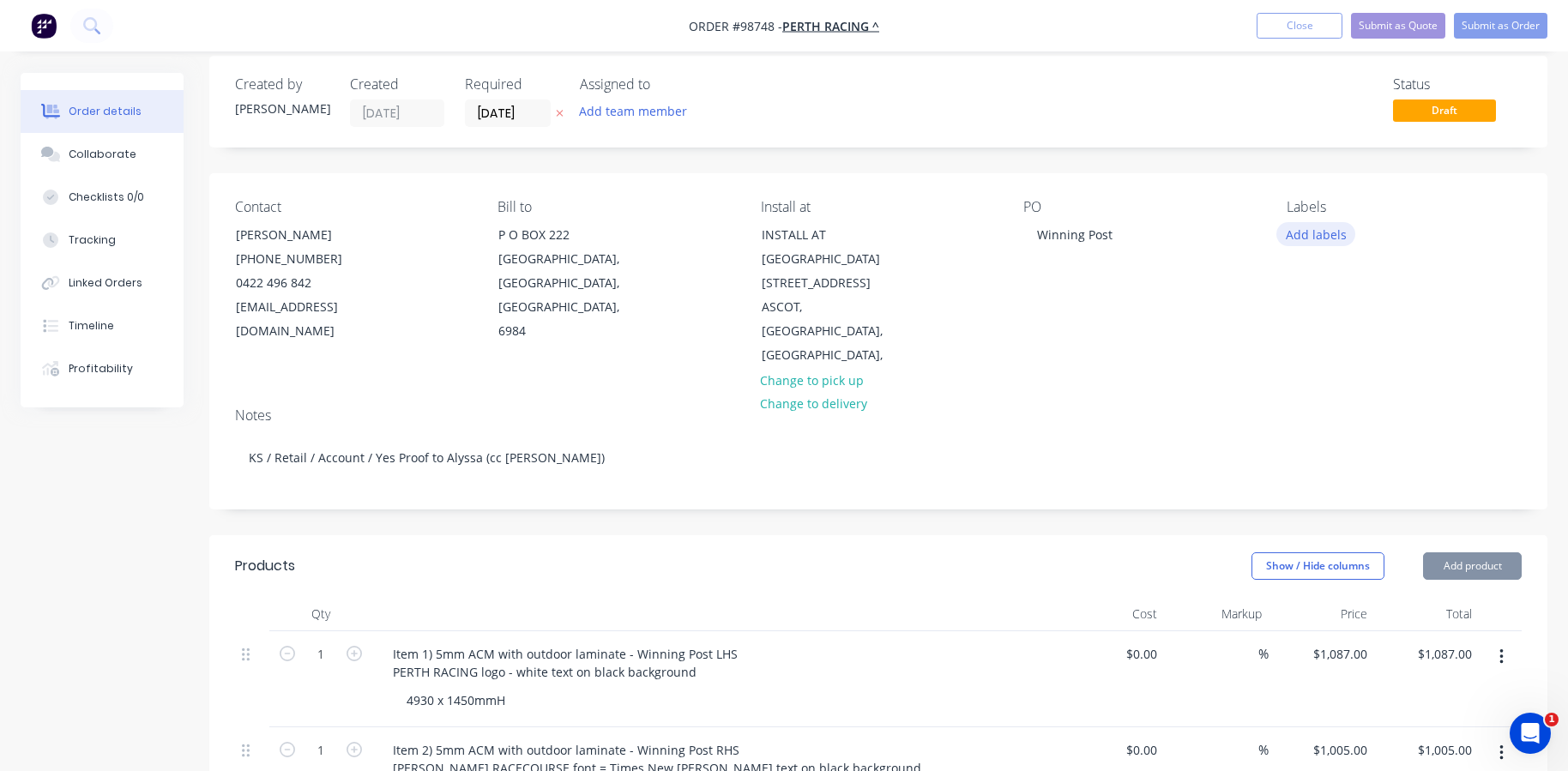
click at [1296, 238] on button "Add labels" at bounding box center [1315, 234] width 79 height 23
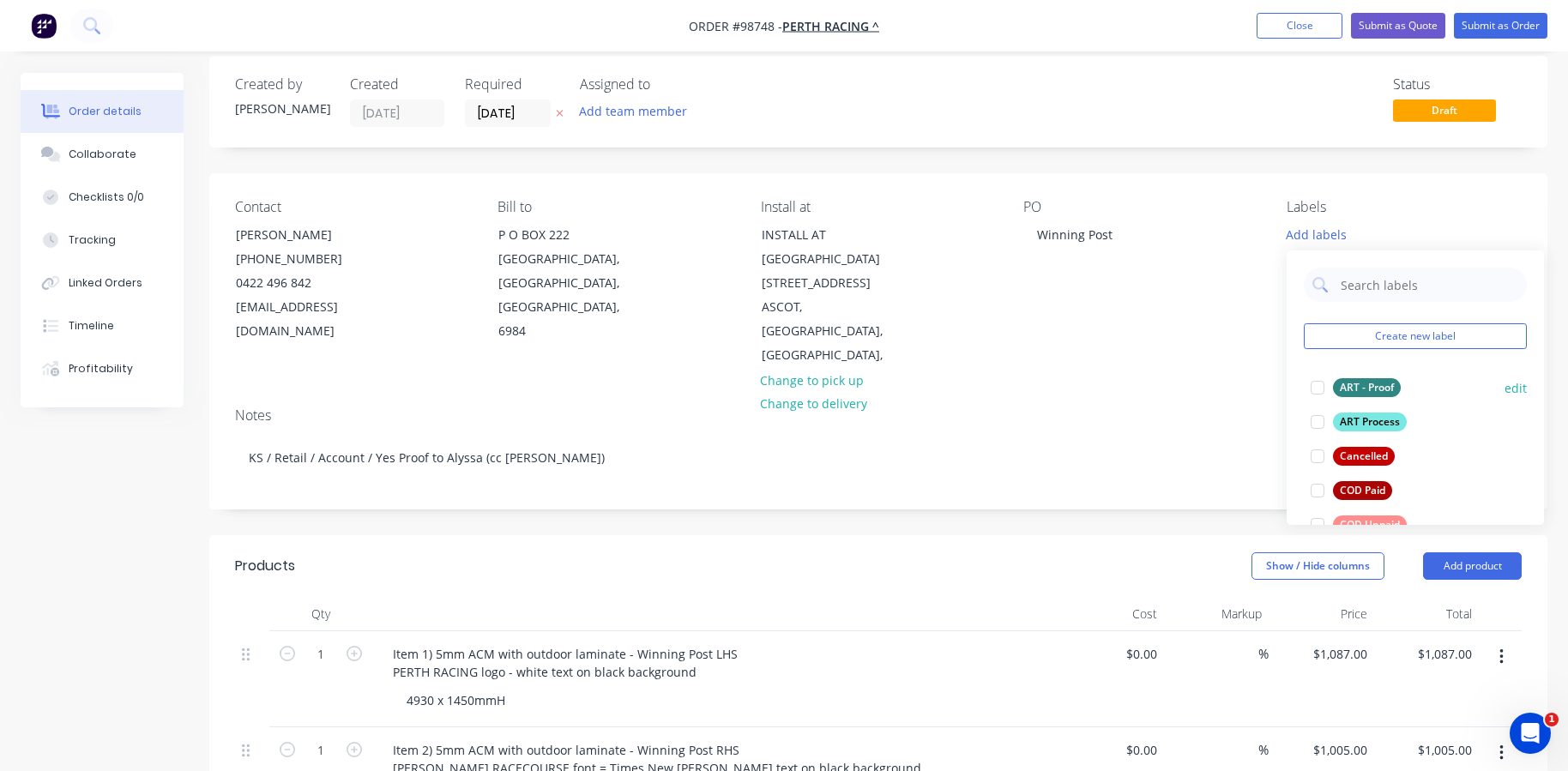
click at [1313, 387] on div at bounding box center [1317, 387] width 34 height 34
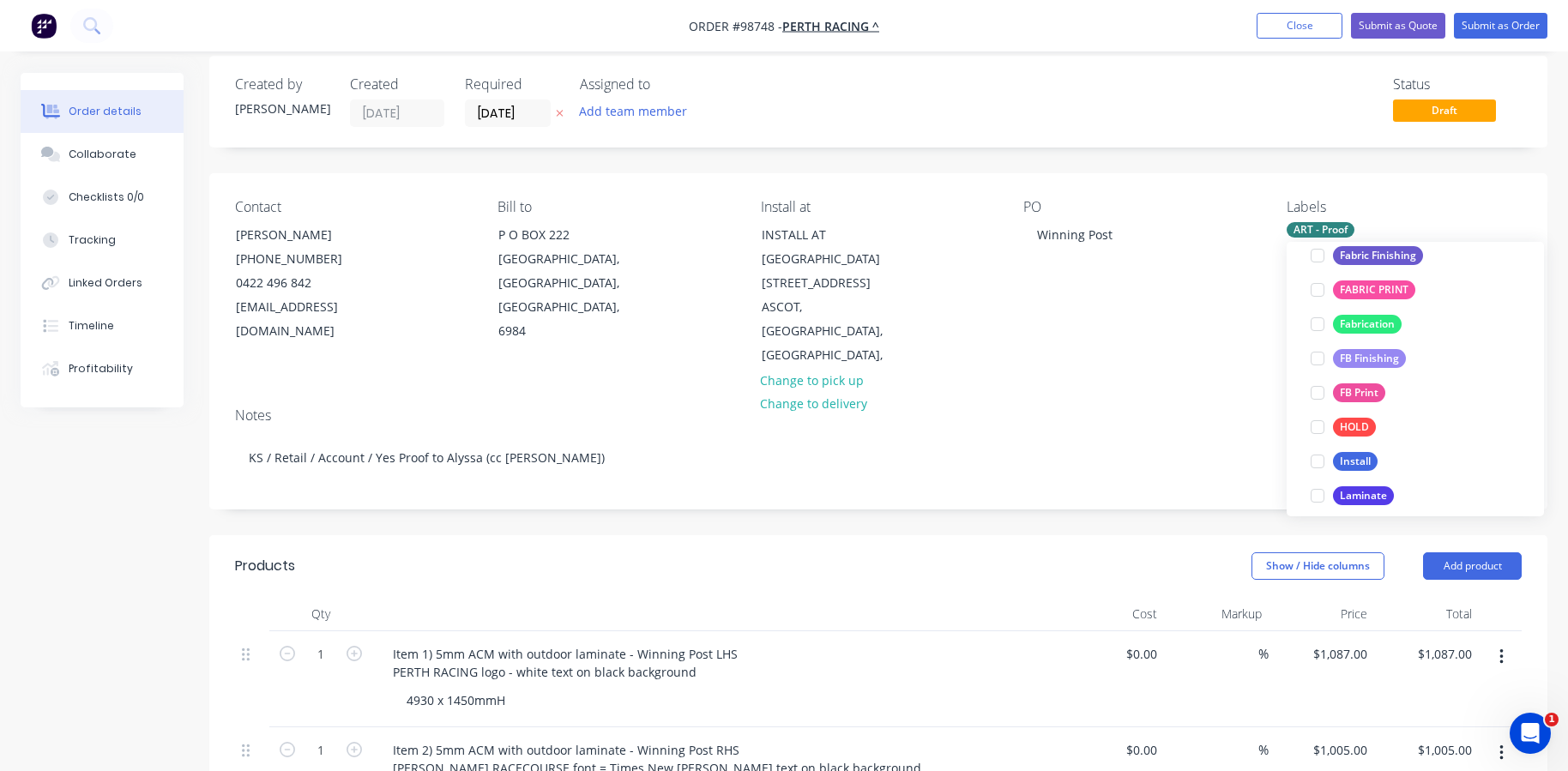
scroll to position [375, 0]
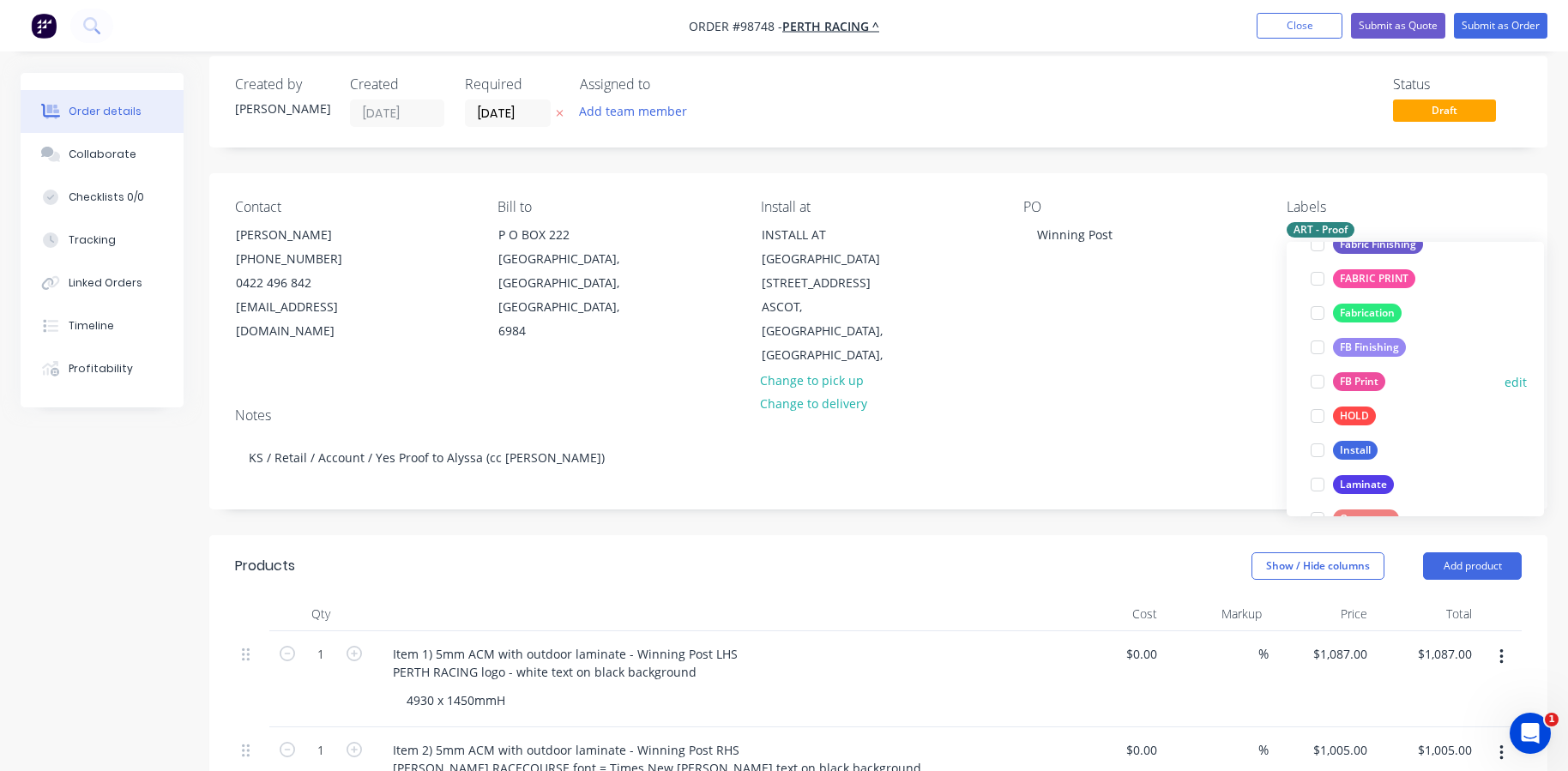
click at [1315, 379] on div at bounding box center [1317, 382] width 34 height 34
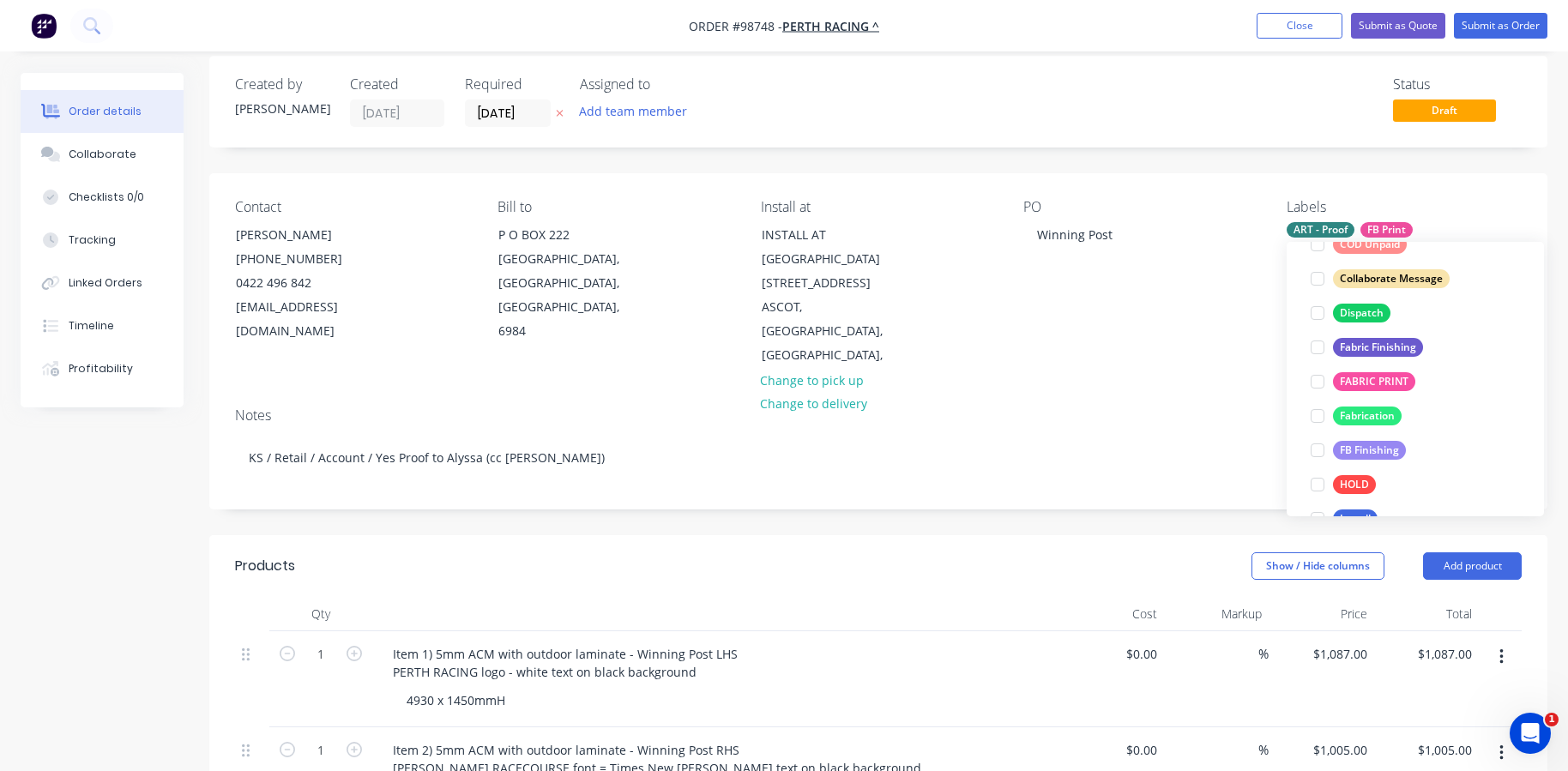
scroll to position [318, 0]
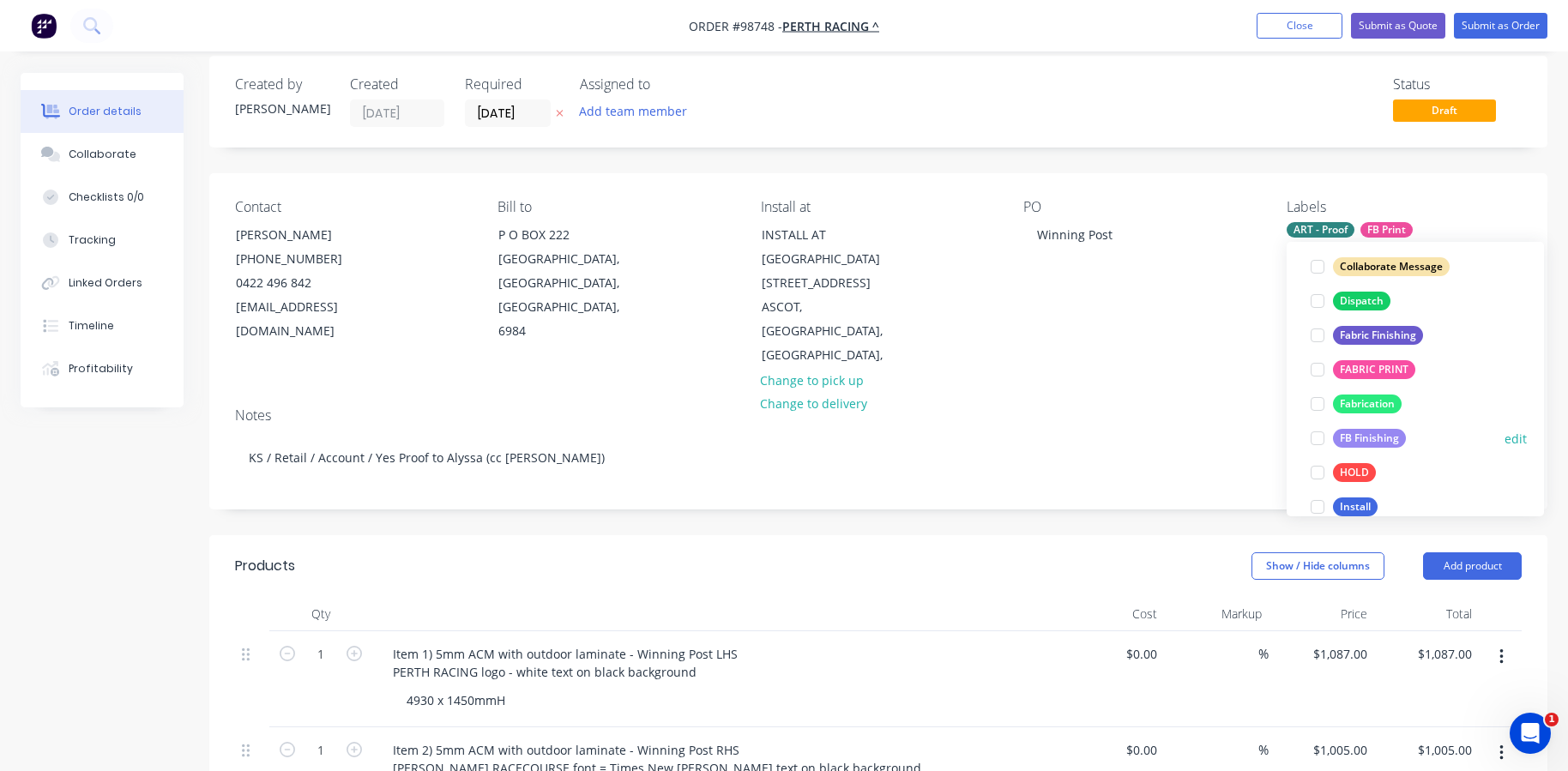
click at [1318, 441] on div at bounding box center [1317, 438] width 34 height 34
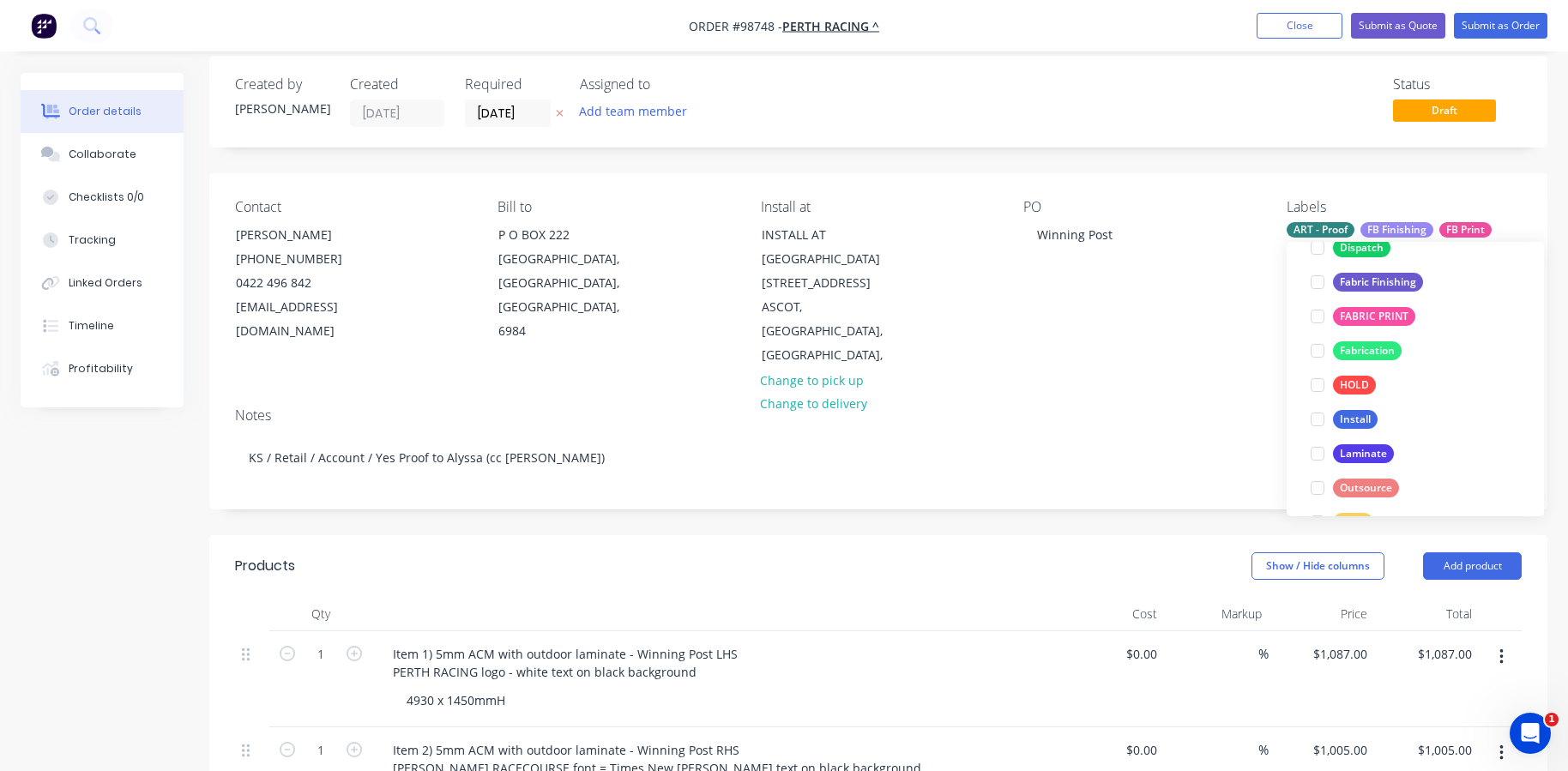
scroll to position [413, 0]
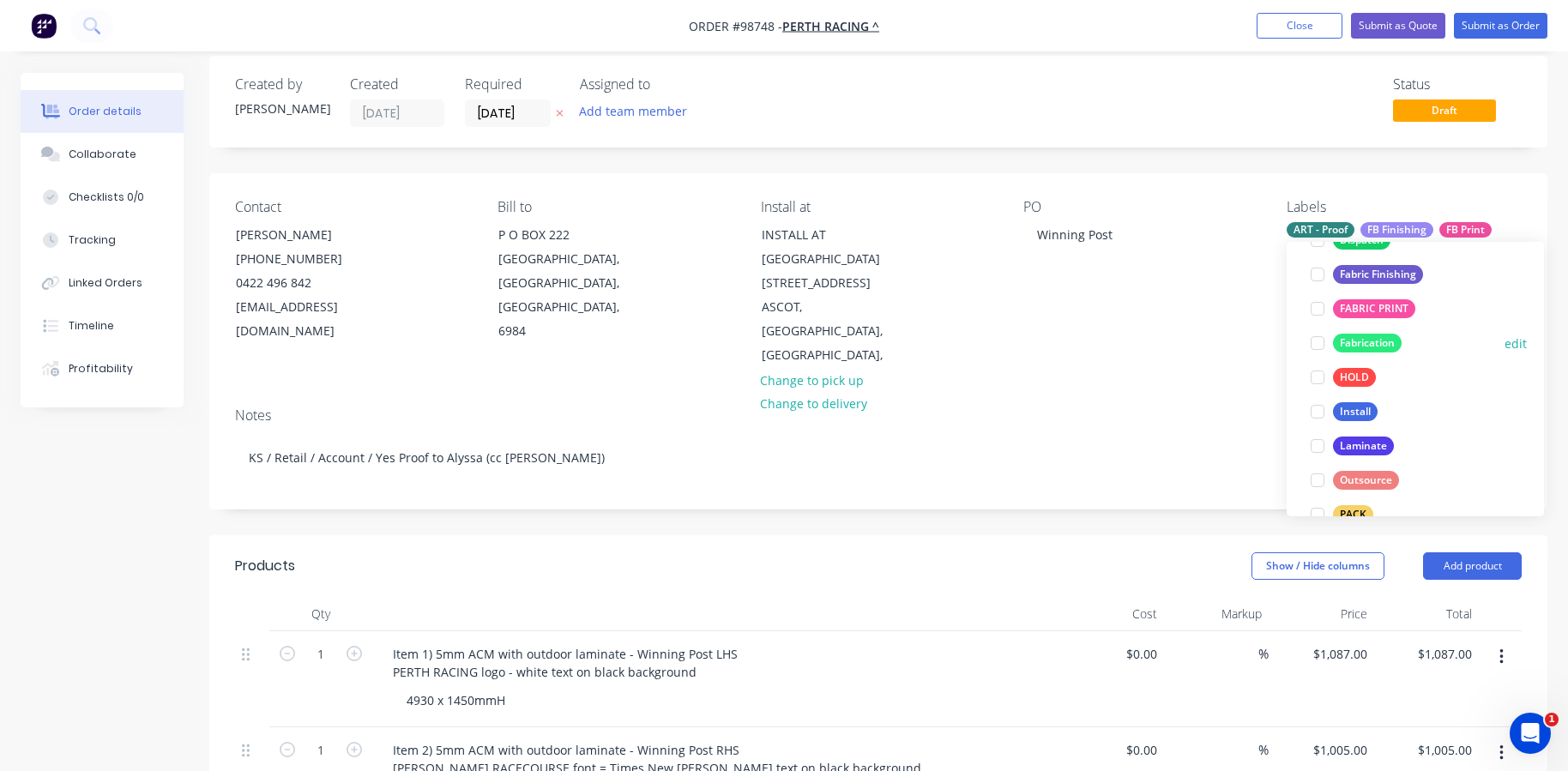
click at [1318, 345] on div at bounding box center [1317, 342] width 34 height 34
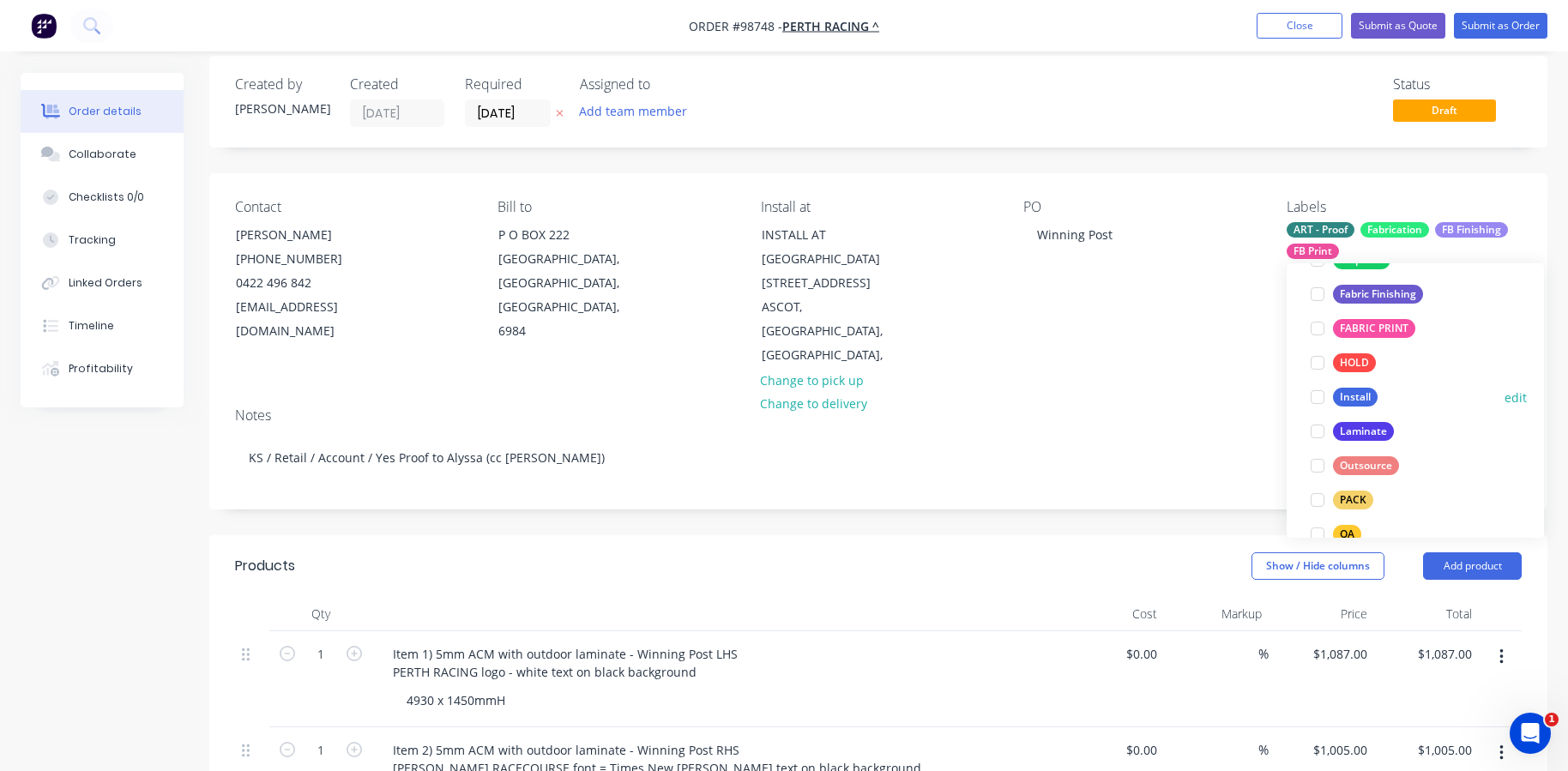
click at [1312, 395] on div at bounding box center [1317, 397] width 34 height 34
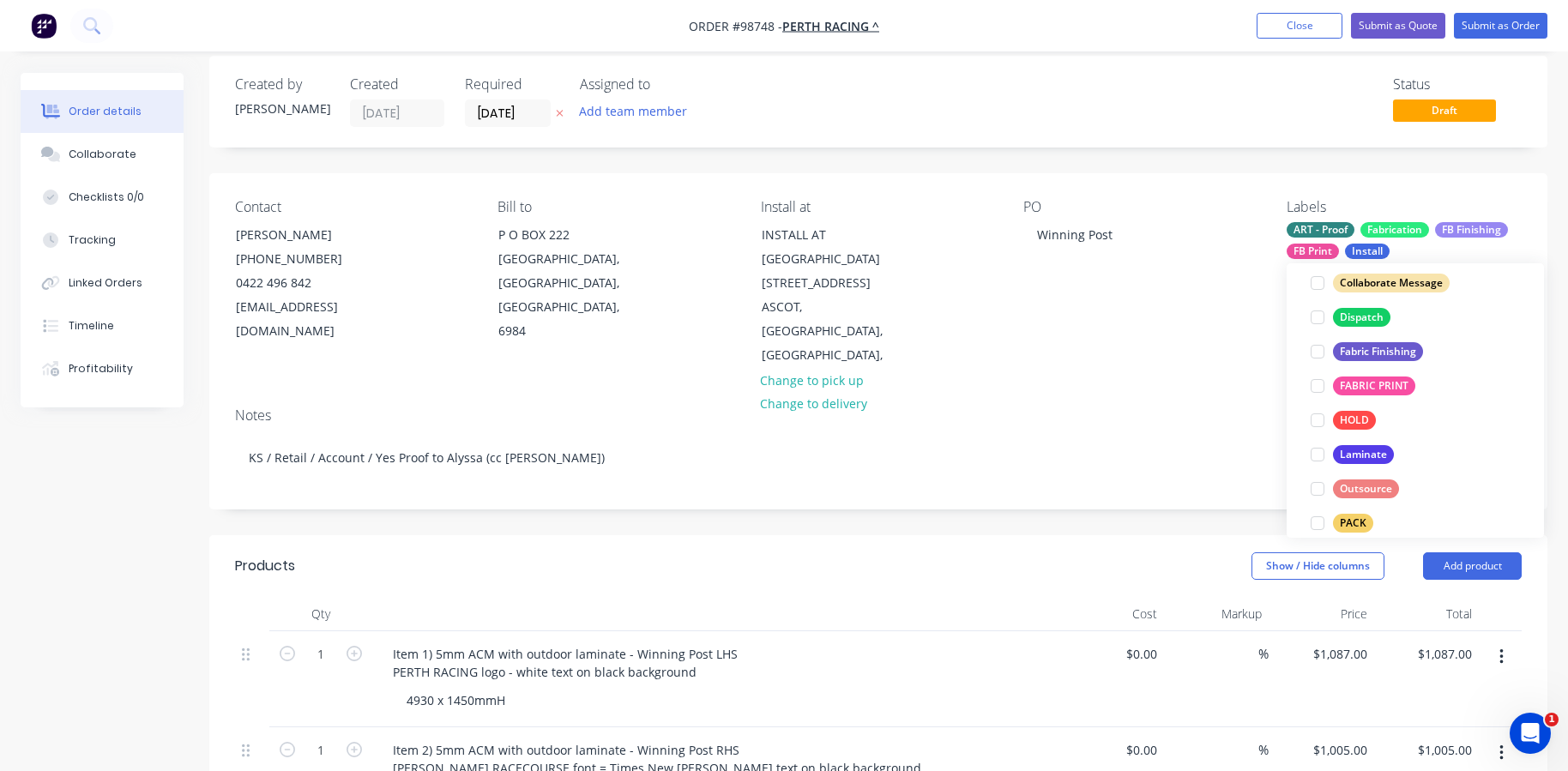
scroll to position [438, 0]
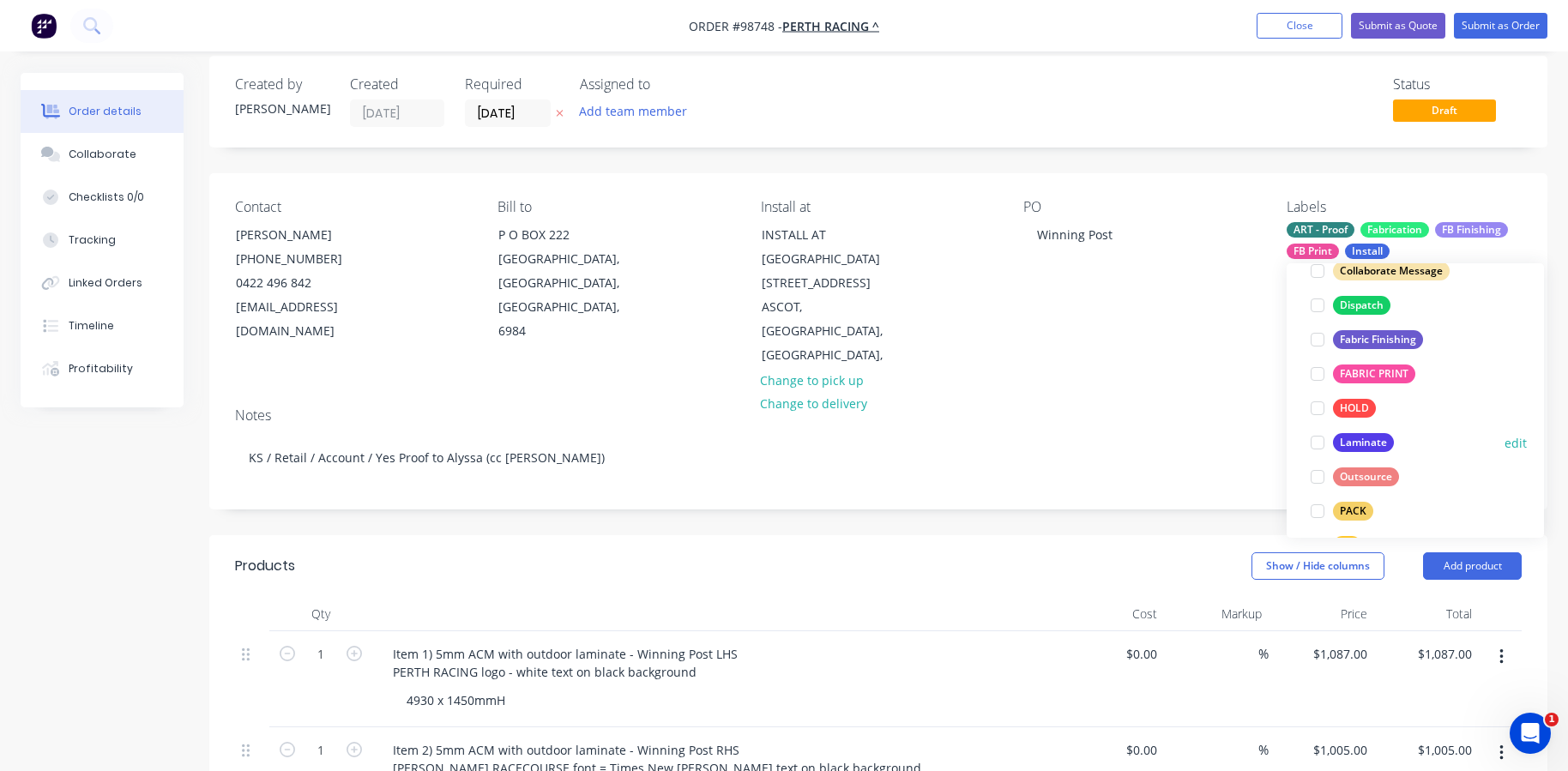
click at [1312, 442] on div at bounding box center [1317, 442] width 34 height 34
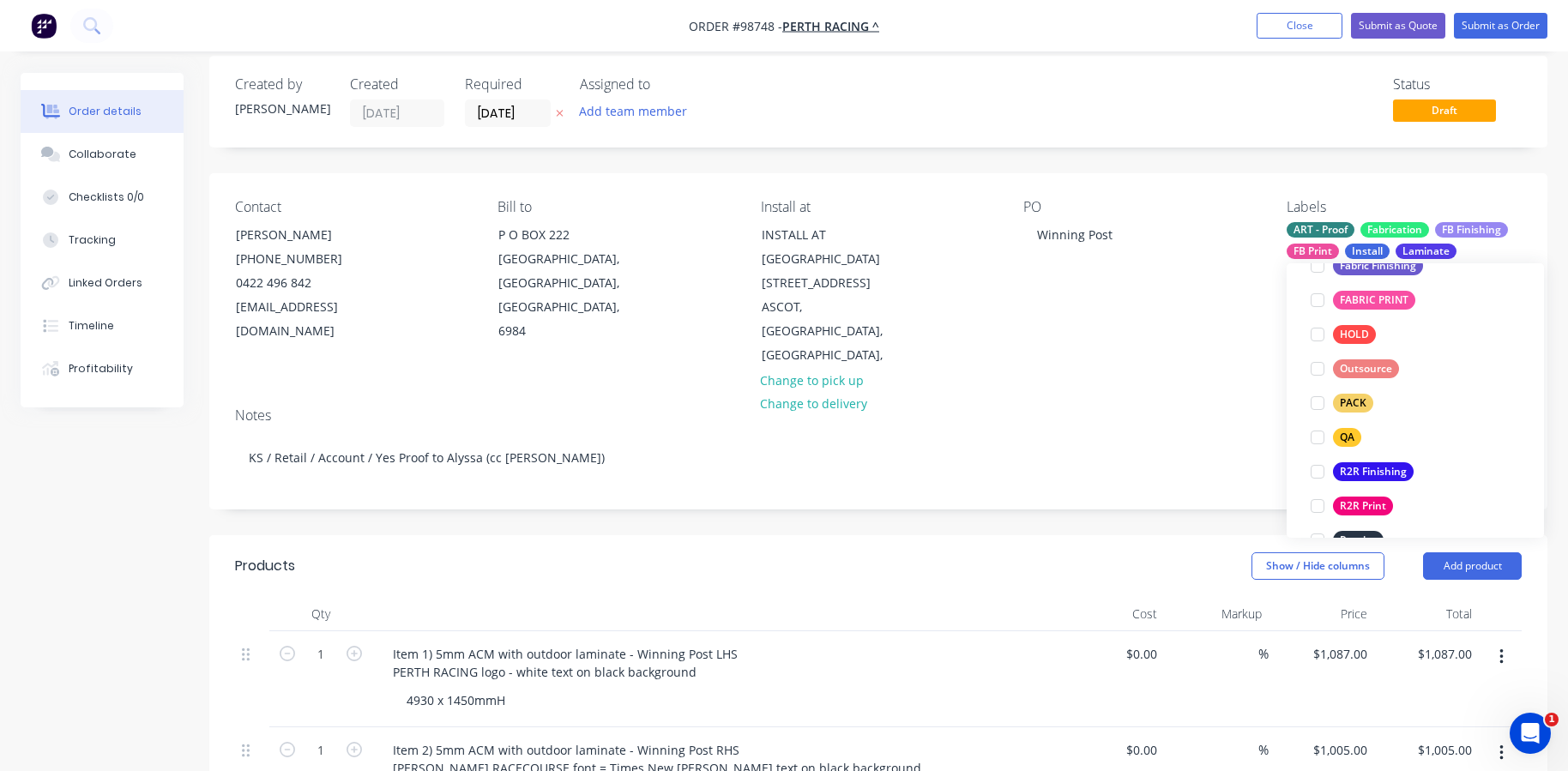
scroll to position [578, 0]
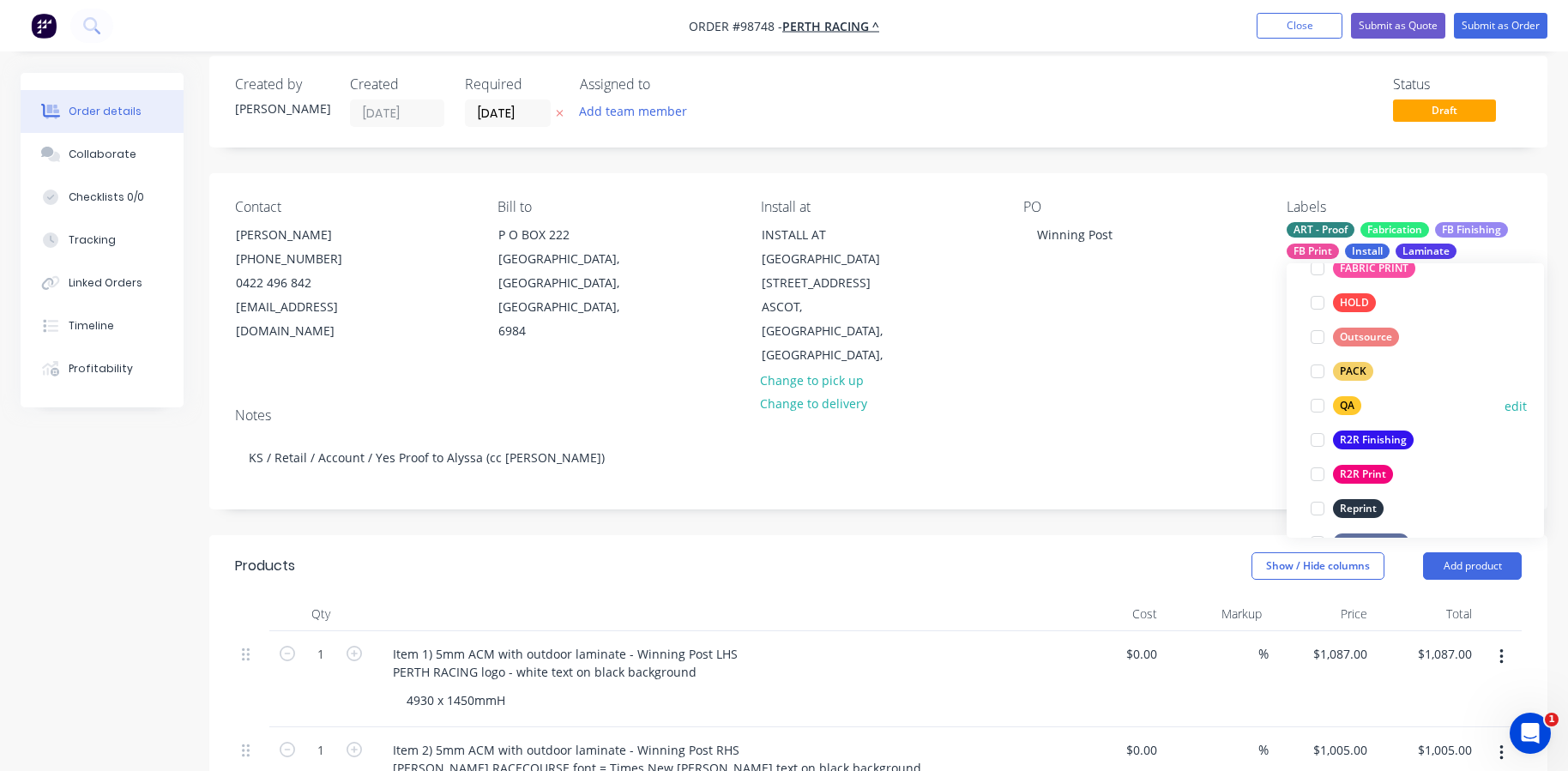
click at [1316, 407] on div at bounding box center [1317, 405] width 34 height 34
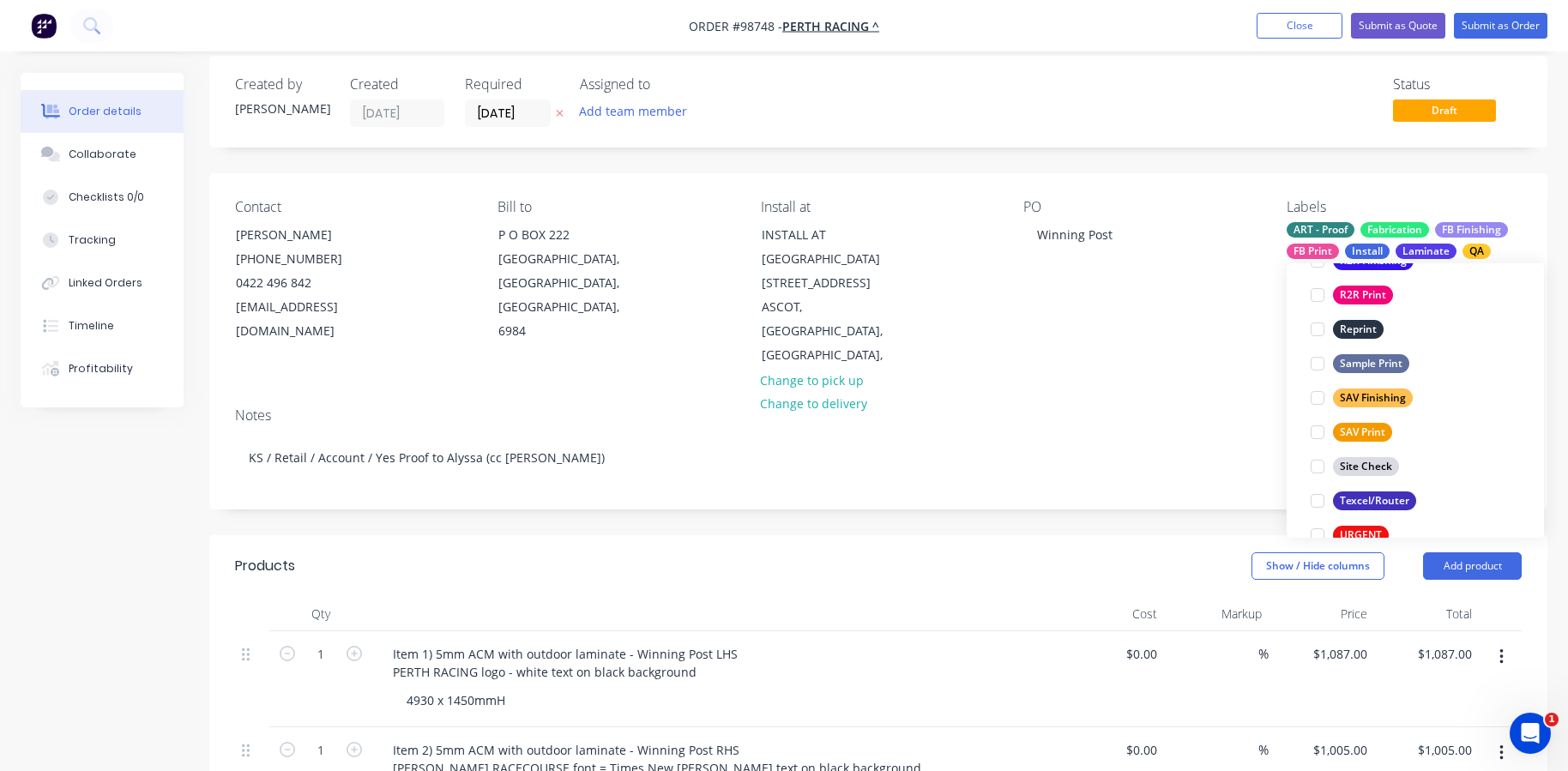
scroll to position [765, 0]
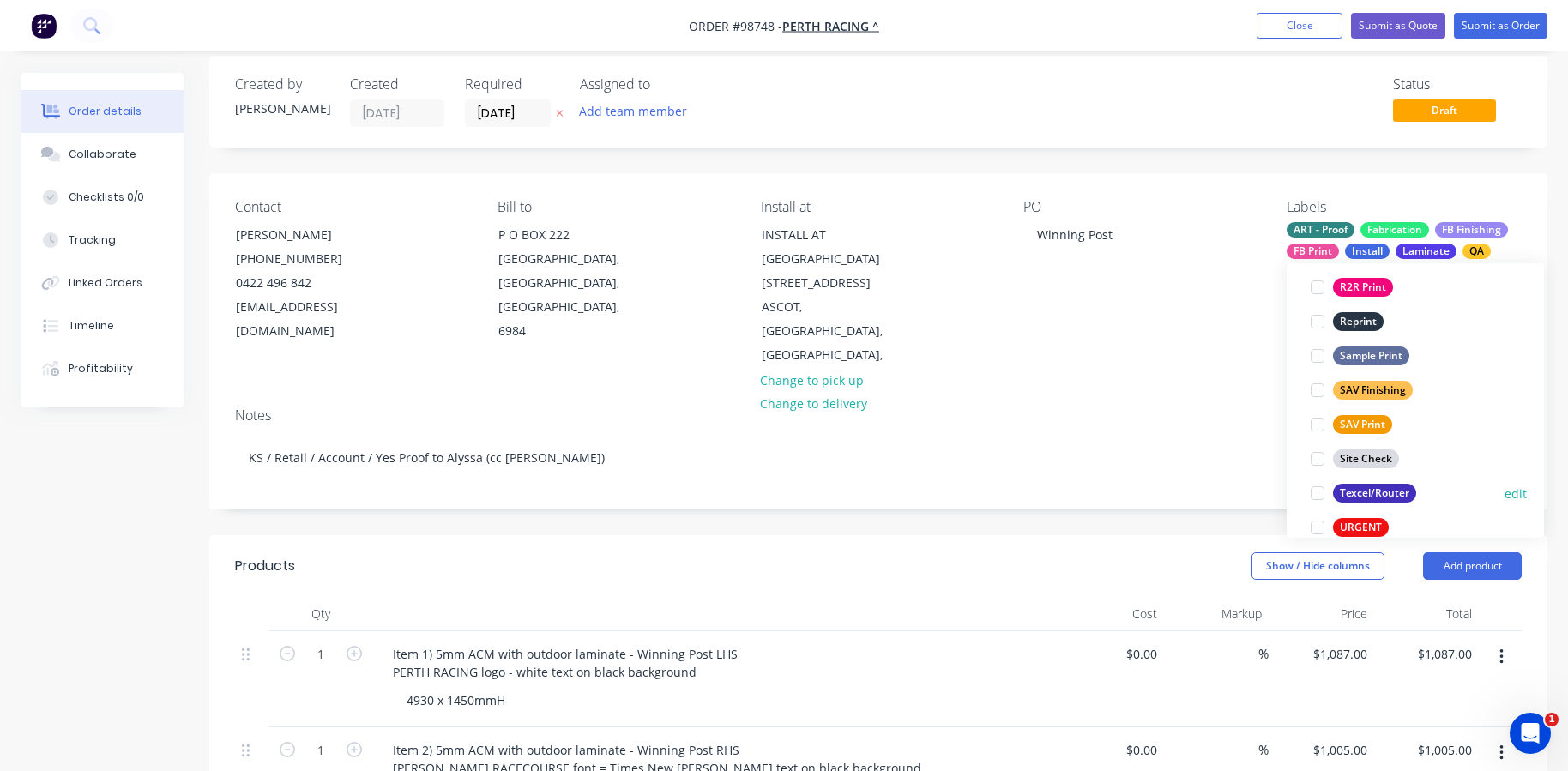
click at [1317, 491] on div at bounding box center [1317, 493] width 34 height 34
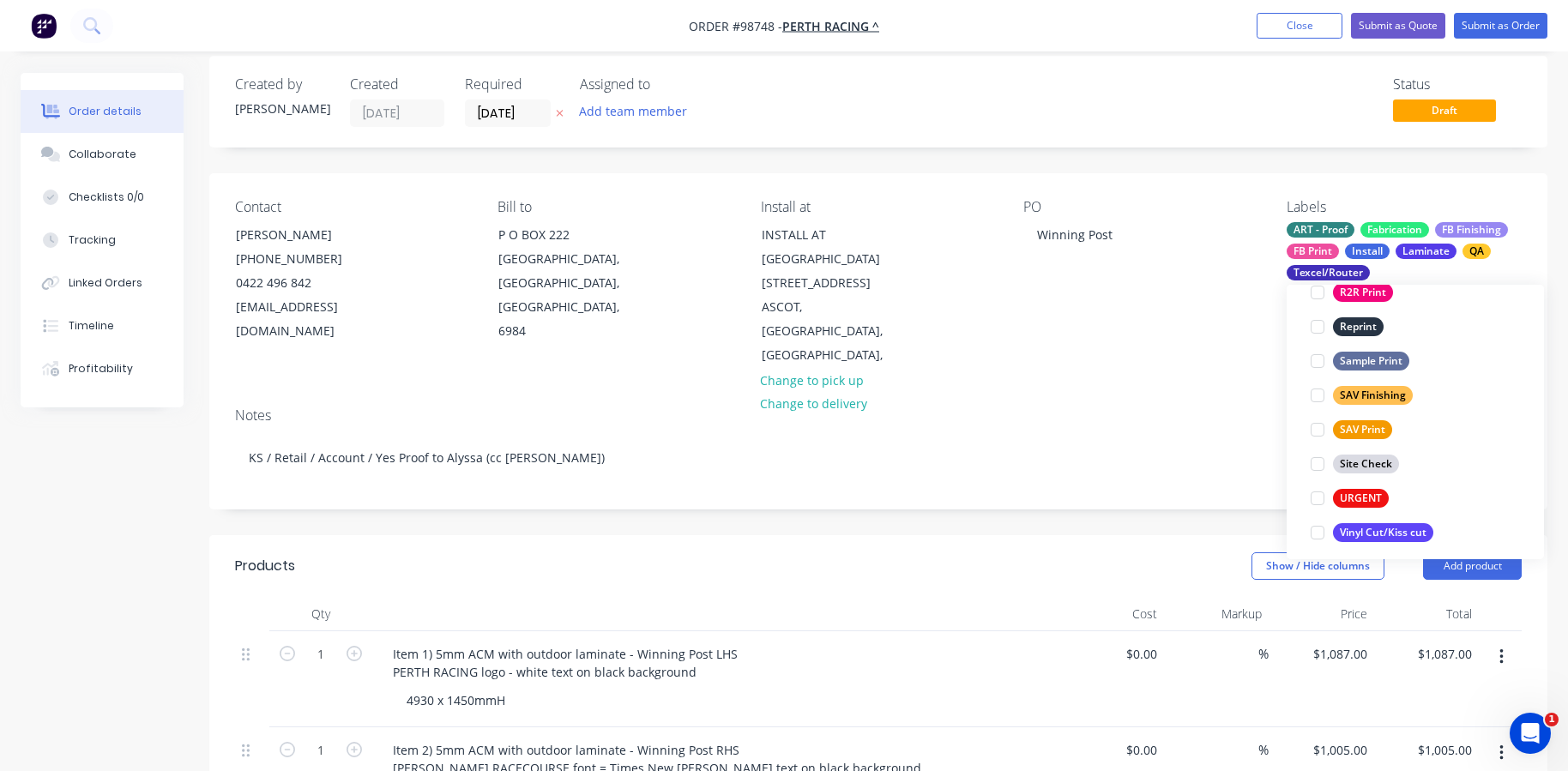
scroll to position [823, 0]
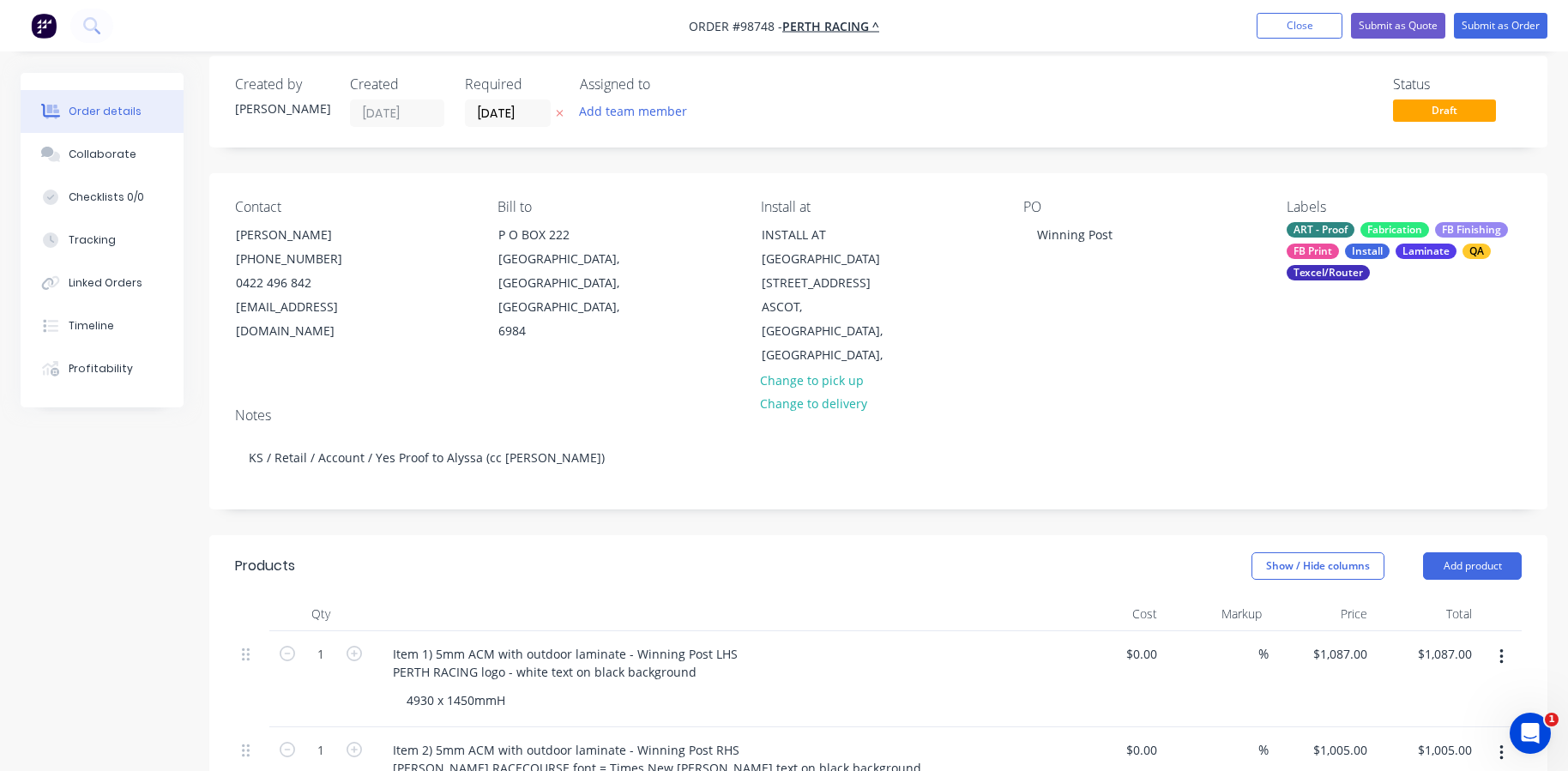
click at [1126, 407] on div "Notes" at bounding box center [878, 415] width 1286 height 16
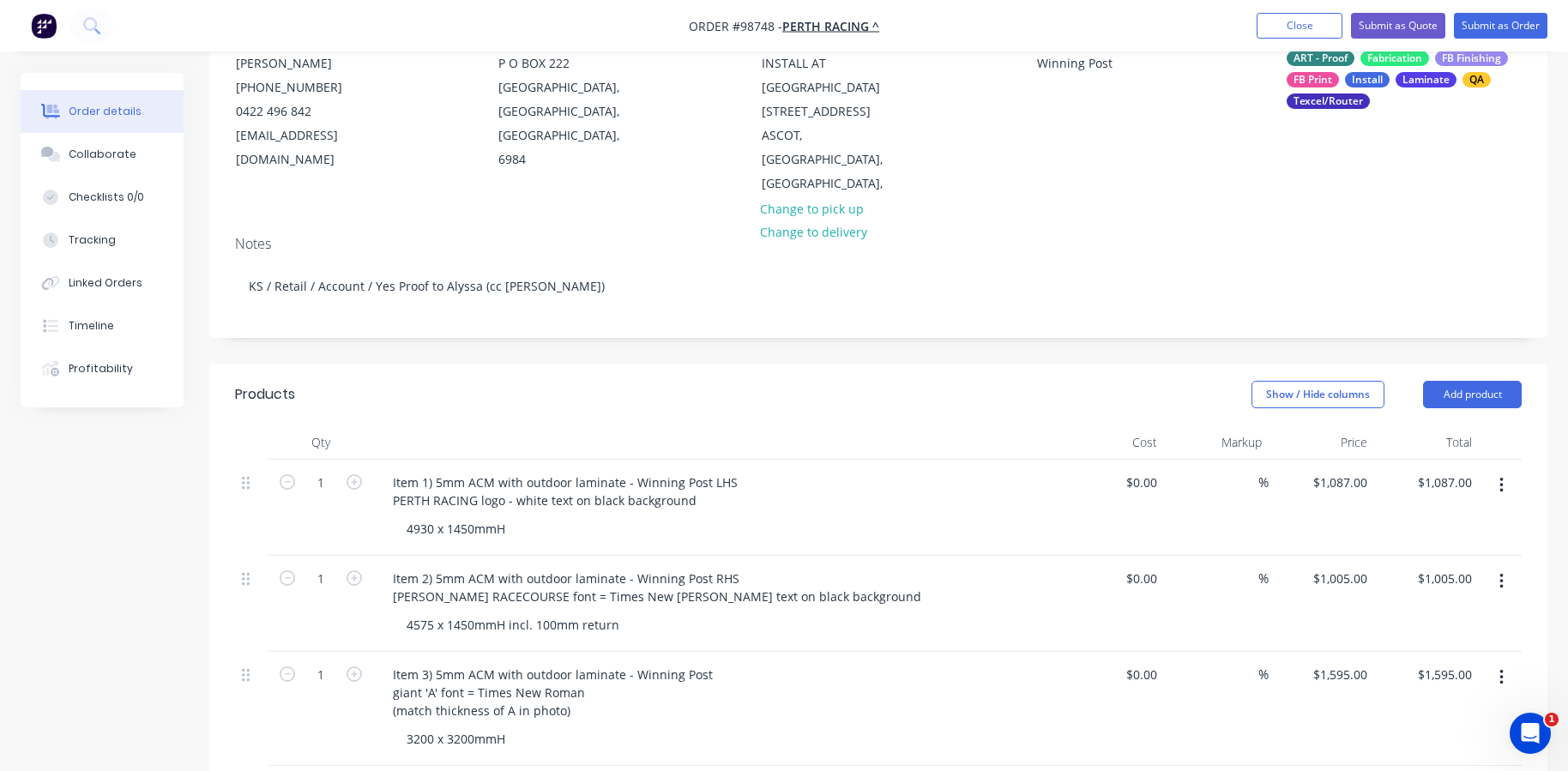
scroll to position [274, 0]
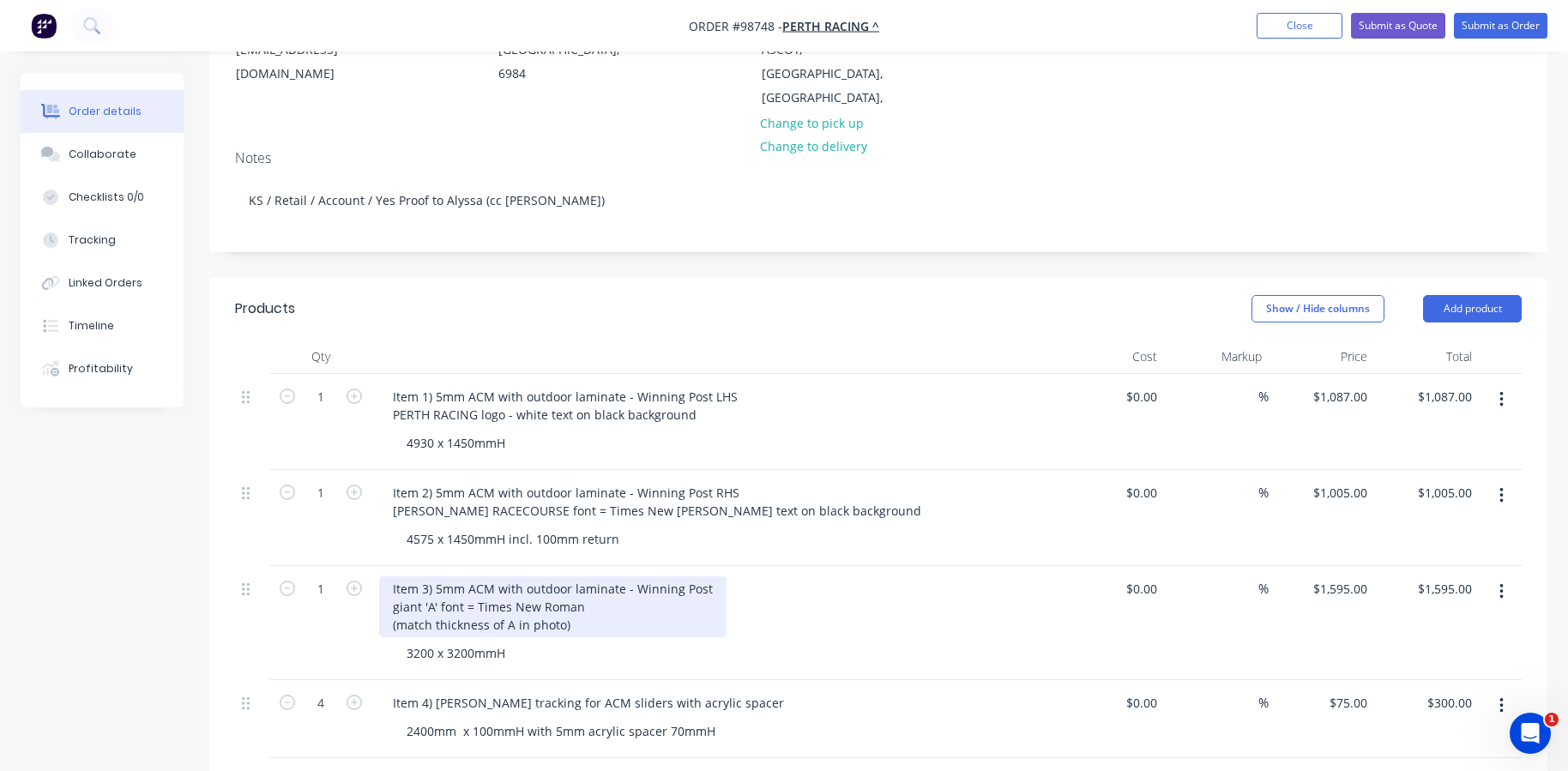
click at [620, 584] on div "Item 3) 5mm ACM with outdoor laminate - Winning Post giant 'A' font = Times New…" at bounding box center [552, 607] width 347 height 61
click at [645, 611] on div "Item 3) 5mm ACM with outdoor laminate router cut - Winning Post giant 'A' font …" at bounding box center [583, 607] width 408 height 61
click at [586, 601] on div "Item 3) 5mm ACM with outdoor laminate router cut - Winning Post giant 'A' font …" at bounding box center [583, 607] width 408 height 61
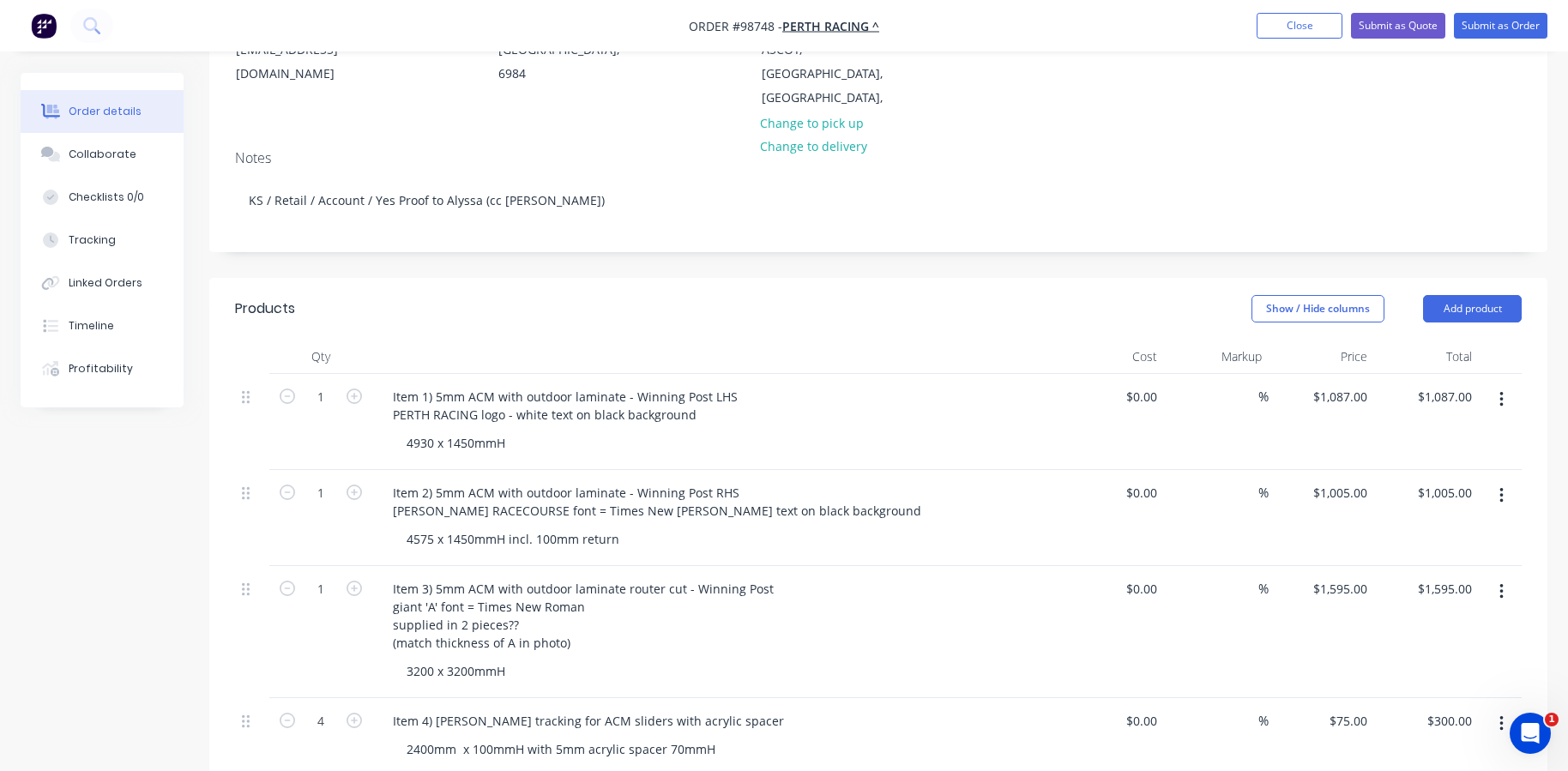
click at [916, 609] on div "Item 3) 5mm ACM with outdoor laminate router cut - Winning Post giant 'A' font …" at bounding box center [715, 616] width 672 height 79
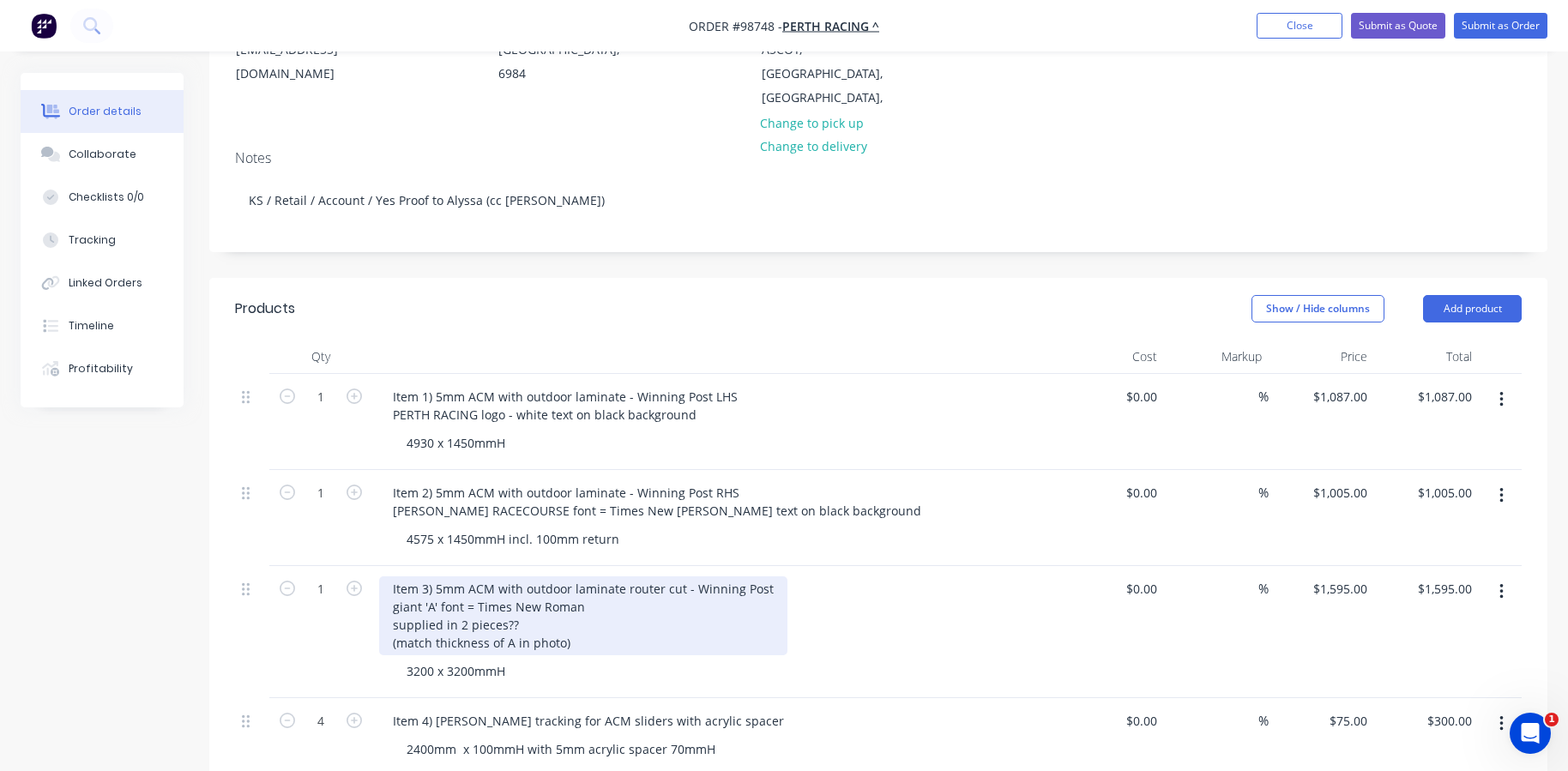
click at [518, 618] on div "Item 3) 5mm ACM with outdoor laminate router cut - Winning Post giant 'A' font …" at bounding box center [583, 616] width 408 height 79
click at [585, 618] on div "Item 3) 5mm ACM with outdoor laminate router cut - Winning Post giant 'A' font …" at bounding box center [583, 616] width 408 height 79
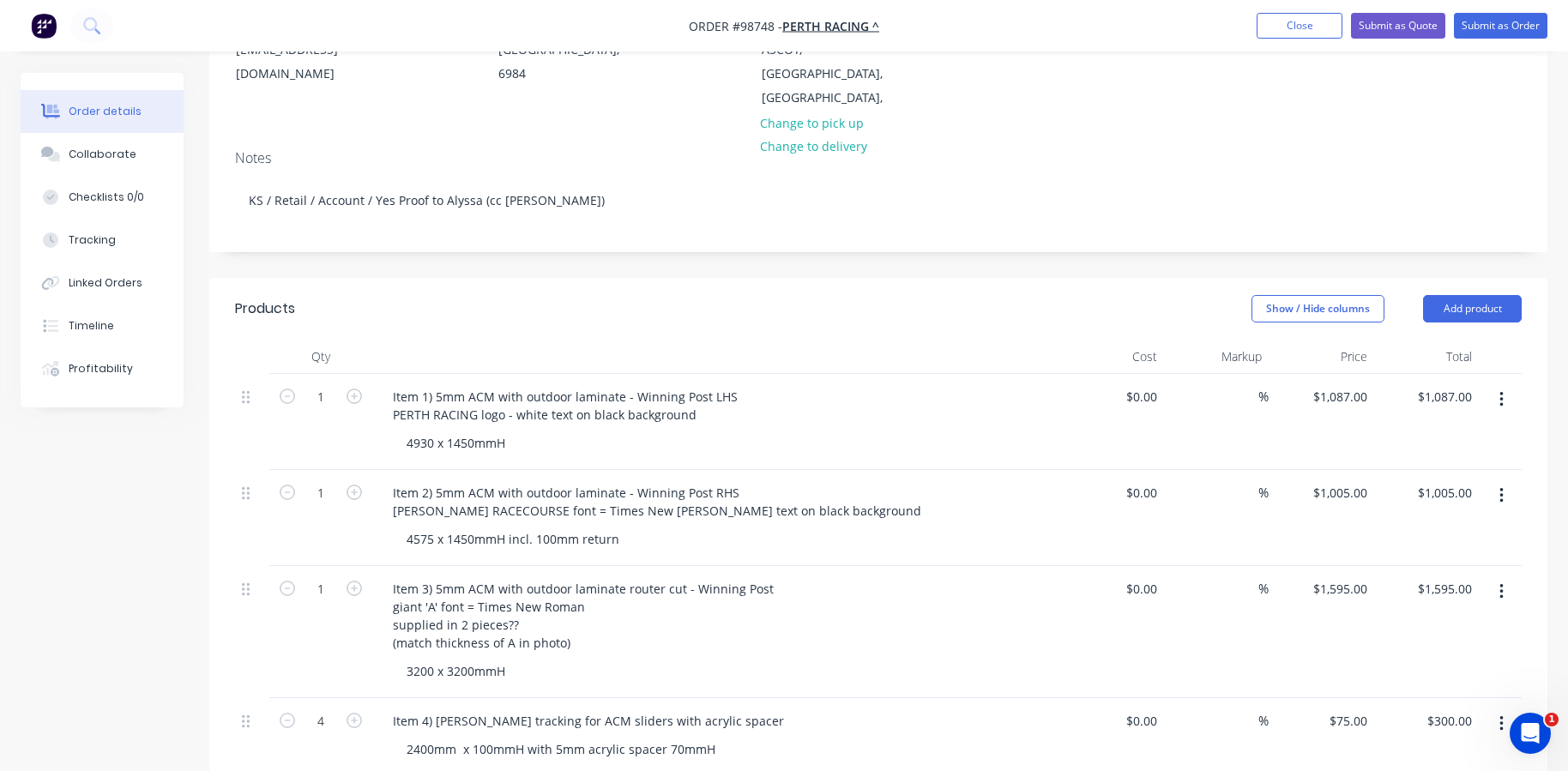
click at [865, 630] on div "Item 3) 5mm ACM with outdoor laminate router cut - Winning Post giant 'A' font …" at bounding box center [715, 616] width 672 height 79
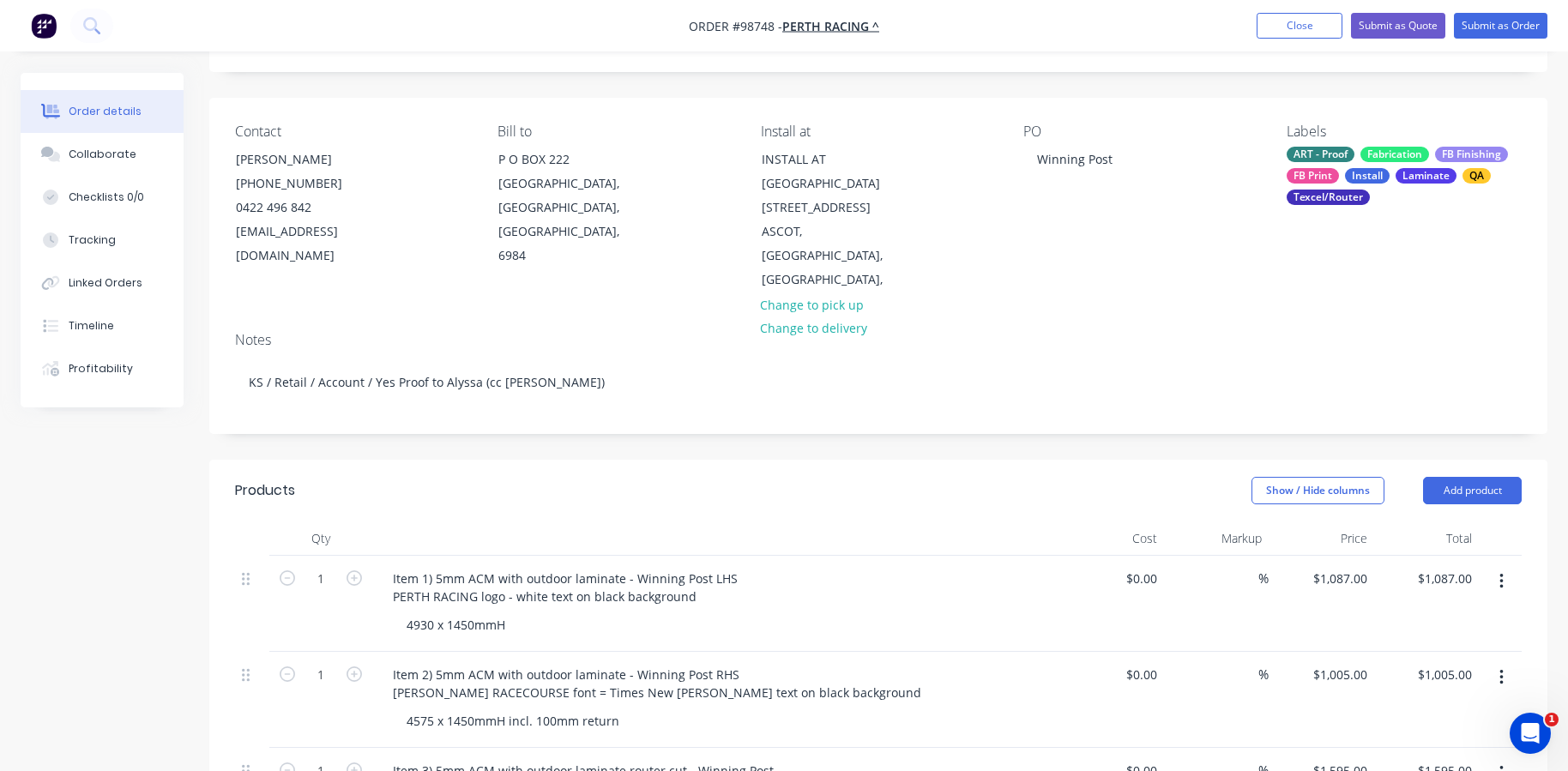
scroll to position [86, 0]
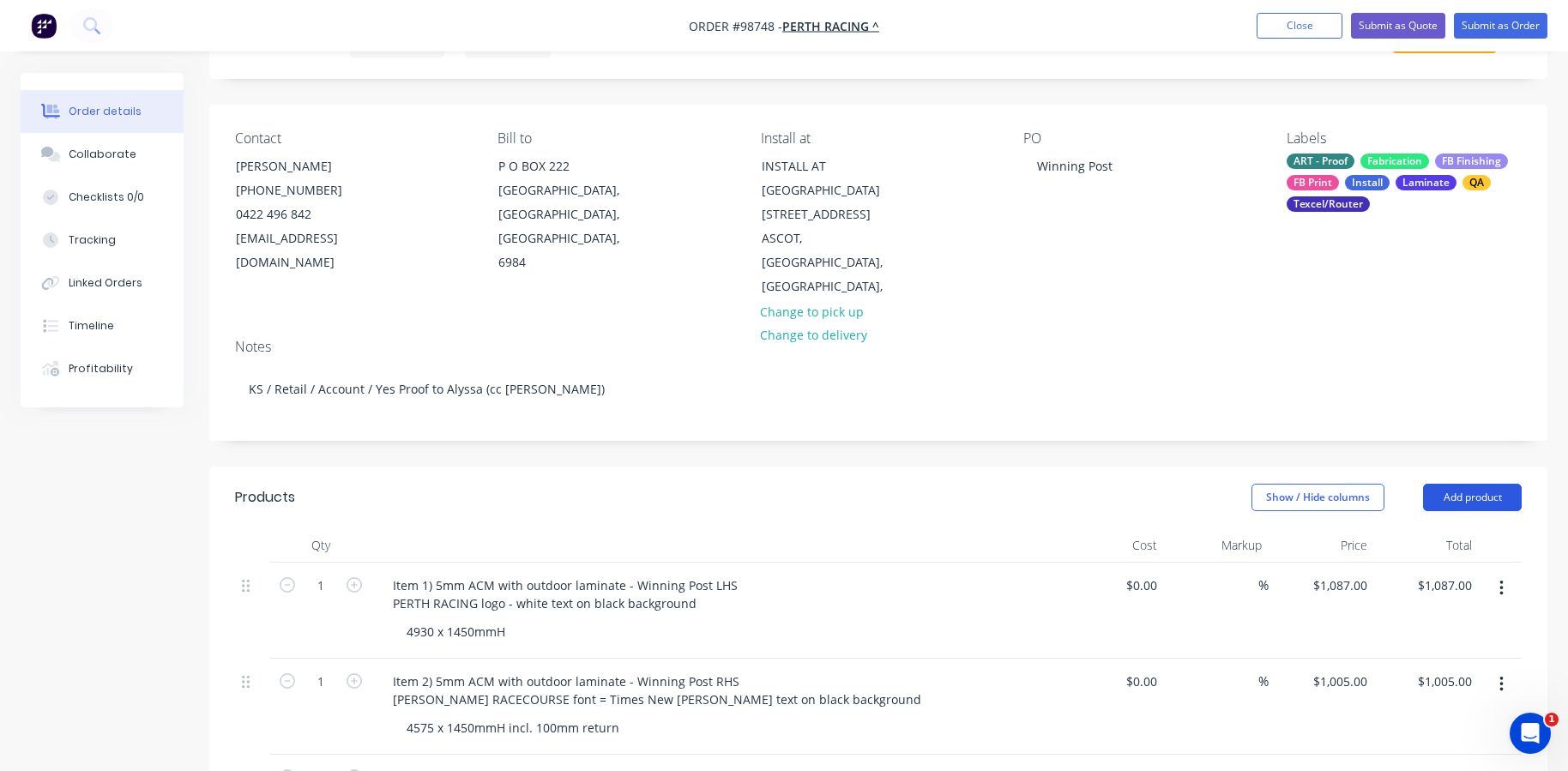
click at [1468, 483] on button "Add product" at bounding box center [1472, 497] width 99 height 28
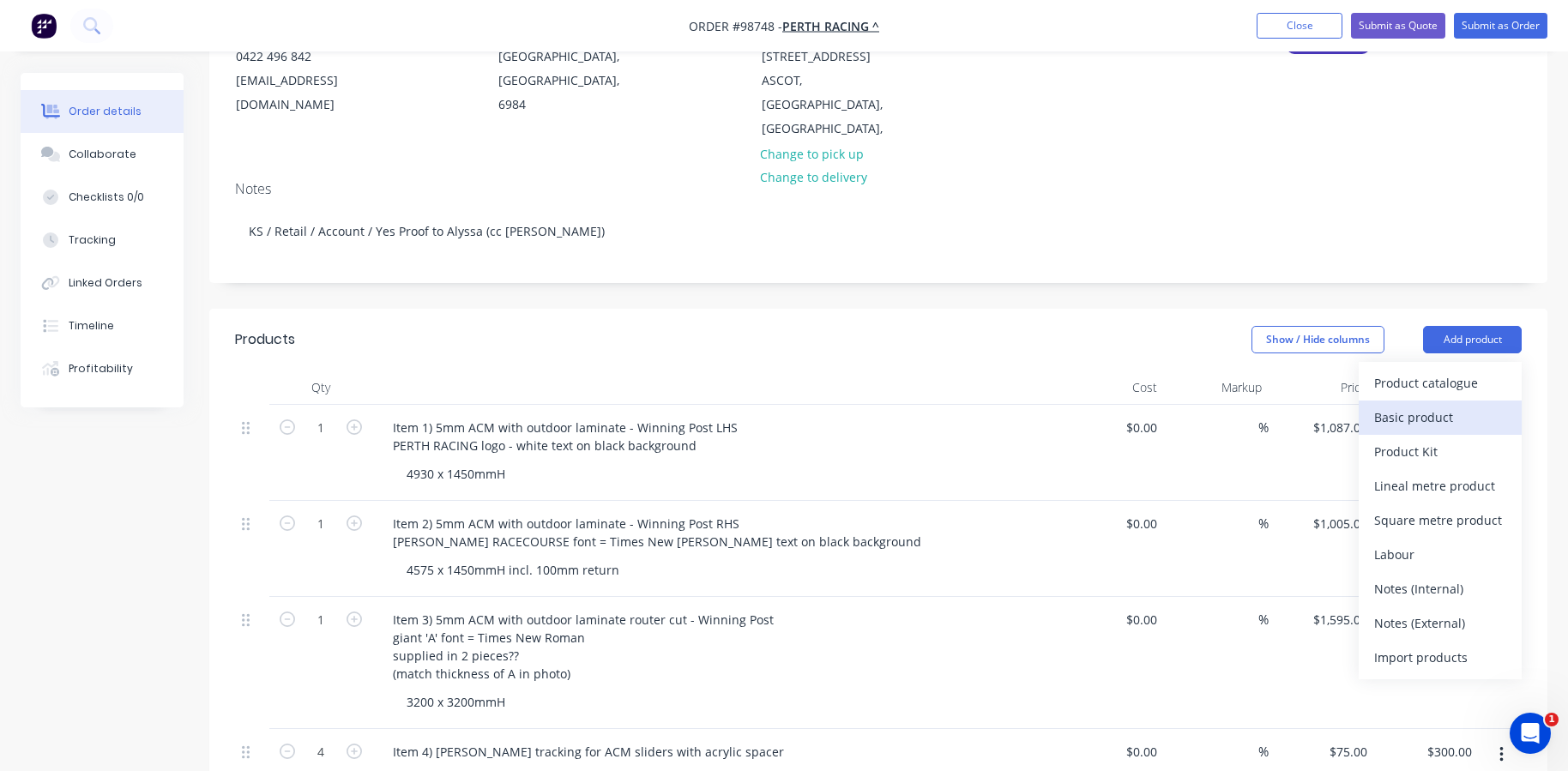
scroll to position [257, 0]
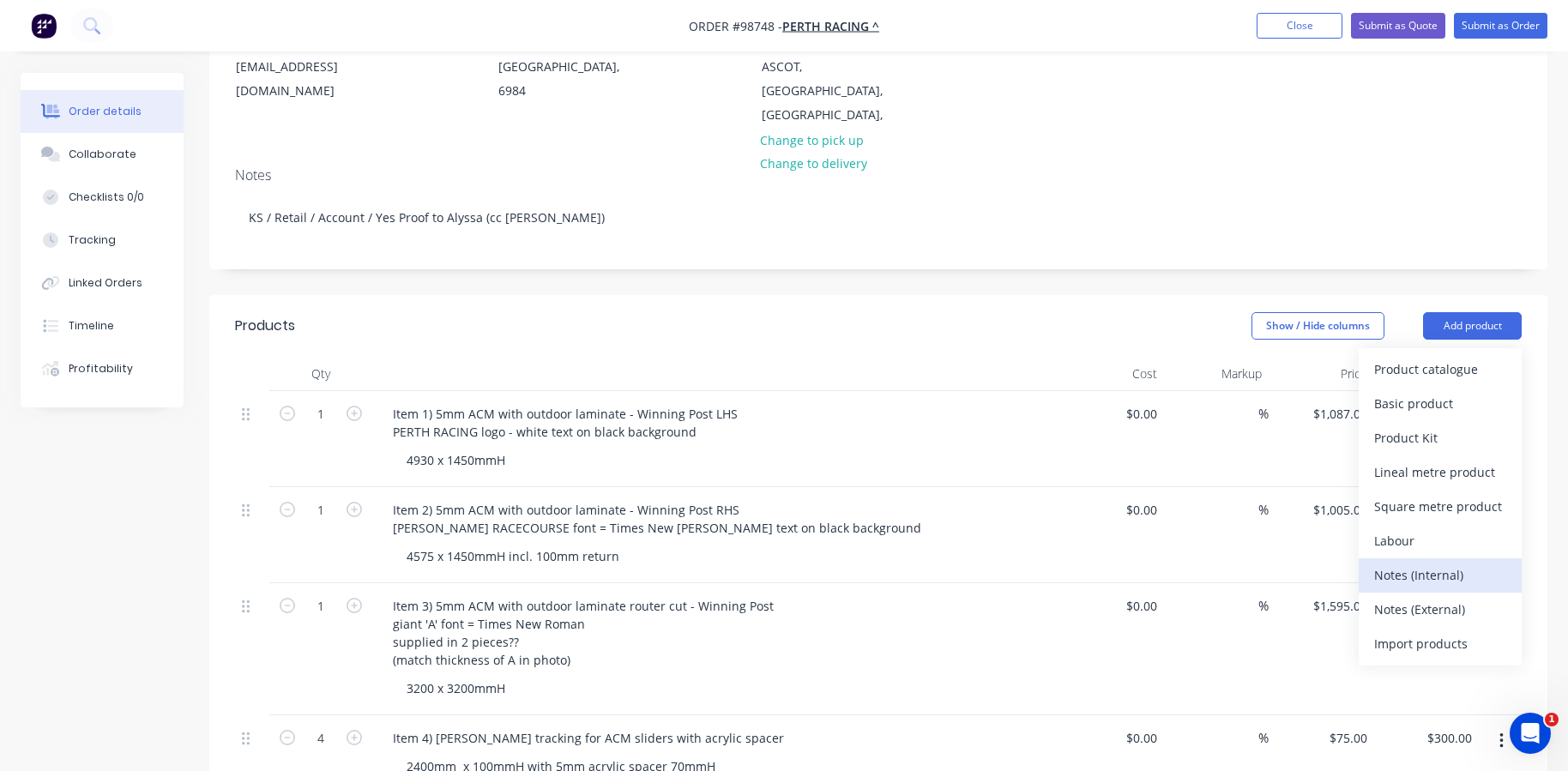
click at [1417, 562] on div "Notes (Internal)" at bounding box center [1439, 575] width 132 height 25
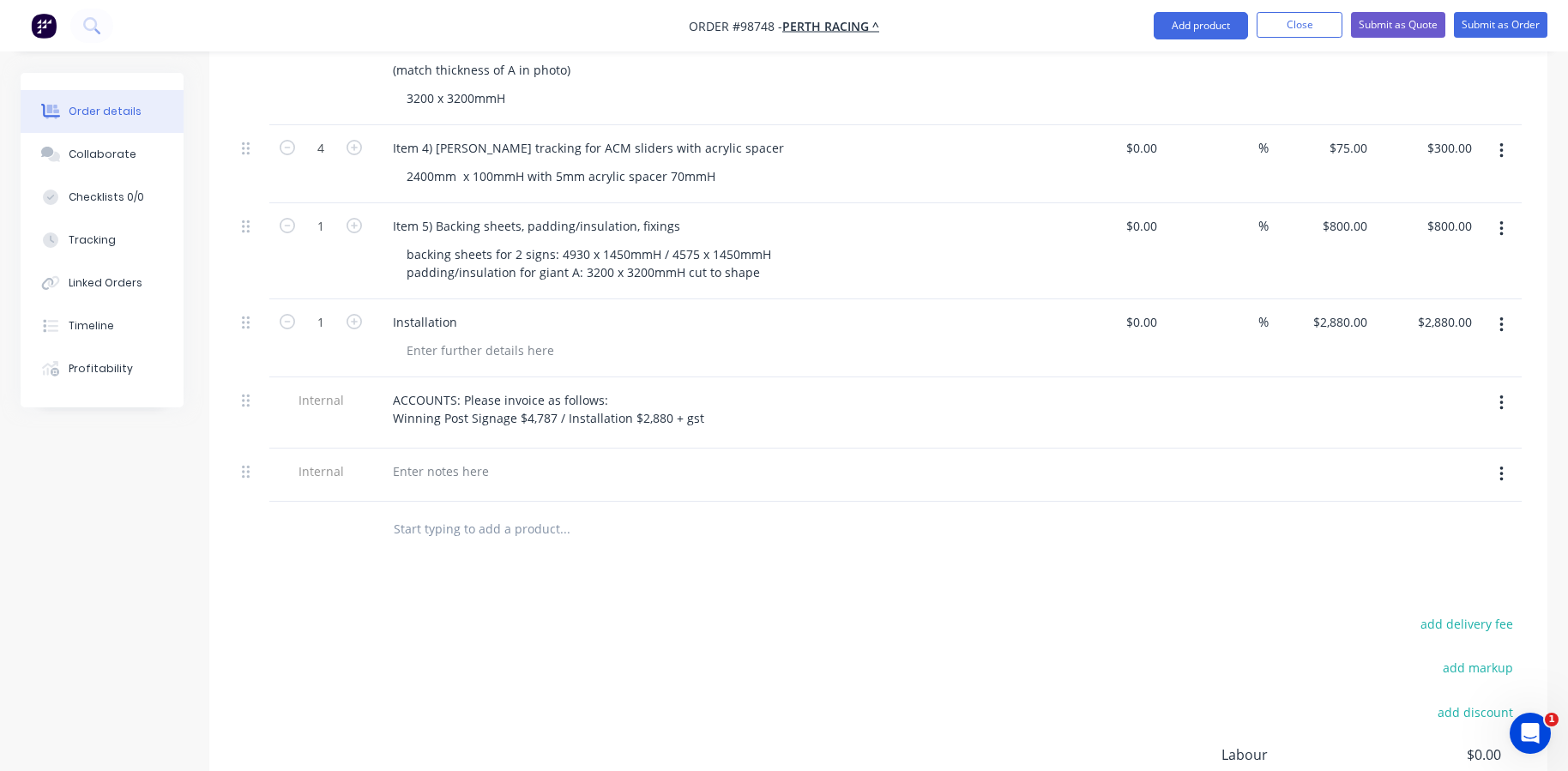
scroll to position [858, 0]
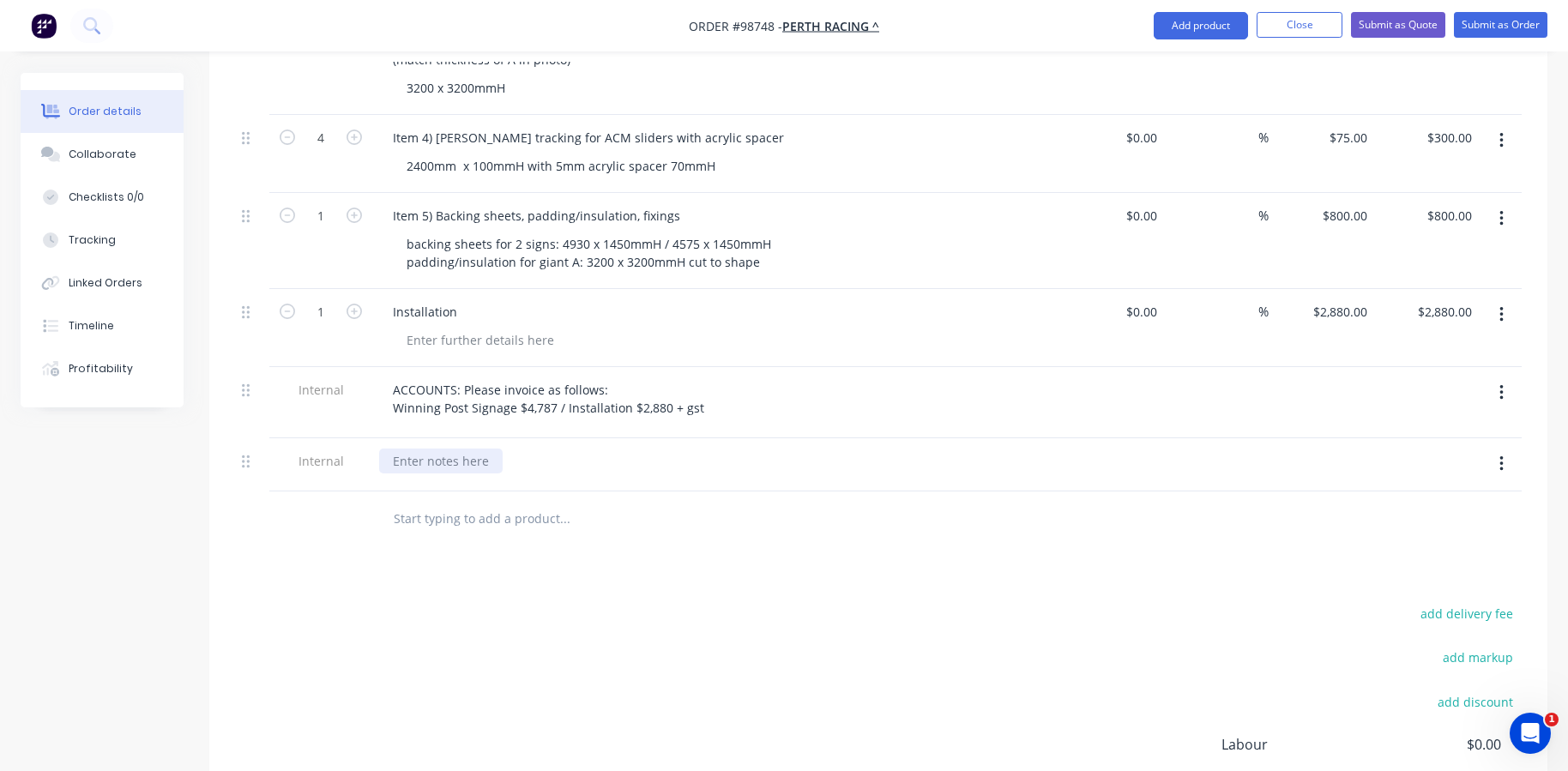
click at [463, 455] on div at bounding box center [441, 461] width 124 height 25
click at [388, 542] on div "Products Show / Hide columns Add product Qty Cost Markup Price Total 1 Item 1) …" at bounding box center [878, 326] width 1338 height 1264
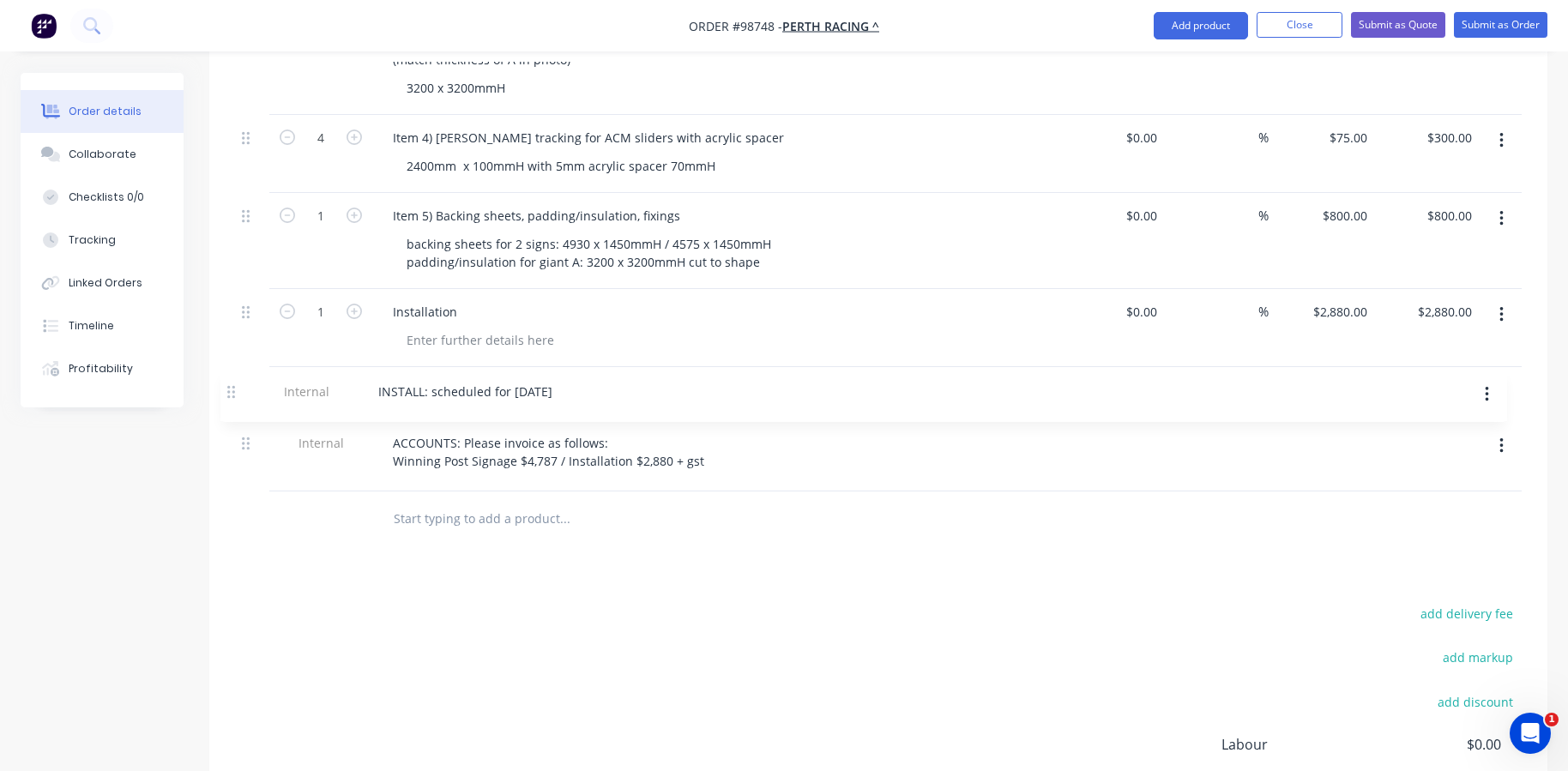
drag, startPoint x: 244, startPoint y: 455, endPoint x: 228, endPoint y: 386, distance: 70.8
click at [228, 386] on div "Qty Cost Markup Price Total 1 Item 1) 5mm ACM with outdoor laminate - Winning P…" at bounding box center [878, 152] width 1338 height 791
click at [581, 385] on div "INSTALL: scheduled for [DATE]" at bounding box center [480, 390] width 202 height 25
click at [603, 382] on div "INSTALL: scheduled for [DATE] Davin" at bounding box center [499, 390] width 241 height 25
click at [628, 387] on div "INSTALL: scheduled for [DATE] - Davin" at bounding box center [503, 390] width 248 height 25
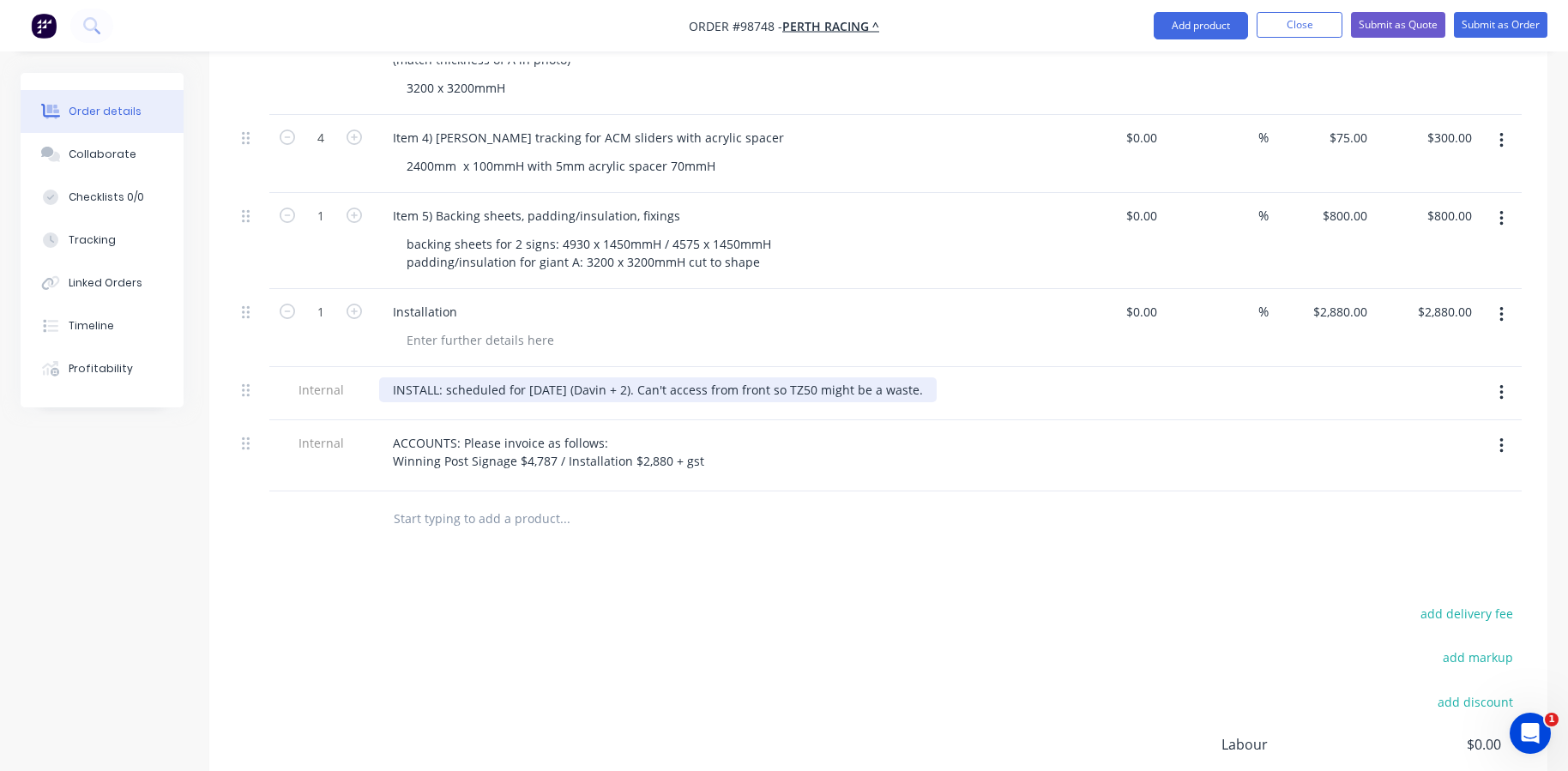
click at [671, 381] on div "INSTALL: scheduled for [DATE] (Davin + 2). Can't access from front so TZ50 migh…" at bounding box center [658, 390] width 558 height 25
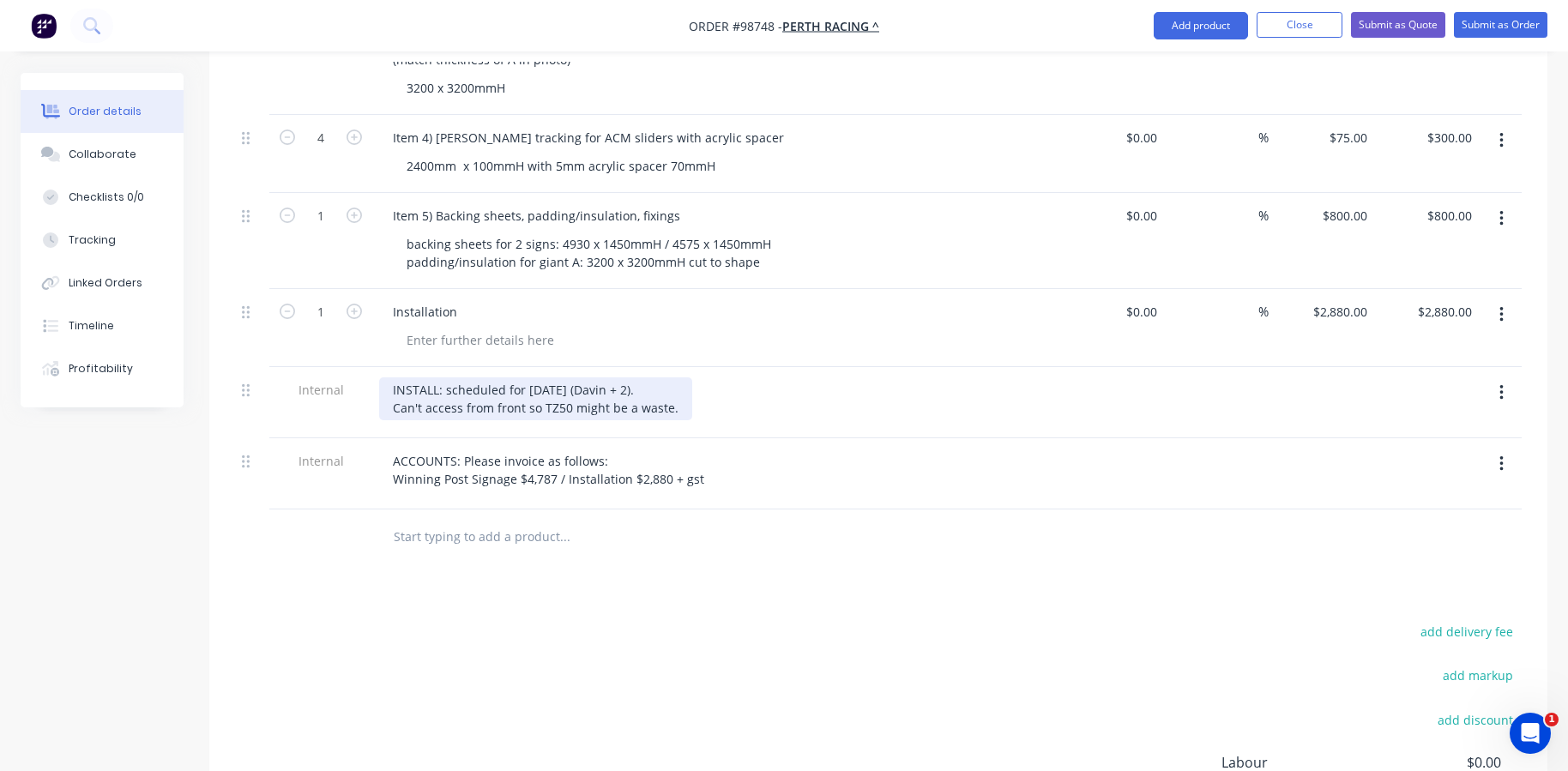
click at [672, 401] on div "INSTALL: scheduled for [DATE] (Davin + 2). Can't access from front so TZ50 migh…" at bounding box center [535, 399] width 313 height 43
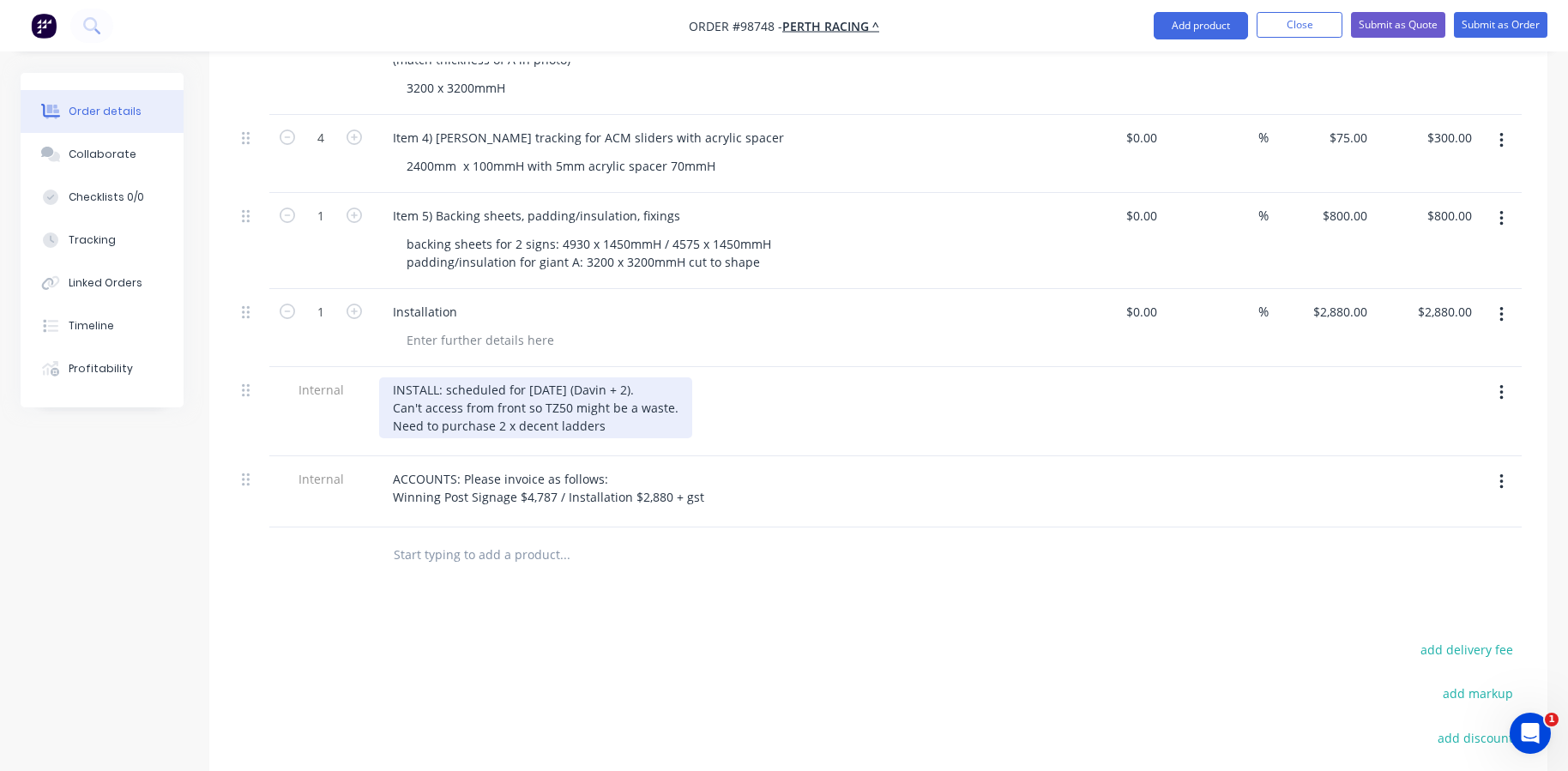
click at [555, 414] on div "INSTALL: scheduled for [DATE] (Davin + 2). Can't access from front so TZ50 migh…" at bounding box center [535, 408] width 313 height 61
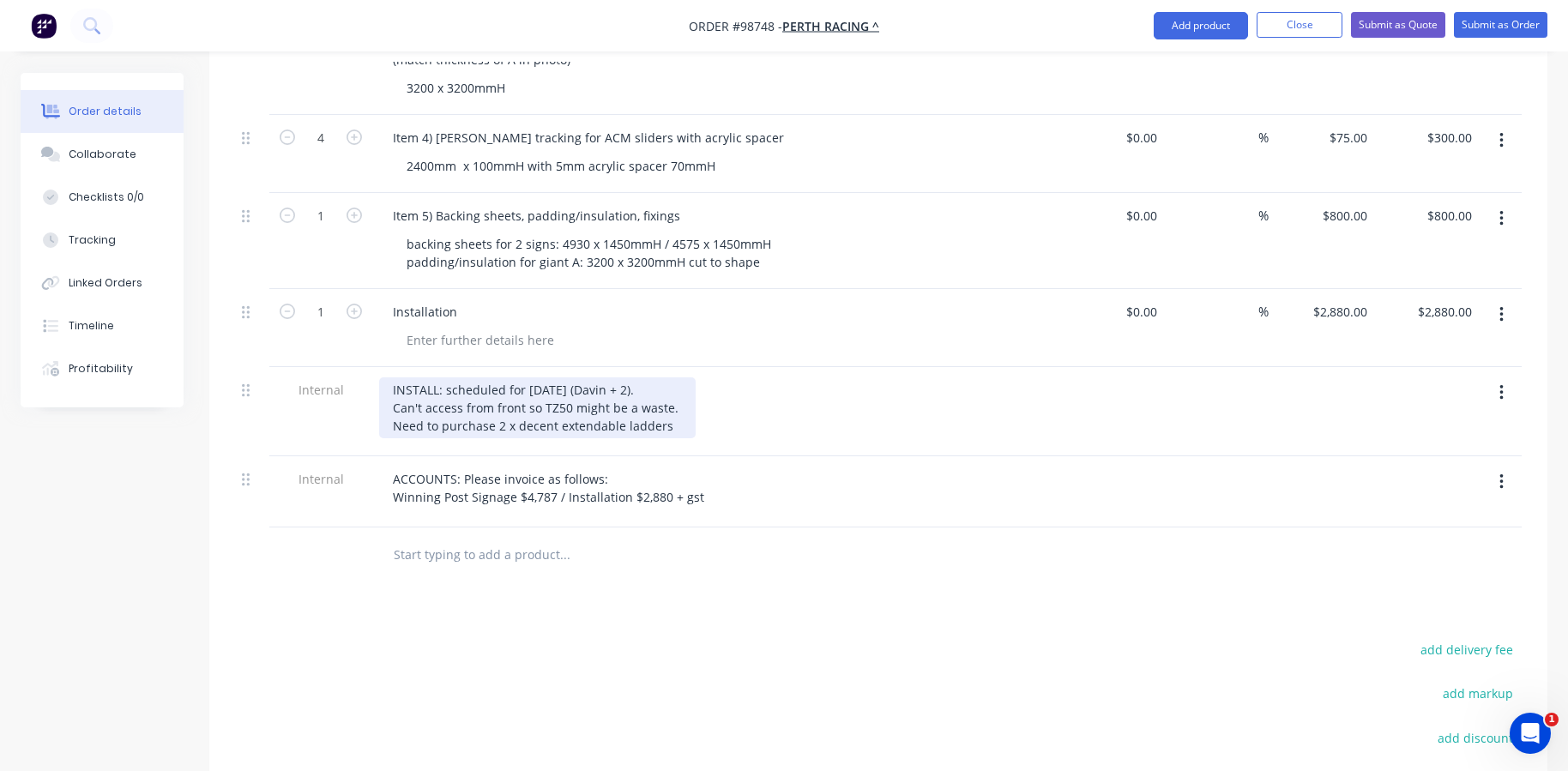
click at [667, 383] on div "INSTALL: scheduled for [DATE] (Davin + 2). Can't access from front so TZ50 migh…" at bounding box center [537, 408] width 316 height 61
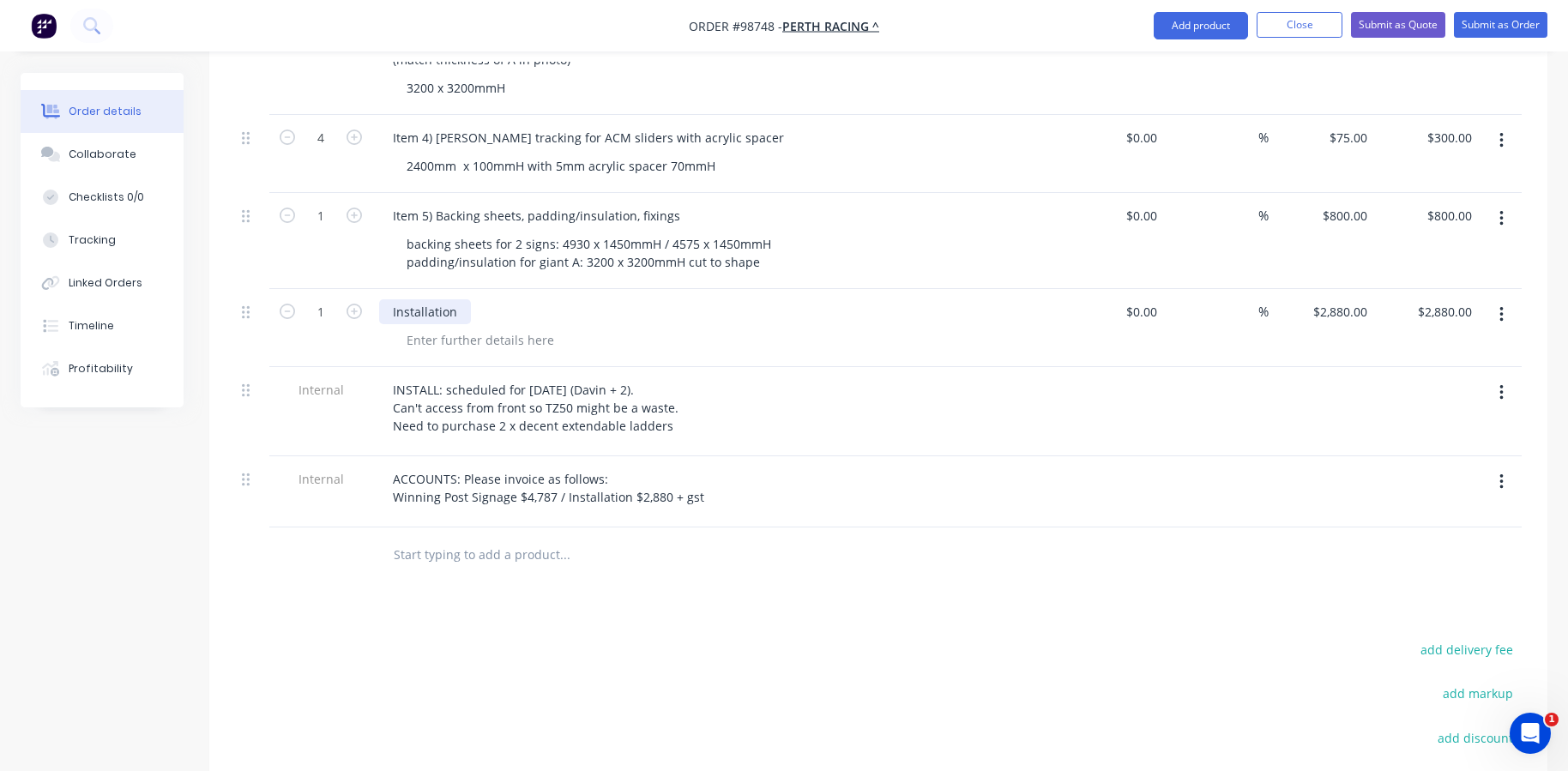
click at [455, 305] on div "Installation" at bounding box center [425, 312] width 91 height 25
click at [394, 302] on div "Installation" at bounding box center [425, 312] width 91 height 25
click at [442, 302] on div "Removal existing signage and Install new" at bounding box center [511, 312] width 264 height 25
click at [499, 591] on div "Products Show / Hide columns Add product Qty Cost Markup Price Total 1 Item 1) …" at bounding box center [878, 344] width 1338 height 1300
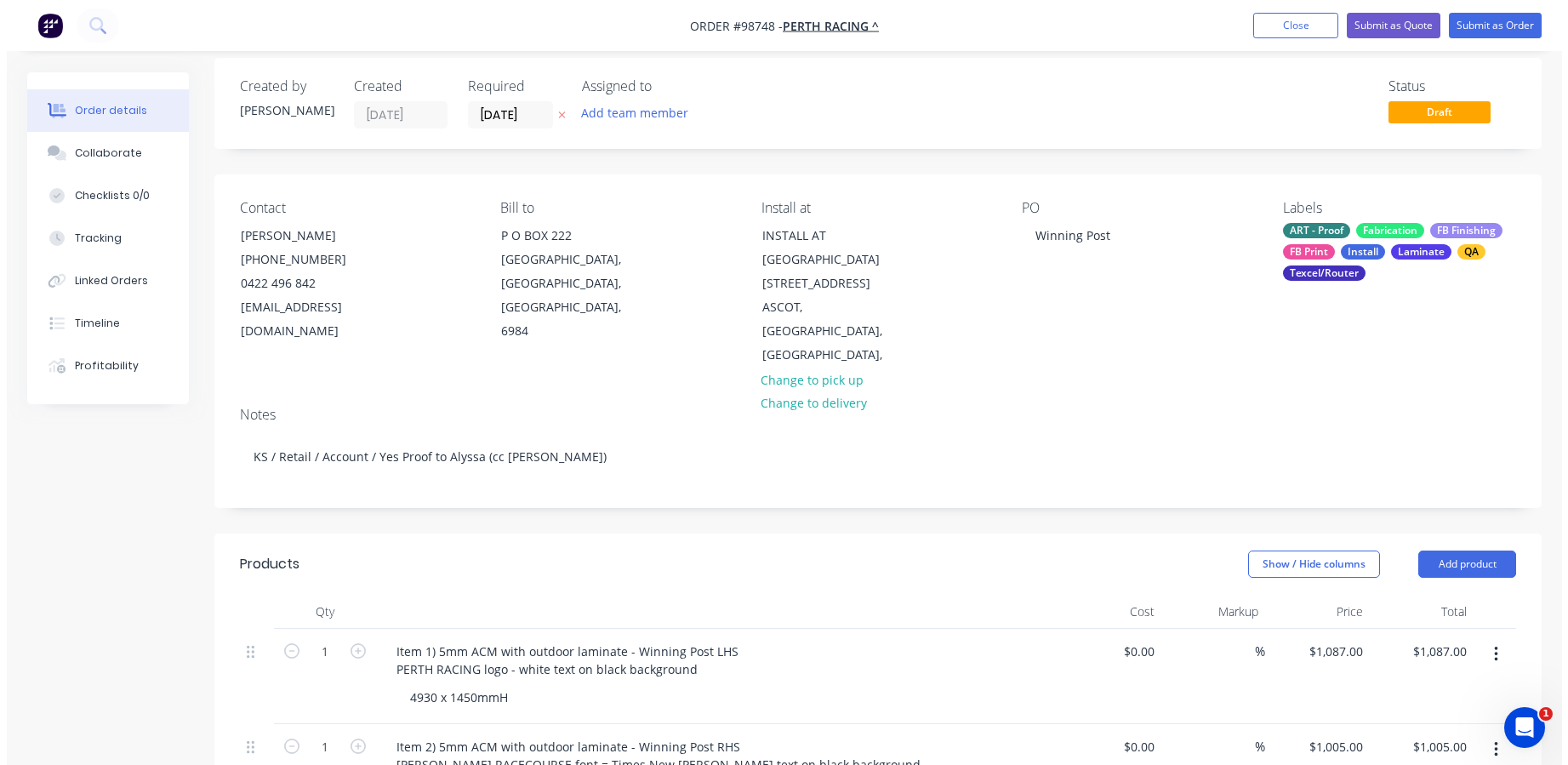
scroll to position [0, 0]
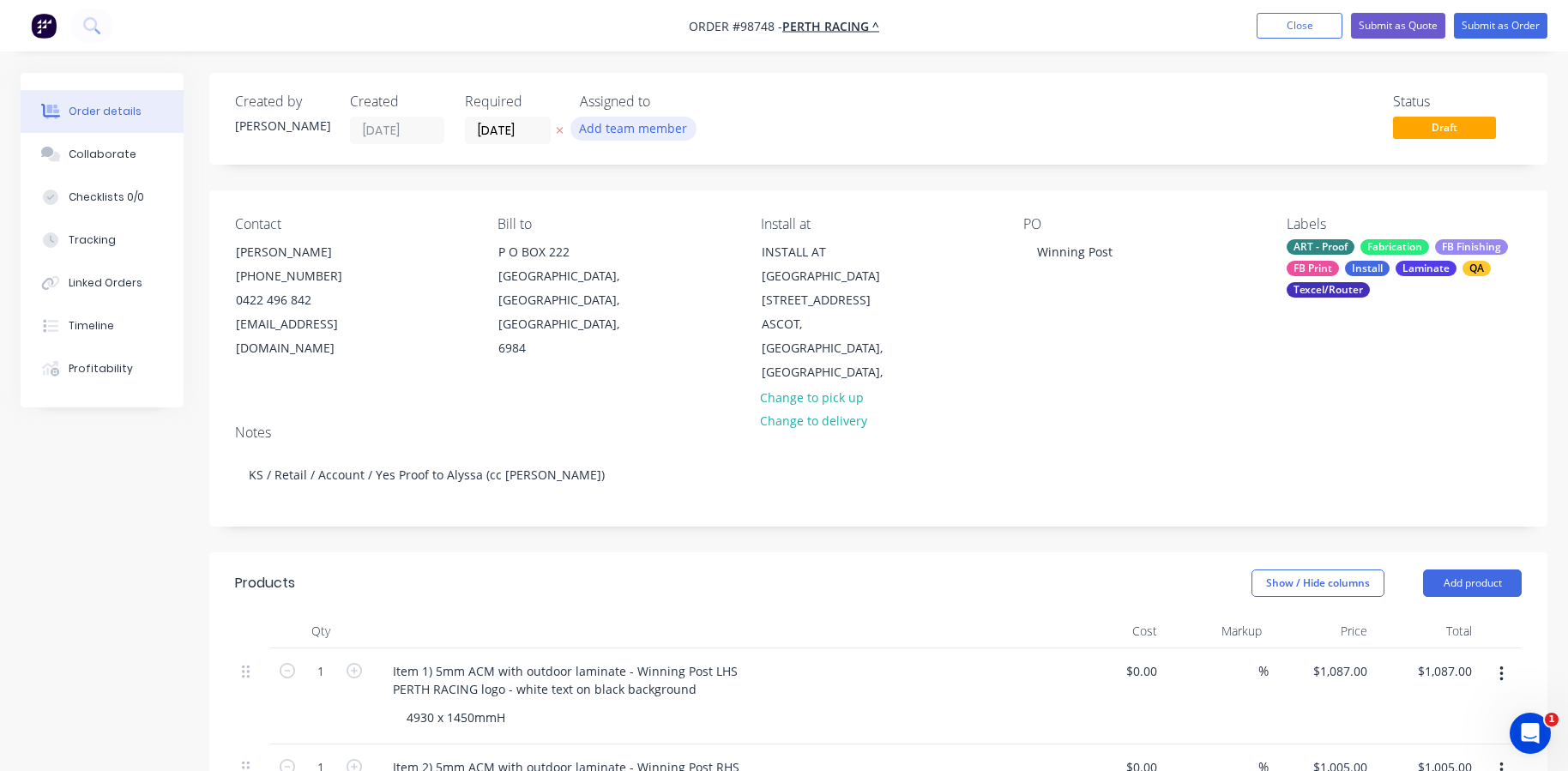
click at [645, 122] on button "Add team member" at bounding box center [633, 128] width 126 height 23
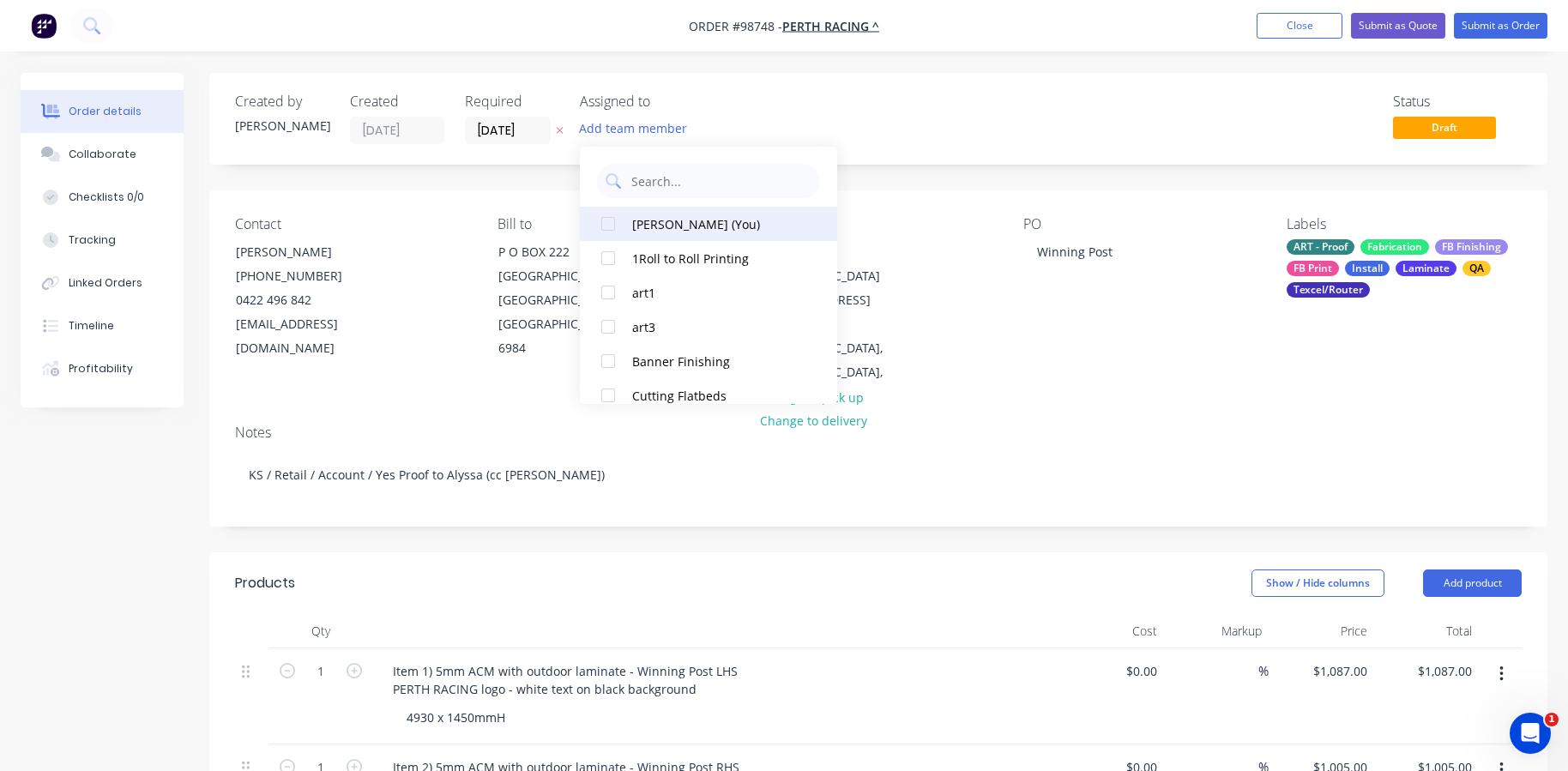
click at [613, 221] on div at bounding box center [608, 224] width 34 height 34
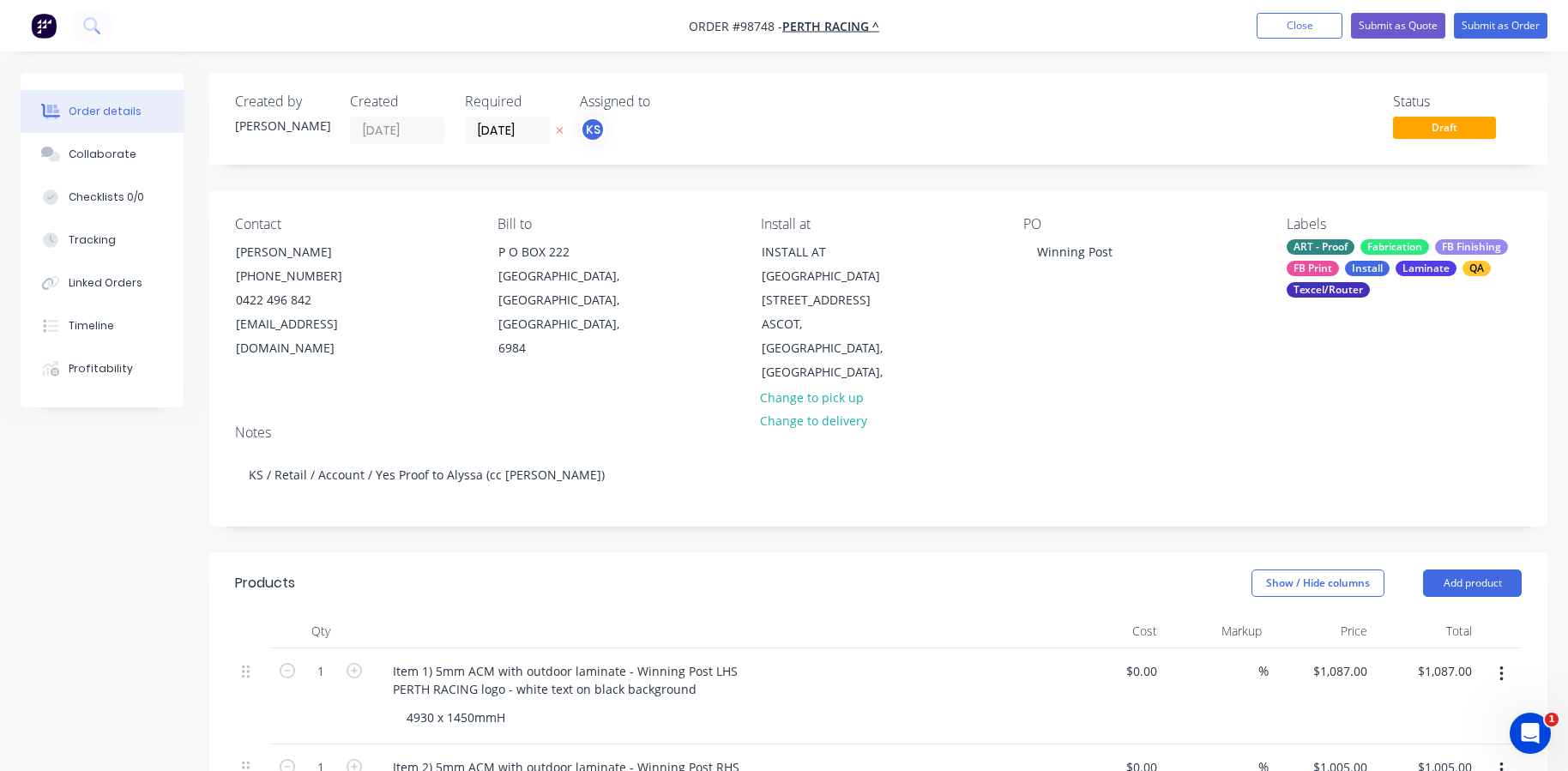
click at [953, 108] on div "Status Draft" at bounding box center [1136, 118] width 770 height 50
click at [1309, 30] on button "Close" at bounding box center [1299, 25] width 86 height 26
